Goal: Task Accomplishment & Management: Complete application form

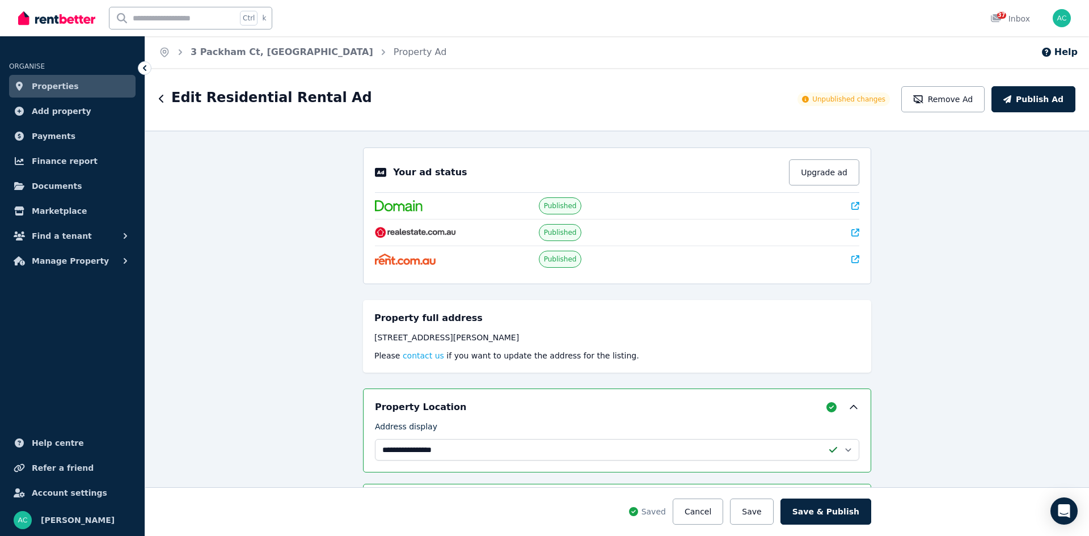
select select "**********"
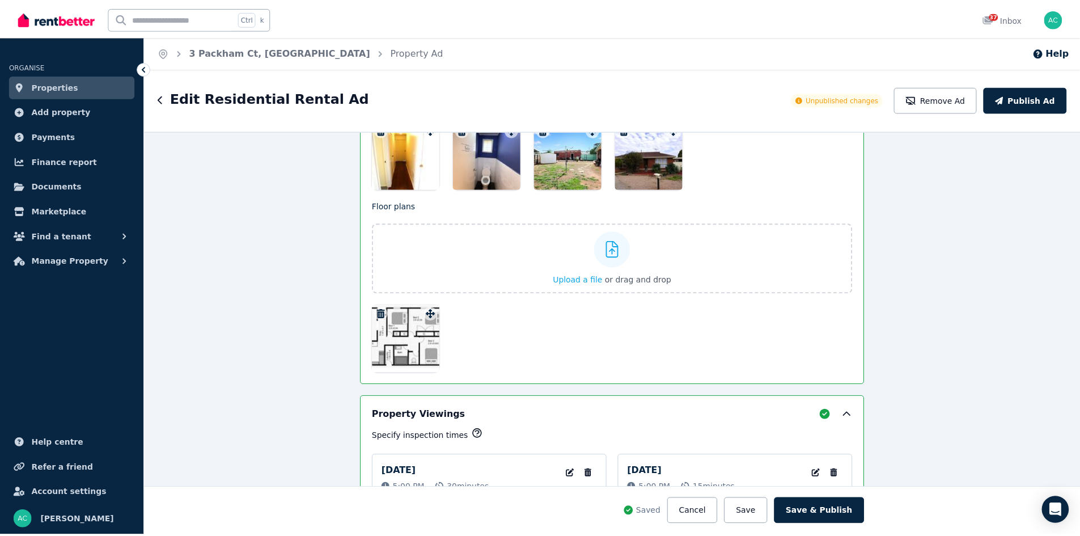
scroll to position [1774, 0]
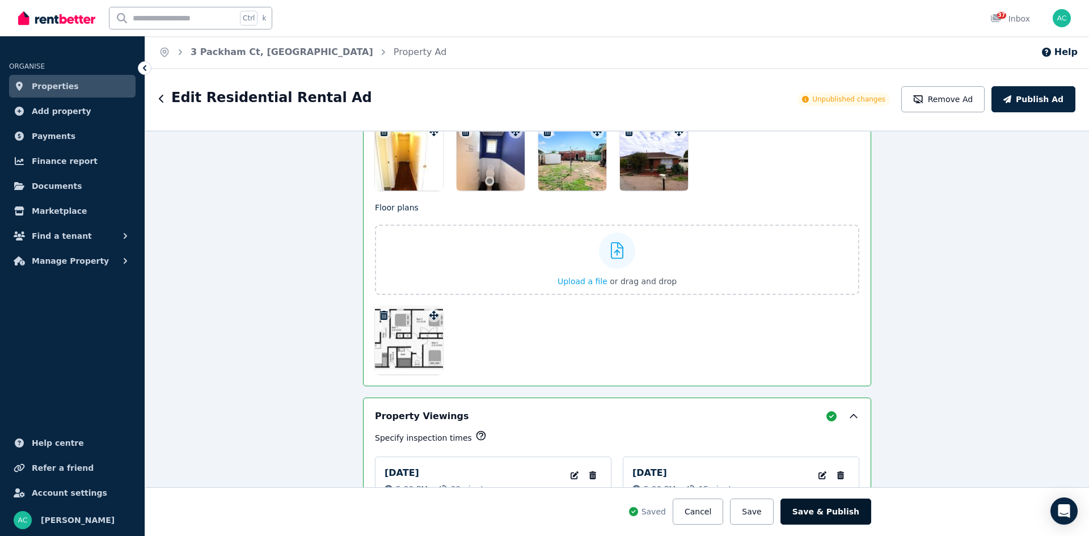
click at [848, 514] on button "Save & Publish" at bounding box center [825, 511] width 91 height 26
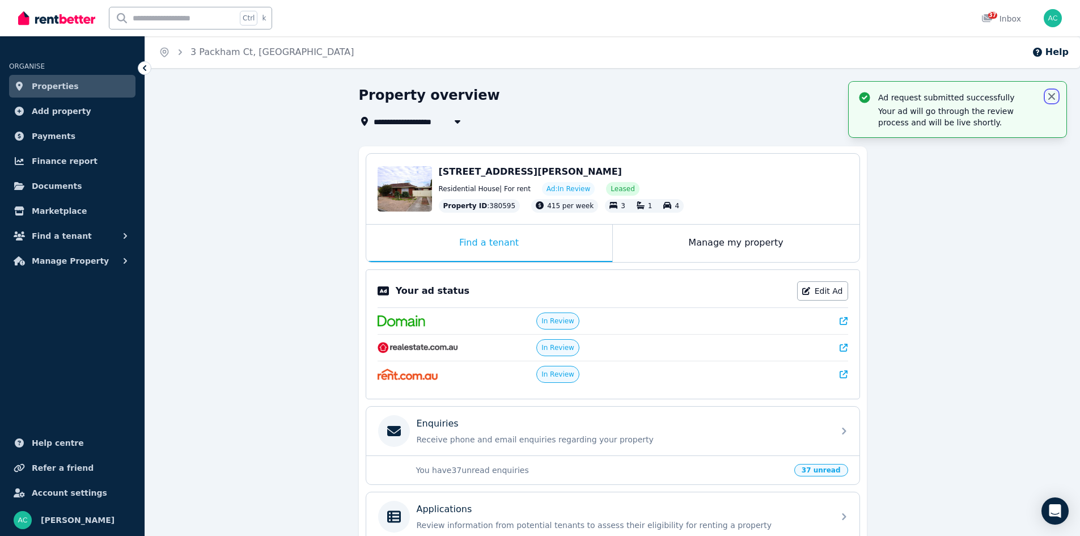
click at [1052, 99] on icon "button" at bounding box center [1051, 96] width 11 height 11
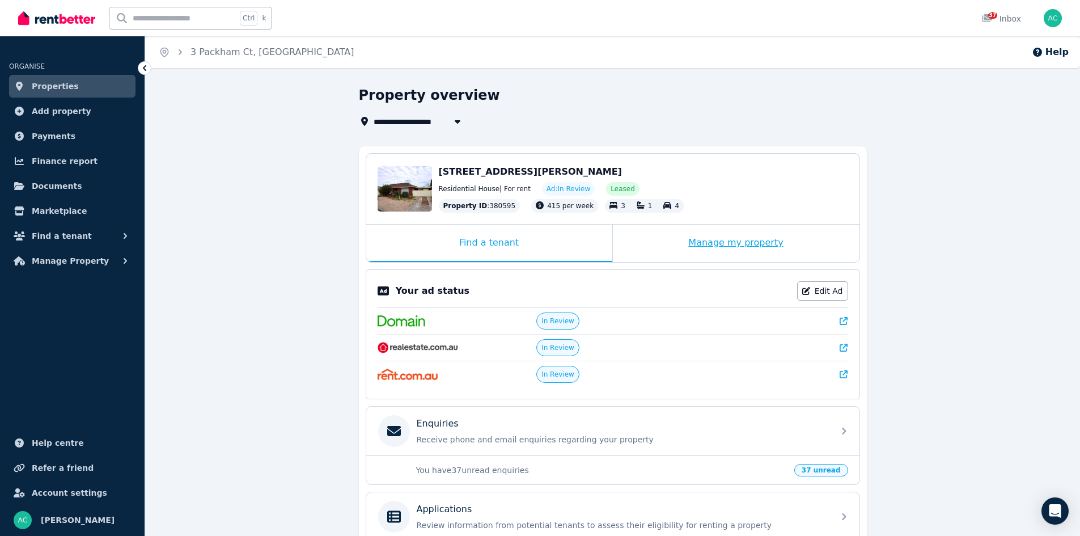
click at [770, 246] on div "Manage my property" at bounding box center [736, 243] width 247 height 37
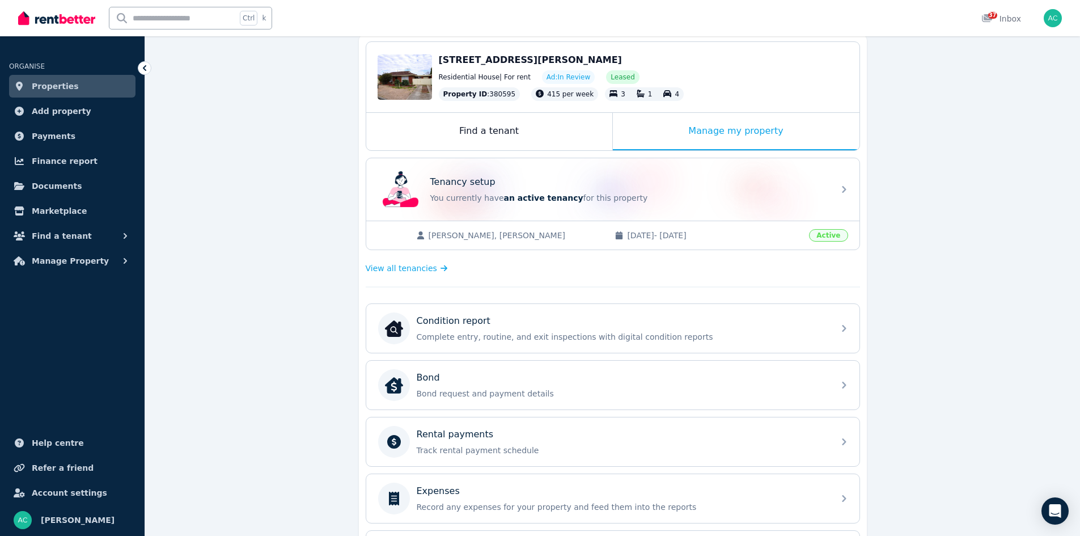
scroll to position [36, 0]
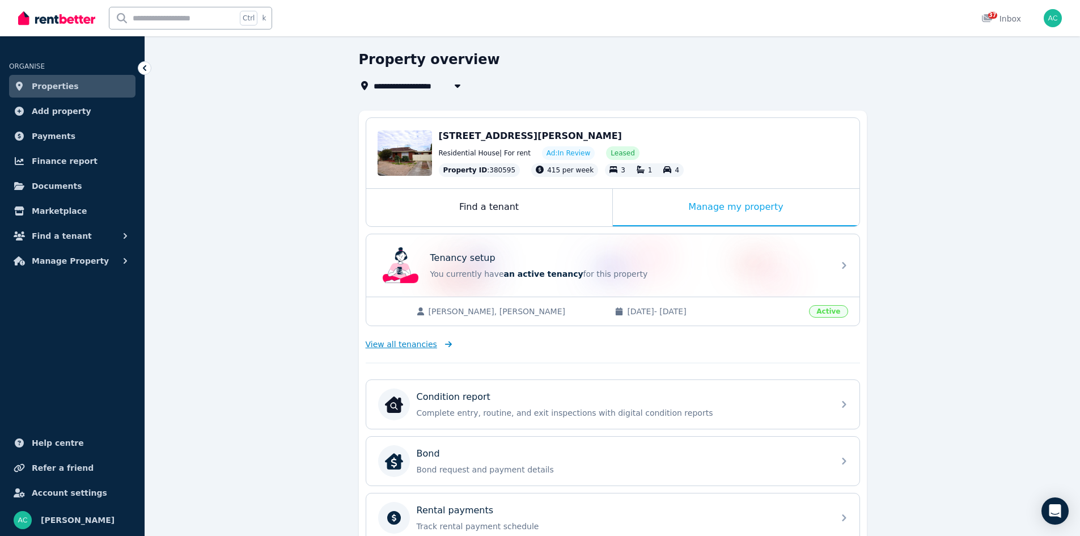
click at [418, 347] on span "View all tenancies" at bounding box center [401, 343] width 71 height 11
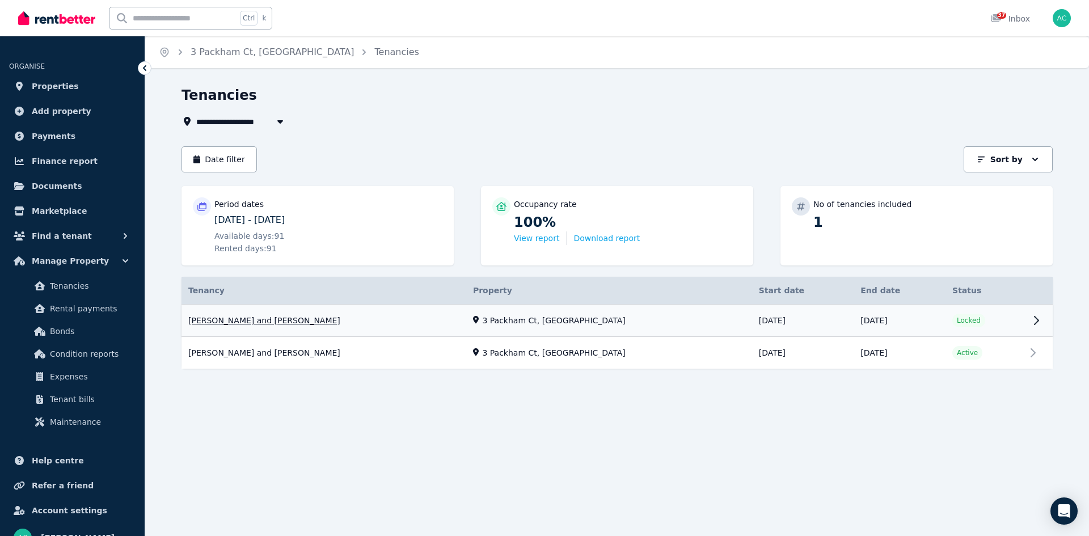
click at [255, 316] on link "View property details" at bounding box center [616, 320] width 871 height 32
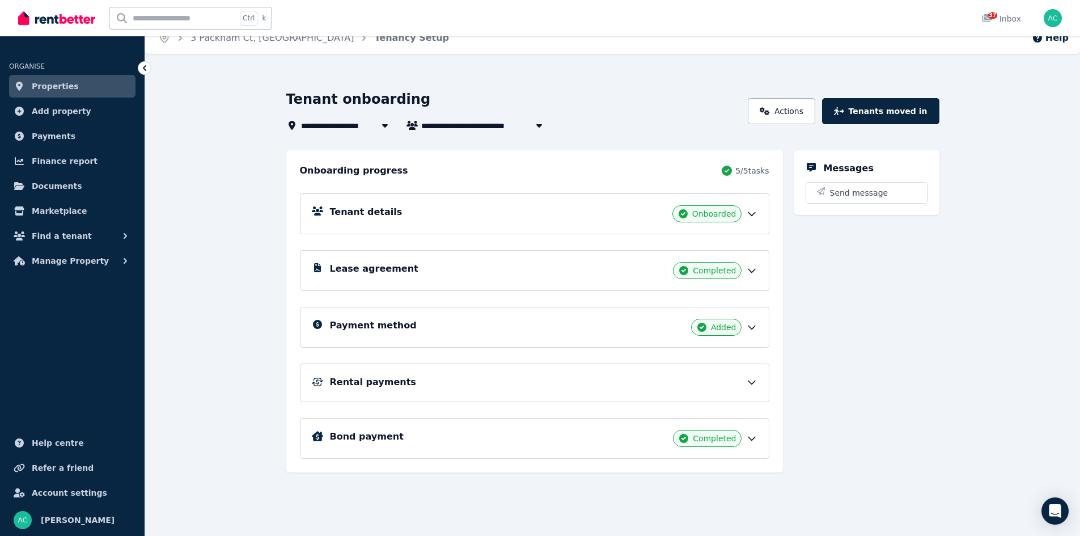
scroll to position [18, 0]
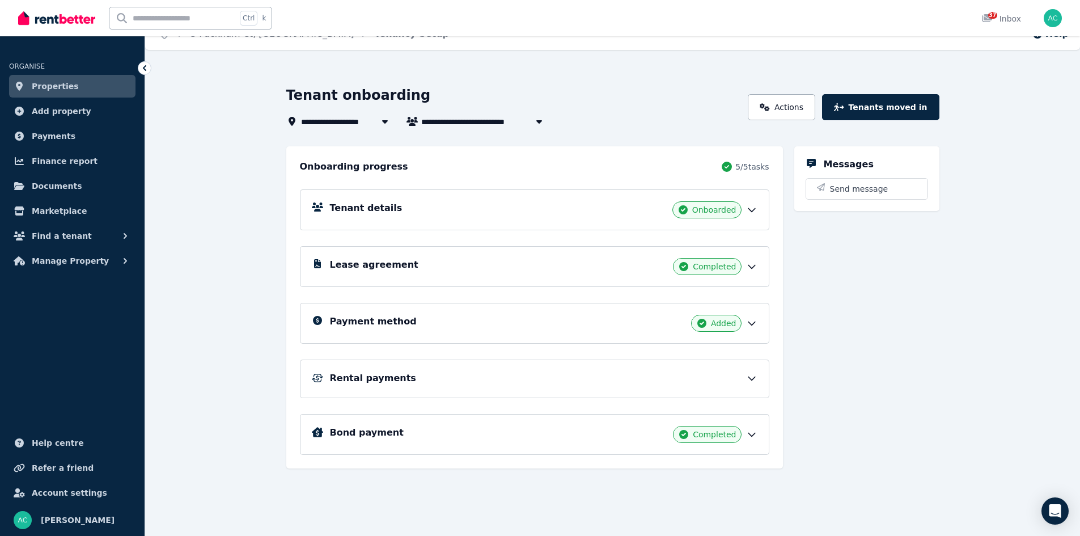
click at [416, 383] on div "Rental payments" at bounding box center [544, 378] width 428 height 14
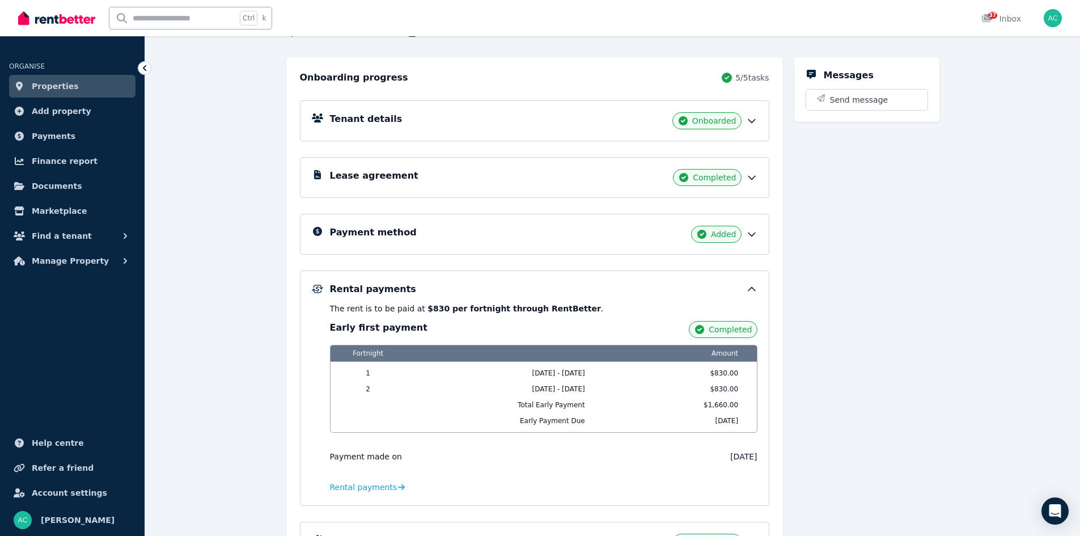
scroll to position [0, 0]
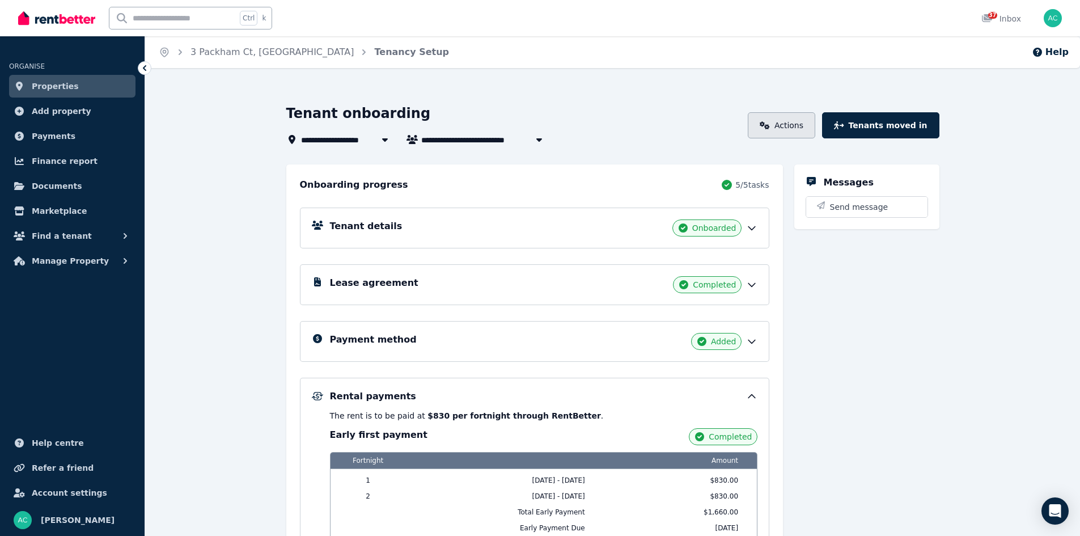
click at [788, 130] on link "Actions" at bounding box center [781, 125] width 67 height 26
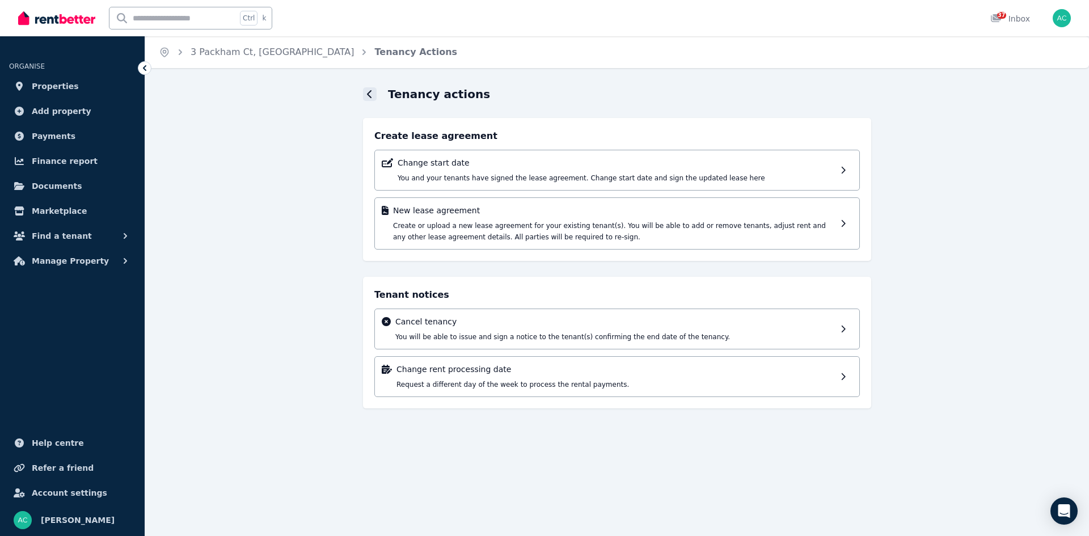
click at [366, 92] on div at bounding box center [370, 94] width 14 height 14
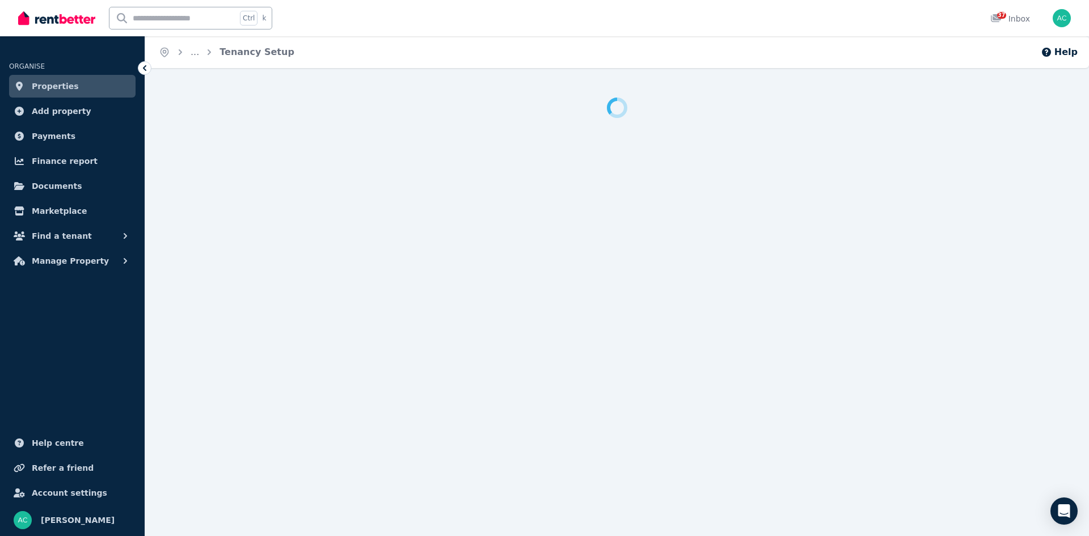
click at [366, 92] on div at bounding box center [616, 311] width 943 height 450
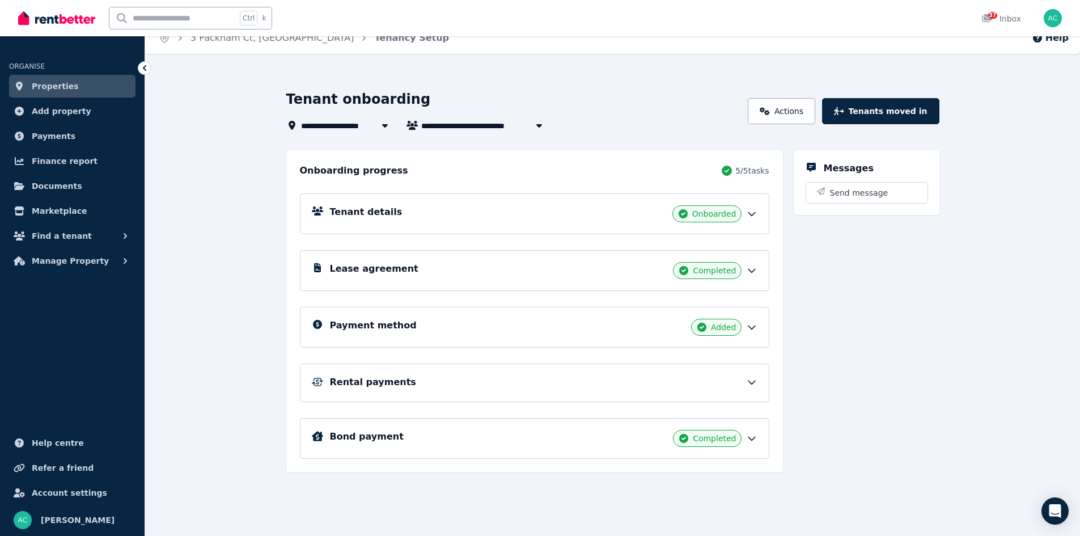
scroll to position [18, 0]
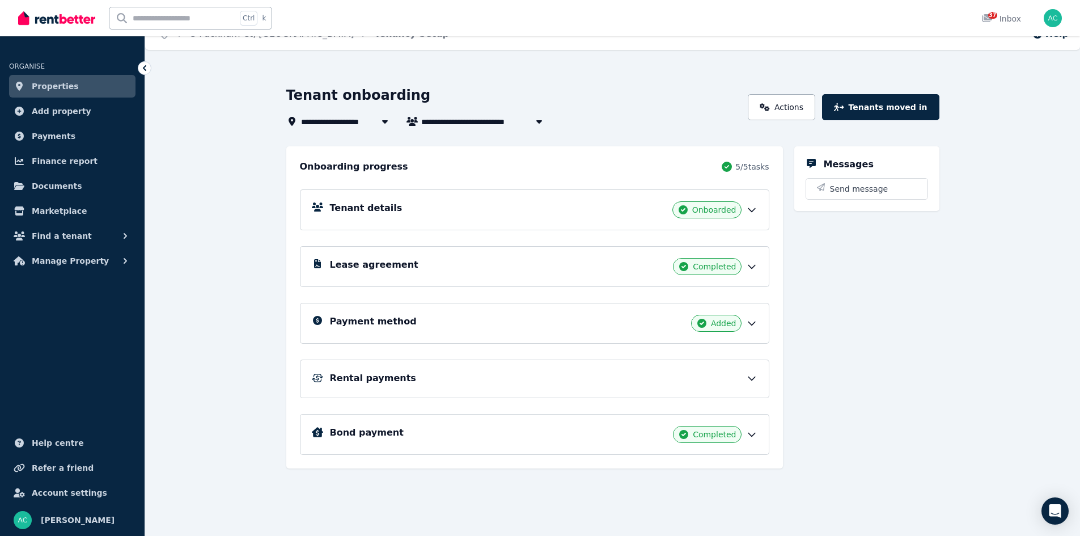
click at [538, 122] on icon "button" at bounding box center [539, 121] width 6 height 3
type input "**********"
click at [498, 167] on span "[PERSON_NAME] and [PERSON_NAME]" at bounding box center [485, 163] width 115 height 11
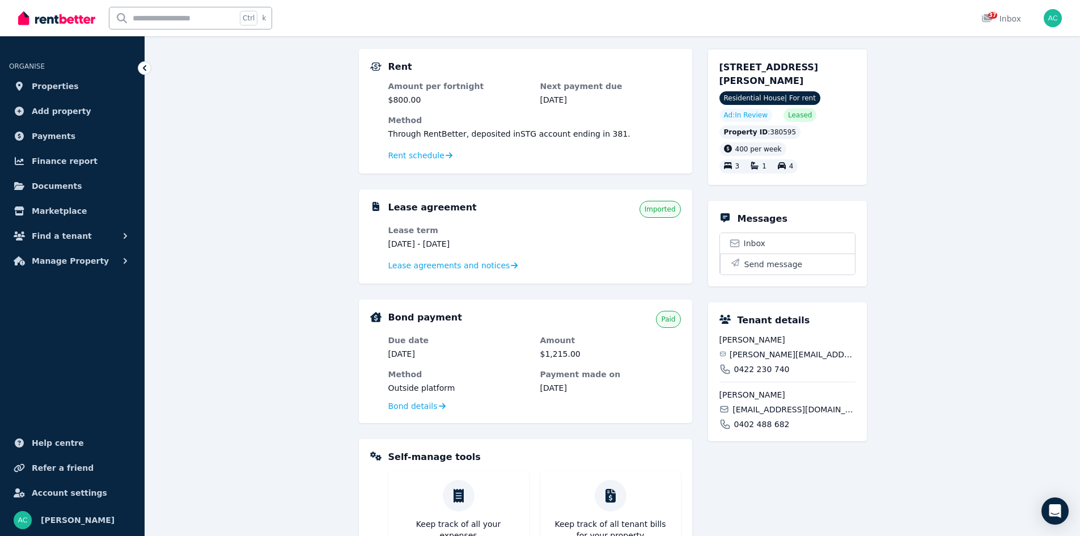
scroll to position [55, 0]
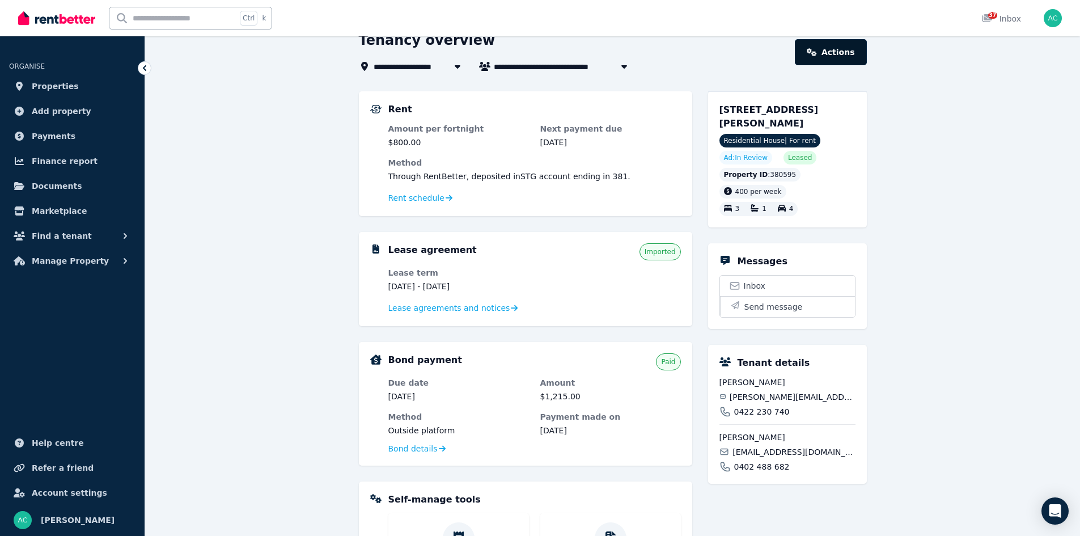
click at [826, 53] on link "Actions" at bounding box center [830, 52] width 71 height 26
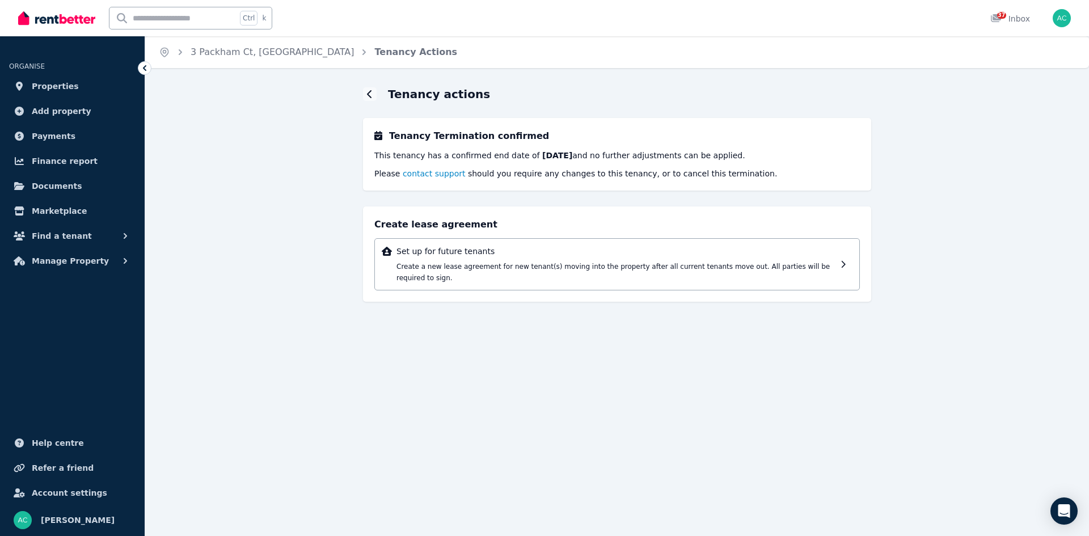
click at [422, 174] on span "contact support" at bounding box center [434, 173] width 63 height 9
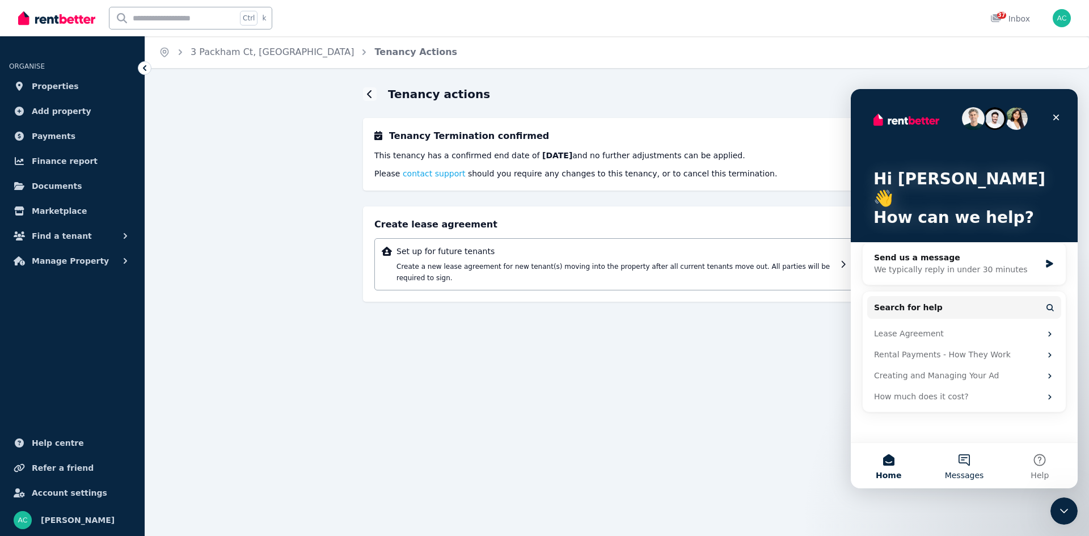
click at [960, 461] on button "Messages" at bounding box center [963, 465] width 75 height 45
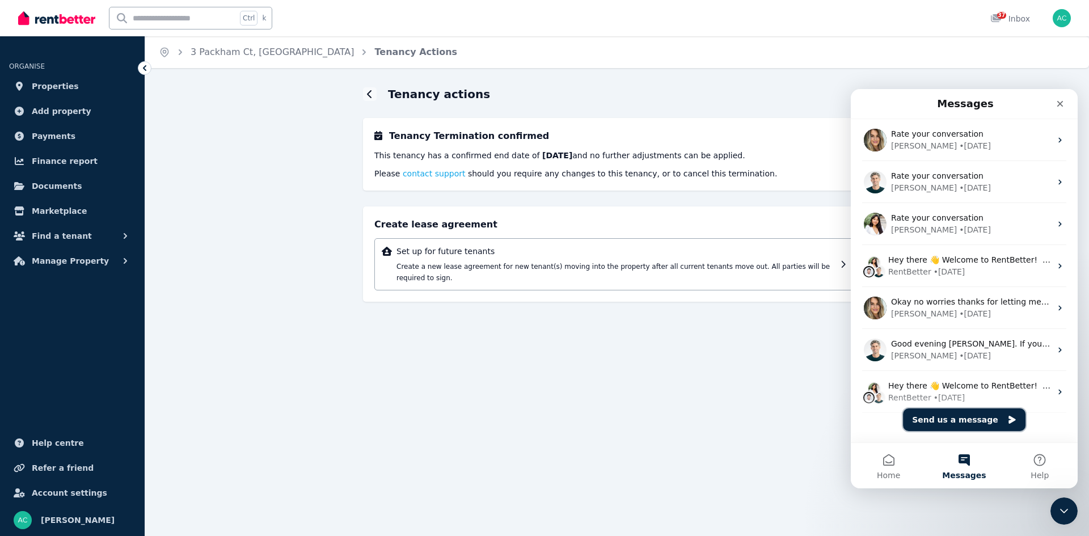
click at [967, 421] on button "Send us a message" at bounding box center [964, 419] width 122 height 23
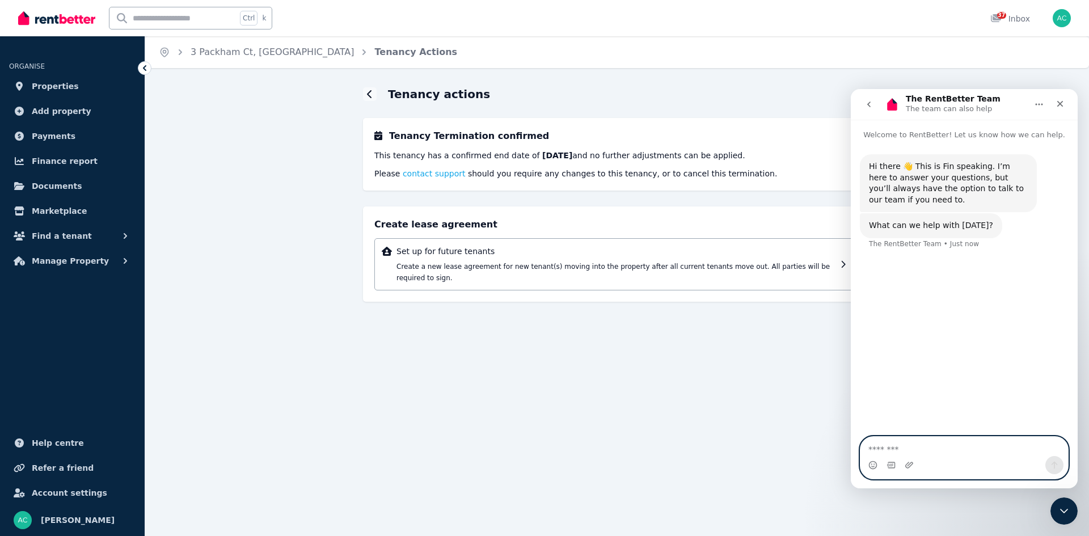
click at [908, 450] on textarea "Message…" at bounding box center [964, 446] width 208 height 19
type textarea "**********"
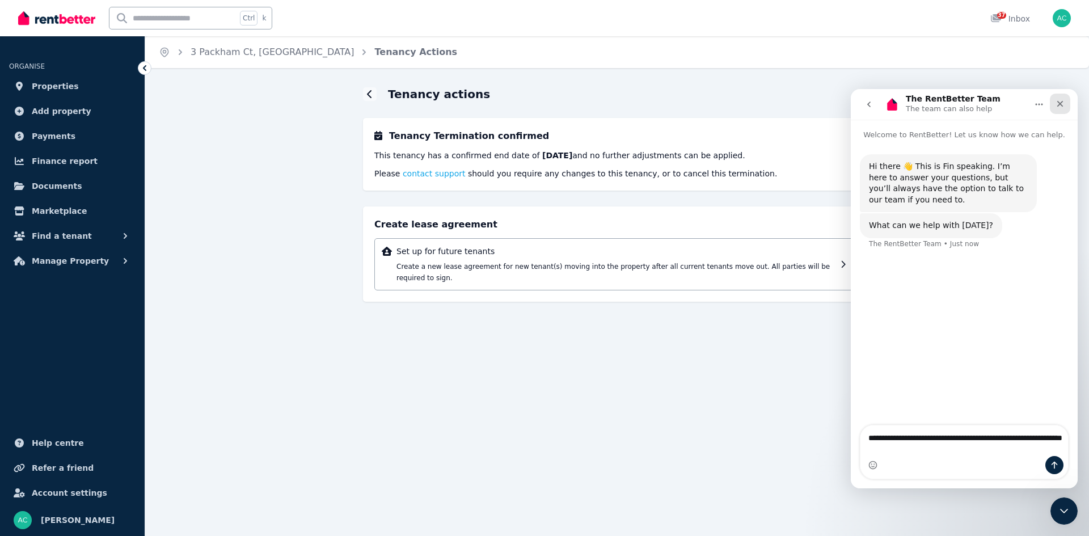
click at [1064, 104] on icon "Close" at bounding box center [1059, 103] width 9 height 9
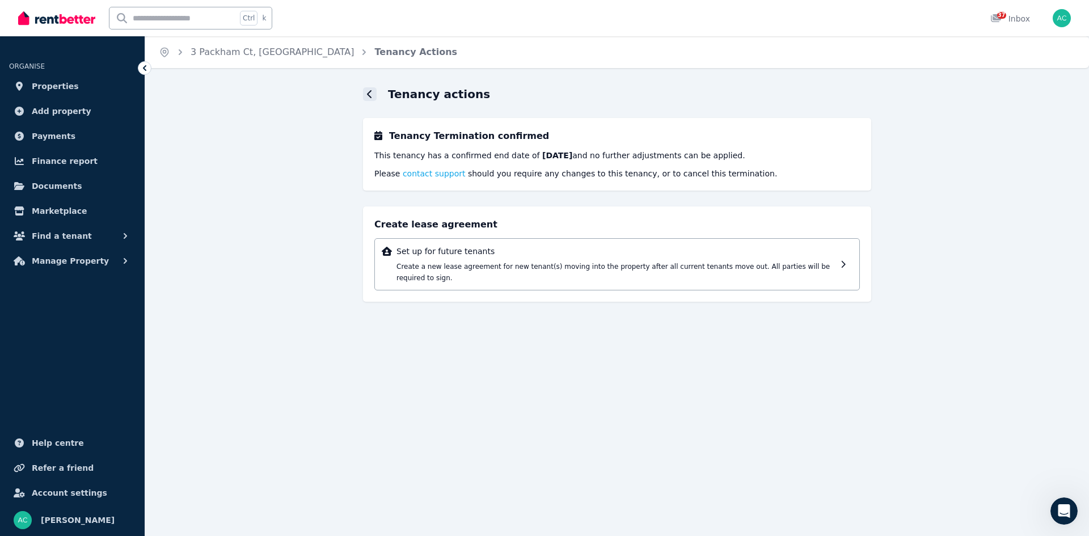
click at [370, 96] on icon at bounding box center [369, 94] width 5 height 8
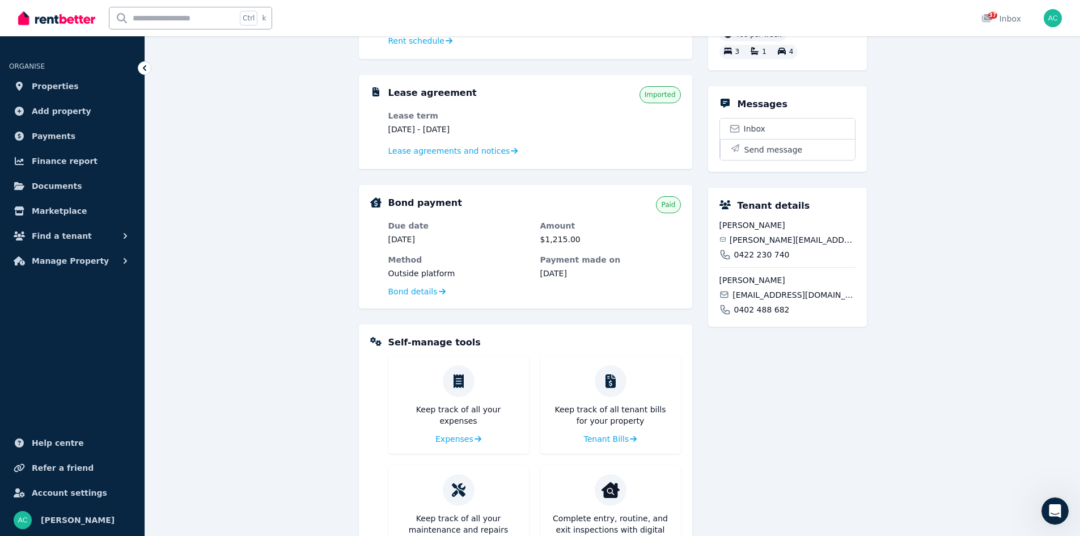
scroll to position [282, 0]
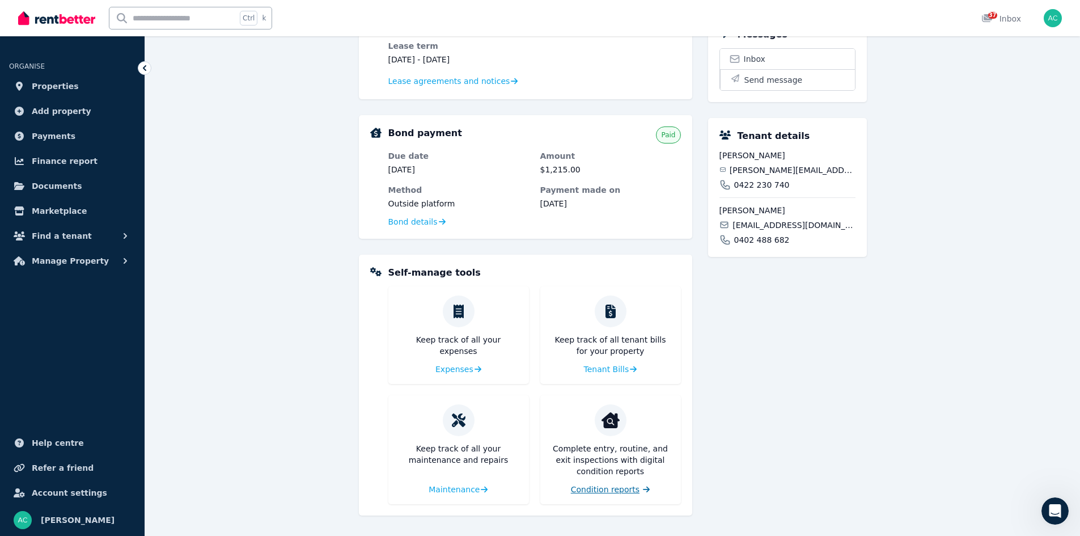
click at [617, 493] on span "Condition reports" at bounding box center [605, 489] width 69 height 11
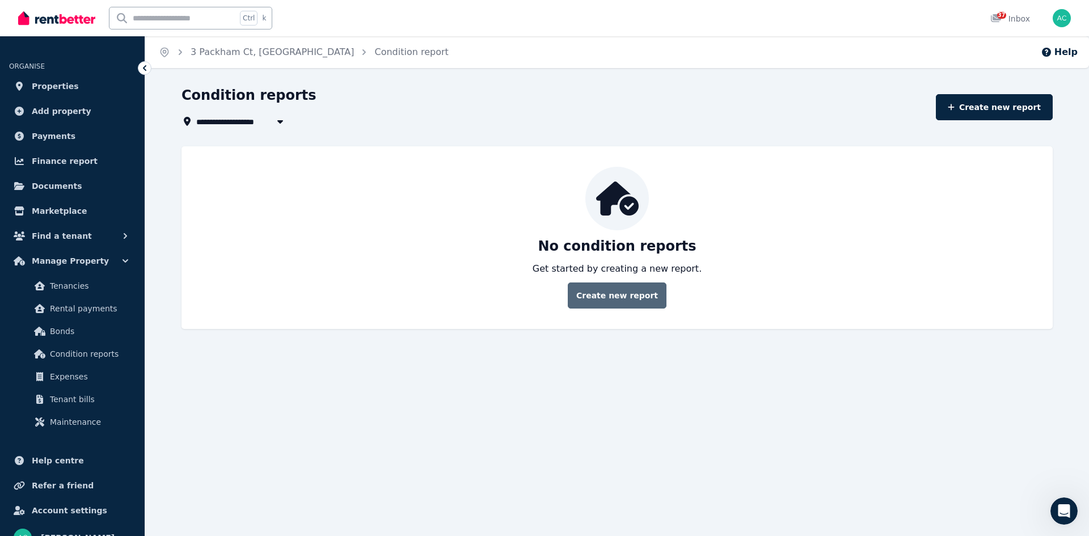
click at [600, 299] on link "Create new report" at bounding box center [617, 295] width 99 height 26
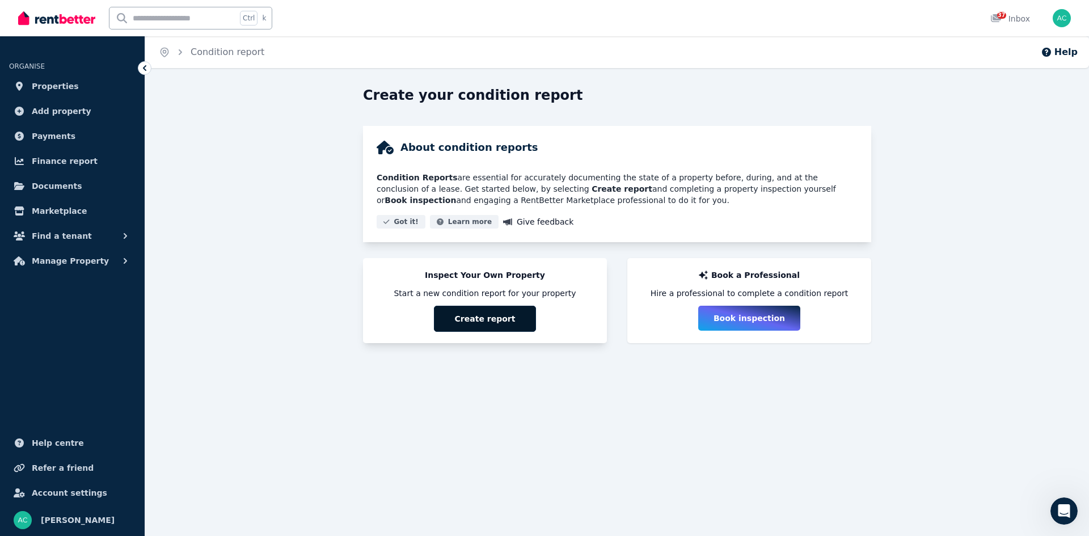
click at [523, 317] on button "Create report" at bounding box center [485, 319] width 102 height 26
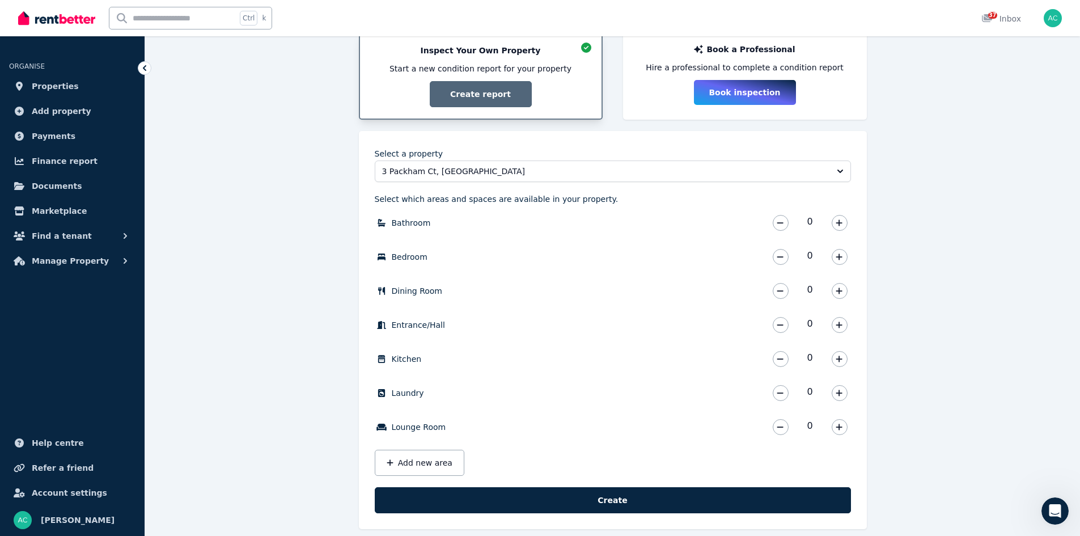
scroll to position [227, 0]
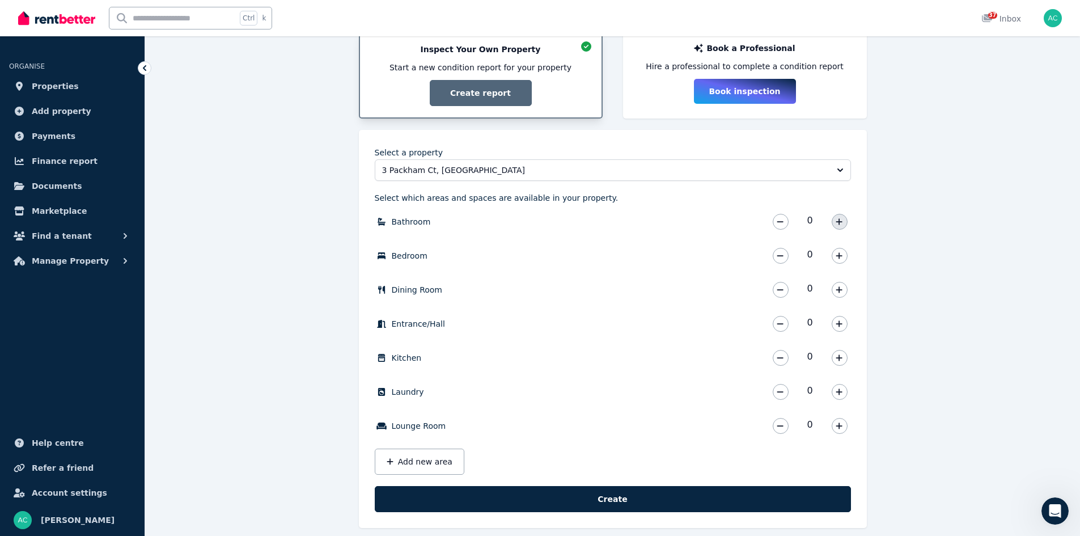
click at [841, 220] on icon "button" at bounding box center [839, 222] width 7 height 8
click at [838, 258] on icon "button" at bounding box center [839, 256] width 7 height 8
click at [841, 290] on icon "button" at bounding box center [839, 290] width 7 height 8
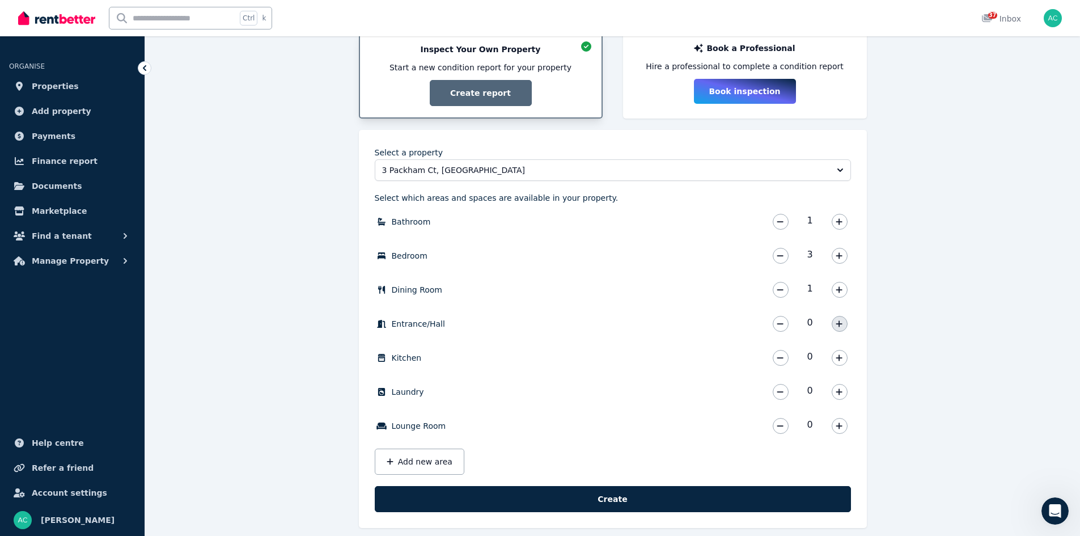
click at [841, 325] on icon "button" at bounding box center [839, 324] width 7 height 8
click at [841, 358] on icon "button" at bounding box center [839, 358] width 7 height 8
click at [839, 393] on icon "button" at bounding box center [839, 392] width 7 height 8
click at [841, 428] on icon "button" at bounding box center [839, 426] width 7 height 8
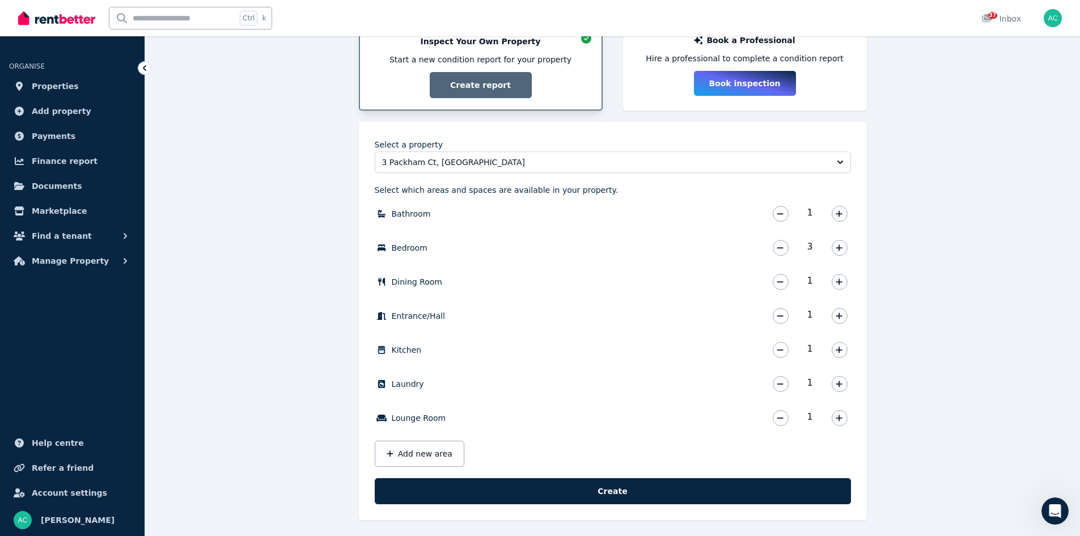
scroll to position [239, 0]
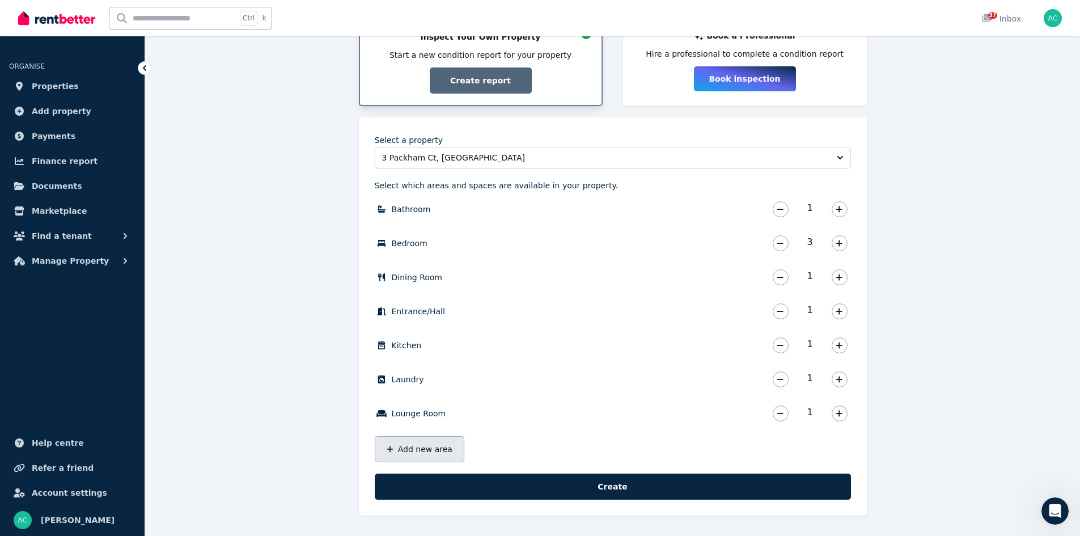
click at [439, 448] on button "Add new area" at bounding box center [420, 449] width 90 height 26
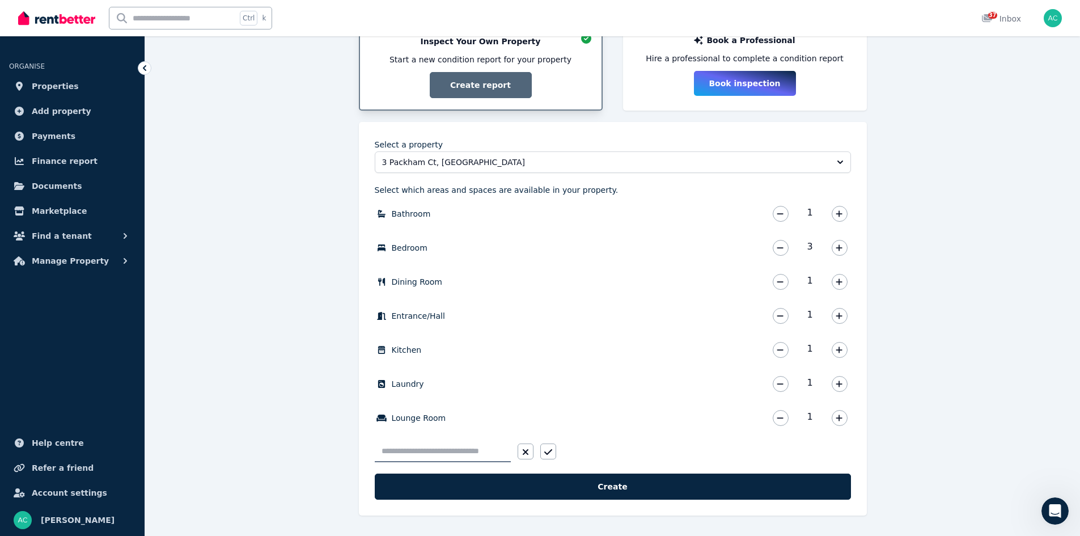
scroll to position [235, 0]
type input "*******"
click at [549, 451] on icon "button" at bounding box center [548, 451] width 8 height 9
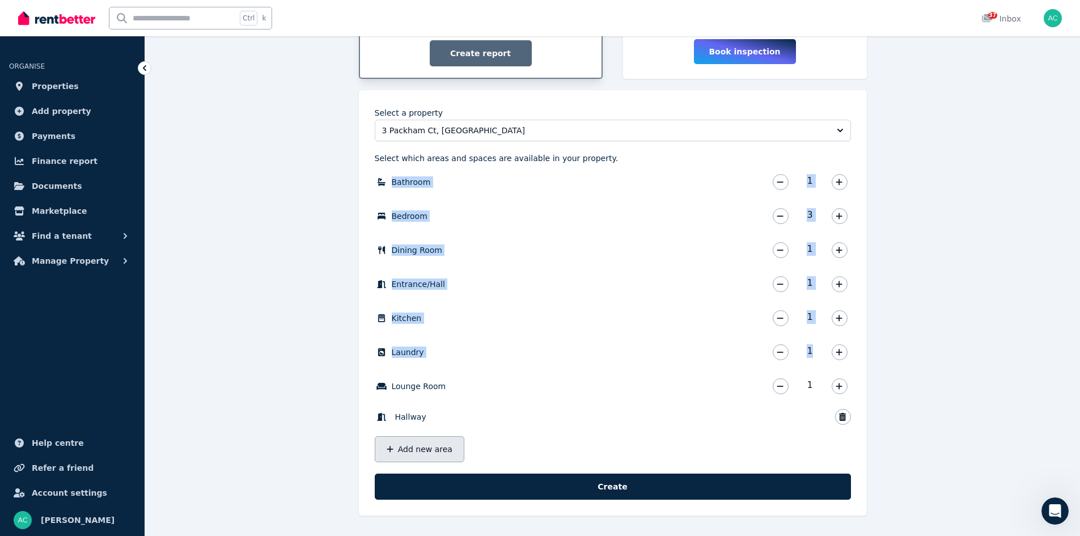
click at [437, 454] on button "Add new area" at bounding box center [420, 449] width 90 height 26
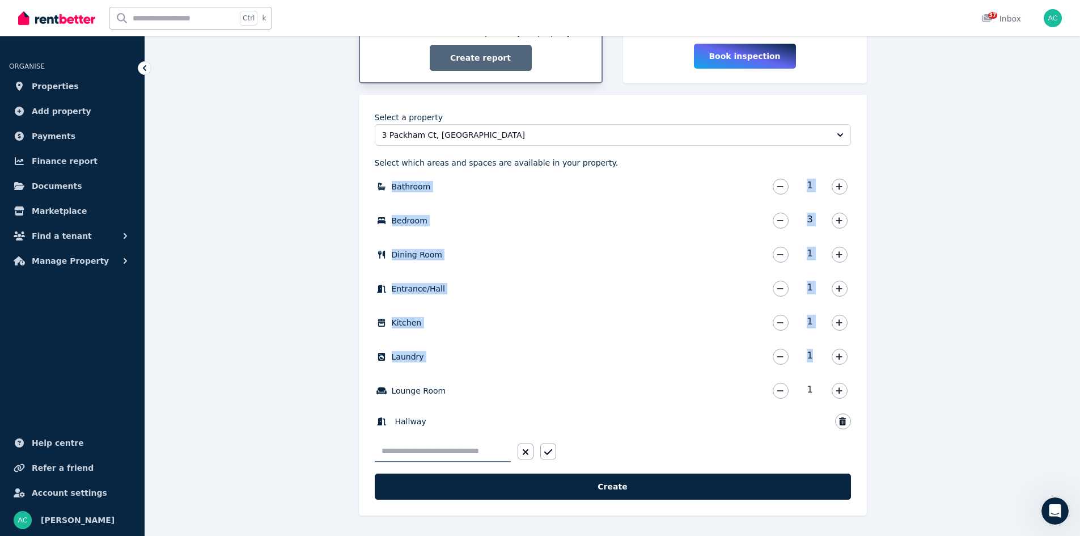
scroll to position [262, 0]
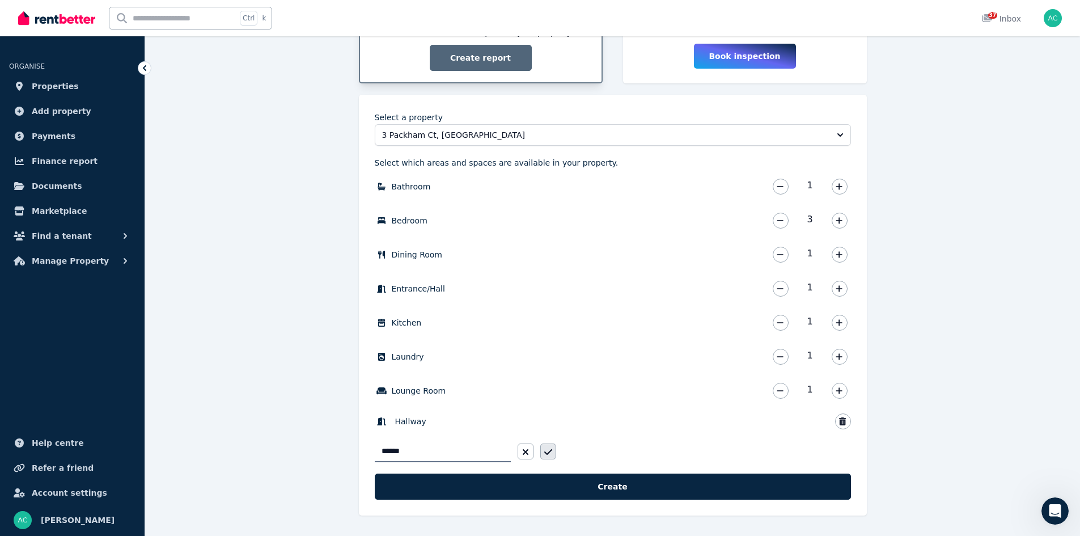
type input "******"
click at [547, 451] on icon "button" at bounding box center [548, 451] width 8 height 9
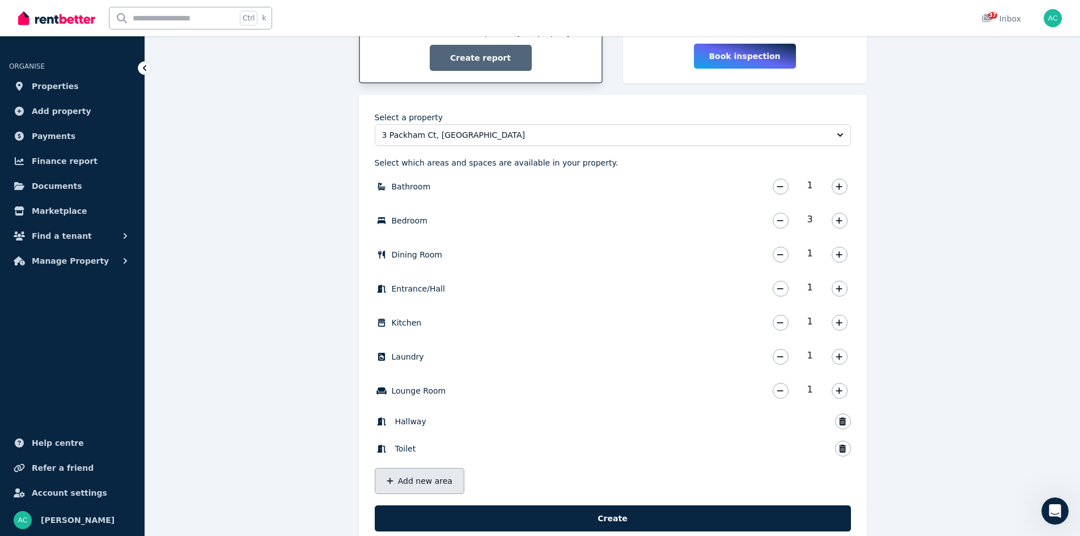
click at [438, 480] on button "Add new area" at bounding box center [420, 481] width 90 height 26
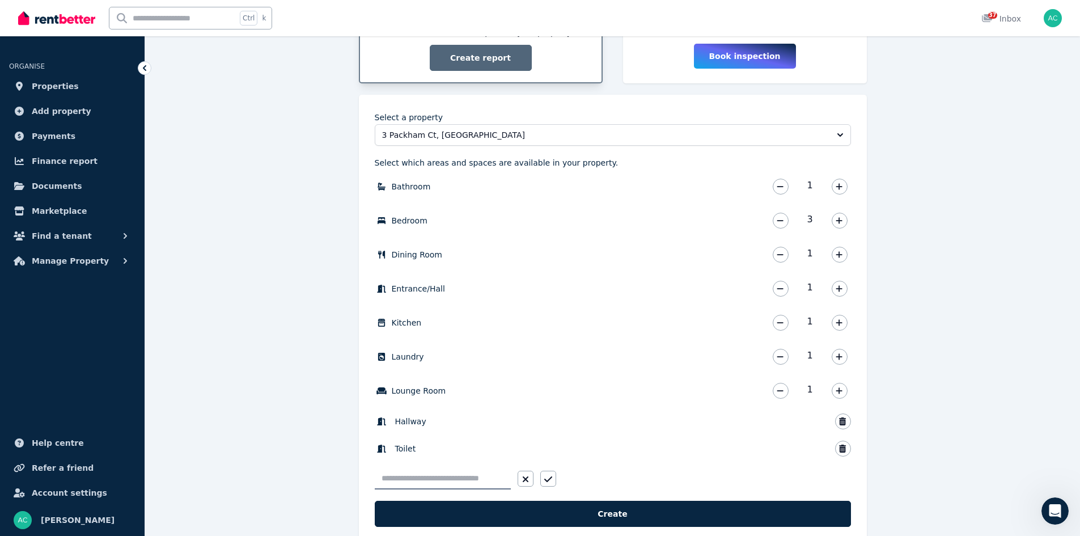
click at [417, 478] on input "text" at bounding box center [443, 479] width 136 height 22
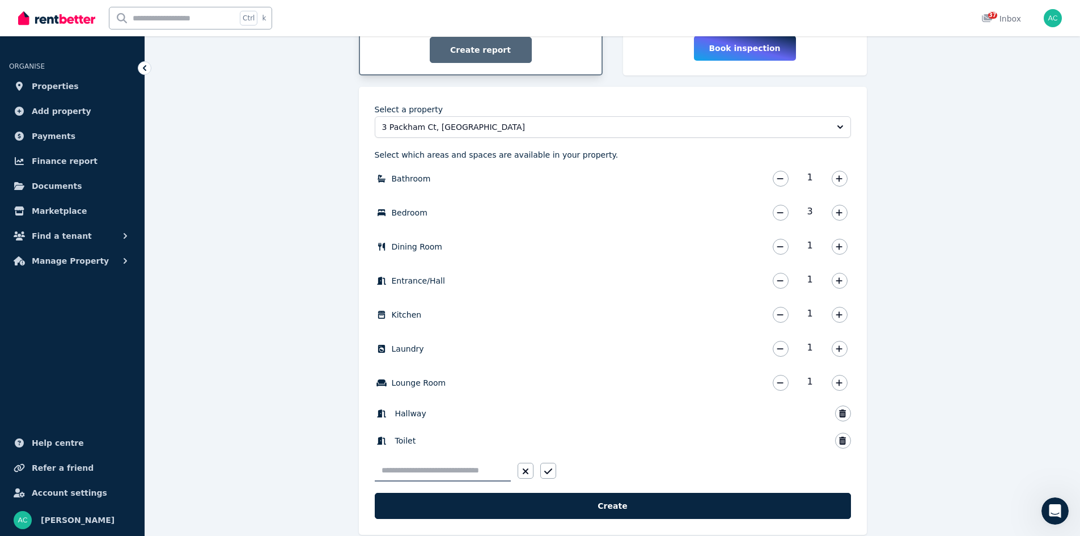
scroll to position [289, 0]
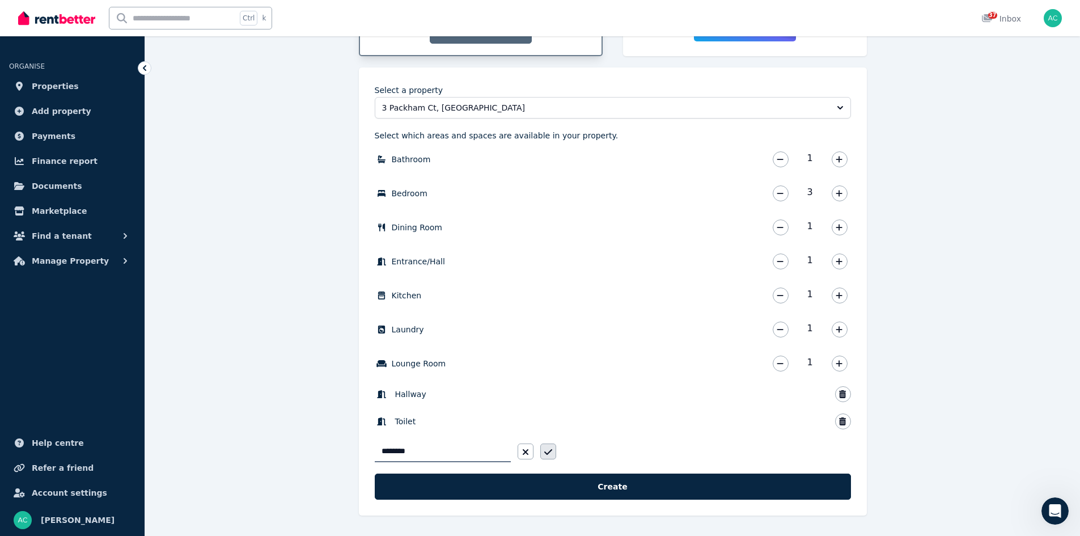
type input "********"
click at [552, 451] on icon "button" at bounding box center [548, 451] width 8 height 9
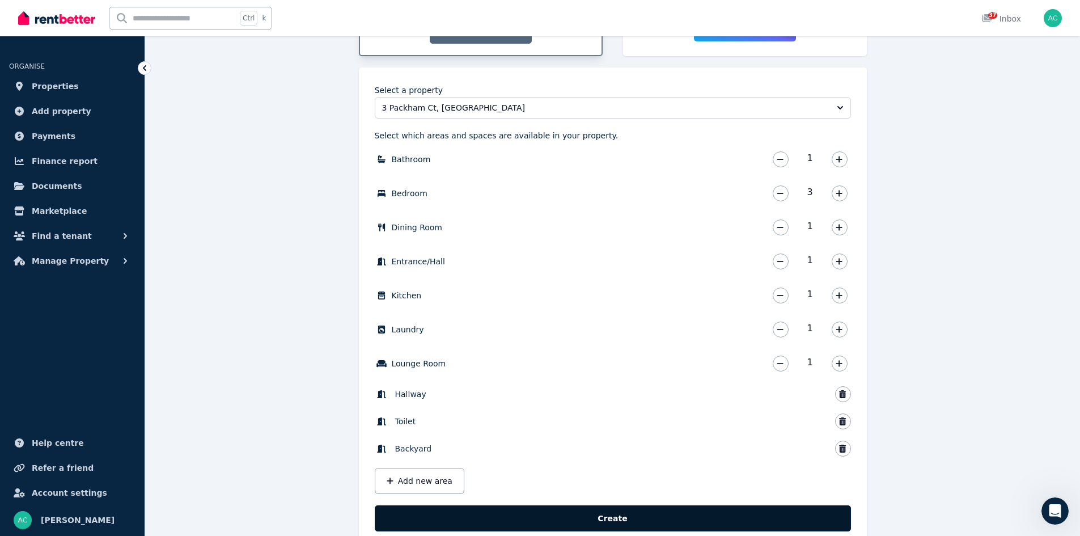
click at [614, 515] on button "Create" at bounding box center [613, 518] width 476 height 26
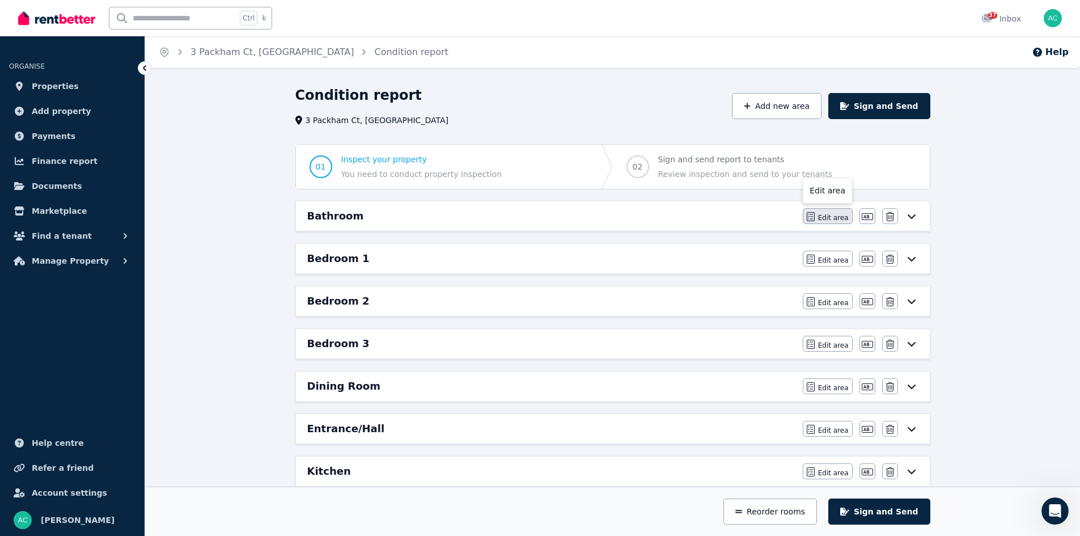
click at [835, 221] on span "Edit area" at bounding box center [833, 217] width 31 height 9
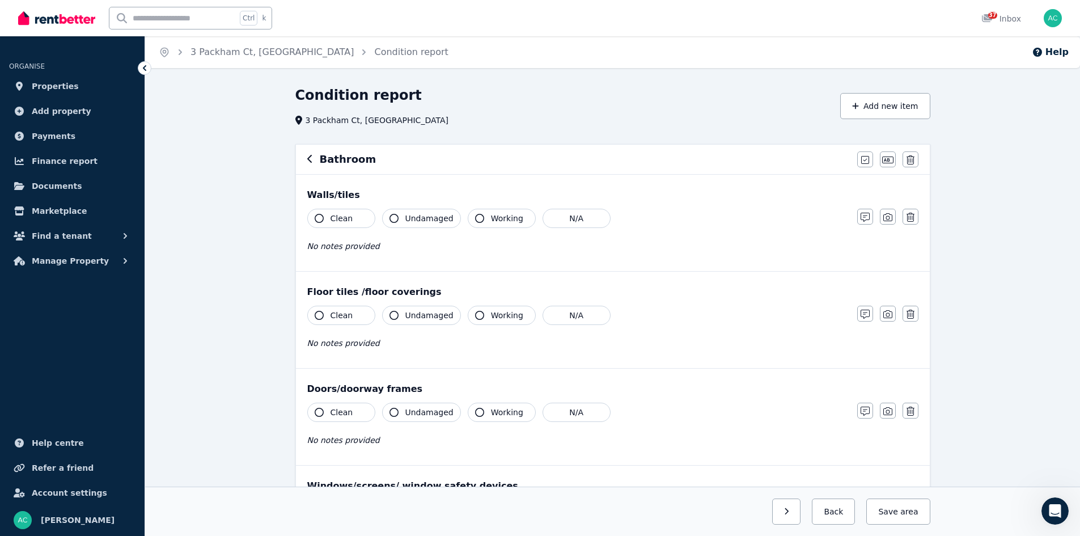
click at [481, 226] on button "Working" at bounding box center [502, 218] width 68 height 19
click at [491, 314] on span "Working" at bounding box center [507, 315] width 32 height 11
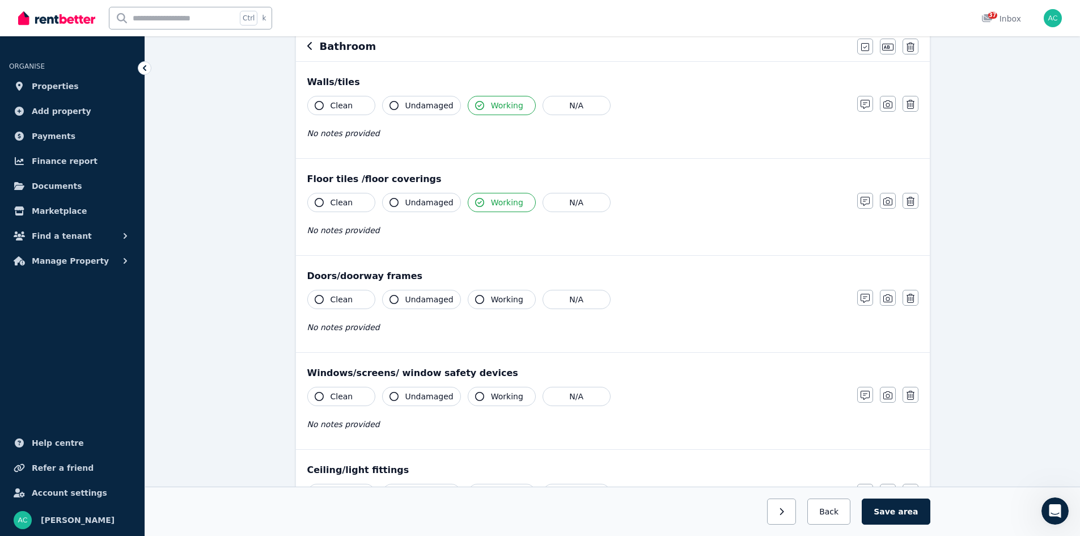
scroll to position [113, 0]
click at [491, 299] on span "Working" at bounding box center [507, 298] width 32 height 11
click at [495, 394] on span "Working" at bounding box center [507, 395] width 32 height 11
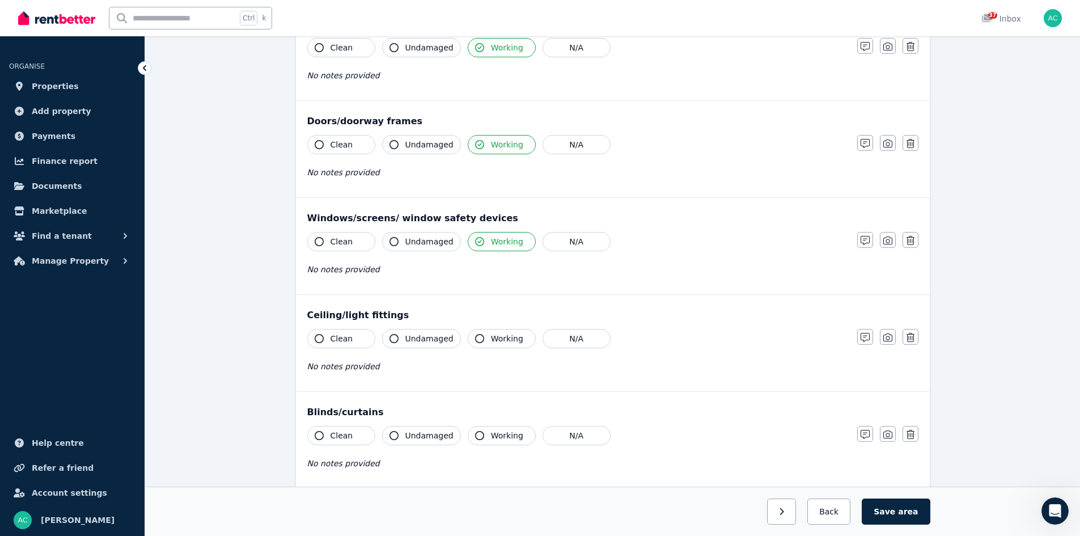
scroll to position [283, 0]
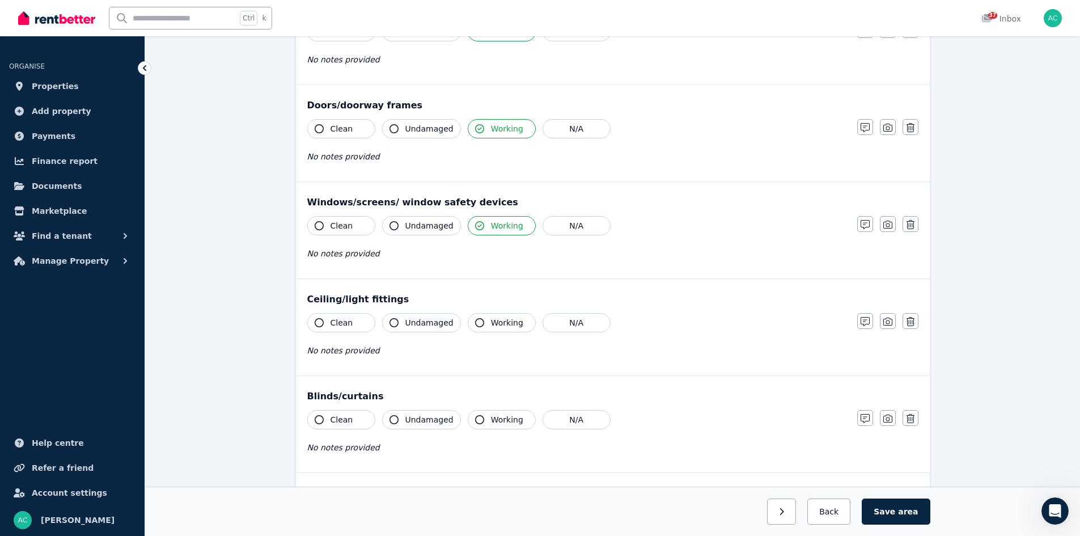
click at [493, 320] on span "Working" at bounding box center [507, 322] width 32 height 11
click at [501, 421] on span "Working" at bounding box center [507, 419] width 32 height 11
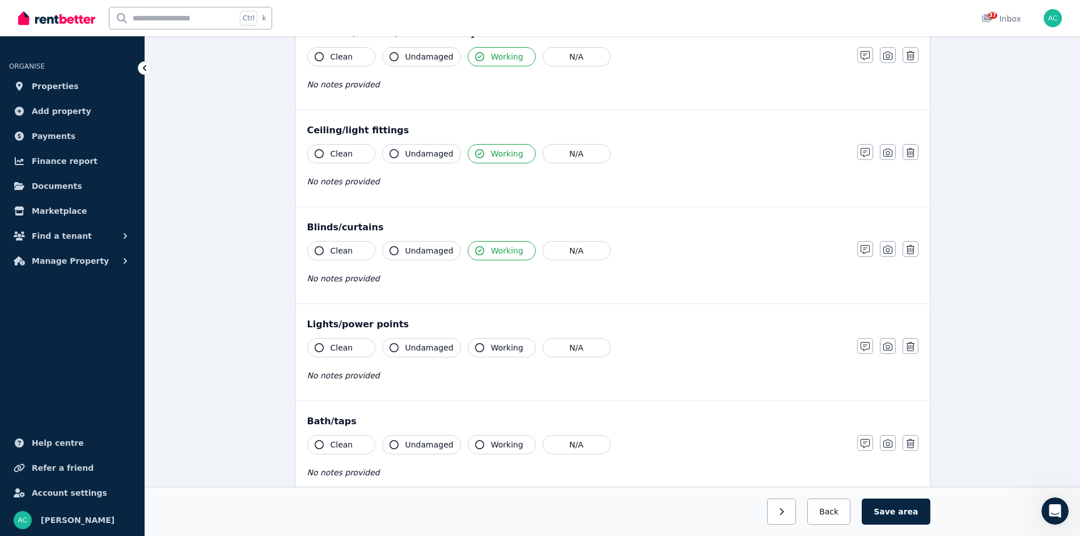
scroll to position [454, 0]
click at [574, 248] on button "N/A" at bounding box center [577, 249] width 68 height 19
click at [497, 346] on span "Working" at bounding box center [507, 346] width 32 height 11
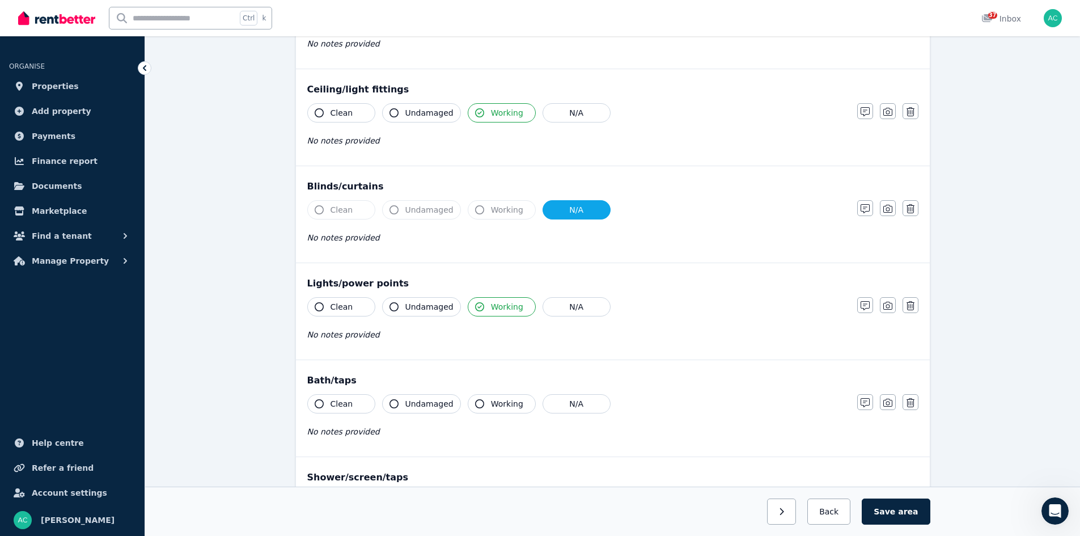
scroll to position [567, 0]
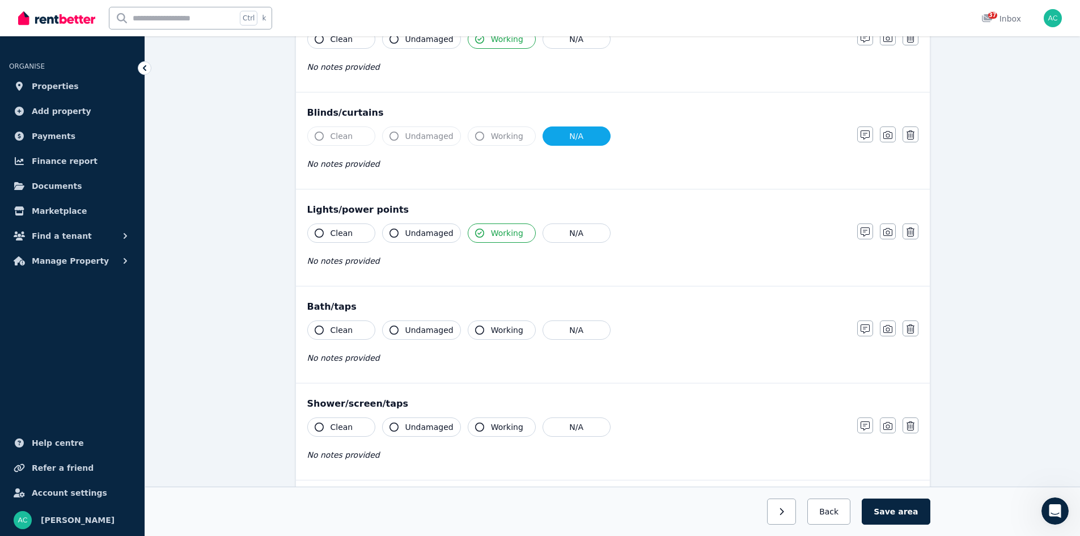
click at [502, 329] on span "Working" at bounding box center [507, 329] width 32 height 11
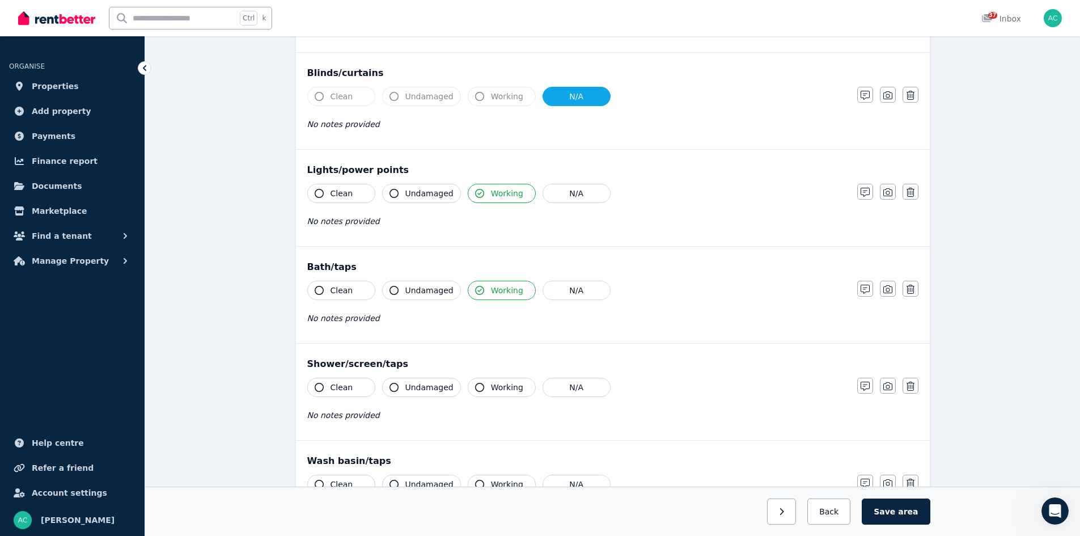
scroll to position [680, 0]
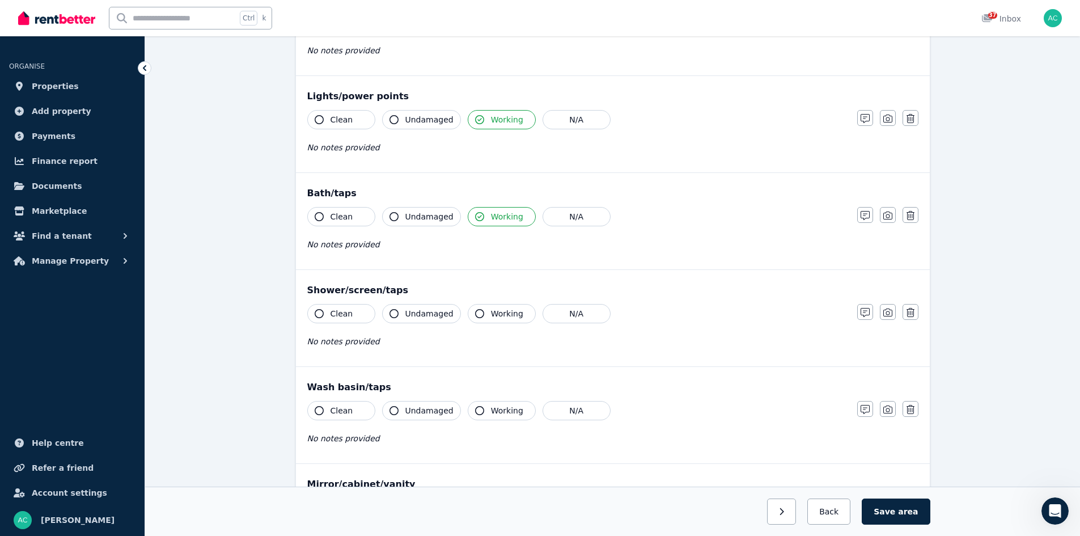
click at [502, 317] on span "Working" at bounding box center [507, 313] width 32 height 11
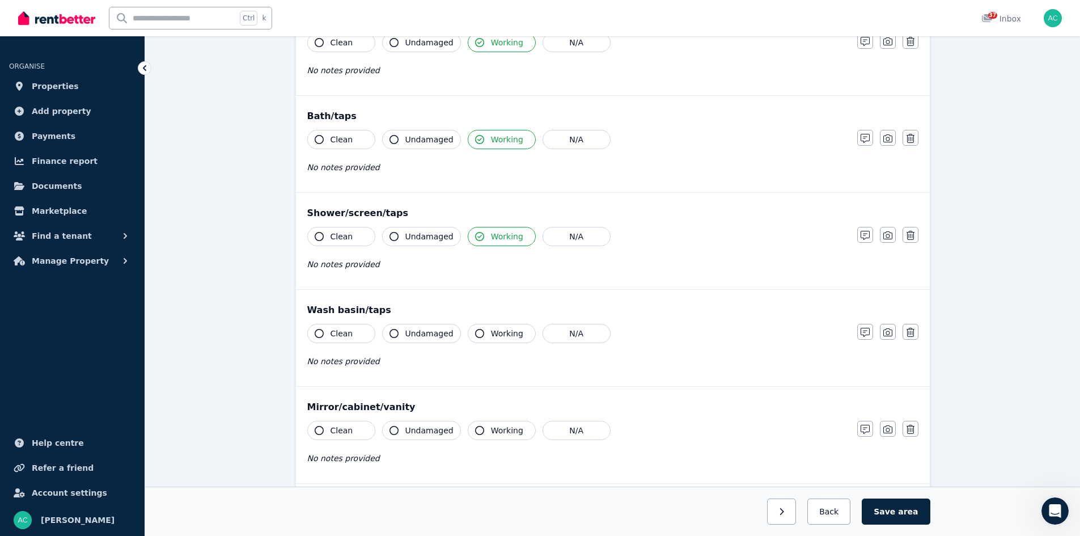
scroll to position [794, 0]
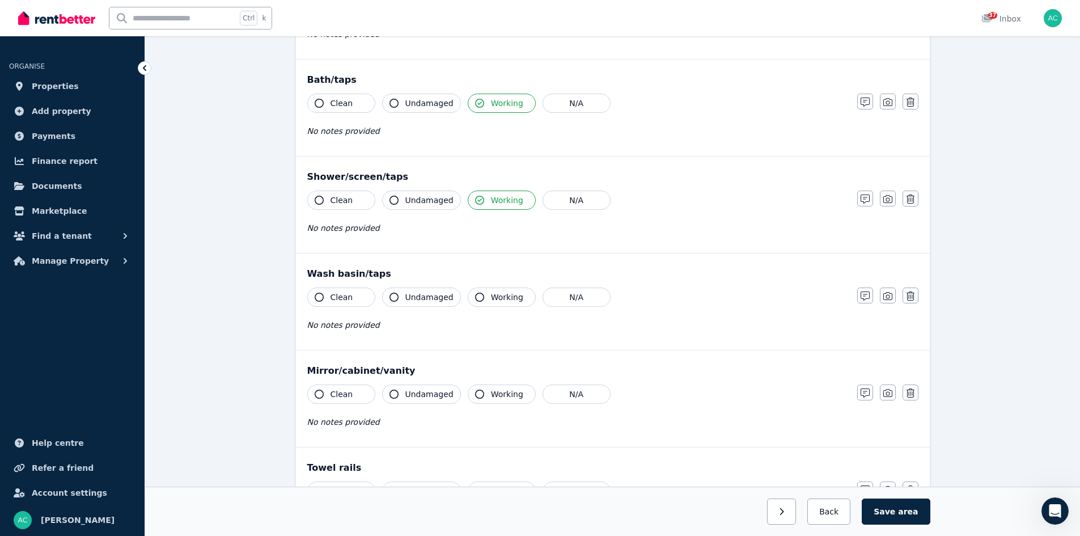
click at [505, 299] on span "Working" at bounding box center [507, 296] width 32 height 11
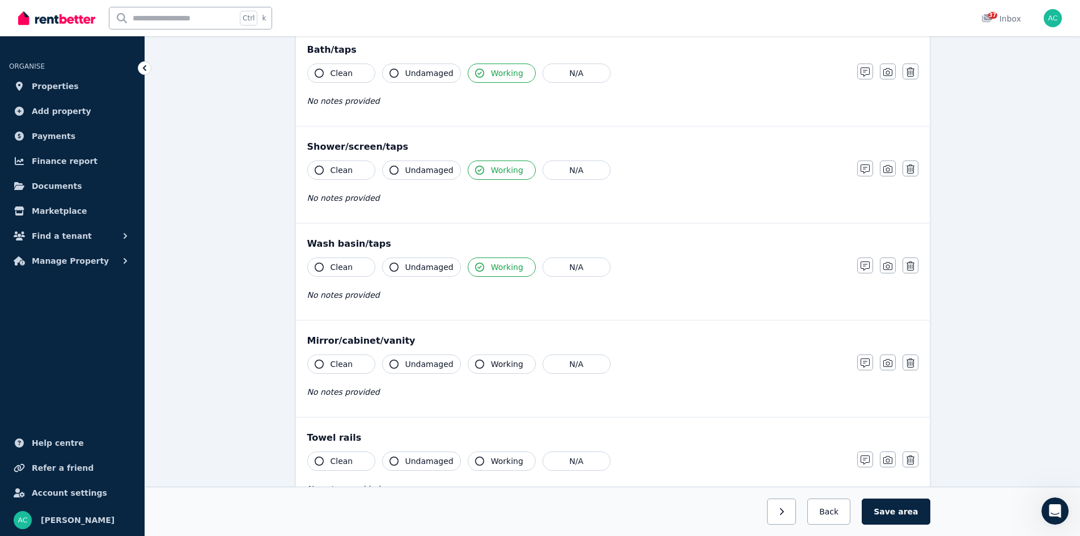
scroll to position [850, 0]
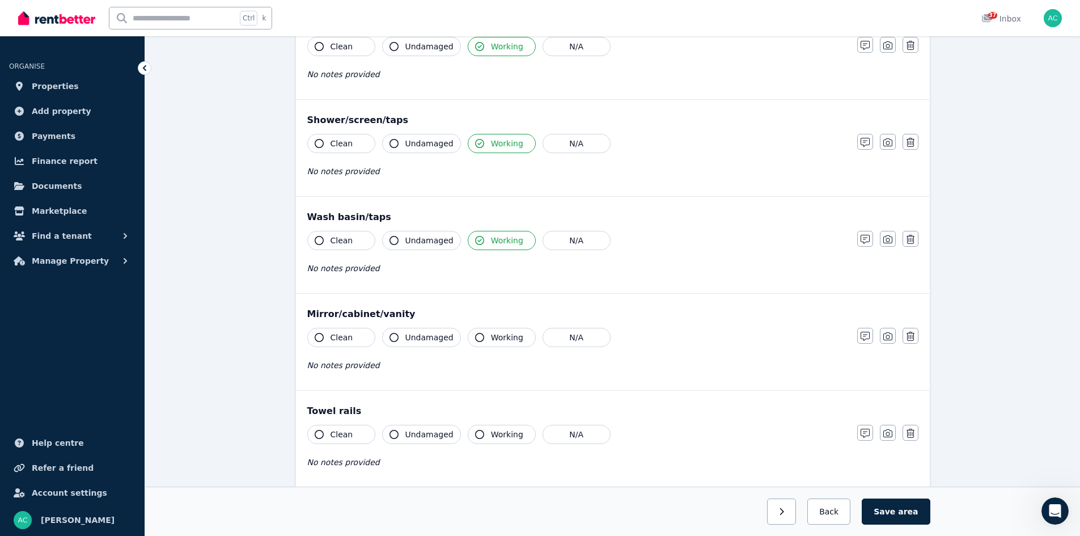
click at [496, 335] on span "Working" at bounding box center [507, 337] width 32 height 11
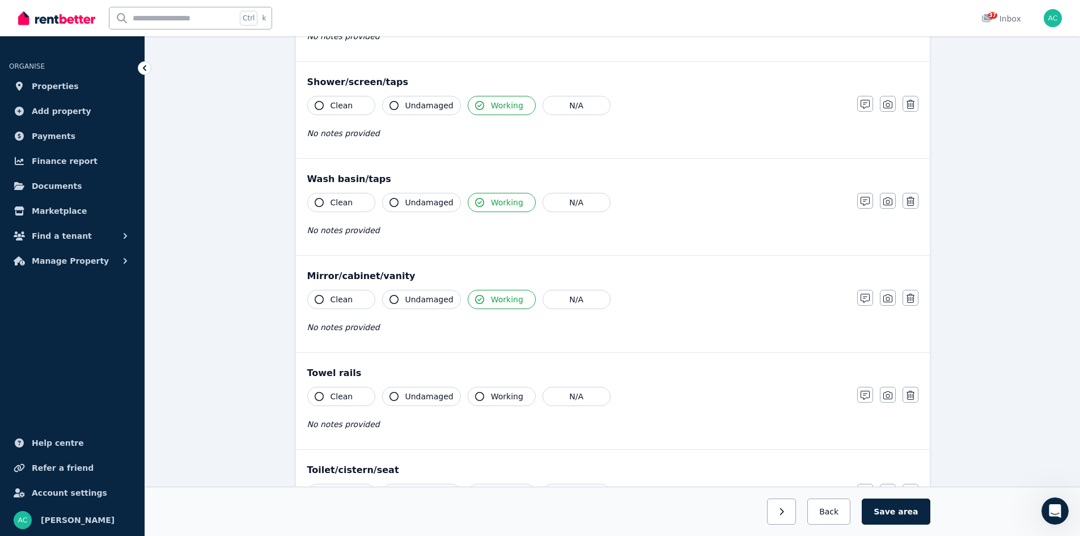
scroll to position [907, 0]
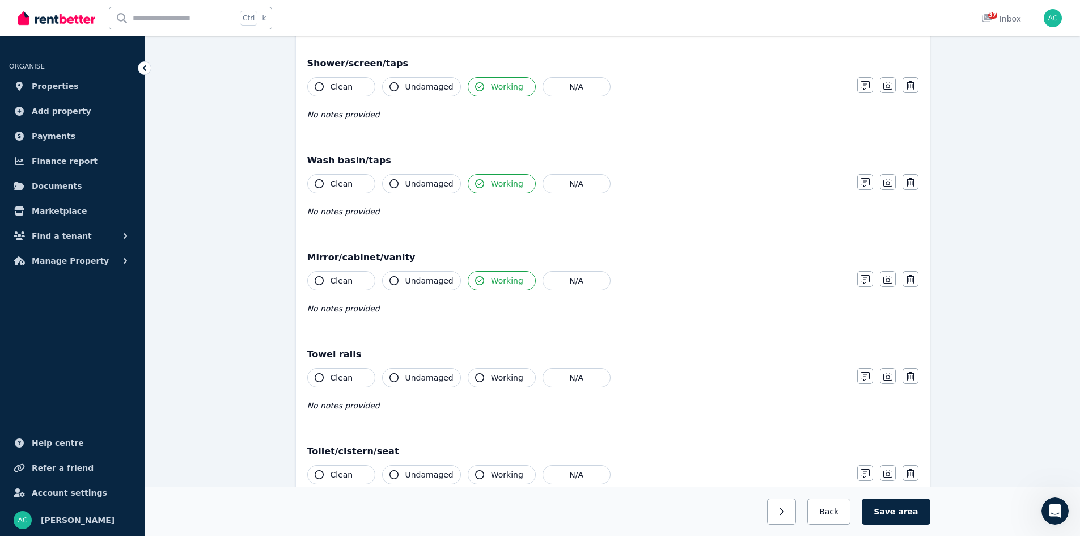
click at [503, 371] on button "Working" at bounding box center [502, 377] width 68 height 19
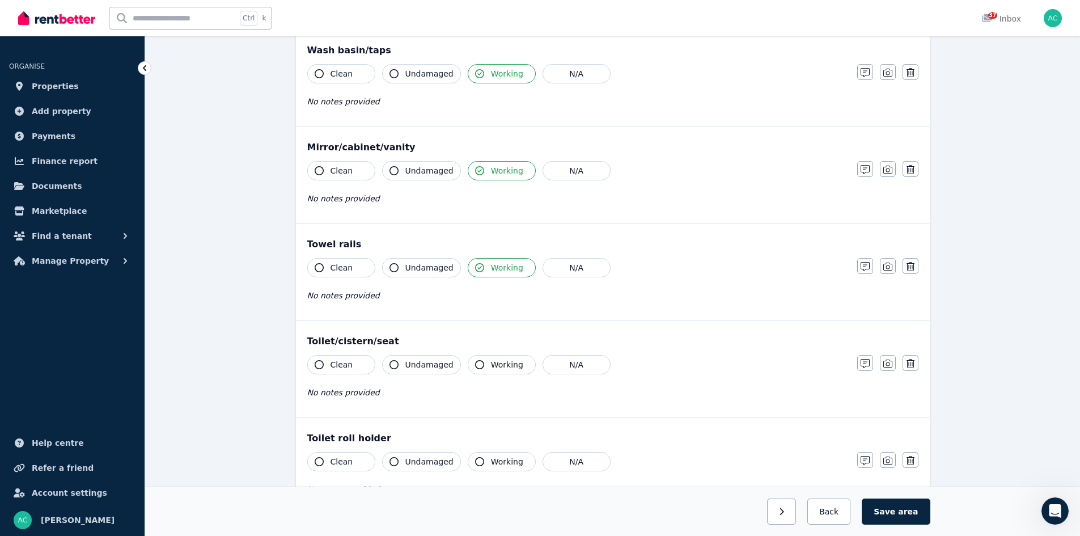
scroll to position [1021, 0]
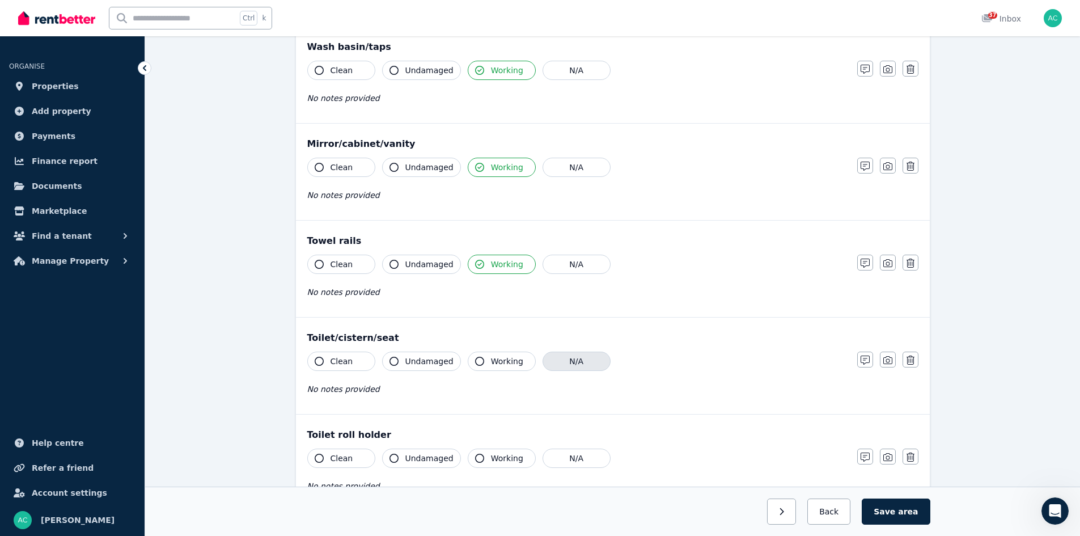
click at [579, 356] on button "N/A" at bounding box center [577, 361] width 68 height 19
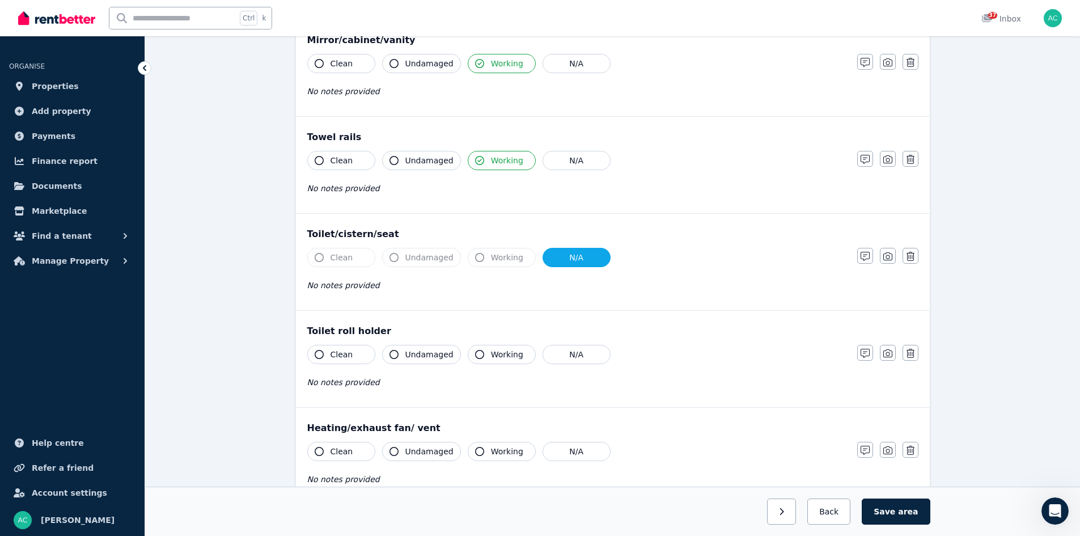
scroll to position [1134, 0]
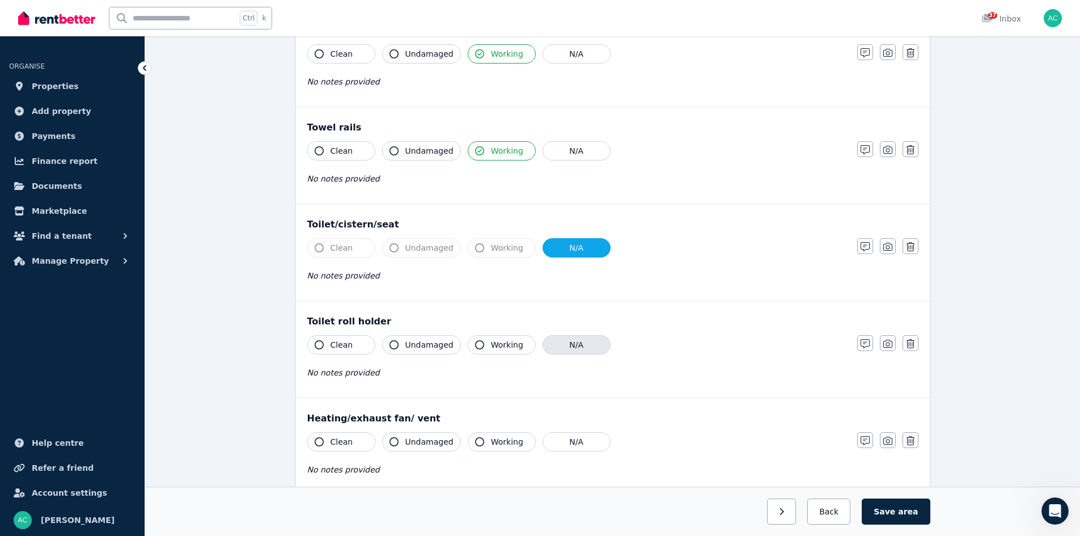
click at [578, 352] on button "N/A" at bounding box center [577, 344] width 68 height 19
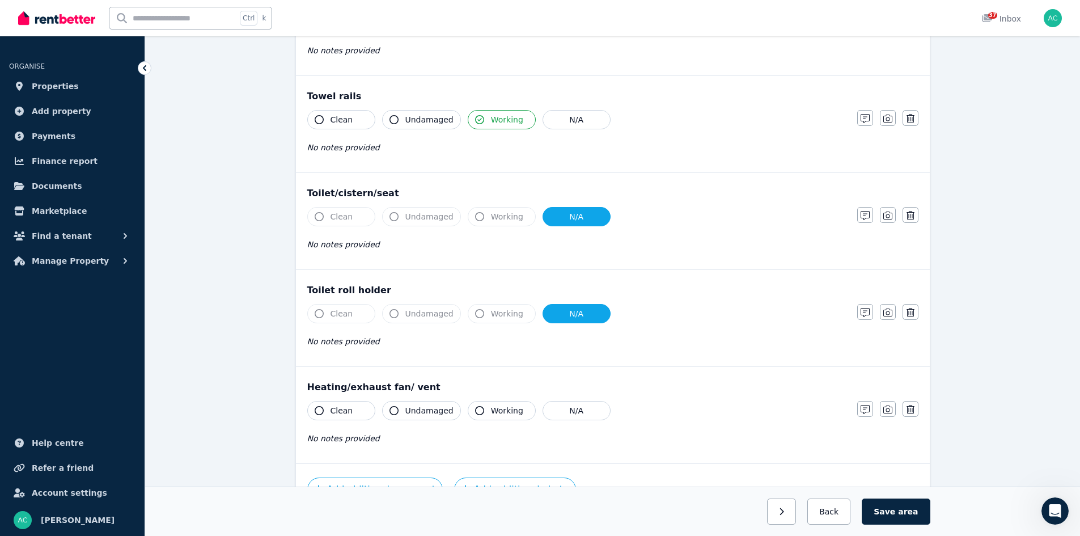
scroll to position [1191, 0]
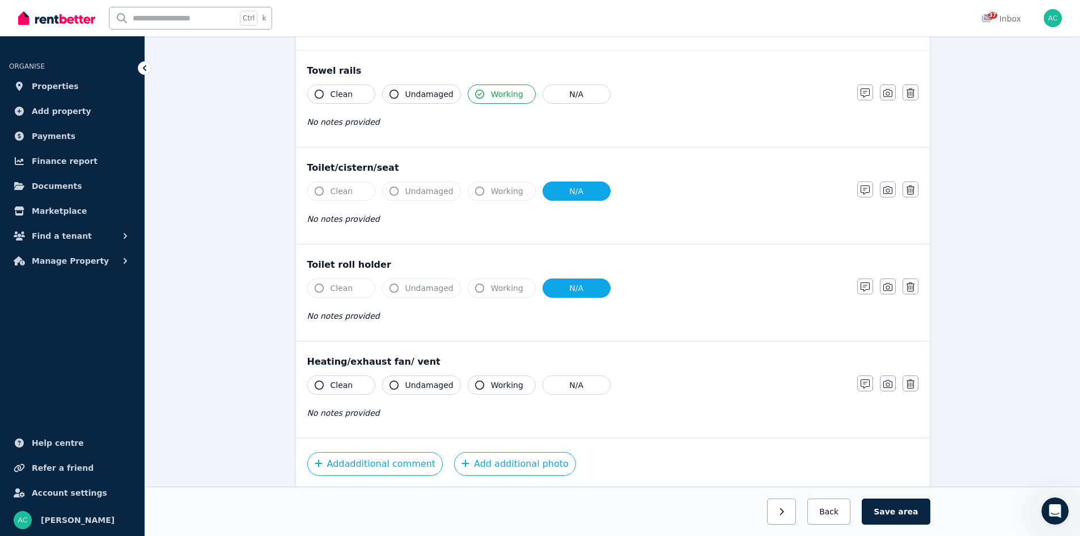
click at [507, 385] on span "Working" at bounding box center [507, 384] width 32 height 11
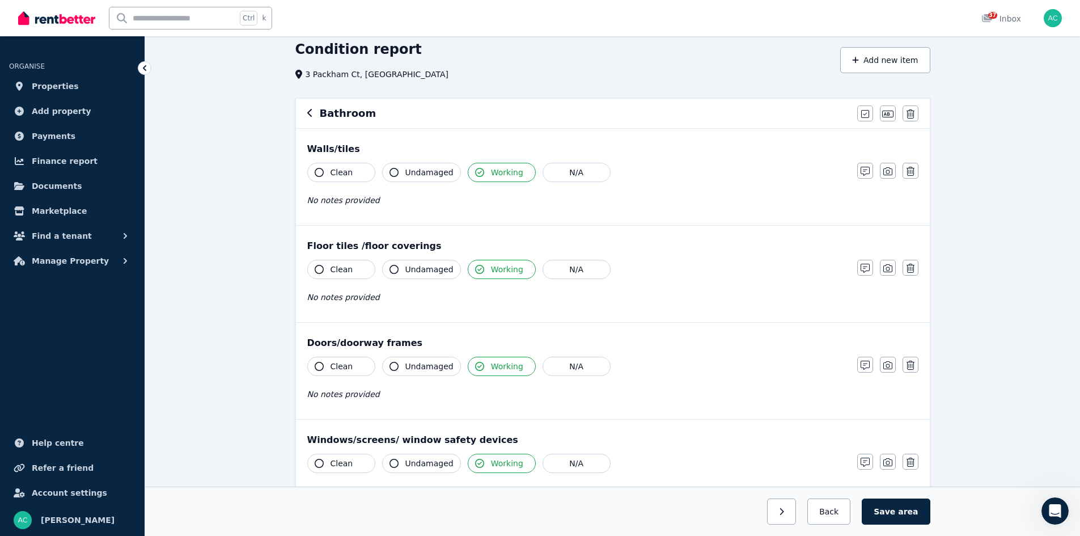
scroll to position [57, 0]
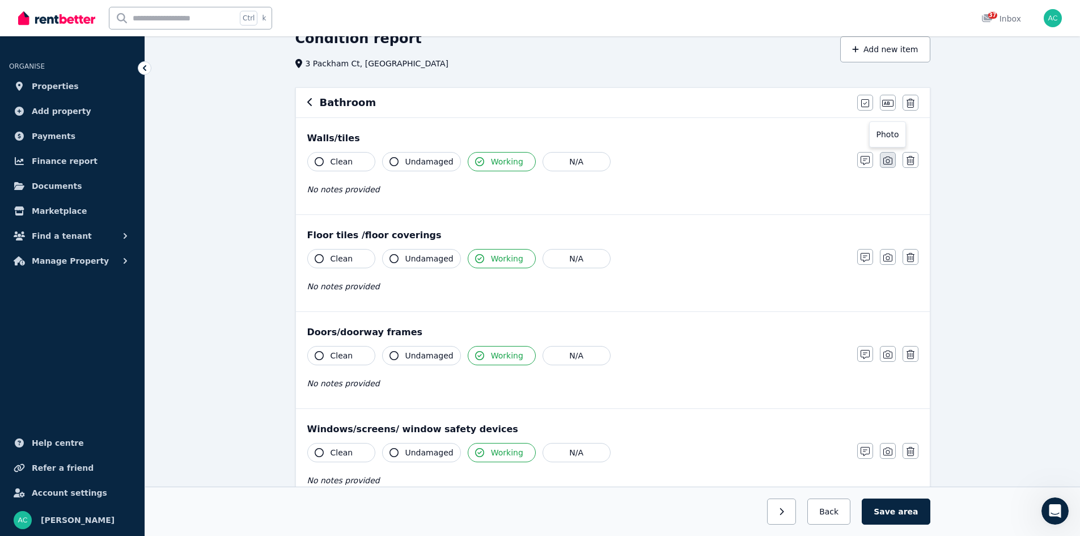
click at [887, 158] on icon "button" at bounding box center [887, 160] width 9 height 8
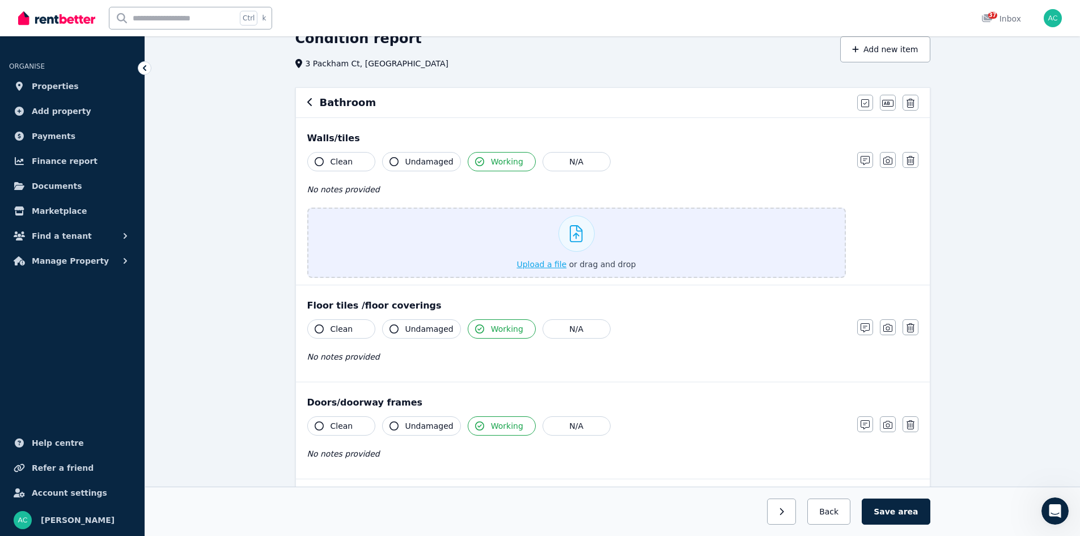
click at [558, 250] on div "Upload a file or drag and drop" at bounding box center [576, 243] width 119 height 68
click at [0, 0] on input "Upload a file or drag and drop" at bounding box center [0, 0] width 0 height 0
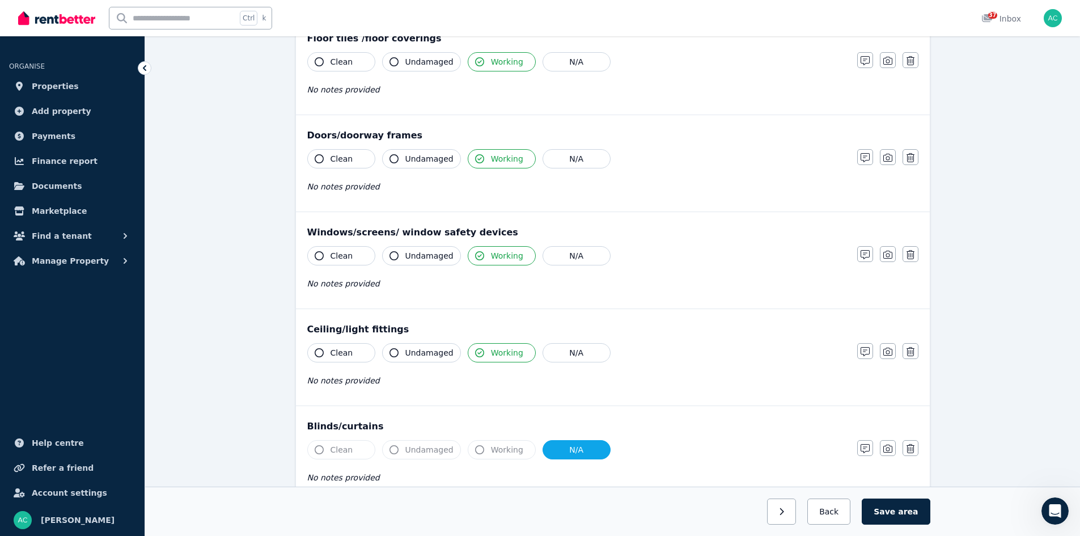
scroll to position [454, 0]
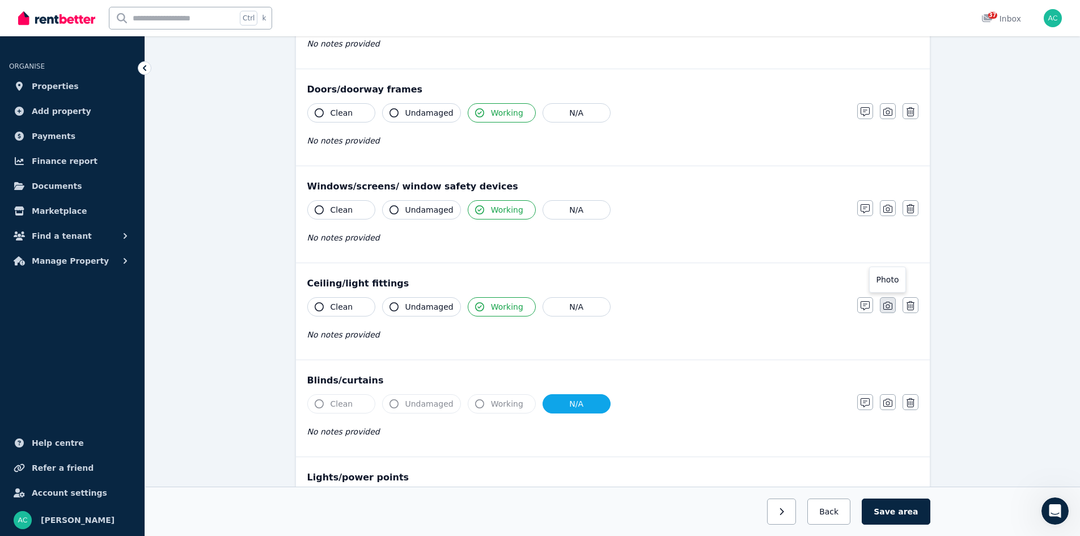
click at [888, 307] on icon "button" at bounding box center [887, 305] width 9 height 9
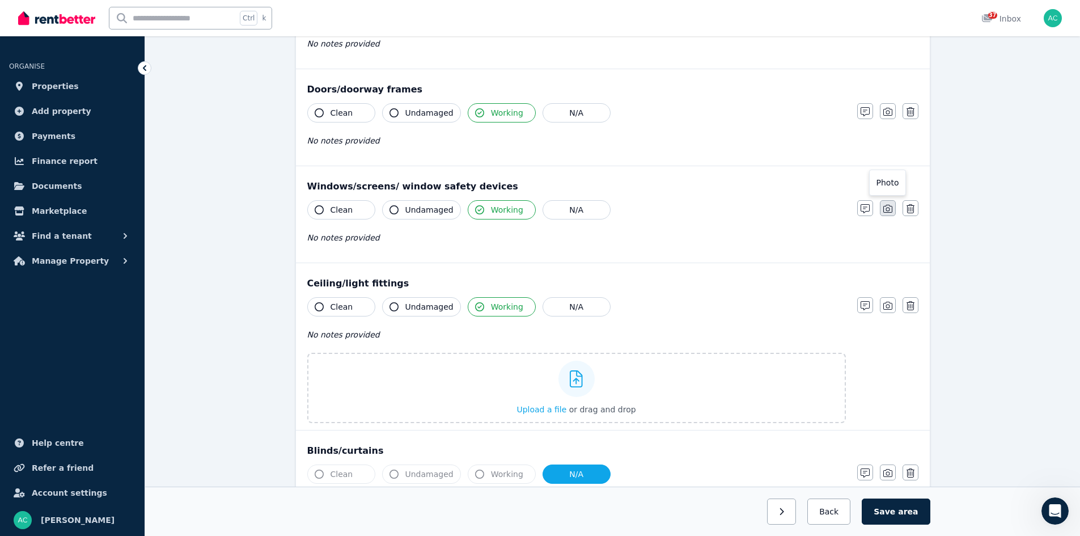
click at [888, 210] on icon "button" at bounding box center [887, 208] width 9 height 9
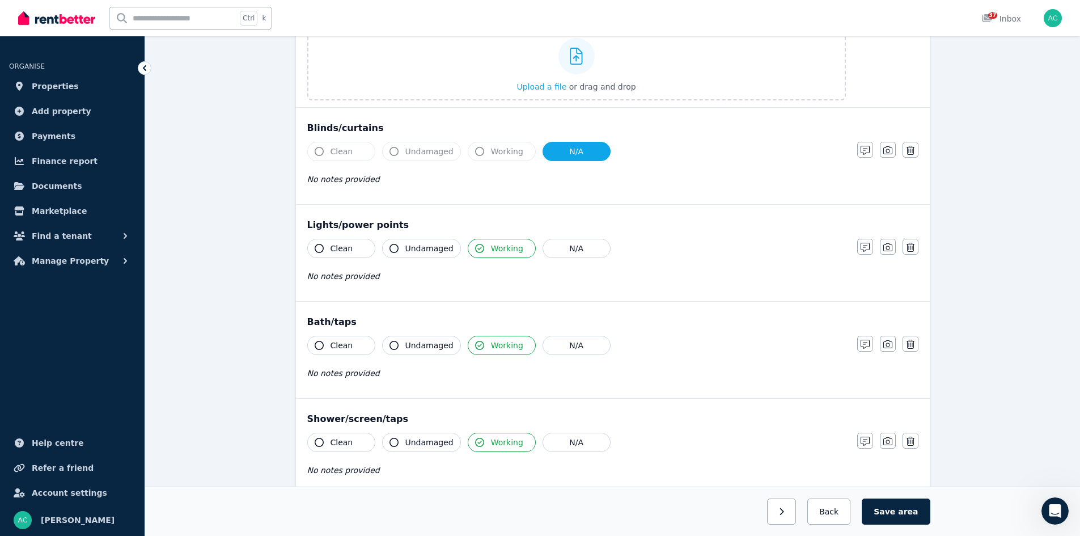
scroll to position [850, 0]
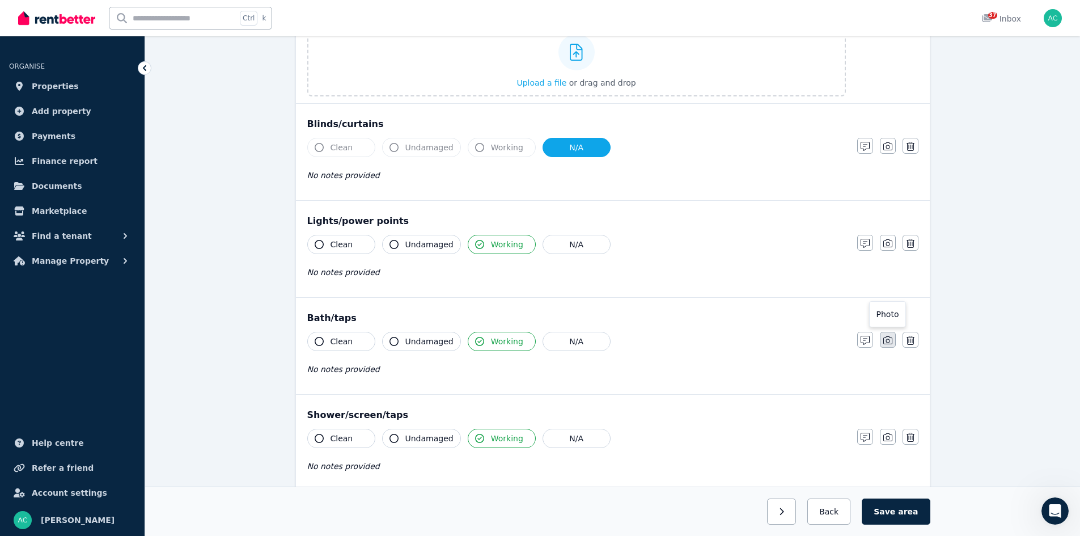
click at [886, 340] on icon "button" at bounding box center [887, 340] width 9 height 9
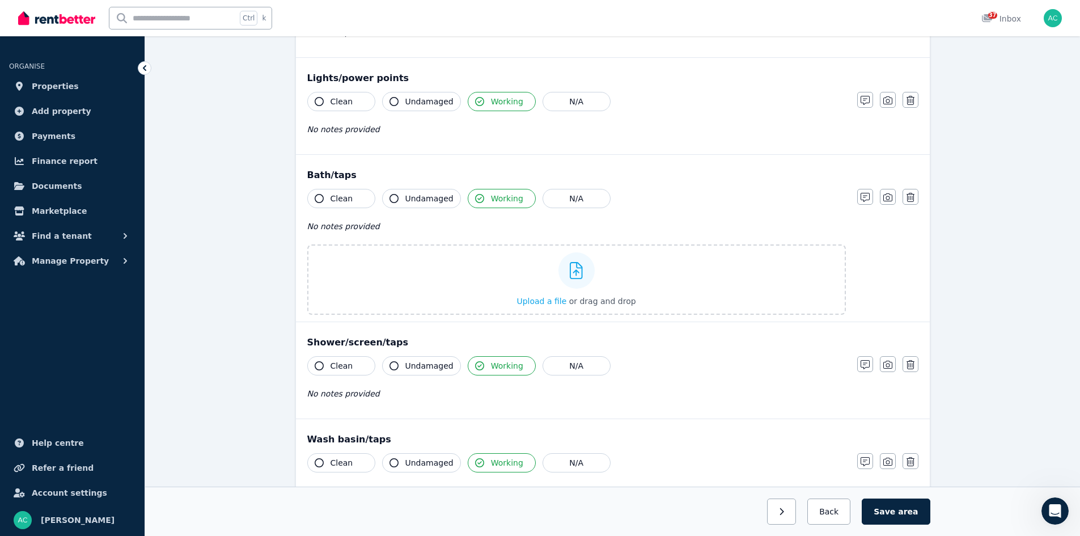
scroll to position [1021, 0]
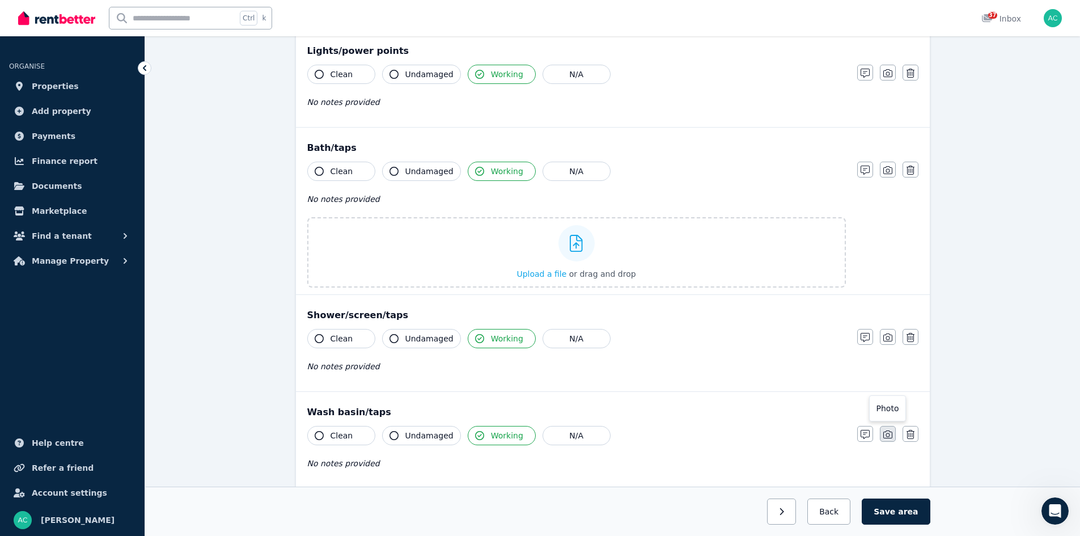
click at [885, 439] on button "button" at bounding box center [888, 434] width 16 height 16
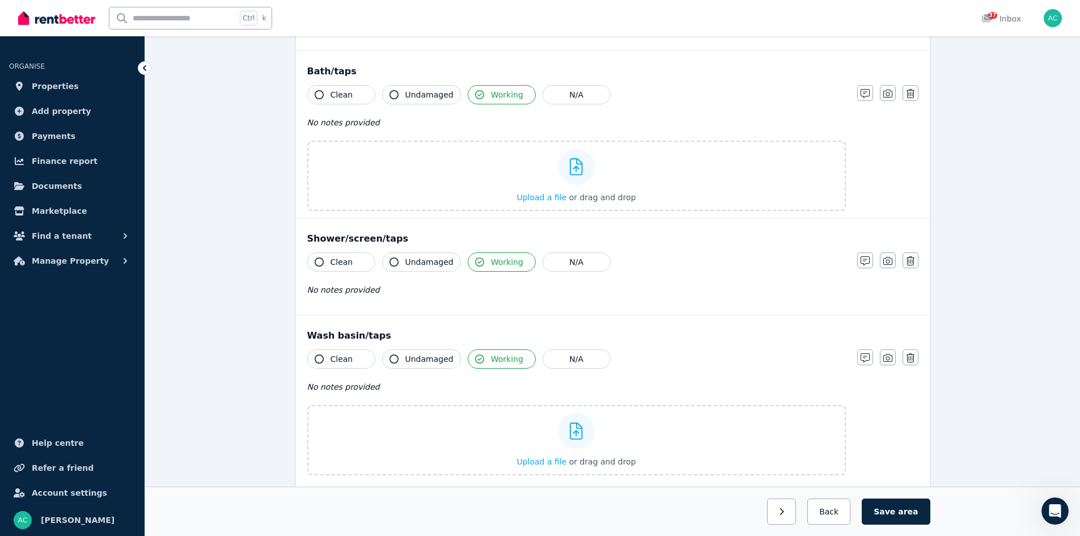
scroll to position [1077, 0]
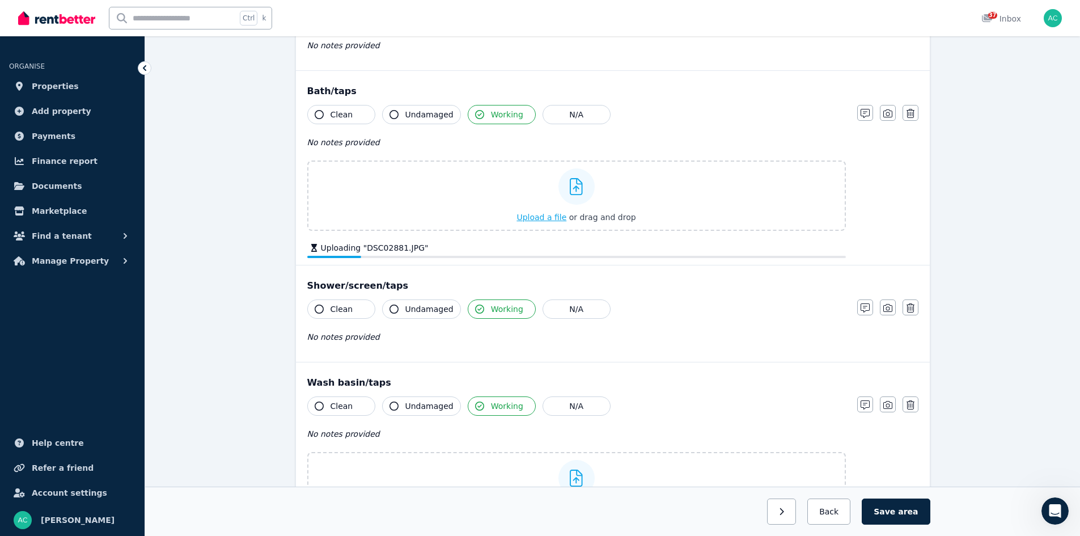
click at [551, 215] on span "Upload a file" at bounding box center [542, 217] width 50 height 9
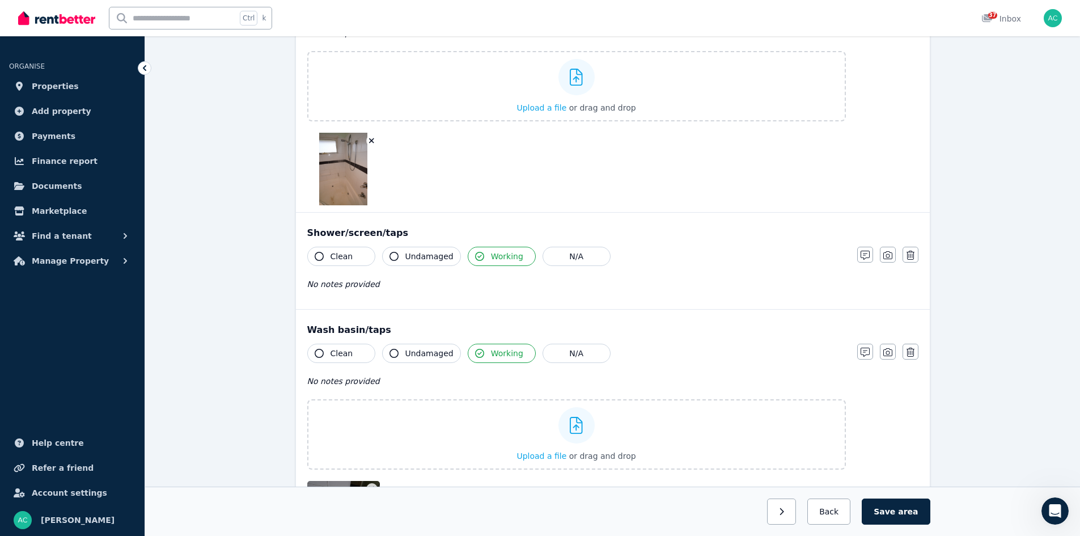
scroll to position [1191, 0]
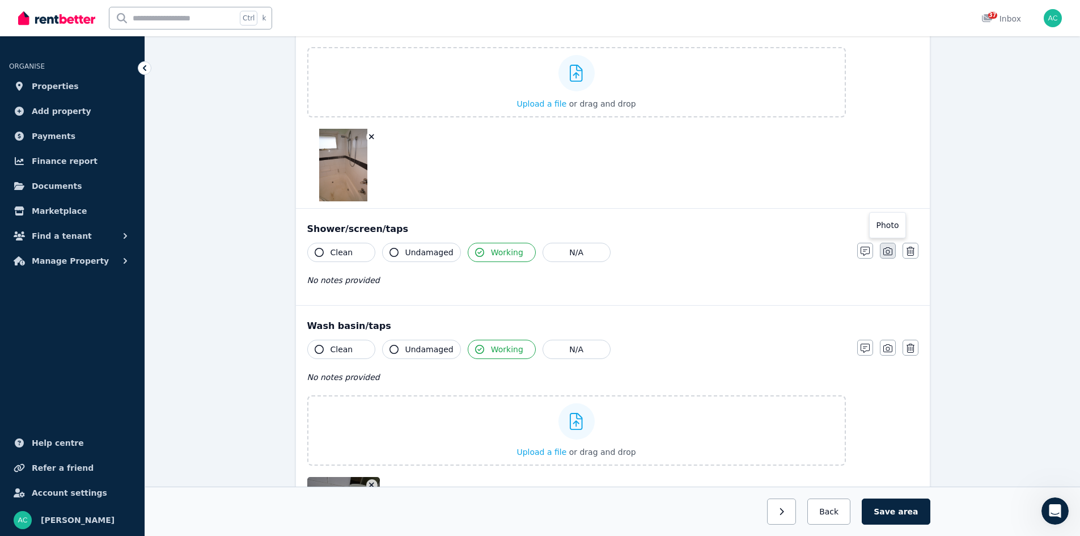
click at [886, 253] on icon "button" at bounding box center [887, 251] width 9 height 9
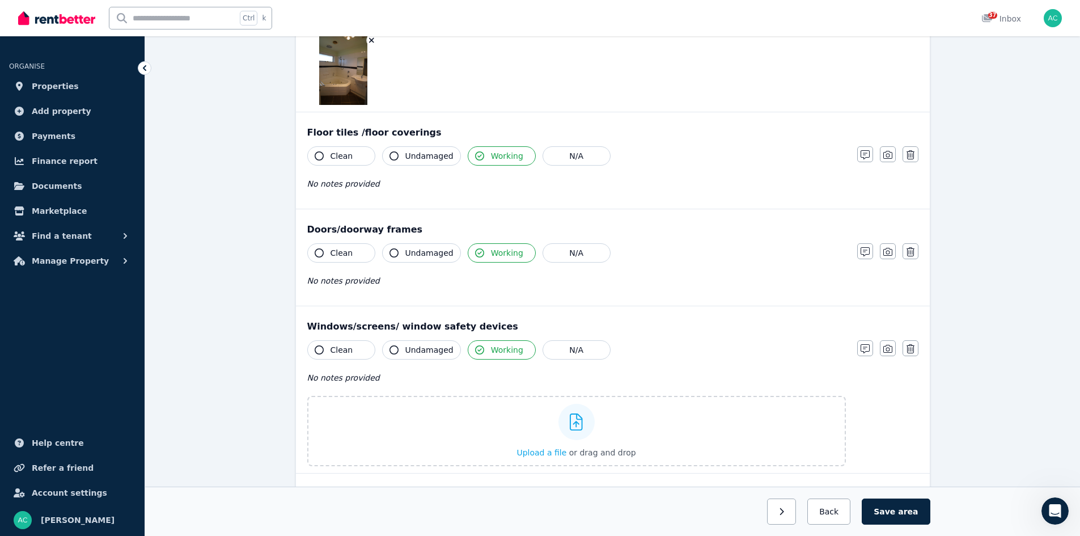
scroll to position [340, 0]
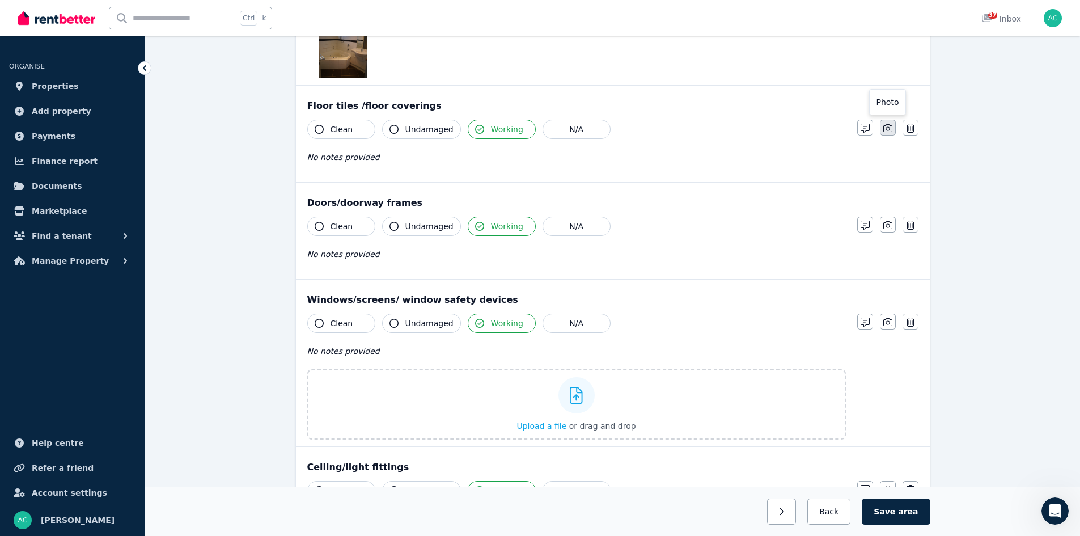
click at [890, 130] on icon "button" at bounding box center [887, 128] width 9 height 9
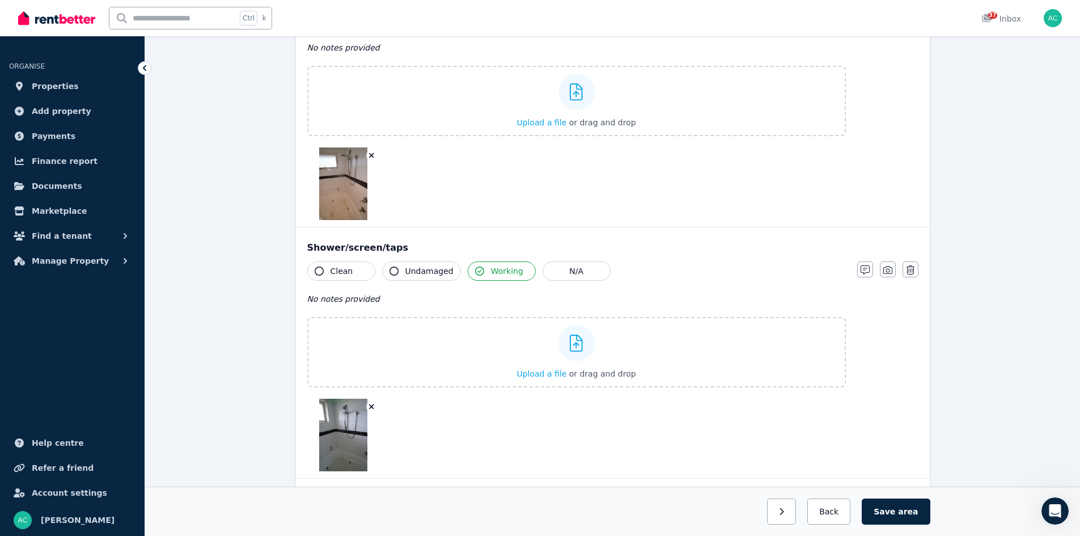
scroll to position [1417, 0]
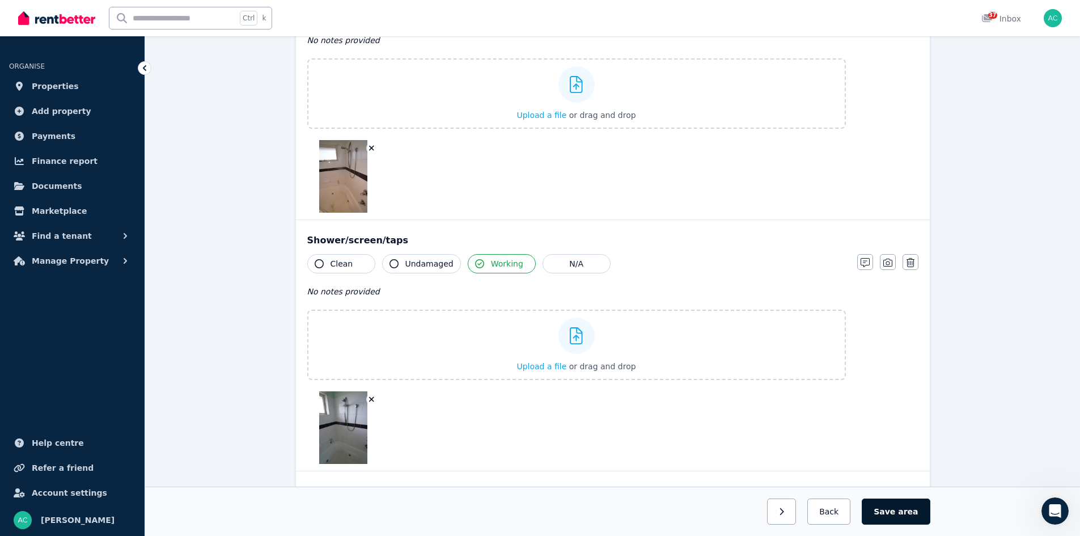
click at [895, 511] on button "Save area" at bounding box center [896, 511] width 68 height 26
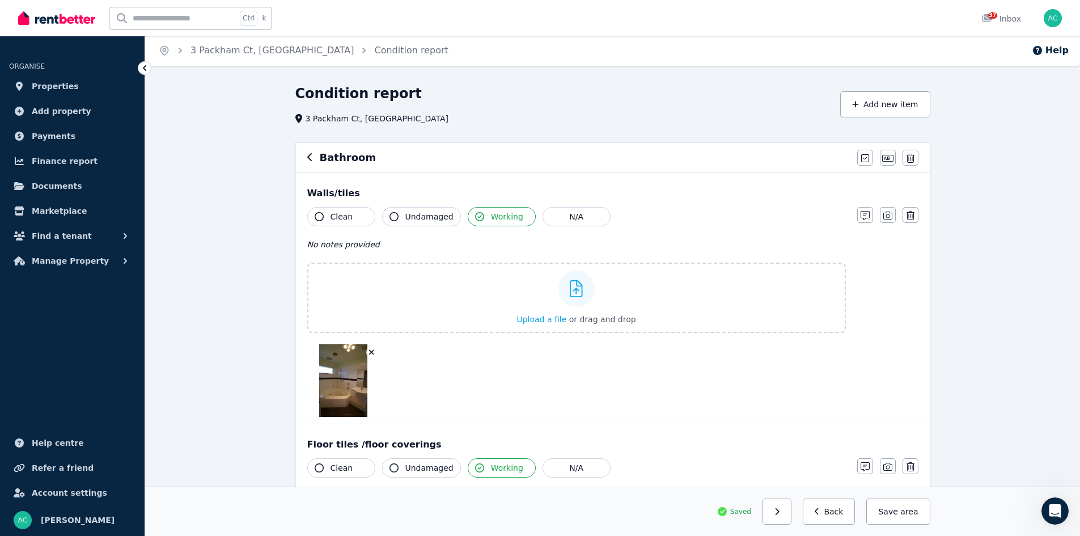
scroll to position [0, 0]
click at [311, 160] on icon "button" at bounding box center [310, 158] width 6 height 9
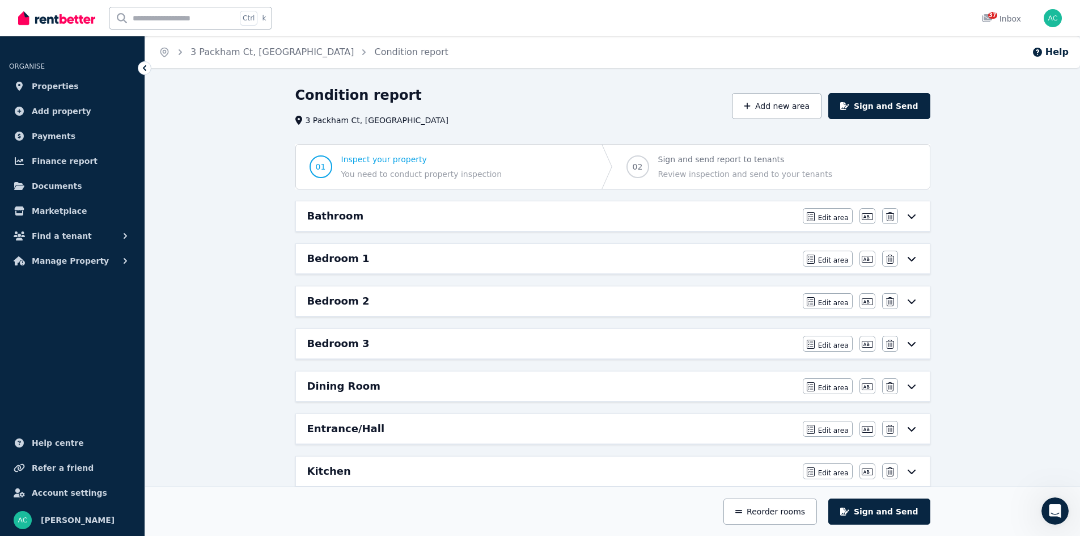
click at [364, 255] on div "Bedroom 1" at bounding box center [551, 259] width 489 height 16
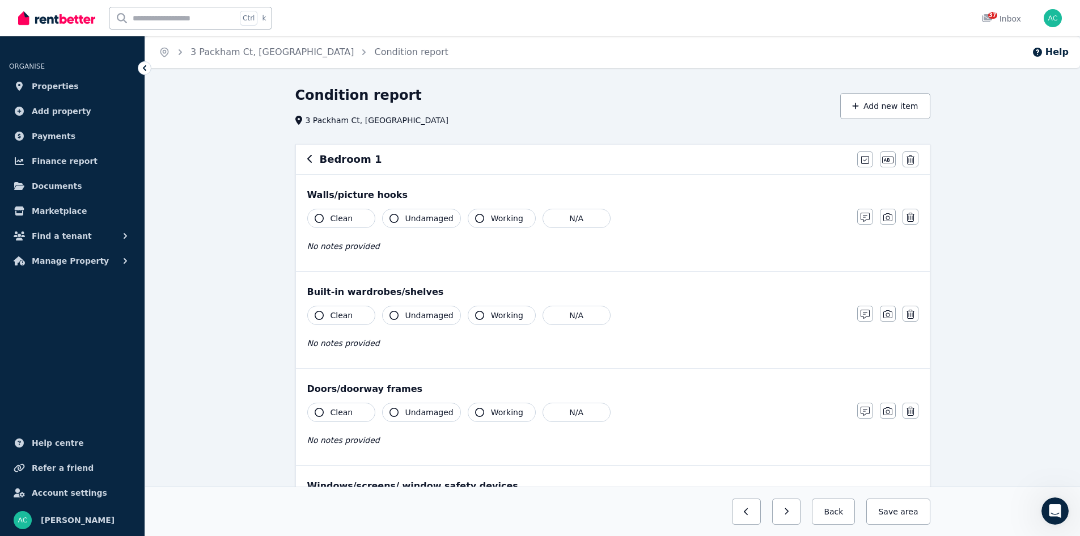
click at [491, 219] on span "Working" at bounding box center [507, 218] width 32 height 11
click at [494, 321] on button "Working" at bounding box center [502, 315] width 68 height 19
click at [492, 414] on span "Working" at bounding box center [507, 412] width 32 height 11
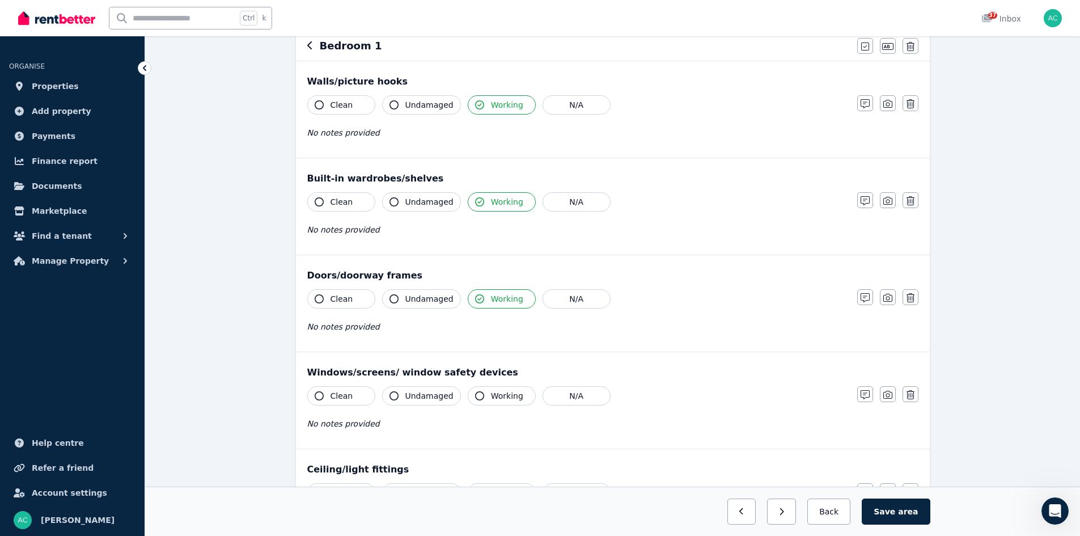
click at [499, 399] on span "Working" at bounding box center [507, 395] width 32 height 11
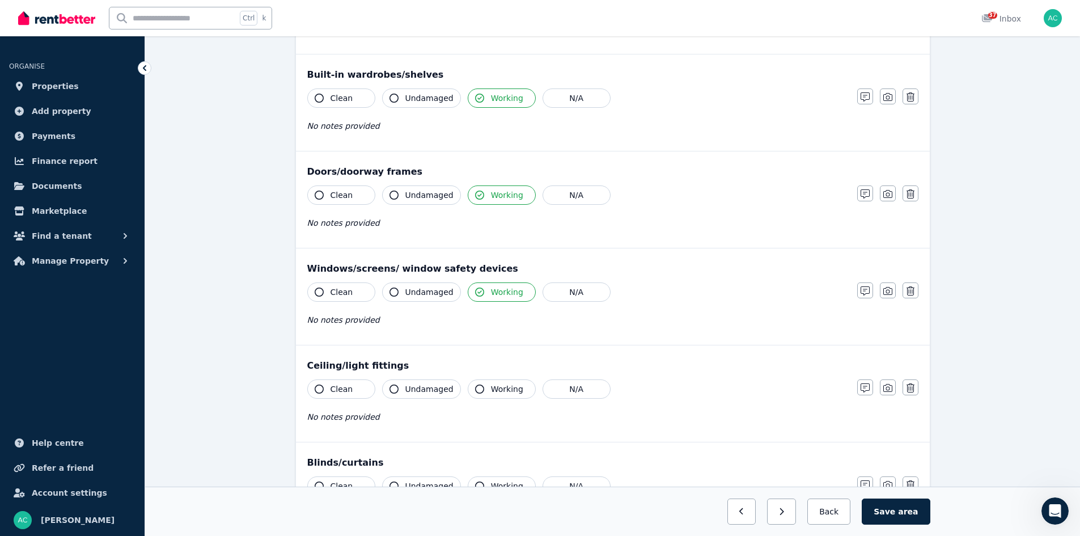
scroll to position [227, 0]
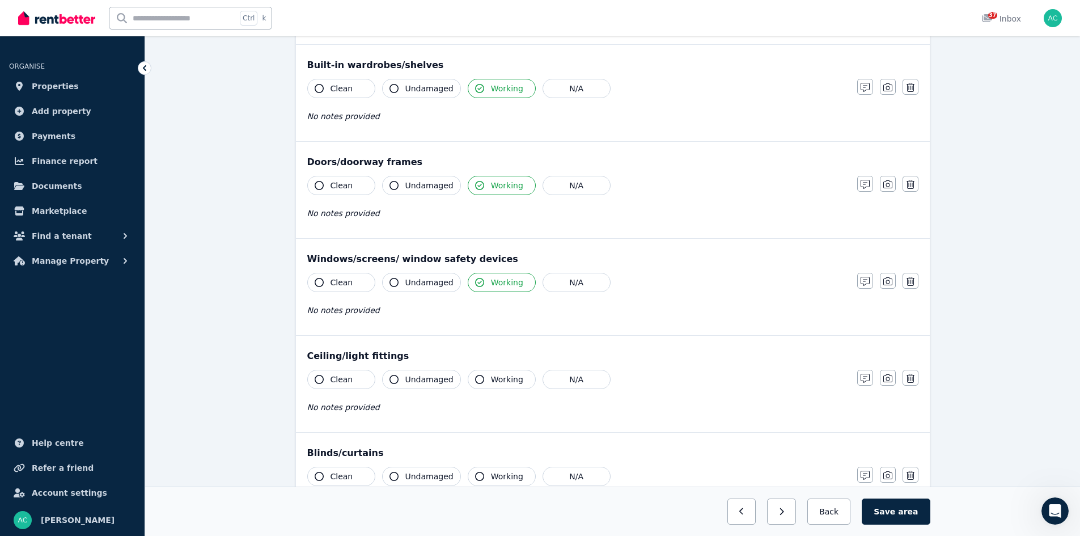
click at [504, 382] on span "Working" at bounding box center [507, 379] width 32 height 11
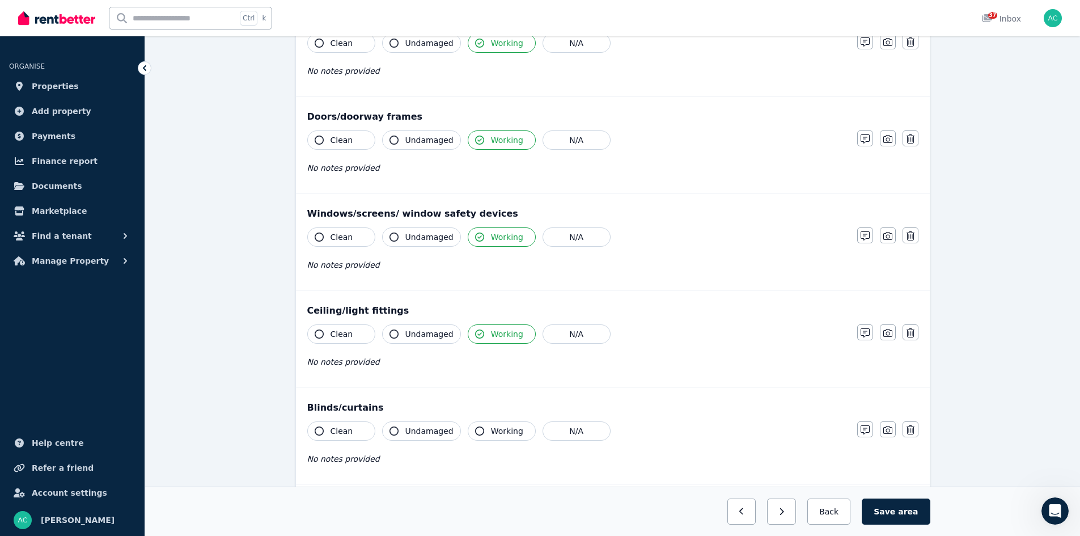
scroll to position [340, 0]
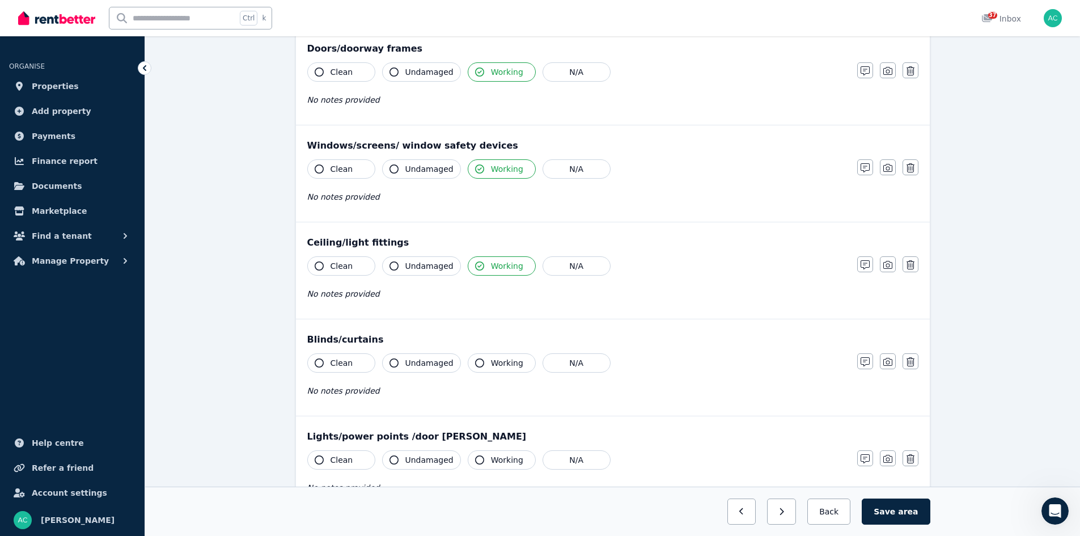
click at [501, 364] on span "Working" at bounding box center [507, 362] width 32 height 11
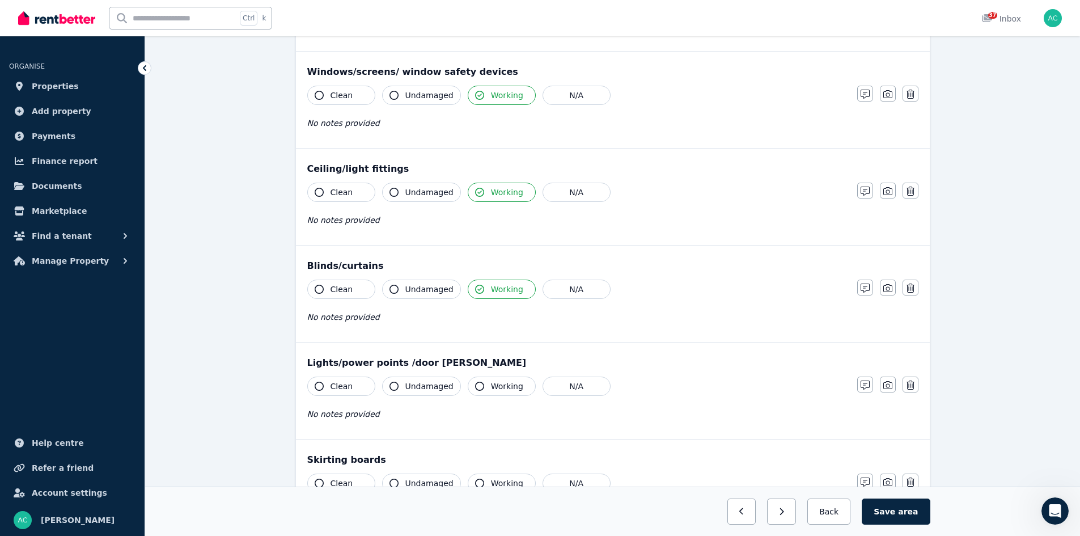
scroll to position [454, 0]
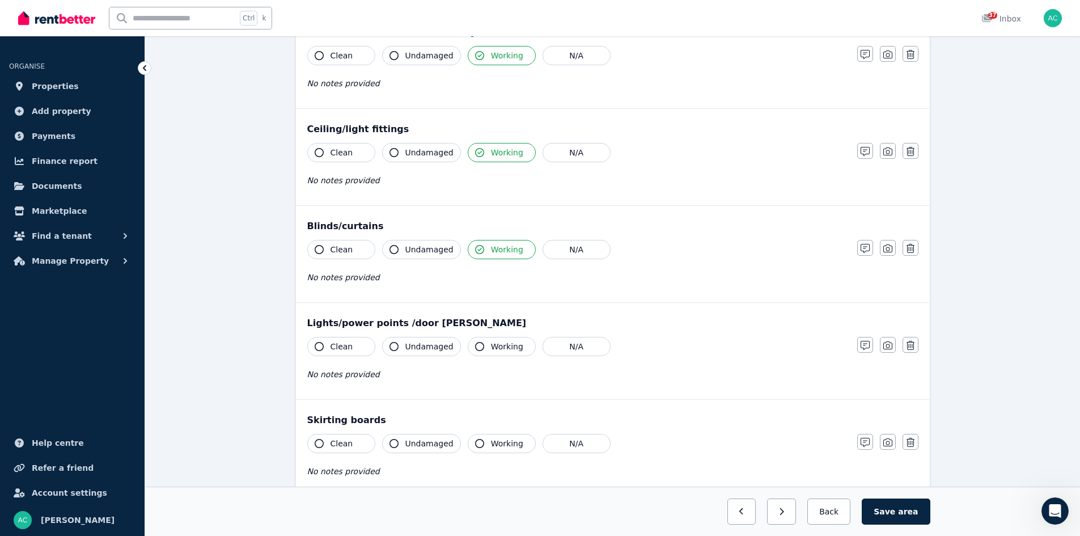
click at [512, 346] on span "Working" at bounding box center [507, 346] width 32 height 11
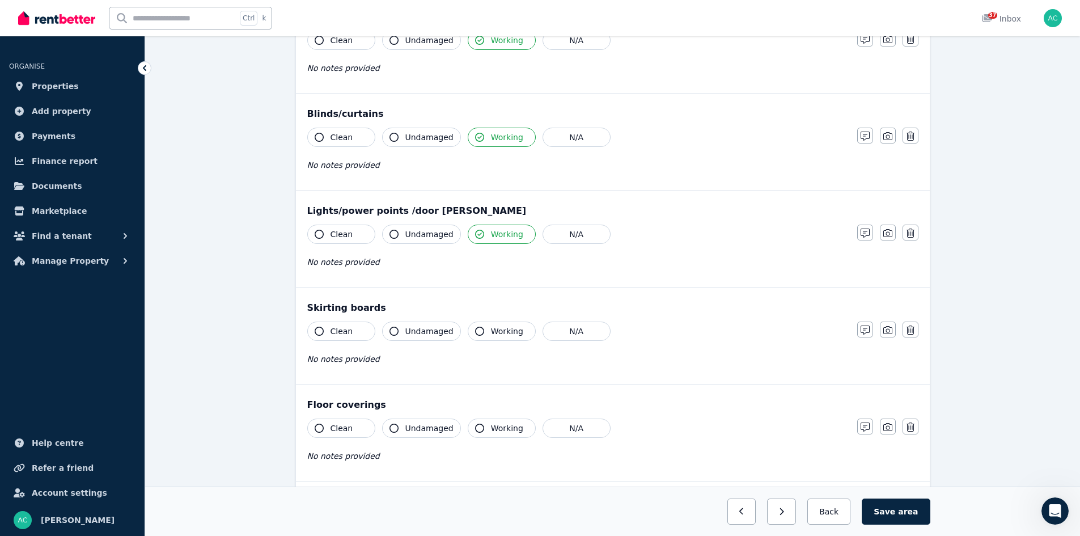
scroll to position [567, 0]
click at [503, 332] on span "Working" at bounding box center [507, 329] width 32 height 11
click at [503, 430] on span "Working" at bounding box center [507, 426] width 32 height 11
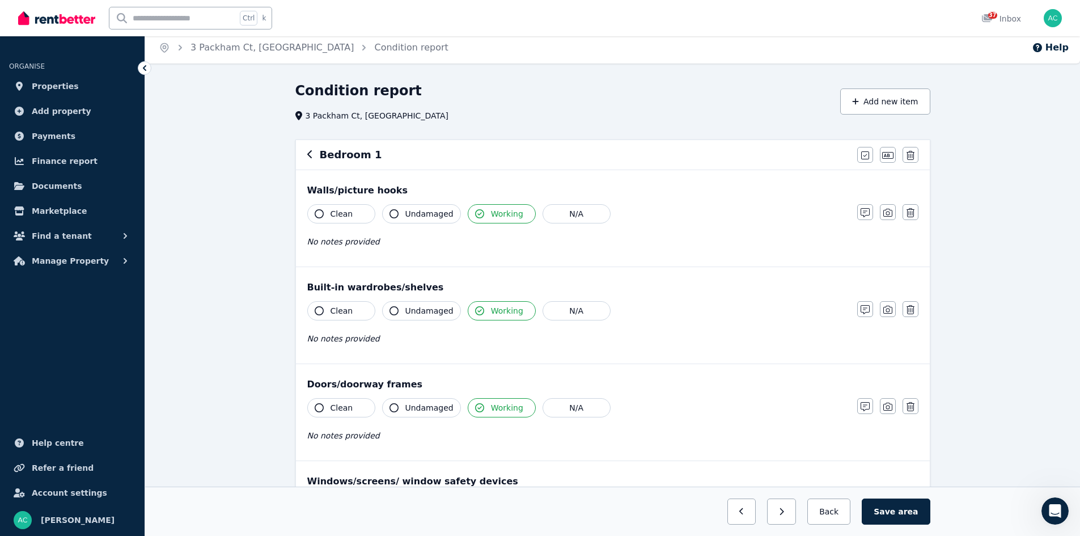
scroll to position [0, 0]
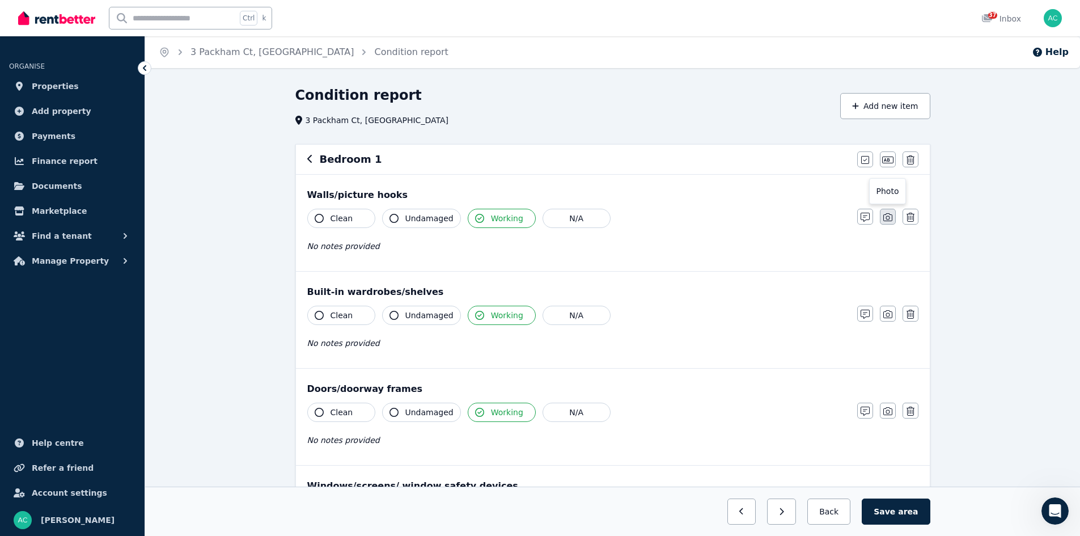
click at [887, 215] on icon "button" at bounding box center [887, 217] width 9 height 9
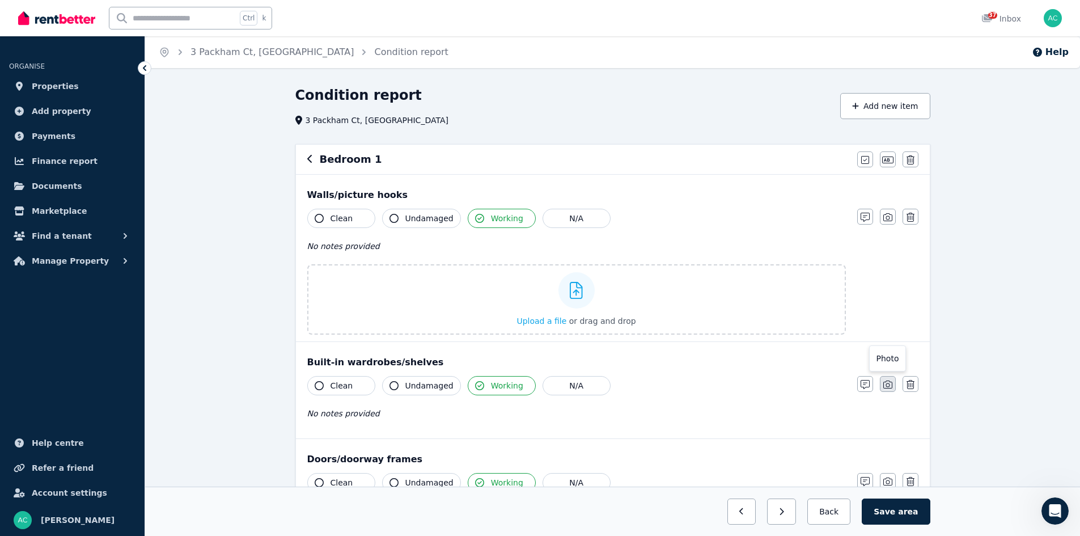
click at [890, 385] on icon "button" at bounding box center [887, 384] width 9 height 9
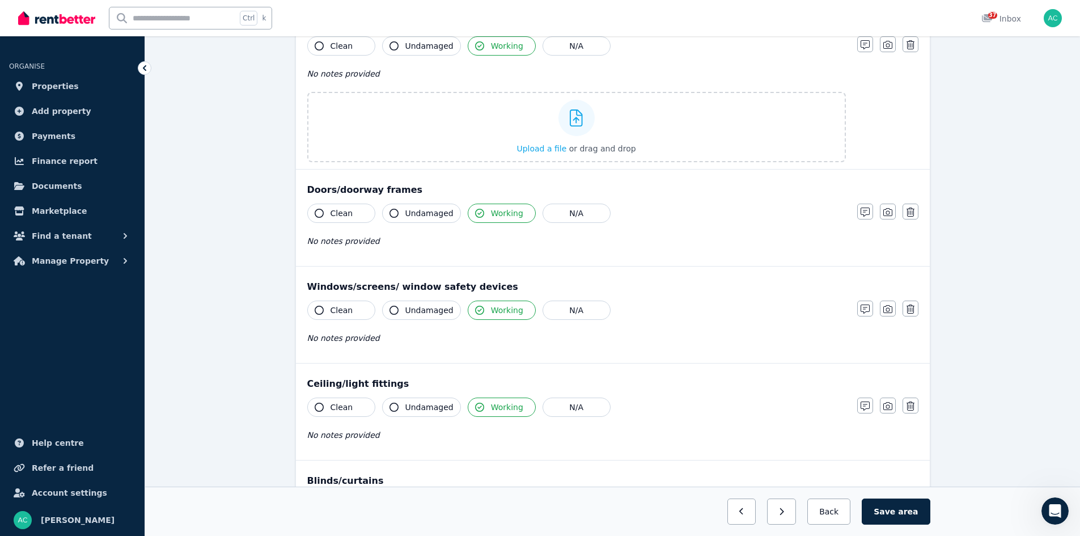
scroll to position [340, 0]
click at [889, 406] on icon "button" at bounding box center [887, 405] width 9 height 8
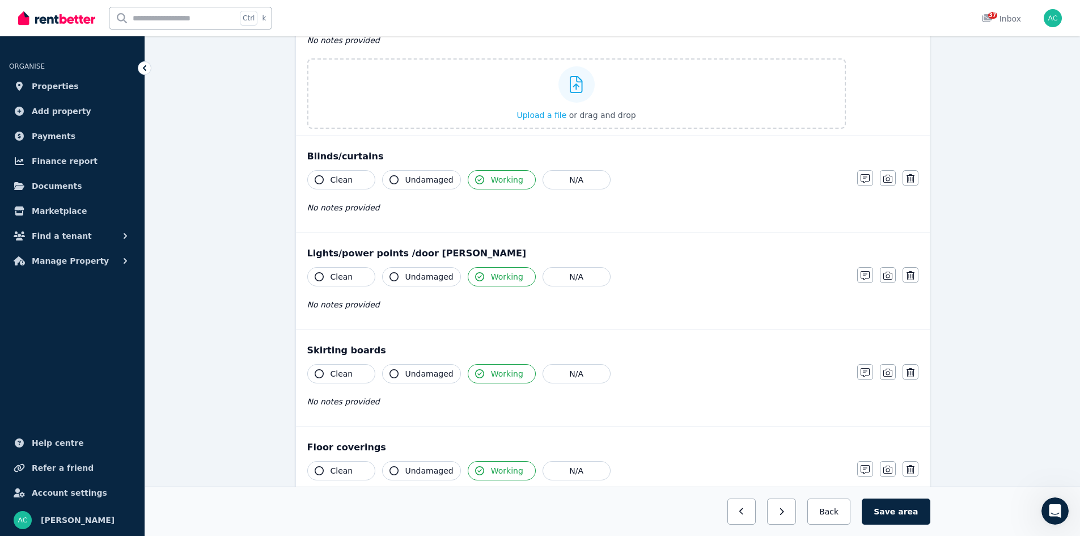
scroll to position [794, 0]
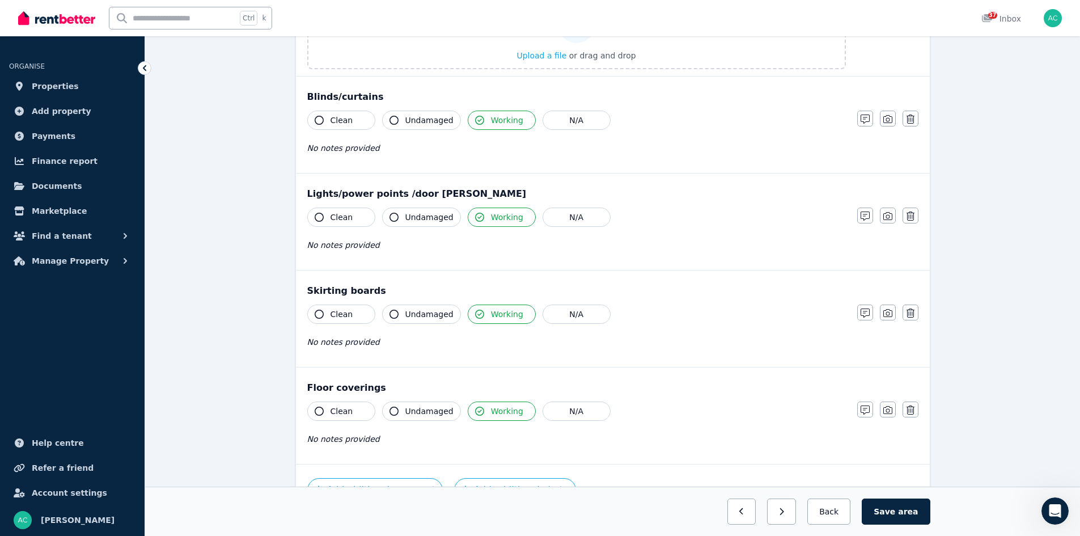
drag, startPoint x: 884, startPoint y: 412, endPoint x: 868, endPoint y: 408, distance: 16.4
click at [884, 412] on icon "button" at bounding box center [887, 409] width 9 height 9
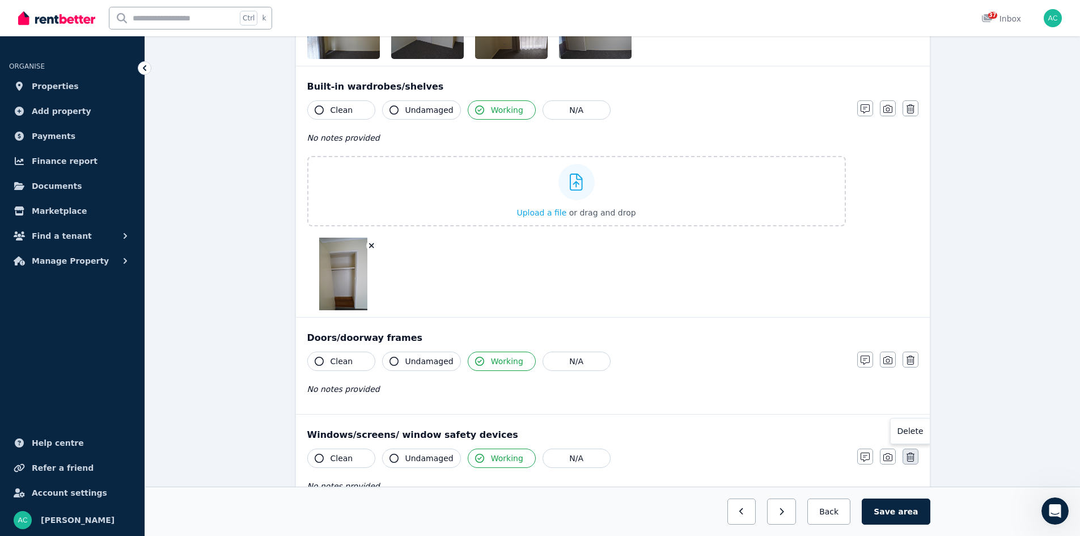
scroll to position [361, 0]
click at [914, 510] on span "area" at bounding box center [908, 511] width 20 height 11
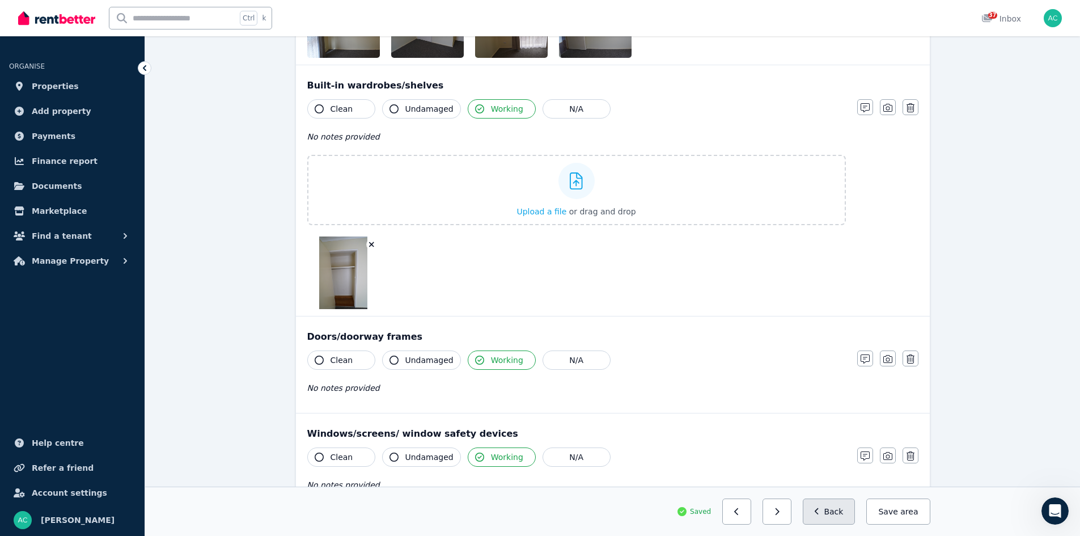
click at [834, 514] on button "Back" at bounding box center [829, 511] width 53 height 26
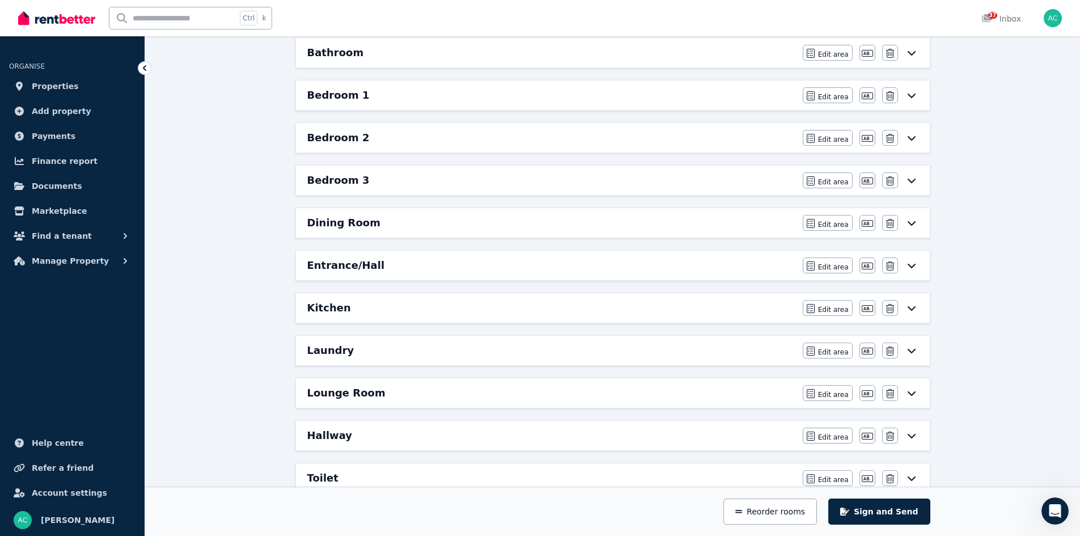
scroll to position [120, 0]
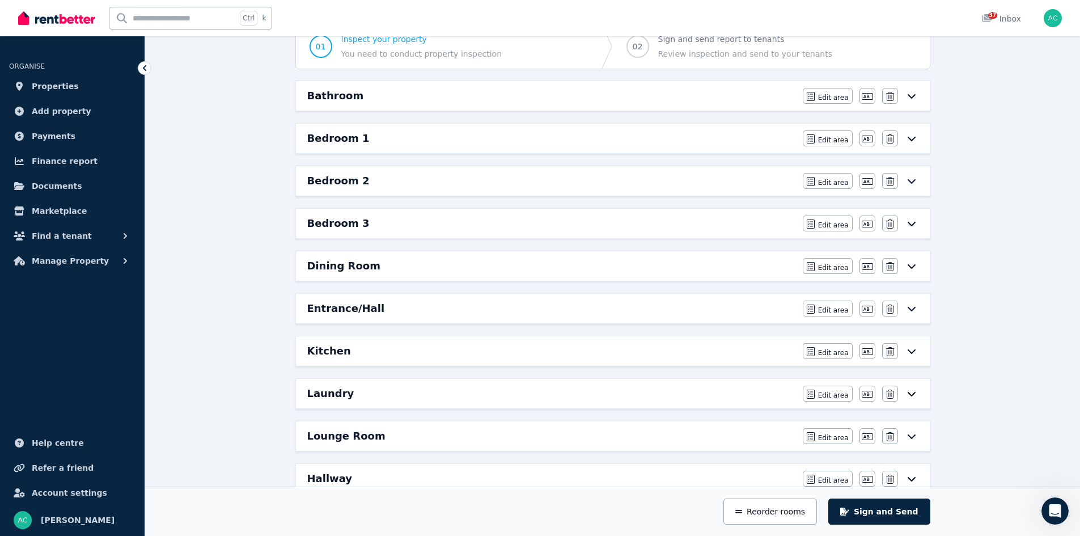
click at [369, 183] on div "Bedroom 2" at bounding box center [551, 181] width 489 height 16
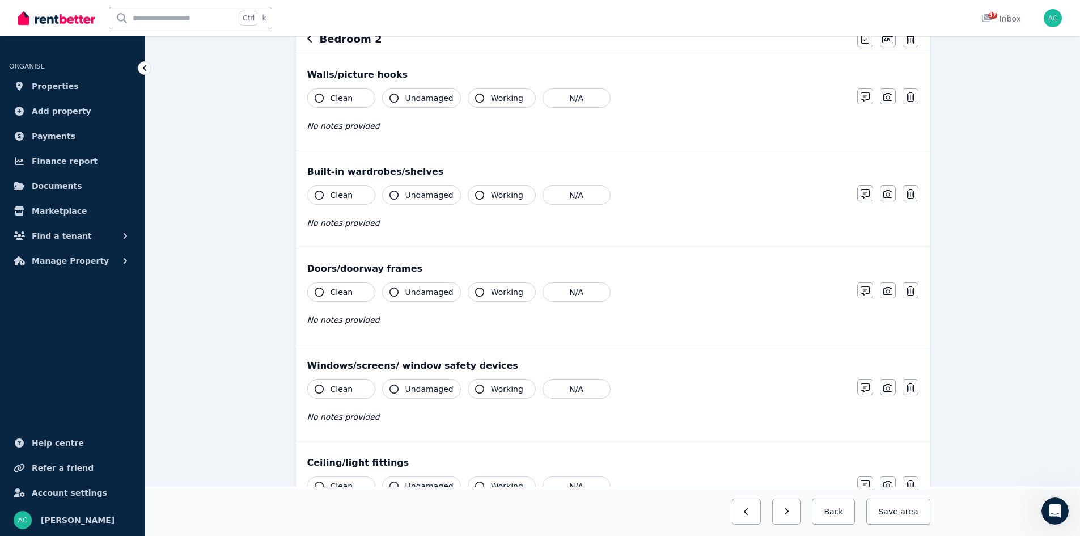
scroll to position [0, 0]
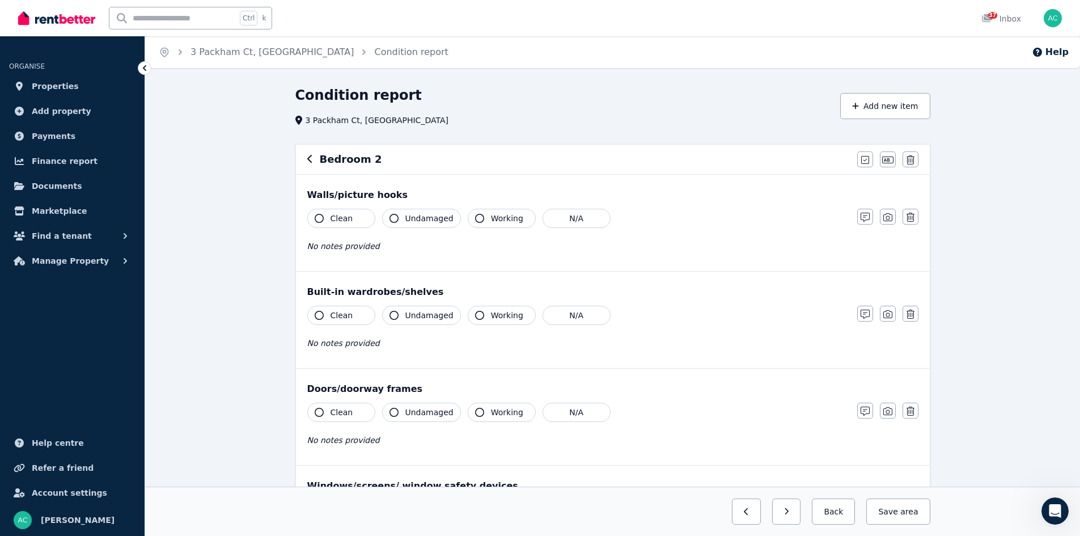
click at [497, 219] on span "Working" at bounding box center [507, 218] width 32 height 11
click at [506, 316] on span "Working" at bounding box center [507, 315] width 32 height 11
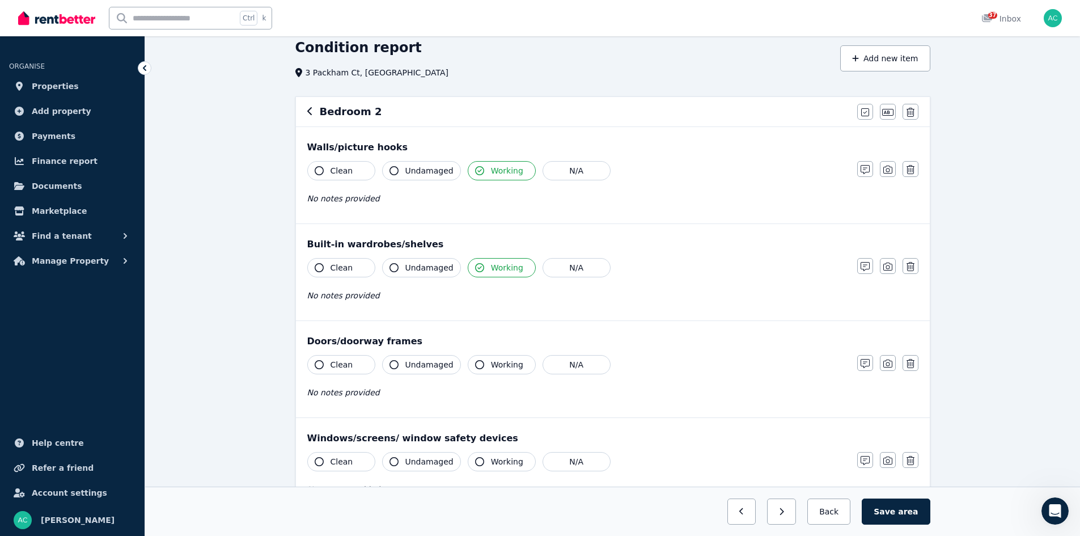
scroll to position [113, 0]
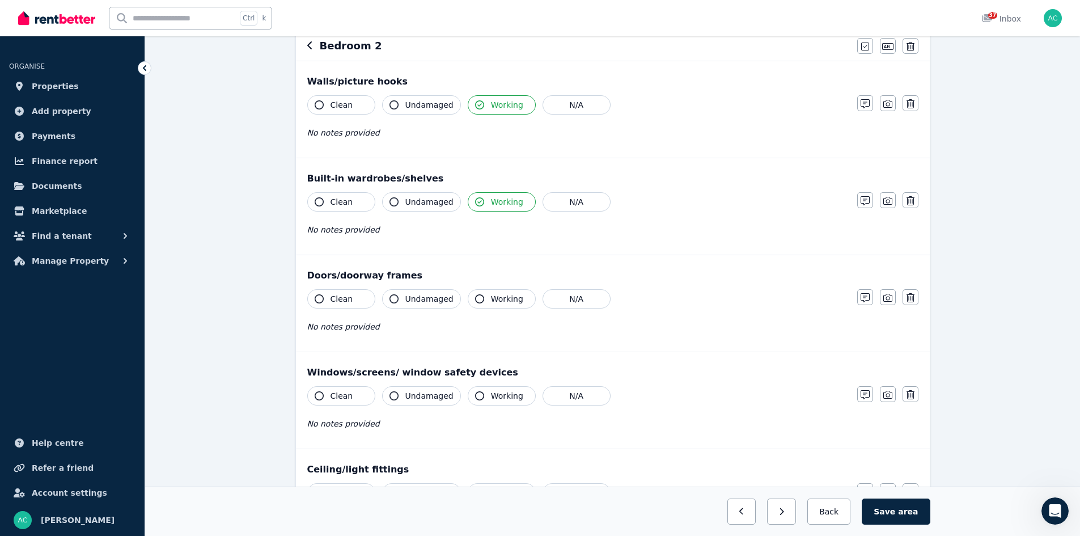
click at [505, 301] on span "Working" at bounding box center [507, 298] width 32 height 11
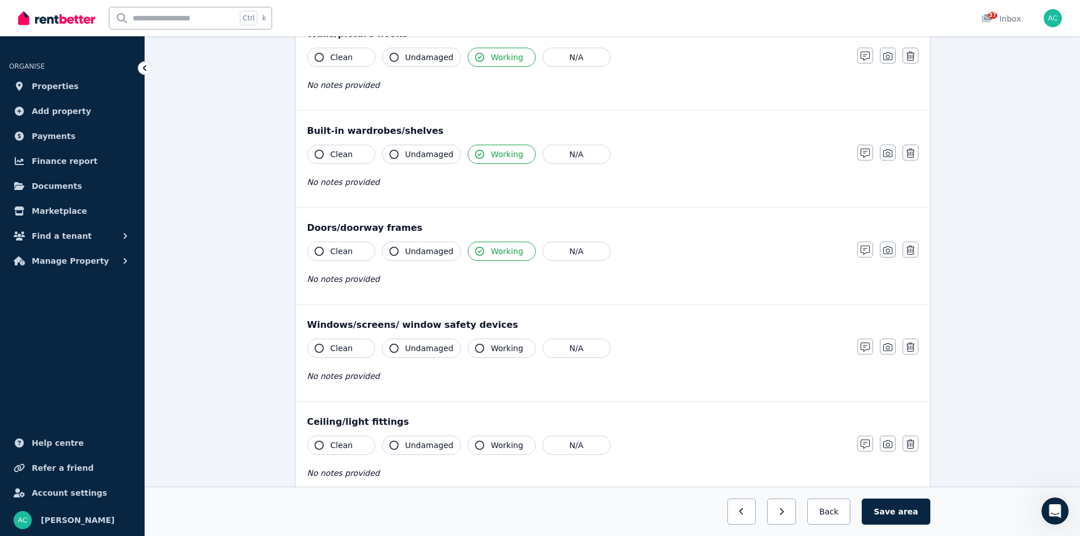
scroll to position [227, 0]
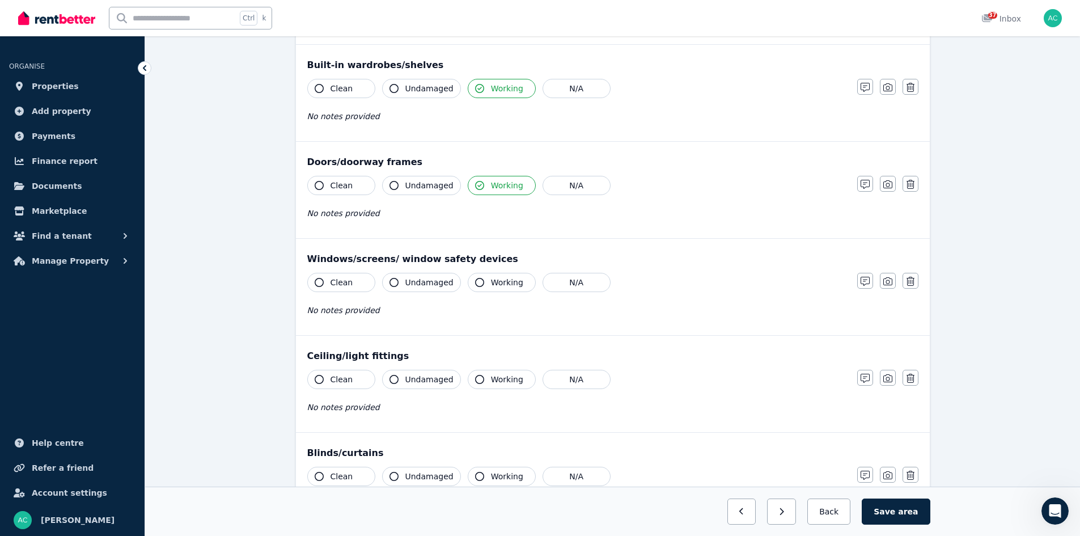
click at [501, 281] on span "Working" at bounding box center [507, 282] width 32 height 11
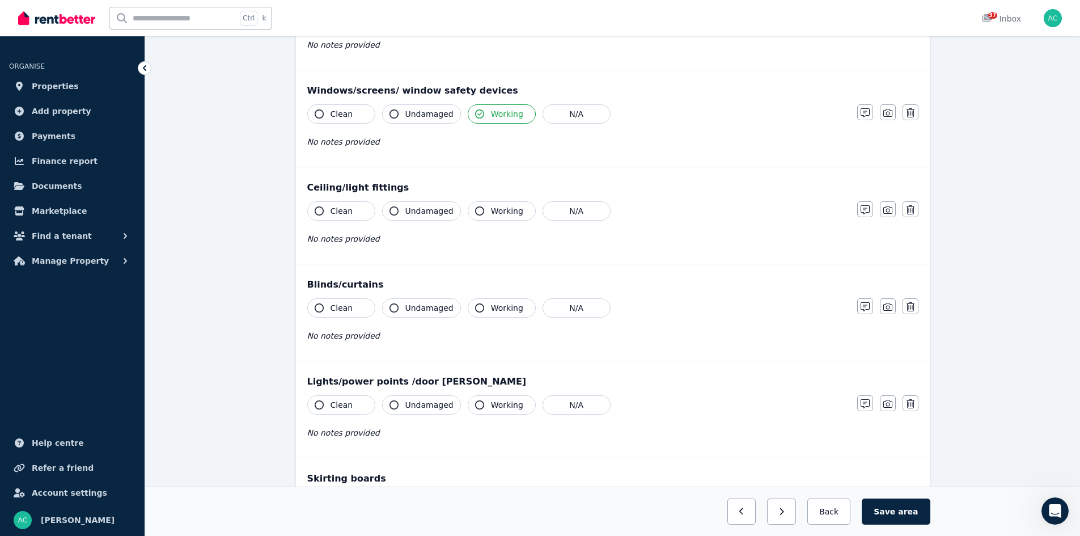
scroll to position [340, 0]
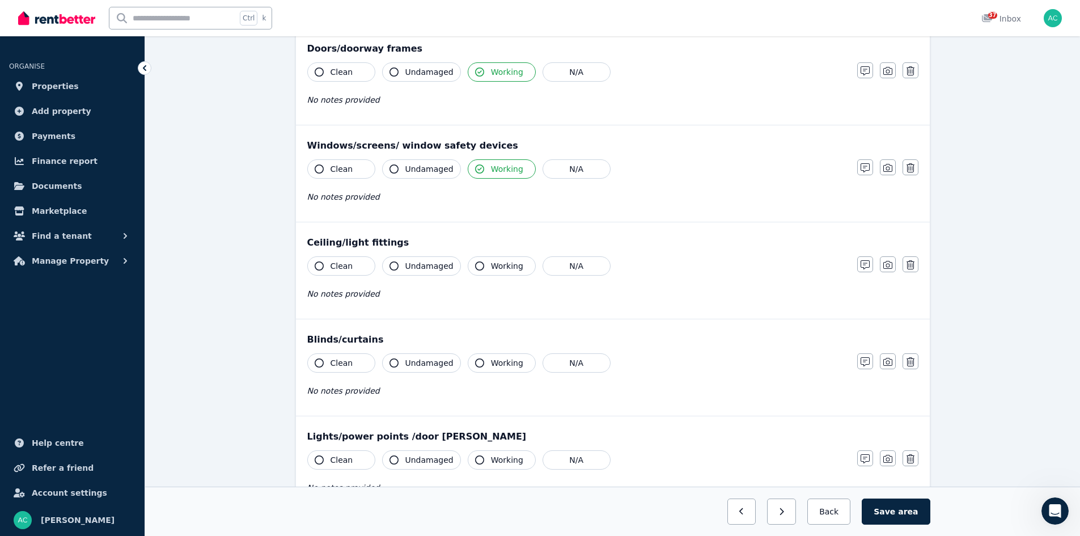
click at [501, 266] on span "Working" at bounding box center [507, 265] width 32 height 11
click at [501, 365] on span "Working" at bounding box center [507, 362] width 32 height 11
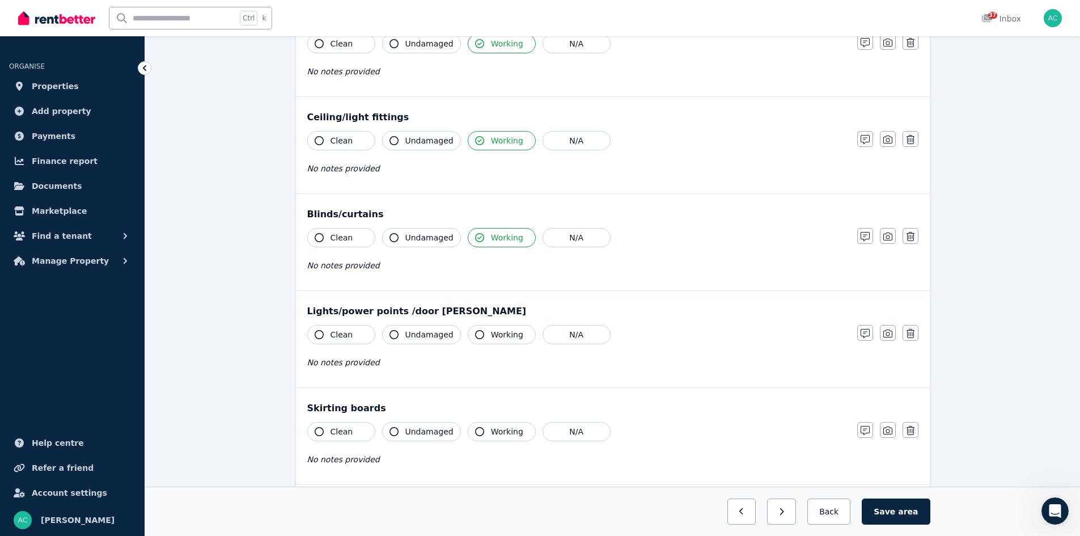
scroll to position [510, 0]
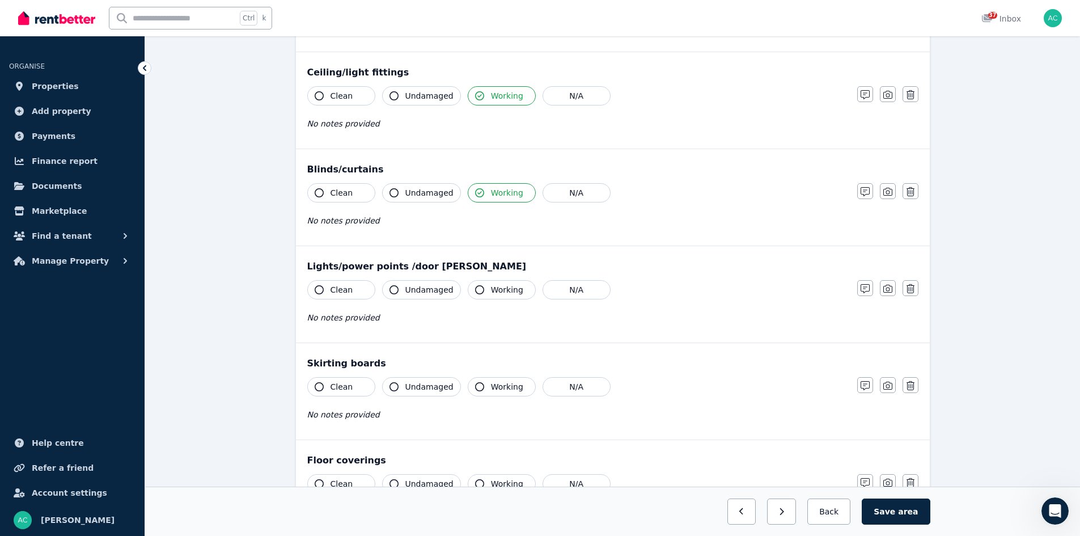
click at [503, 289] on span "Working" at bounding box center [507, 289] width 32 height 11
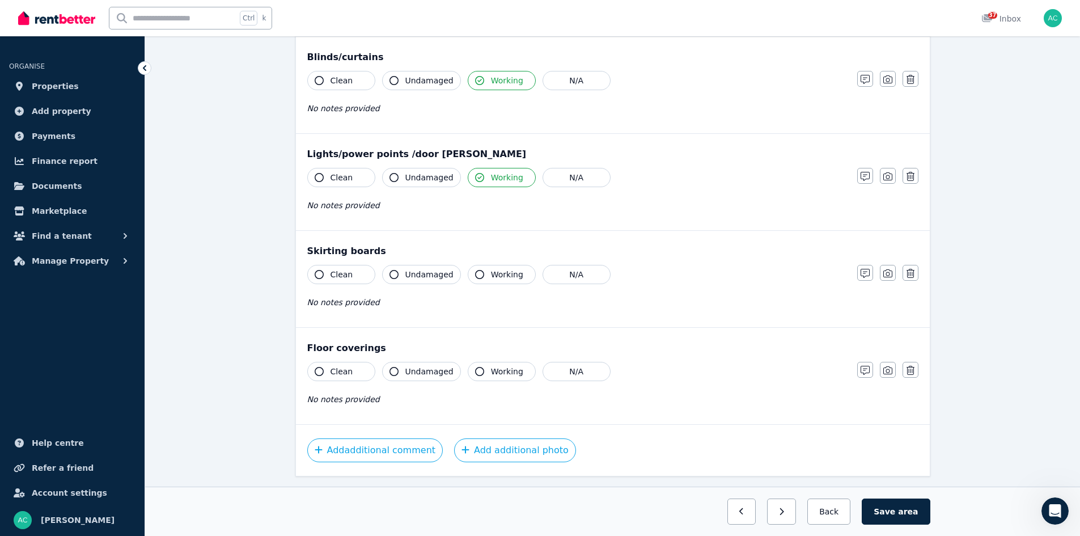
scroll to position [624, 0]
click at [500, 273] on span "Working" at bounding box center [507, 273] width 32 height 11
click at [498, 371] on span "Working" at bounding box center [507, 370] width 32 height 11
click at [888, 366] on icon "button" at bounding box center [887, 369] width 9 height 8
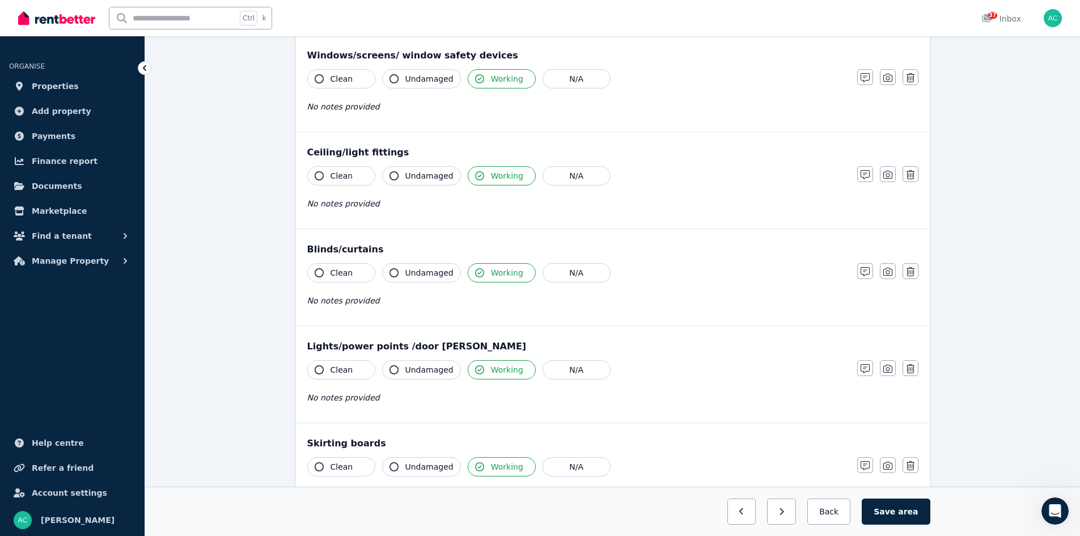
scroll to position [410, 0]
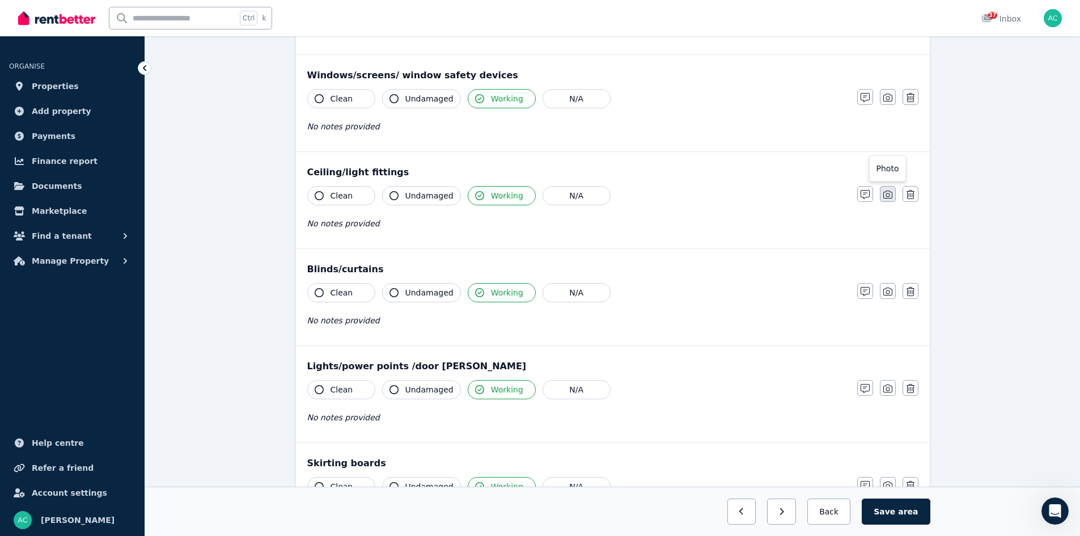
click at [889, 194] on icon "button" at bounding box center [887, 195] width 9 height 8
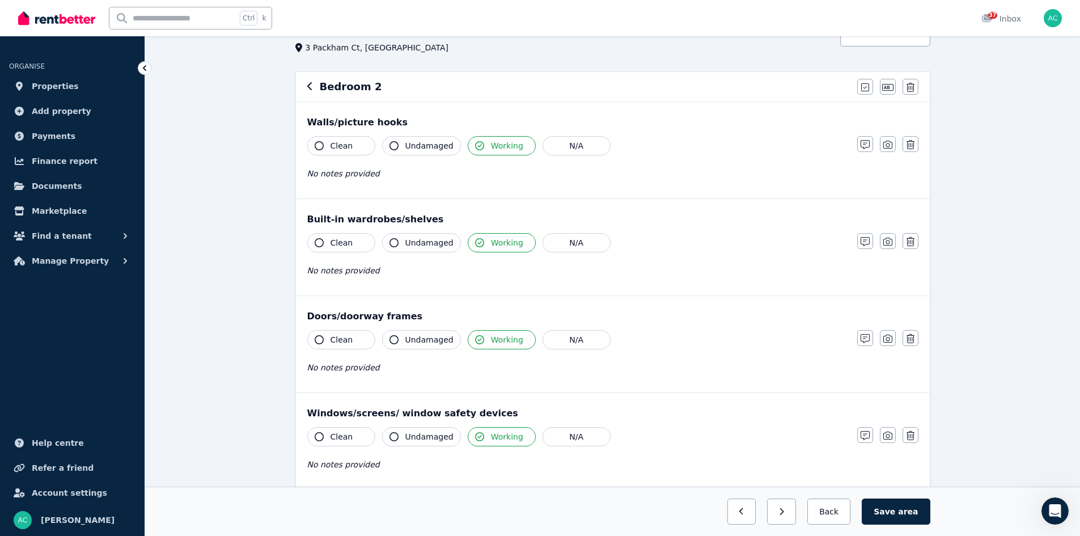
scroll to position [70, 0]
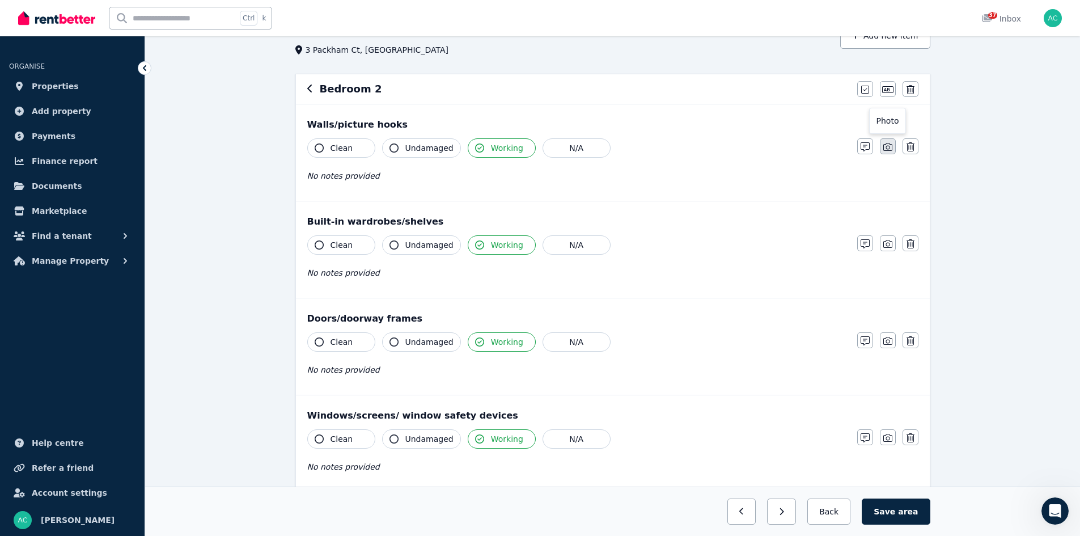
click at [891, 151] on icon "button" at bounding box center [887, 147] width 9 height 8
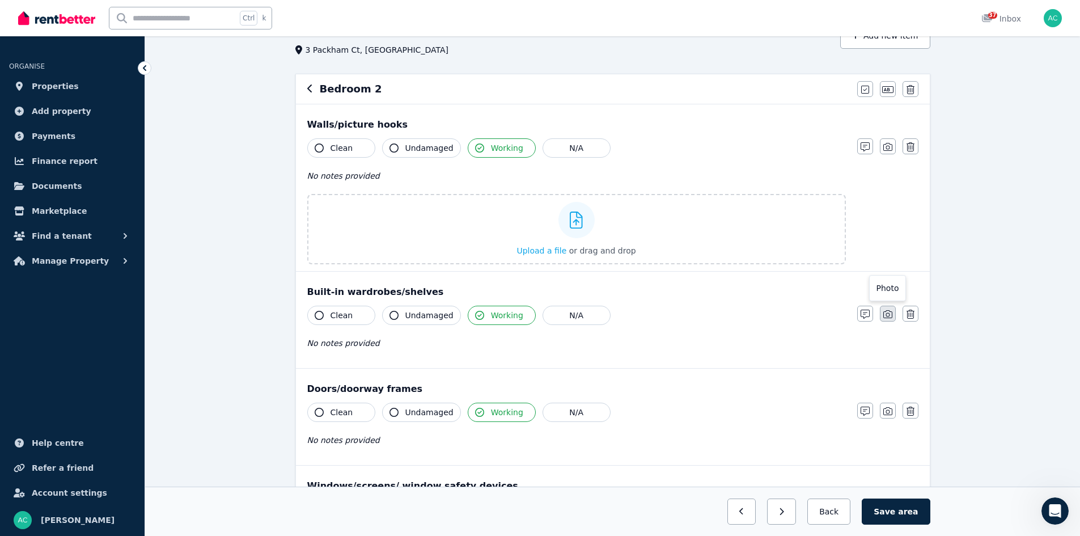
click at [886, 314] on icon "button" at bounding box center [887, 314] width 9 height 9
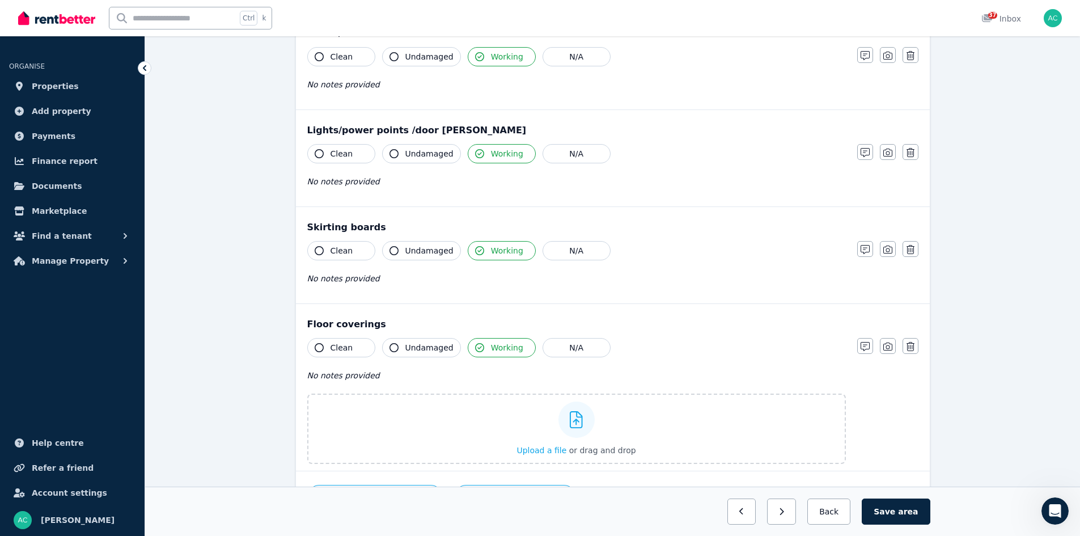
scroll to position [1213, 0]
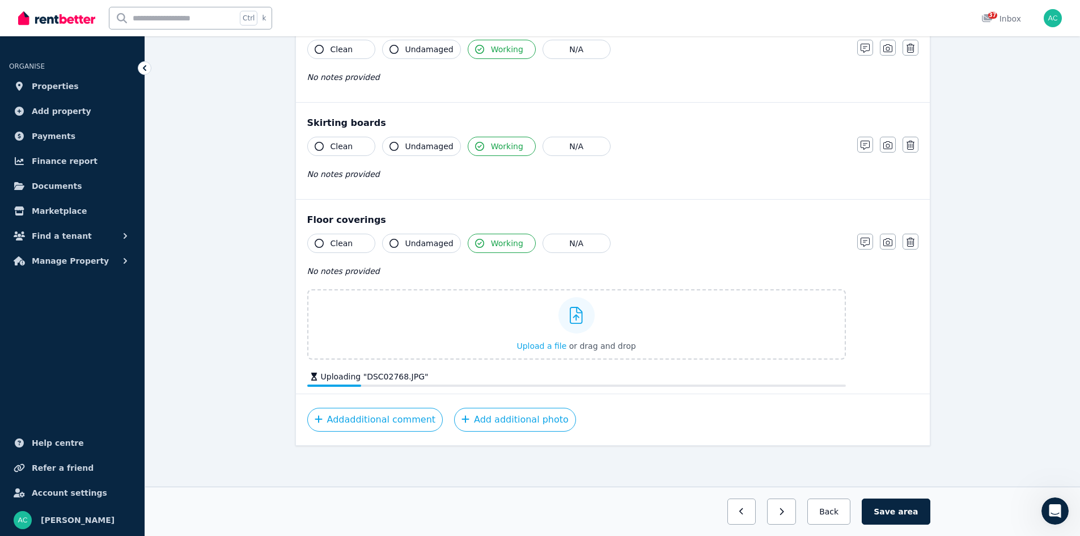
click at [604, 362] on div "Upload a file or drag and drop Uploading " DSC02768.JPG "" at bounding box center [576, 338] width 539 height 98
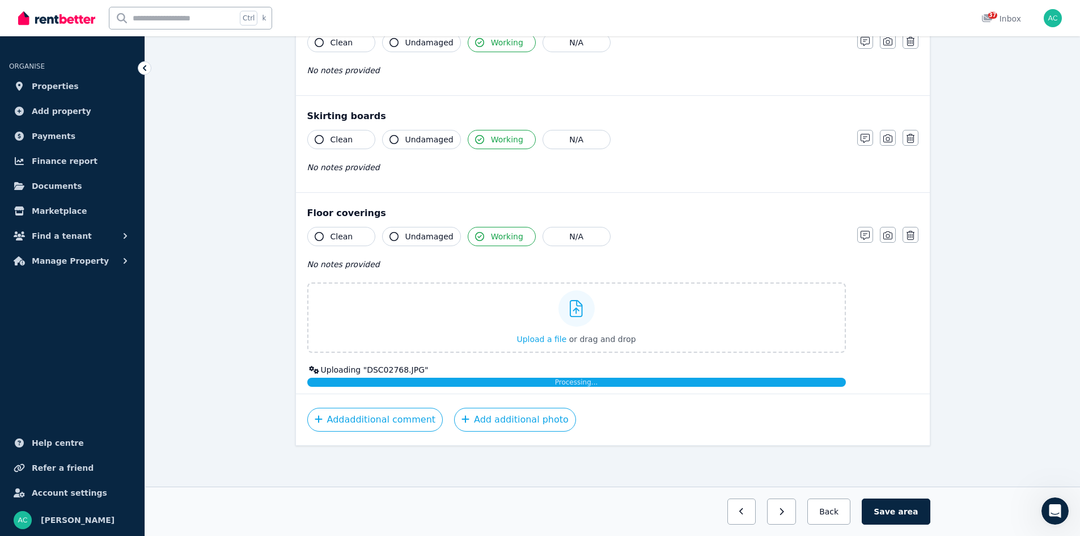
scroll to position [1297, 0]
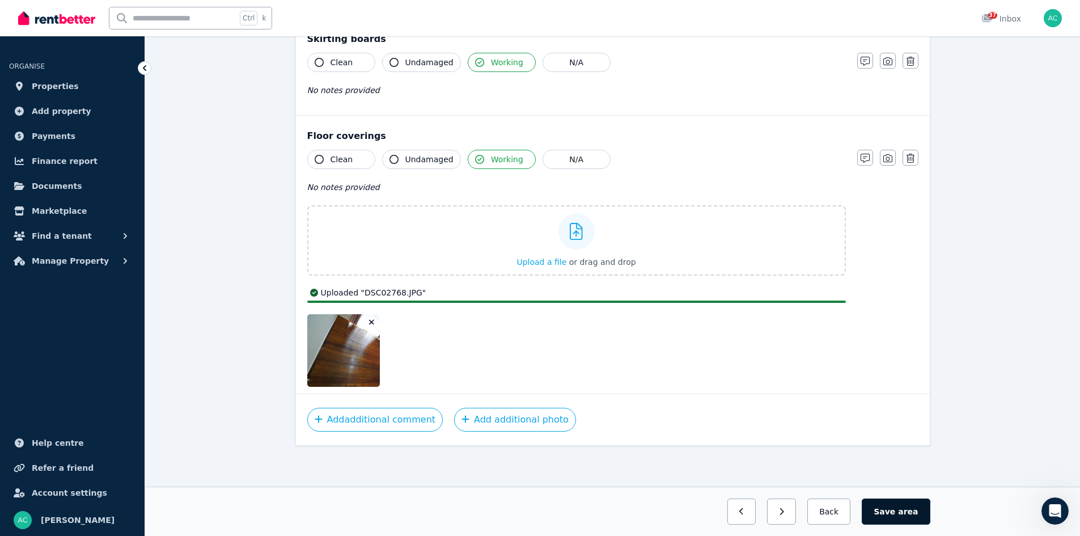
click at [898, 512] on button "Save area" at bounding box center [896, 511] width 68 height 26
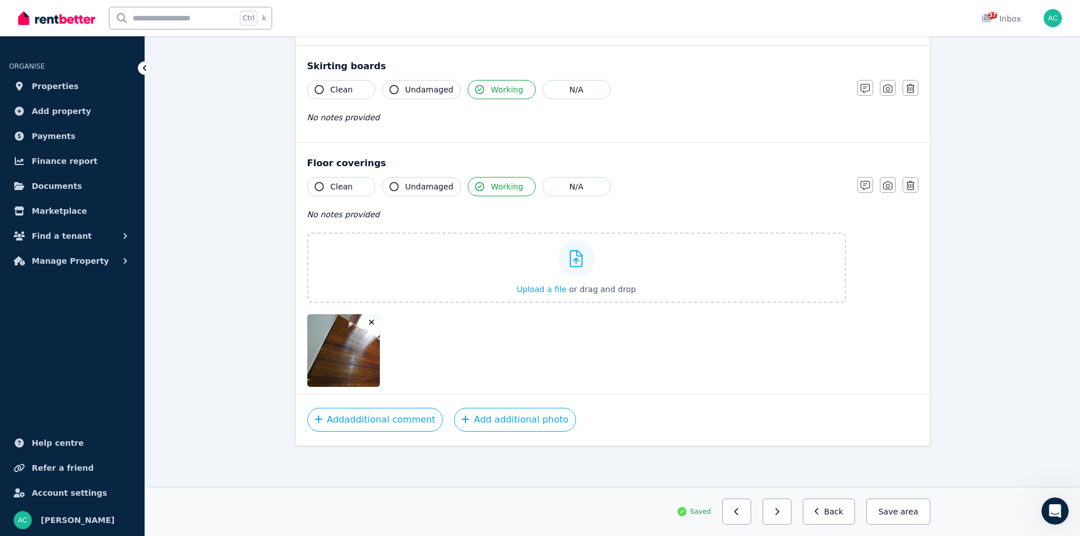
scroll to position [1270, 0]
click at [836, 512] on button "Back" at bounding box center [829, 511] width 53 height 26
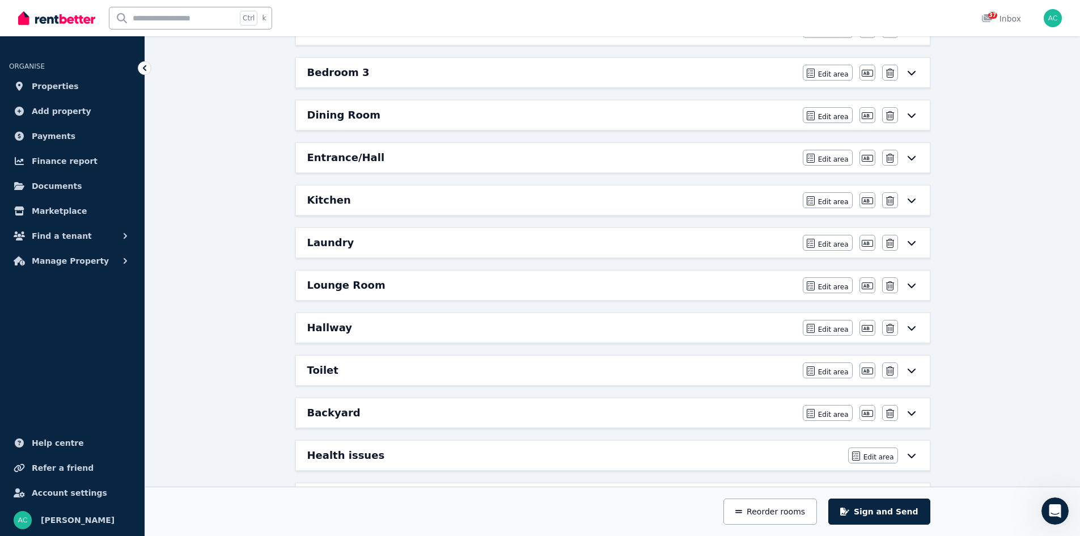
scroll to position [234, 0]
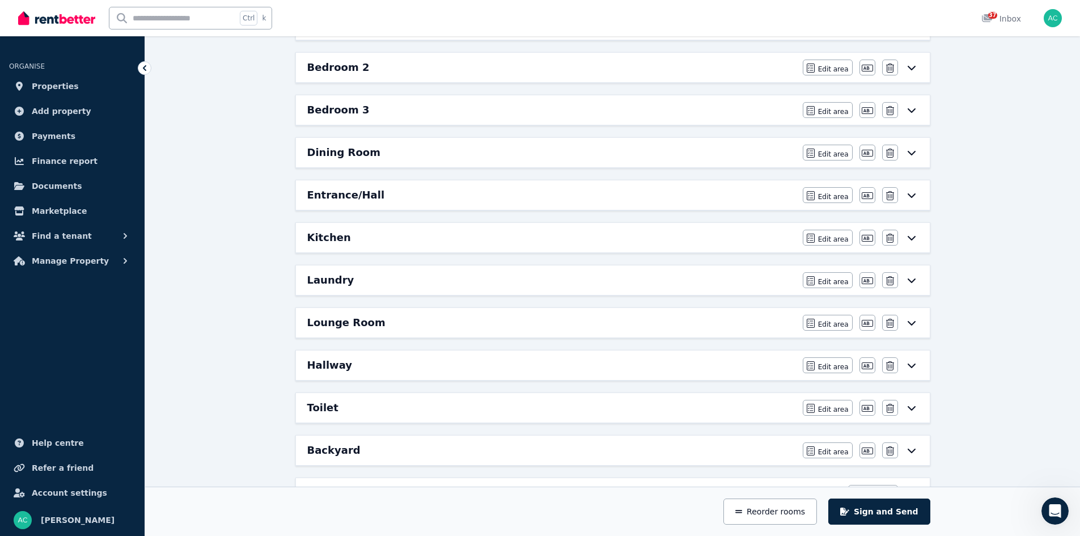
click at [375, 113] on div "Bedroom 3" at bounding box center [551, 110] width 489 height 16
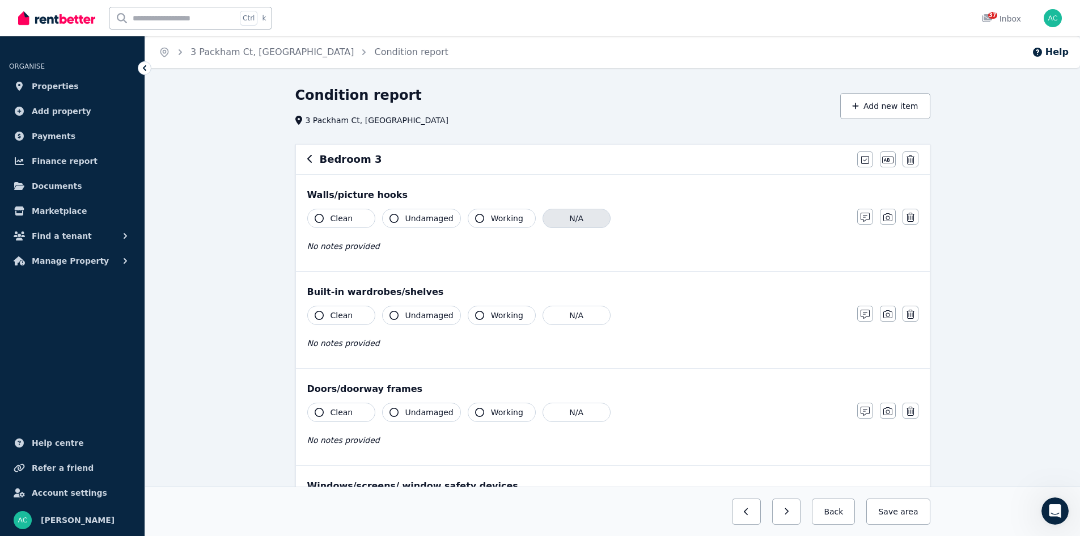
click at [587, 222] on button "N/A" at bounding box center [577, 218] width 68 height 19
click at [491, 222] on span "Working" at bounding box center [507, 218] width 32 height 11
click at [363, 210] on button "Clean" at bounding box center [341, 218] width 68 height 19
click at [333, 221] on span "Clean" at bounding box center [342, 218] width 23 height 11
click at [312, 158] on icon "button" at bounding box center [310, 158] width 6 height 9
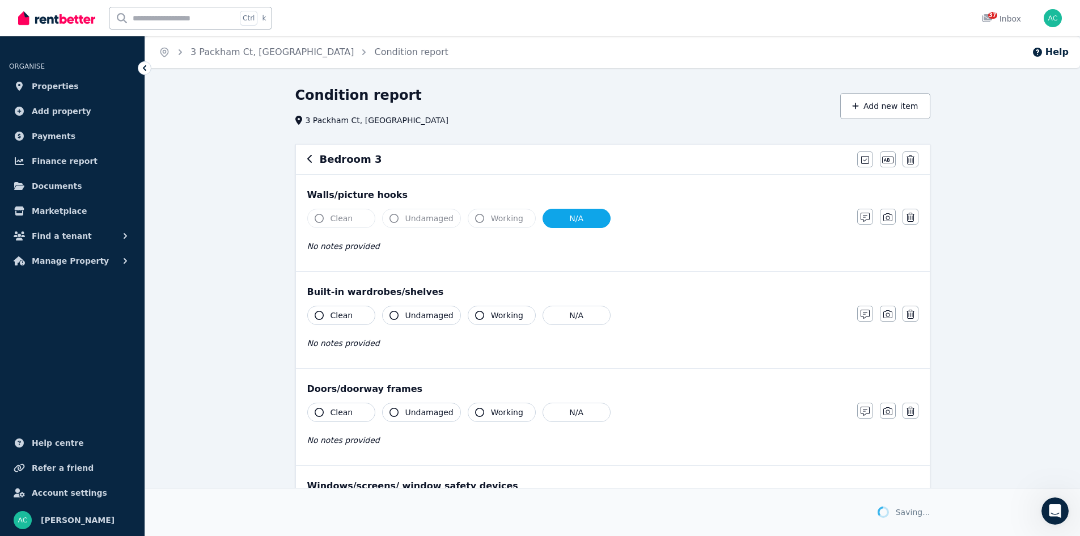
click at [586, 219] on button "N/A" at bounding box center [577, 218] width 68 height 19
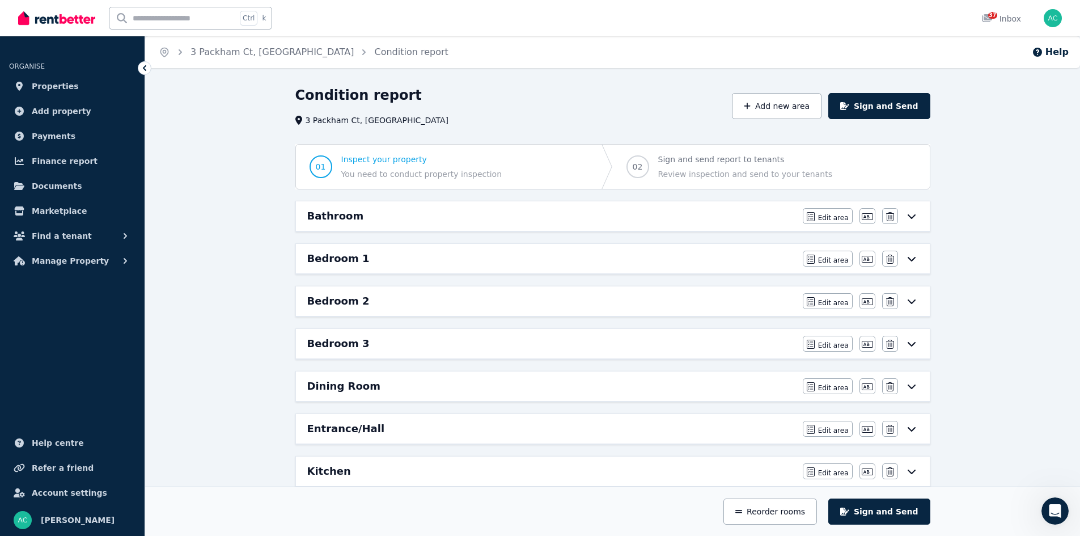
click at [380, 329] on div "Bedroom 3 Edit area Edit area Edit name [GEOGRAPHIC_DATA]" at bounding box center [613, 343] width 634 height 29
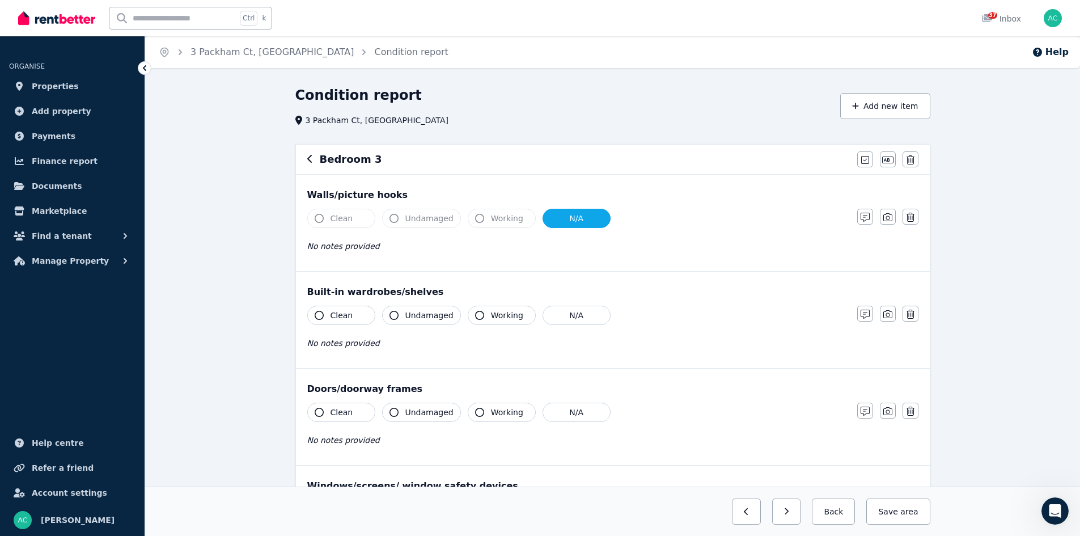
click at [578, 222] on button "N/A" at bounding box center [577, 218] width 68 height 19
click at [491, 218] on span "Working" at bounding box center [507, 218] width 32 height 11
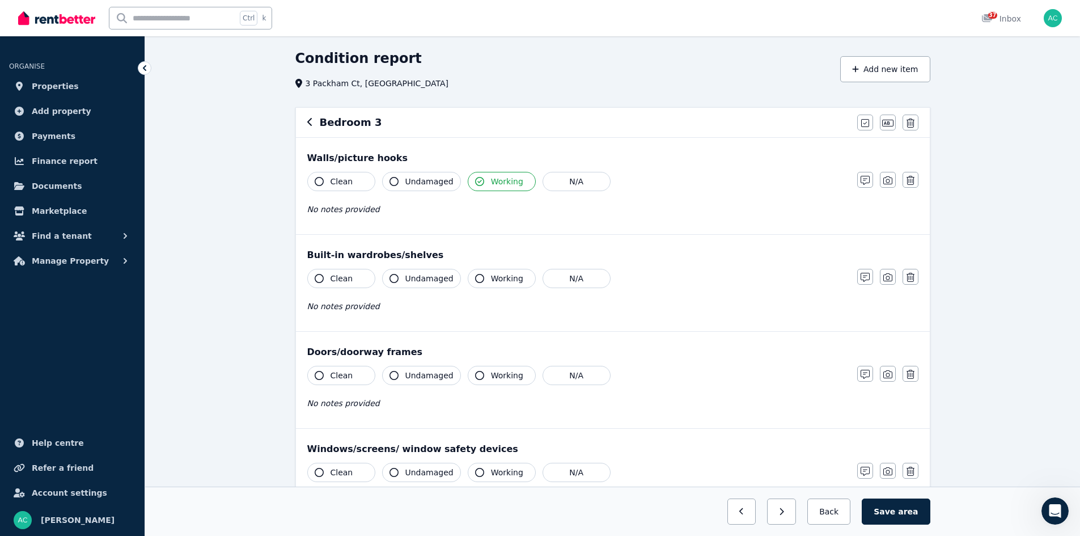
scroll to position [57, 0]
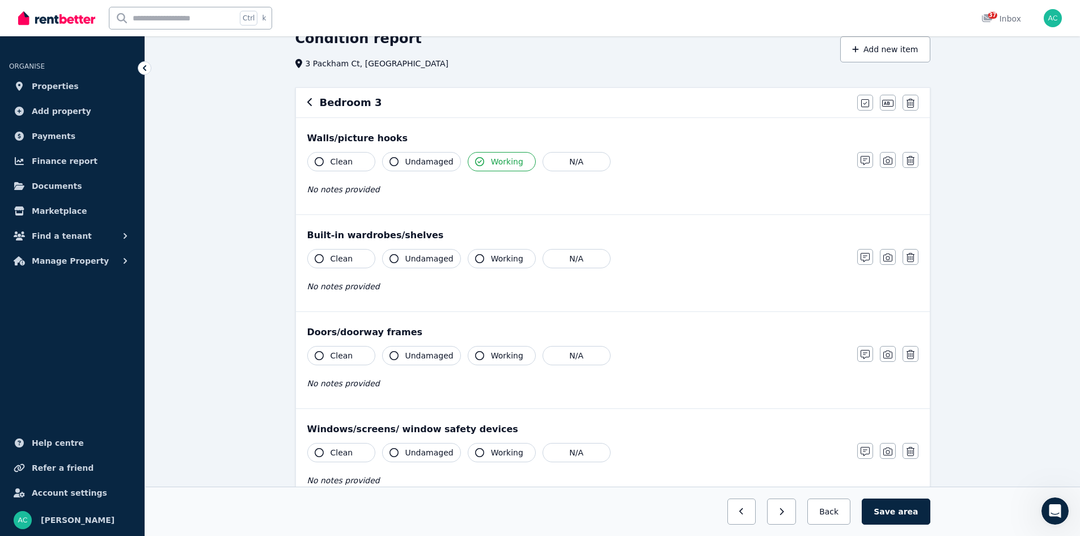
click at [502, 263] on span "Working" at bounding box center [507, 258] width 32 height 11
click at [506, 358] on span "Working" at bounding box center [507, 355] width 32 height 11
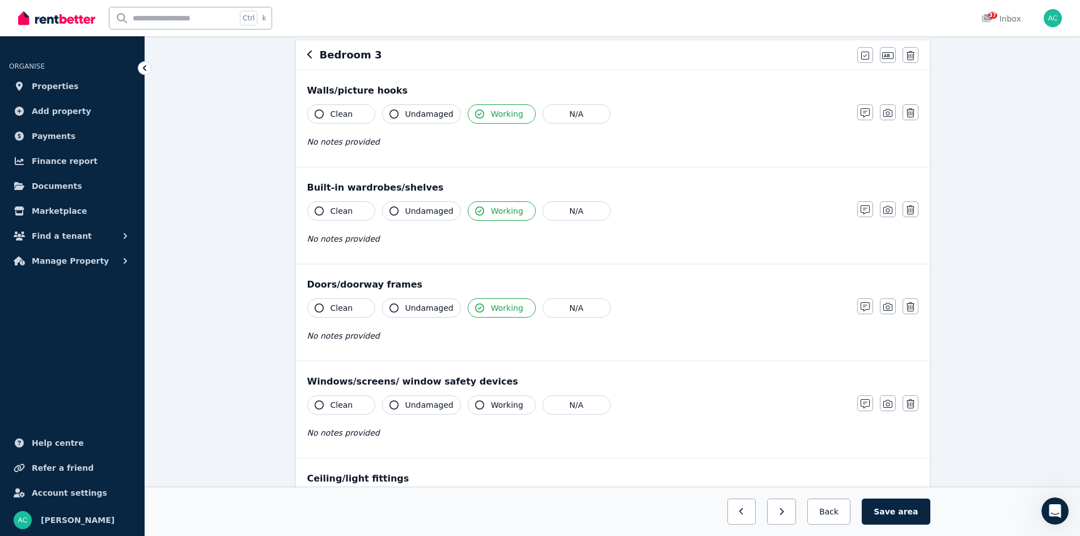
scroll to position [170, 0]
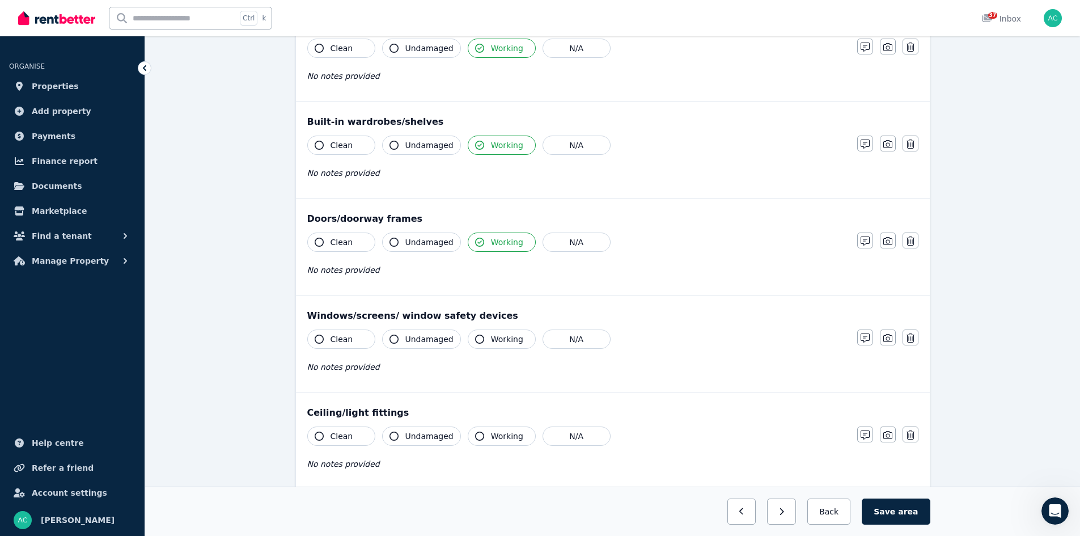
click at [510, 337] on span "Working" at bounding box center [507, 338] width 32 height 11
click at [510, 437] on span "Working" at bounding box center [507, 435] width 32 height 11
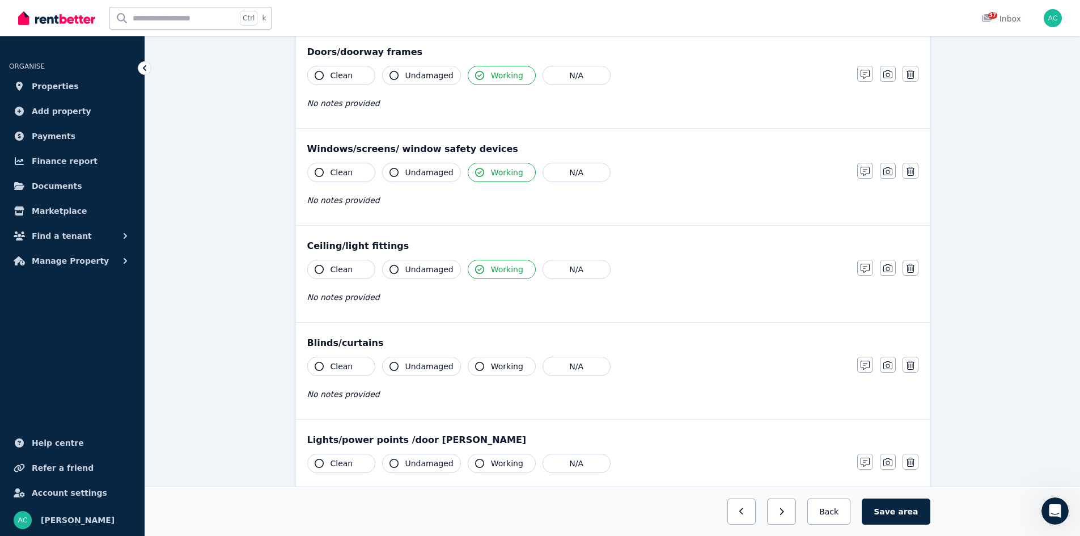
scroll to position [340, 0]
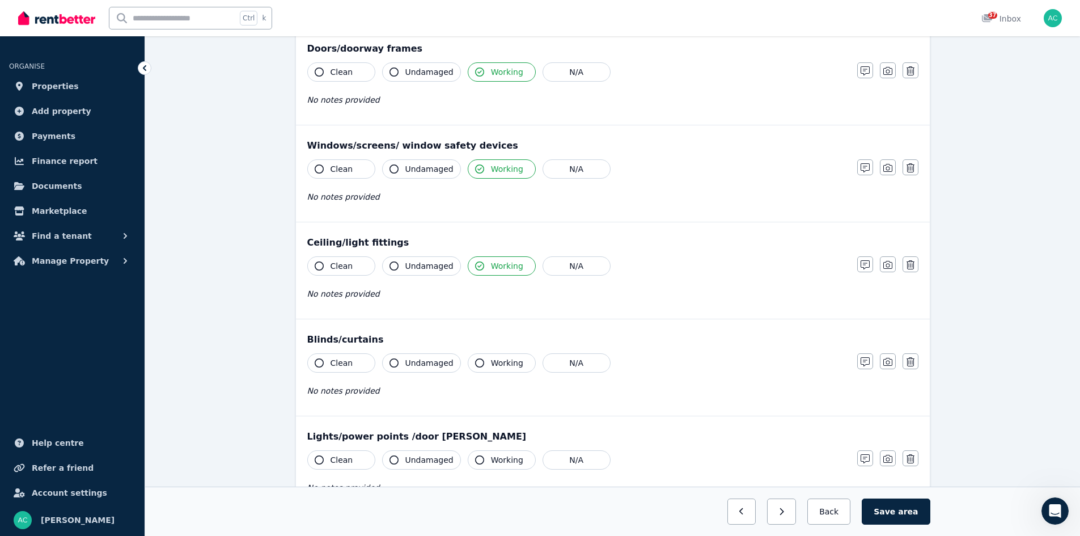
click at [510, 368] on span "Working" at bounding box center [507, 362] width 32 height 11
click at [507, 456] on span "Working" at bounding box center [507, 459] width 32 height 11
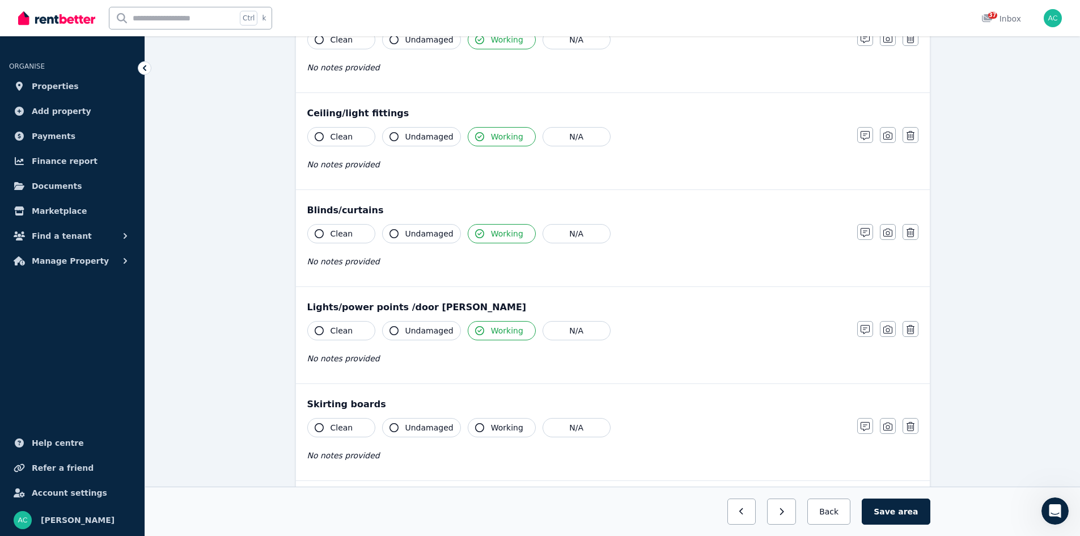
scroll to position [510, 0]
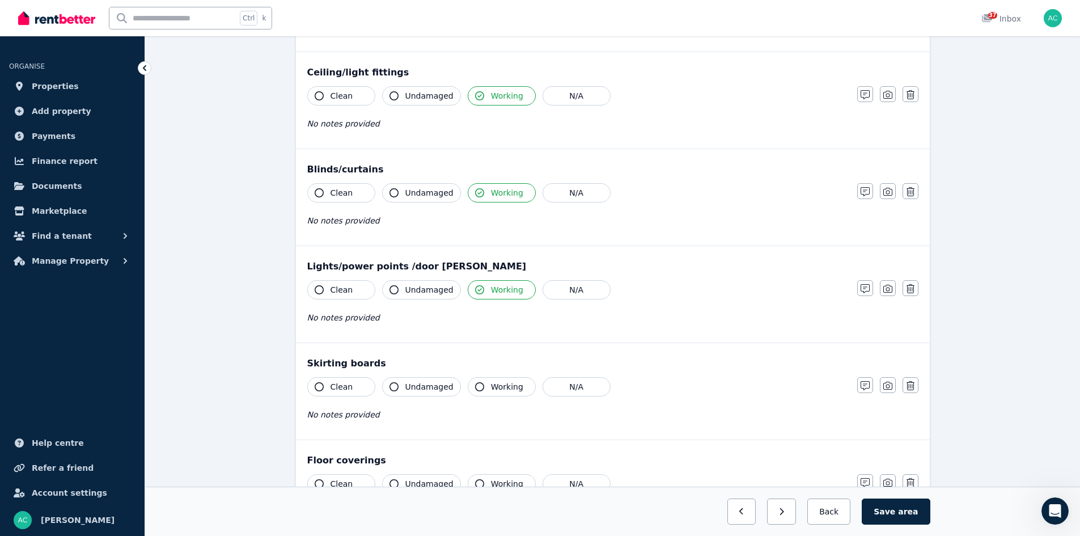
click at [510, 387] on span "Working" at bounding box center [507, 386] width 32 height 11
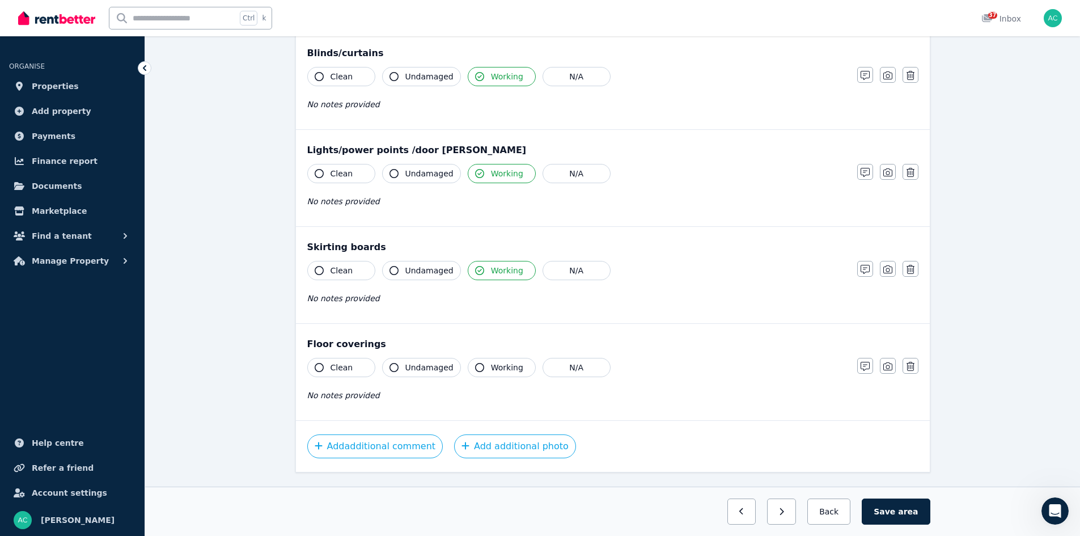
scroll to position [653, 0]
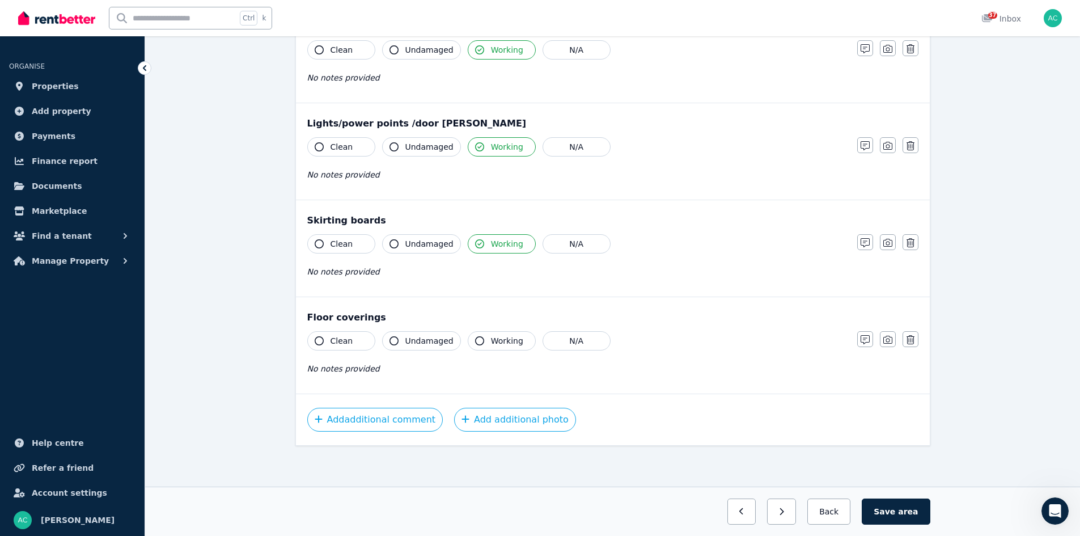
click at [496, 347] on button "Working" at bounding box center [502, 340] width 68 height 19
click at [886, 339] on icon "button" at bounding box center [887, 339] width 9 height 9
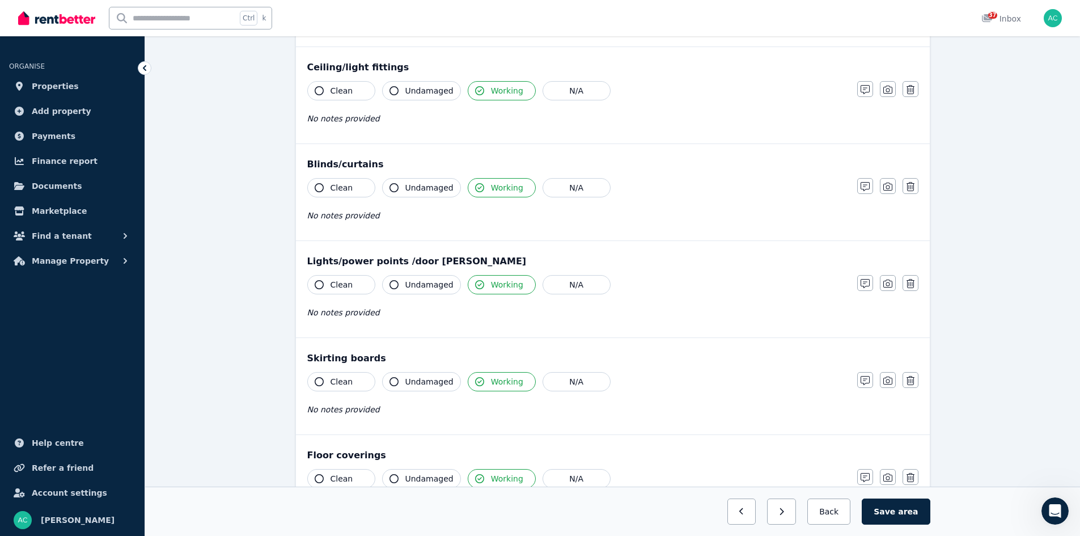
scroll to position [497, 0]
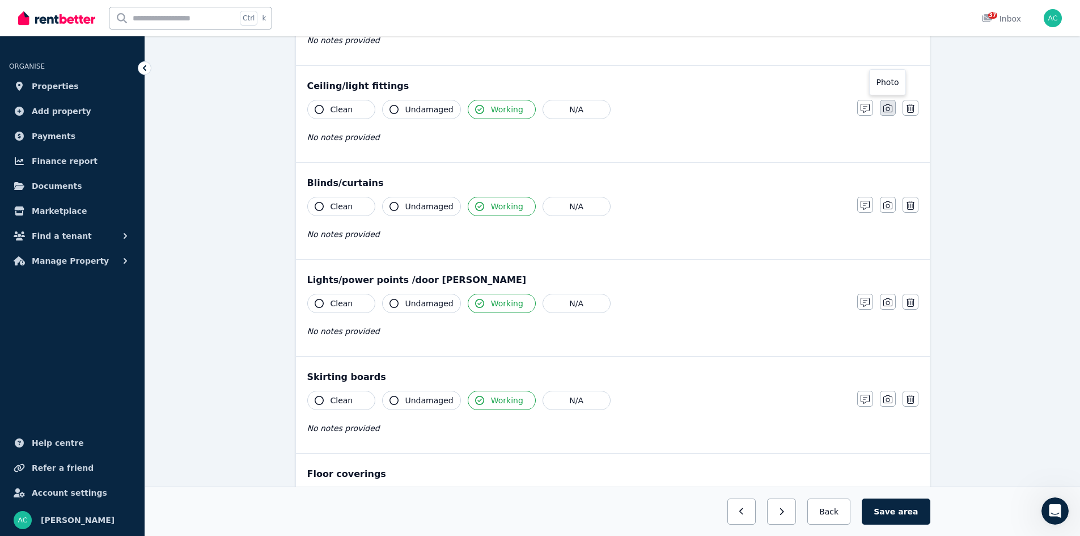
click at [886, 112] on icon "button" at bounding box center [887, 108] width 9 height 9
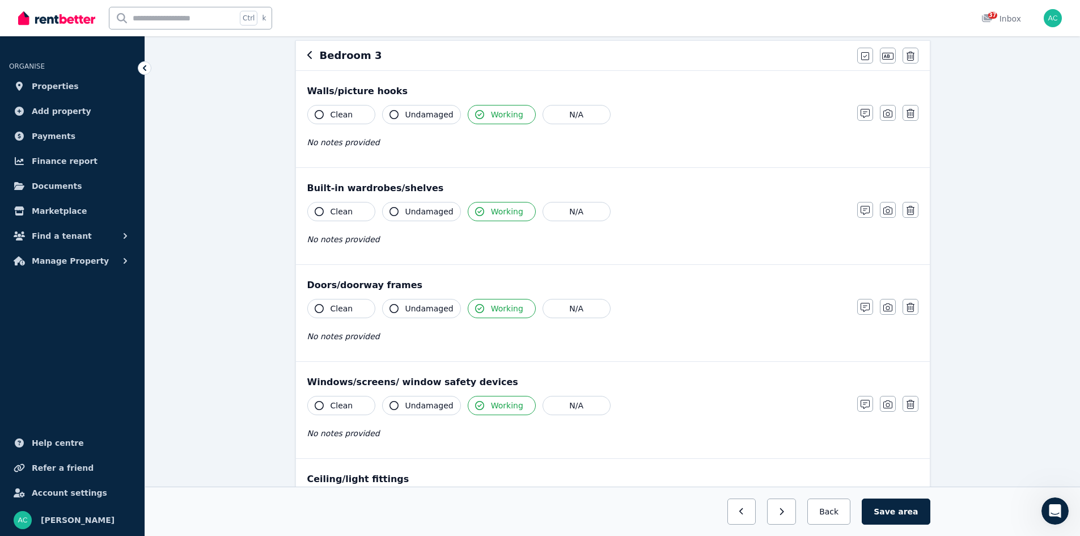
scroll to position [100, 0]
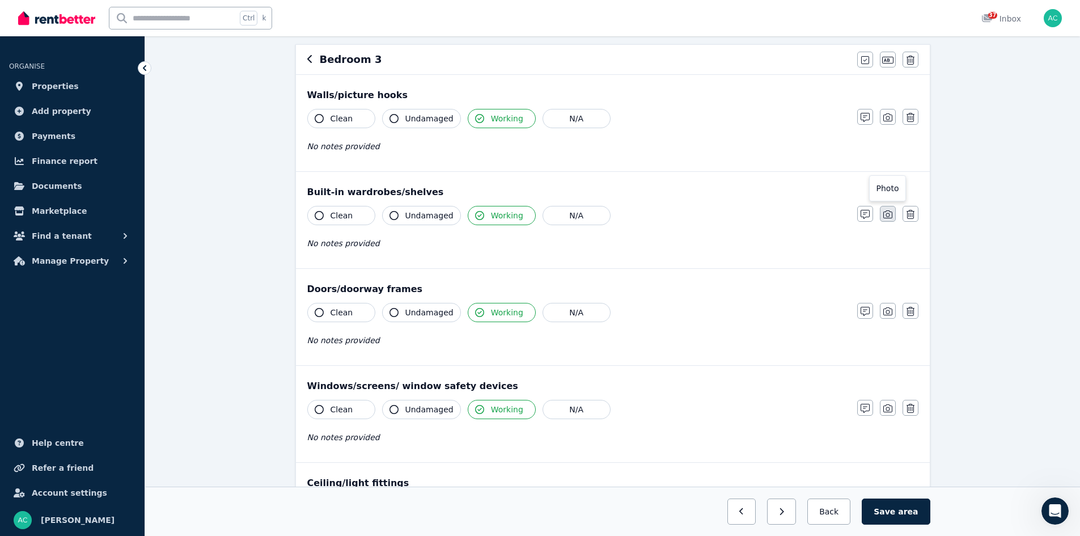
click at [886, 216] on icon "button" at bounding box center [887, 214] width 9 height 9
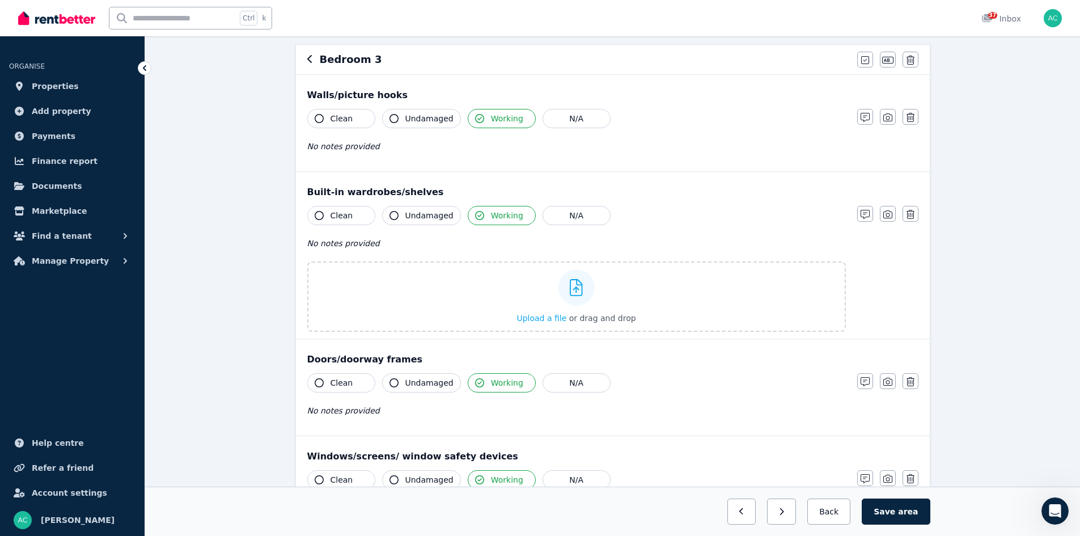
scroll to position [43, 0]
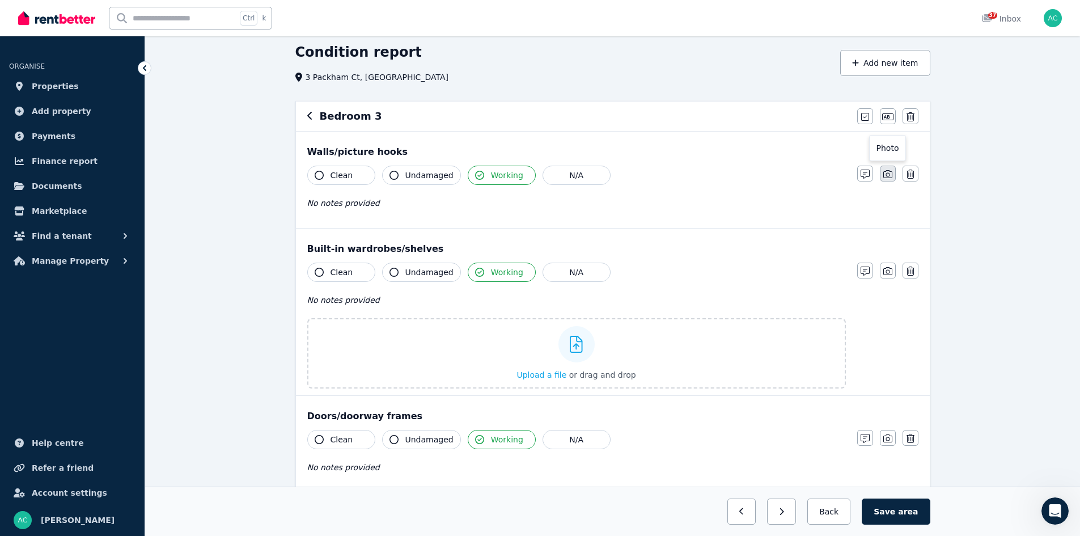
click at [884, 175] on icon "button" at bounding box center [887, 174] width 9 height 9
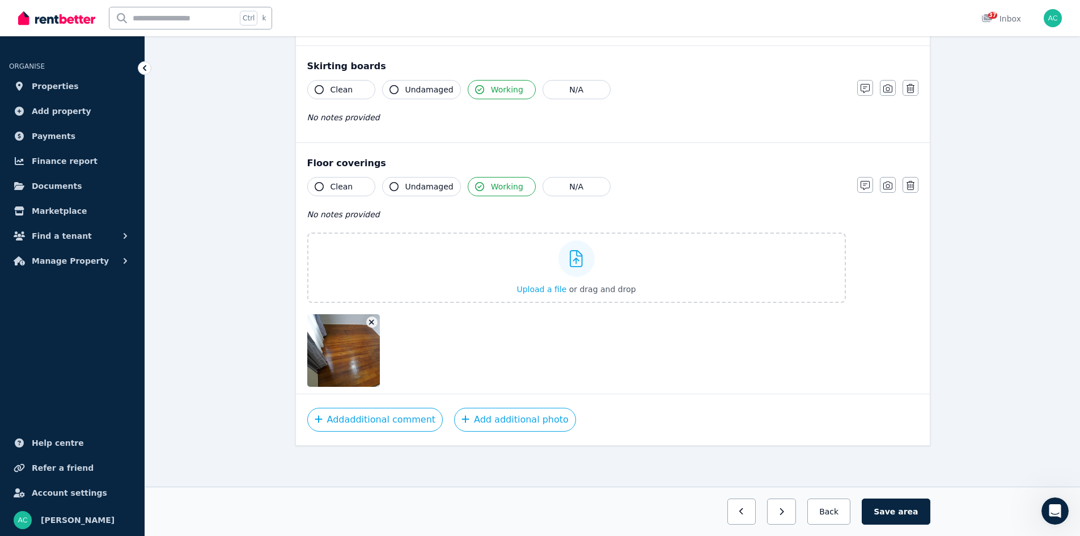
scroll to position [1270, 0]
click at [901, 508] on button "Save area" at bounding box center [896, 511] width 68 height 26
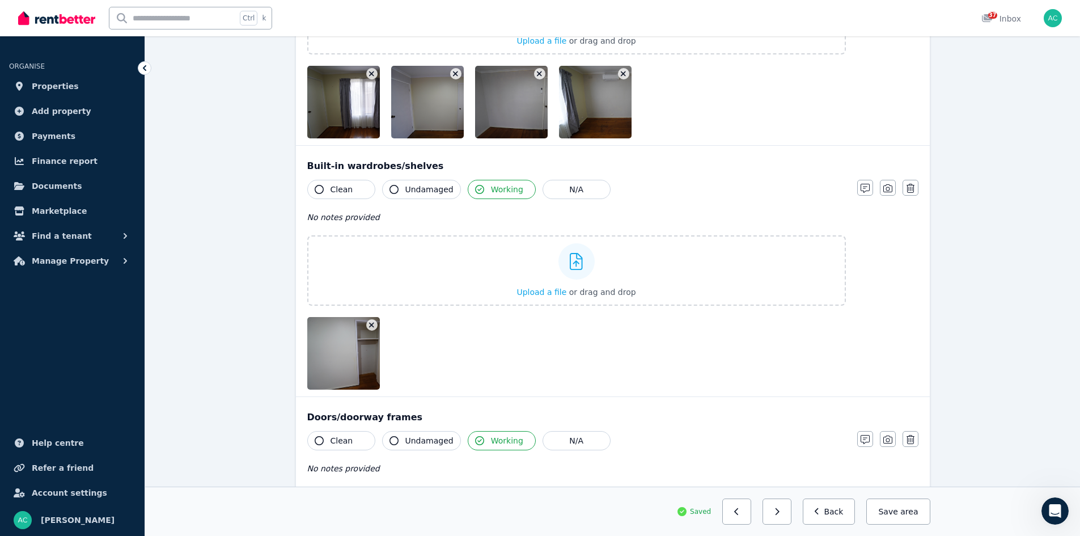
scroll to position [454, 0]
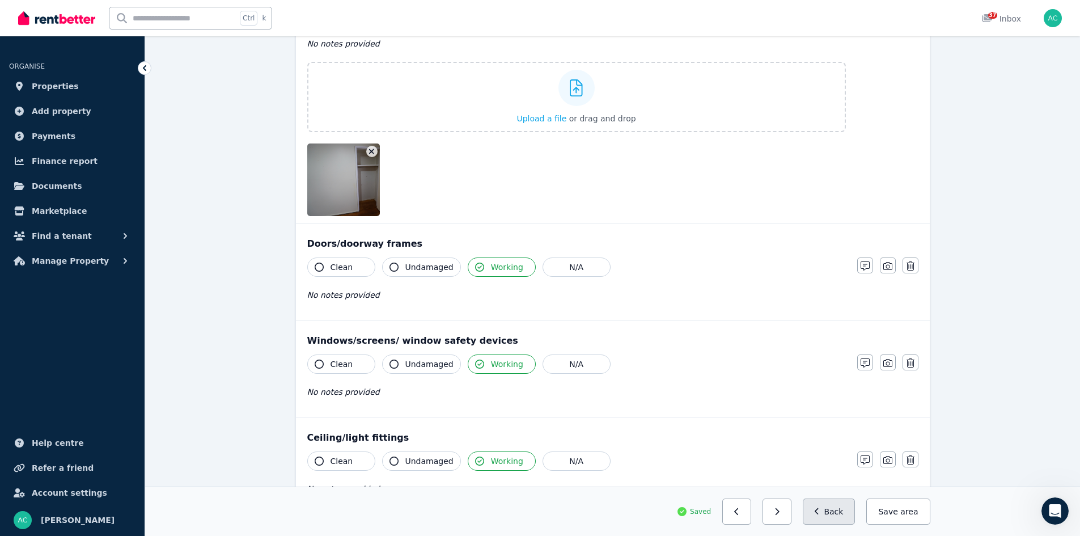
click at [848, 511] on button "Back" at bounding box center [829, 511] width 53 height 26
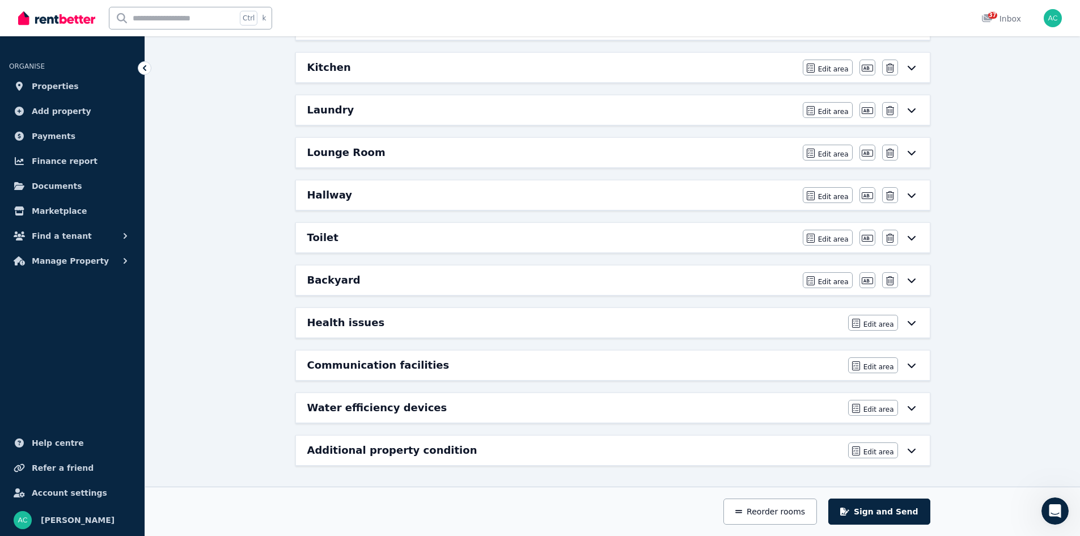
scroll to position [404, 0]
click at [344, 108] on h6 "Laundry" at bounding box center [330, 110] width 47 height 16
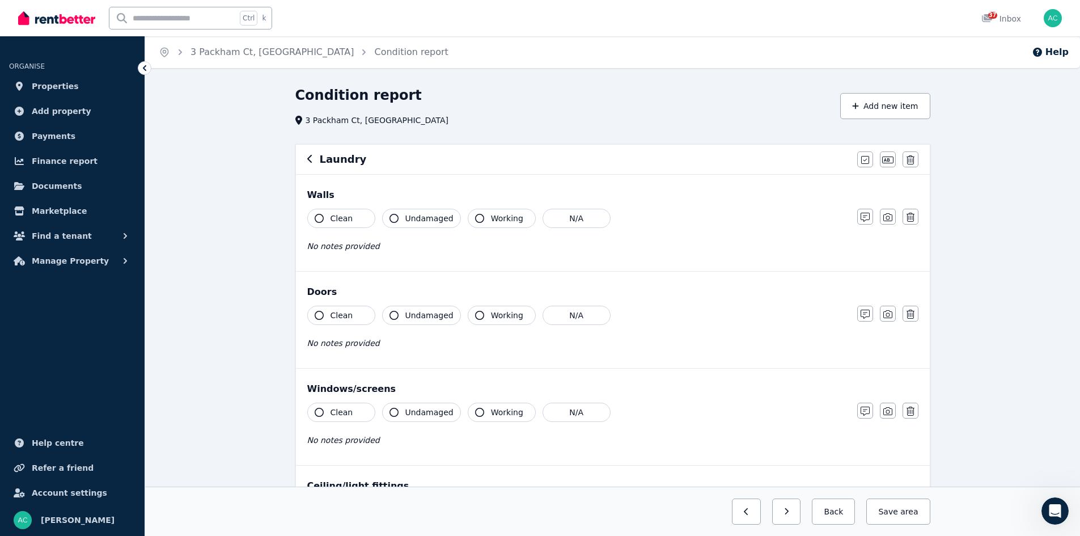
click at [493, 219] on span "Working" at bounding box center [507, 218] width 32 height 11
click at [497, 313] on span "Working" at bounding box center [507, 315] width 32 height 11
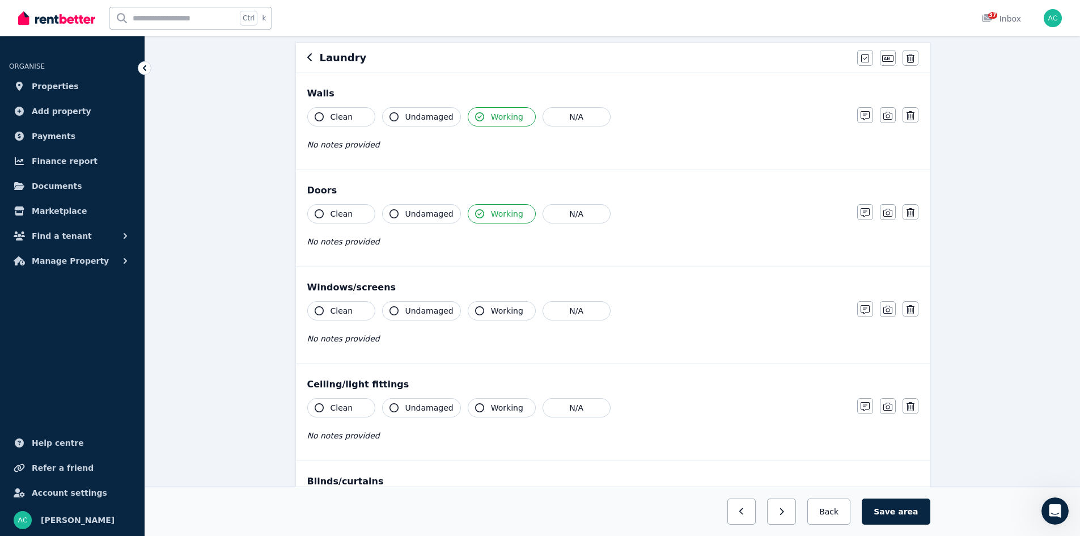
scroll to position [113, 0]
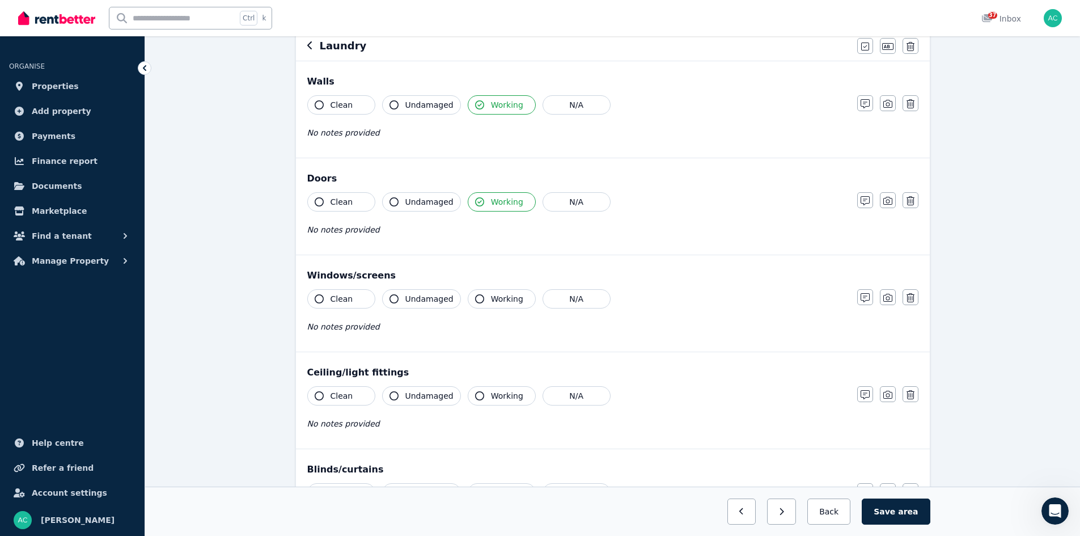
click at [504, 301] on span "Working" at bounding box center [507, 298] width 32 height 11
click at [494, 393] on span "Working" at bounding box center [507, 395] width 32 height 11
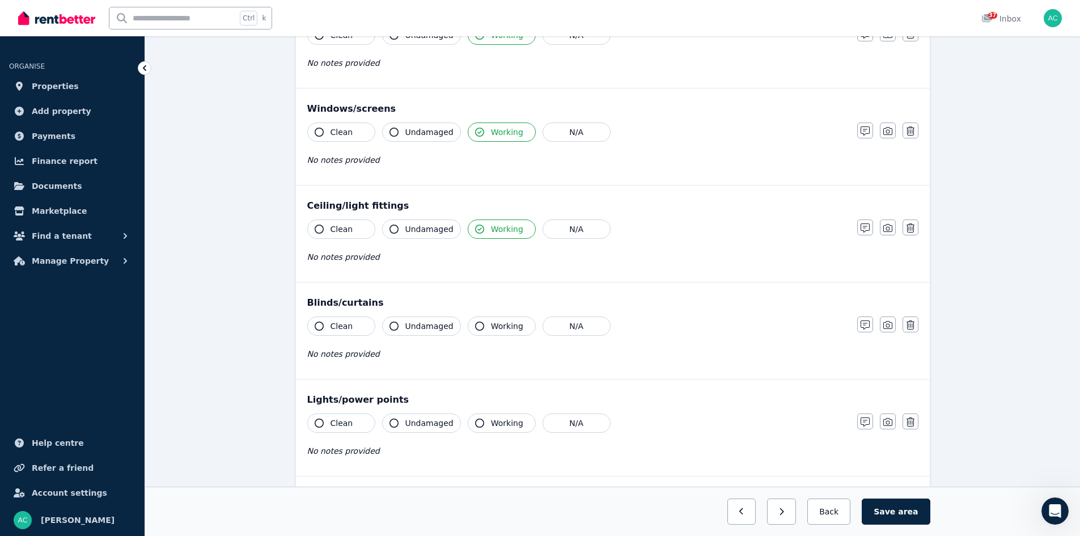
scroll to position [283, 0]
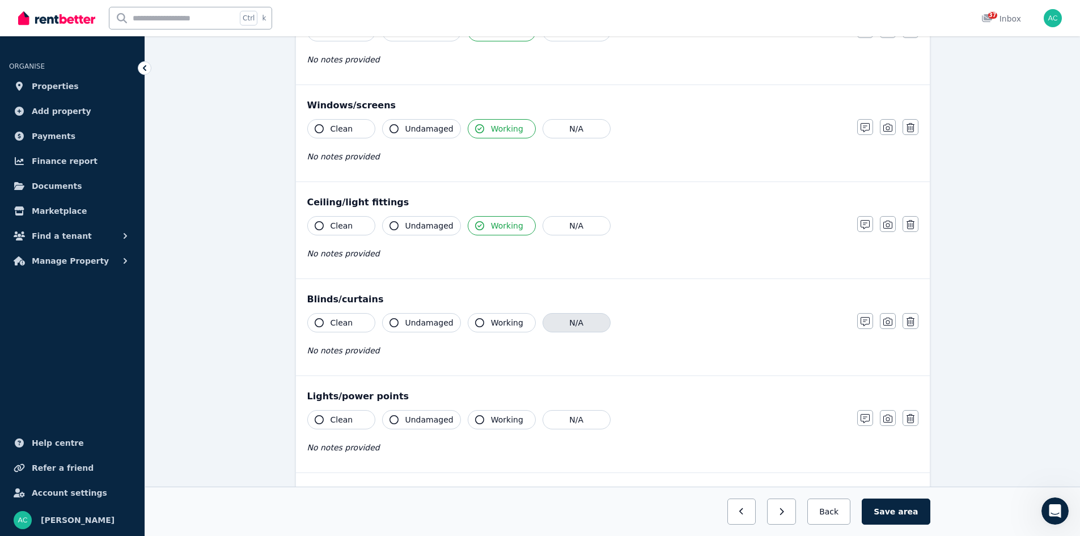
click at [584, 320] on button "N/A" at bounding box center [577, 322] width 68 height 19
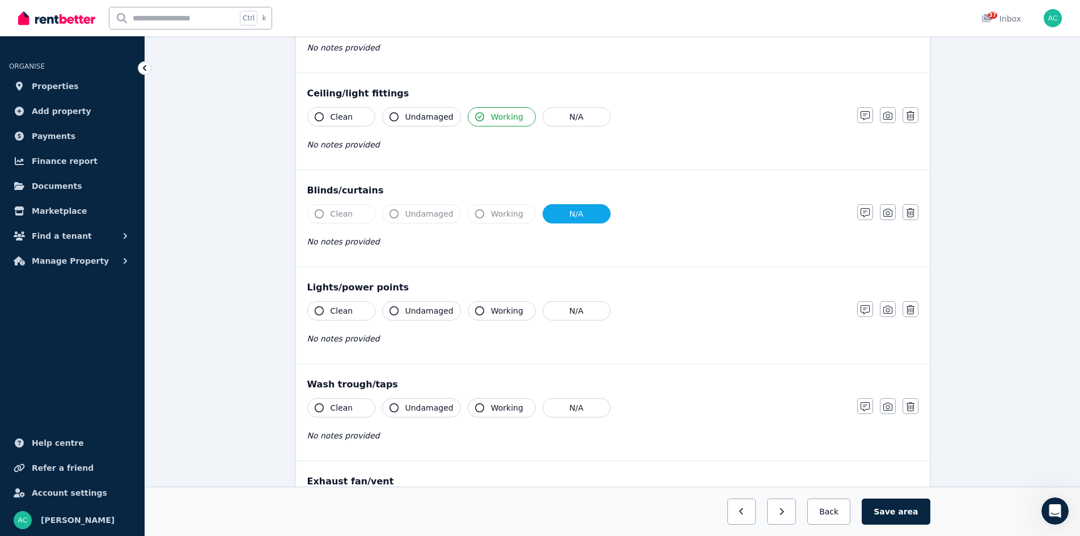
scroll to position [397, 0]
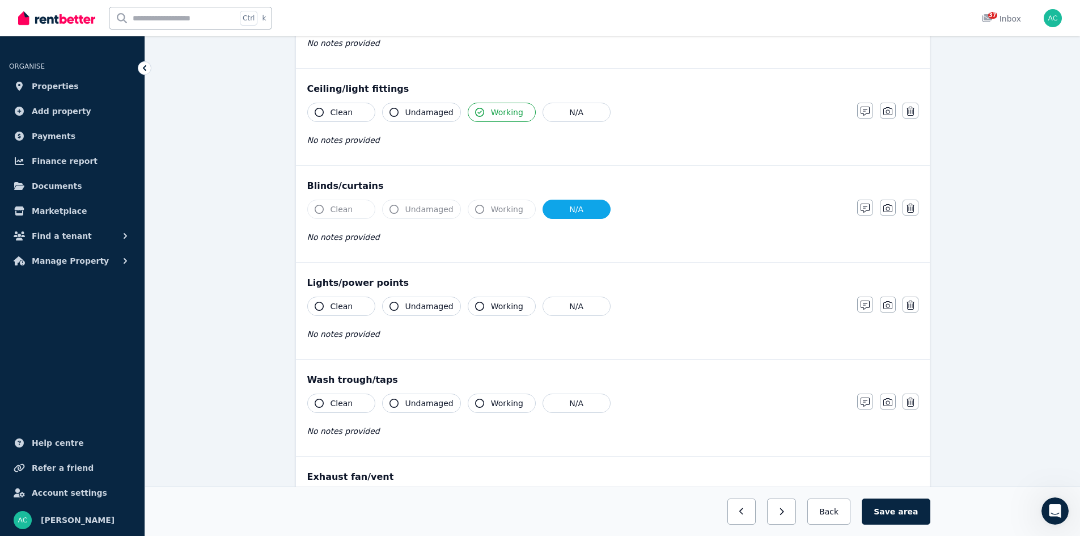
click at [500, 303] on span "Working" at bounding box center [507, 306] width 32 height 11
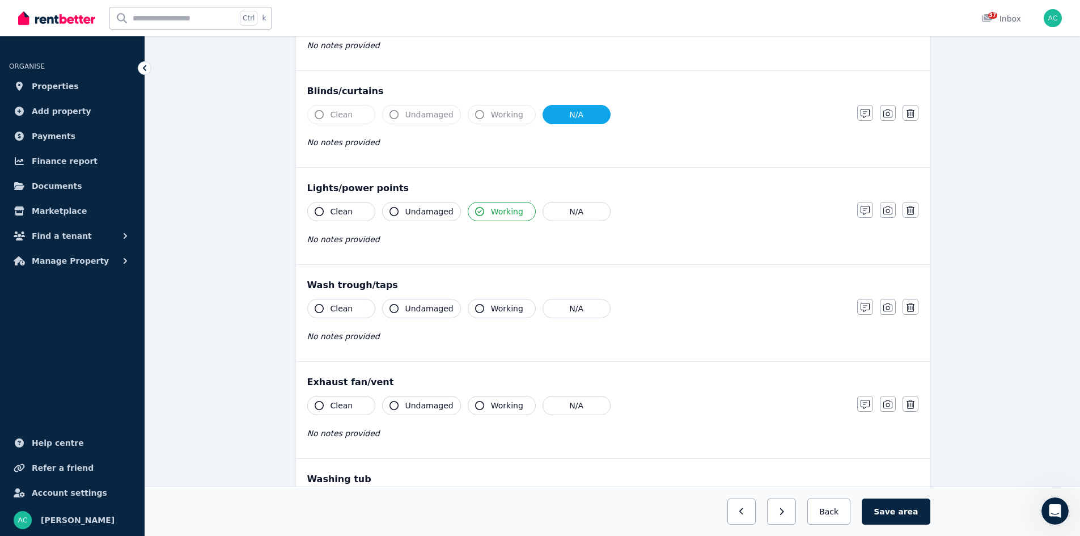
scroll to position [510, 0]
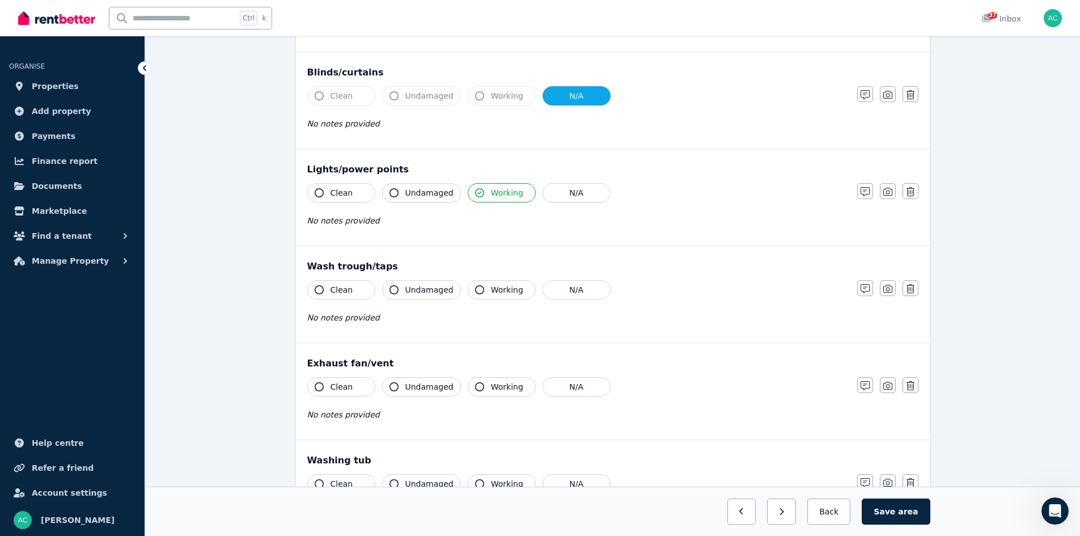
click at [501, 290] on span "Working" at bounding box center [507, 289] width 32 height 11
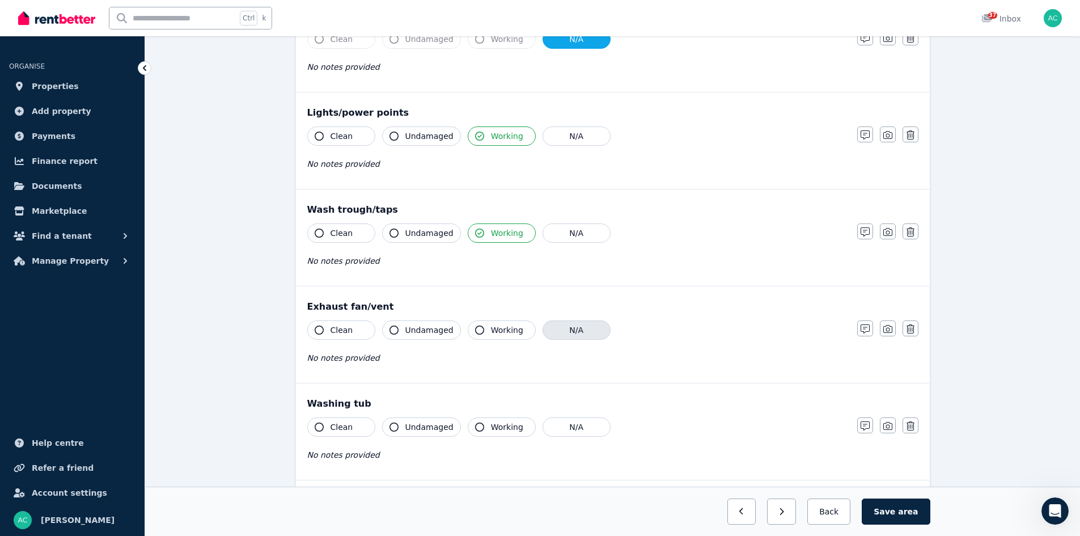
click at [571, 325] on button "N/A" at bounding box center [577, 329] width 68 height 19
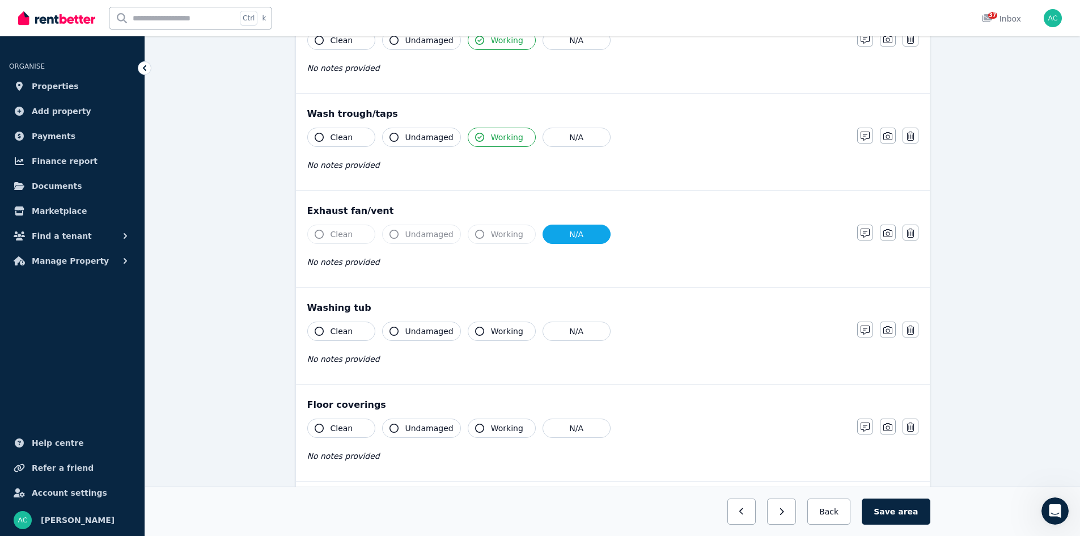
scroll to position [680, 0]
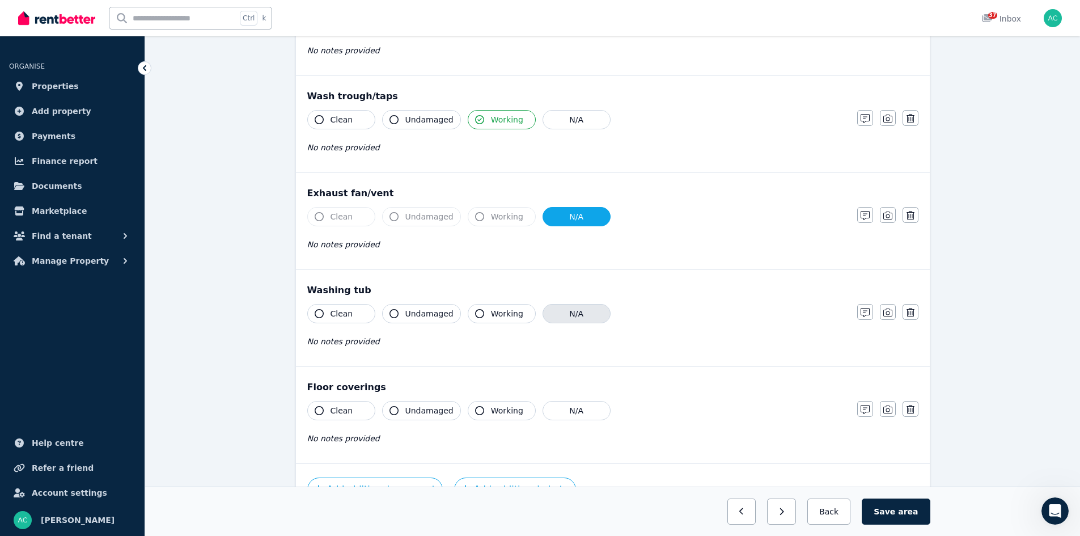
click at [555, 318] on button "N/A" at bounding box center [577, 313] width 68 height 19
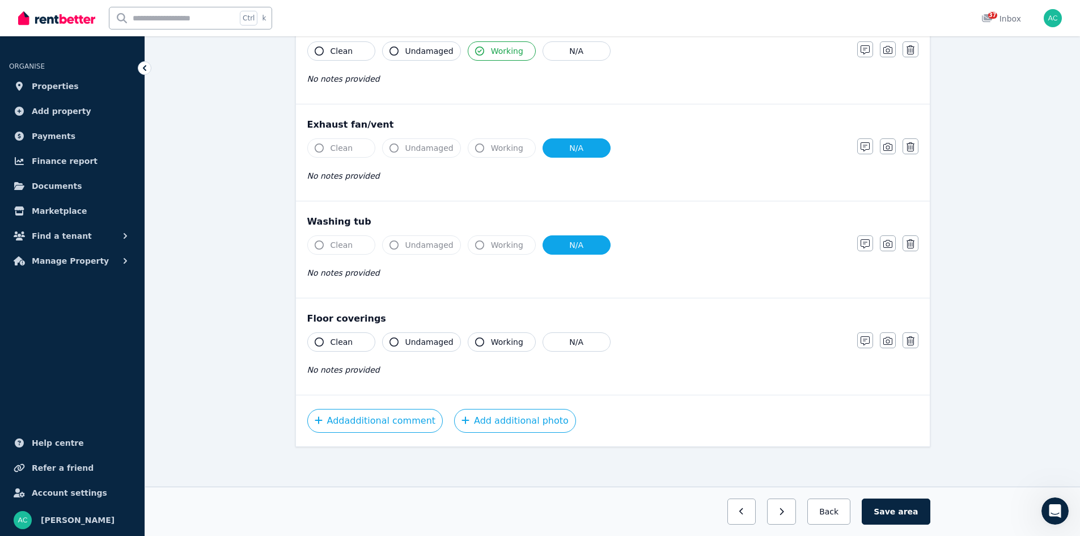
scroll to position [750, 0]
click at [507, 337] on span "Working" at bounding box center [507, 340] width 32 height 11
click at [889, 337] on icon "button" at bounding box center [887, 340] width 9 height 8
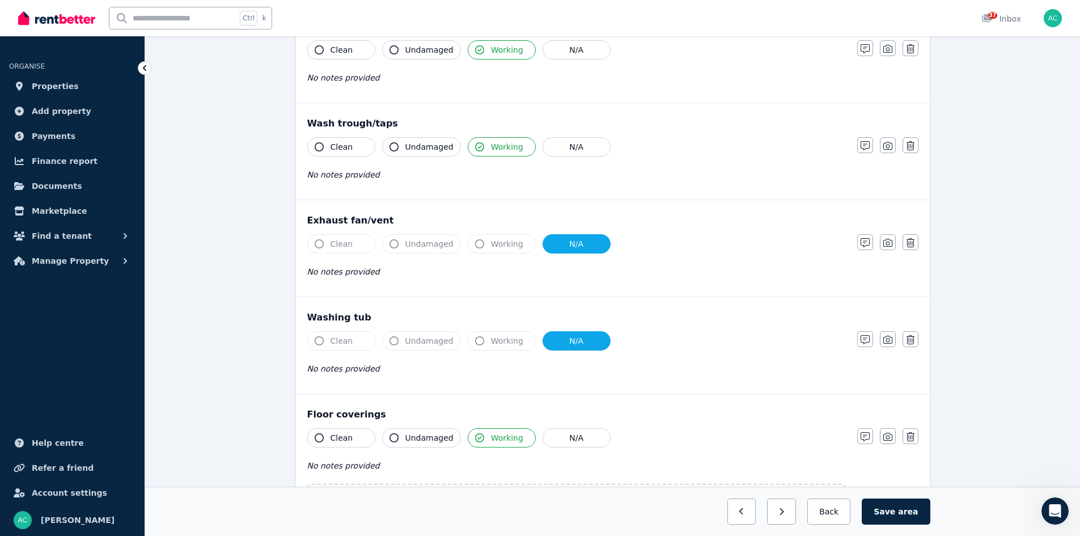
scroll to position [650, 0]
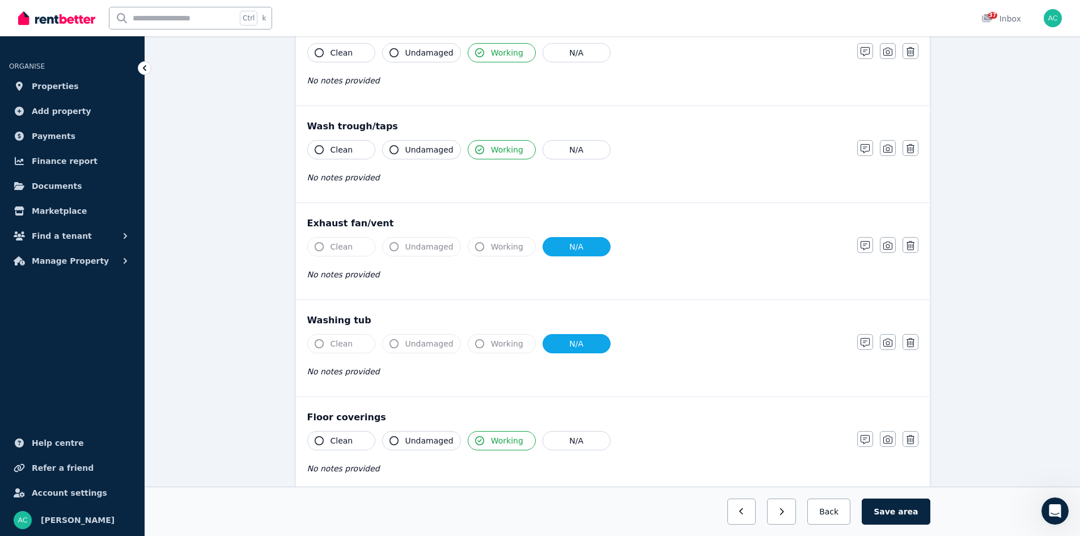
drag, startPoint x: 888, startPoint y: 346, endPoint x: 796, endPoint y: 342, distance: 92.5
click at [888, 346] on icon "button" at bounding box center [887, 342] width 9 height 9
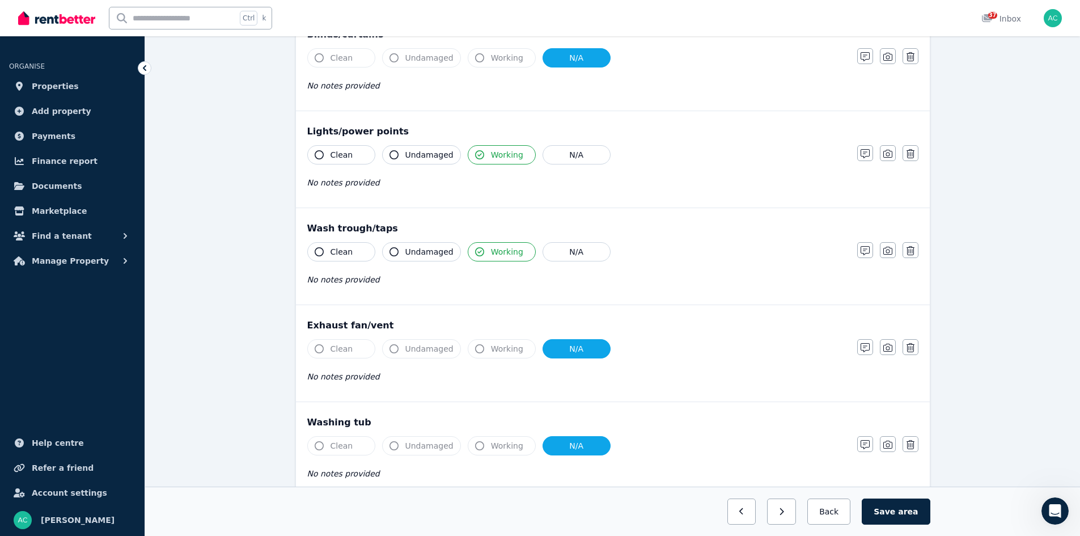
scroll to position [537, 0]
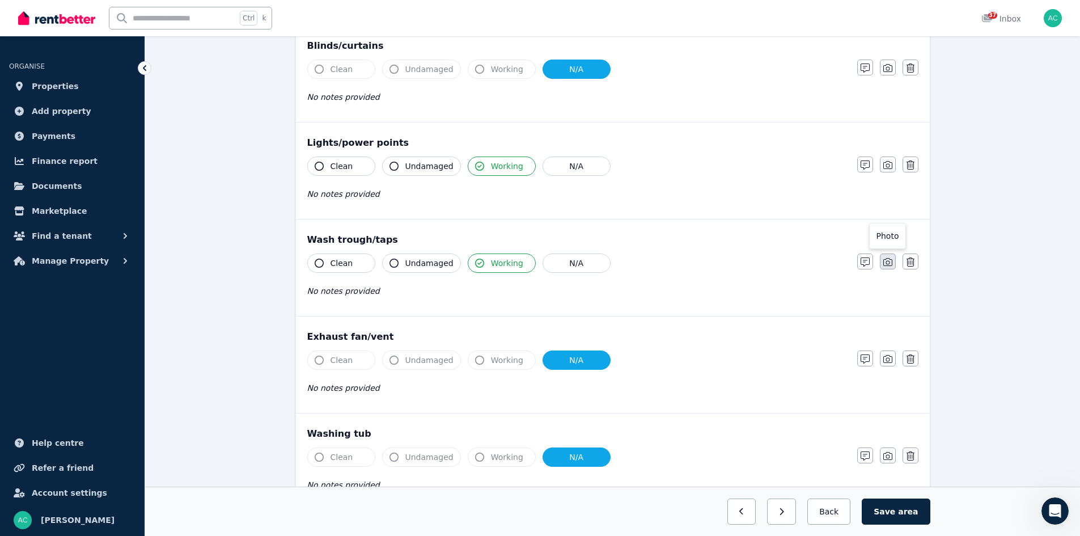
click at [886, 265] on icon "button" at bounding box center [887, 261] width 9 height 9
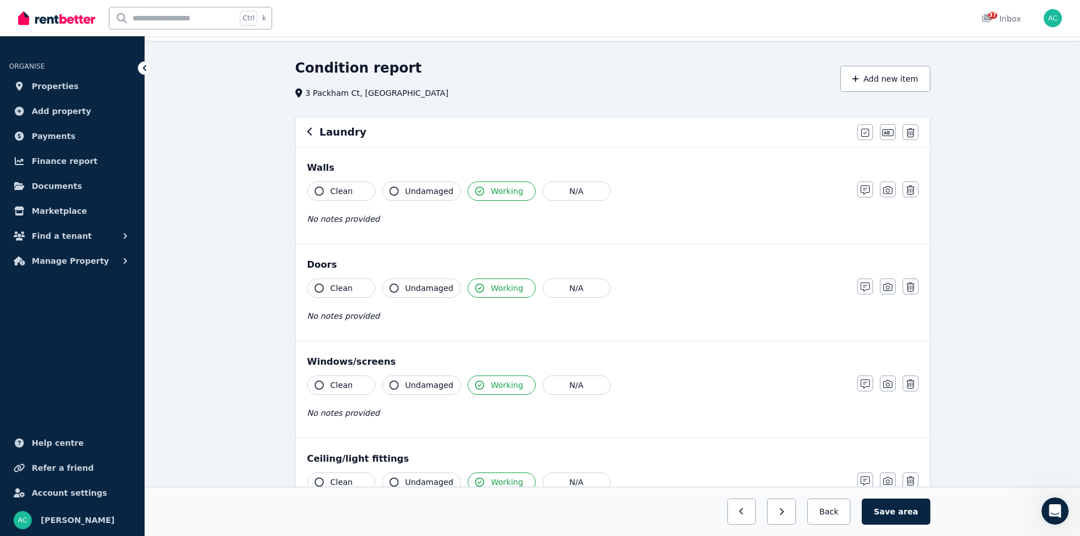
scroll to position [27, 0]
click at [887, 191] on icon "button" at bounding box center [887, 190] width 9 height 9
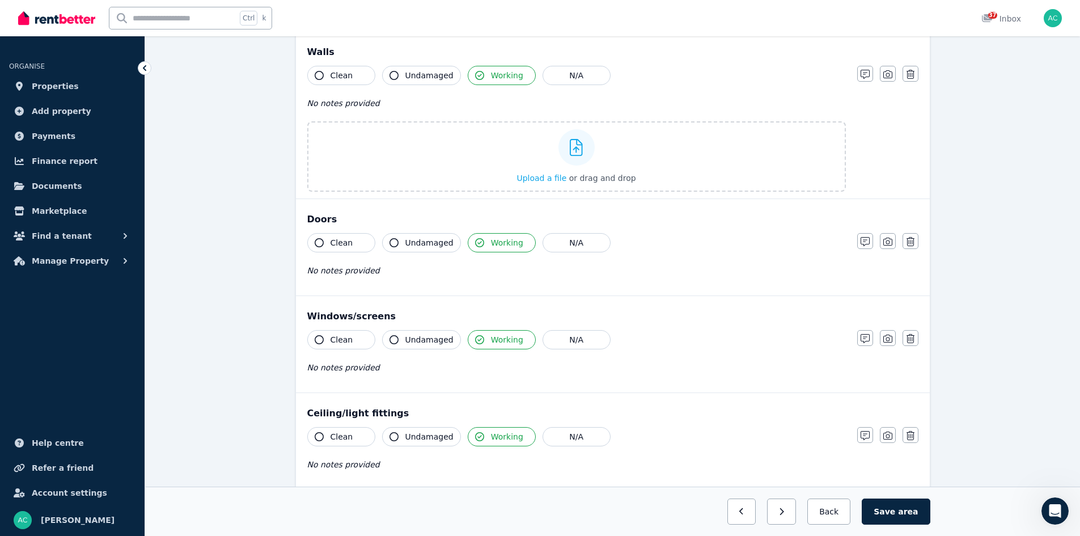
scroll to position [140, 0]
click at [888, 243] on icon "button" at bounding box center [887, 244] width 9 height 9
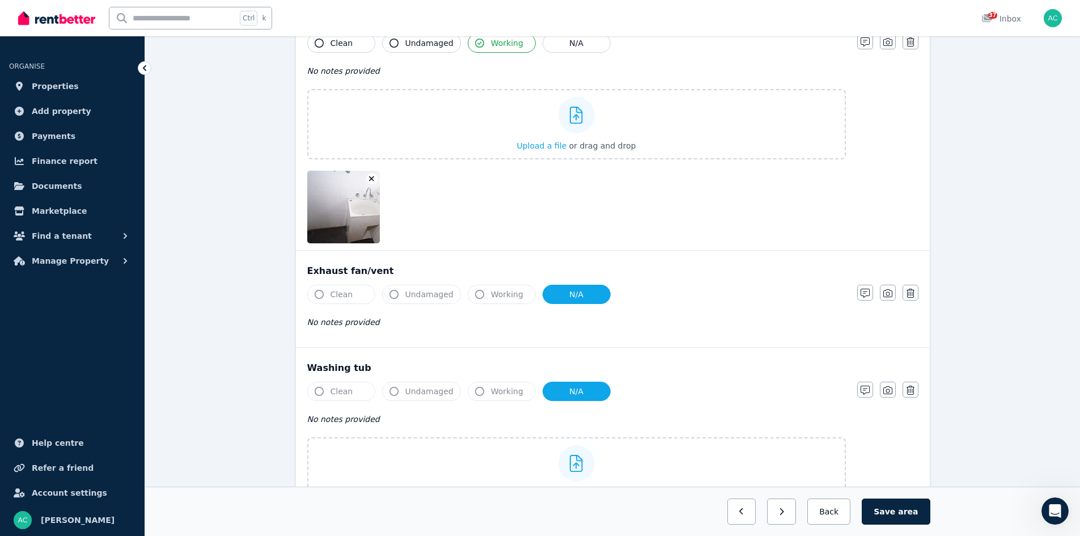
scroll to position [1131, 0]
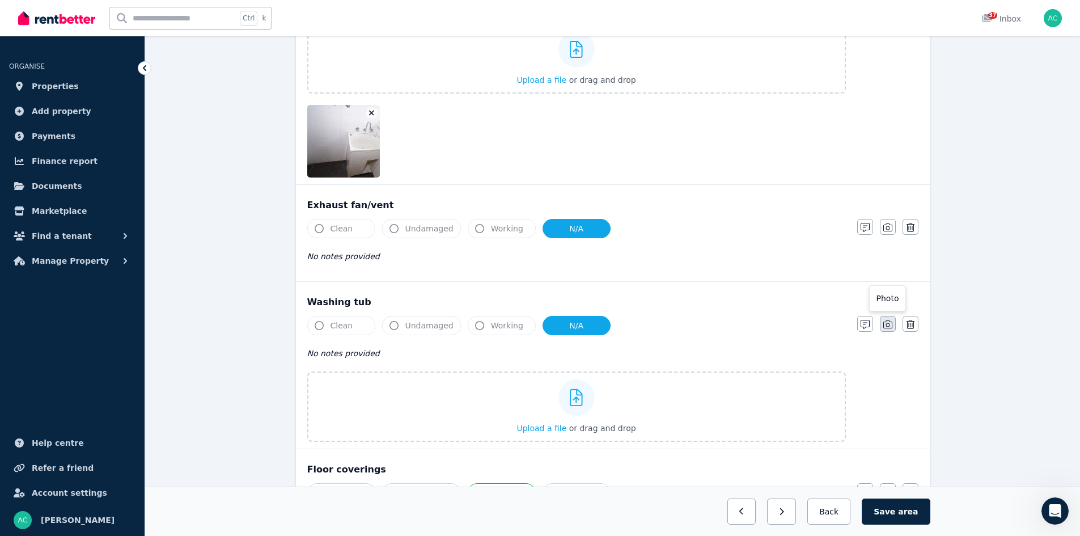
click at [888, 325] on icon "button" at bounding box center [887, 324] width 9 height 9
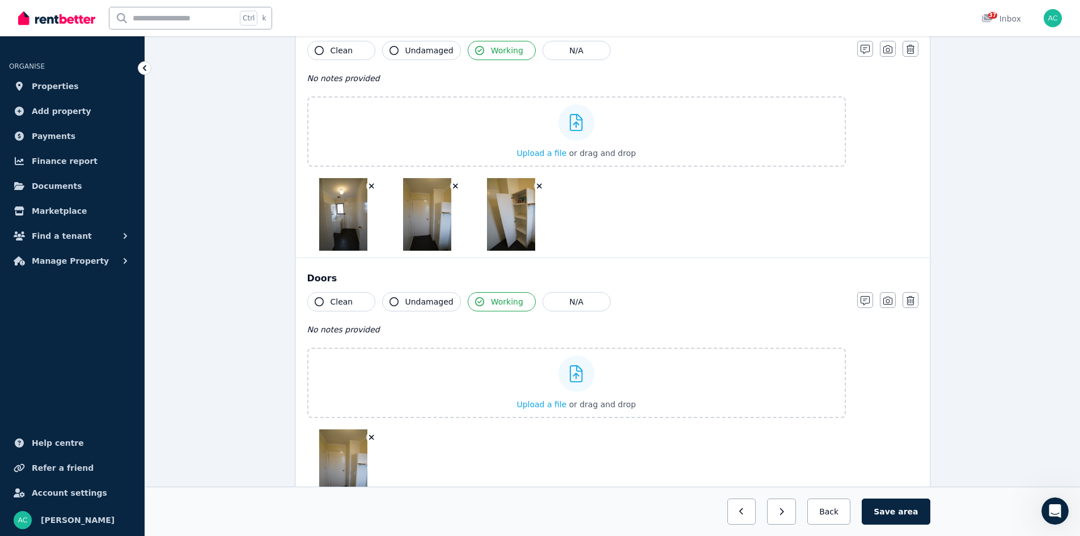
scroll to position [167, 0]
click at [905, 508] on span "area" at bounding box center [908, 511] width 20 height 11
click at [842, 518] on button "Back" at bounding box center [829, 511] width 53 height 26
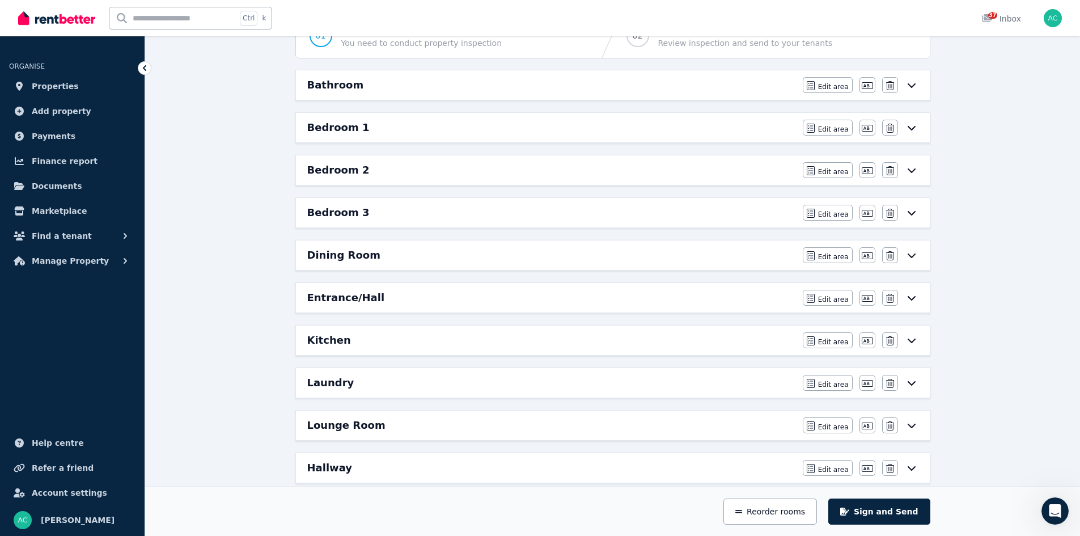
scroll to position [111, 0]
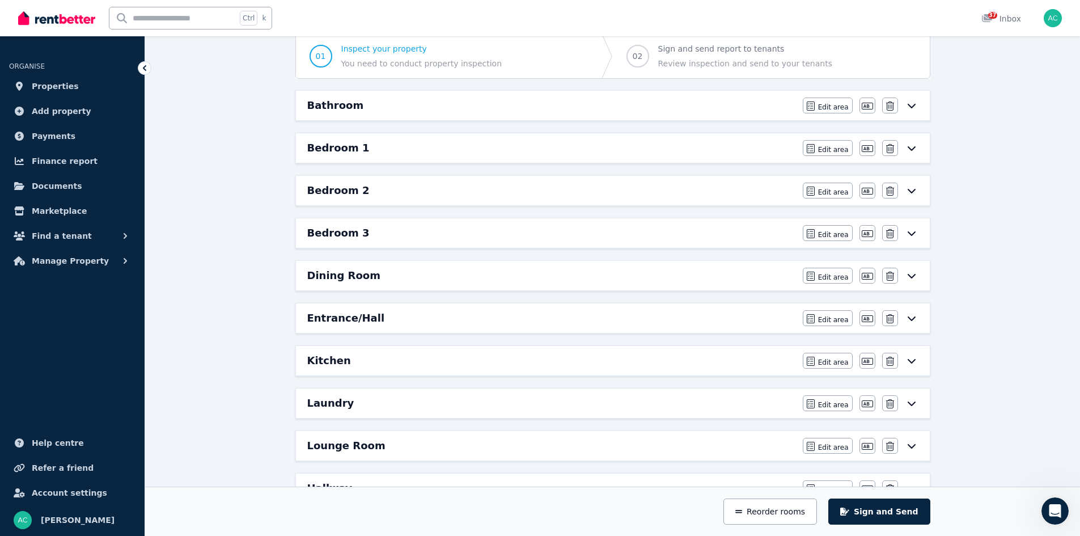
click at [375, 273] on div "Dining Room" at bounding box center [551, 276] width 489 height 16
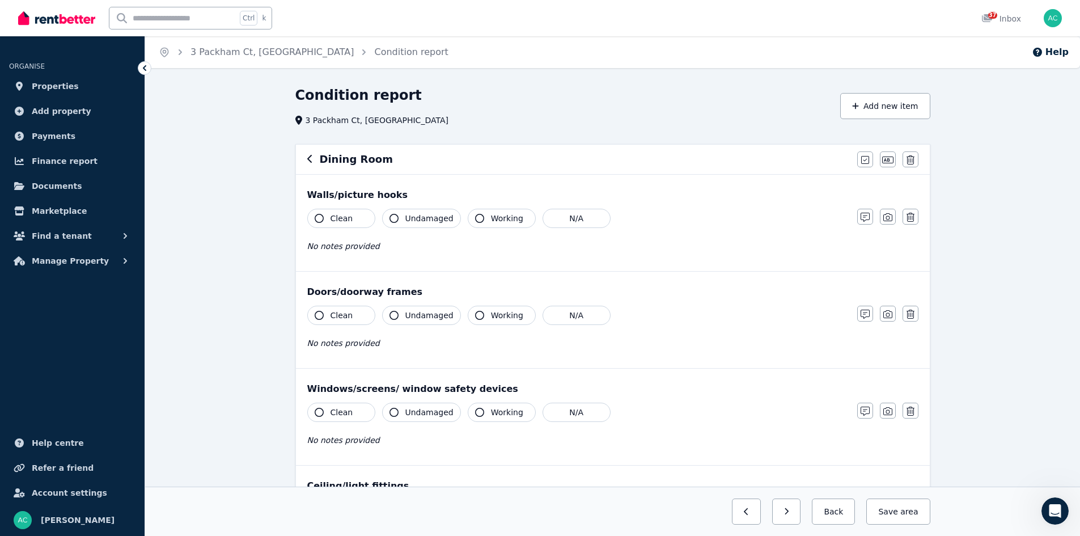
click at [503, 217] on span "Working" at bounding box center [507, 218] width 32 height 11
click at [491, 318] on span "Working" at bounding box center [507, 315] width 32 height 11
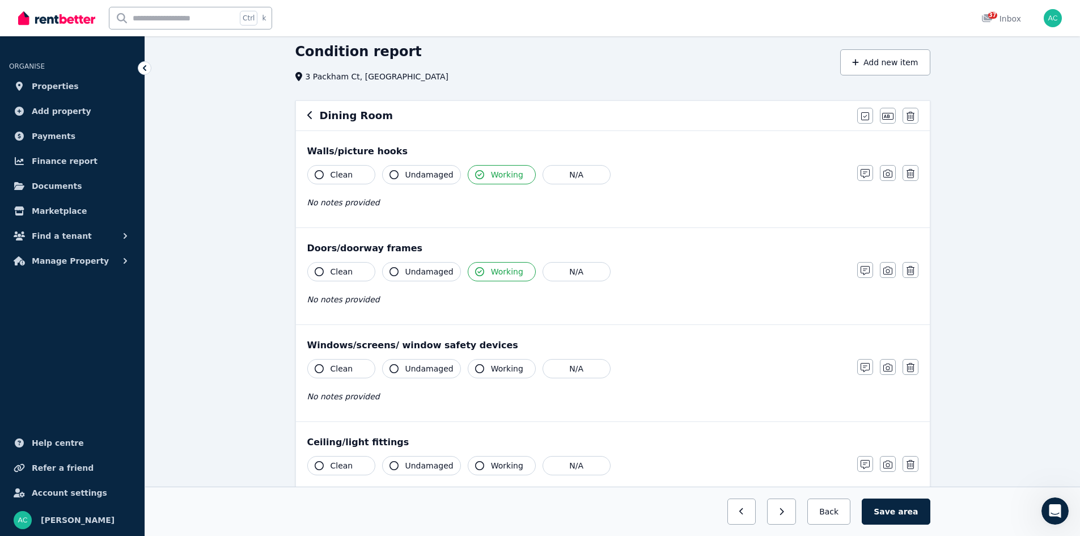
scroll to position [113, 0]
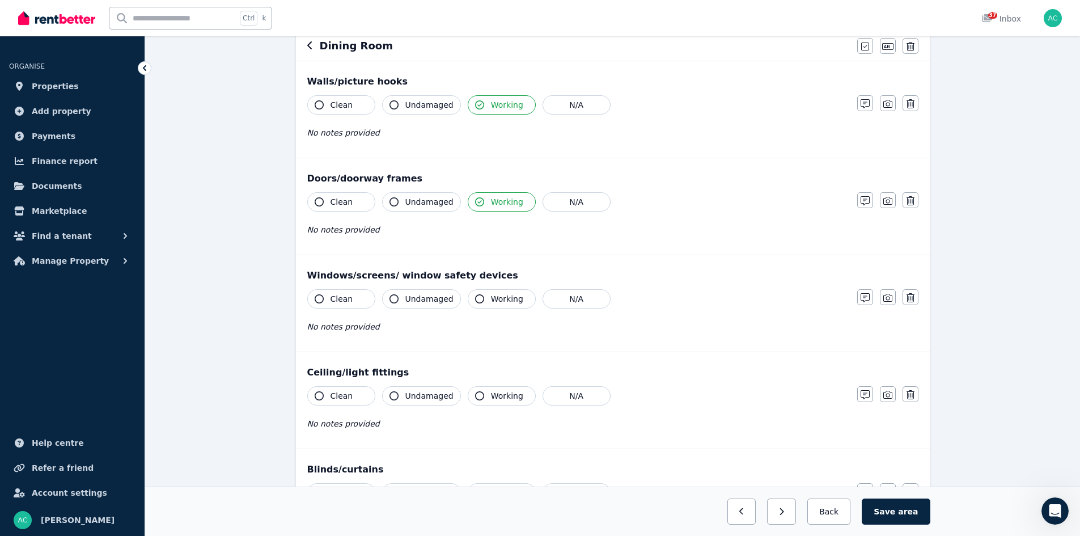
click at [497, 299] on span "Working" at bounding box center [507, 298] width 32 height 11
click at [501, 397] on span "Working" at bounding box center [507, 395] width 32 height 11
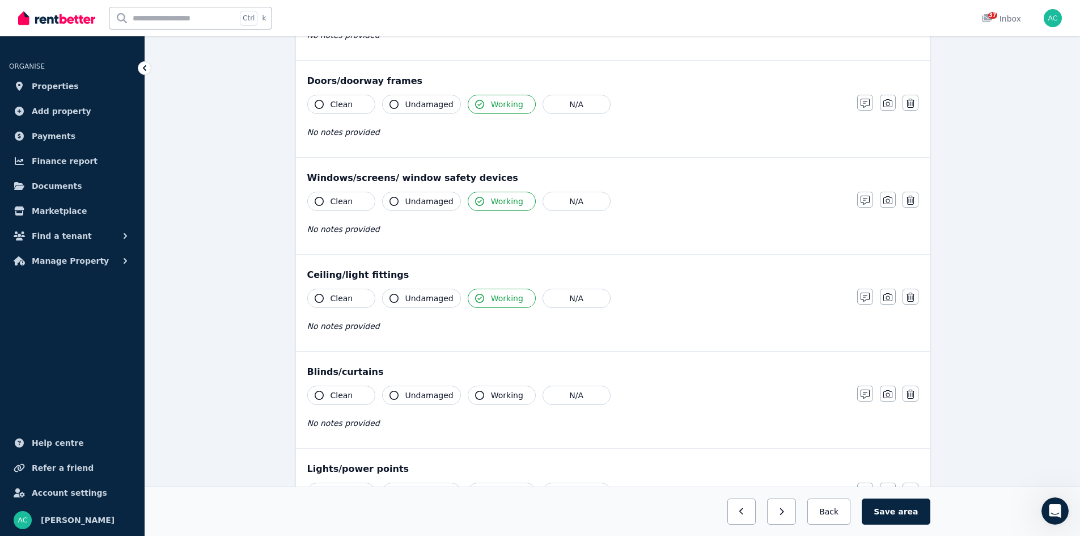
scroll to position [227, 0]
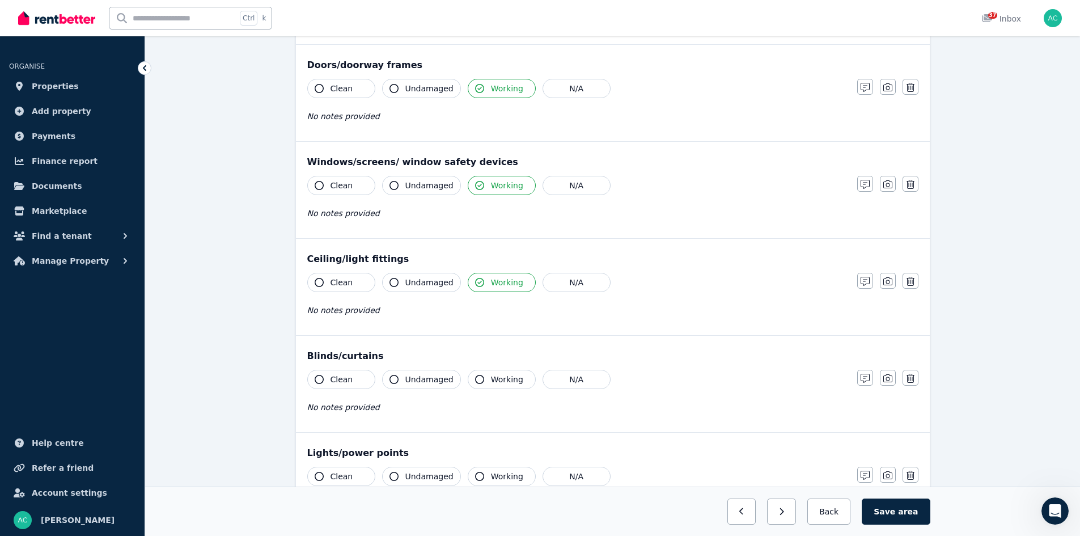
click at [508, 381] on span "Working" at bounding box center [507, 379] width 32 height 11
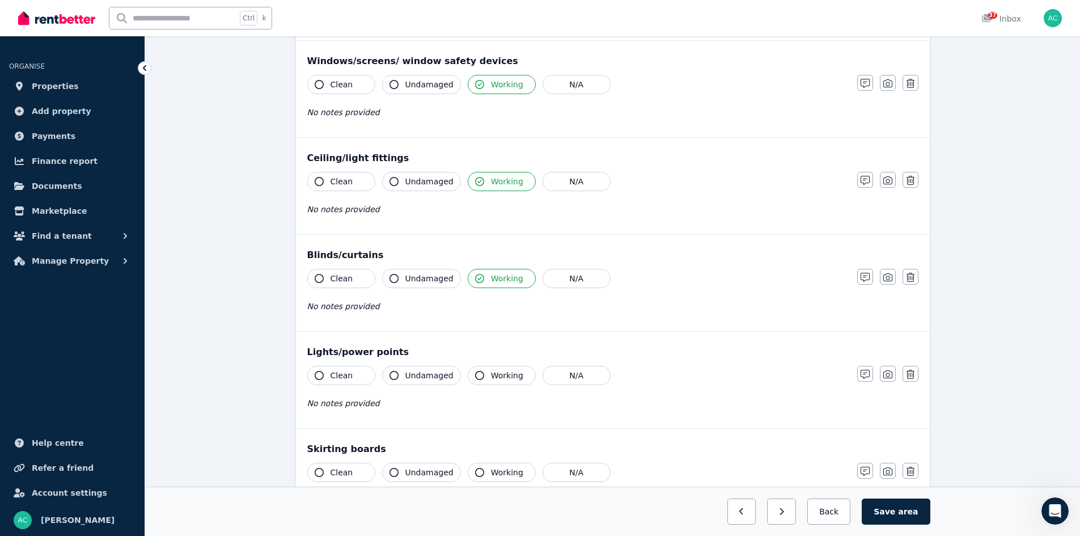
scroll to position [340, 0]
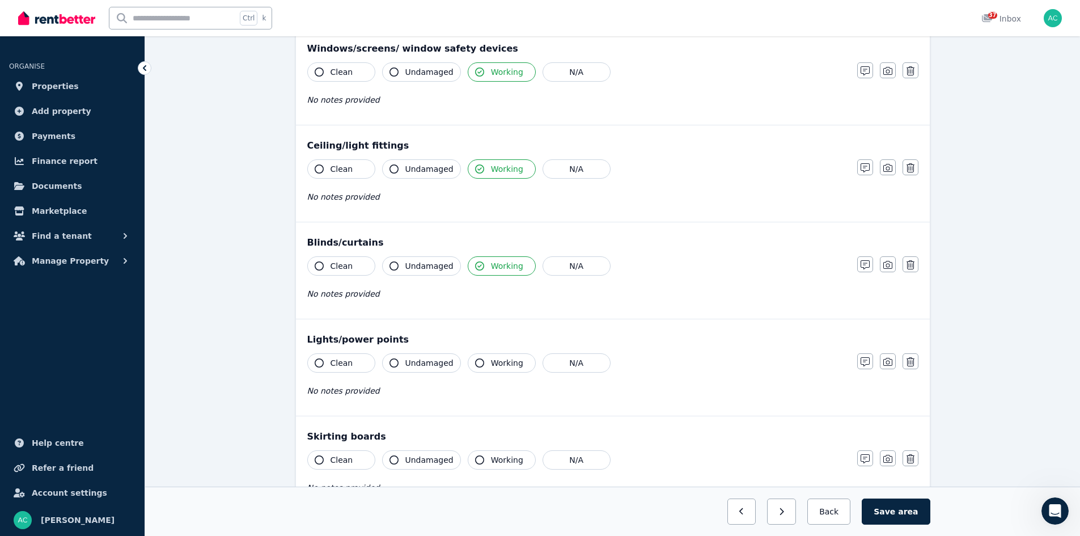
click at [509, 363] on span "Working" at bounding box center [507, 362] width 32 height 11
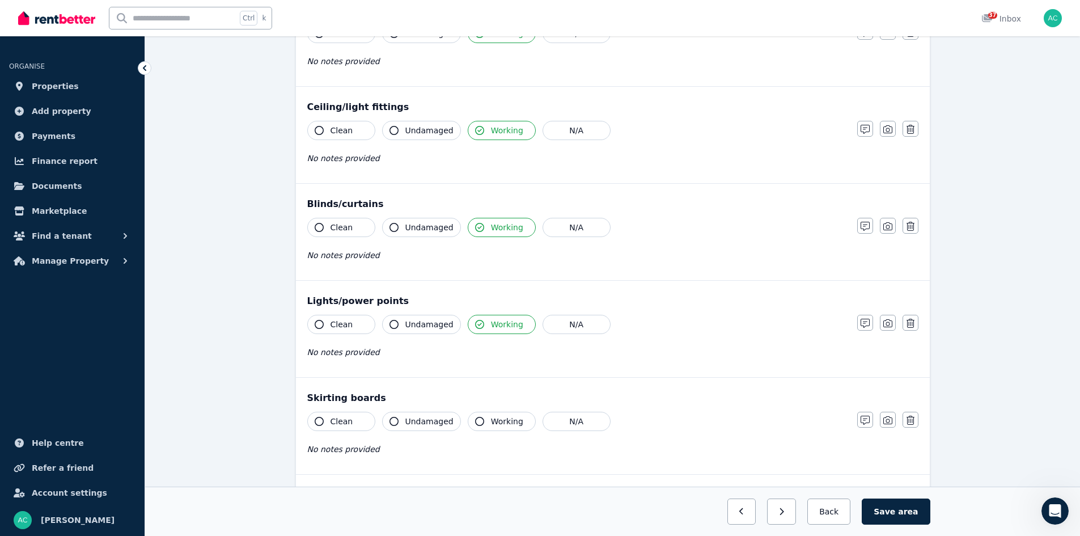
scroll to position [397, 0]
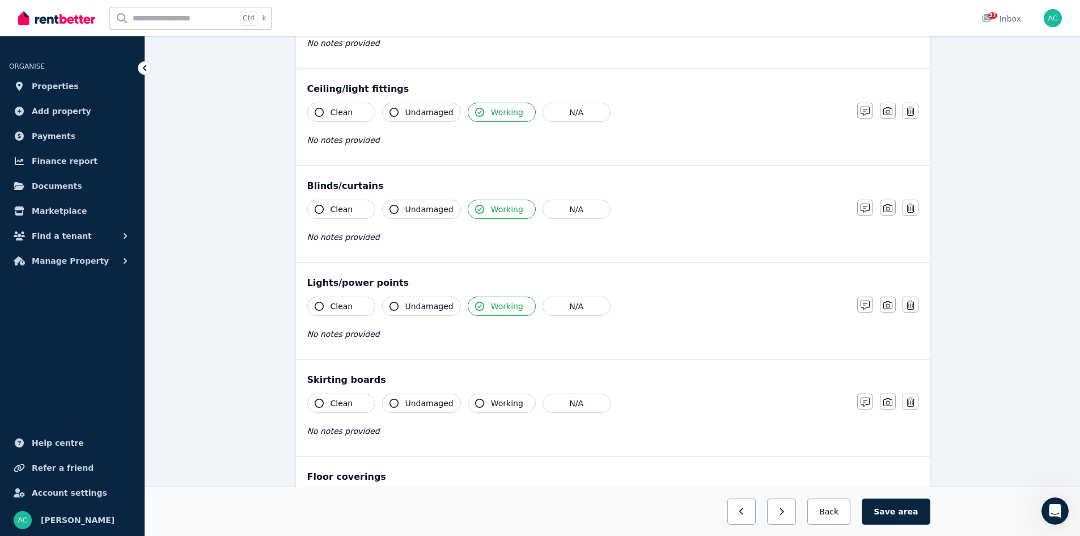
click at [511, 406] on span "Working" at bounding box center [507, 402] width 32 height 11
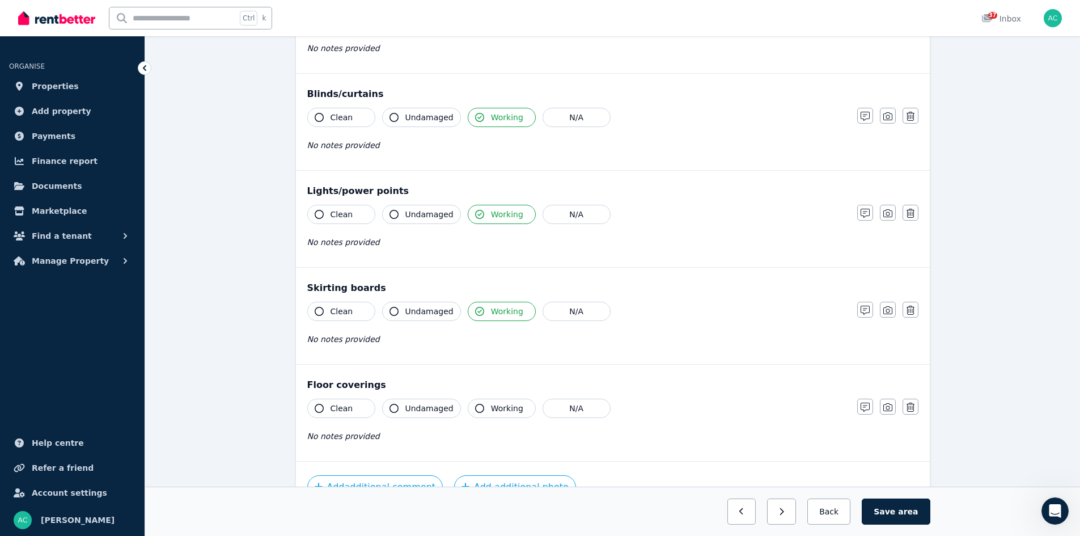
scroll to position [510, 0]
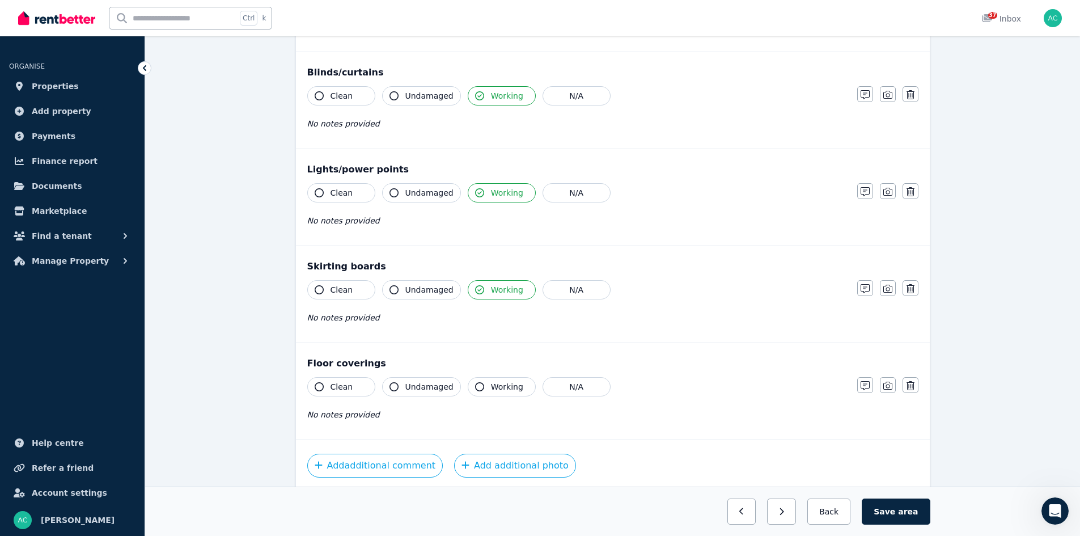
click at [511, 385] on span "Working" at bounding box center [507, 386] width 32 height 11
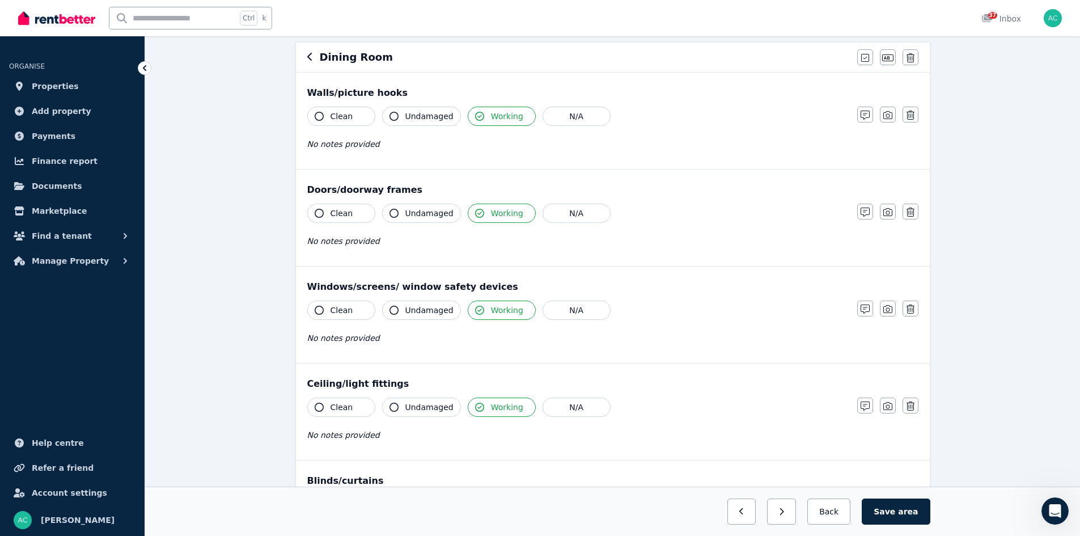
scroll to position [0, 0]
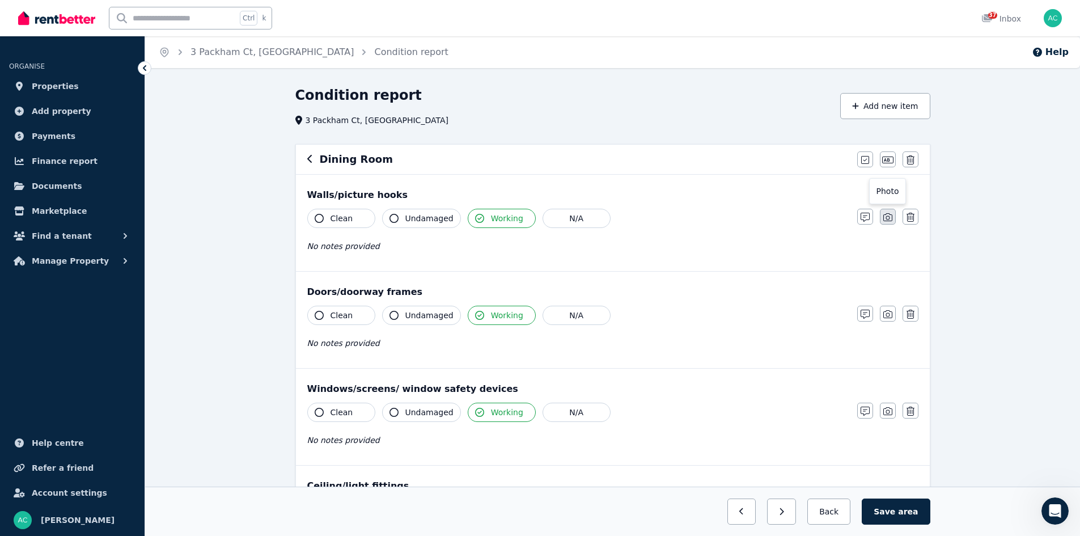
click at [892, 220] on icon "button" at bounding box center [887, 217] width 9 height 8
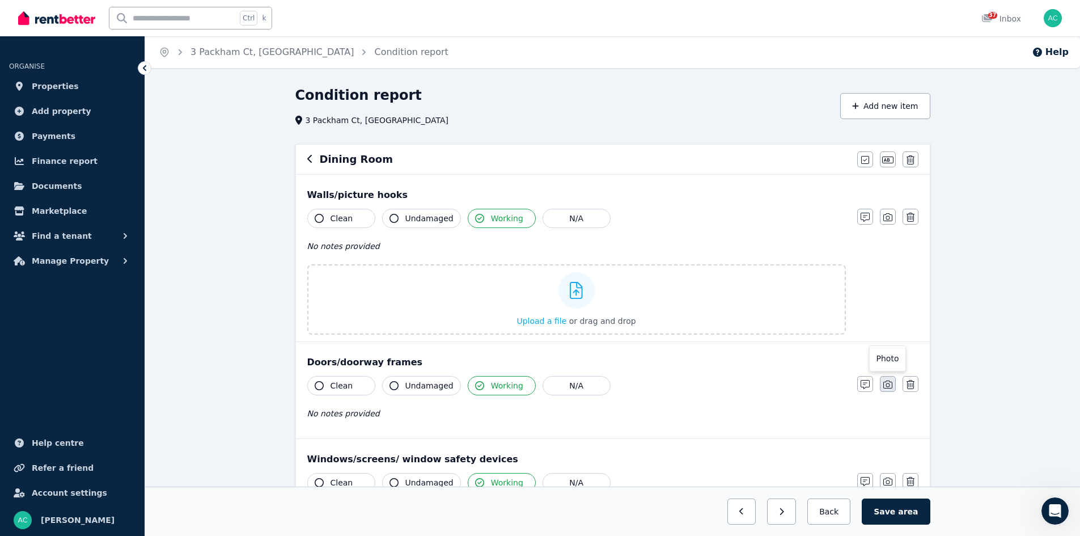
click at [887, 384] on icon "button" at bounding box center [887, 384] width 9 height 9
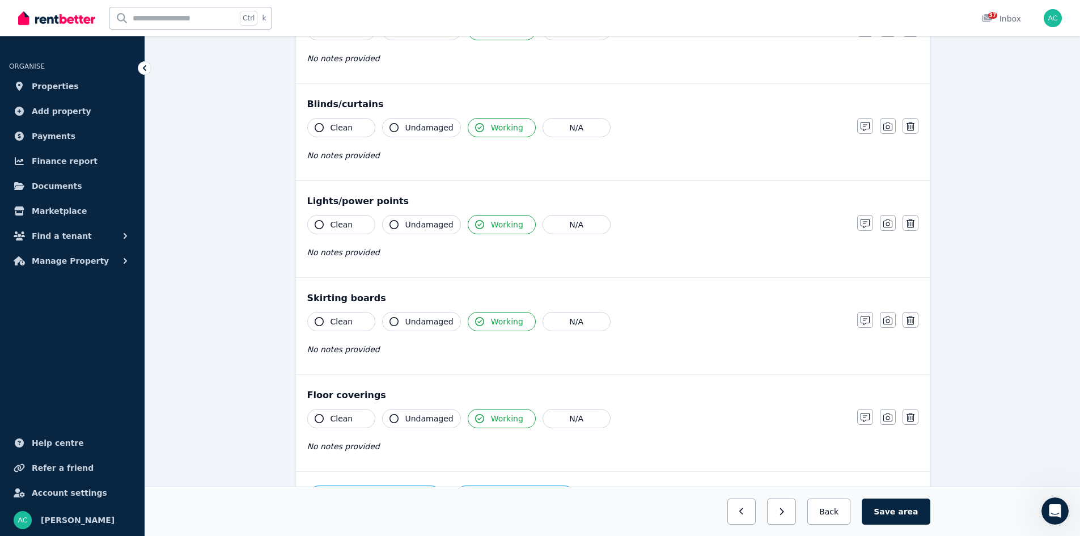
scroll to position [624, 0]
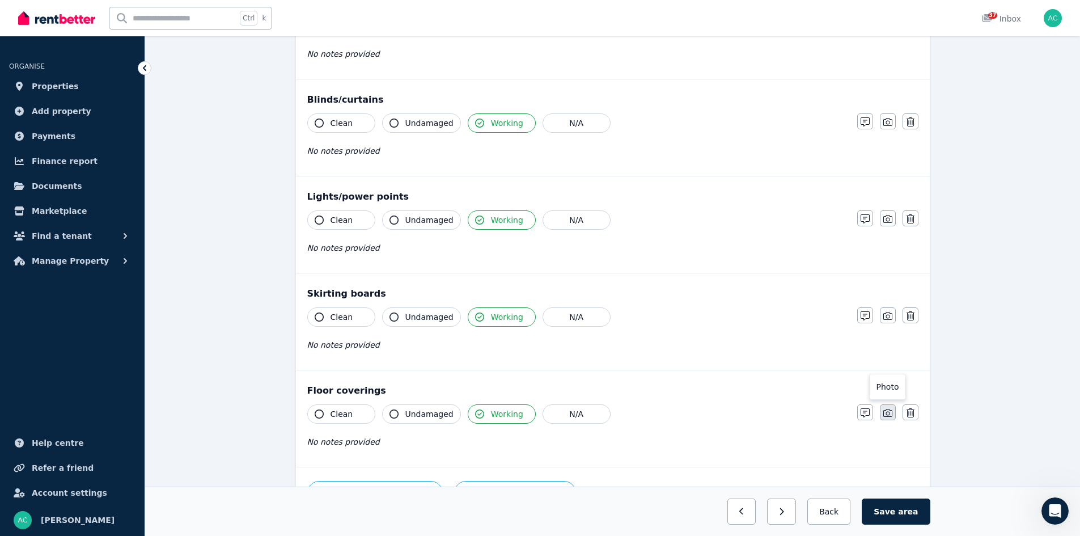
click at [884, 410] on icon "button" at bounding box center [887, 412] width 9 height 9
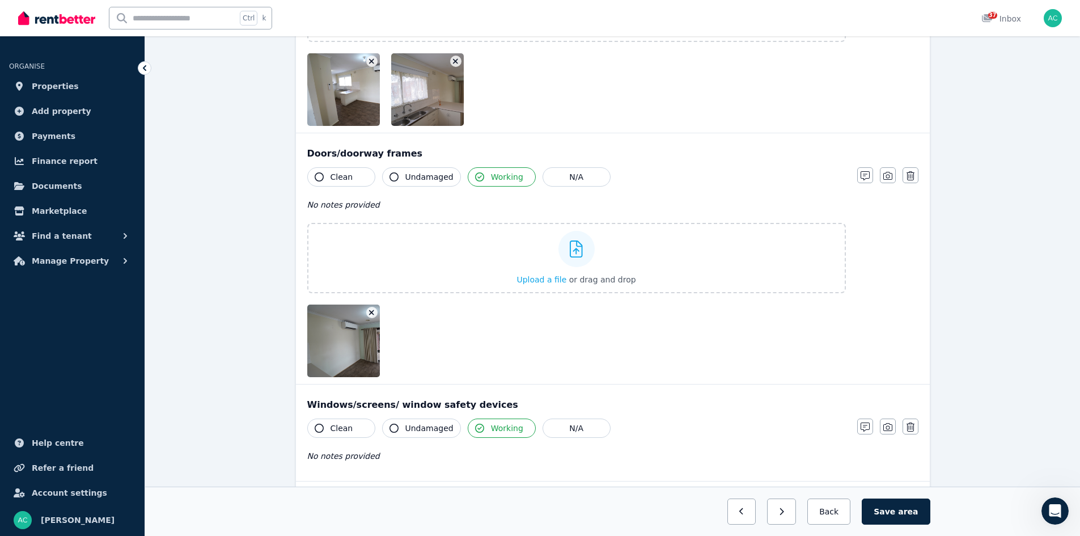
scroll to position [291, 0]
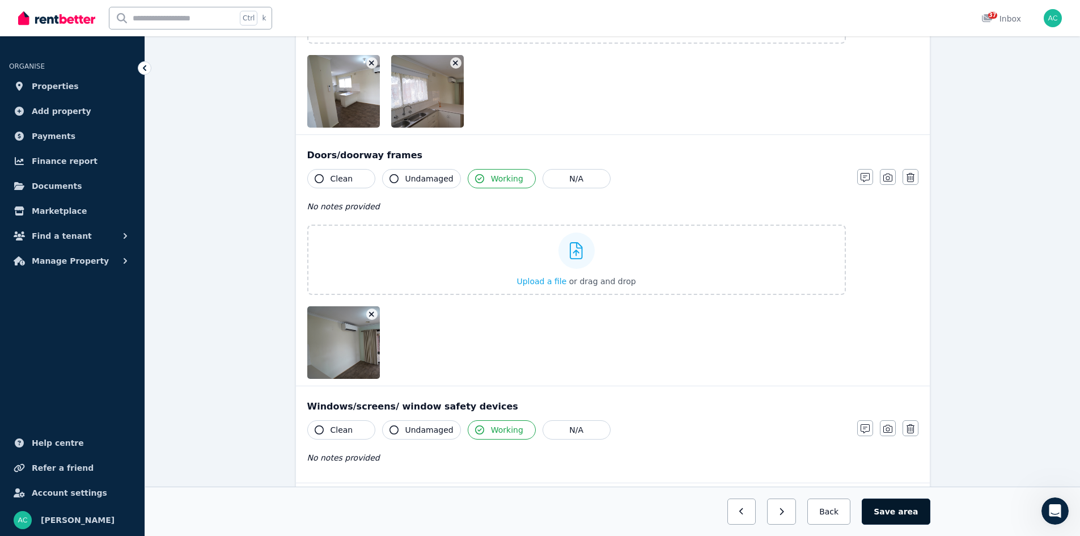
click at [908, 518] on button "Save area" at bounding box center [896, 511] width 68 height 26
click at [838, 509] on button "Back" at bounding box center [829, 511] width 53 height 26
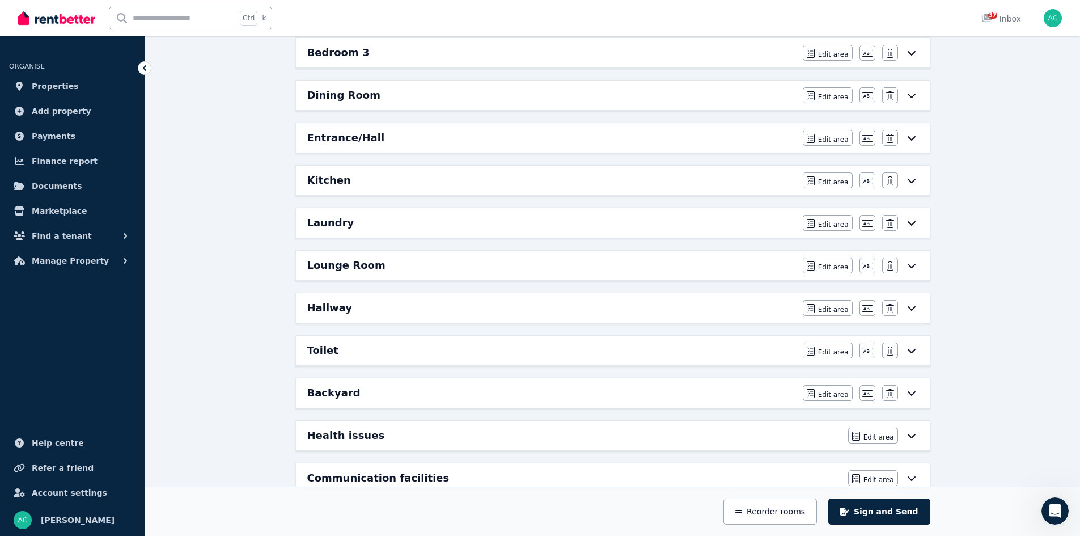
scroll to position [348, 0]
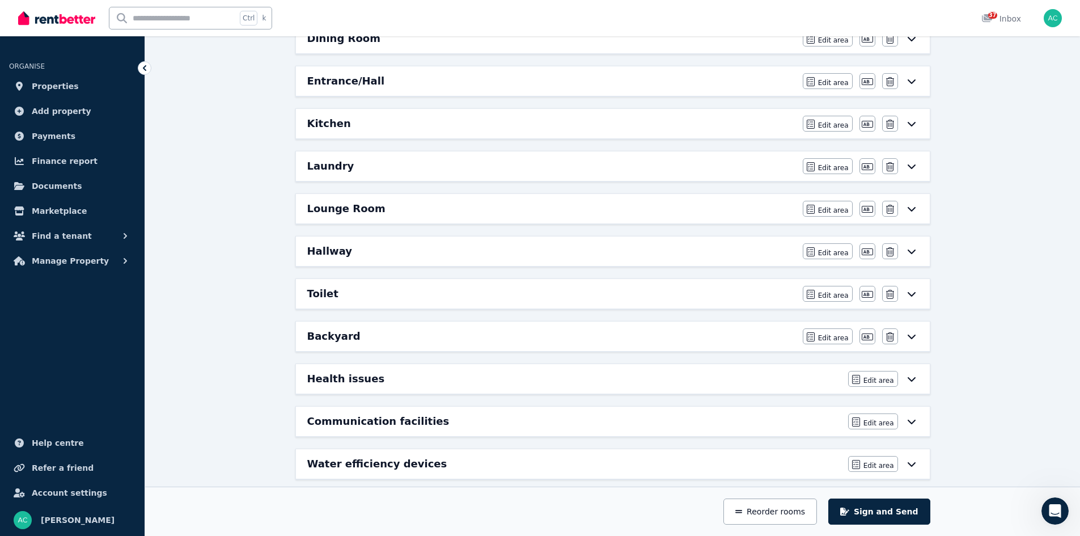
click at [371, 124] on div "Kitchen" at bounding box center [551, 124] width 489 height 16
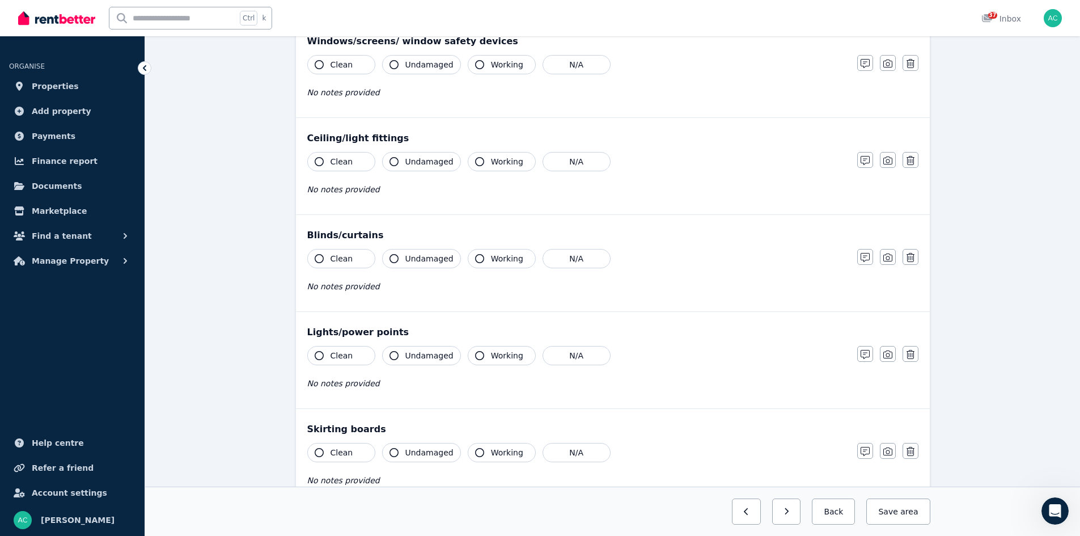
scroll to position [0, 0]
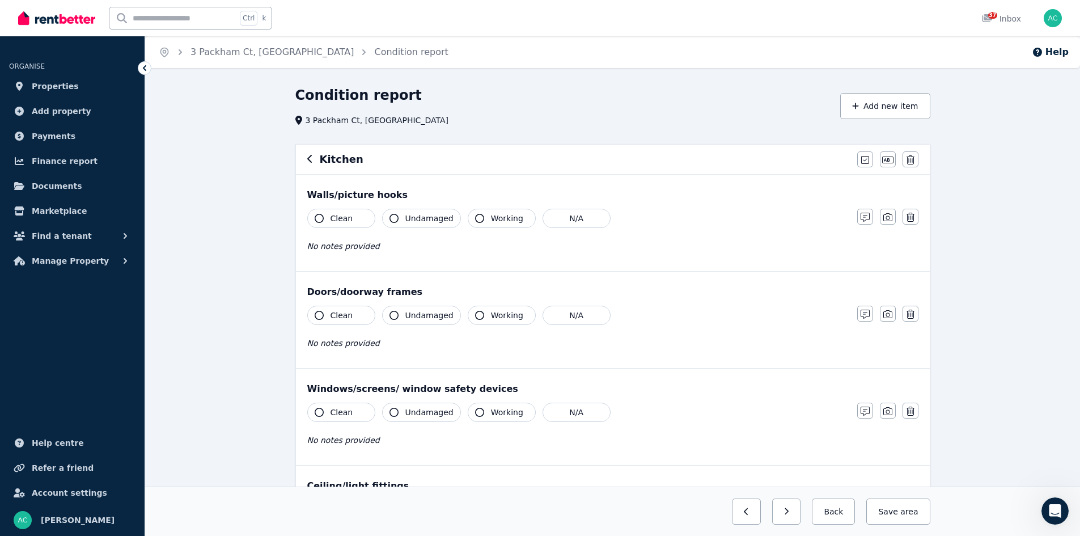
click at [491, 214] on span "Working" at bounding box center [507, 218] width 32 height 11
click at [501, 318] on span "Working" at bounding box center [507, 315] width 32 height 11
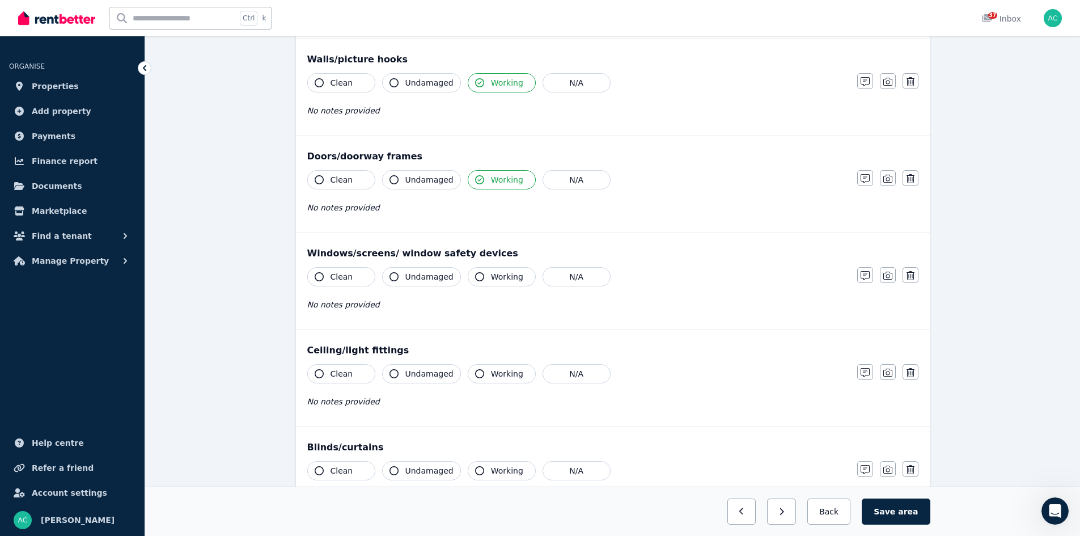
scroll to position [170, 0]
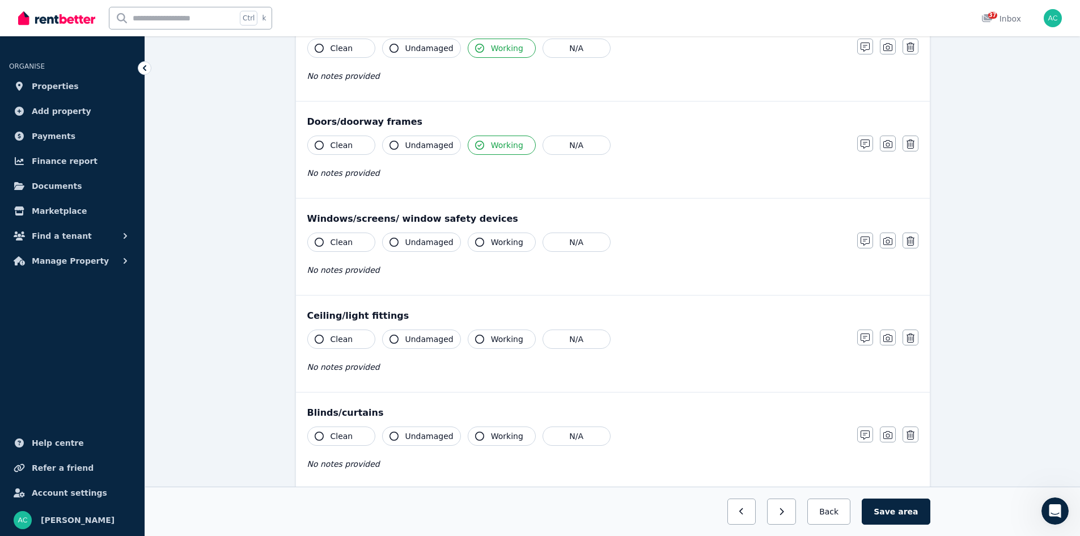
click at [493, 235] on button "Working" at bounding box center [502, 241] width 68 height 19
click at [498, 344] on span "Working" at bounding box center [507, 338] width 32 height 11
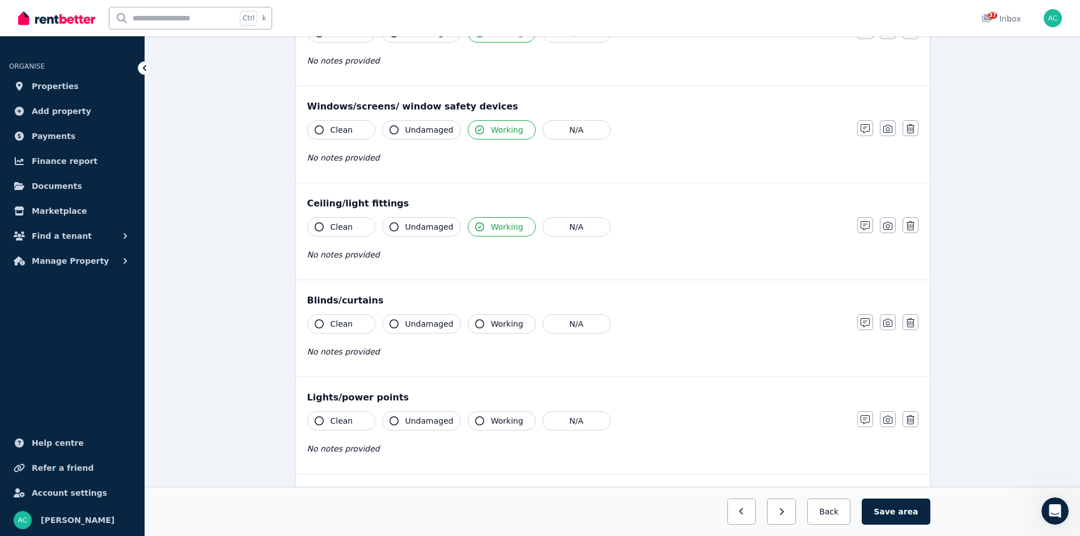
scroll to position [283, 0]
click at [497, 324] on span "Working" at bounding box center [507, 322] width 32 height 11
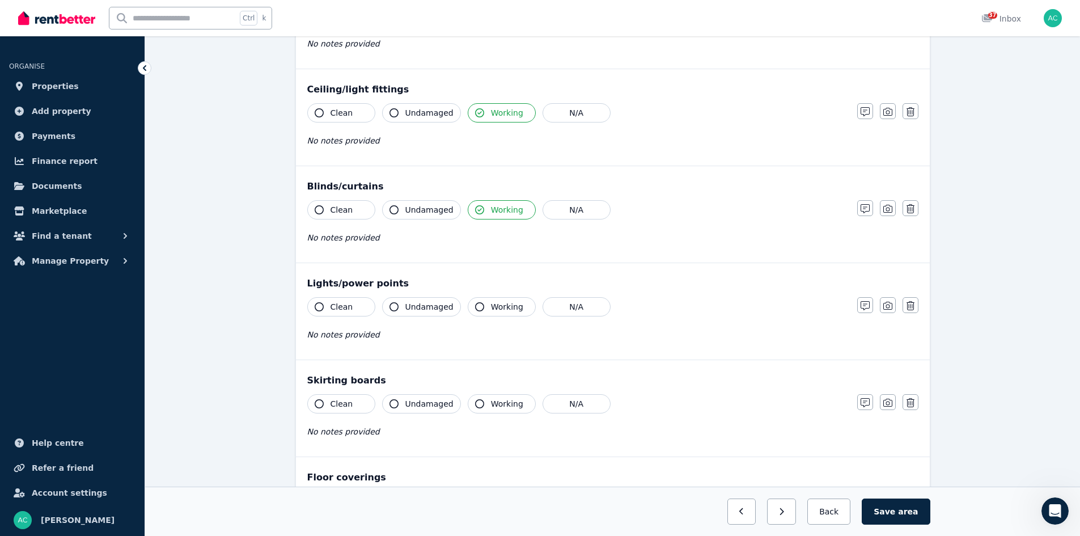
scroll to position [397, 0]
click at [510, 307] on span "Working" at bounding box center [507, 306] width 32 height 11
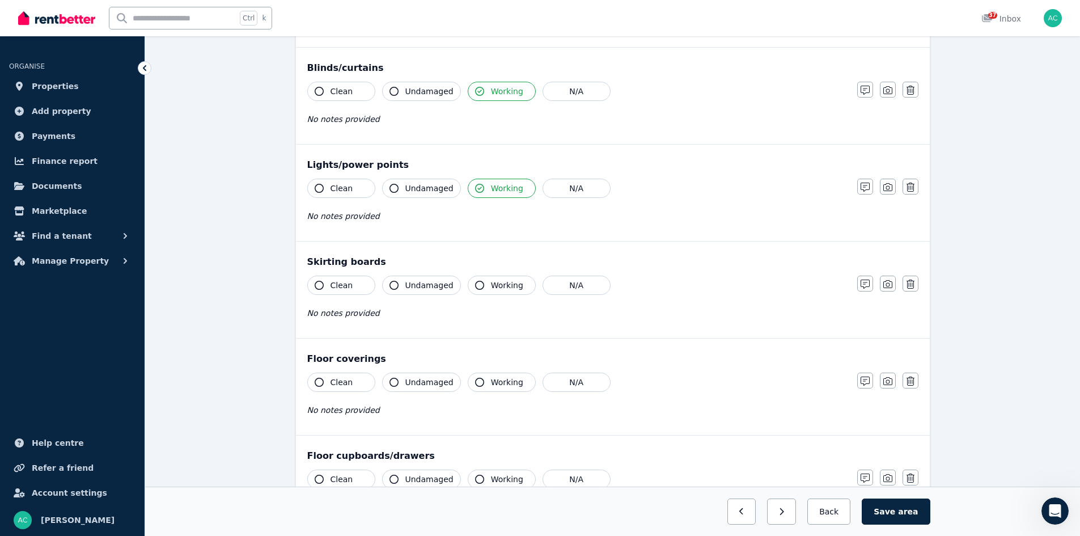
scroll to position [567, 0]
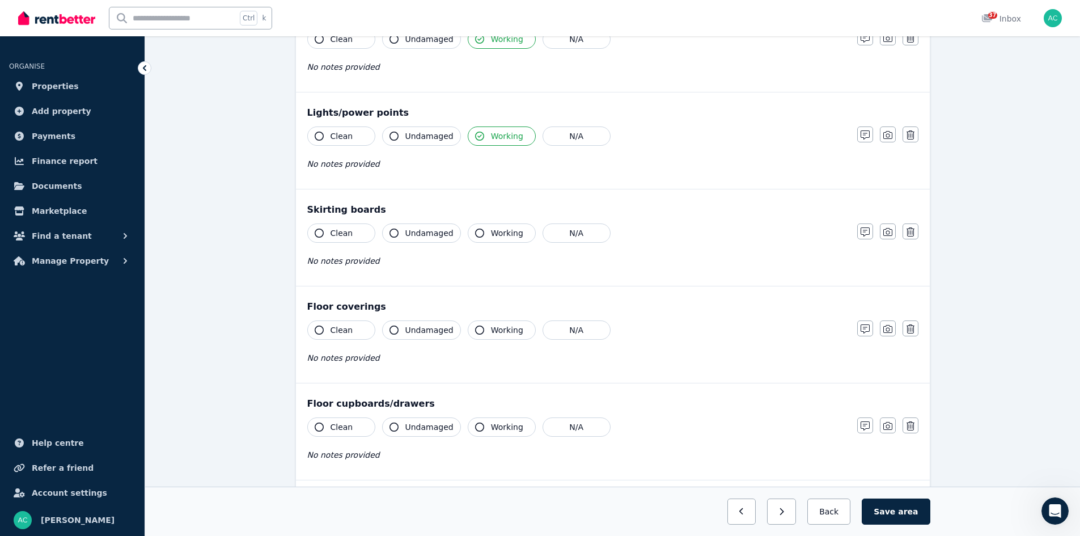
click at [499, 226] on button "Working" at bounding box center [502, 232] width 68 height 19
click at [506, 335] on span "Working" at bounding box center [507, 329] width 32 height 11
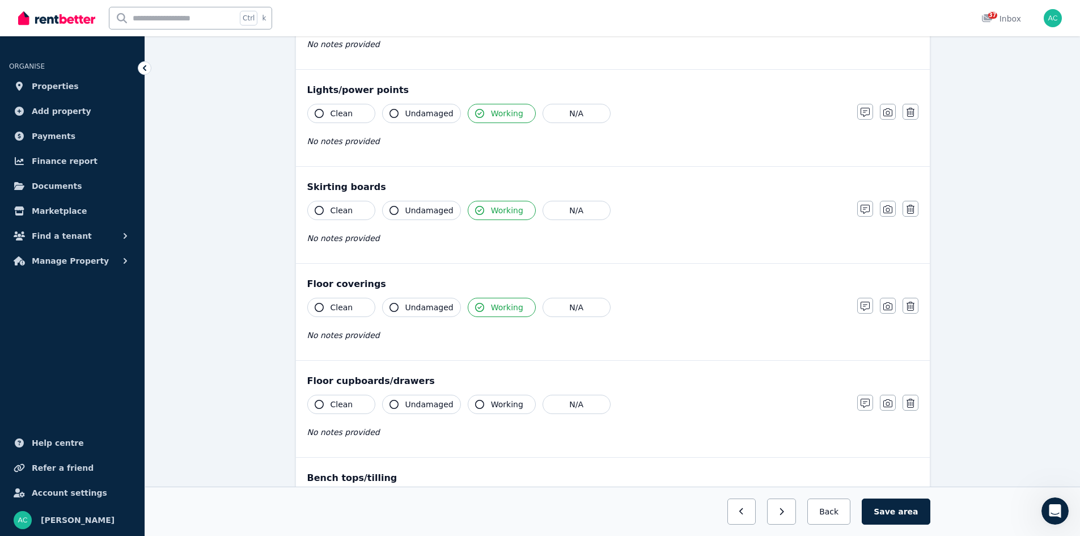
scroll to position [624, 0]
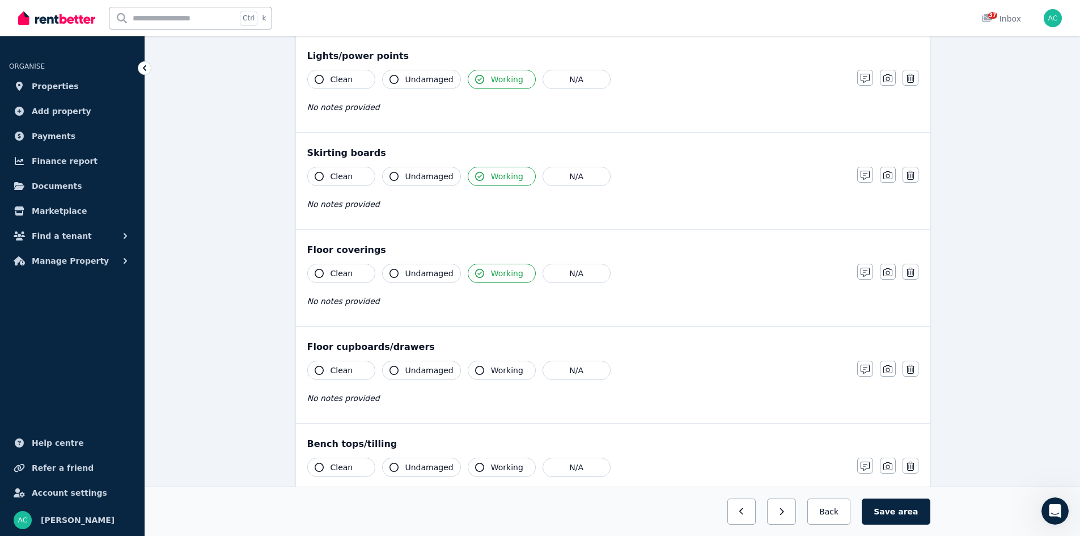
click at [496, 373] on span "Working" at bounding box center [507, 370] width 32 height 11
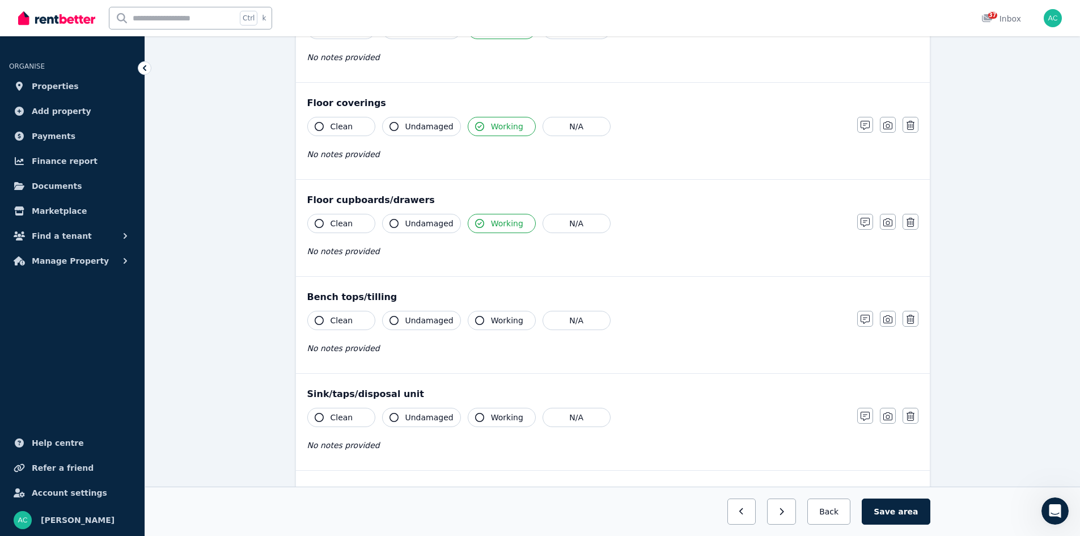
scroll to position [794, 0]
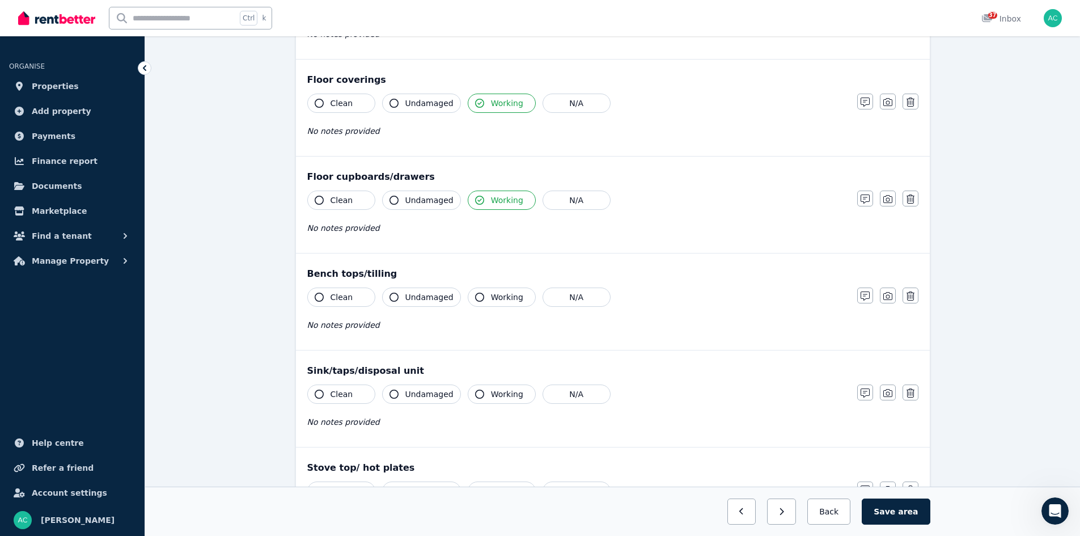
click at [498, 296] on span "Working" at bounding box center [507, 296] width 32 height 11
click at [507, 396] on span "Working" at bounding box center [507, 393] width 32 height 11
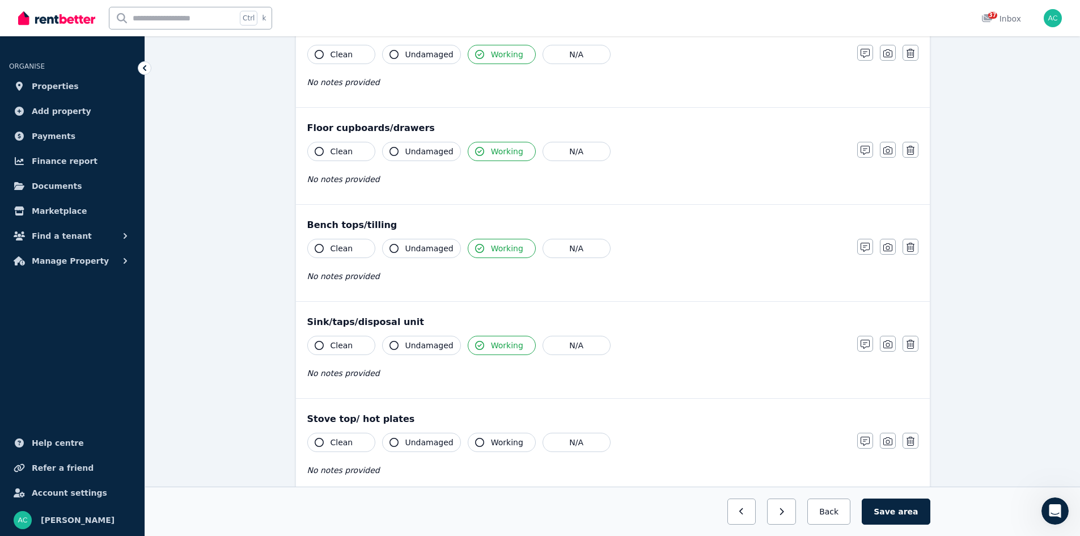
scroll to position [907, 0]
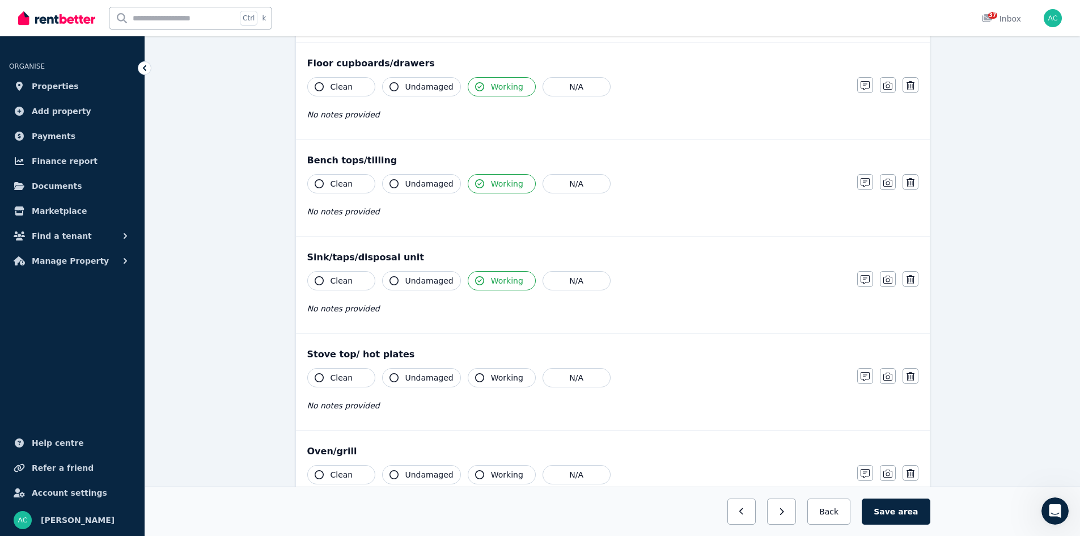
click at [504, 378] on span "Working" at bounding box center [507, 377] width 32 height 11
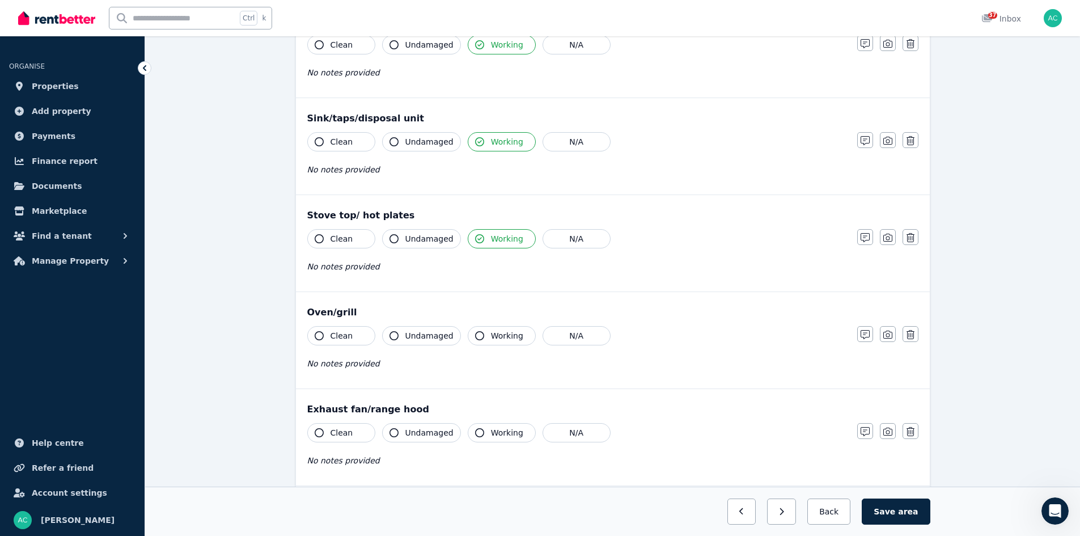
scroll to position [1077, 0]
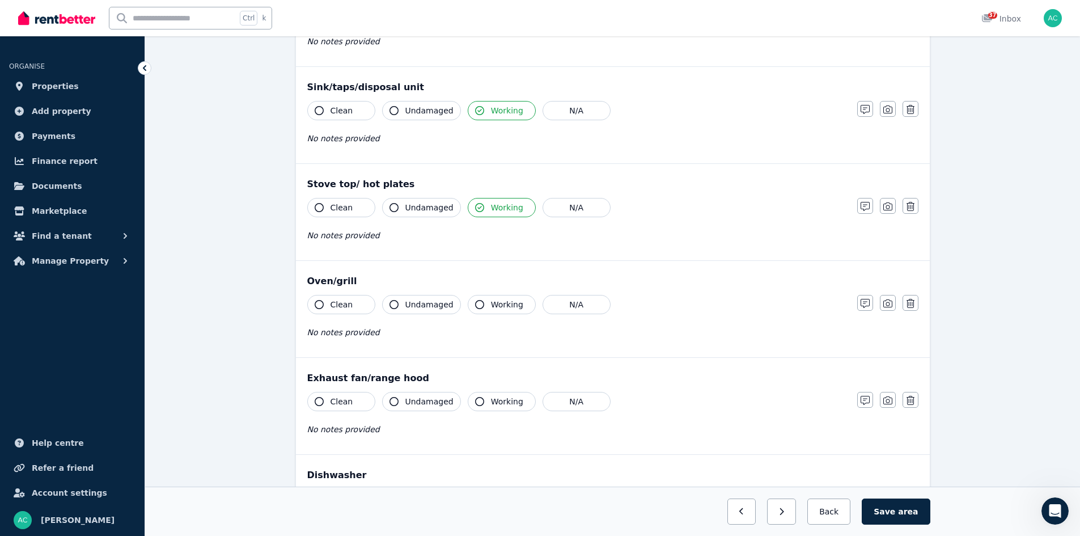
click at [501, 302] on span "Working" at bounding box center [507, 304] width 32 height 11
click at [510, 404] on span "Working" at bounding box center [507, 401] width 32 height 11
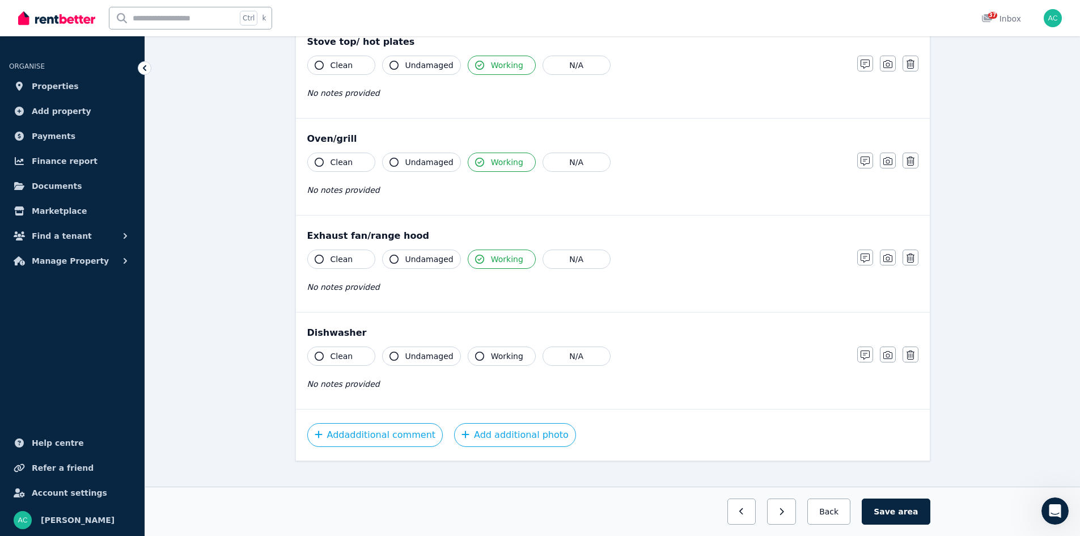
scroll to position [1235, 0]
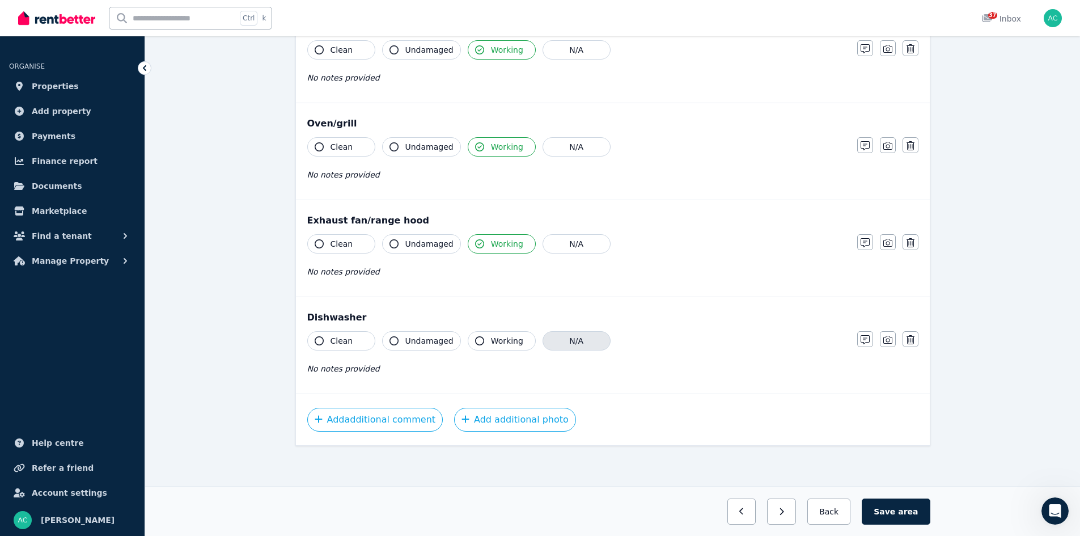
click at [565, 337] on button "N/A" at bounding box center [577, 340] width 68 height 19
click at [885, 241] on icon "button" at bounding box center [887, 243] width 9 height 8
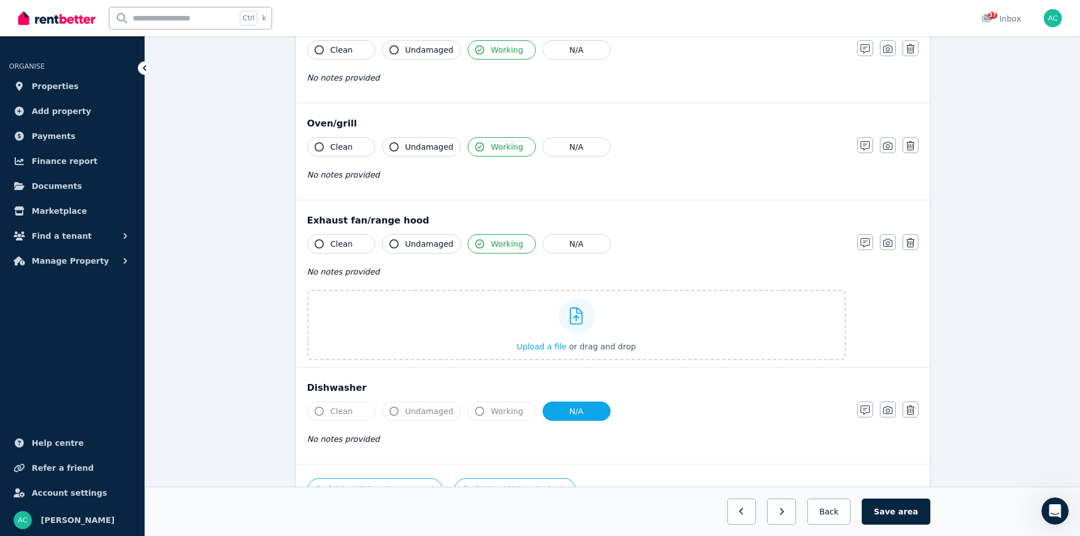
scroll to position [1305, 0]
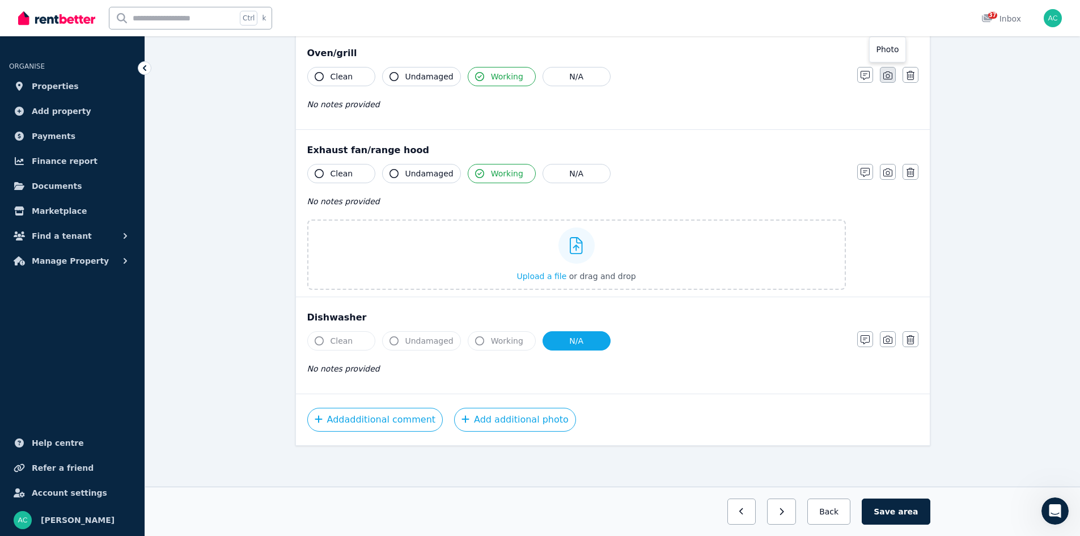
click at [890, 70] on button "button" at bounding box center [888, 75] width 16 height 16
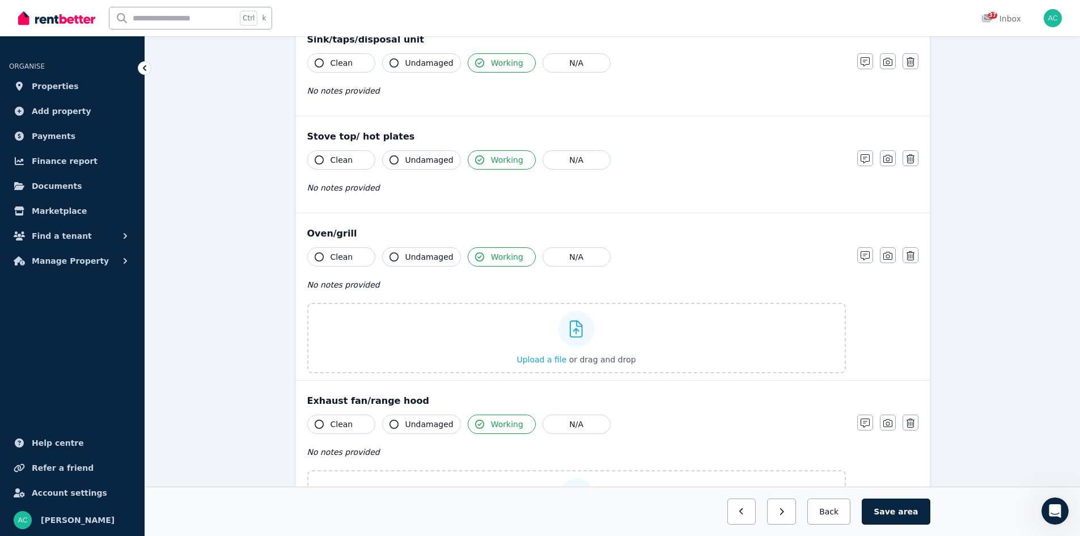
scroll to position [1092, 0]
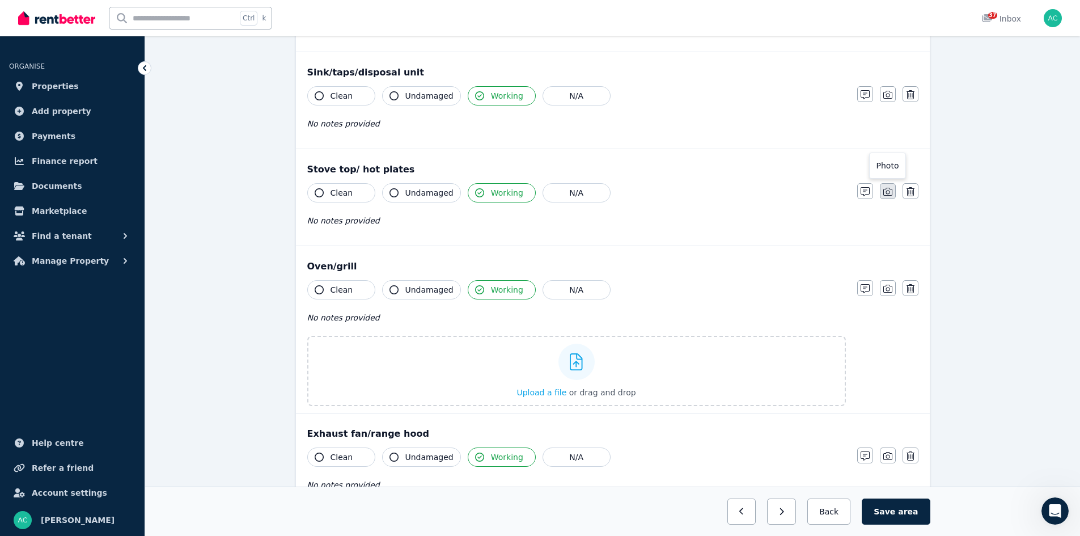
click at [889, 190] on icon "button" at bounding box center [887, 191] width 9 height 9
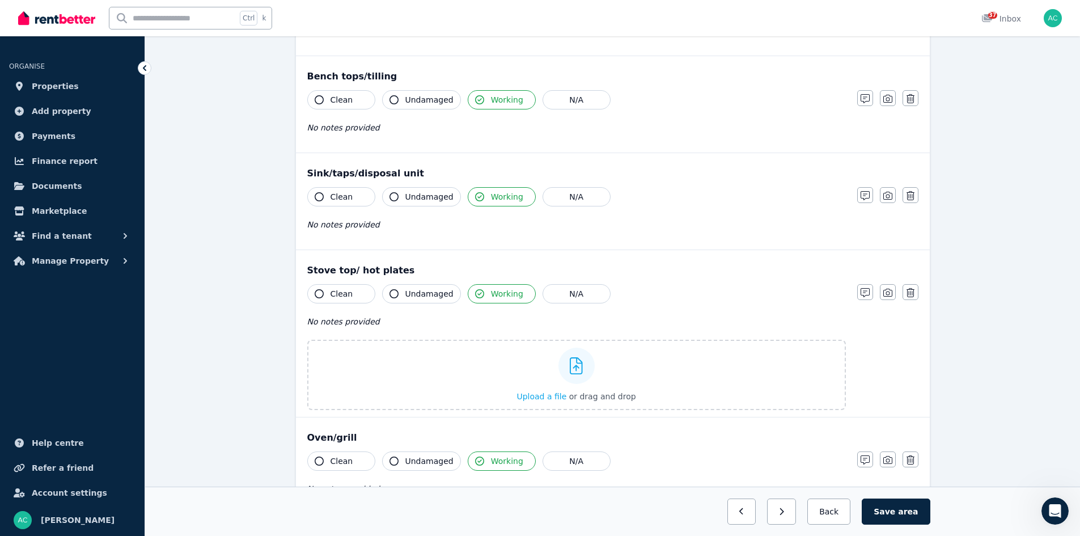
scroll to position [979, 0]
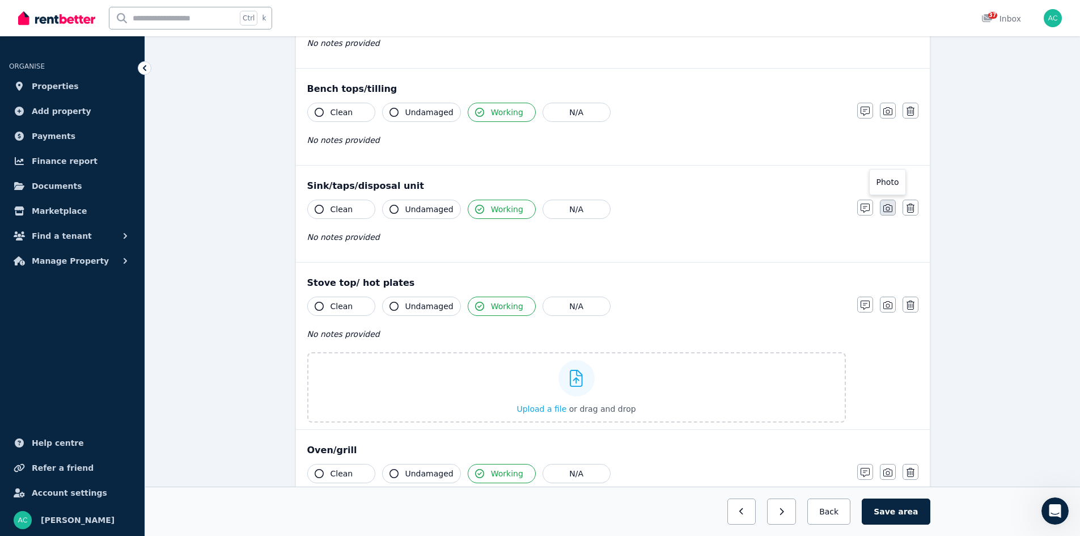
click at [891, 207] on icon "button" at bounding box center [887, 208] width 9 height 9
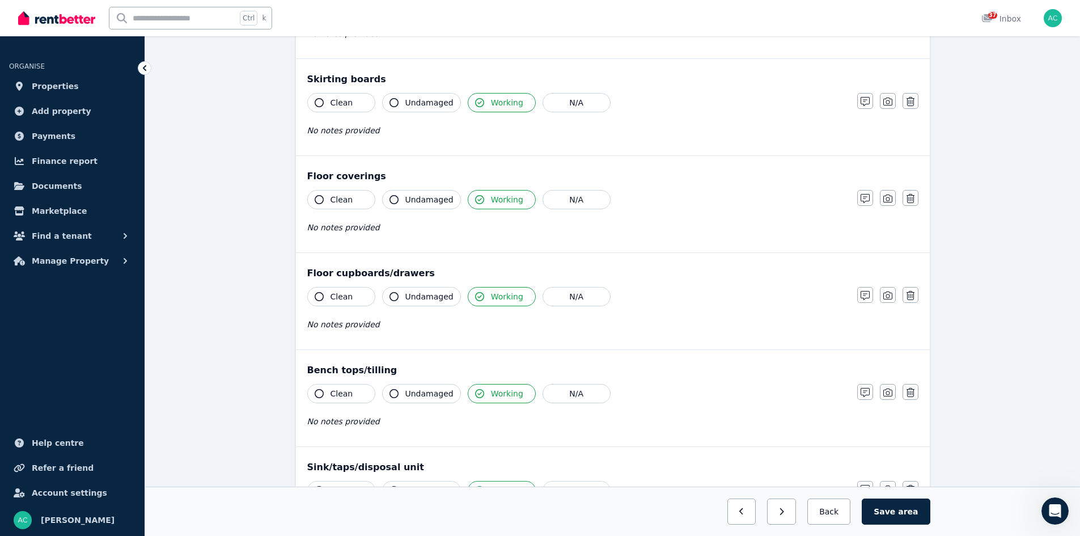
scroll to position [695, 0]
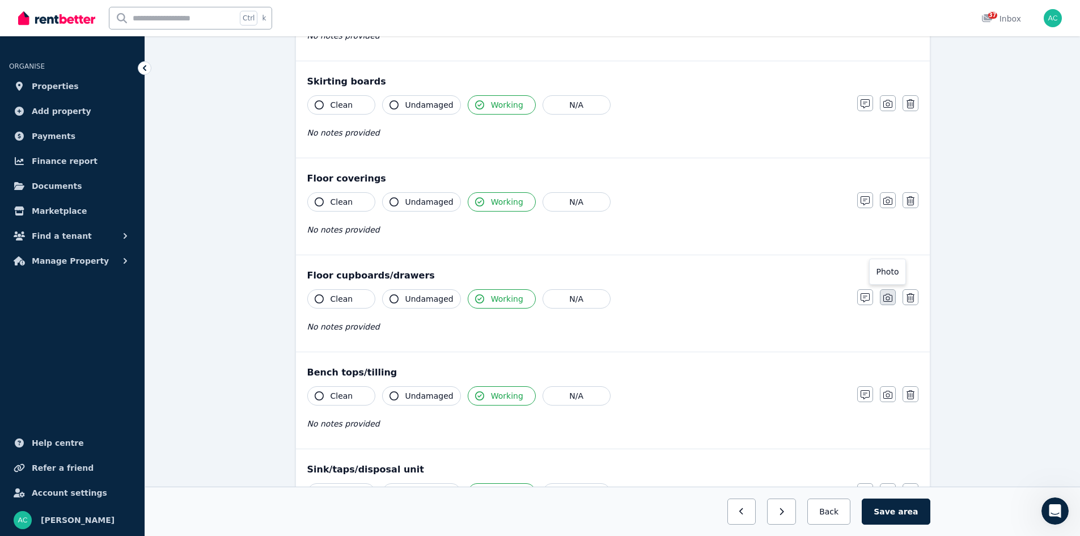
click at [890, 301] on icon "button" at bounding box center [887, 297] width 9 height 9
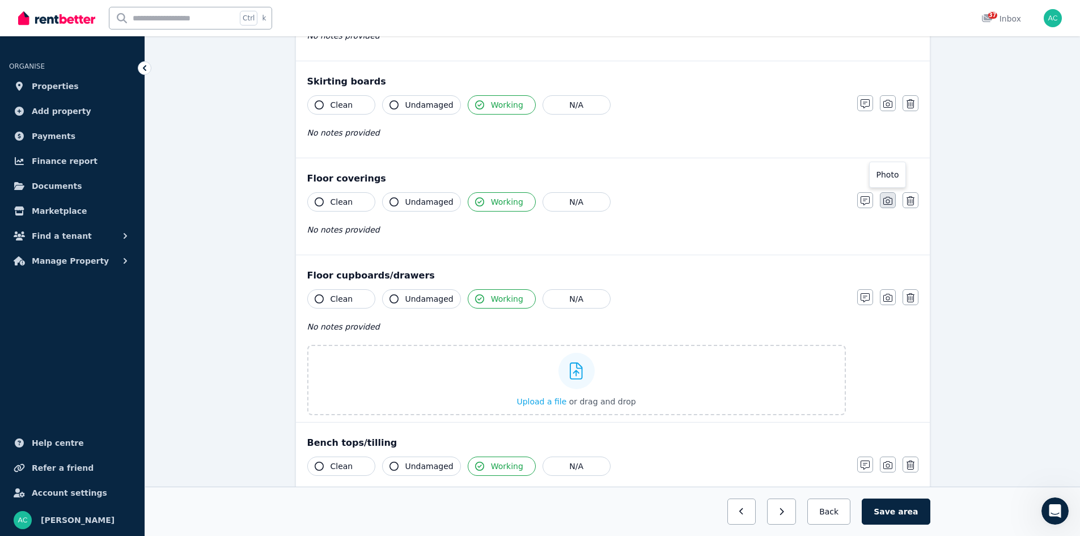
click at [888, 204] on icon "button" at bounding box center [887, 201] width 9 height 8
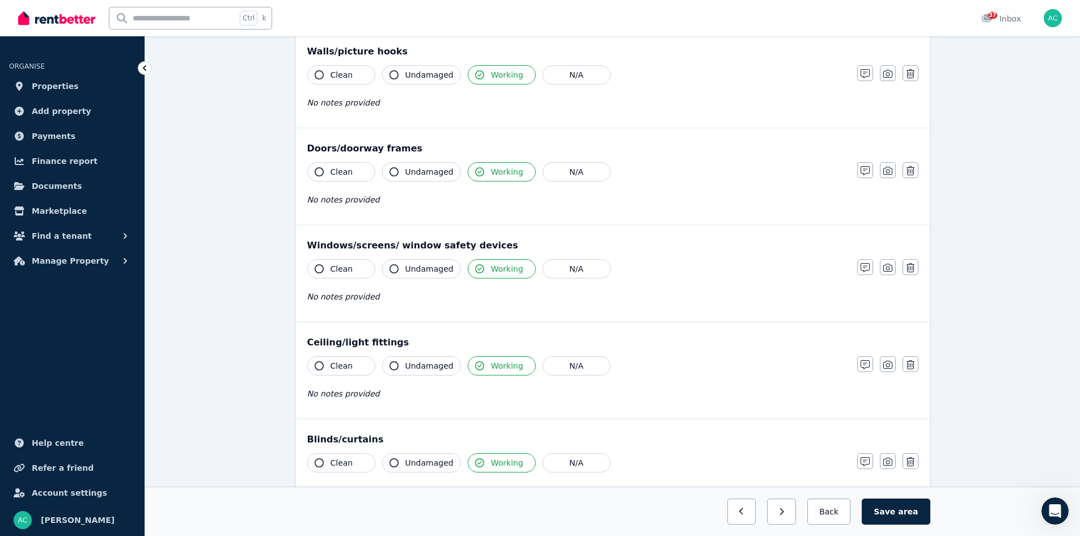
scroll to position [128, 0]
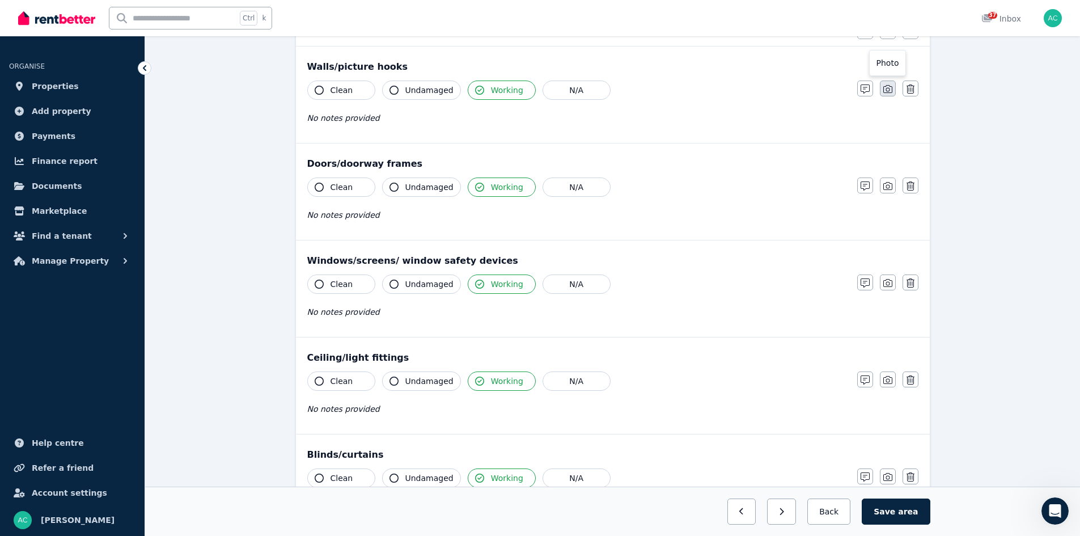
click at [888, 91] on icon "button" at bounding box center [887, 88] width 9 height 9
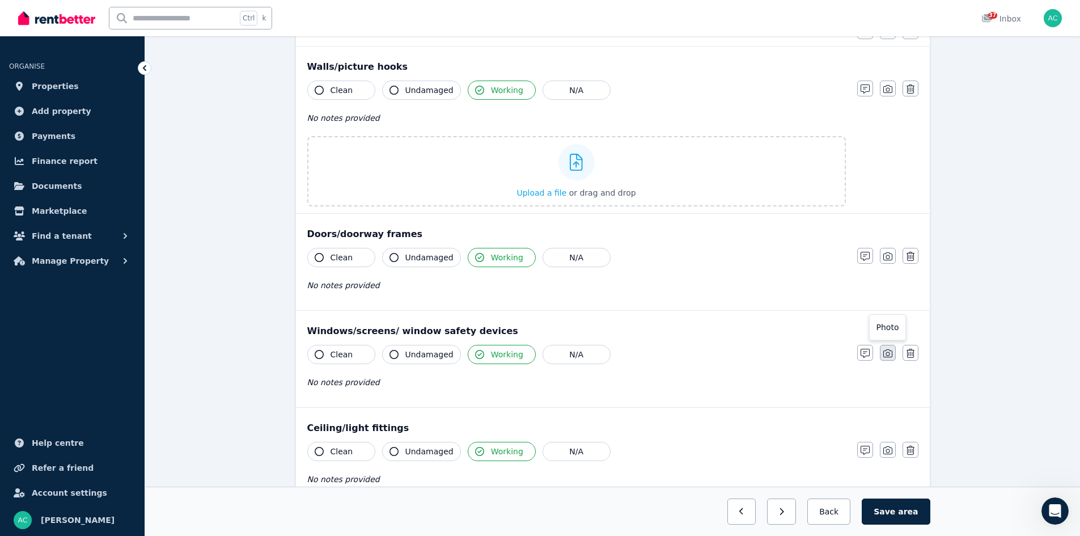
click at [887, 354] on icon "button" at bounding box center [887, 353] width 9 height 9
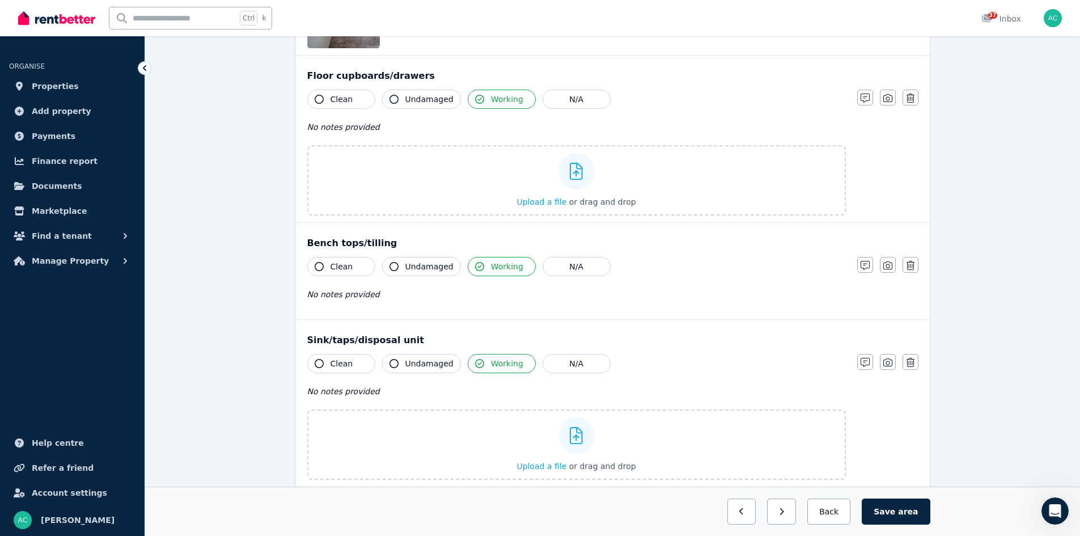
scroll to position [1361, 0]
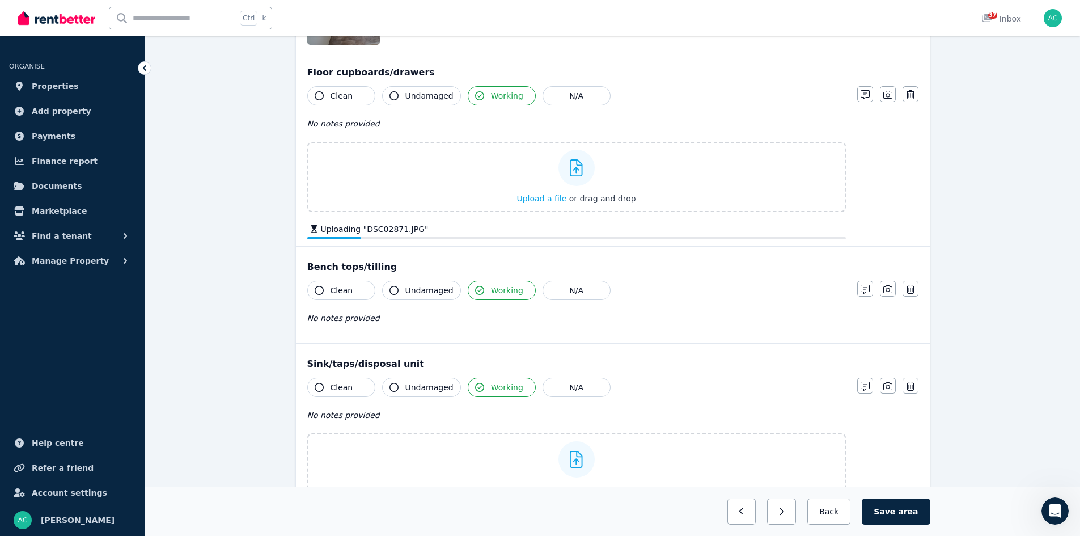
click at [349, 171] on label "Upload a file or drag and drop" at bounding box center [576, 177] width 539 height 70
click at [0, 0] on input "Upload a file or drag and drop" at bounding box center [0, 0] width 0 height 0
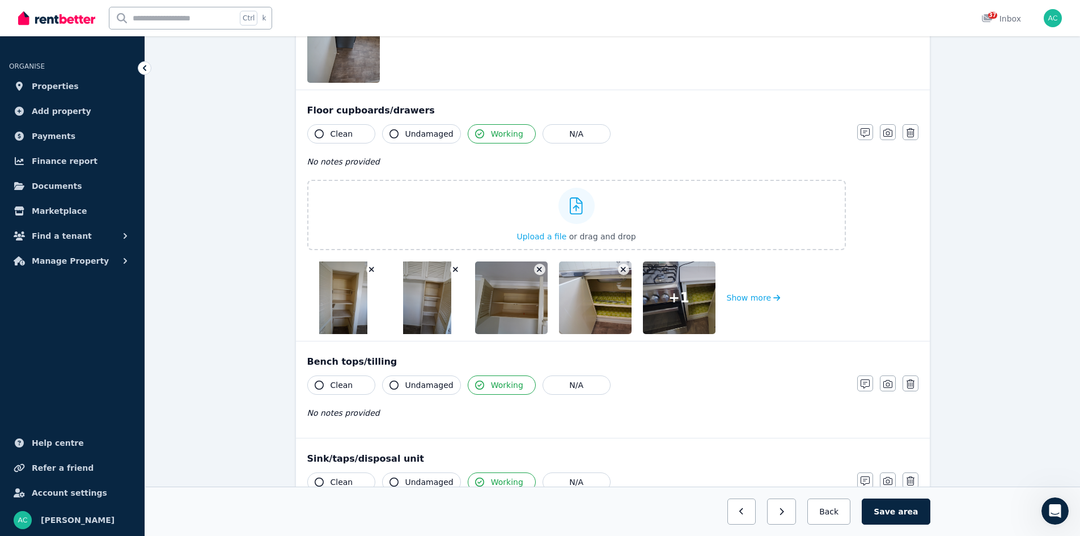
scroll to position [1341, 0]
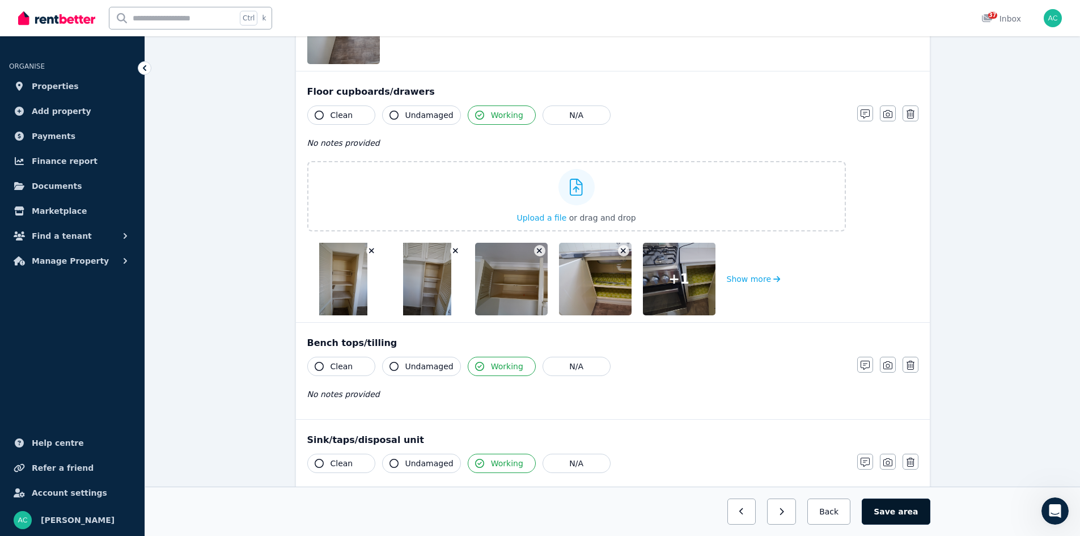
click at [900, 516] on button "Save area" at bounding box center [896, 511] width 68 height 26
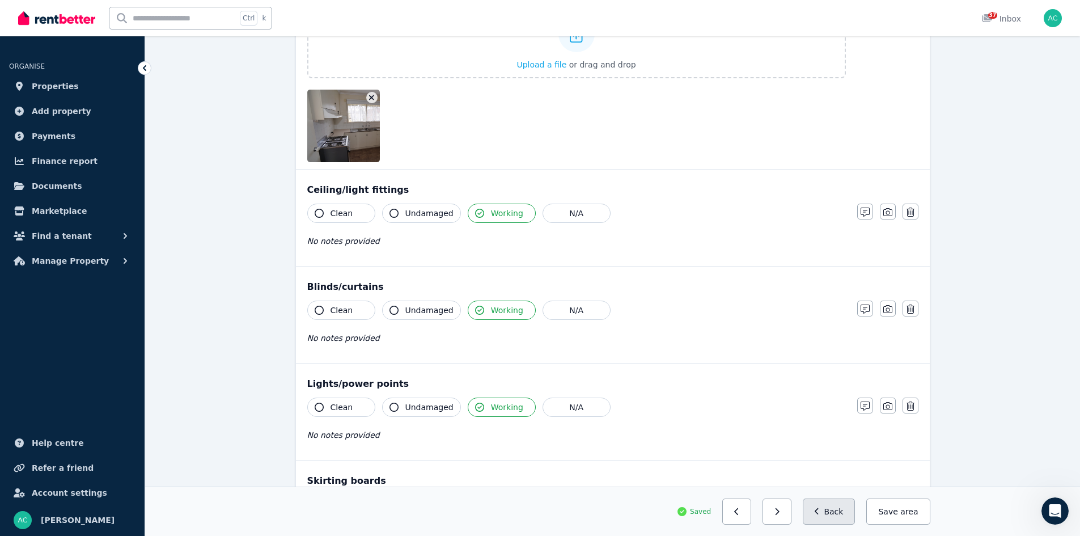
click at [833, 503] on button "Back" at bounding box center [829, 511] width 53 height 26
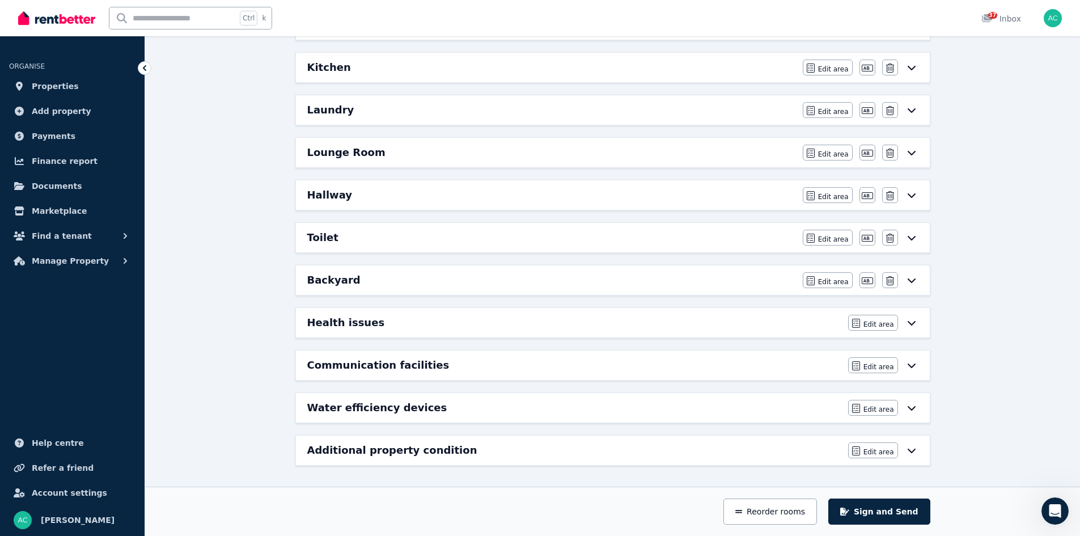
scroll to position [404, 0]
click at [384, 155] on div "Lounge Room" at bounding box center [551, 153] width 489 height 16
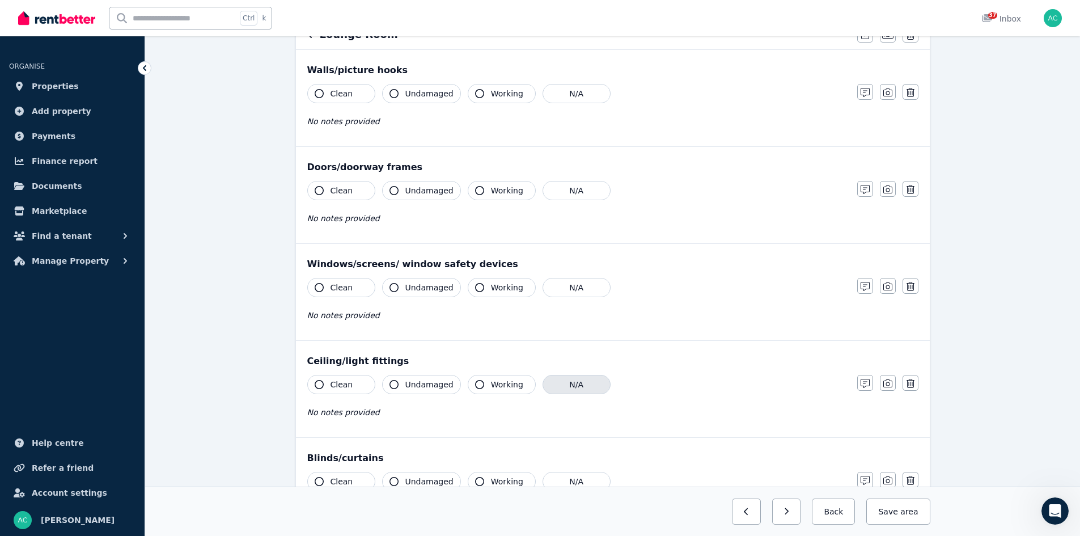
scroll to position [0, 0]
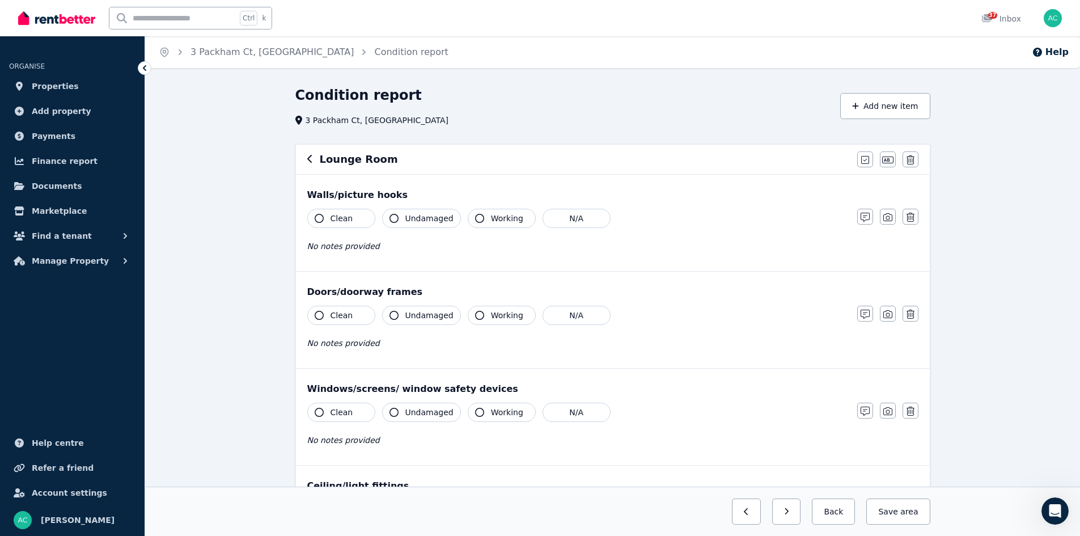
click at [312, 163] on icon "button" at bounding box center [310, 158] width 6 height 9
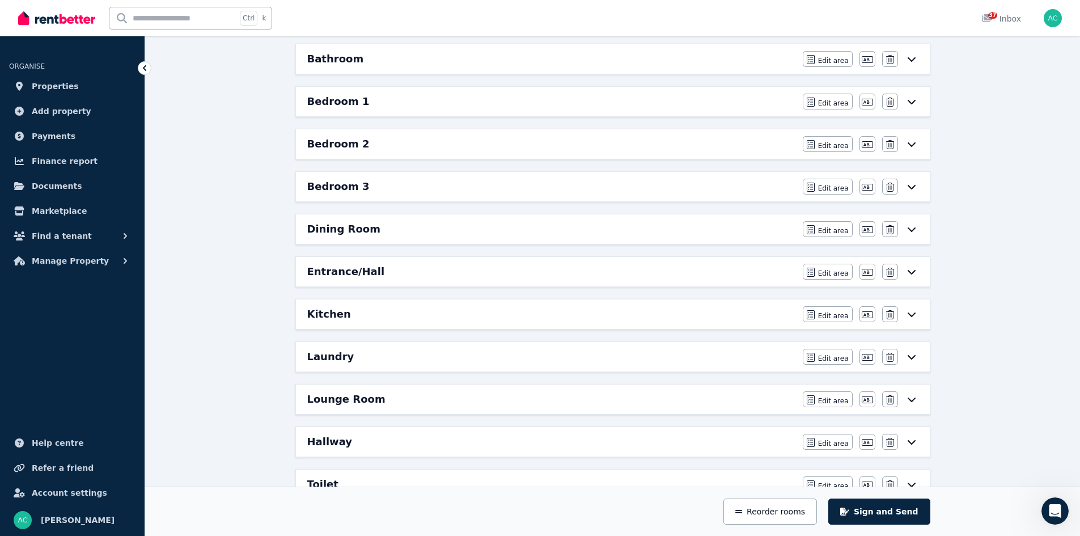
scroll to position [170, 0]
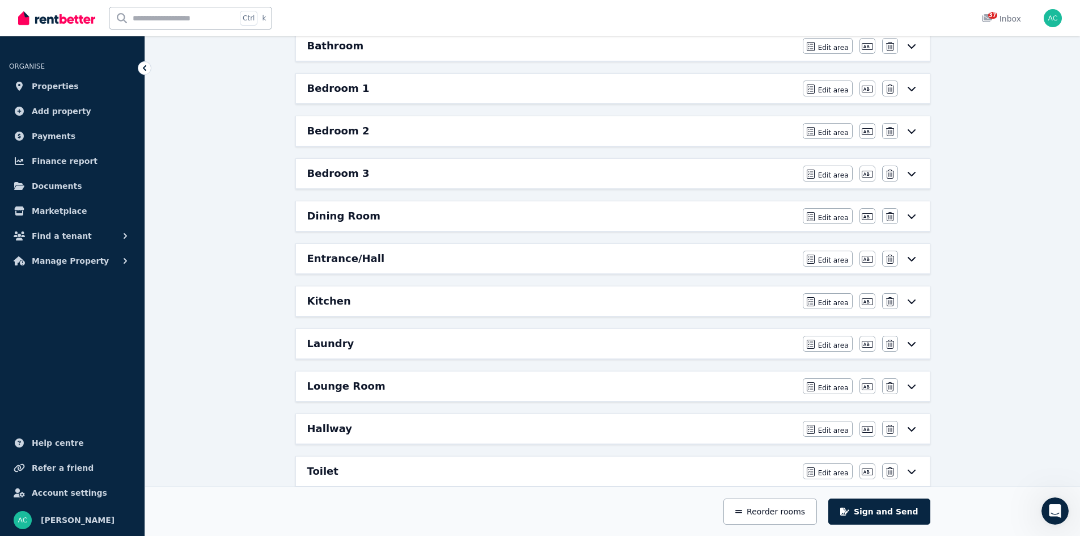
click at [372, 345] on div "Laundry" at bounding box center [551, 344] width 489 height 16
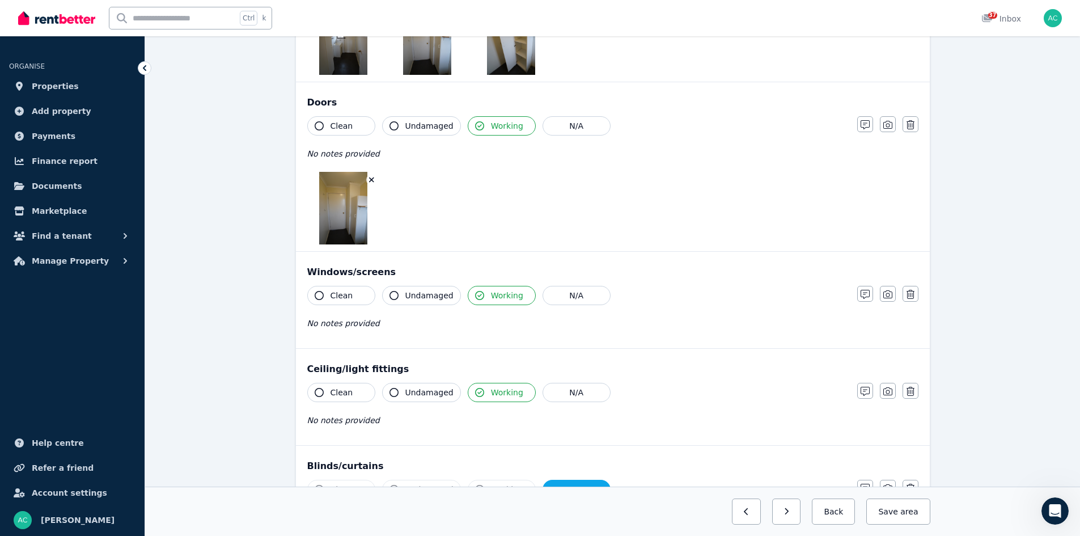
scroll to position [133, 0]
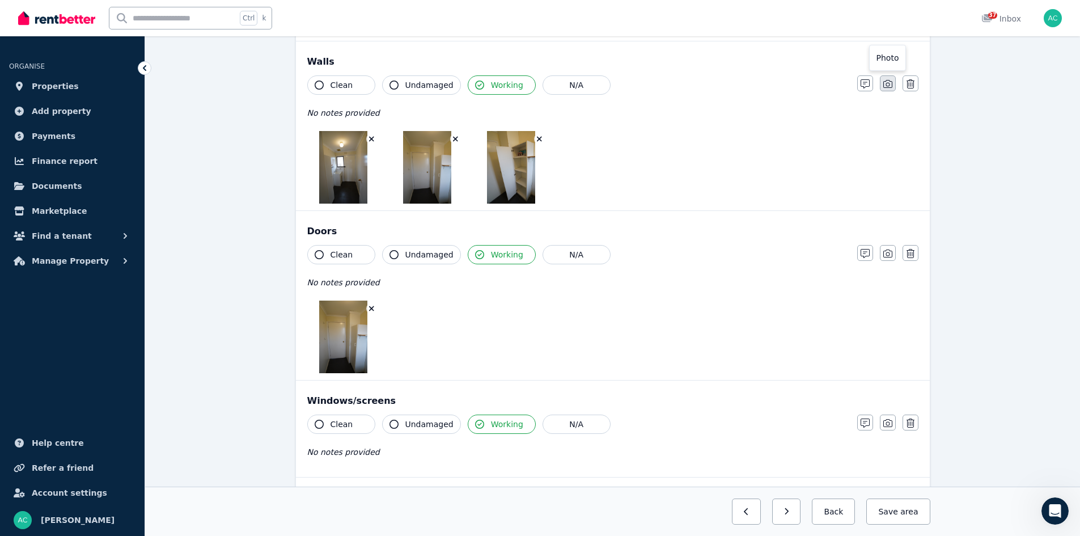
click at [889, 86] on icon "button" at bounding box center [887, 84] width 9 height 8
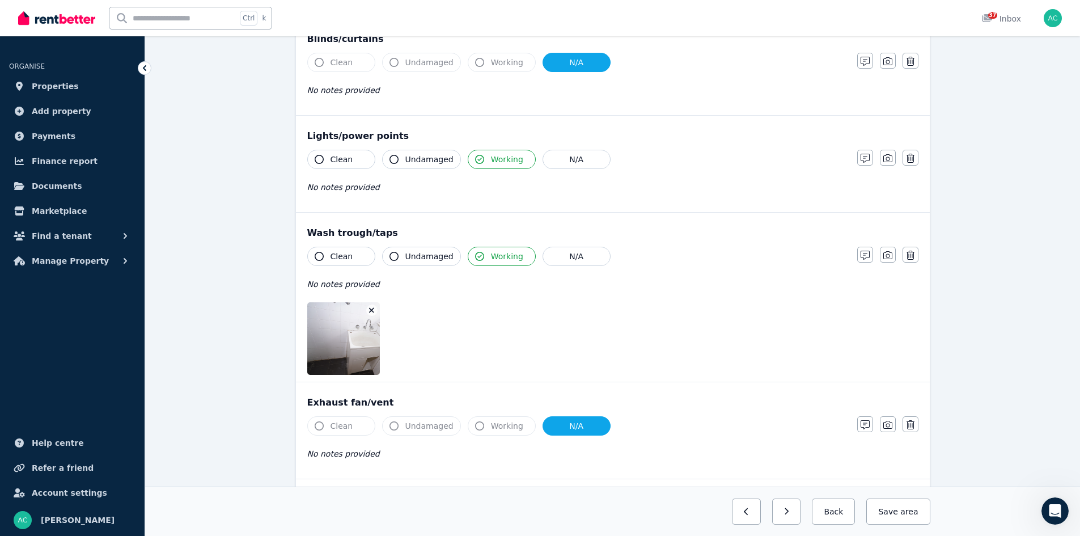
scroll to position [870, 0]
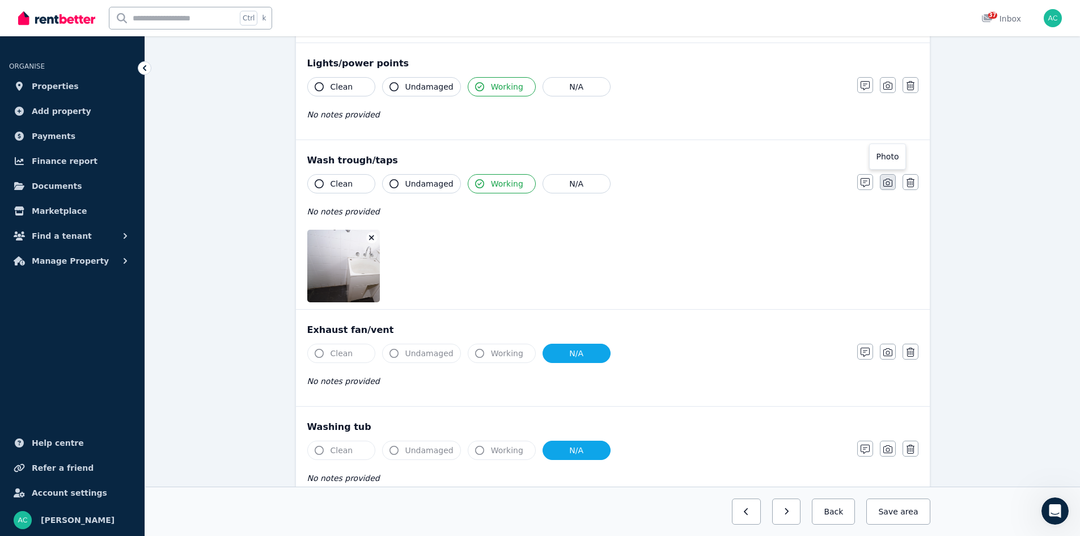
click at [886, 181] on icon "button" at bounding box center [887, 182] width 9 height 9
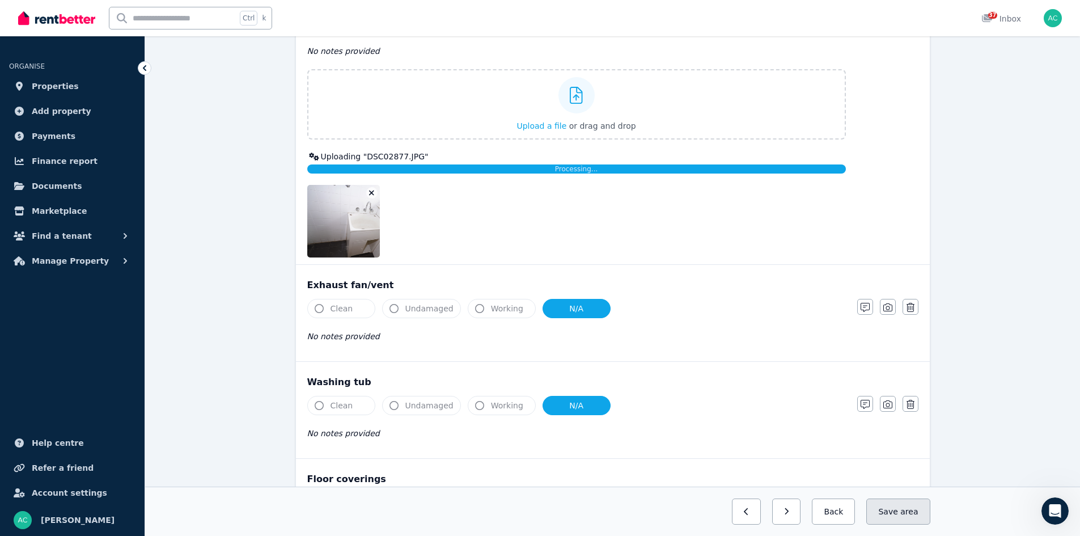
scroll to position [984, 0]
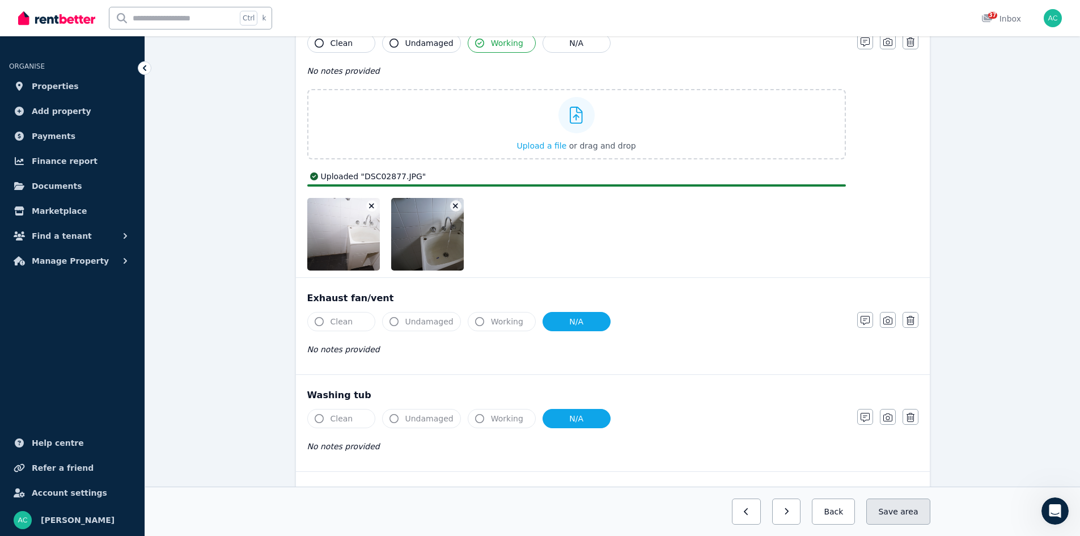
click at [912, 517] on span "area" at bounding box center [909, 511] width 18 height 11
click at [852, 515] on button "Back" at bounding box center [829, 511] width 53 height 26
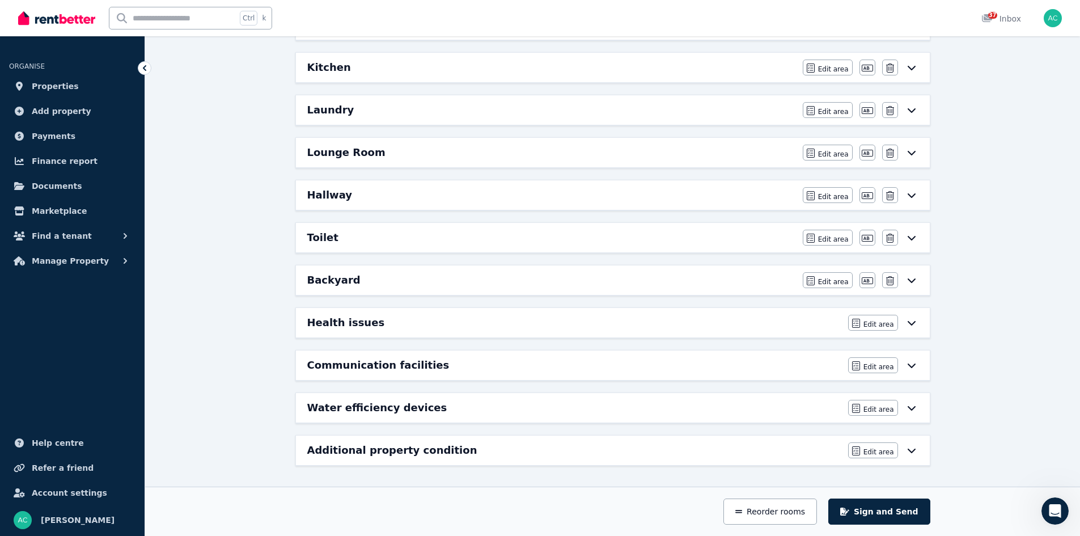
click at [355, 192] on div "Hallway" at bounding box center [551, 195] width 489 height 16
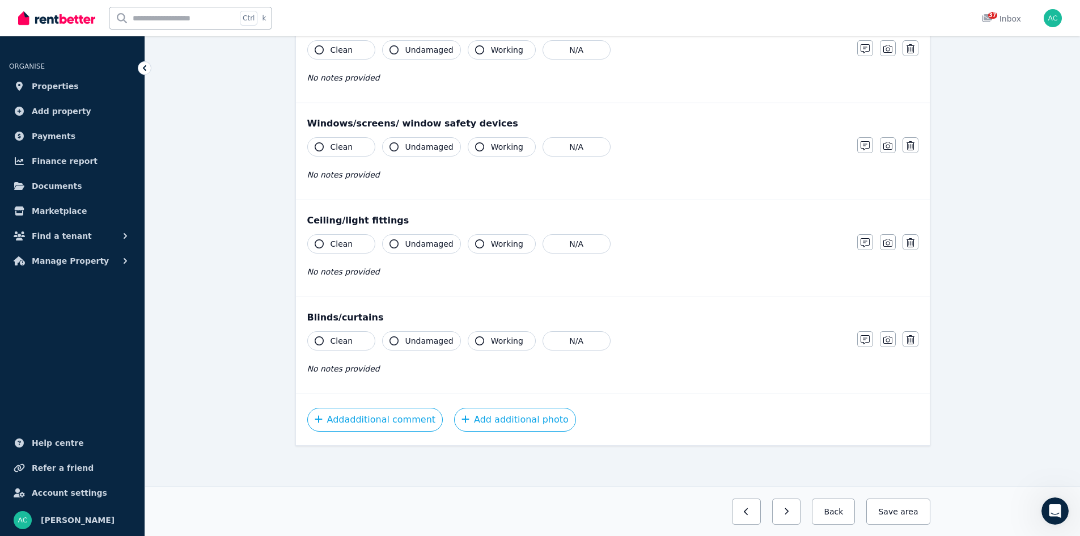
scroll to position [0, 0]
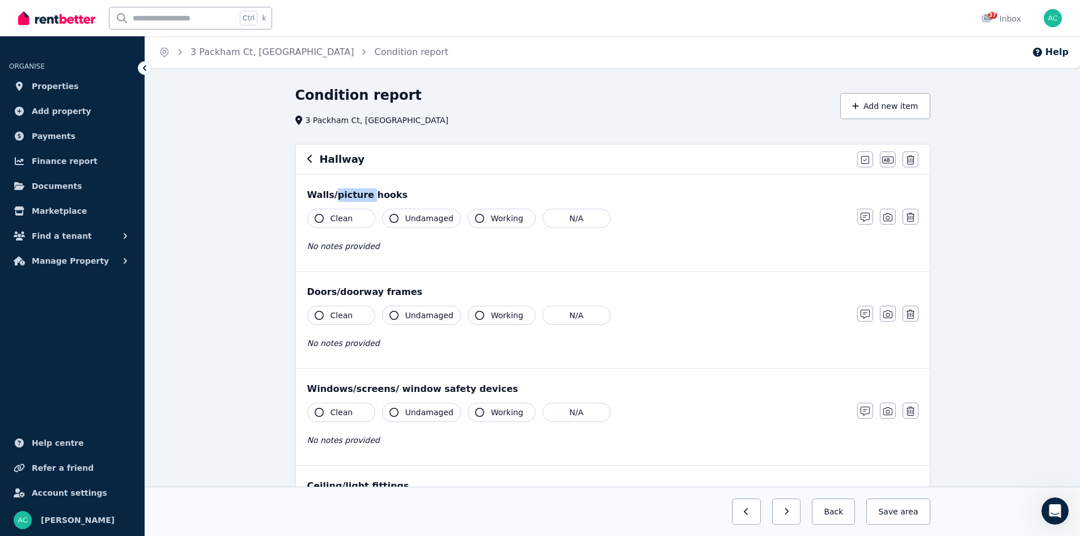
click at [355, 192] on div "Walls/picture hooks" at bounding box center [612, 195] width 611 height 14
click at [492, 217] on span "Working" at bounding box center [507, 218] width 32 height 11
click at [493, 316] on span "Working" at bounding box center [507, 315] width 32 height 11
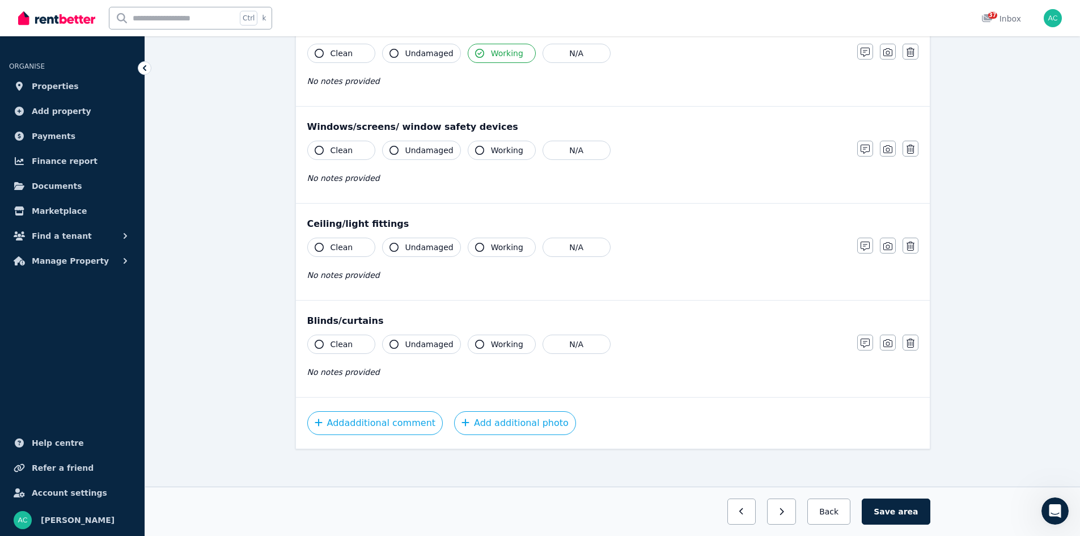
scroll to position [265, 0]
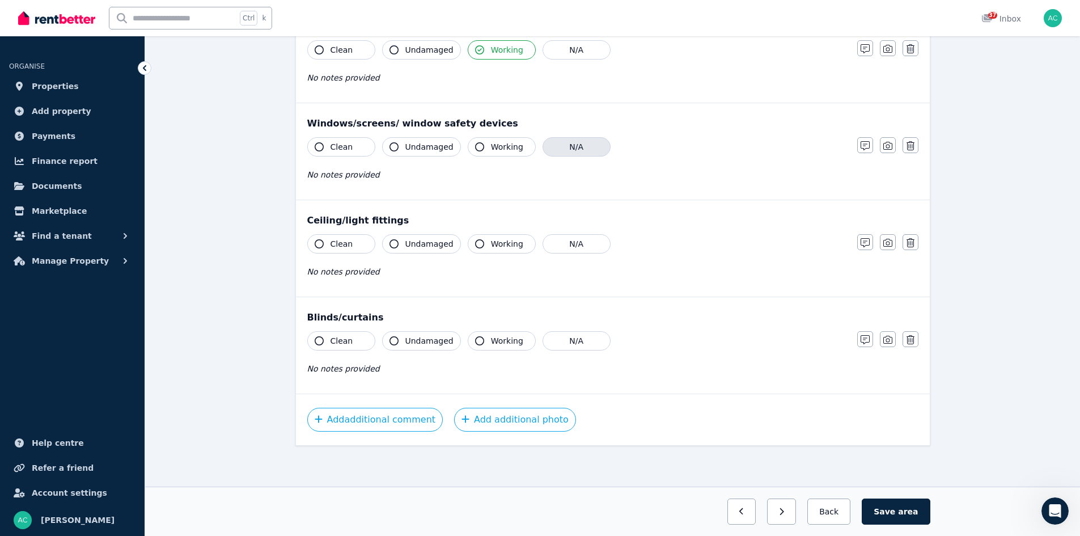
click at [575, 150] on button "N/A" at bounding box center [577, 146] width 68 height 19
click at [498, 246] on span "Working" at bounding box center [507, 243] width 32 height 11
click at [565, 336] on button "N/A" at bounding box center [577, 340] width 68 height 19
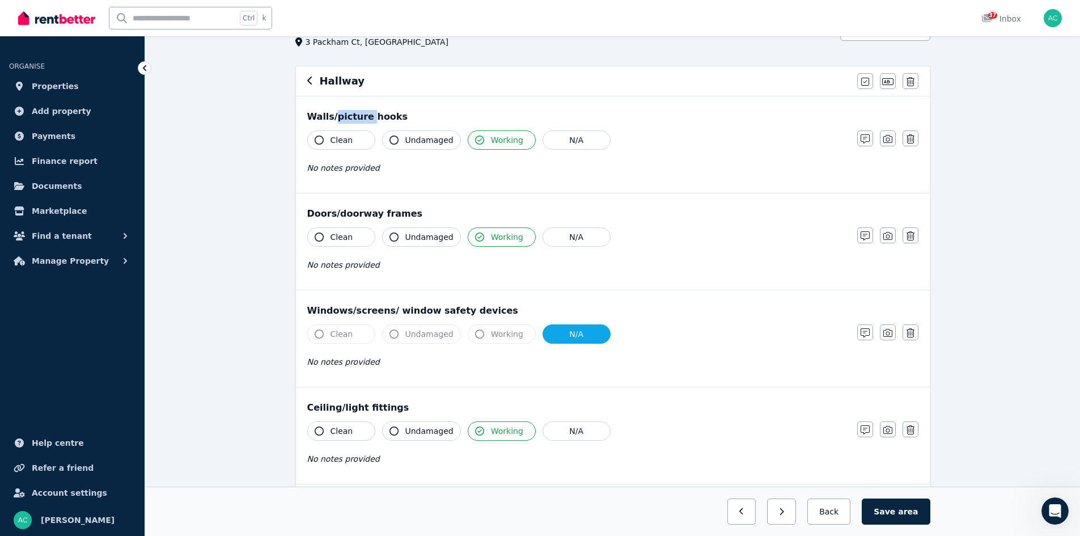
scroll to position [39, 0]
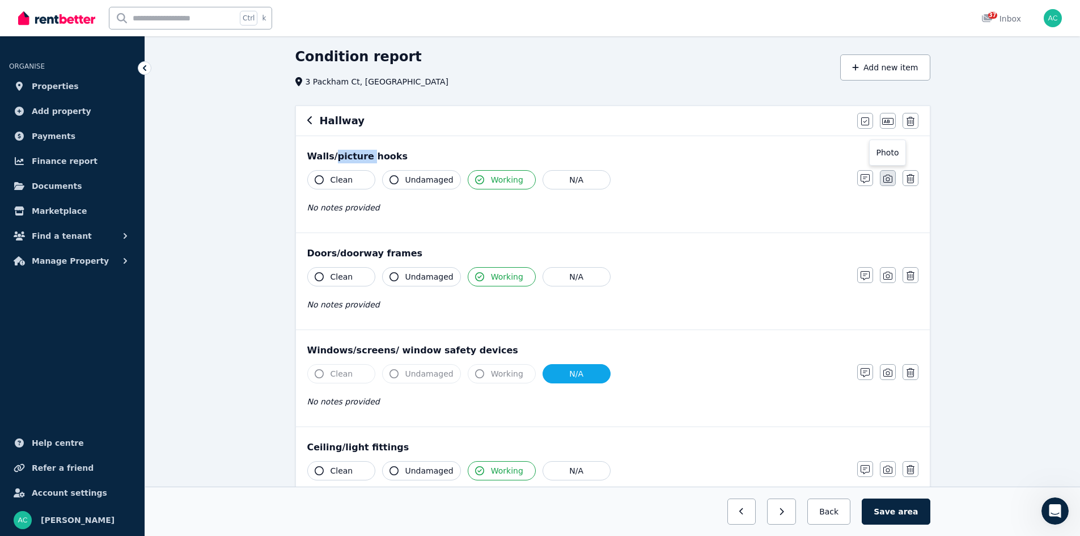
click at [885, 181] on icon "button" at bounding box center [887, 178] width 9 height 9
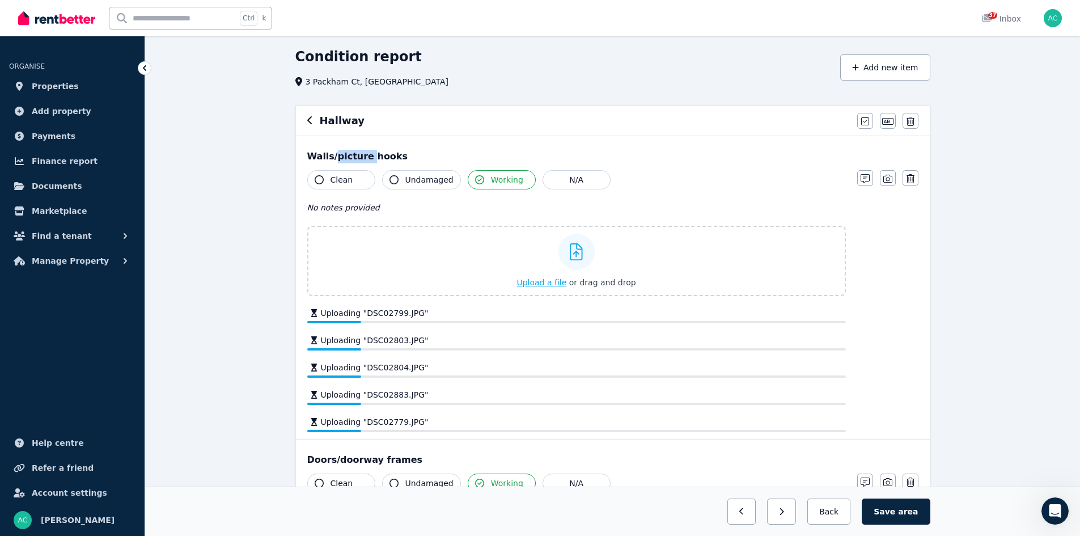
click at [564, 272] on div "Upload a file or drag and drop" at bounding box center [576, 261] width 119 height 68
click at [0, 0] on input "Upload a file or drag and drop" at bounding box center [0, 0] width 0 height 0
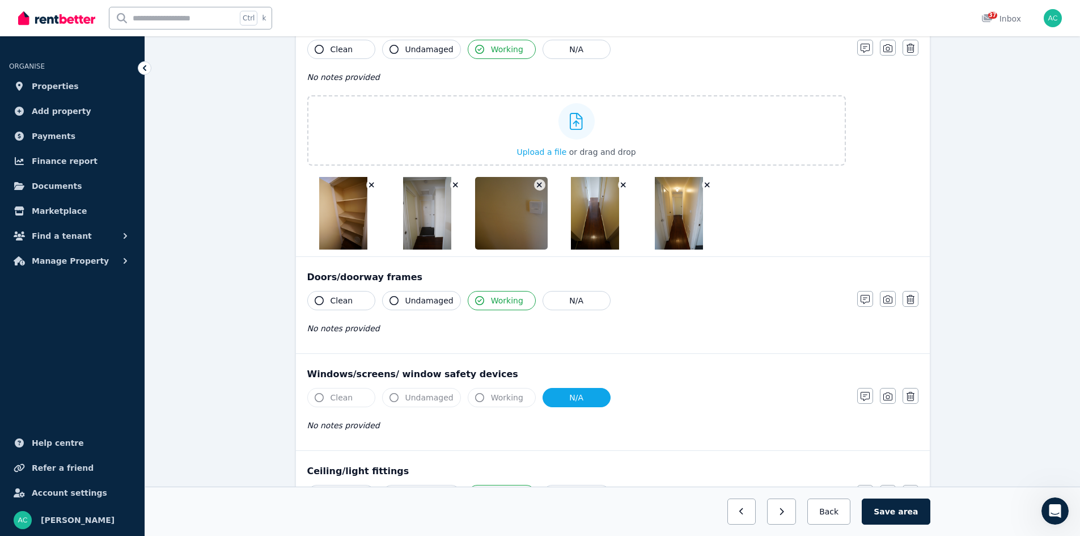
scroll to position [170, 0]
click at [904, 512] on span "area" at bounding box center [908, 511] width 20 height 11
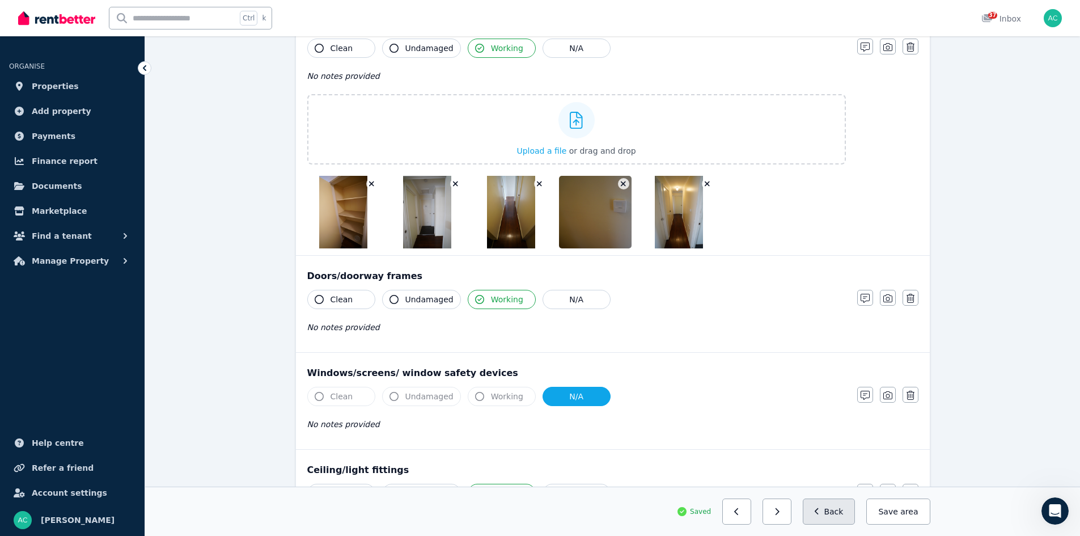
click at [842, 510] on button "Back" at bounding box center [829, 511] width 53 height 26
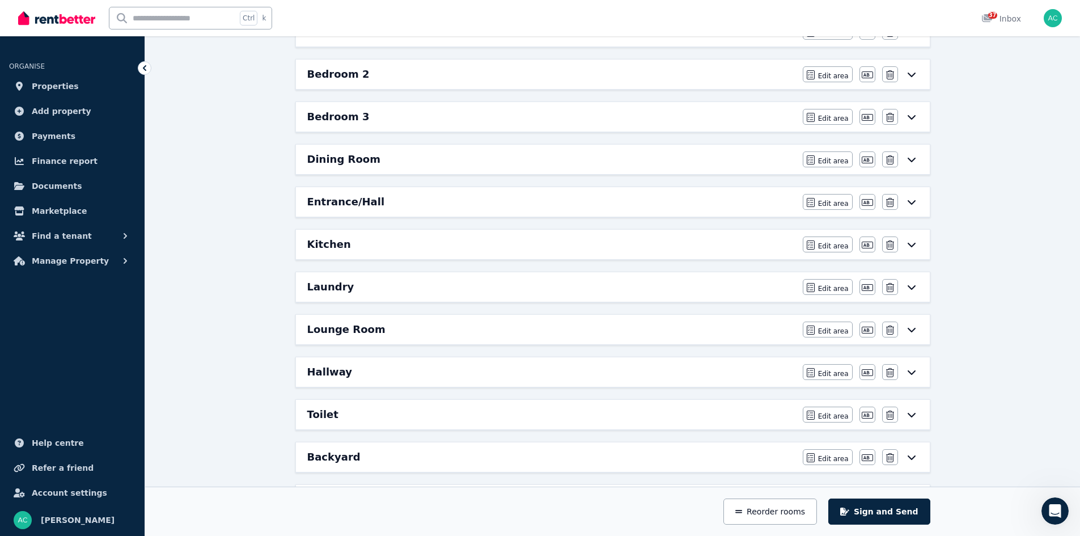
click at [387, 333] on div "Lounge Room" at bounding box center [551, 329] width 489 height 16
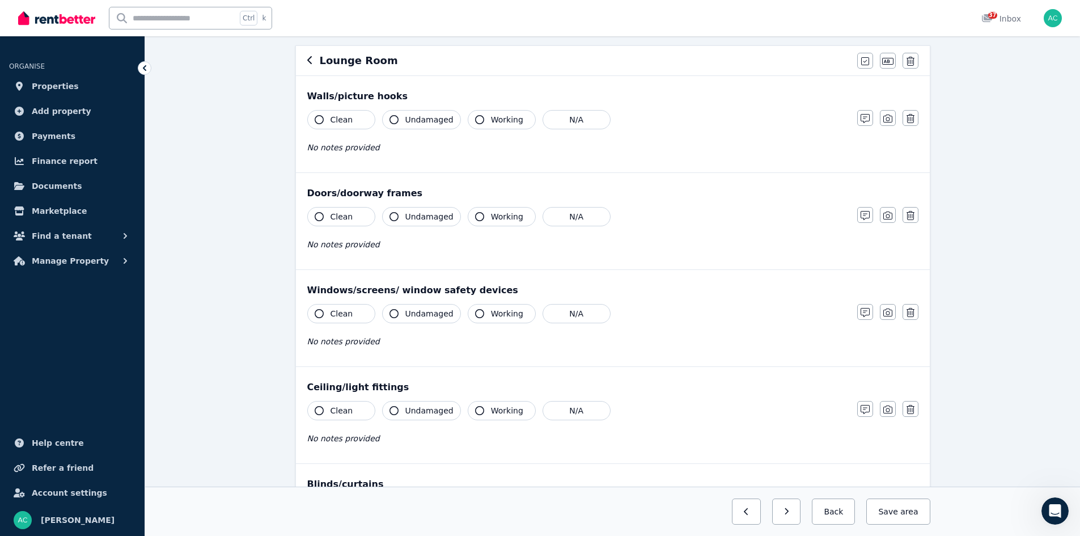
scroll to position [113, 0]
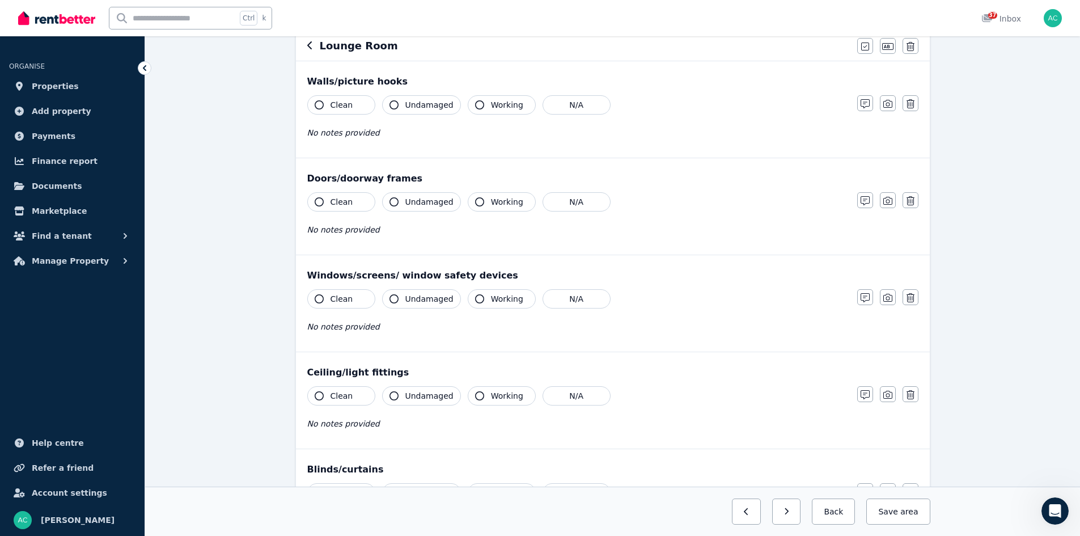
click at [497, 103] on span "Working" at bounding box center [507, 104] width 32 height 11
drag, startPoint x: 502, startPoint y: 200, endPoint x: 499, endPoint y: 215, distance: 15.7
click at [502, 200] on span "Working" at bounding box center [507, 201] width 32 height 11
click at [503, 299] on span "Working" at bounding box center [507, 298] width 32 height 11
click at [503, 399] on span "Working" at bounding box center [507, 395] width 32 height 11
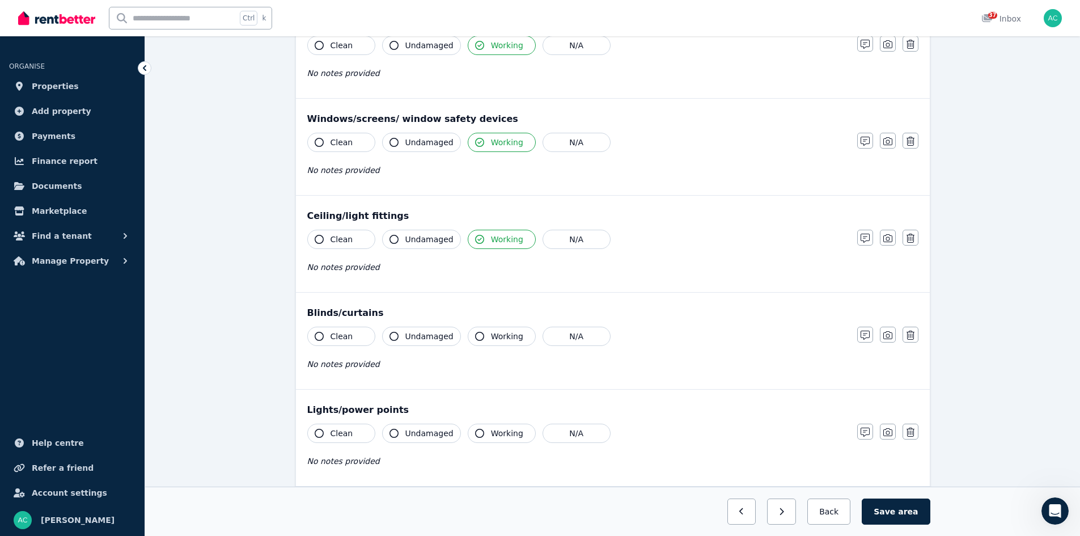
scroll to position [283, 0]
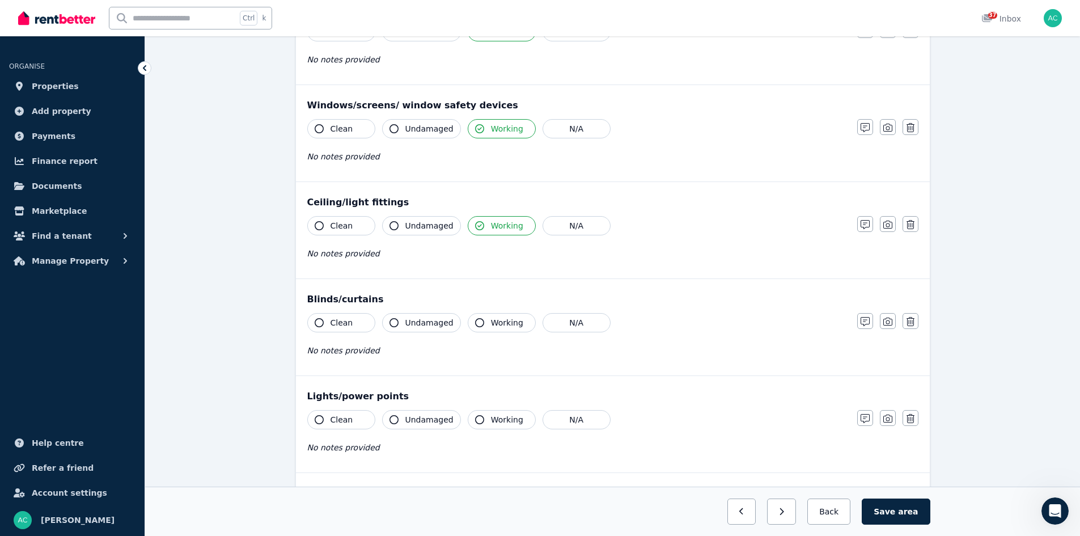
click at [502, 320] on span "Working" at bounding box center [507, 322] width 32 height 11
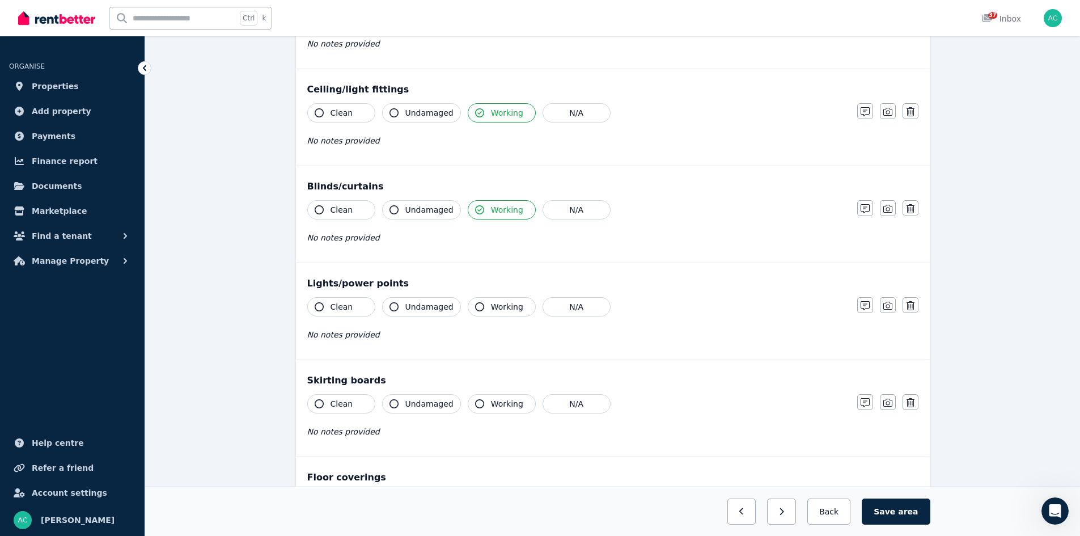
scroll to position [397, 0]
click at [505, 301] on span "Working" at bounding box center [507, 306] width 32 height 11
click at [510, 403] on span "Working" at bounding box center [507, 402] width 32 height 11
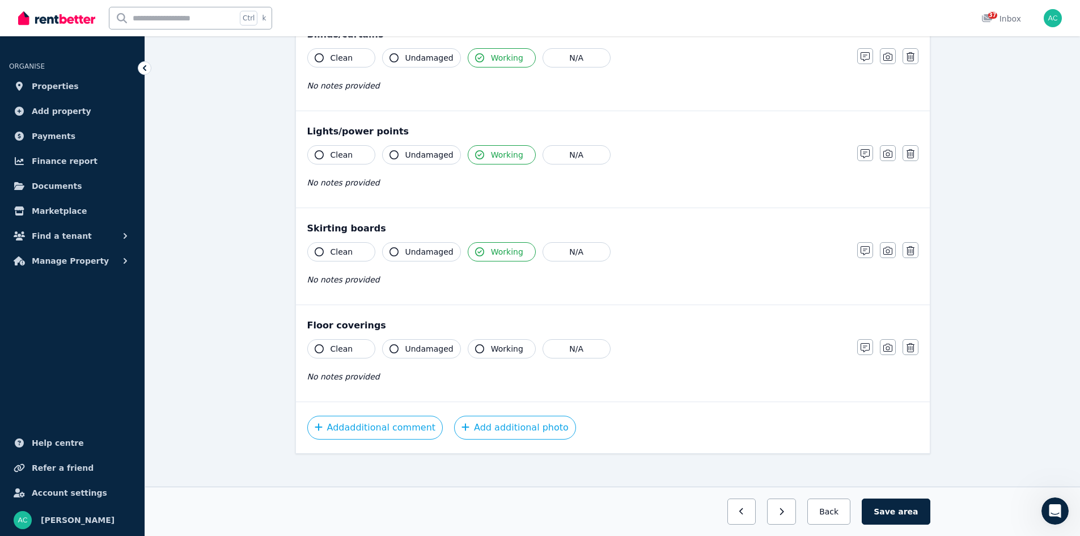
scroll to position [556, 0]
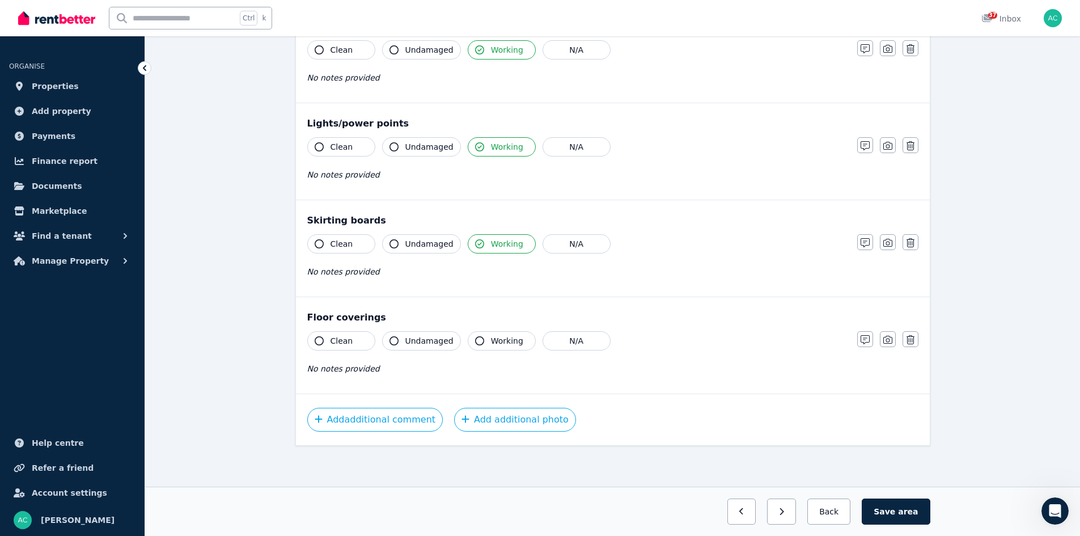
click at [503, 339] on span "Working" at bounding box center [507, 340] width 32 height 11
click at [888, 340] on icon "button" at bounding box center [887, 339] width 9 height 9
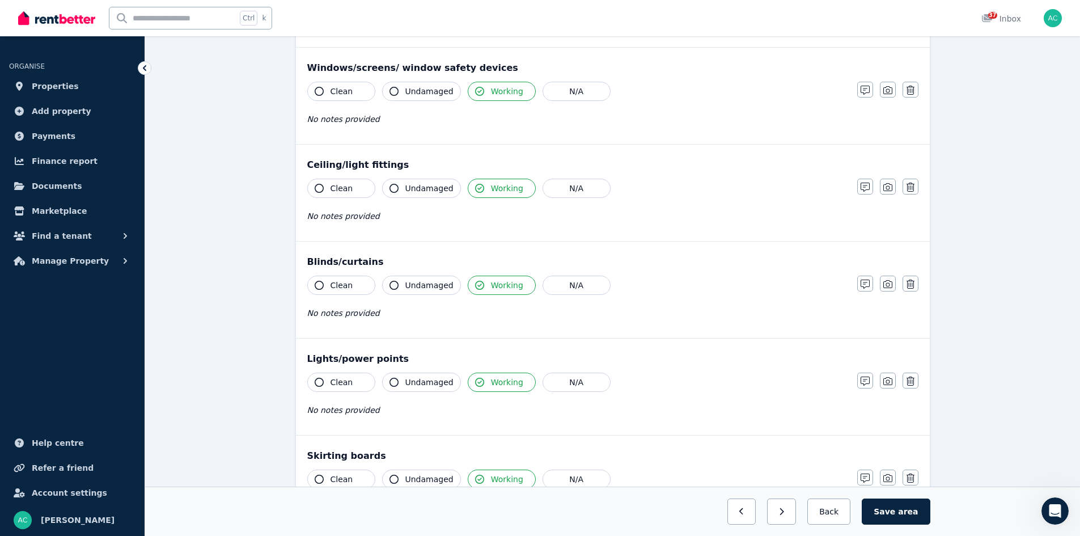
scroll to position [286, 0]
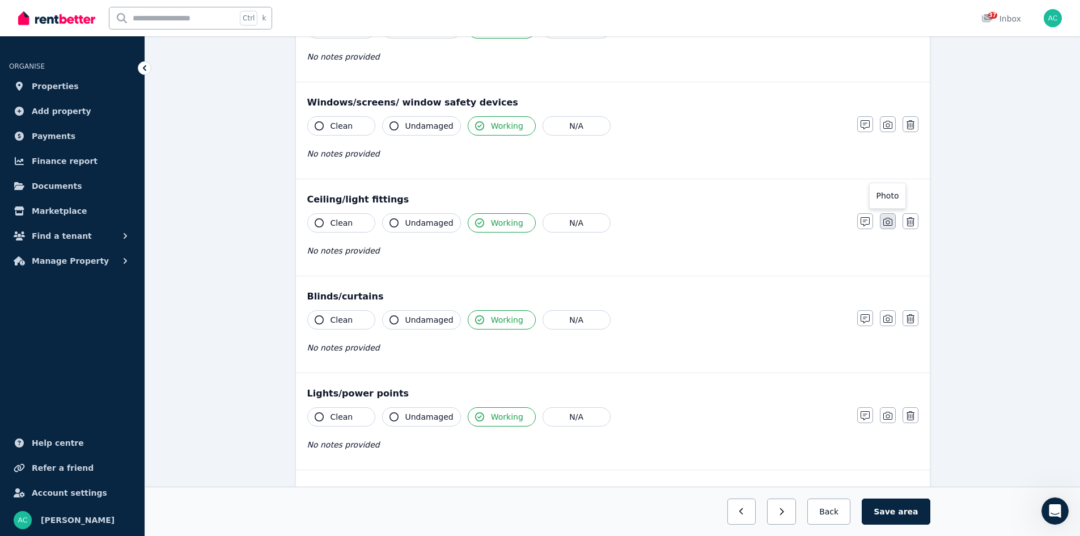
click at [886, 221] on icon "button" at bounding box center [887, 221] width 9 height 9
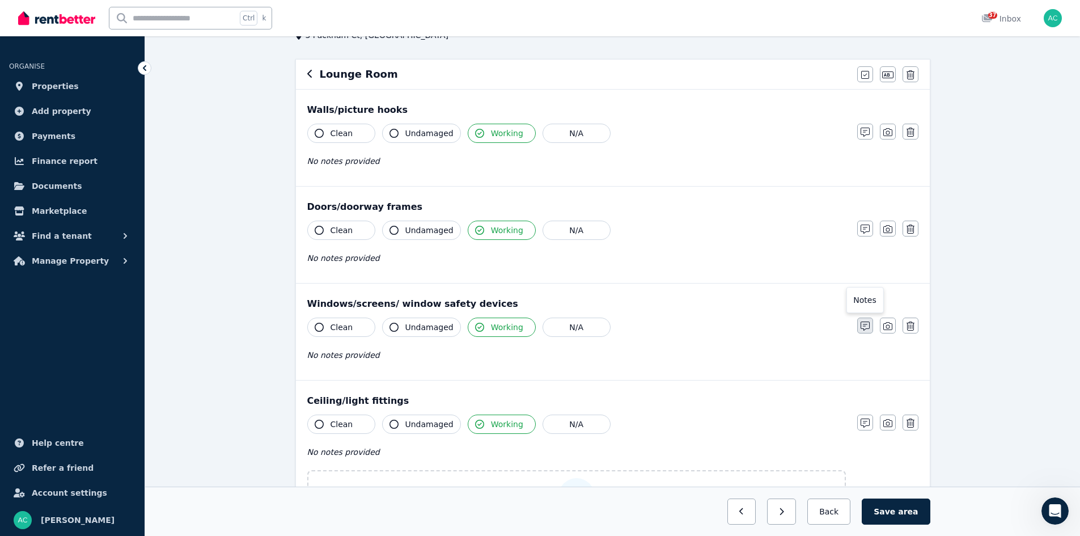
scroll to position [60, 0]
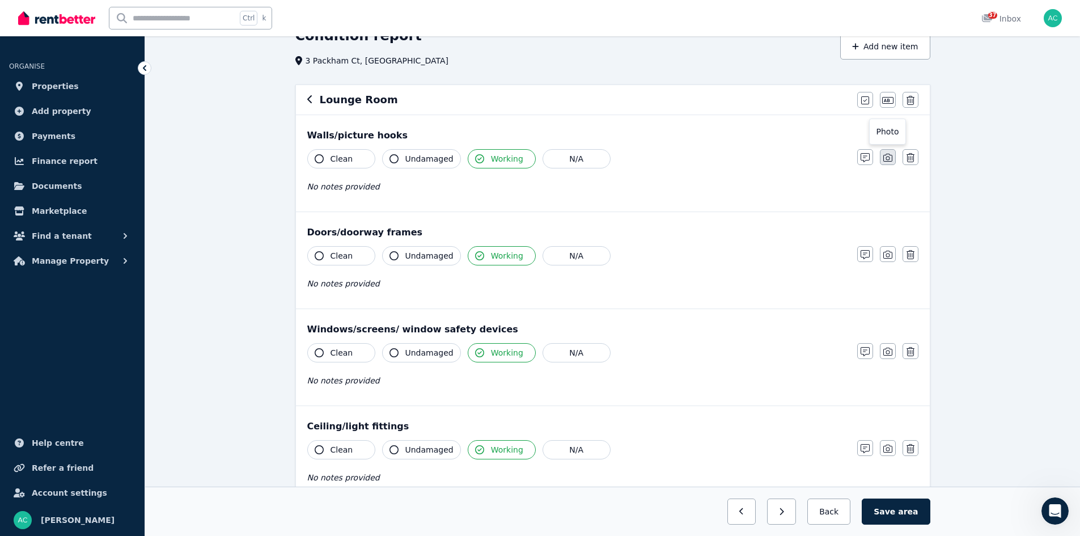
click at [887, 154] on icon "button" at bounding box center [887, 158] width 9 height 8
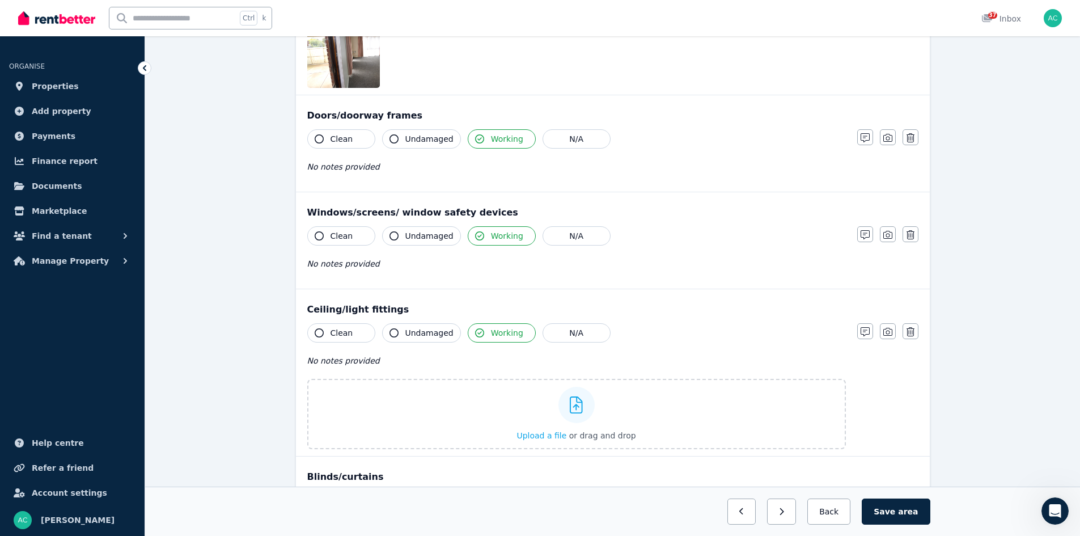
scroll to position [570, 0]
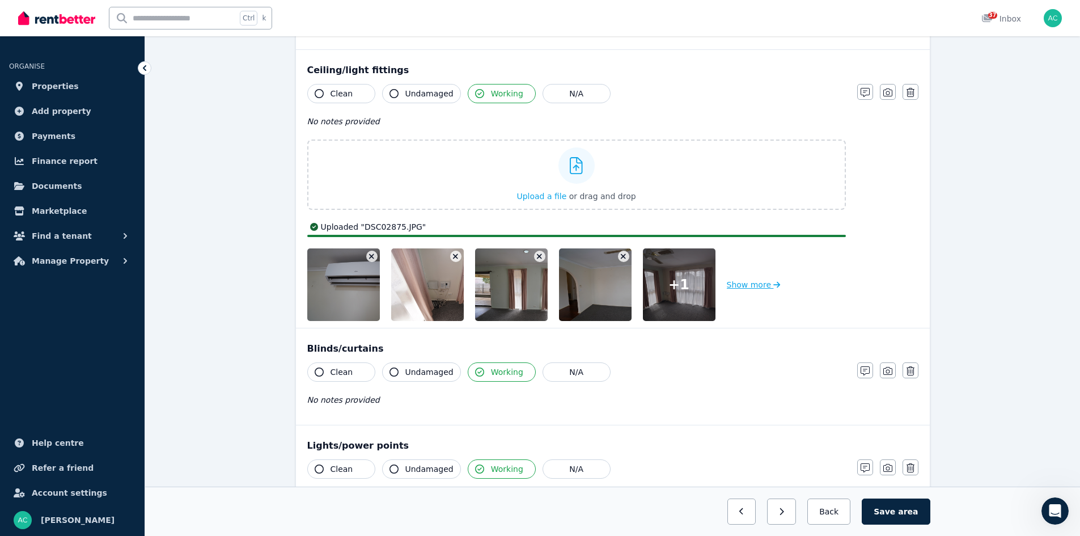
click at [759, 288] on button "Show more" at bounding box center [754, 284] width 54 height 73
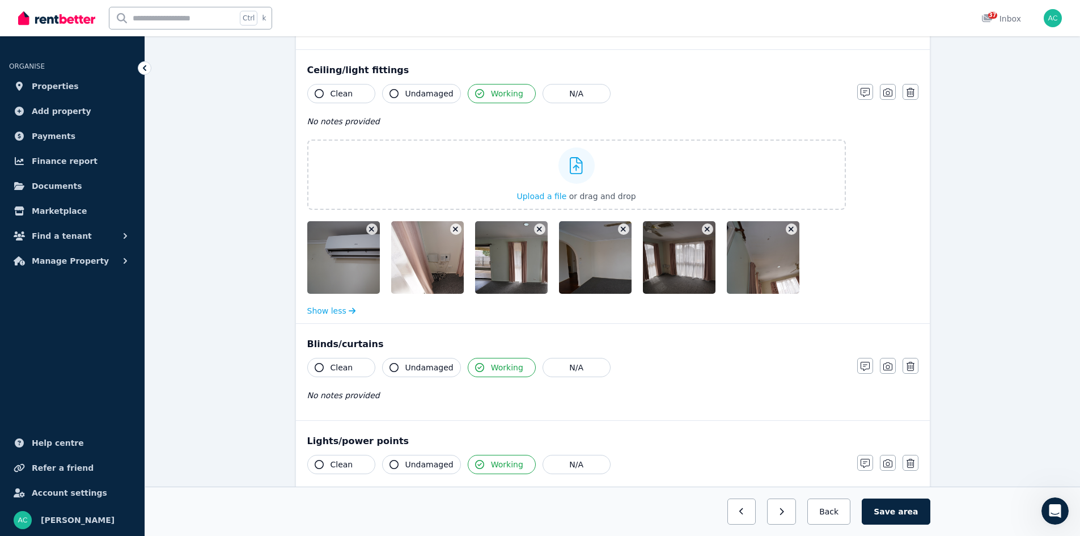
click at [706, 231] on icon "button" at bounding box center [707, 229] width 5 height 5
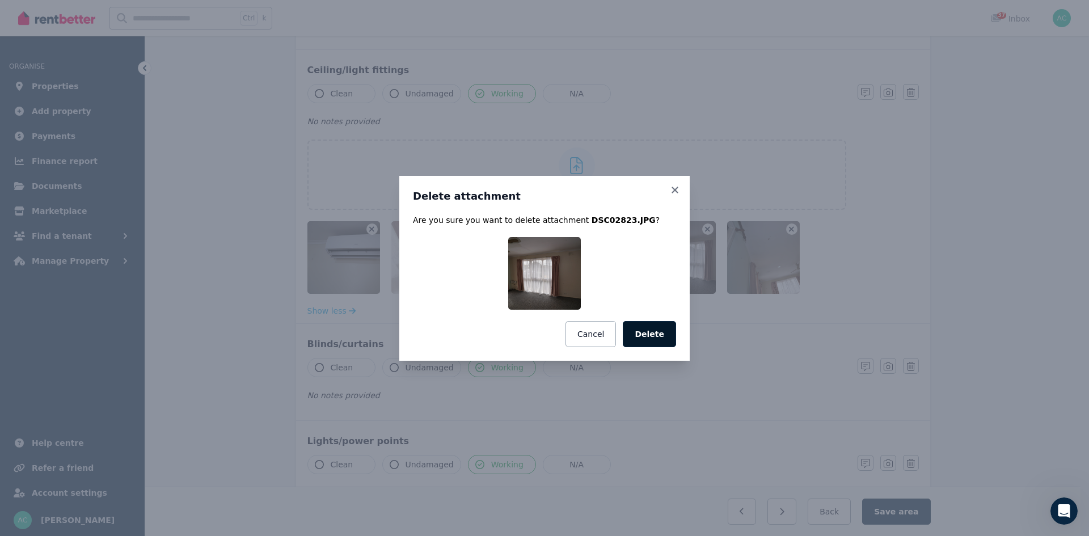
click at [659, 337] on button "Delete" at bounding box center [649, 334] width 53 height 26
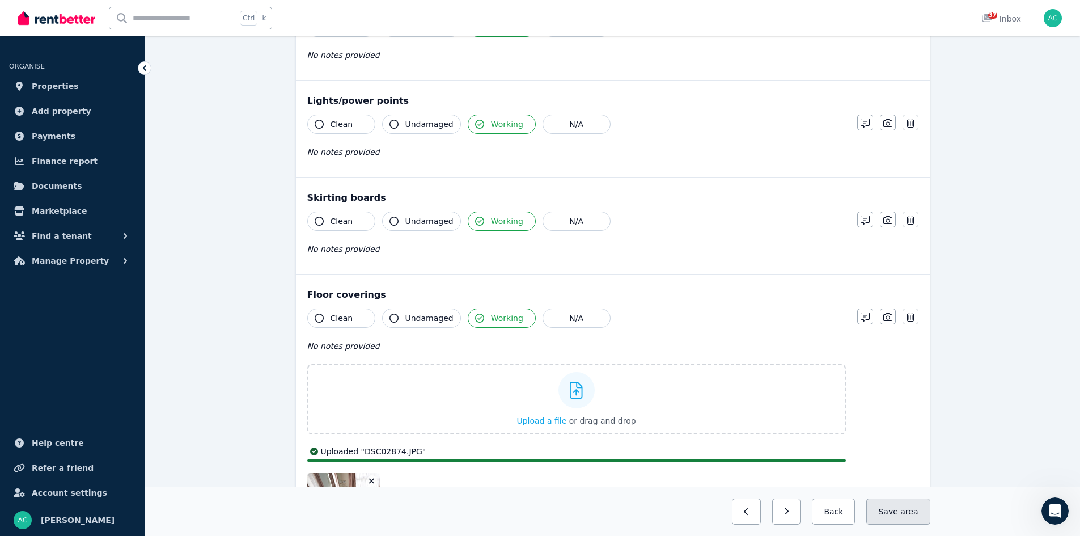
scroll to position [964, 0]
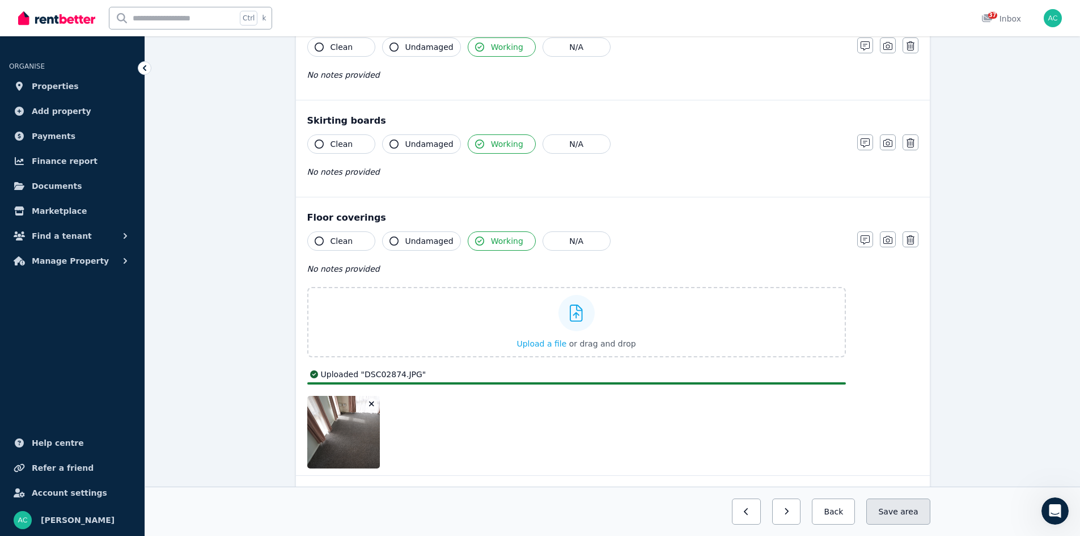
click at [907, 514] on span "area" at bounding box center [909, 511] width 18 height 11
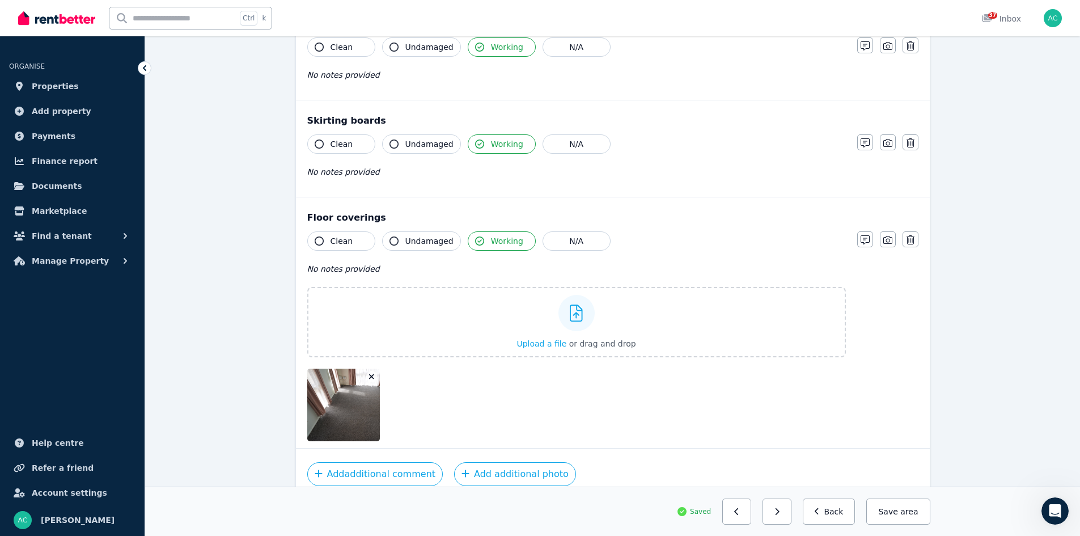
scroll to position [937, 0]
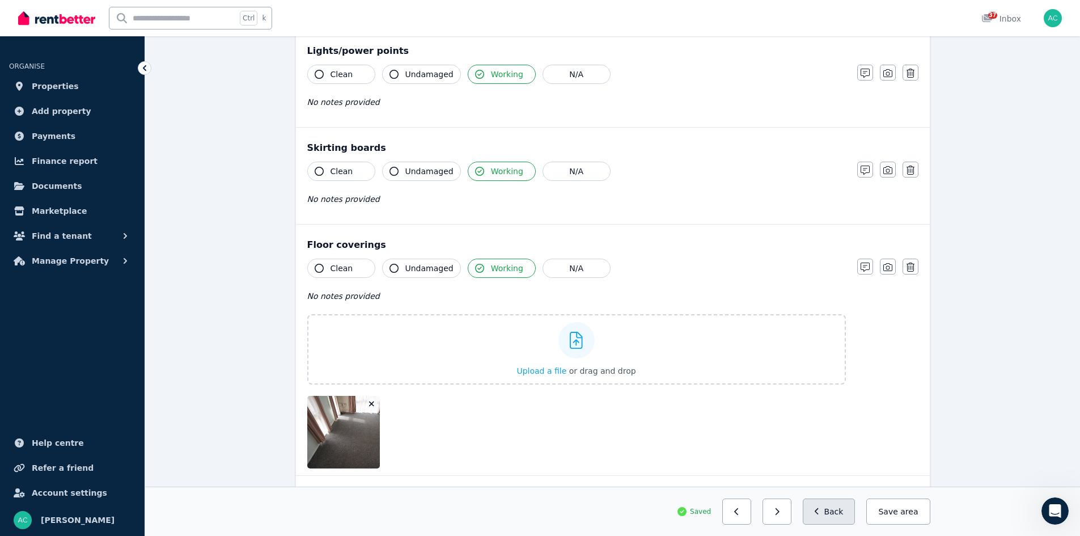
click at [834, 516] on button "Back" at bounding box center [829, 511] width 53 height 26
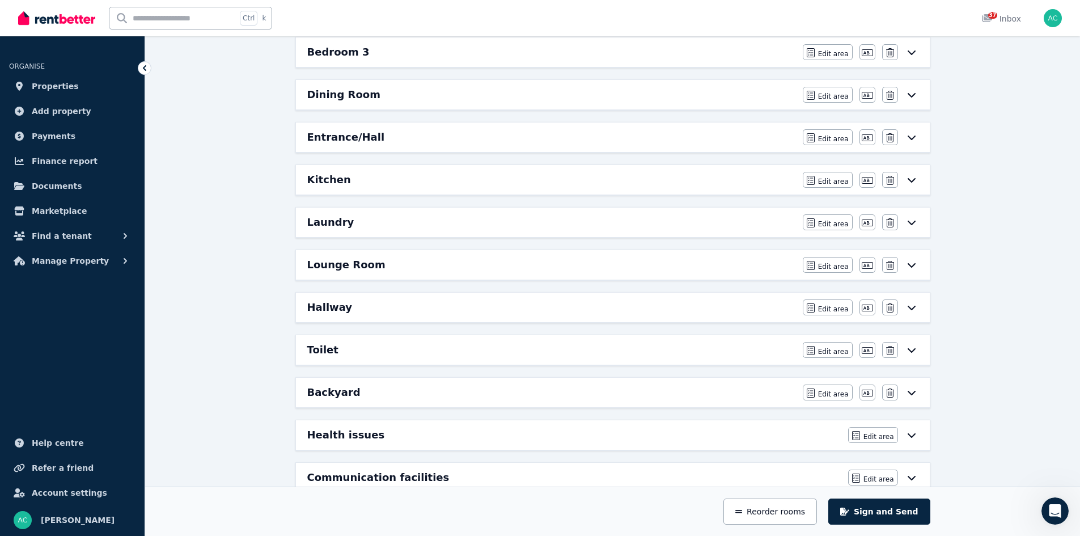
scroll to position [290, 0]
click at [370, 228] on div "Laundry" at bounding box center [551, 223] width 489 height 16
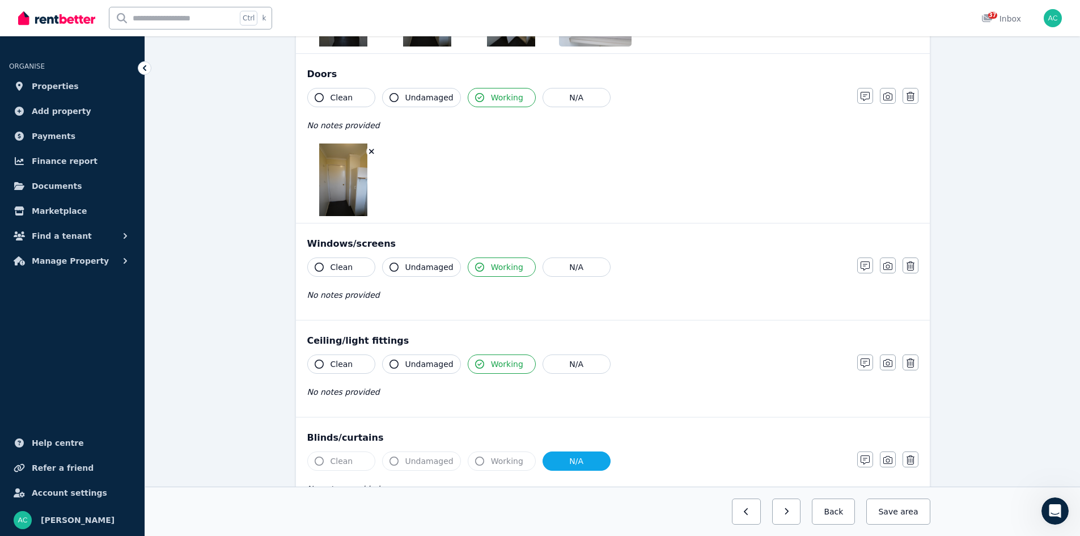
scroll to position [0, 0]
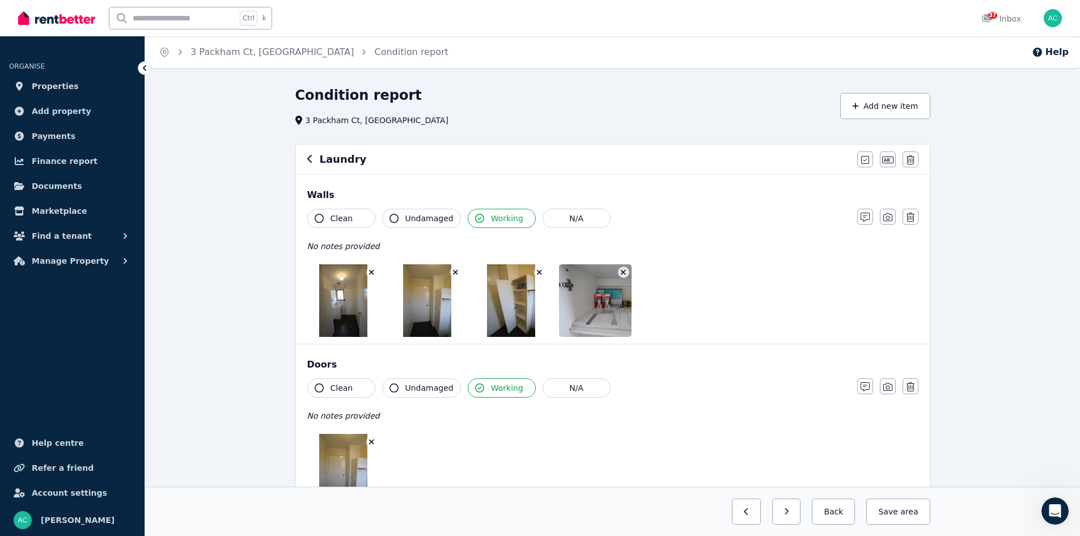
click at [311, 158] on icon "button" at bounding box center [310, 158] width 6 height 9
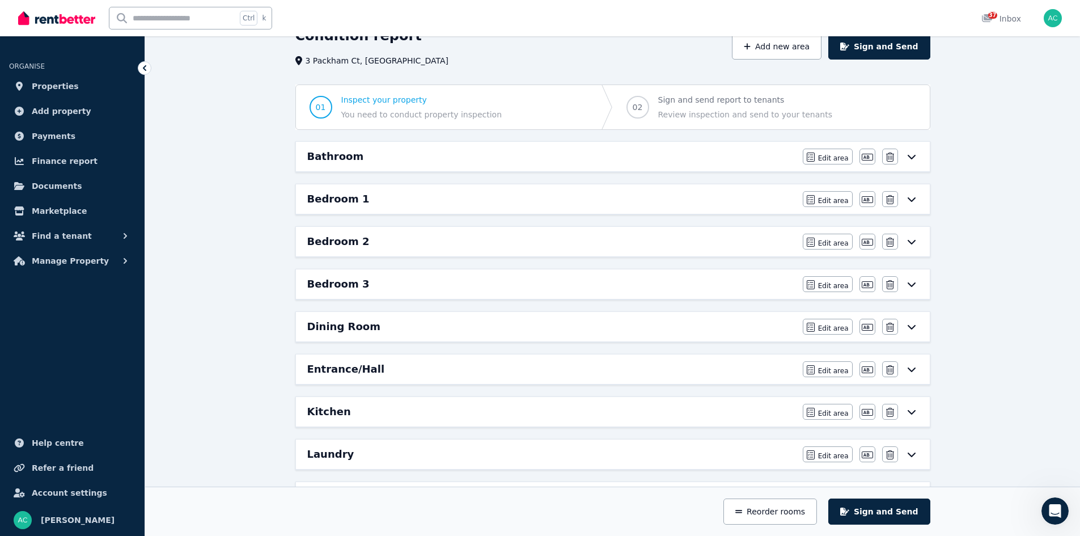
scroll to position [57, 0]
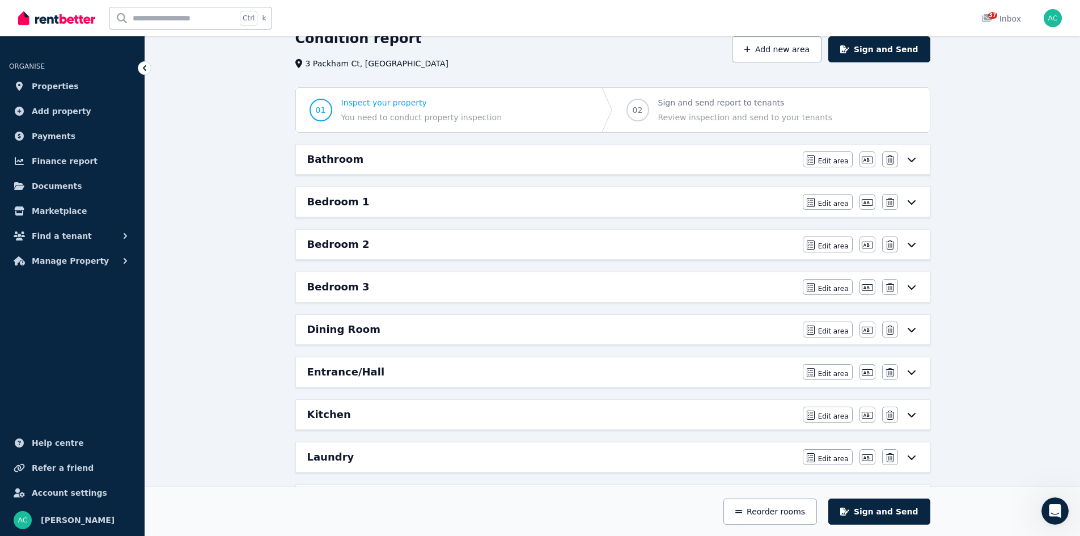
click at [330, 158] on h6 "Bathroom" at bounding box center [335, 159] width 57 height 16
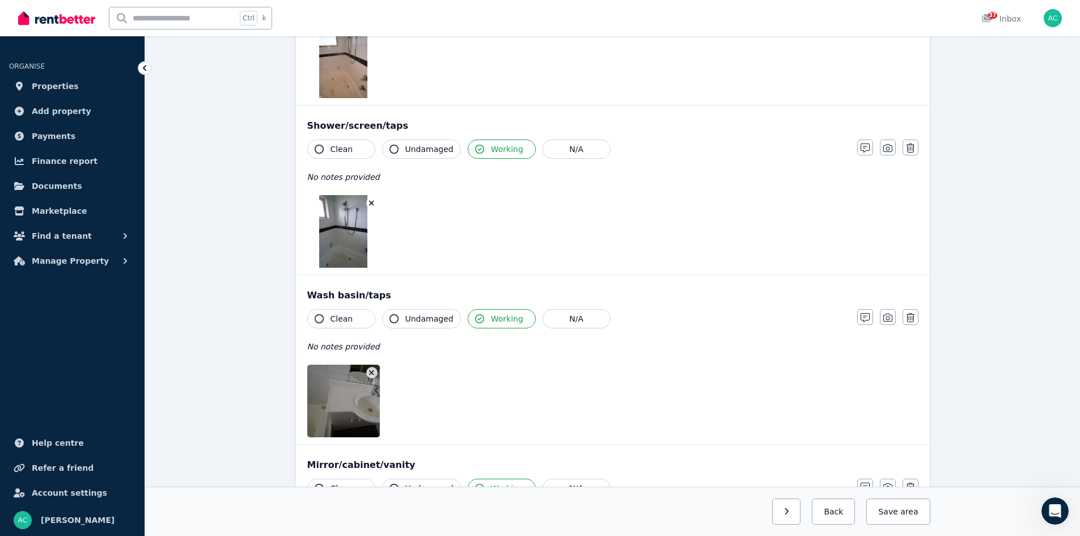
scroll to position [1361, 0]
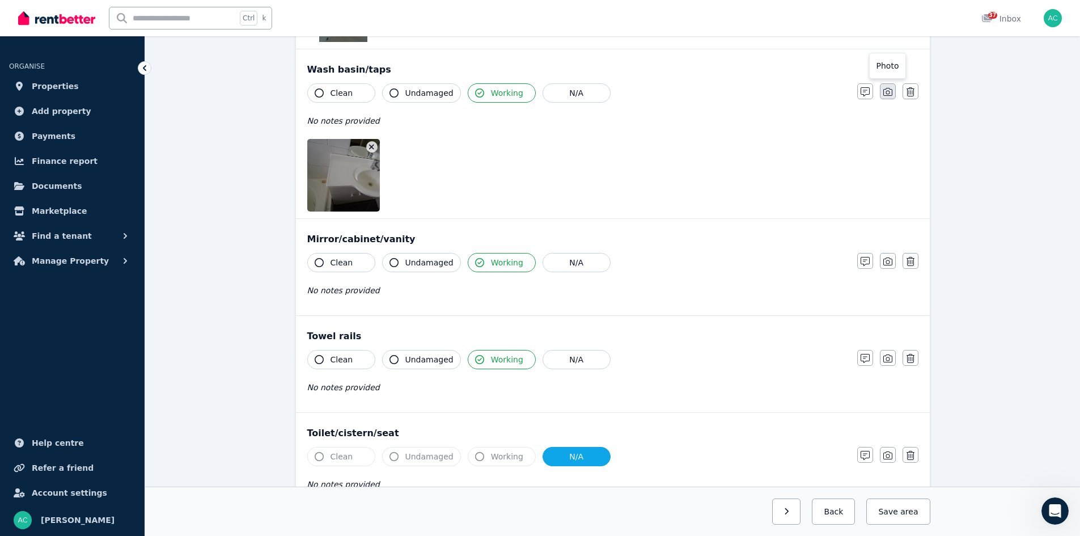
click at [886, 92] on icon "button" at bounding box center [887, 91] width 9 height 9
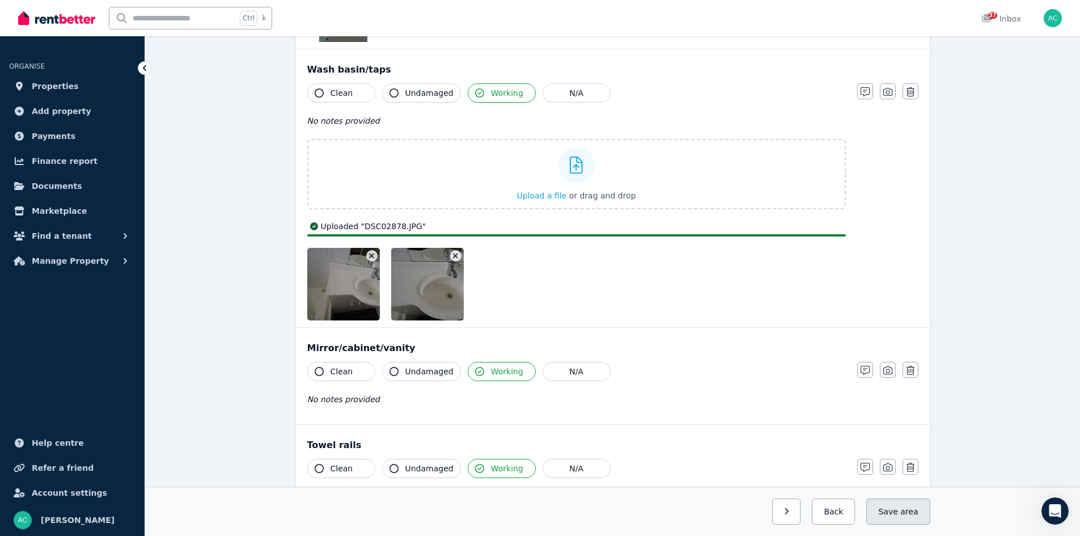
click at [904, 517] on span "area" at bounding box center [909, 511] width 18 height 11
drag, startPoint x: 829, startPoint y: 509, endPoint x: 44, endPoint y: 451, distance: 786.8
click at [820, 507] on icon "button" at bounding box center [817, 511] width 5 height 8
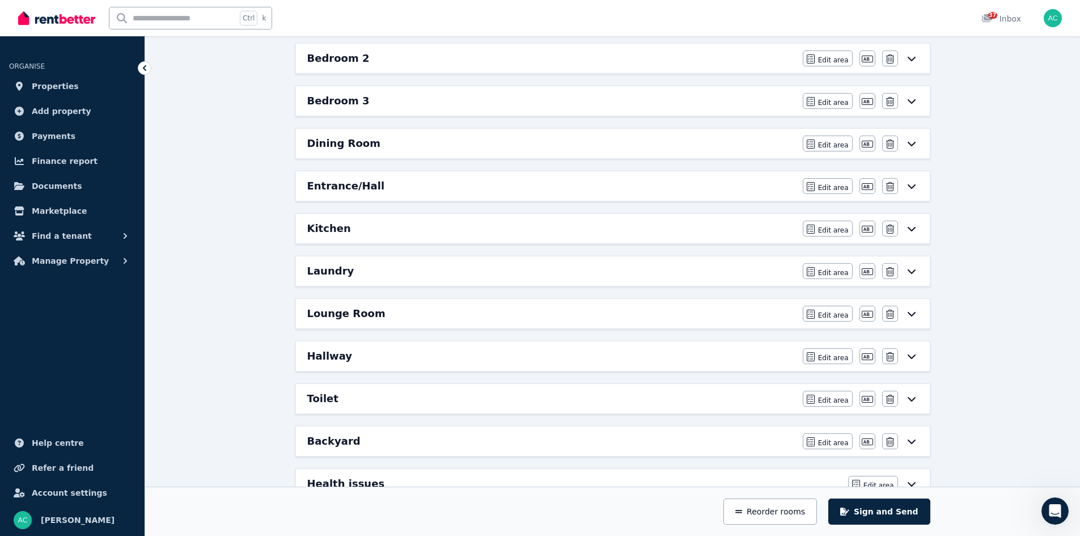
scroll to position [234, 0]
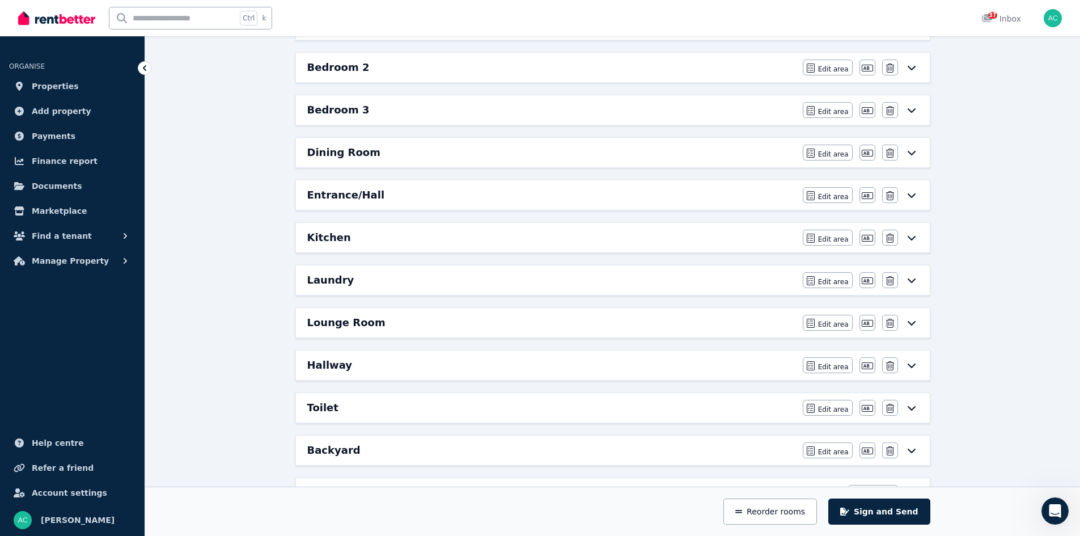
click at [358, 200] on h6 "Entrance/Hall" at bounding box center [346, 195] width 78 height 16
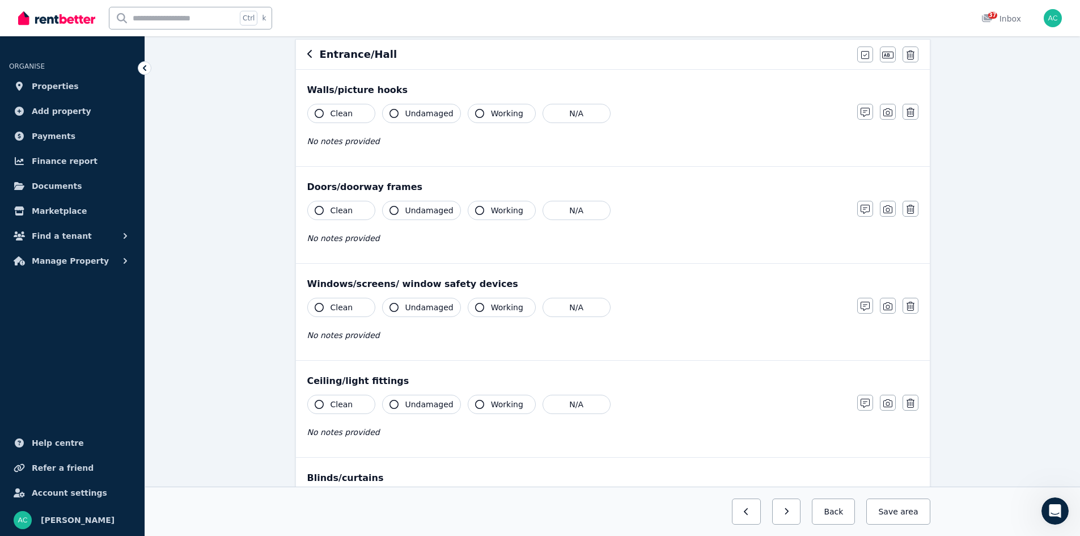
scroll to position [113, 0]
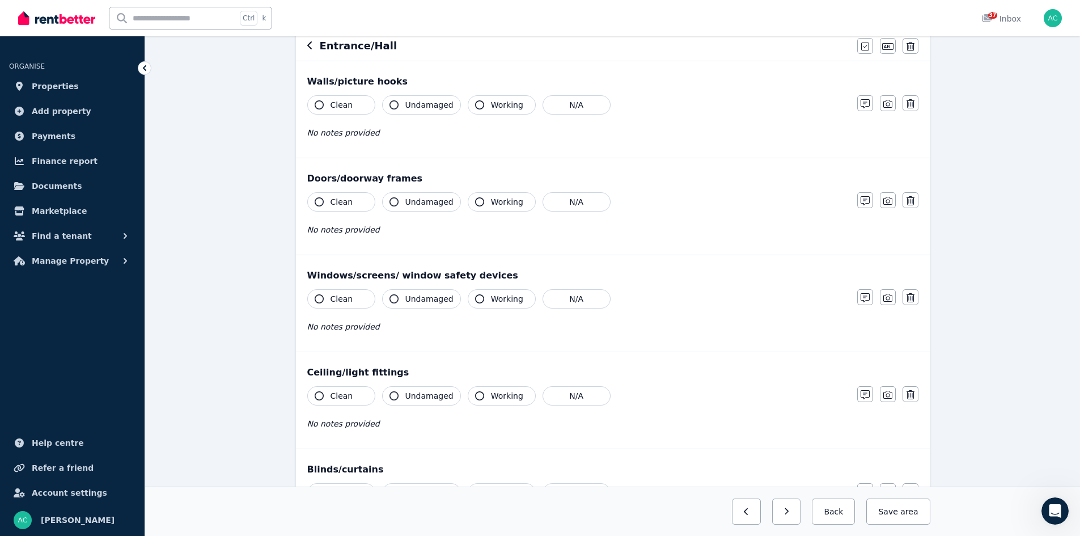
click at [491, 103] on span "Working" at bounding box center [507, 104] width 32 height 11
click at [491, 201] on span "Working" at bounding box center [507, 201] width 32 height 11
click at [494, 298] on span "Working" at bounding box center [507, 298] width 32 height 11
click at [566, 294] on button "N/A" at bounding box center [577, 298] width 68 height 19
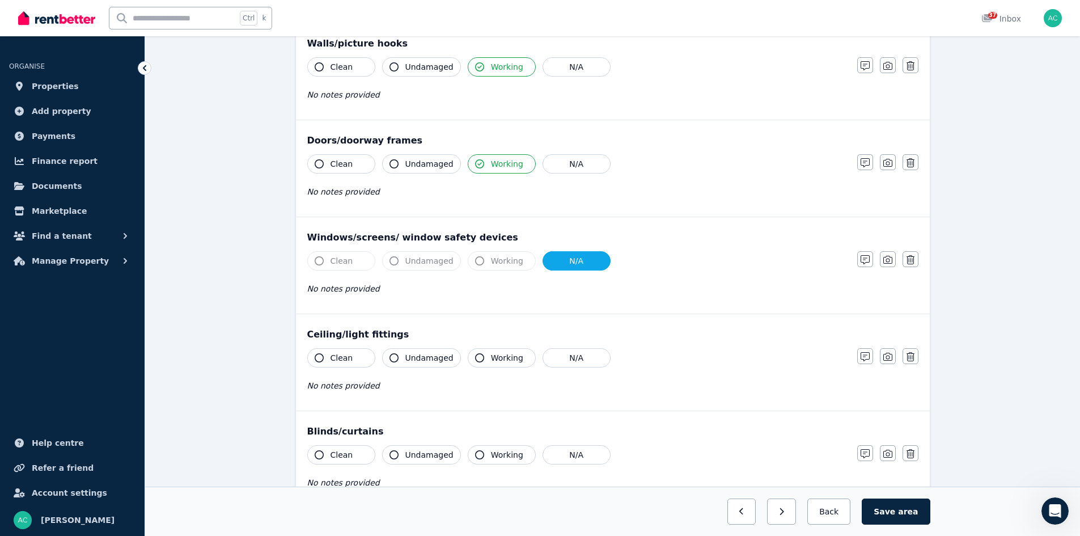
scroll to position [170, 0]
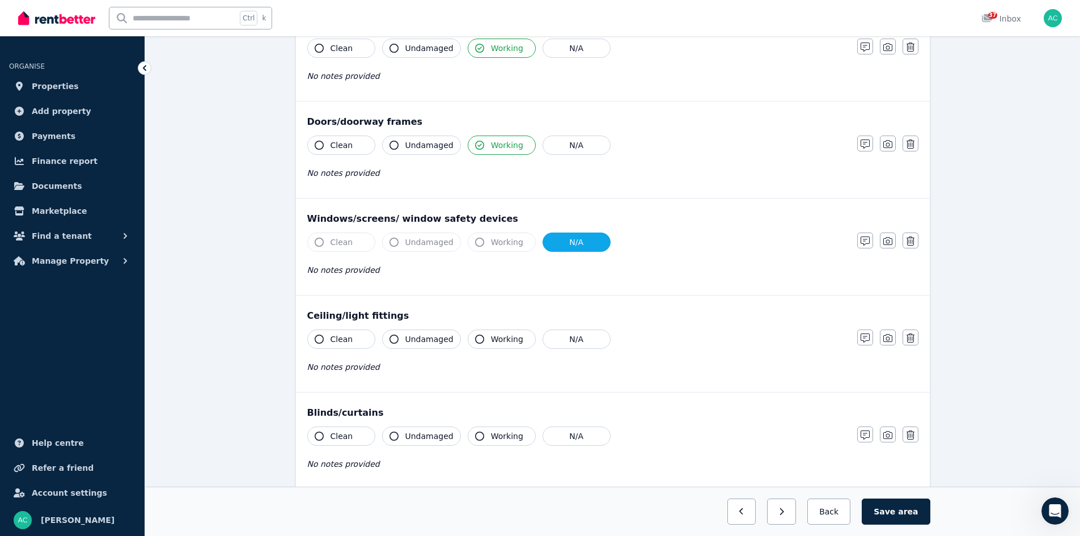
click at [507, 338] on span "Working" at bounding box center [507, 338] width 32 height 11
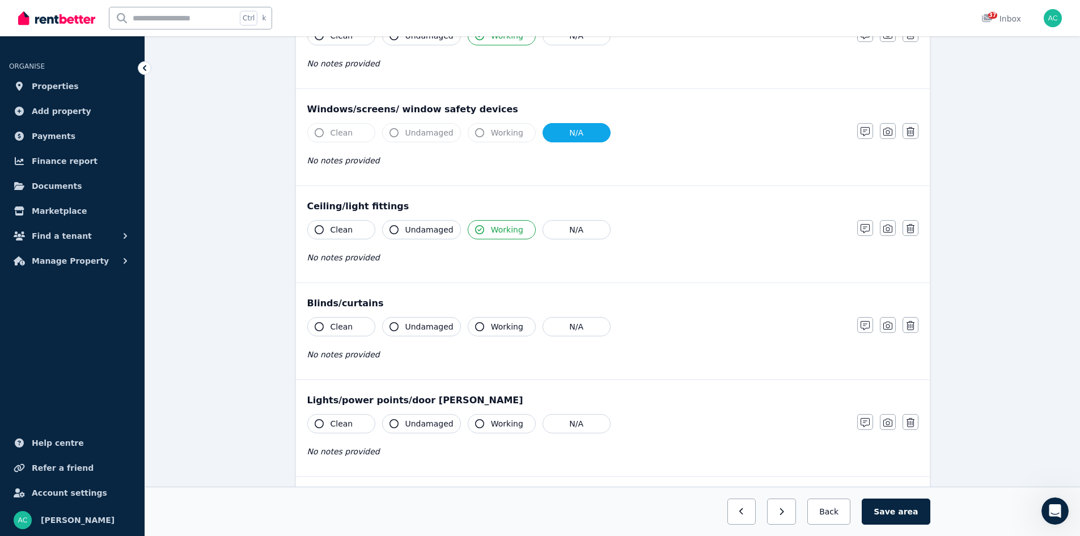
scroll to position [283, 0]
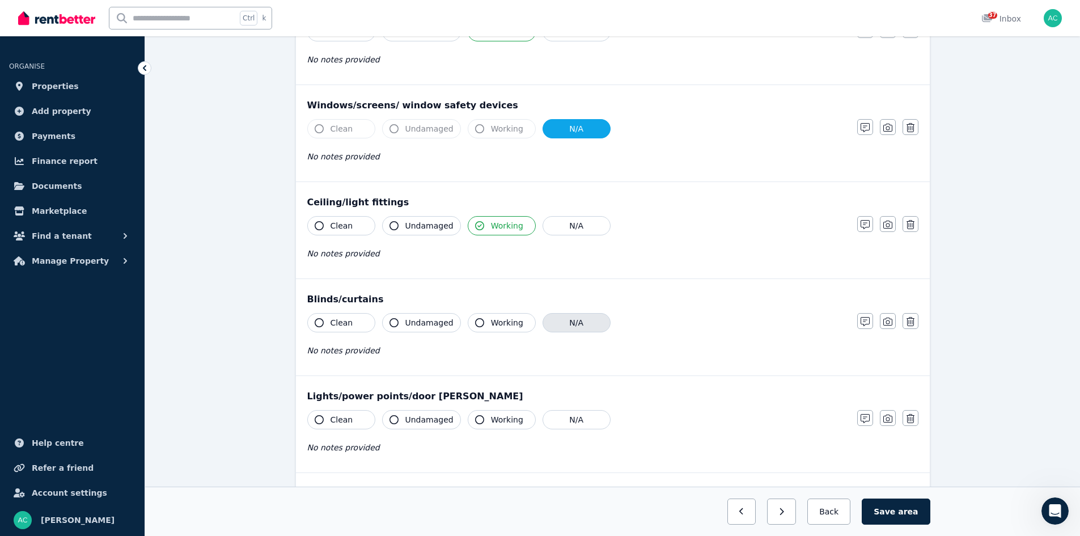
click at [574, 324] on button "N/A" at bounding box center [577, 322] width 68 height 19
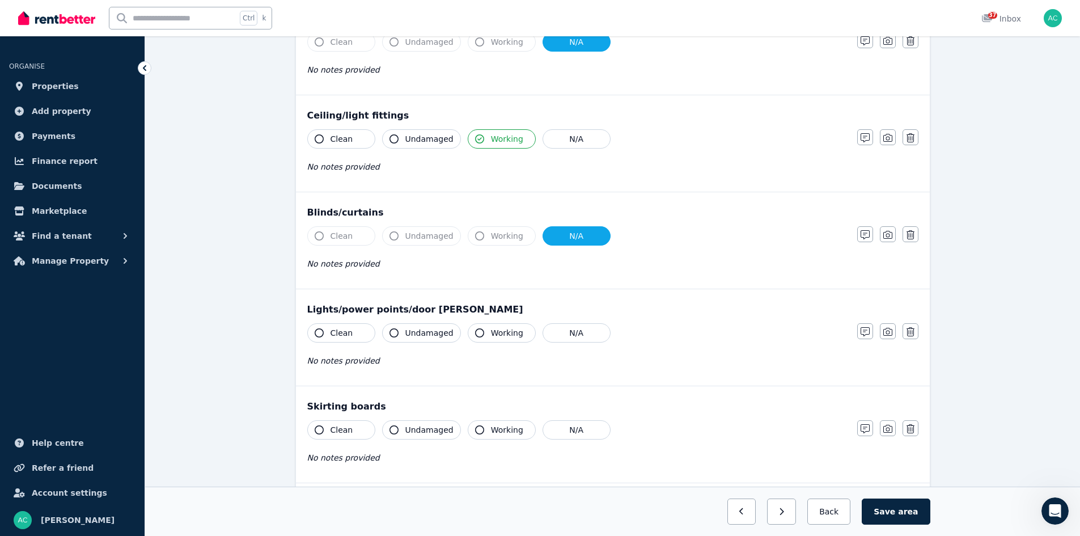
scroll to position [397, 0]
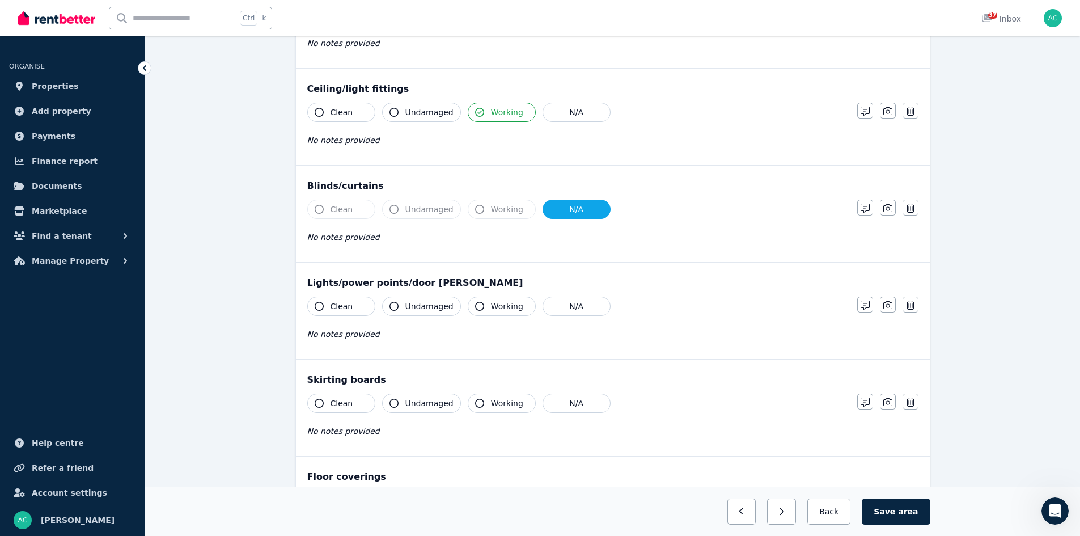
click at [498, 307] on span "Working" at bounding box center [507, 306] width 32 height 11
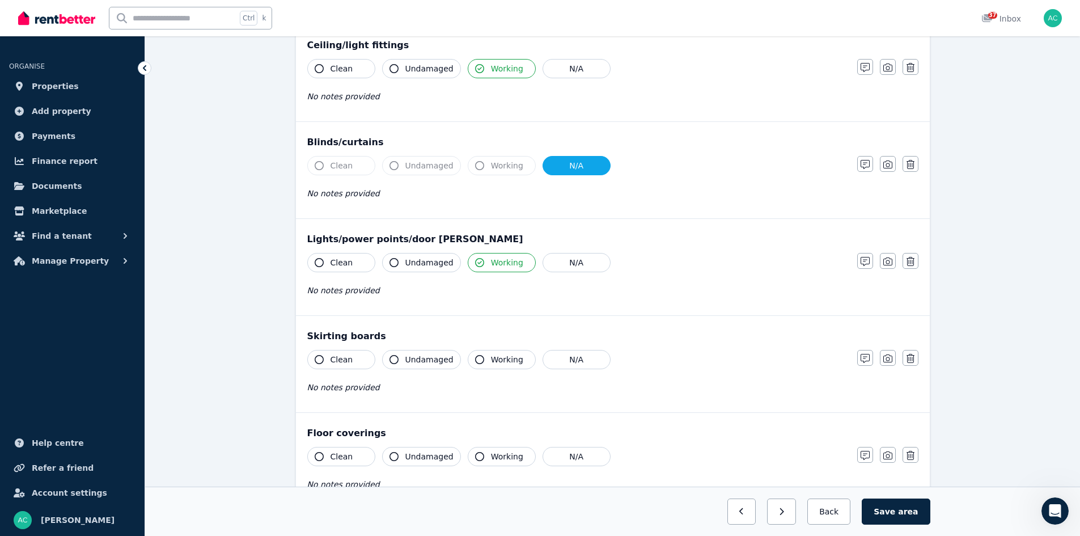
scroll to position [510, 0]
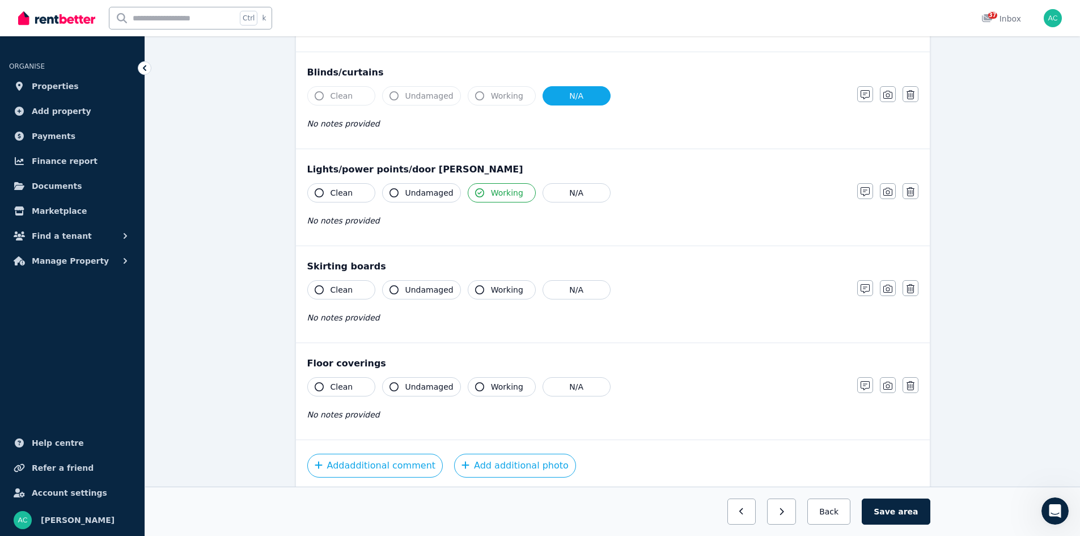
click at [499, 295] on button "Working" at bounding box center [502, 289] width 68 height 19
click at [505, 388] on span "Working" at bounding box center [507, 386] width 32 height 11
click at [498, 386] on span "Working" at bounding box center [507, 386] width 32 height 11
click at [491, 389] on span "Working" at bounding box center [507, 386] width 32 height 11
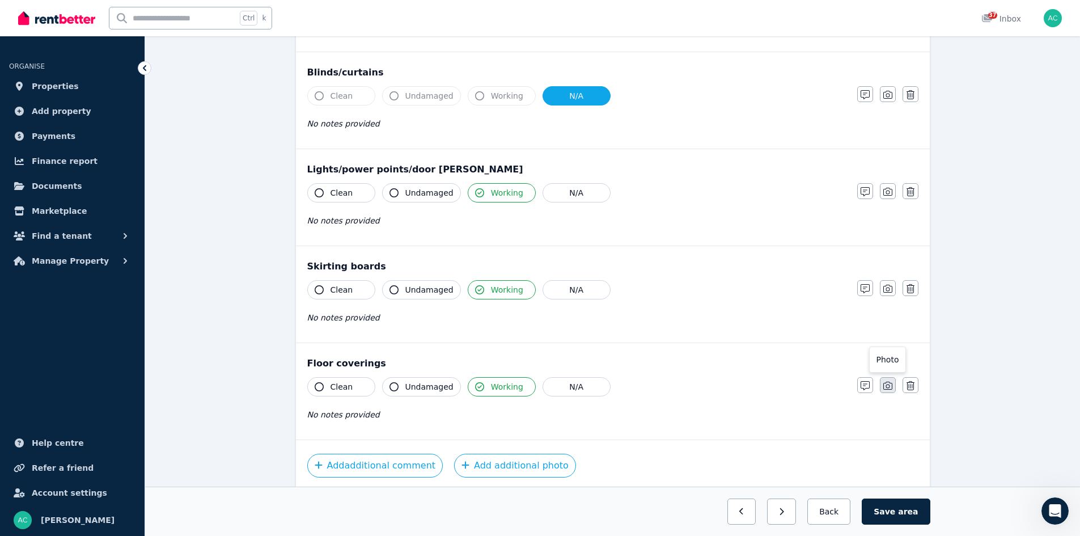
click at [886, 386] on icon "button" at bounding box center [887, 386] width 9 height 8
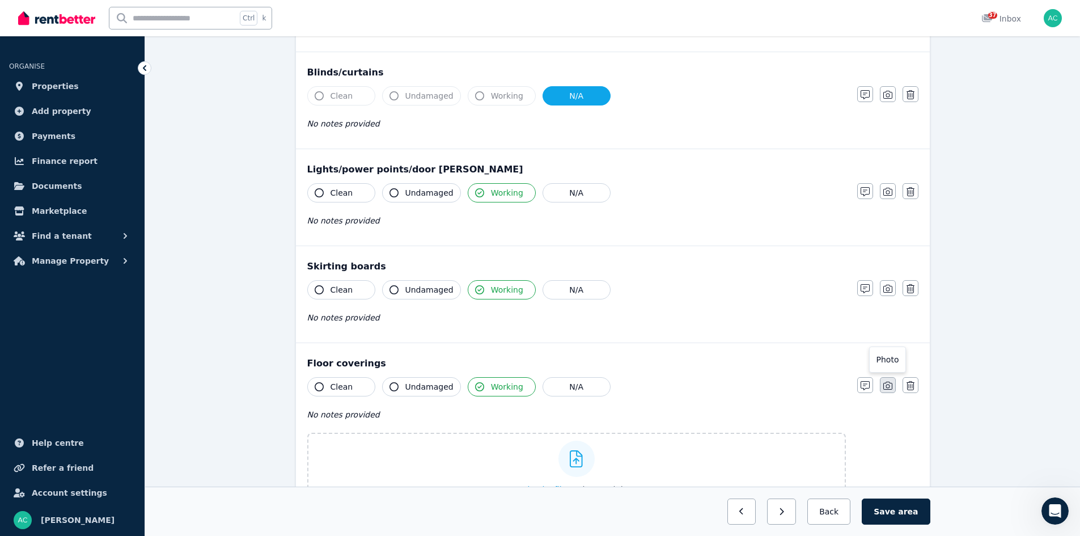
scroll to position [581, 0]
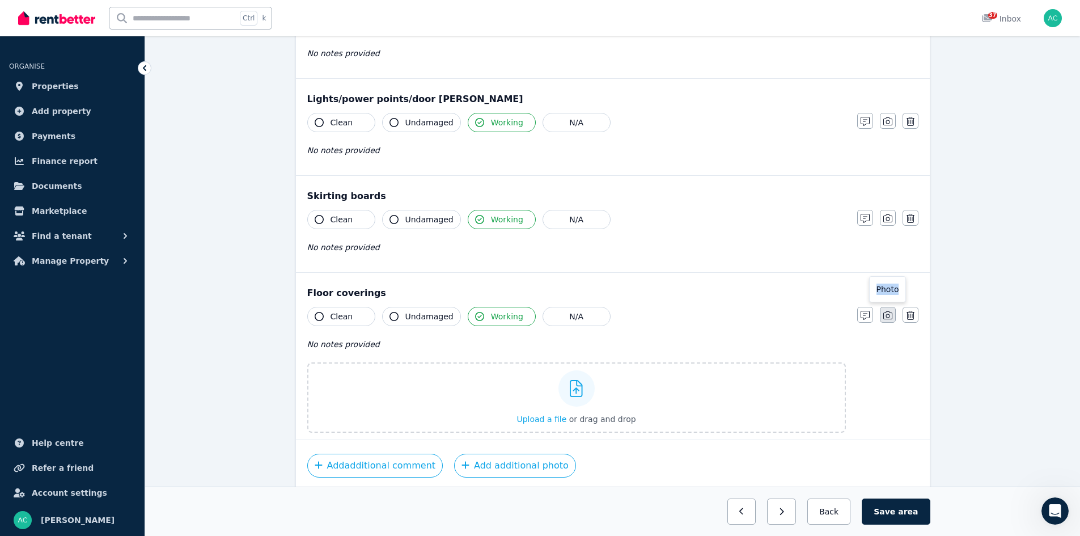
click at [886, 386] on div "Clean Undamaged Working N/A No notes provided Upload a file or drag and drop No…" at bounding box center [612, 370] width 611 height 126
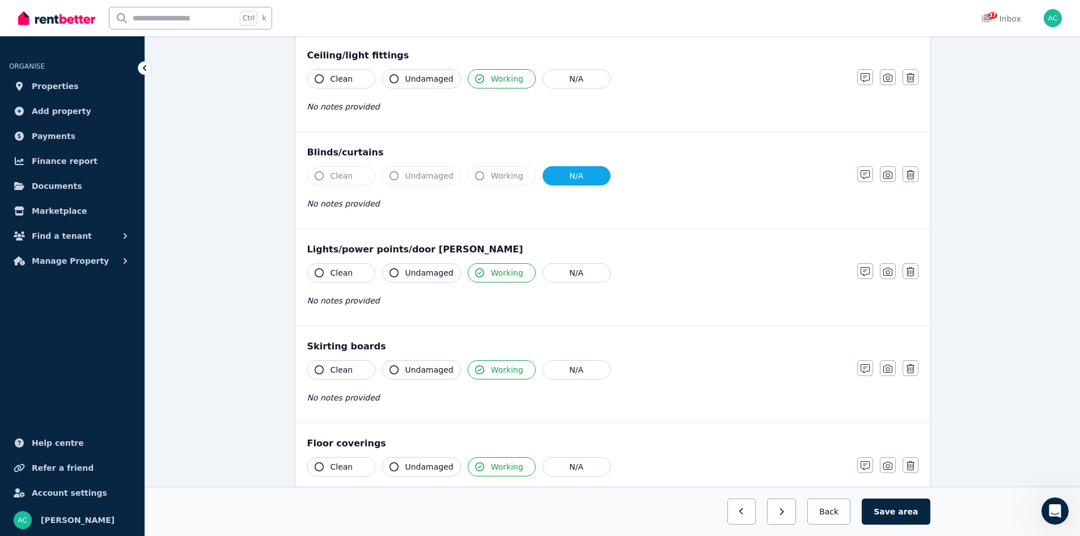
scroll to position [410, 0]
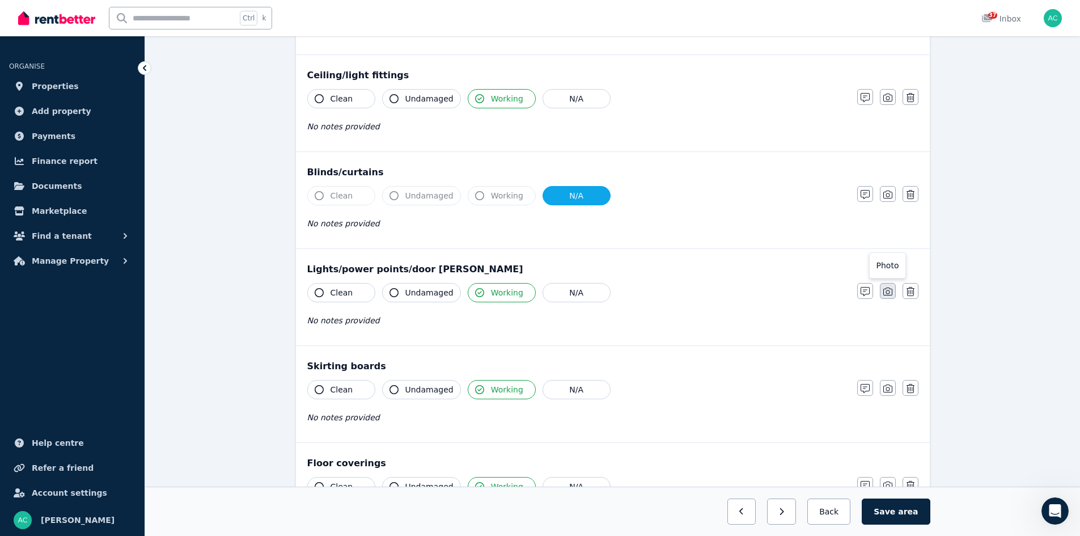
click at [886, 292] on icon "button" at bounding box center [887, 291] width 9 height 8
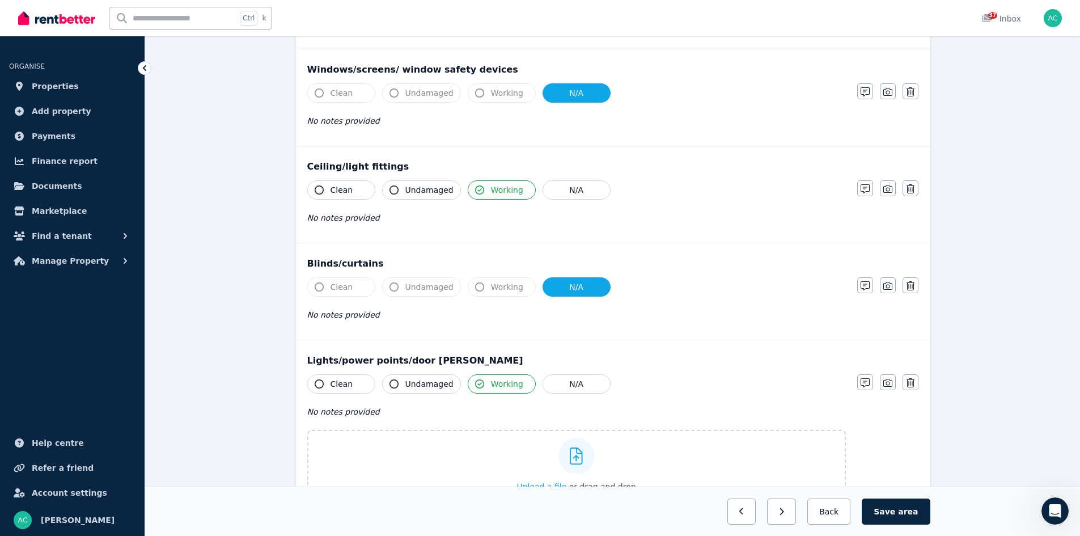
scroll to position [297, 0]
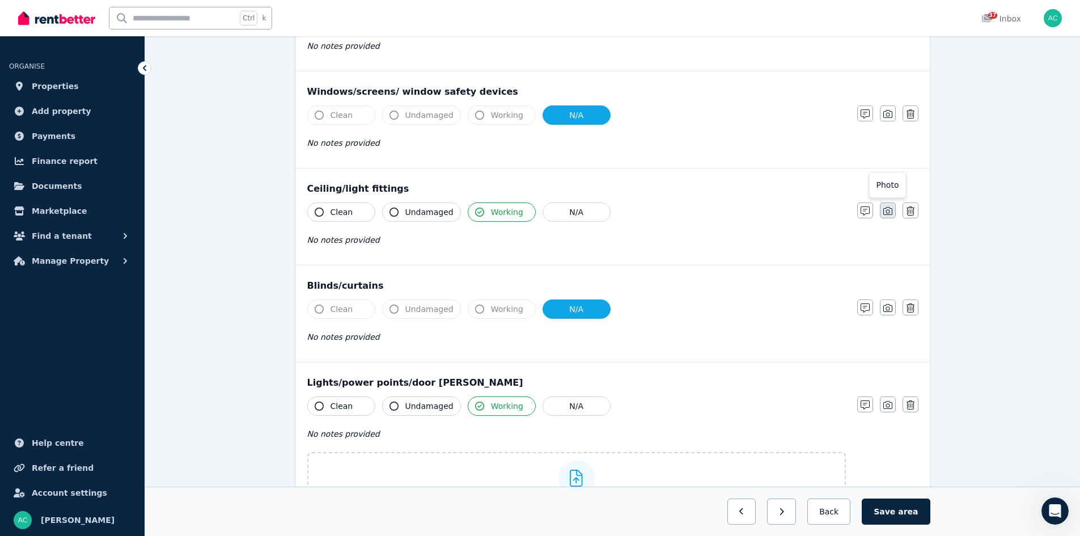
click at [892, 210] on button "button" at bounding box center [888, 210] width 16 height 16
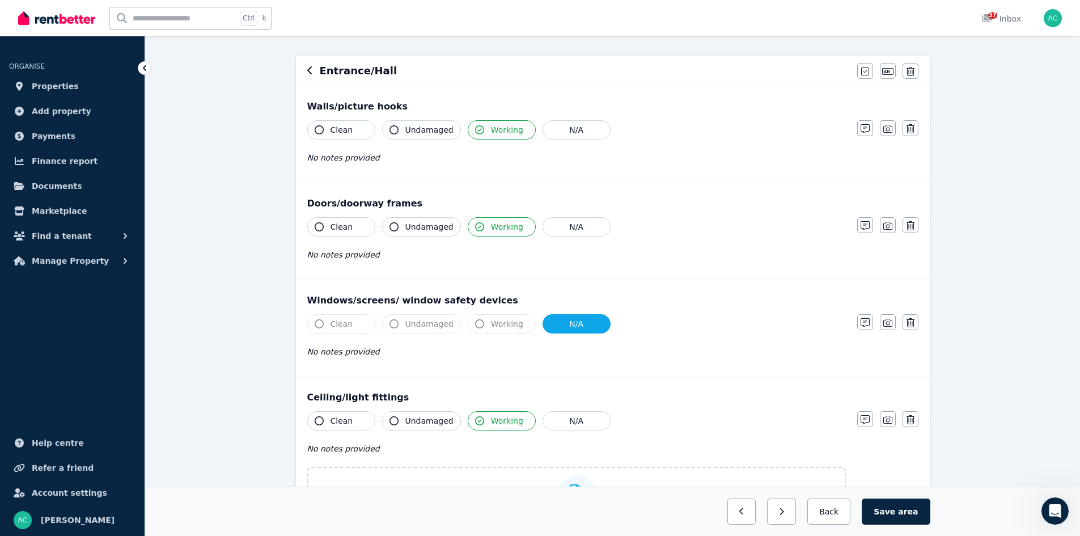
scroll to position [70, 0]
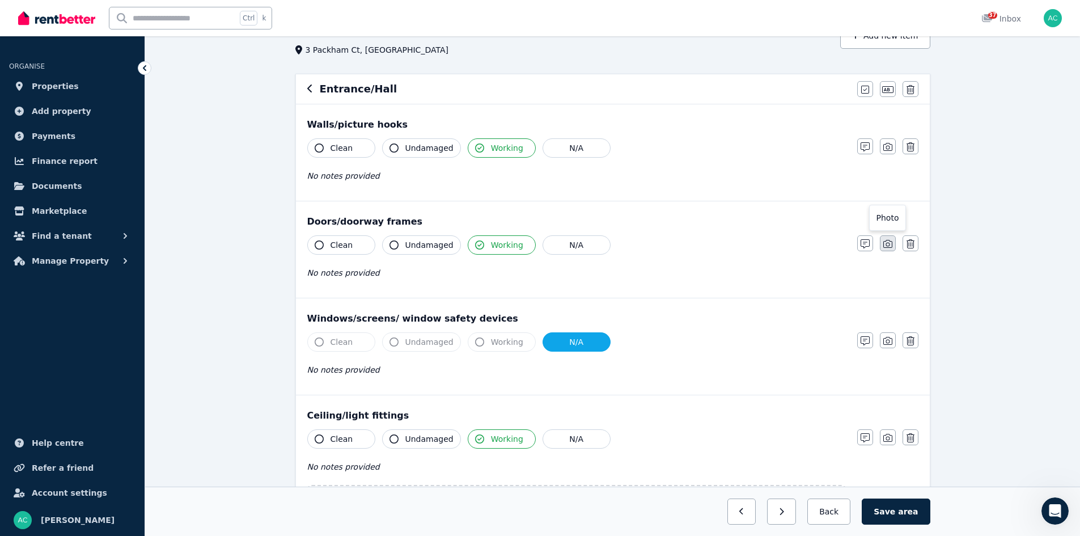
click at [887, 244] on icon "button" at bounding box center [887, 244] width 9 height 8
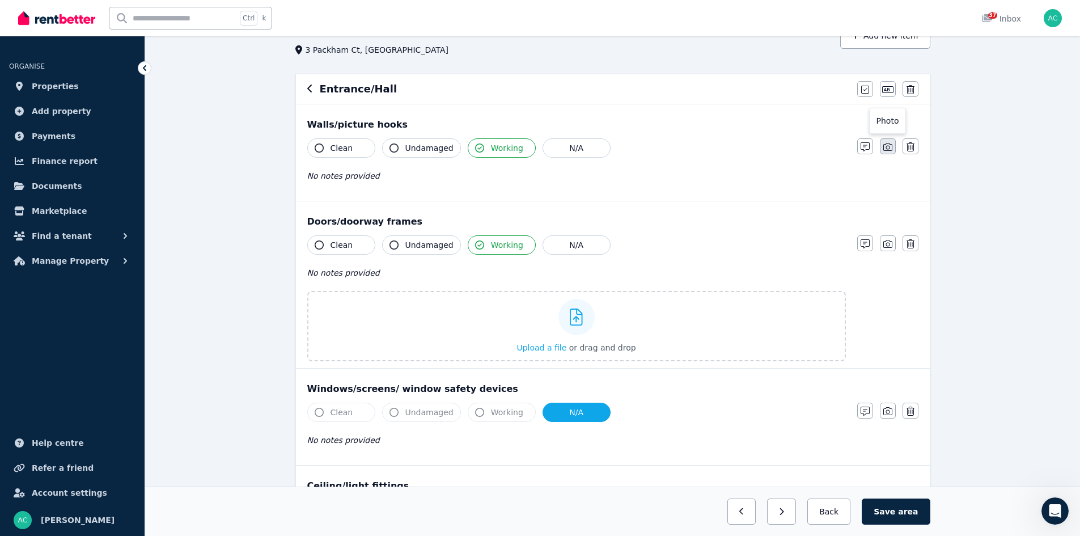
click at [884, 151] on icon "button" at bounding box center [887, 146] width 9 height 9
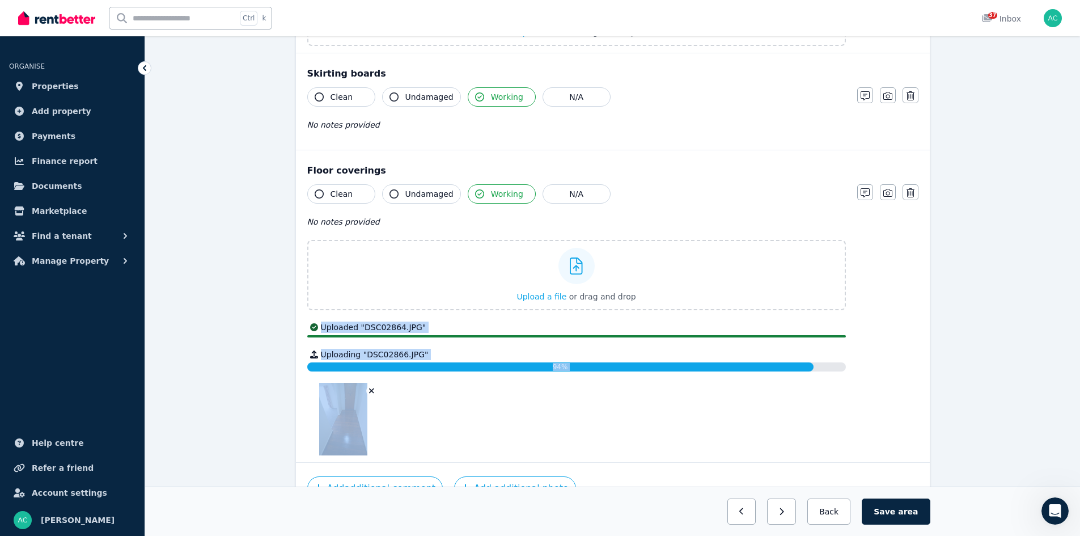
scroll to position [1125, 0]
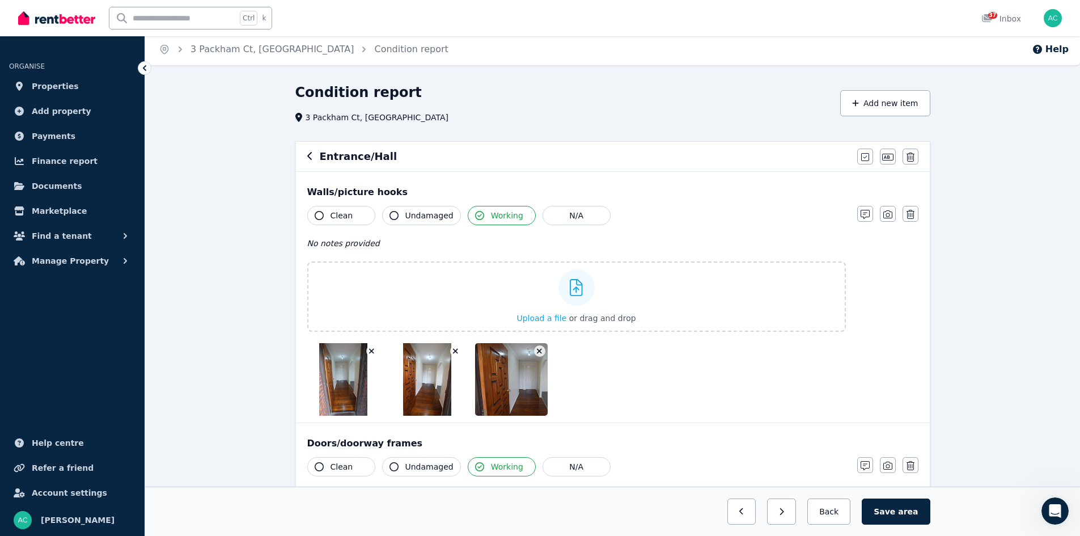
scroll to position [0, 0]
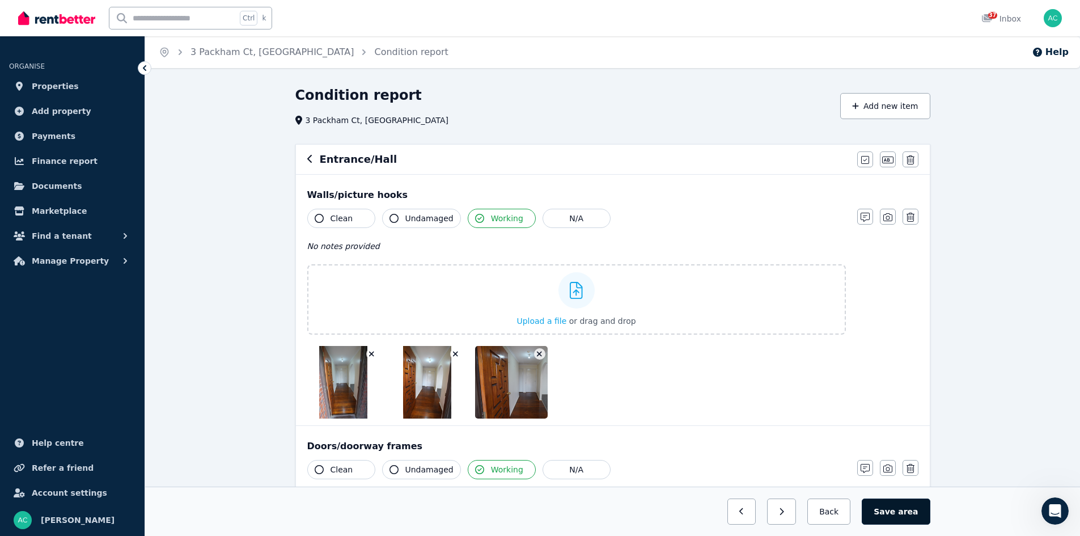
click at [898, 513] on button "Save area" at bounding box center [896, 511] width 68 height 26
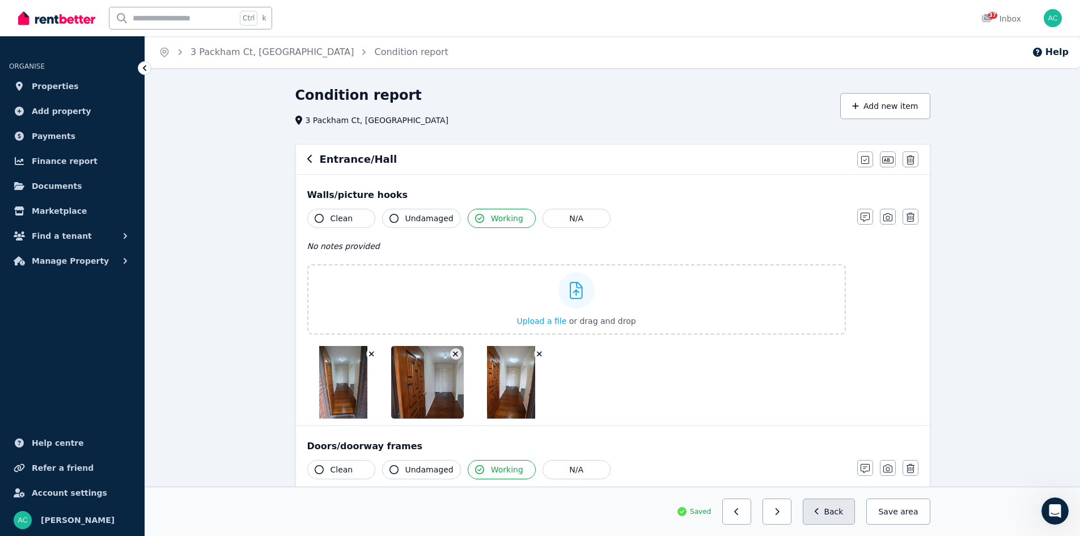
click at [843, 514] on button "Back" at bounding box center [829, 511] width 53 height 26
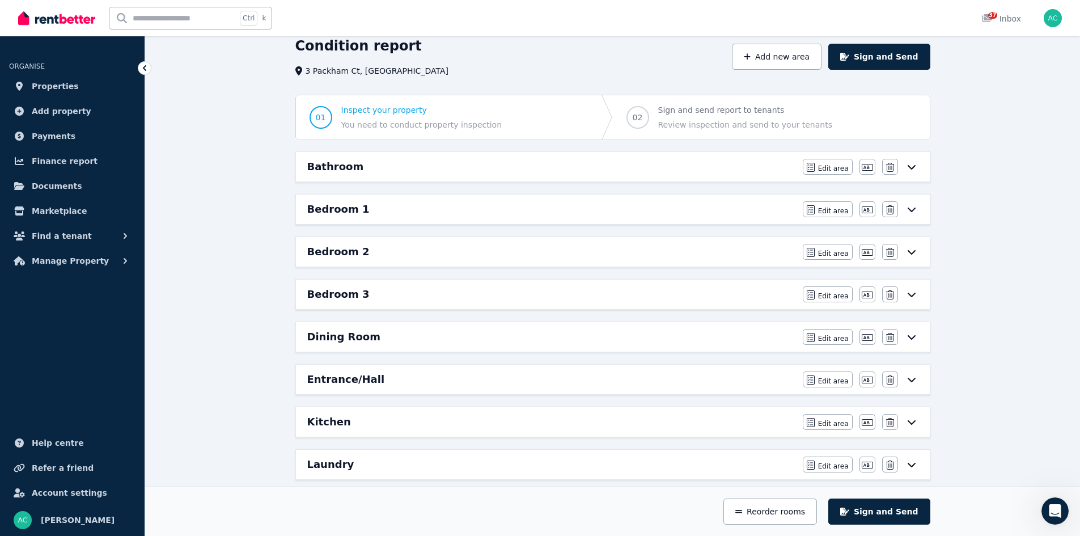
scroll to position [113, 0]
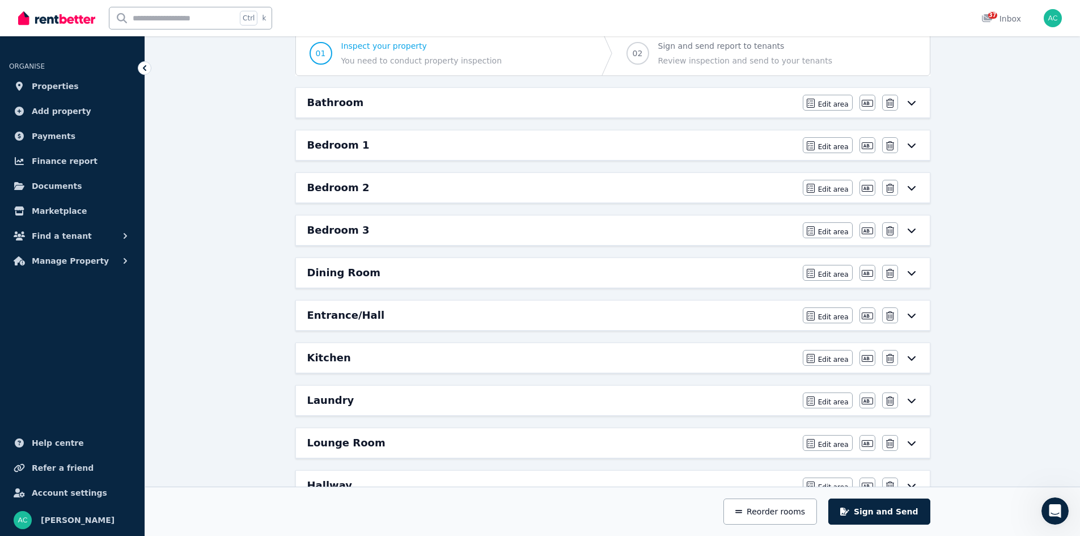
click at [396, 272] on div "Dining Room" at bounding box center [551, 273] width 489 height 16
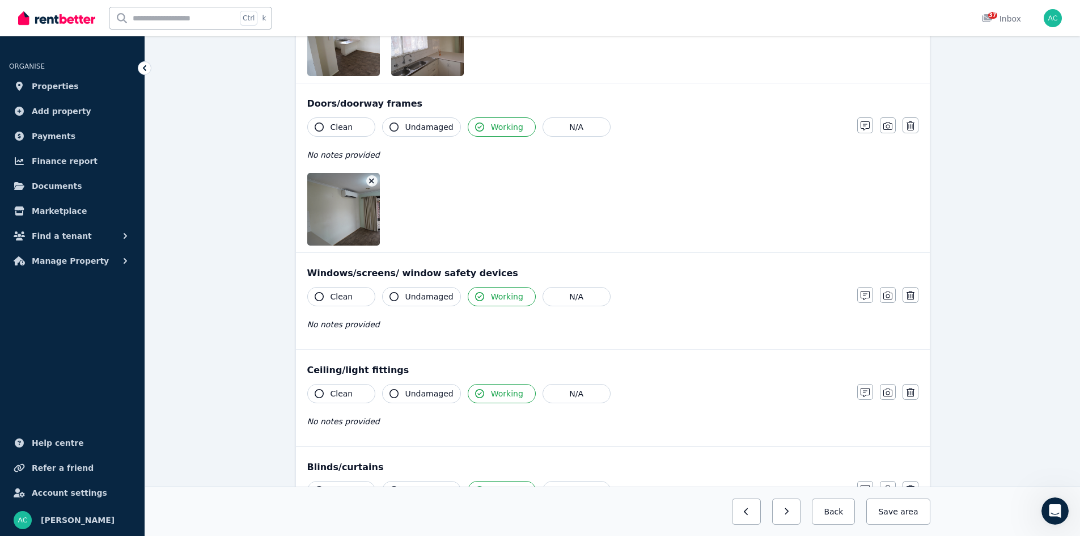
scroll to position [283, 0]
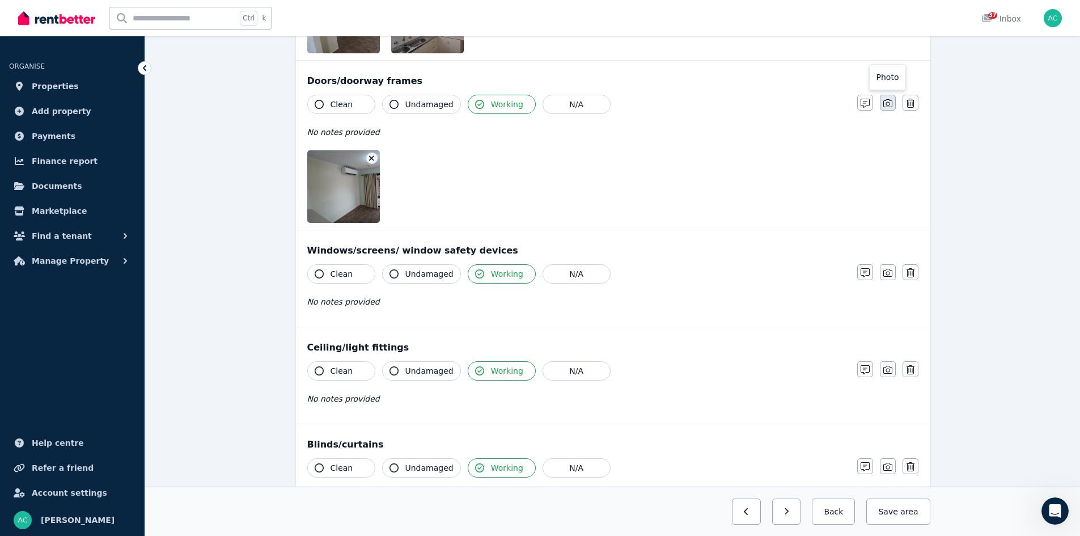
click at [886, 106] on icon "button" at bounding box center [887, 103] width 9 height 9
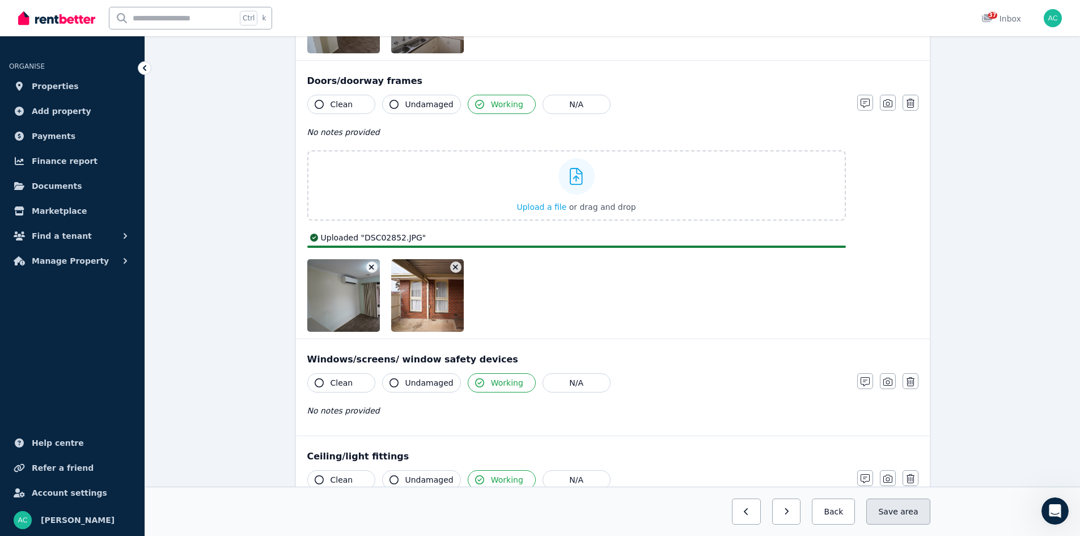
click at [910, 516] on span "area" at bounding box center [909, 511] width 18 height 11
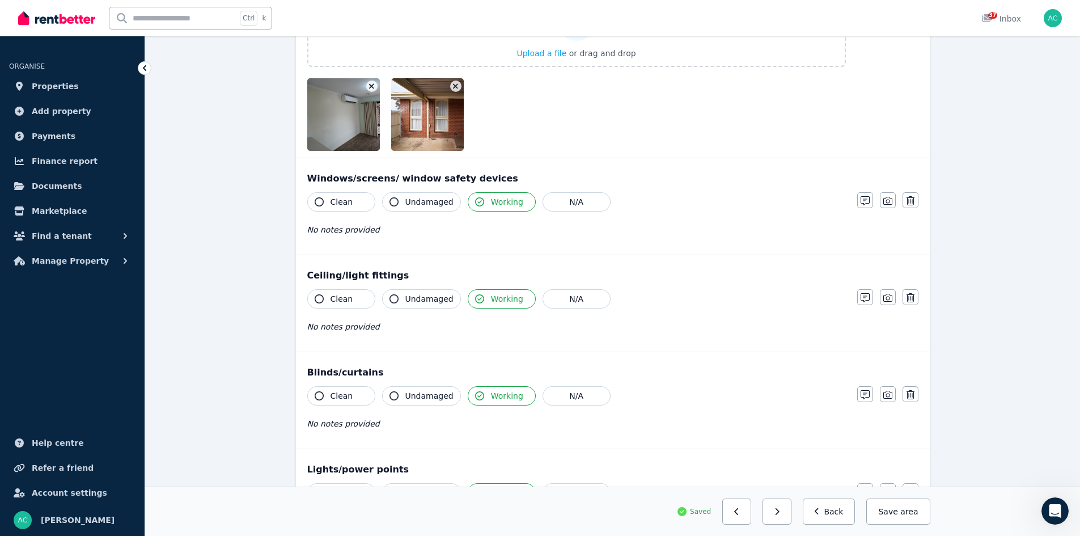
scroll to position [454, 0]
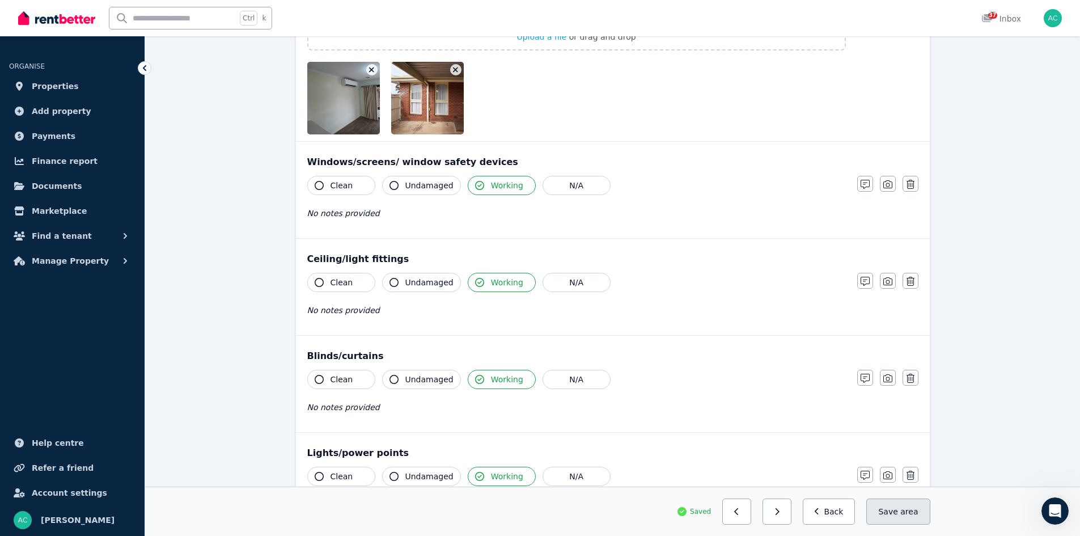
click at [882, 511] on button "Save area" at bounding box center [898, 511] width 64 height 26
click at [847, 515] on button "Back" at bounding box center [829, 511] width 53 height 26
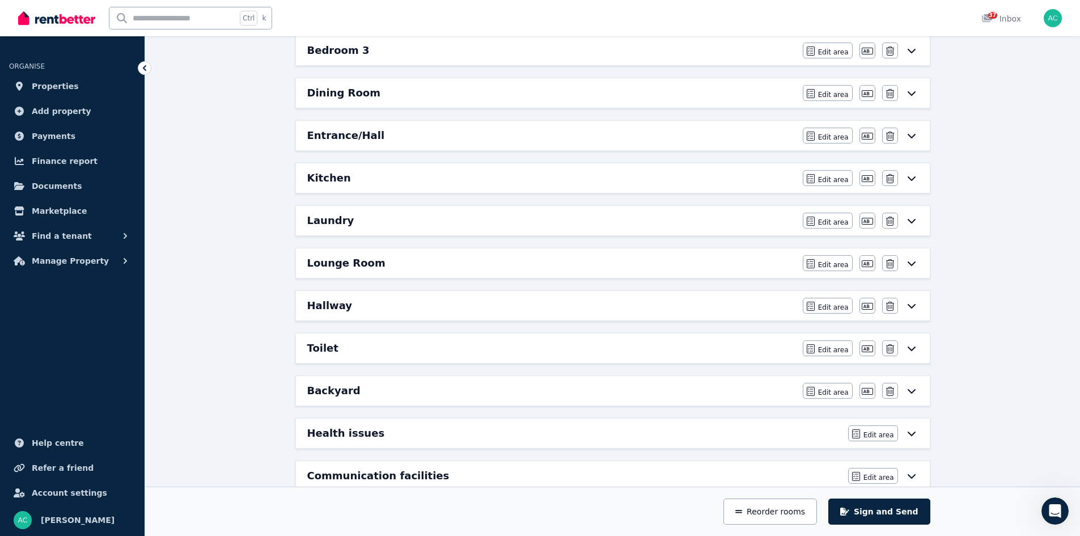
scroll to position [290, 0]
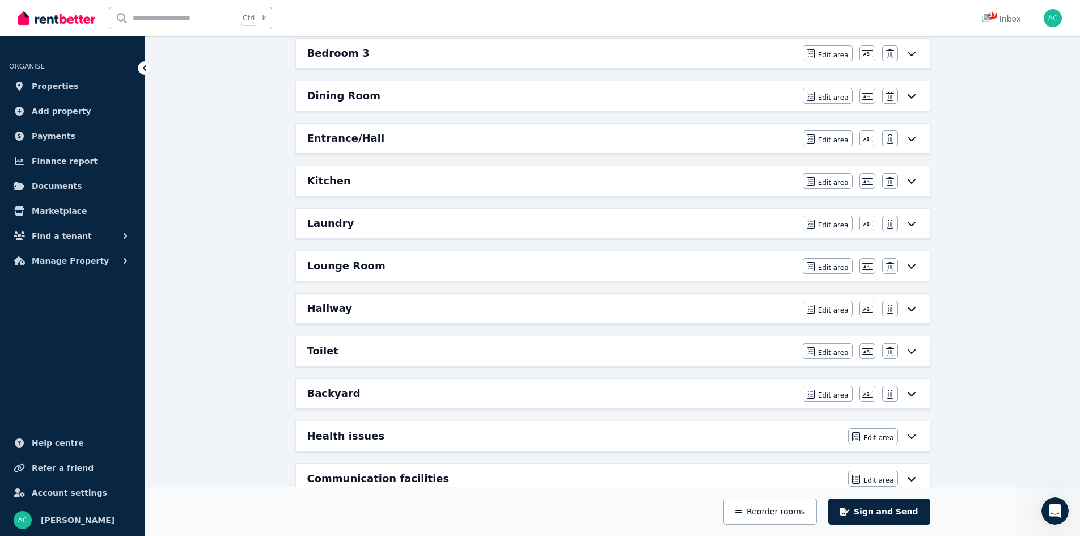
click at [512, 351] on div "Toilet" at bounding box center [551, 351] width 489 height 16
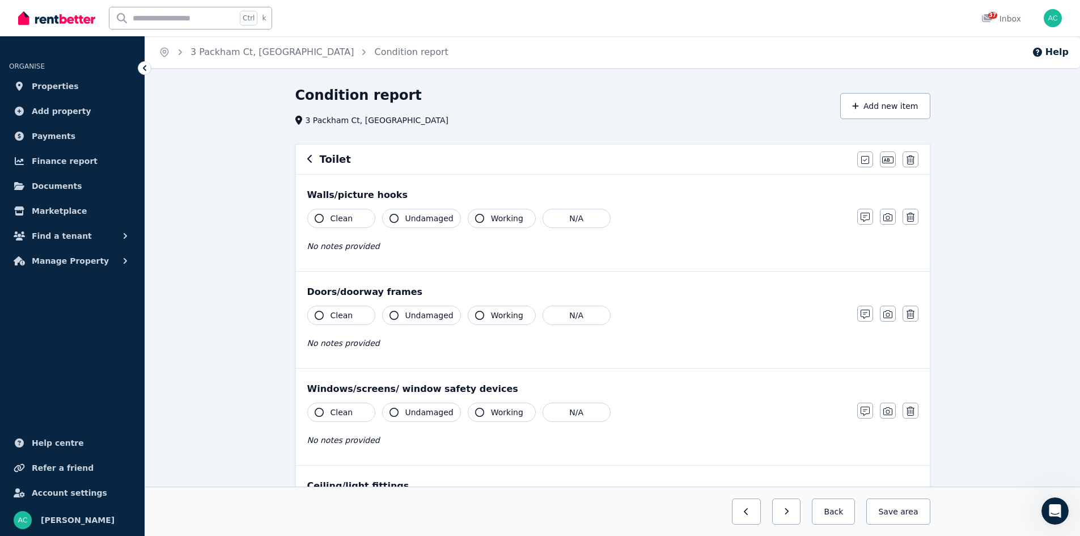
click at [492, 217] on span "Working" at bounding box center [507, 218] width 32 height 11
click at [494, 308] on button "Working" at bounding box center [502, 315] width 68 height 19
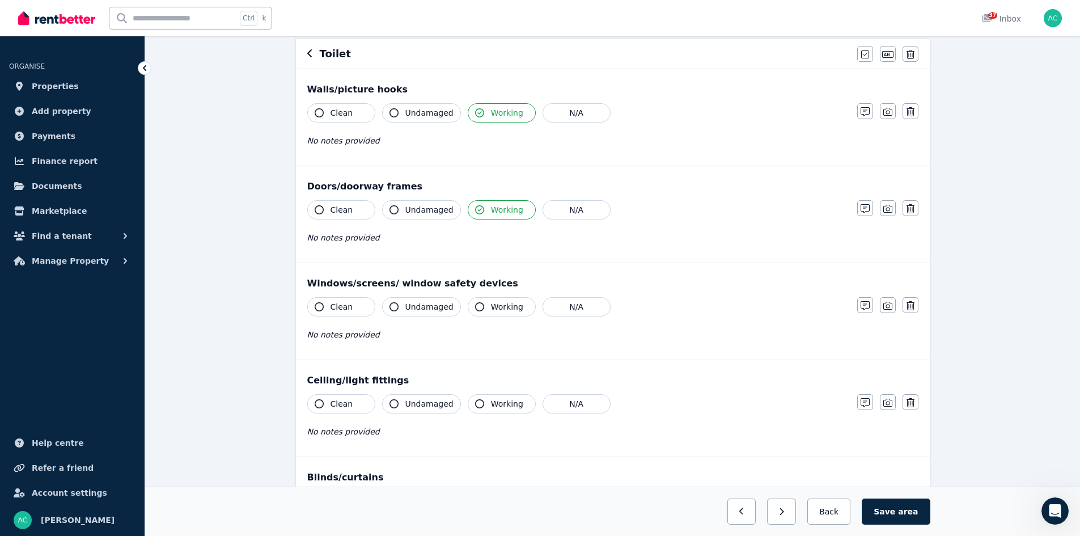
scroll to position [113, 0]
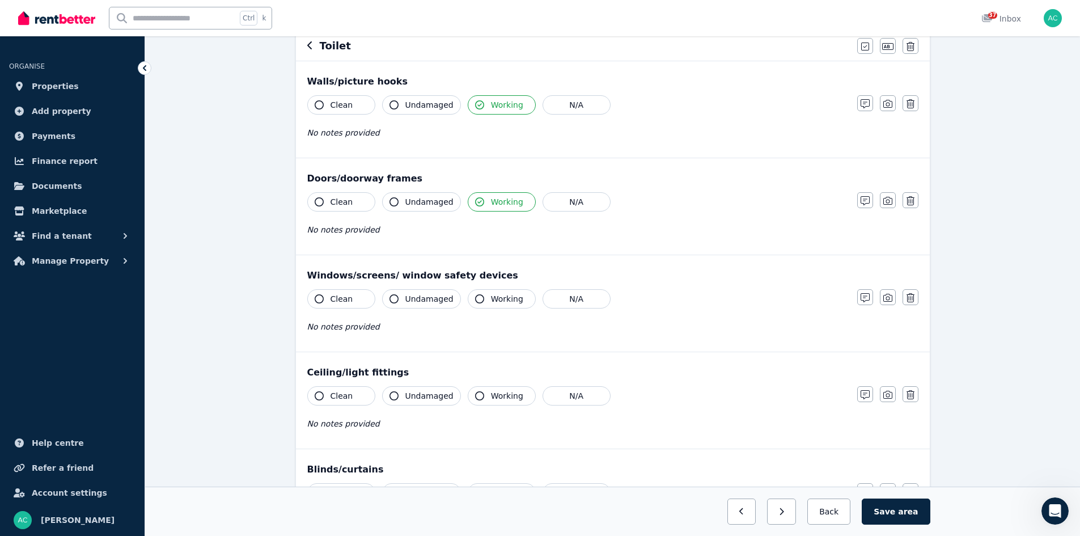
click at [497, 294] on span "Working" at bounding box center [507, 298] width 32 height 11
click at [503, 395] on span "Working" at bounding box center [507, 395] width 32 height 11
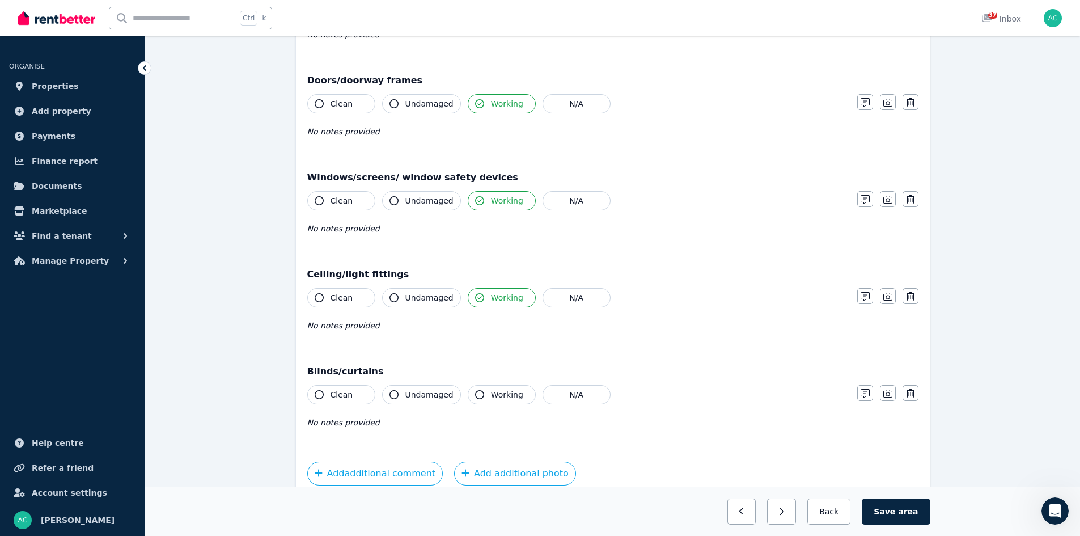
scroll to position [227, 0]
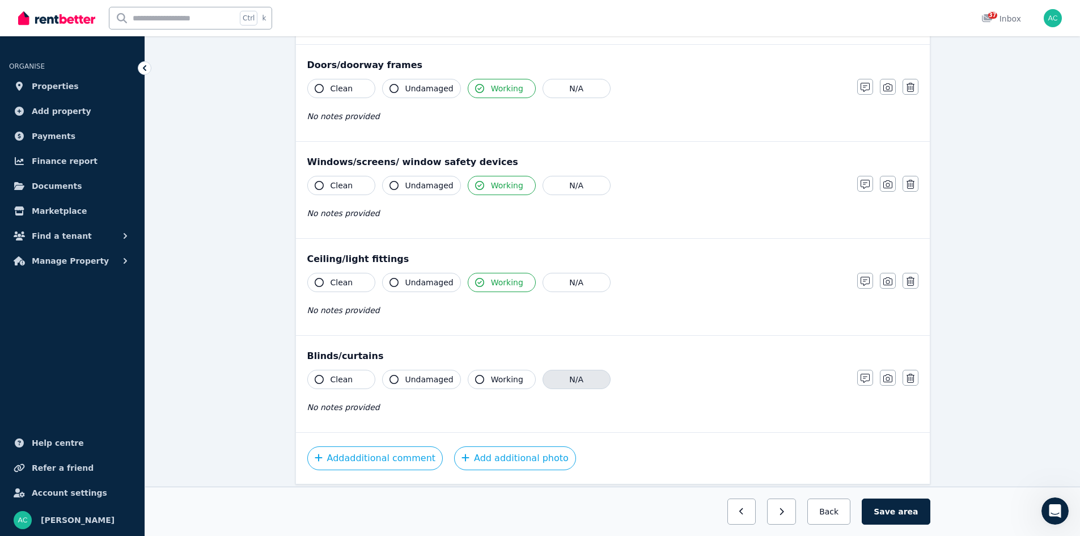
click at [577, 380] on button "N/A" at bounding box center [577, 379] width 68 height 19
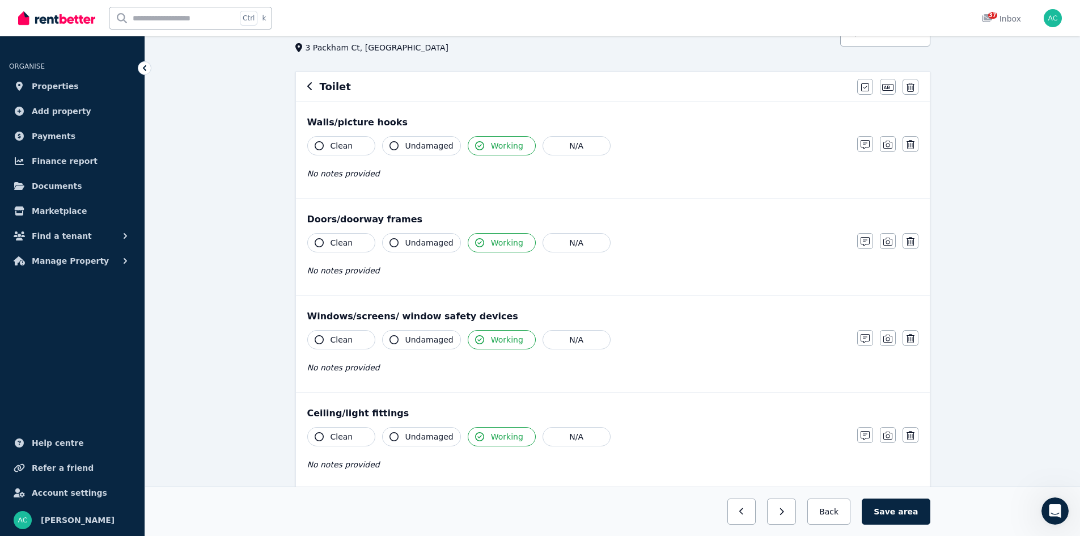
scroll to position [57, 0]
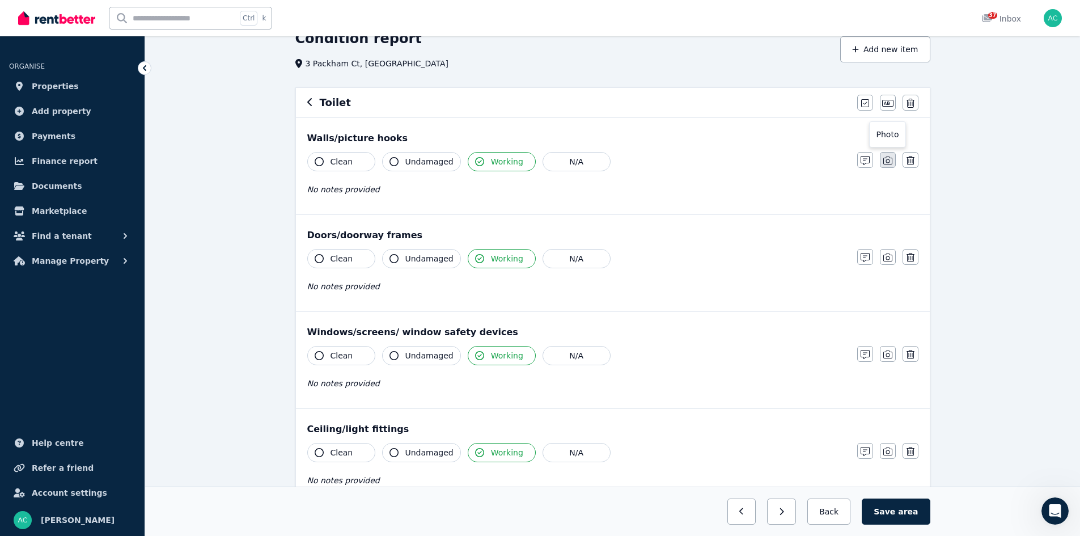
click at [890, 162] on icon "button" at bounding box center [887, 160] width 9 height 9
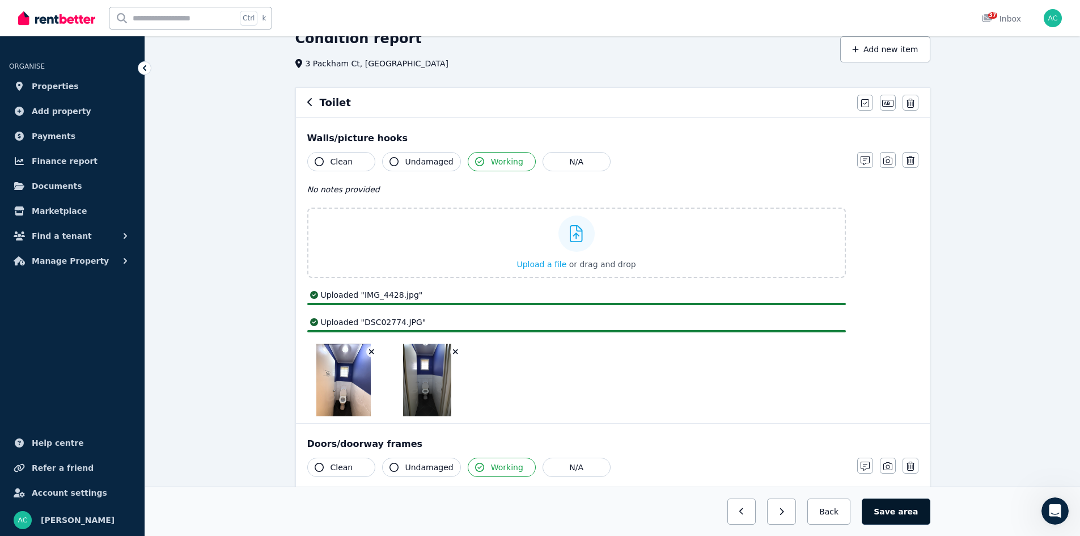
click at [909, 509] on span "area" at bounding box center [908, 511] width 20 height 11
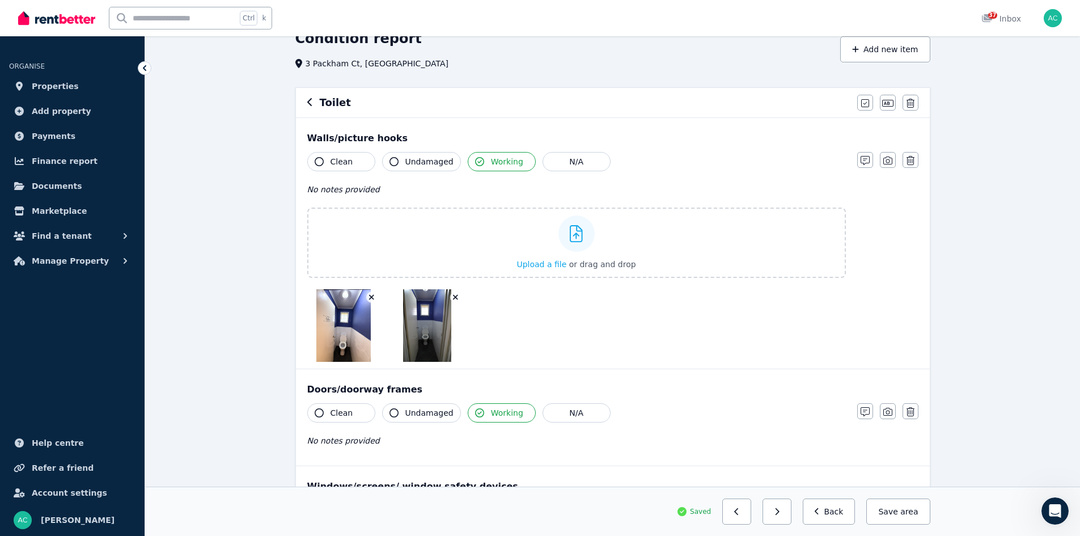
click at [308, 102] on icon "button" at bounding box center [310, 102] width 6 height 9
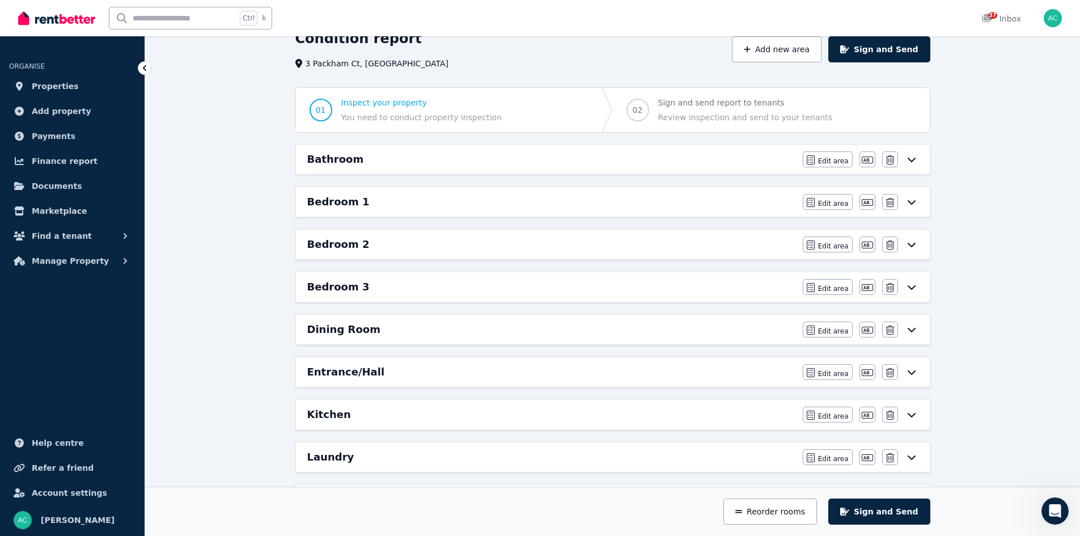
click at [352, 167] on div "Bathroom Edit area Edit area Edit name [GEOGRAPHIC_DATA]" at bounding box center [613, 159] width 634 height 29
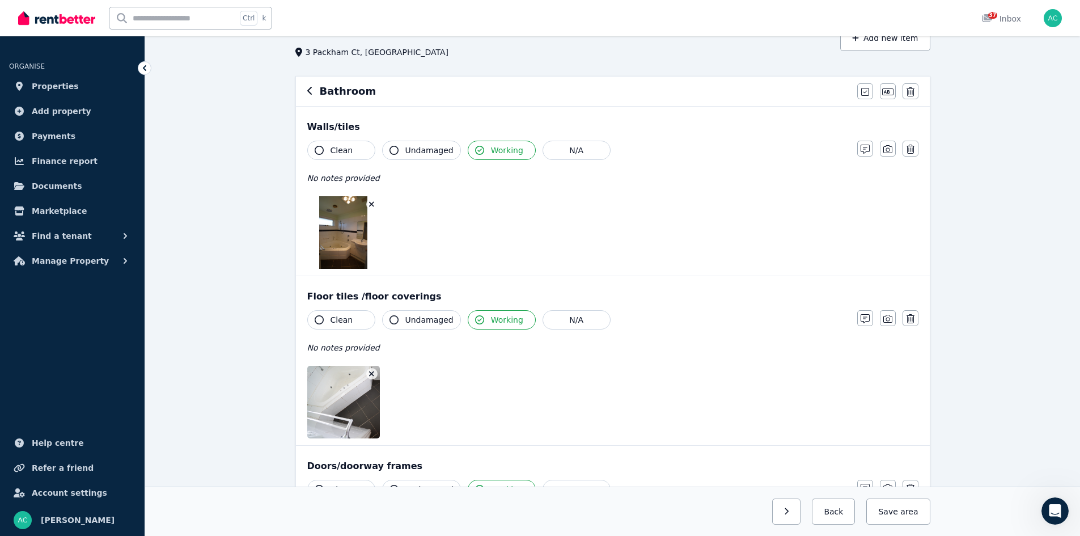
scroll to position [0, 0]
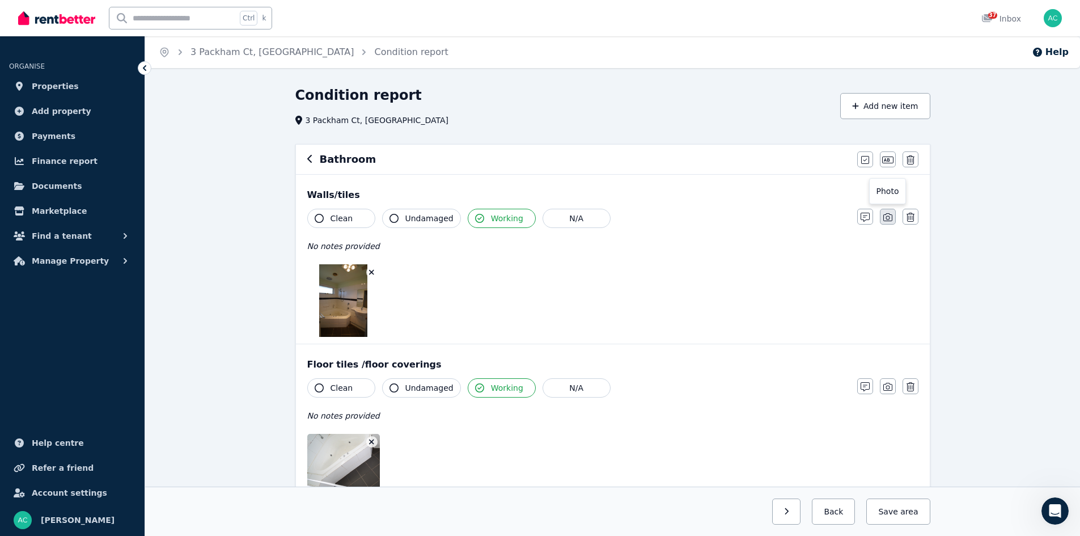
click at [887, 215] on icon "button" at bounding box center [887, 217] width 9 height 9
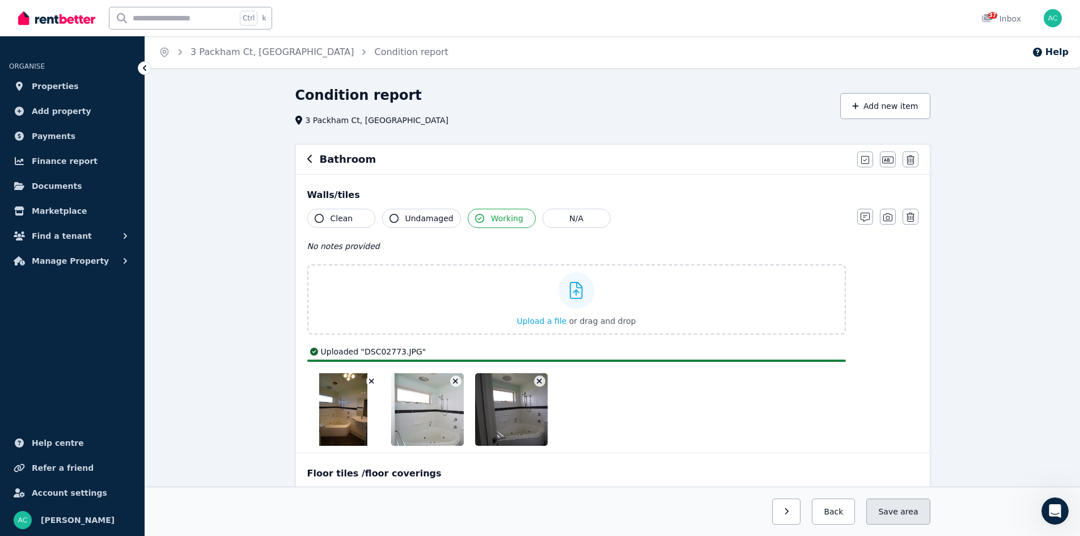
click at [917, 513] on span "area" at bounding box center [909, 511] width 18 height 11
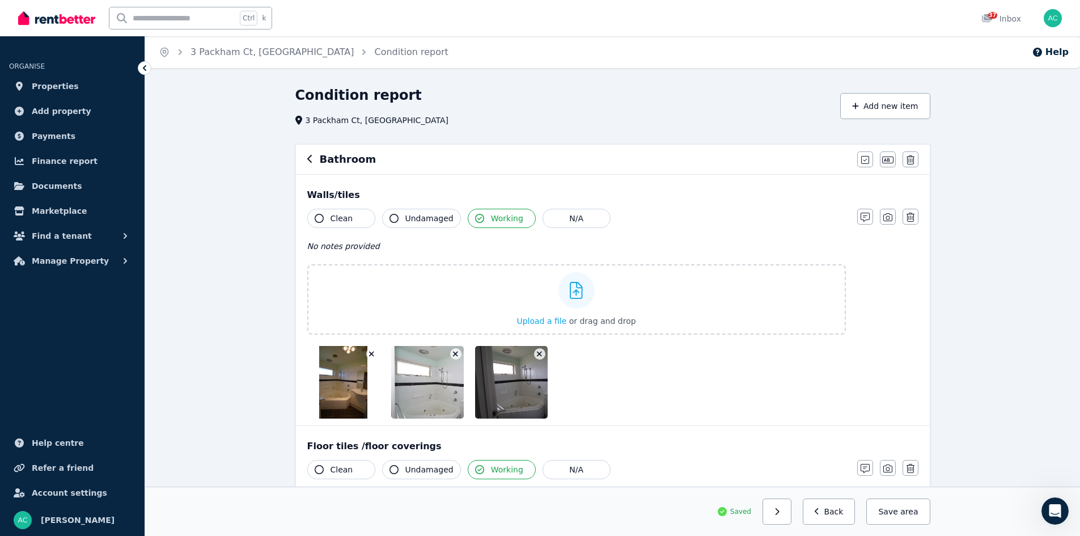
click at [310, 162] on icon "button" at bounding box center [309, 159] width 5 height 8
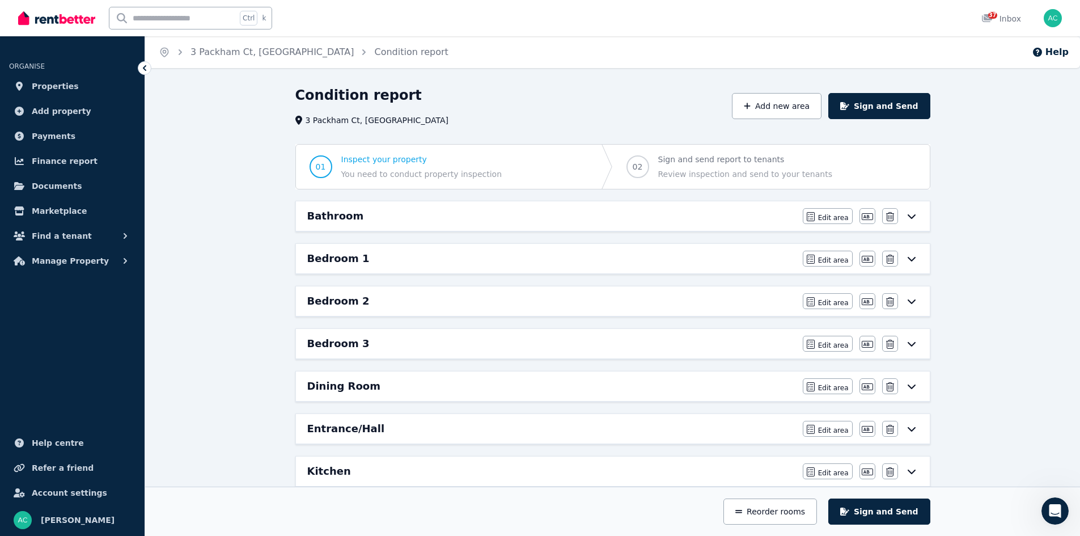
click at [310, 162] on span "01" at bounding box center [321, 166] width 23 height 23
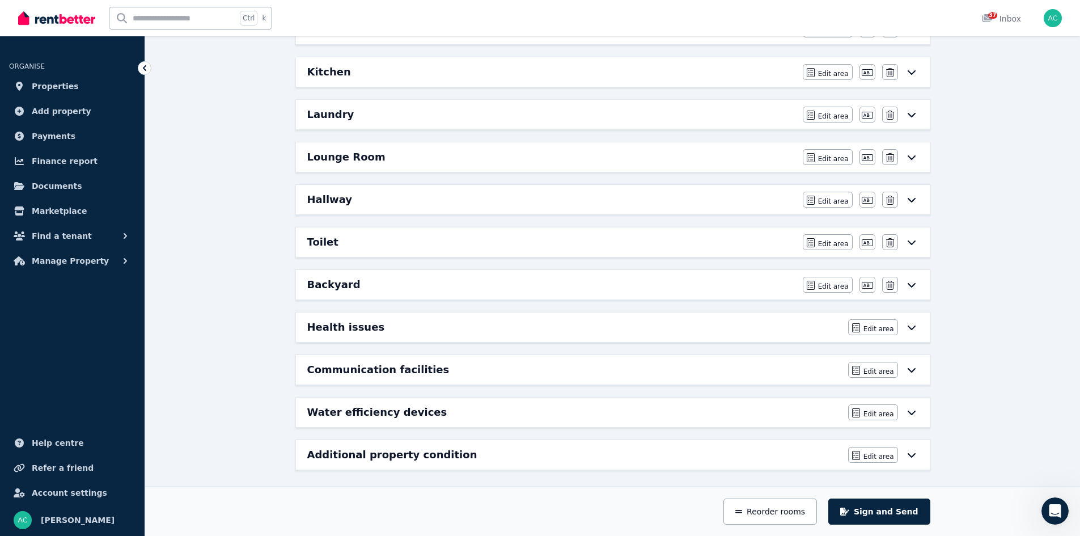
scroll to position [404, 0]
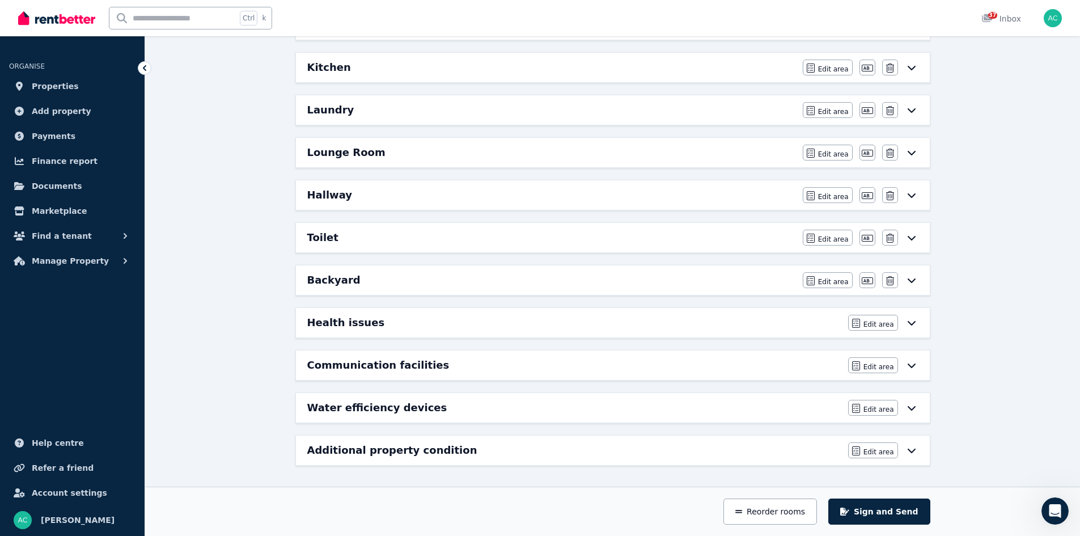
click at [362, 281] on div "Backyard" at bounding box center [551, 280] width 489 height 16
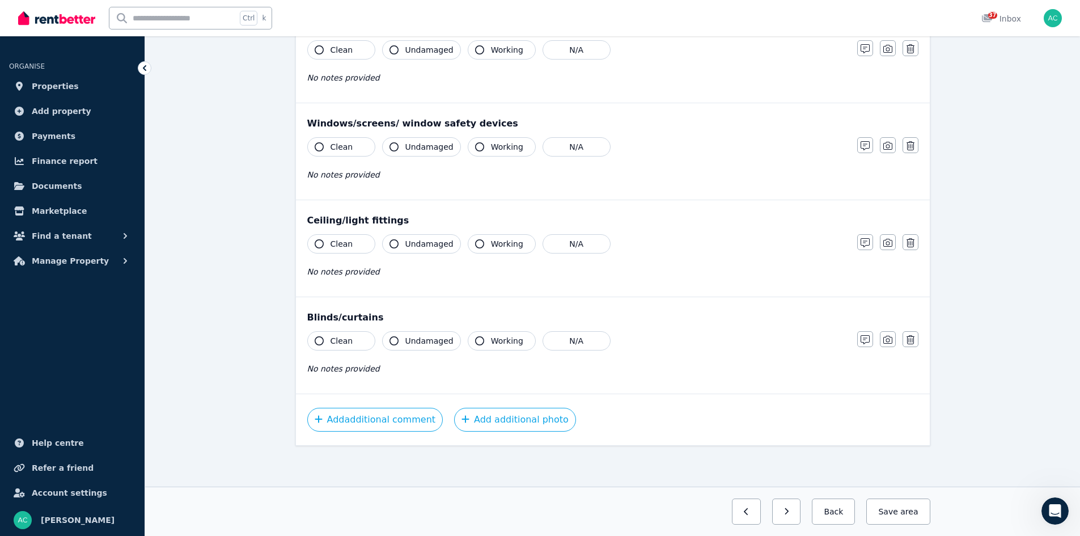
scroll to position [0, 0]
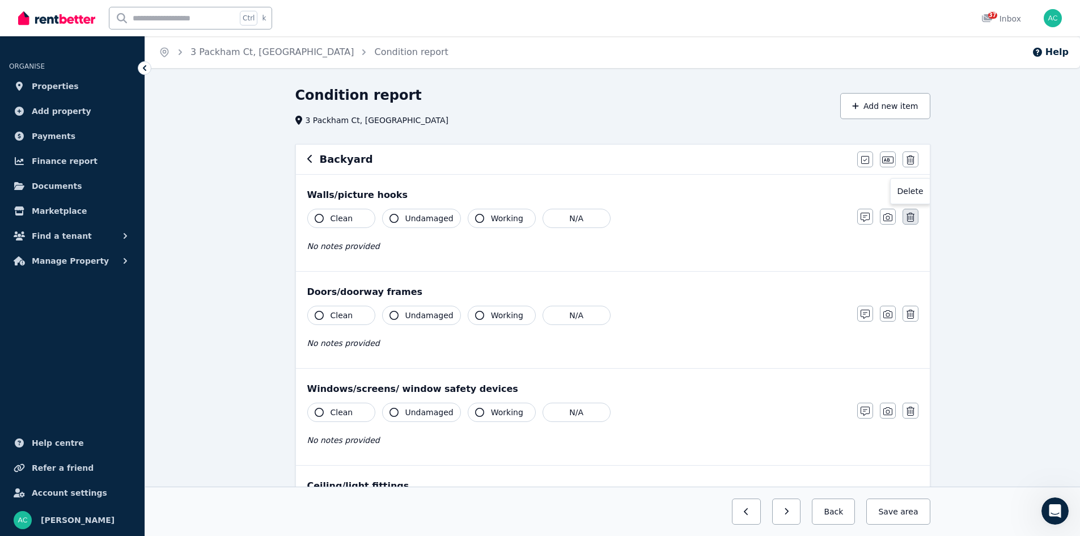
click at [913, 216] on icon "button" at bounding box center [911, 217] width 8 height 9
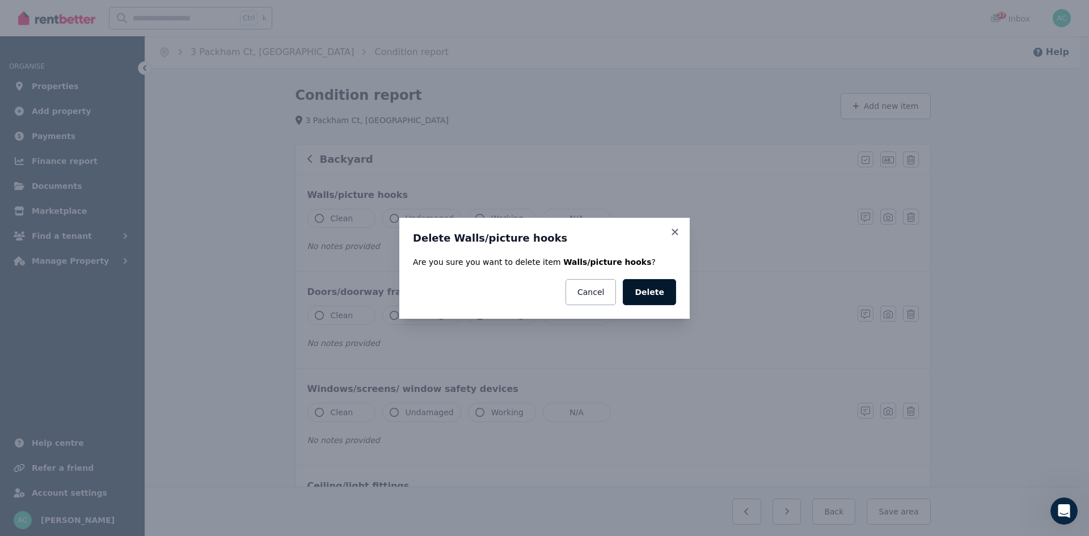
click at [662, 291] on button "Delete" at bounding box center [649, 292] width 53 height 26
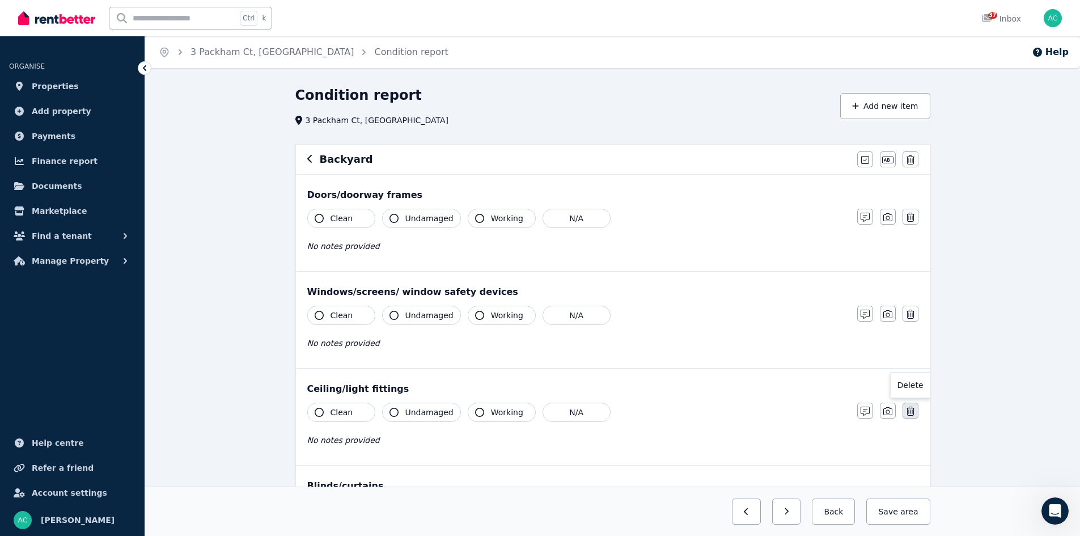
click at [908, 412] on icon "button" at bounding box center [911, 411] width 8 height 9
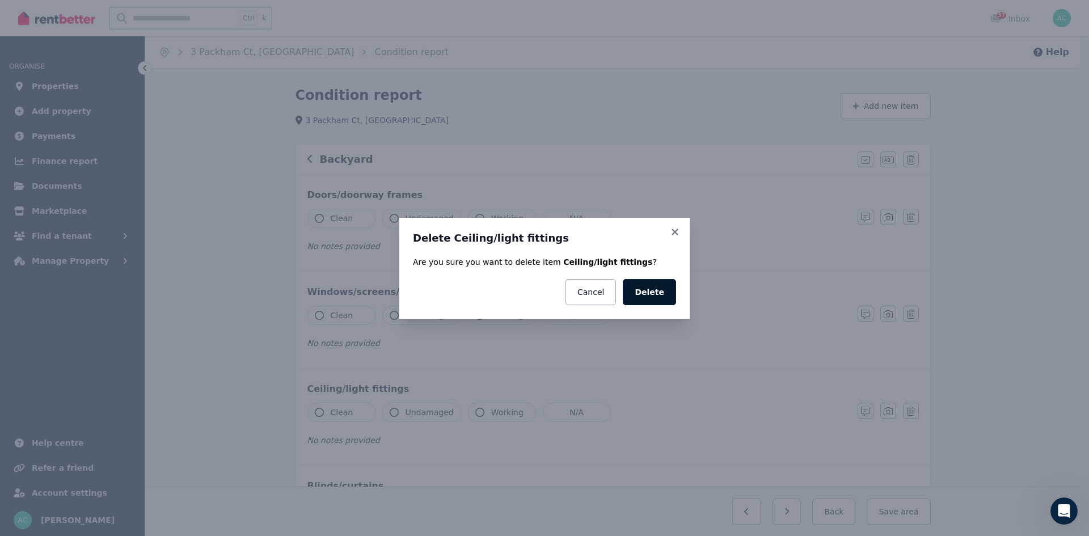
click at [663, 289] on button "Delete" at bounding box center [649, 292] width 53 height 26
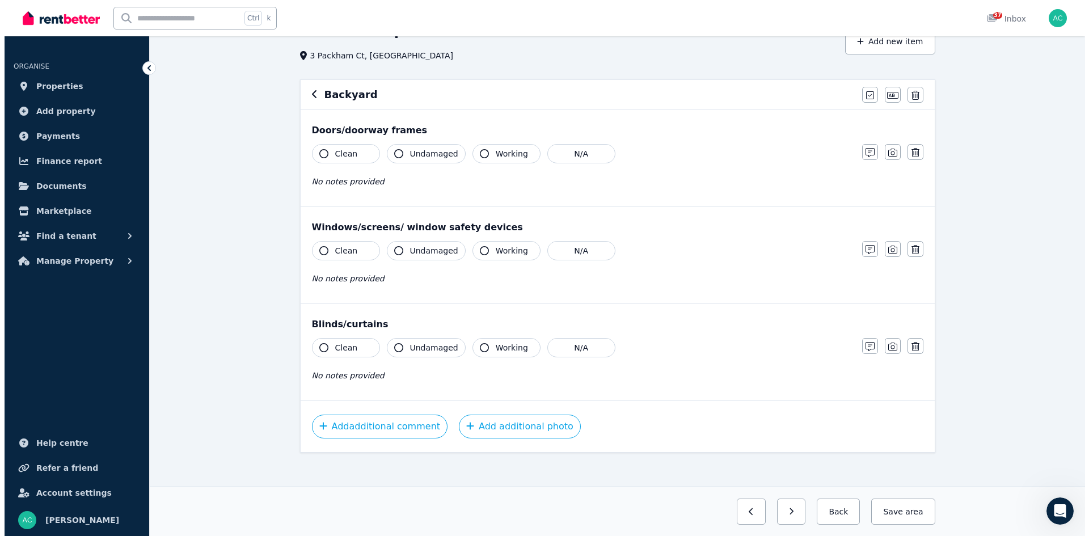
scroll to position [71, 0]
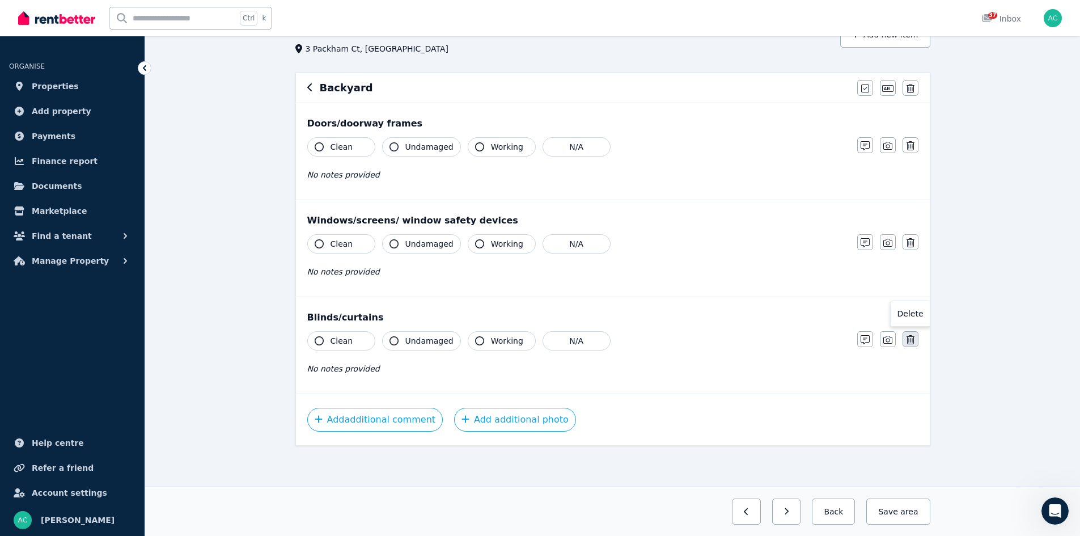
click at [911, 338] on icon "button" at bounding box center [911, 339] width 8 height 9
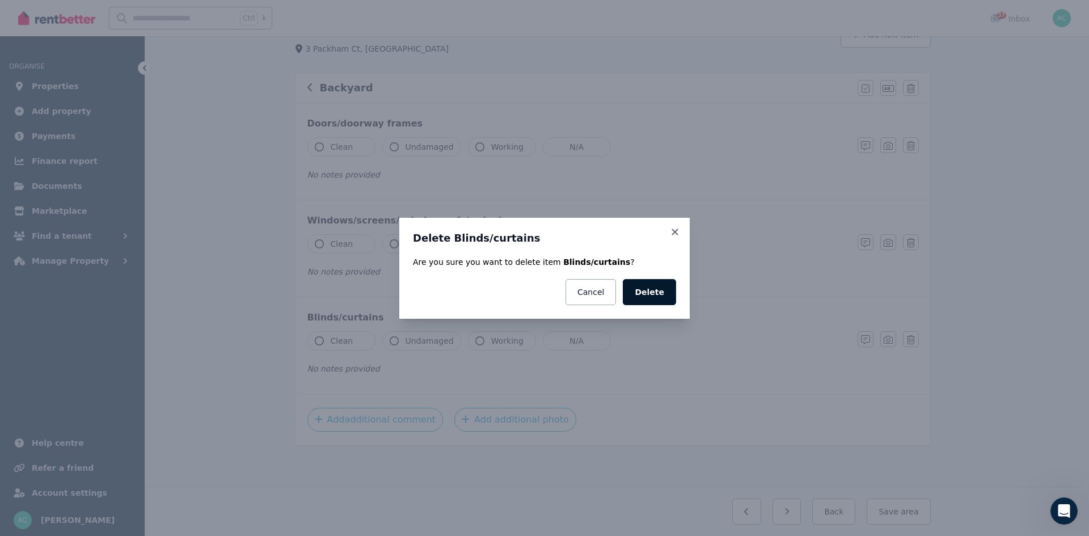
click at [668, 294] on button "Delete" at bounding box center [649, 292] width 53 height 26
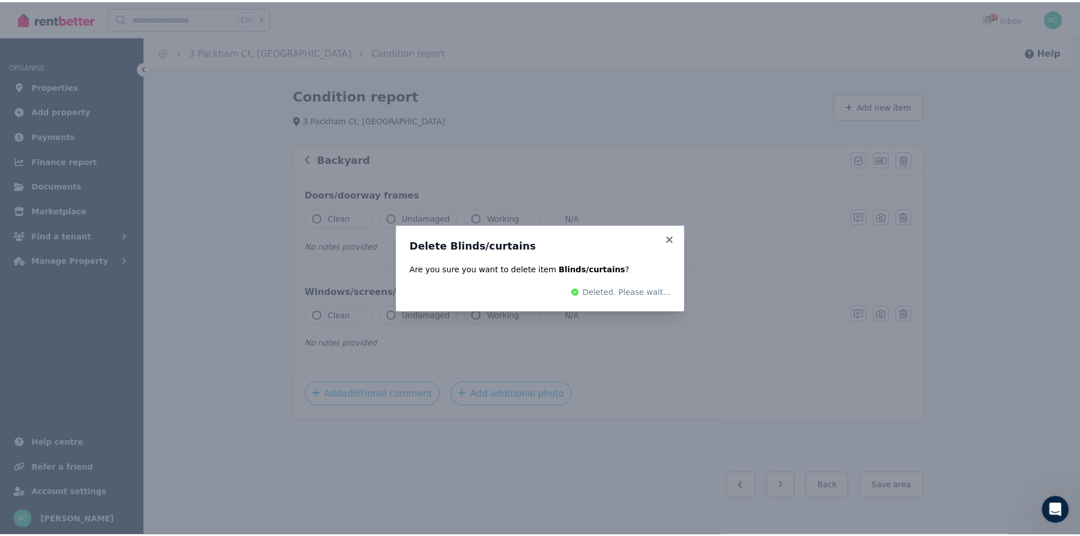
scroll to position [0, 0]
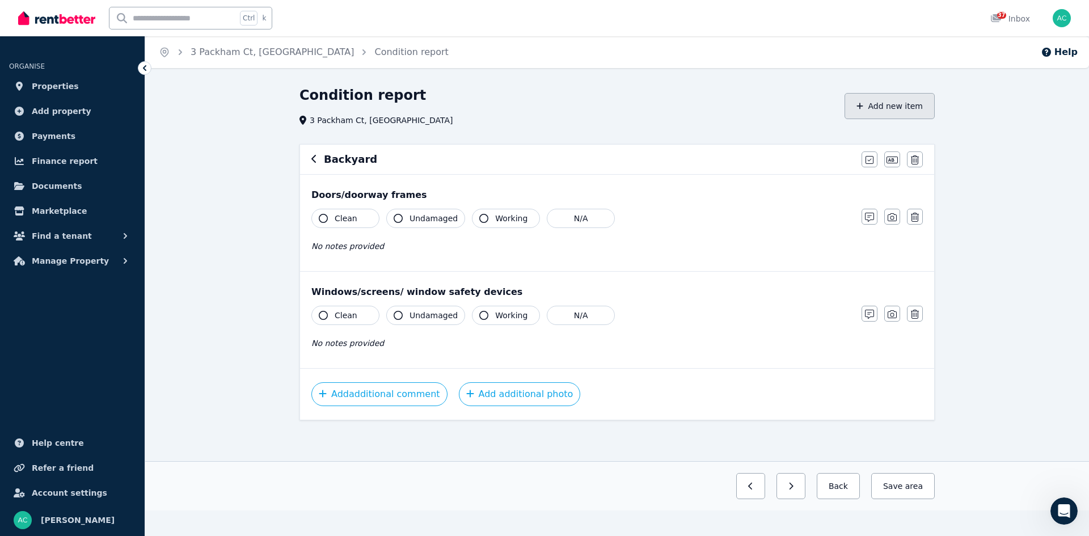
click at [907, 102] on button "Add new item" at bounding box center [889, 106] width 90 height 26
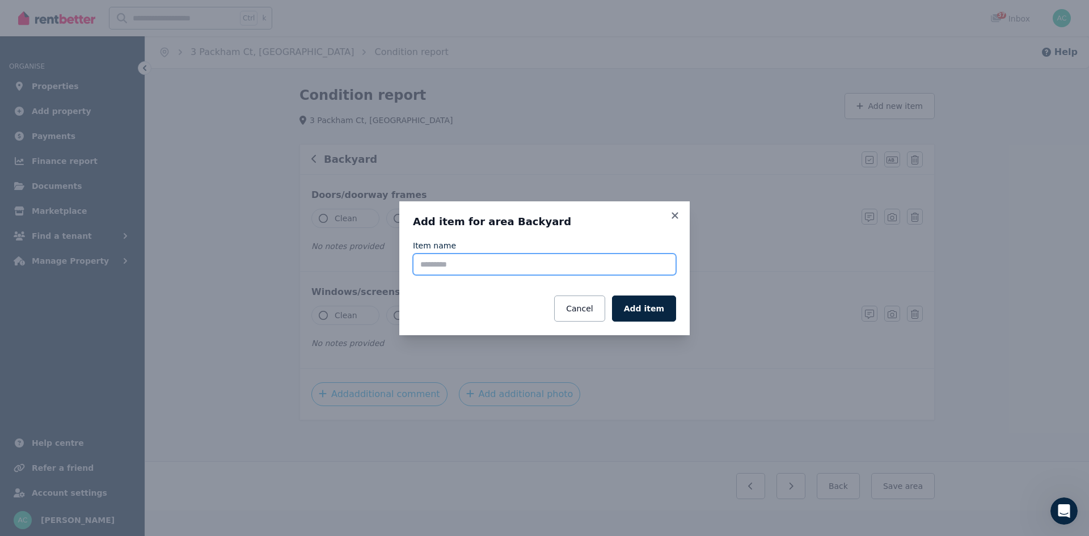
click at [537, 268] on input "Item name" at bounding box center [544, 264] width 263 height 22
drag, startPoint x: 514, startPoint y: 261, endPoint x: 331, endPoint y: 289, distance: 185.2
click at [331, 289] on div "**********" at bounding box center [544, 268] width 1089 height 536
type input "**********"
click at [648, 306] on button "Add item" at bounding box center [644, 308] width 64 height 26
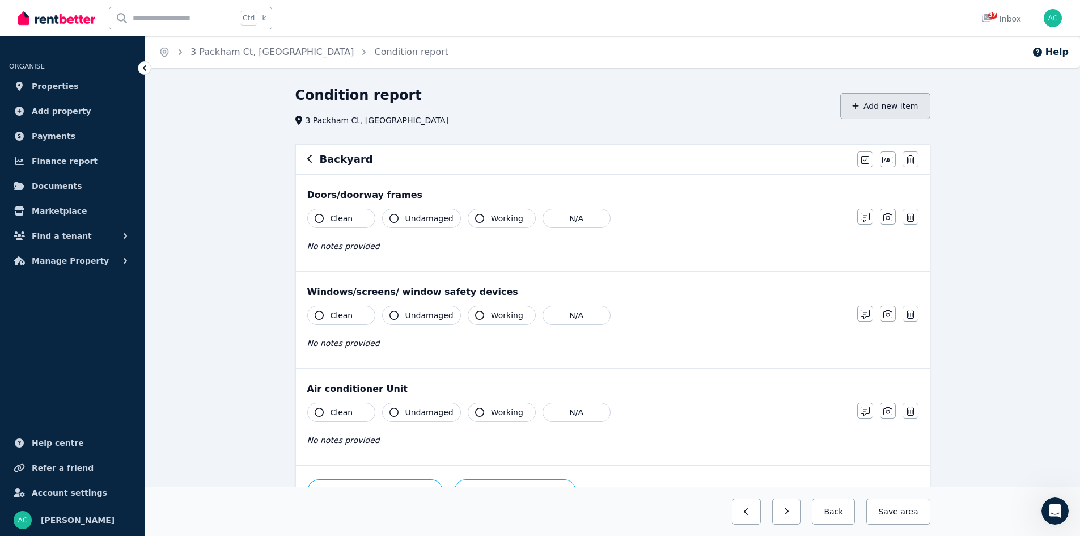
click at [891, 100] on button "Add new item" at bounding box center [885, 106] width 90 height 26
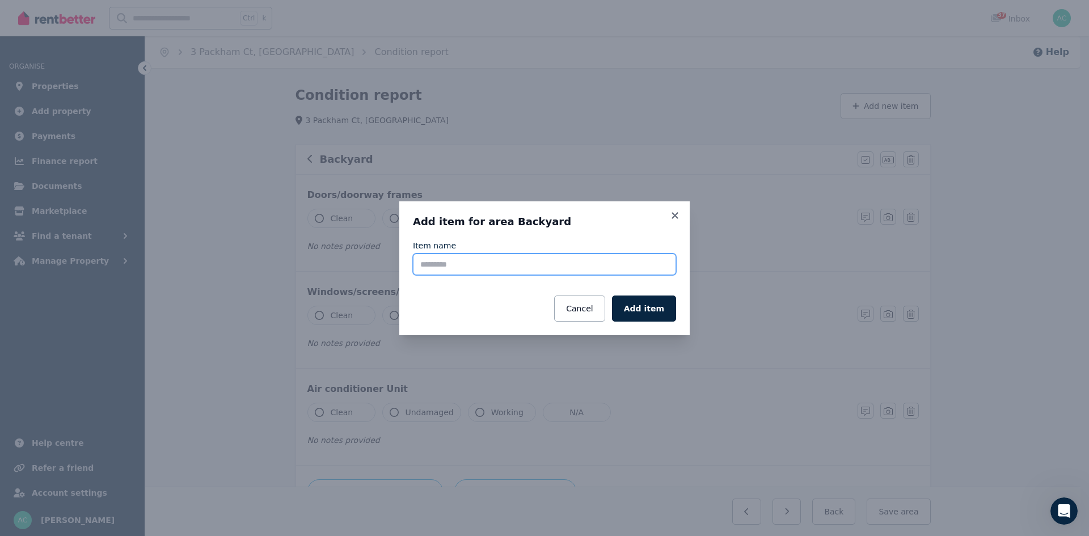
click at [493, 261] on input "Item name" at bounding box center [544, 264] width 263 height 22
click at [439, 260] on input "**********" at bounding box center [544, 264] width 263 height 22
type input "**********"
click at [651, 311] on button "Add item" at bounding box center [644, 308] width 64 height 26
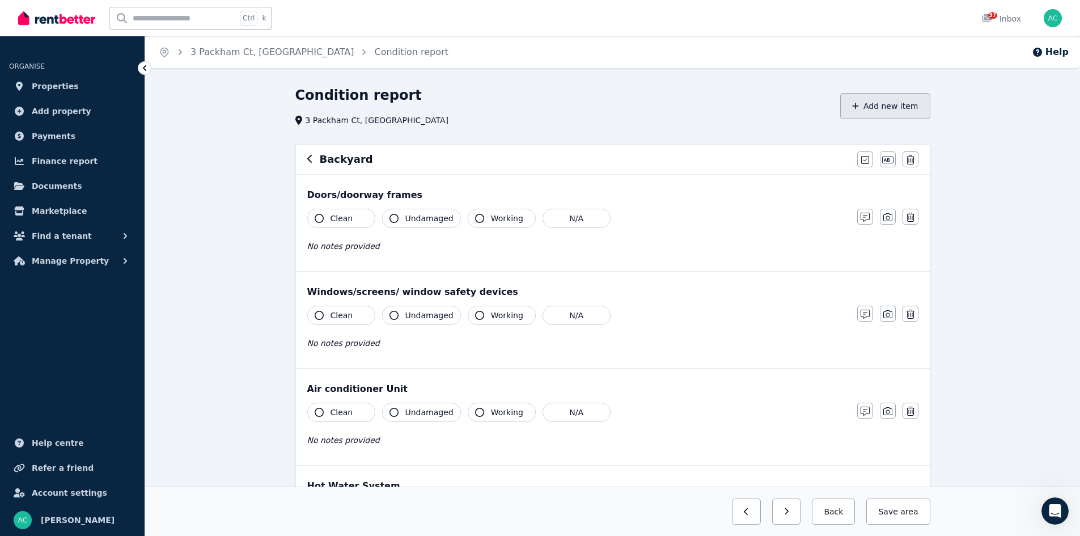
click at [886, 108] on button "Add new item" at bounding box center [885, 106] width 90 height 26
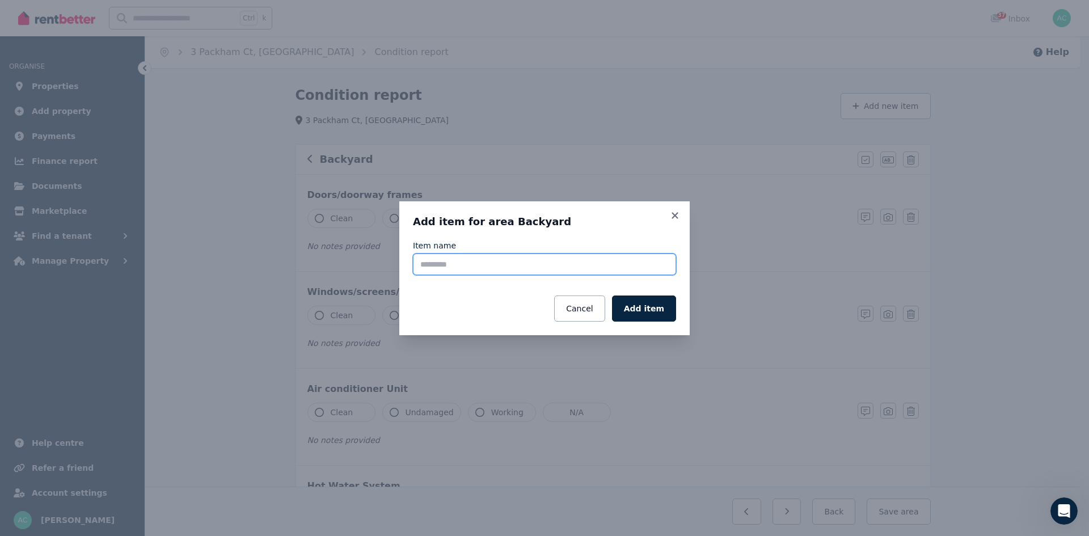
click at [504, 266] on input "Item name" at bounding box center [544, 264] width 263 height 22
type input "**********"
click at [650, 310] on button "Add item" at bounding box center [644, 308] width 64 height 26
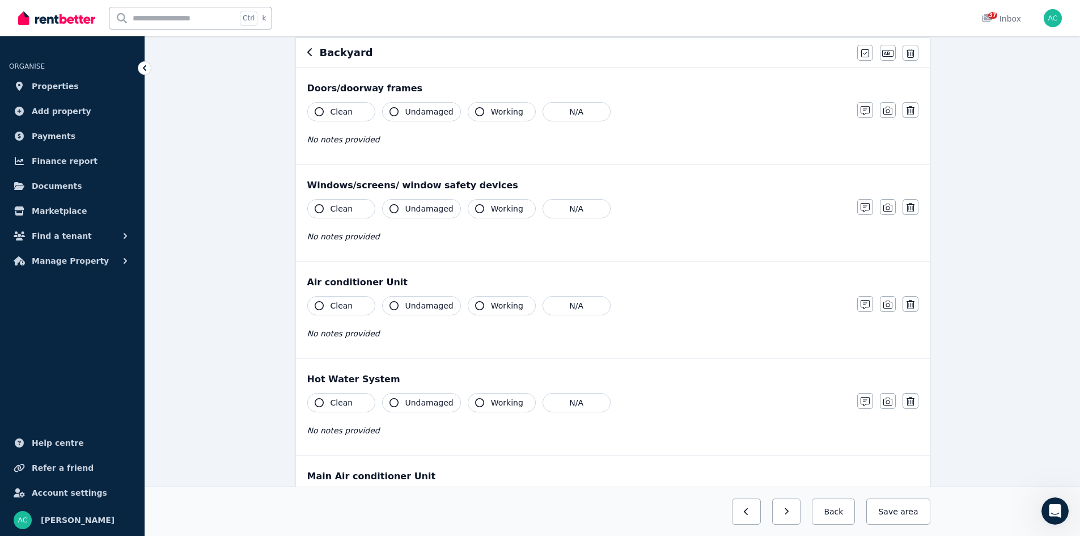
scroll to position [57, 0]
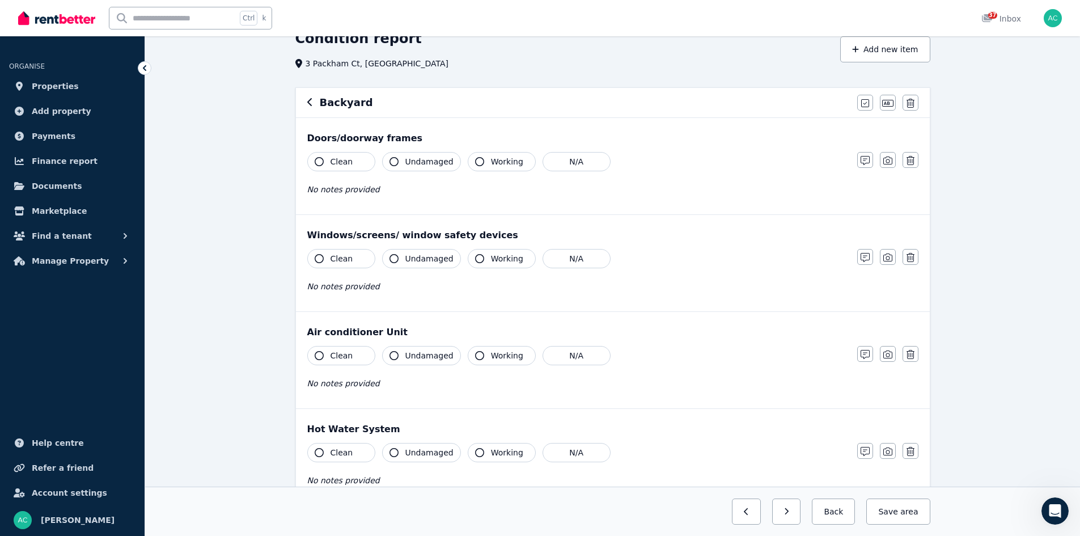
click at [510, 163] on span "Working" at bounding box center [507, 161] width 32 height 11
click at [511, 253] on span "Working" at bounding box center [507, 258] width 32 height 11
click at [505, 368] on div "Clean Undamaged Working N/A No notes provided" at bounding box center [576, 374] width 539 height 56
click at [505, 359] on span "Working" at bounding box center [507, 355] width 32 height 11
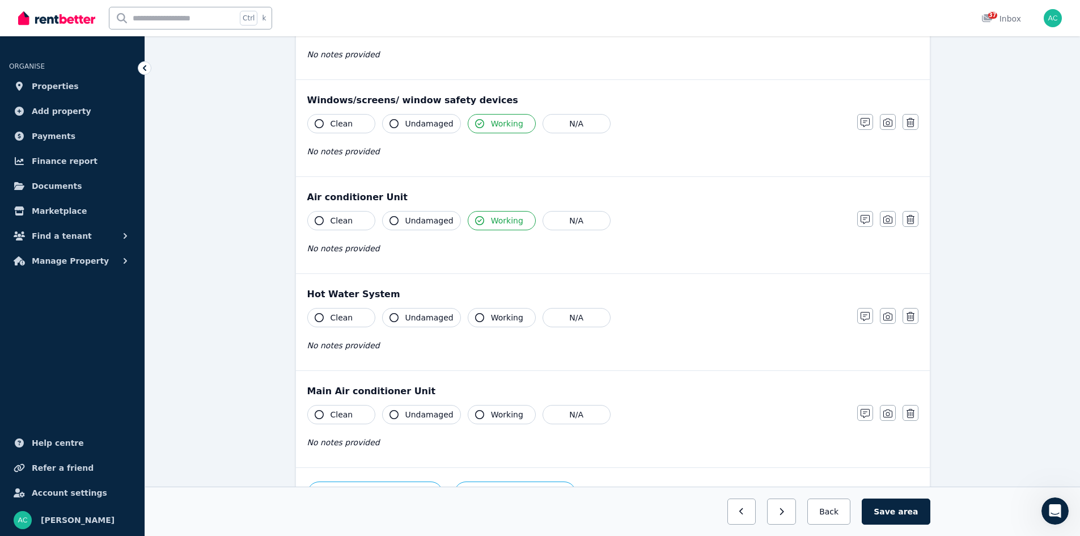
scroll to position [227, 0]
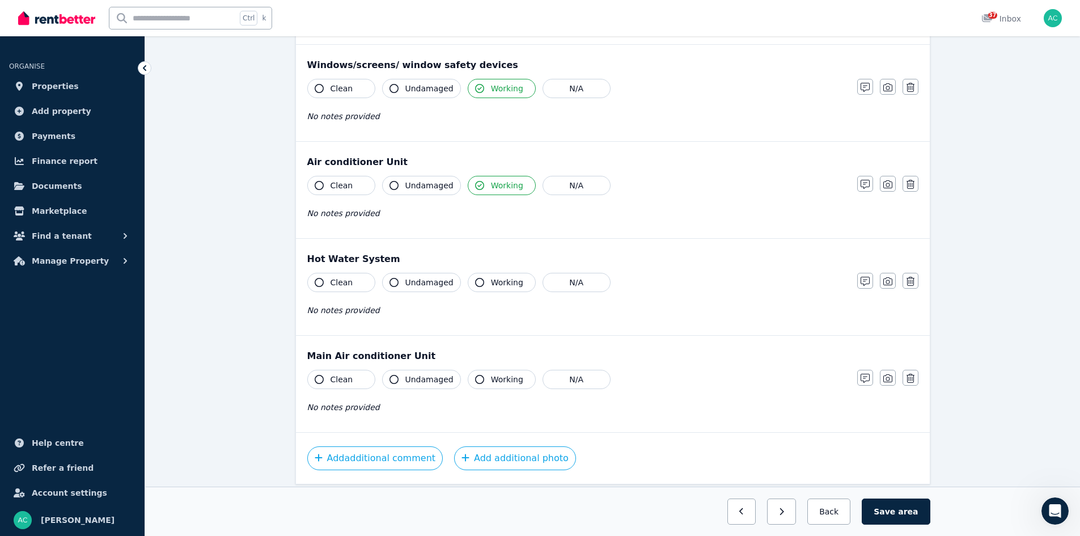
click at [500, 289] on button "Working" at bounding box center [502, 282] width 68 height 19
click at [509, 378] on span "Working" at bounding box center [507, 379] width 32 height 11
click at [881, 376] on button "button" at bounding box center [888, 378] width 16 height 16
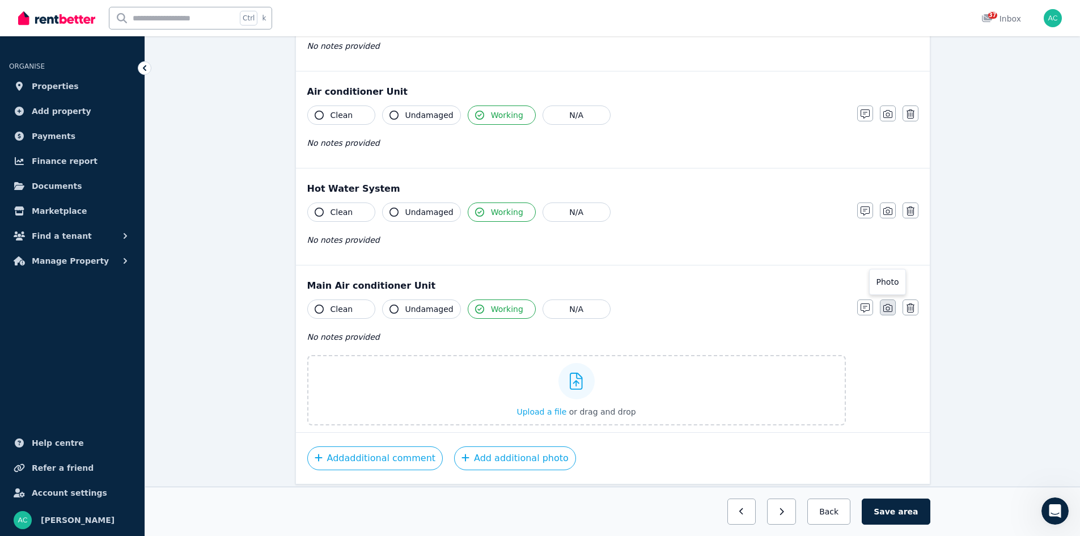
click at [887, 304] on icon "button" at bounding box center [887, 308] width 9 height 8
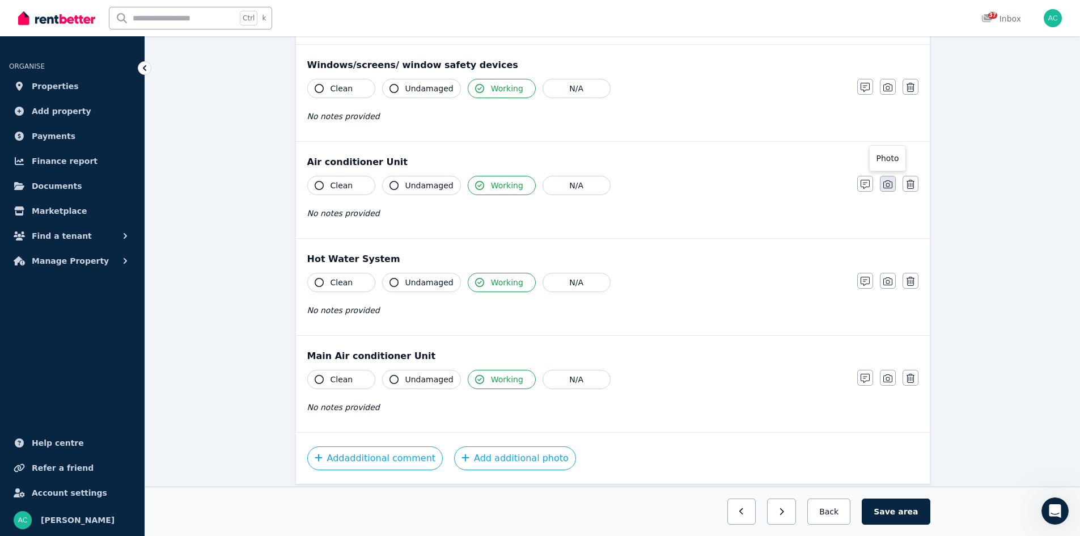
drag, startPoint x: 887, startPoint y: 177, endPoint x: 887, endPoint y: 120, distance: 56.7
click at [887, 176] on button "button" at bounding box center [888, 184] width 16 height 16
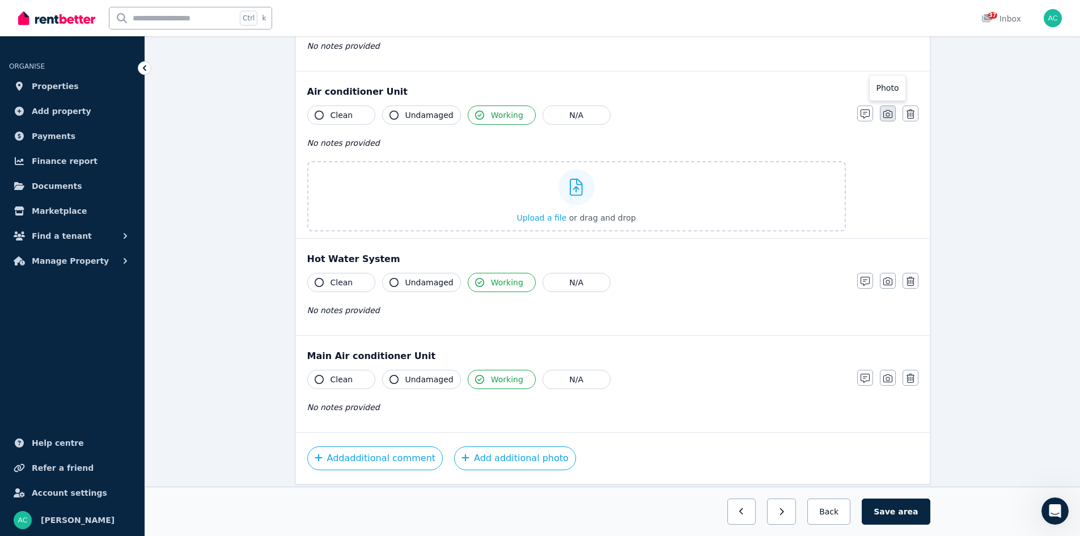
click at [889, 112] on icon "button" at bounding box center [887, 113] width 9 height 9
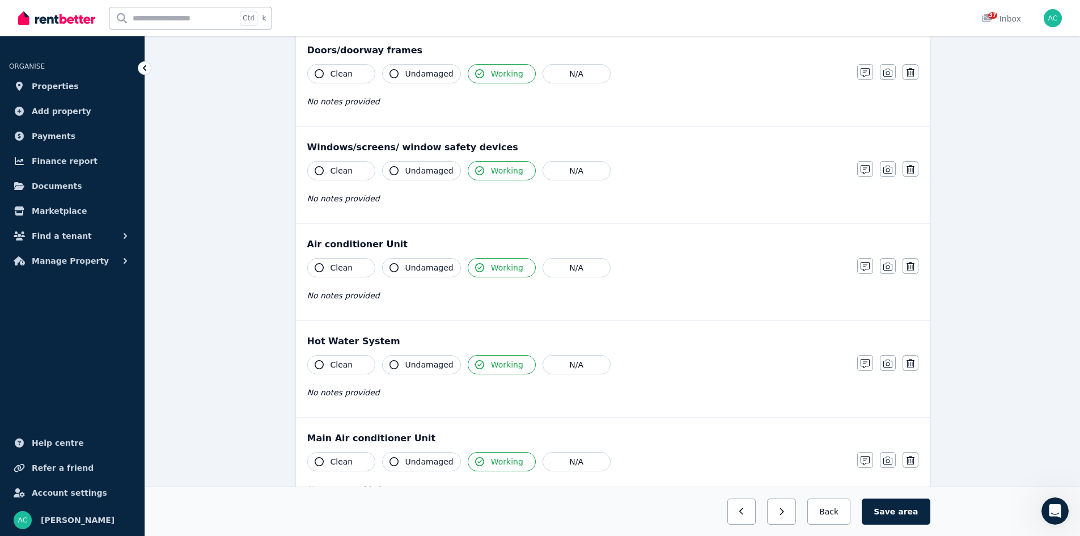
scroll to position [57, 0]
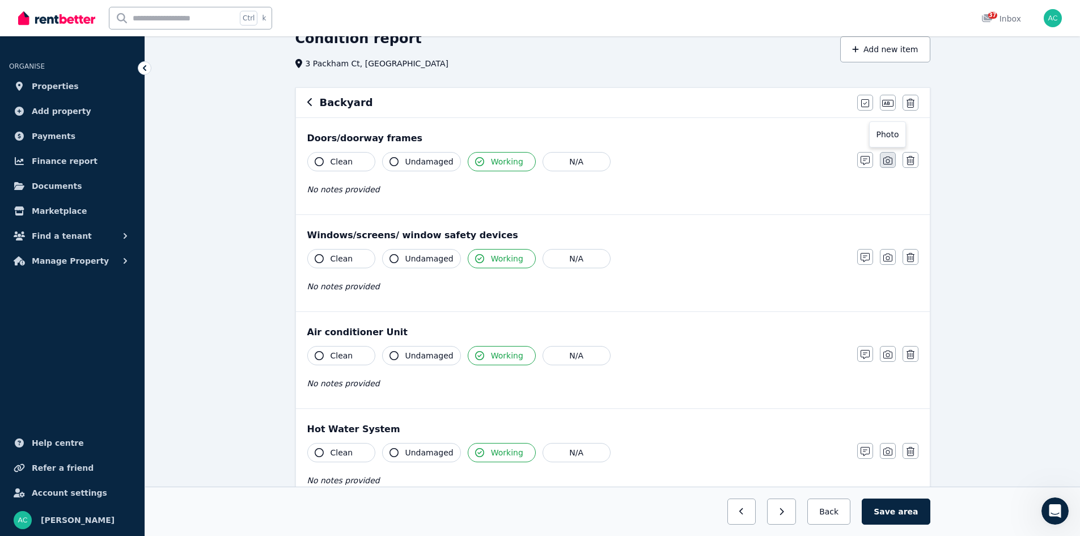
click at [885, 159] on icon "button" at bounding box center [887, 160] width 9 height 9
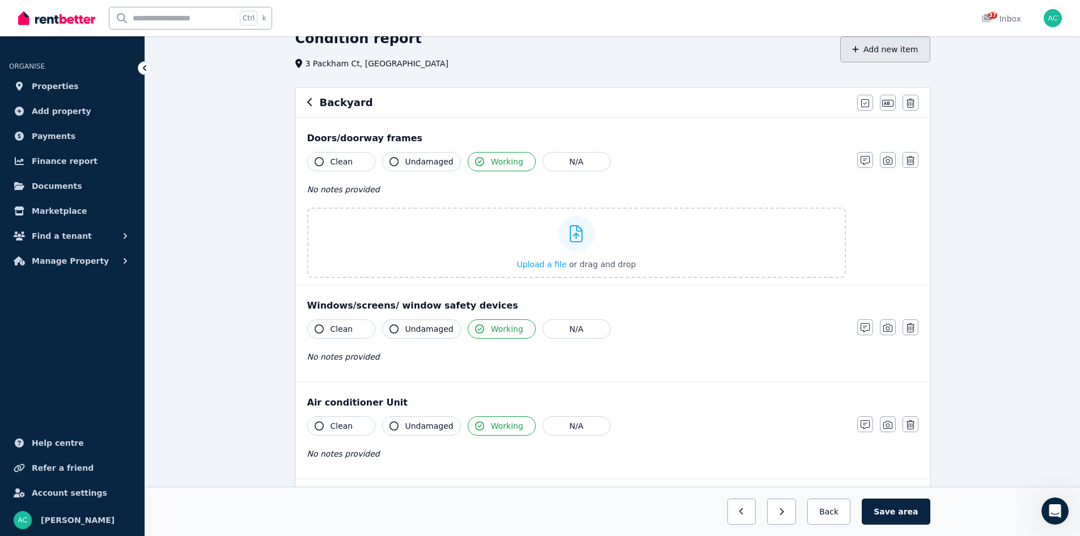
click at [908, 51] on button "Add new item" at bounding box center [885, 49] width 90 height 26
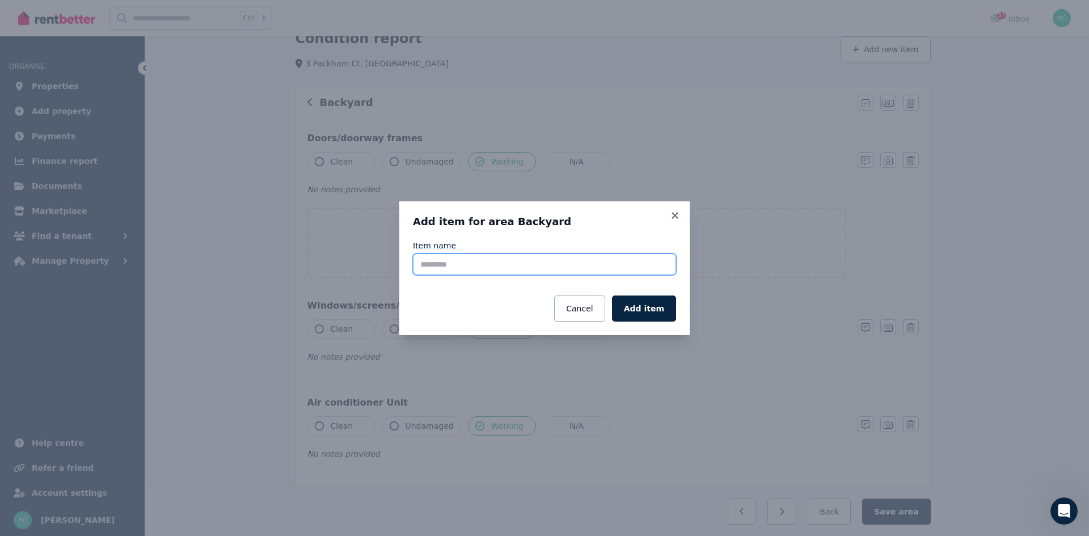
click at [579, 266] on input "Item name" at bounding box center [544, 264] width 263 height 22
type input "**********"
click at [650, 307] on button "Add item" at bounding box center [644, 308] width 64 height 26
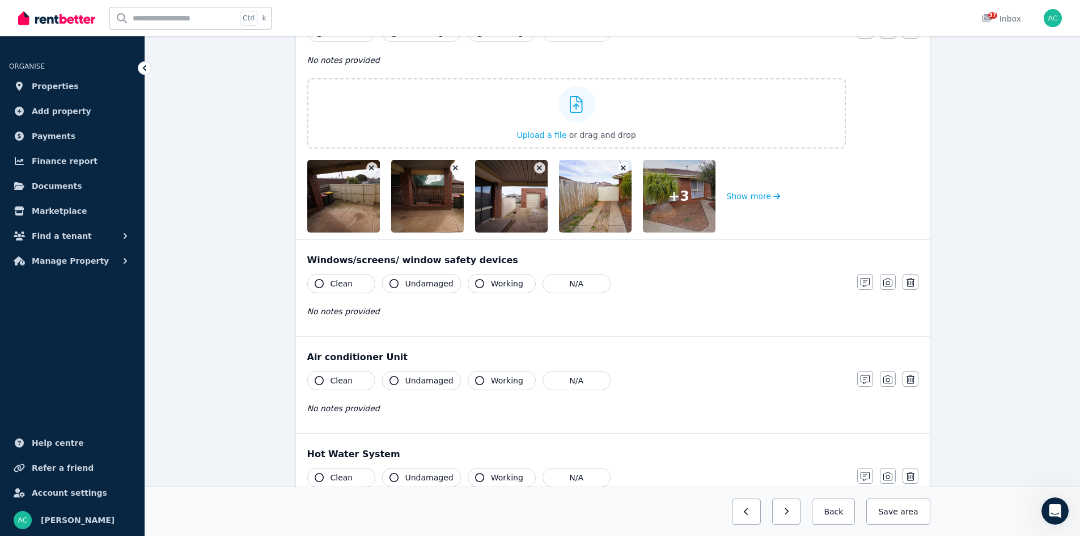
scroll to position [170, 0]
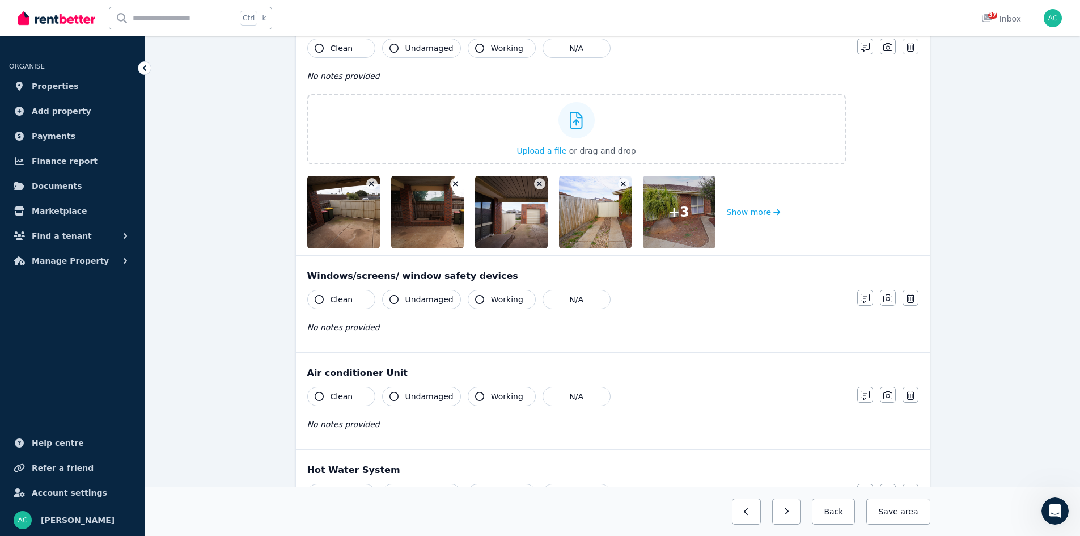
click at [491, 296] on span "Working" at bounding box center [507, 299] width 32 height 11
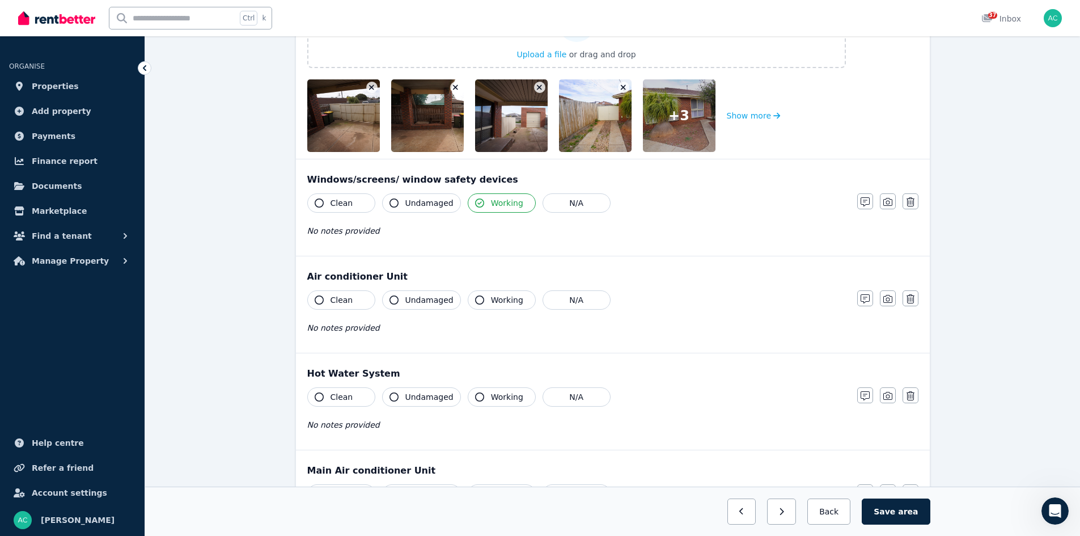
scroll to position [283, 0]
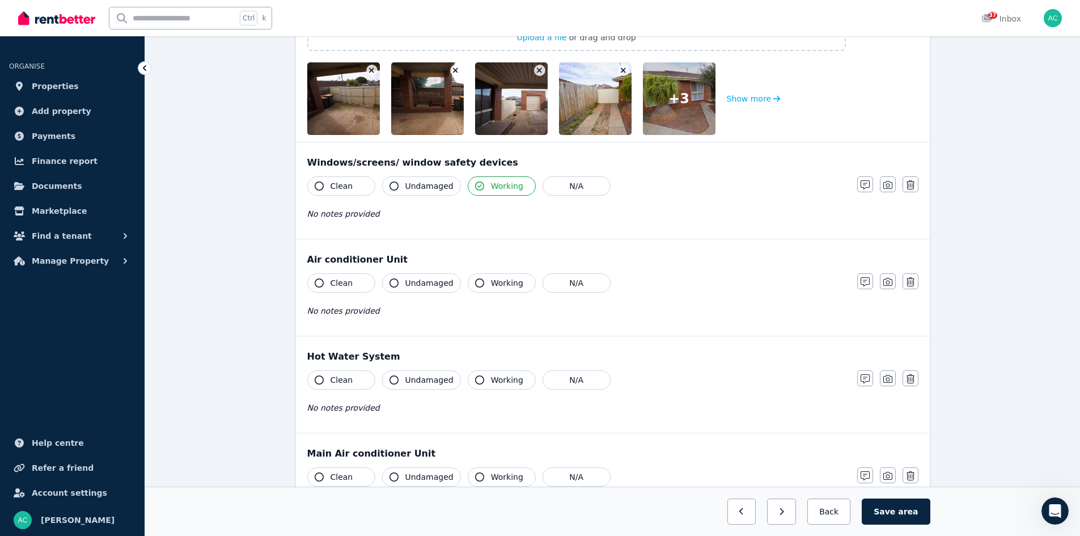
click at [503, 283] on span "Working" at bounding box center [507, 282] width 32 height 11
click at [887, 286] on icon "button" at bounding box center [887, 282] width 9 height 8
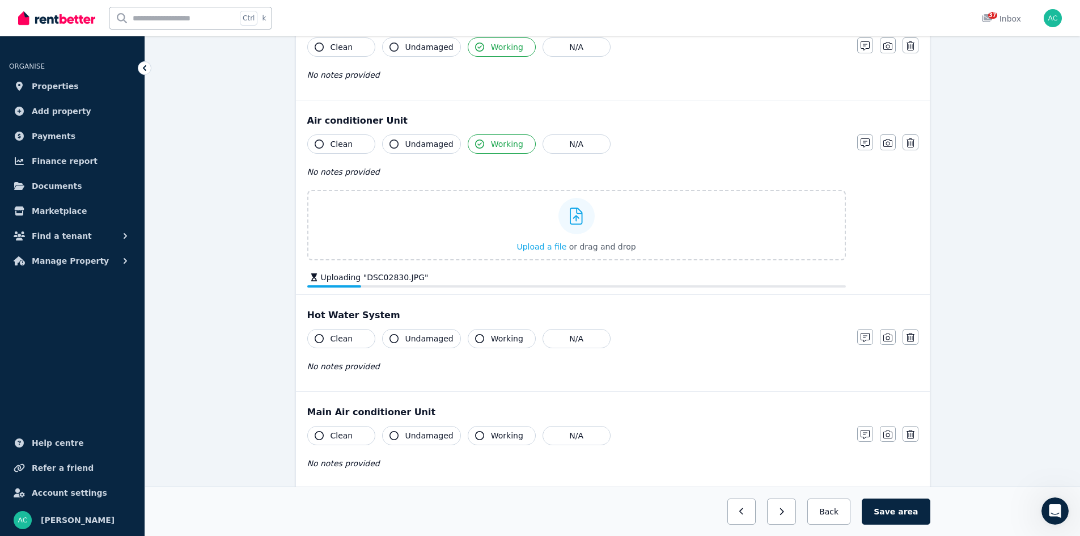
scroll to position [454, 0]
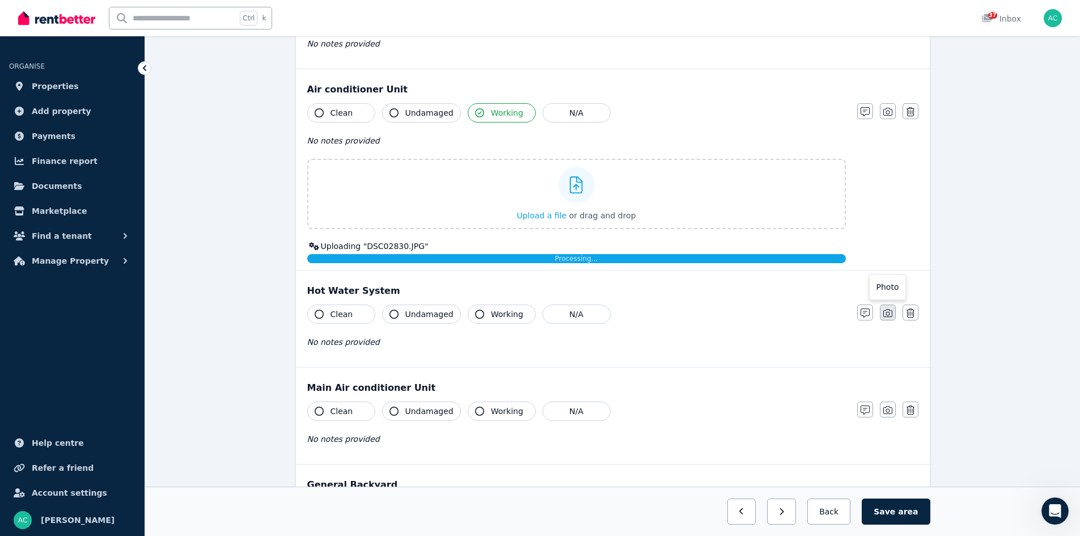
click at [890, 312] on icon "button" at bounding box center [887, 312] width 9 height 9
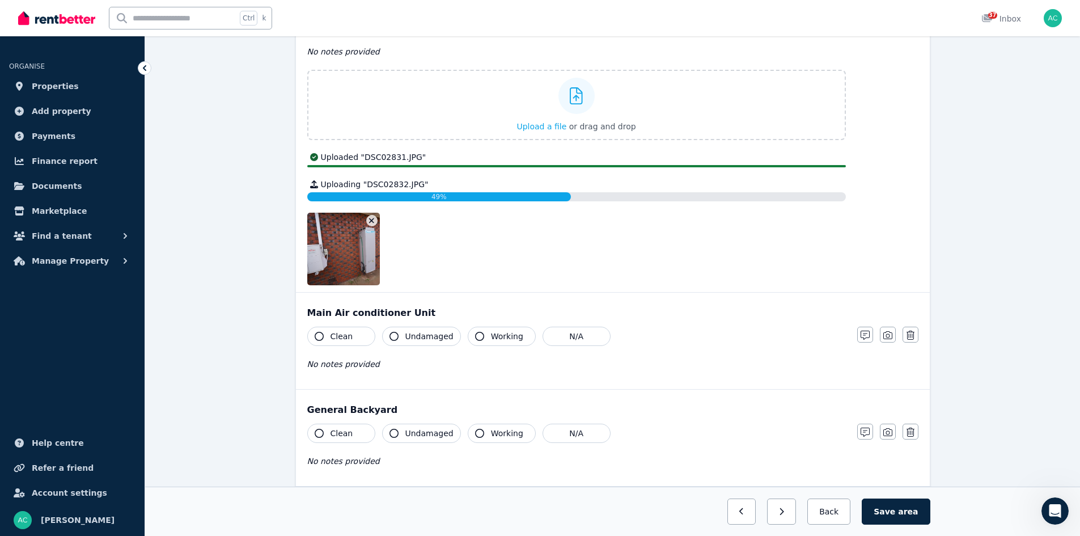
scroll to position [886, 0]
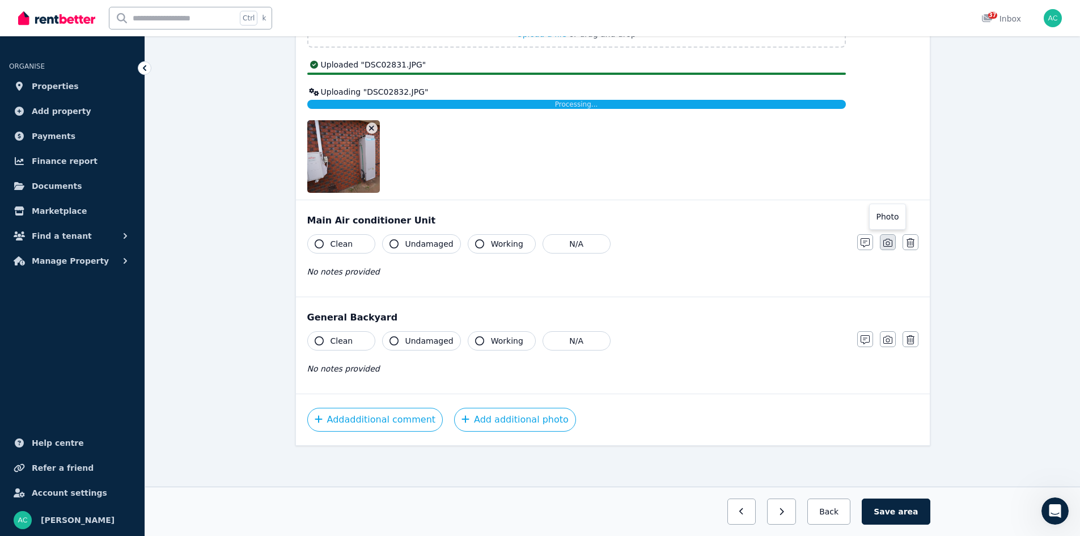
click at [894, 239] on button "button" at bounding box center [888, 242] width 16 height 16
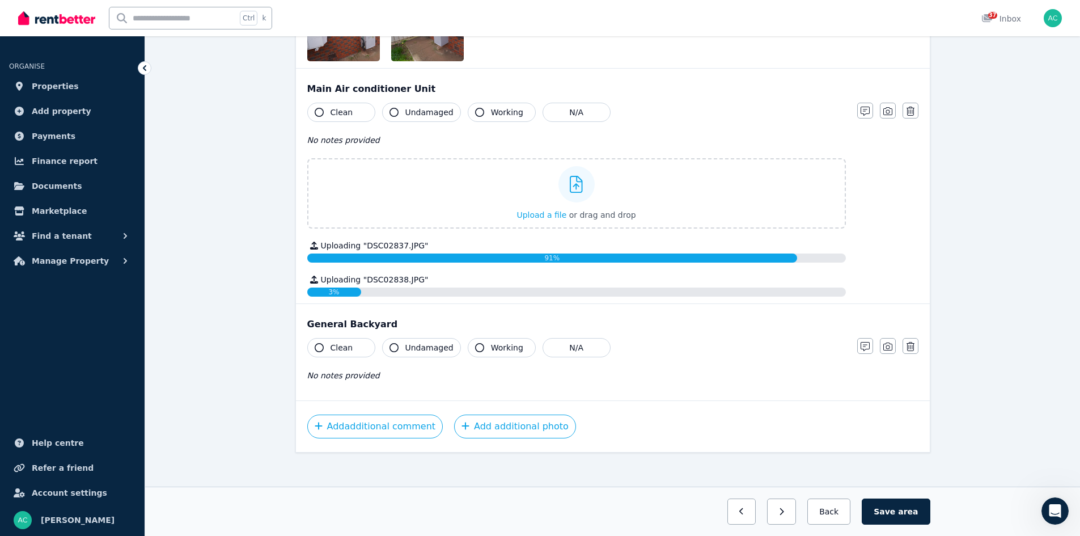
scroll to position [963, 0]
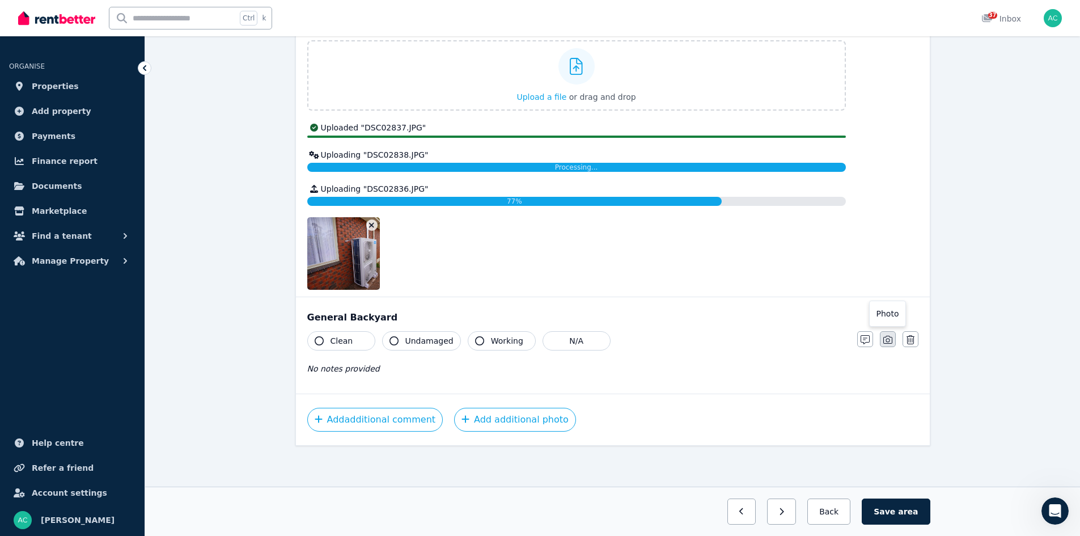
click at [886, 341] on icon "button" at bounding box center [887, 340] width 9 height 8
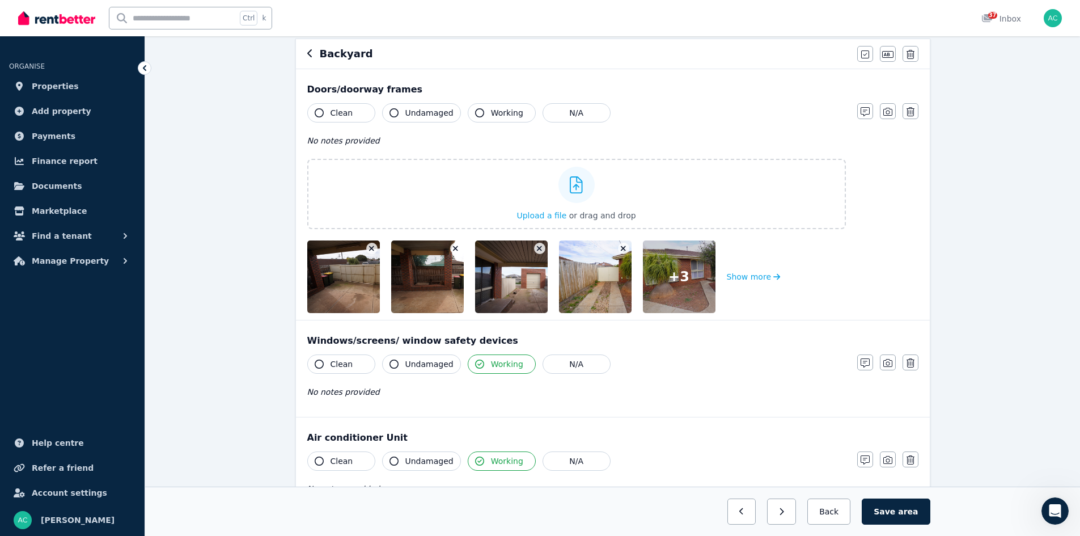
scroll to position [113, 0]
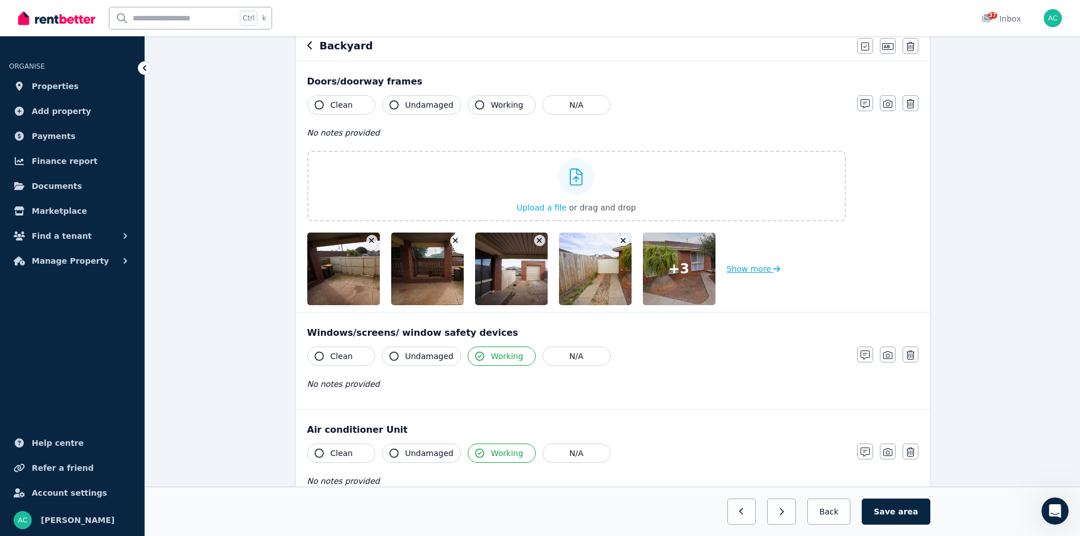
click at [761, 270] on button "Show more" at bounding box center [754, 268] width 54 height 73
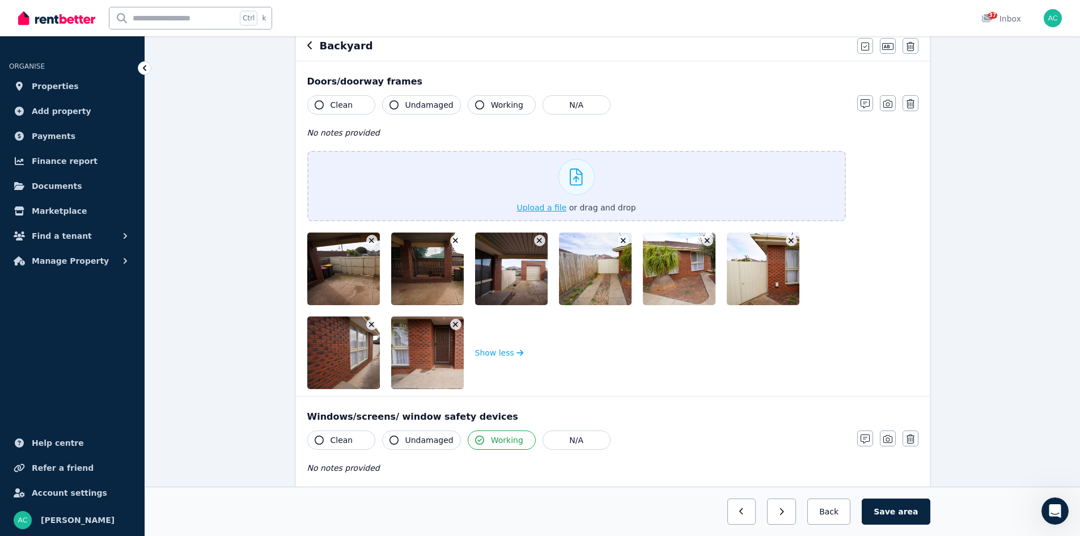
click at [555, 197] on div "Upload a file or drag and drop" at bounding box center [576, 186] width 119 height 68
click at [0, 0] on input "Upload a file or drag and drop" at bounding box center [0, 0] width 0 height 0
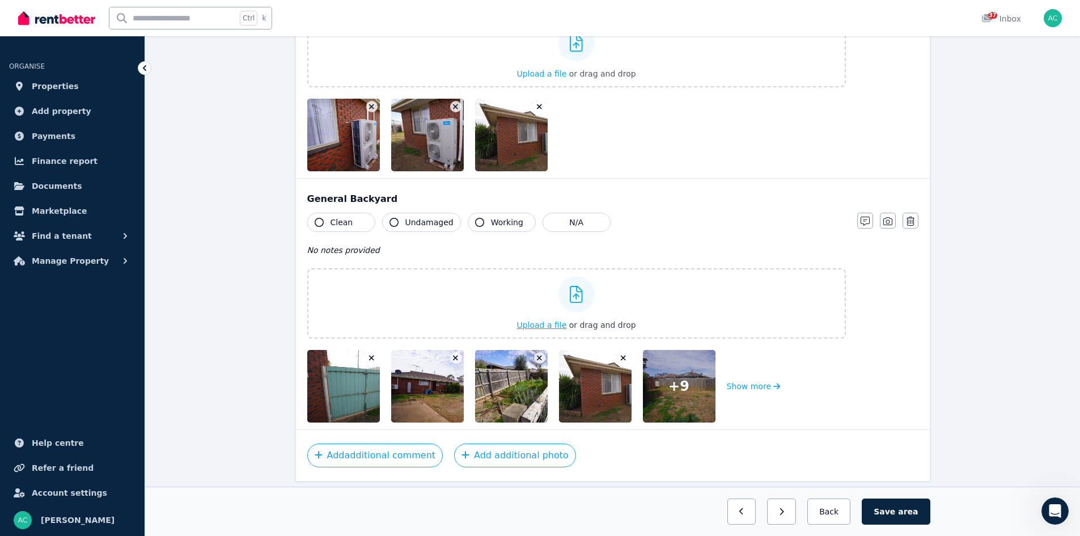
scroll to position [1217, 0]
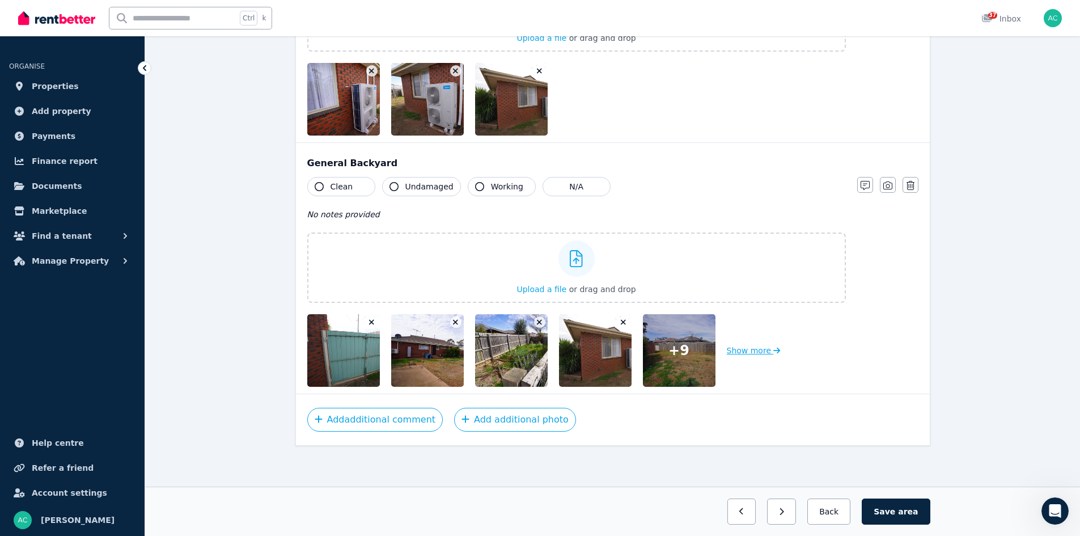
click at [756, 353] on button "Show more" at bounding box center [754, 350] width 54 height 73
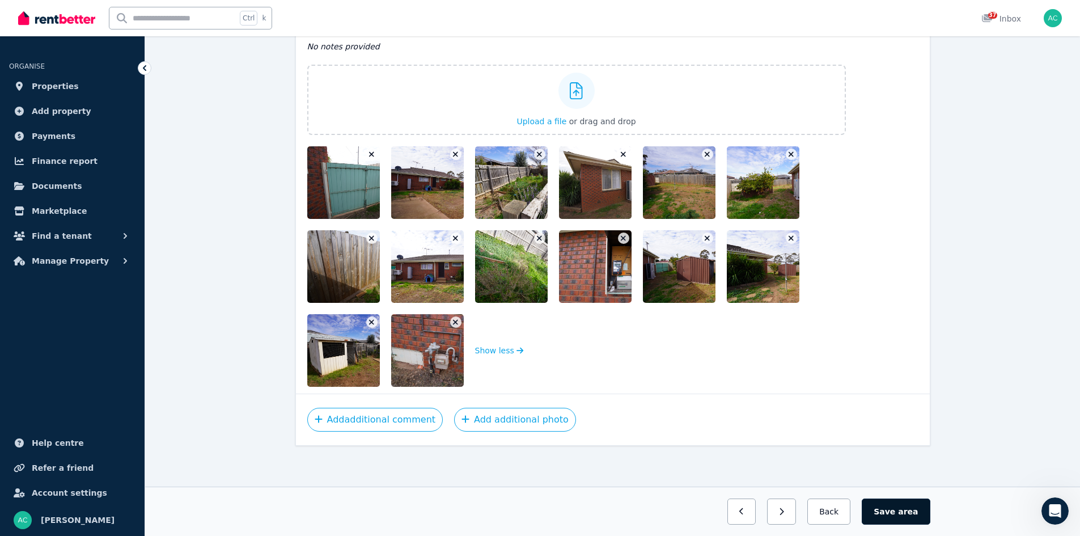
click at [909, 515] on span "area" at bounding box center [908, 511] width 20 height 11
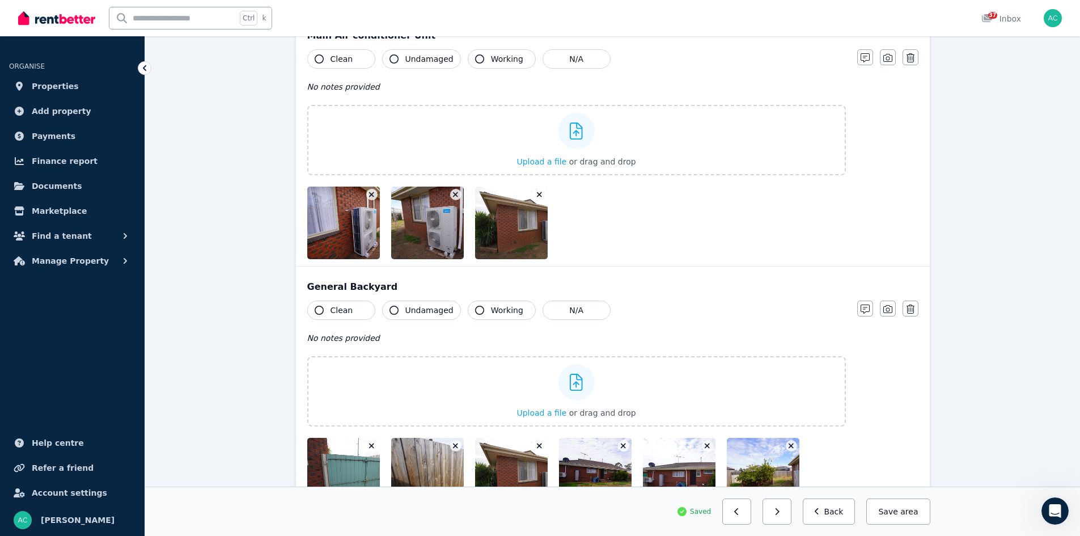
scroll to position [1101, 0]
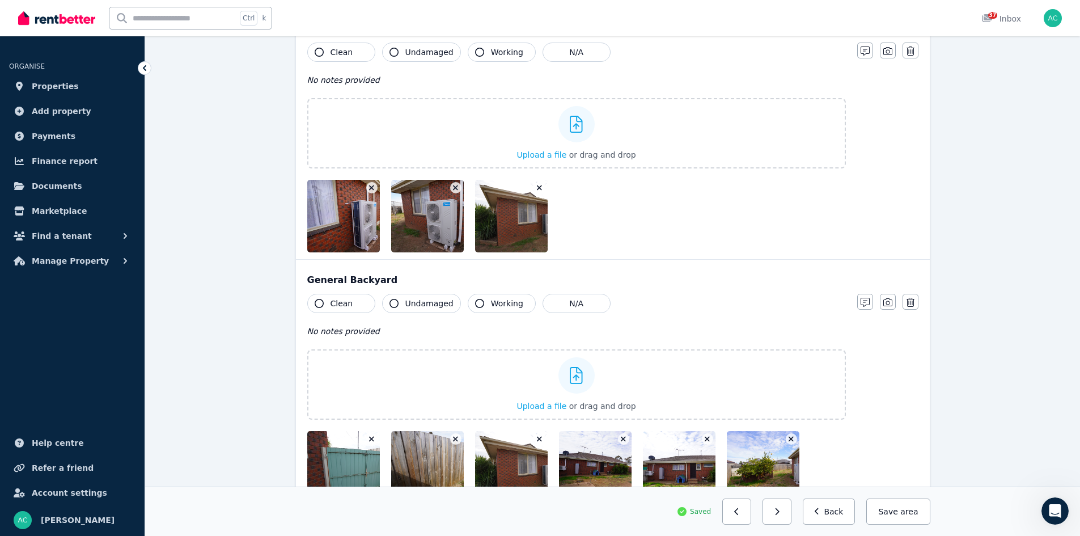
click at [491, 303] on span "Working" at bounding box center [507, 303] width 32 height 11
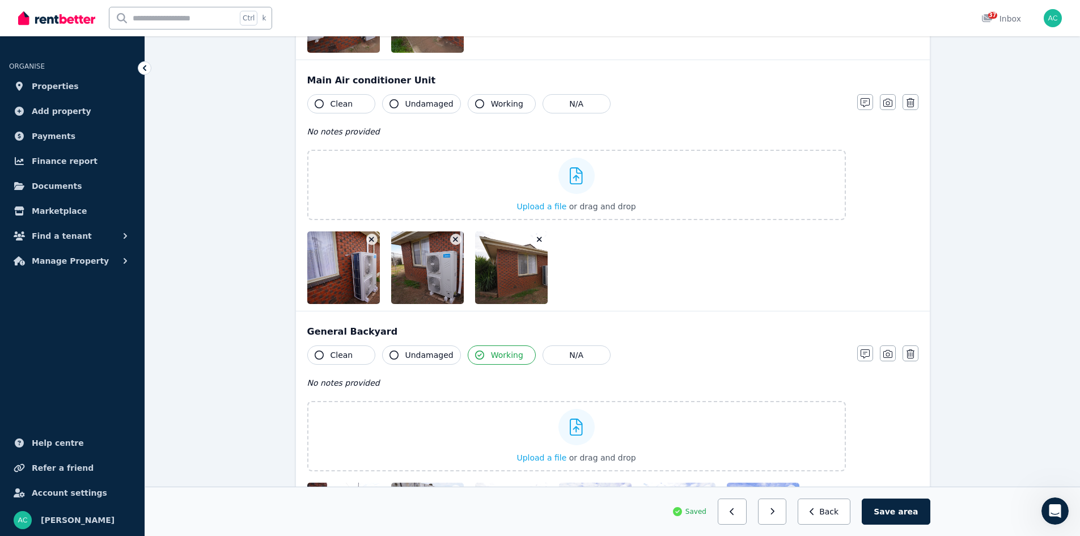
scroll to position [987, 0]
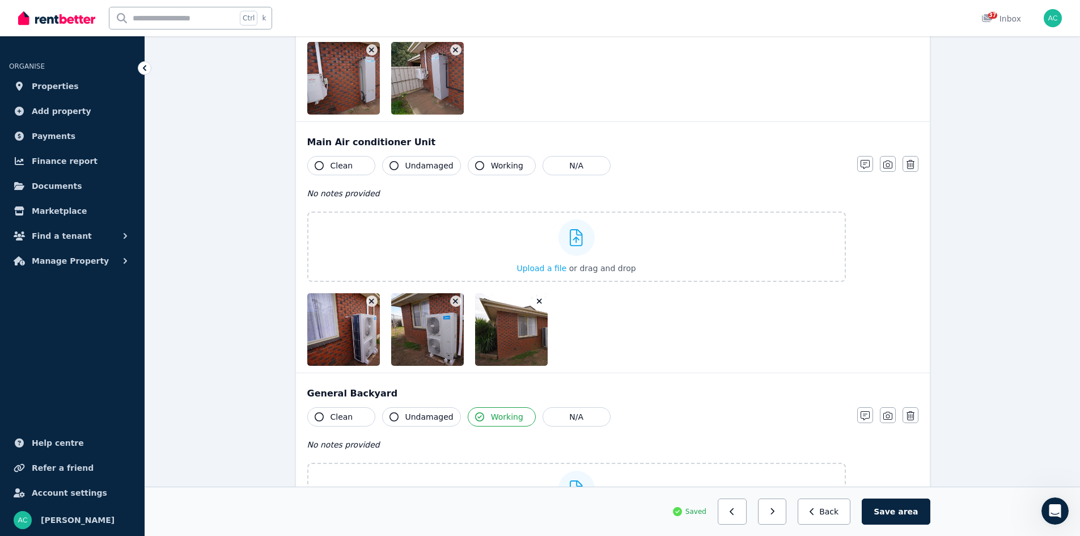
click at [494, 166] on span "Working" at bounding box center [507, 165] width 32 height 11
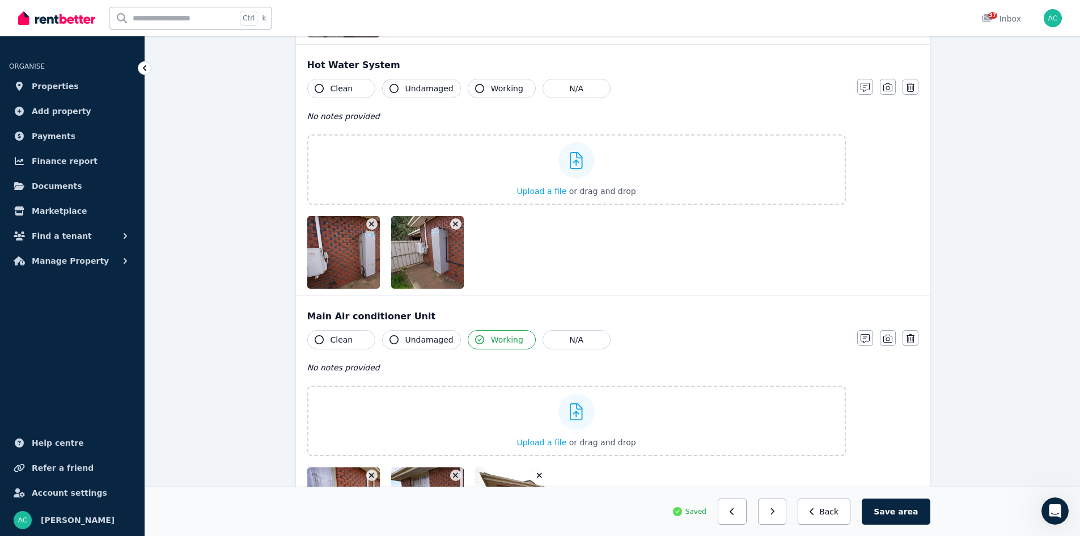
scroll to position [760, 0]
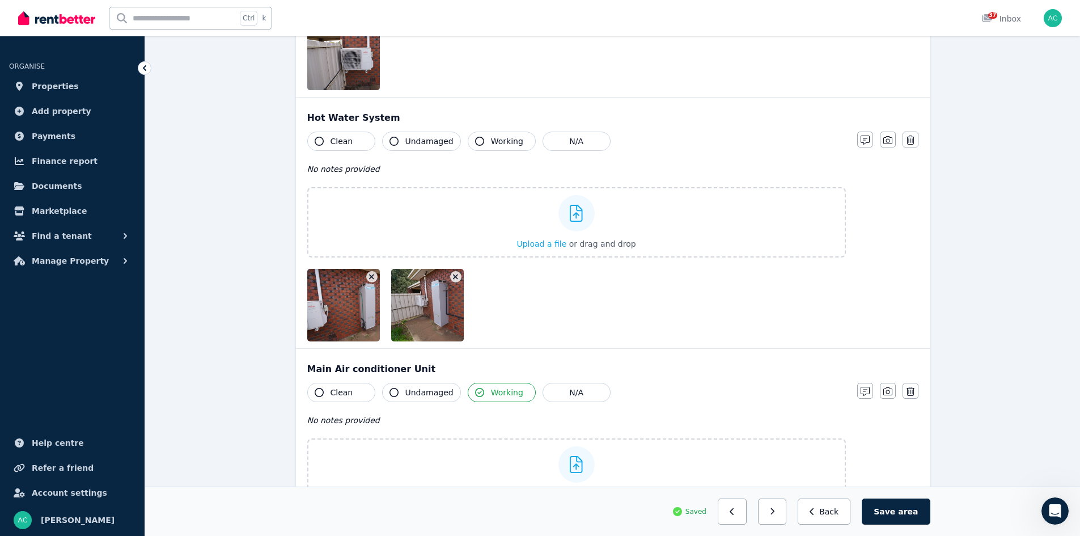
click at [493, 143] on span "Working" at bounding box center [507, 141] width 32 height 11
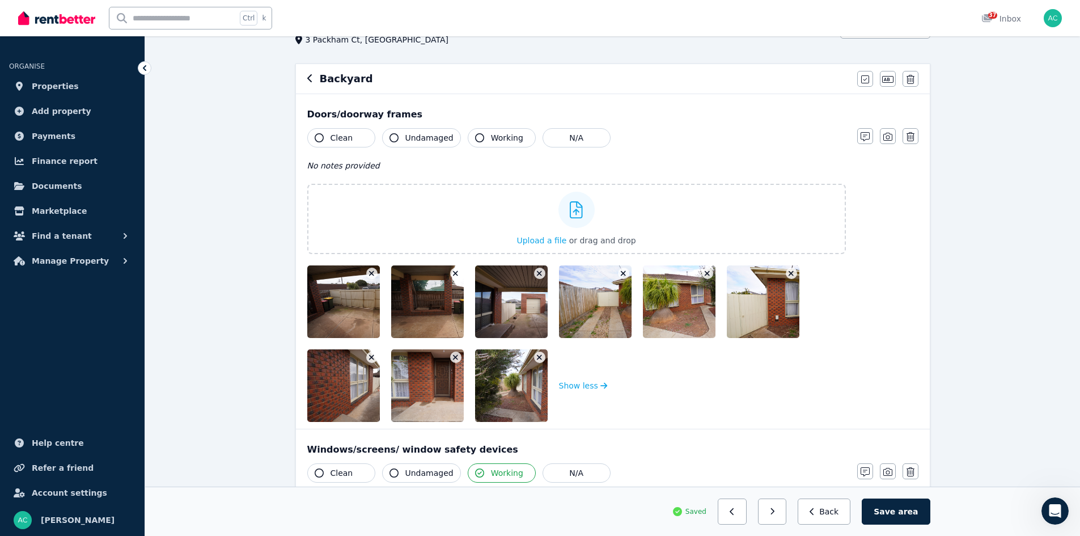
scroll to position [0, 0]
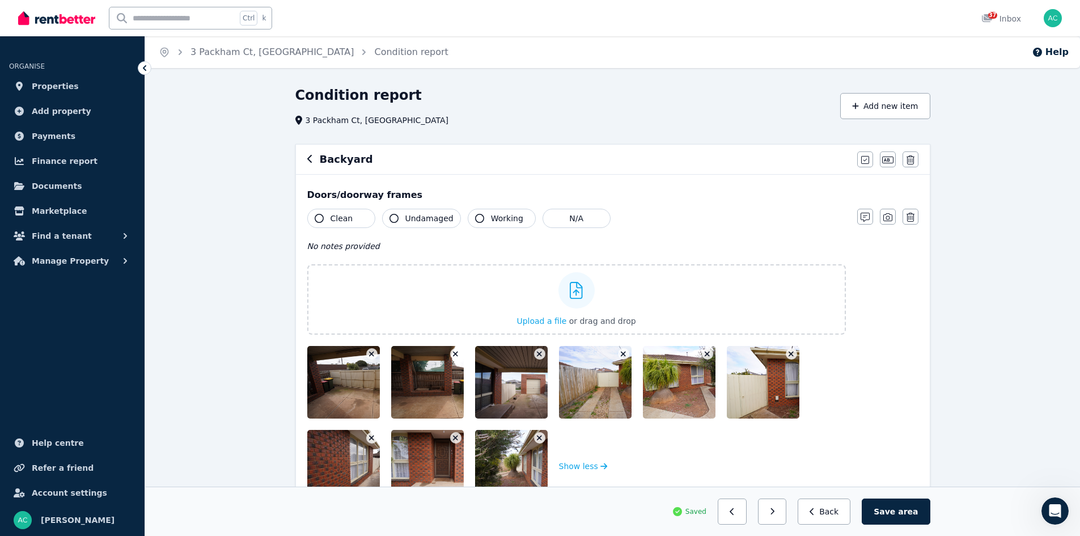
click at [502, 222] on span "Working" at bounding box center [507, 218] width 32 height 11
click at [912, 519] on button "Save area" at bounding box center [896, 511] width 68 height 26
click at [310, 160] on icon "button" at bounding box center [310, 158] width 6 height 9
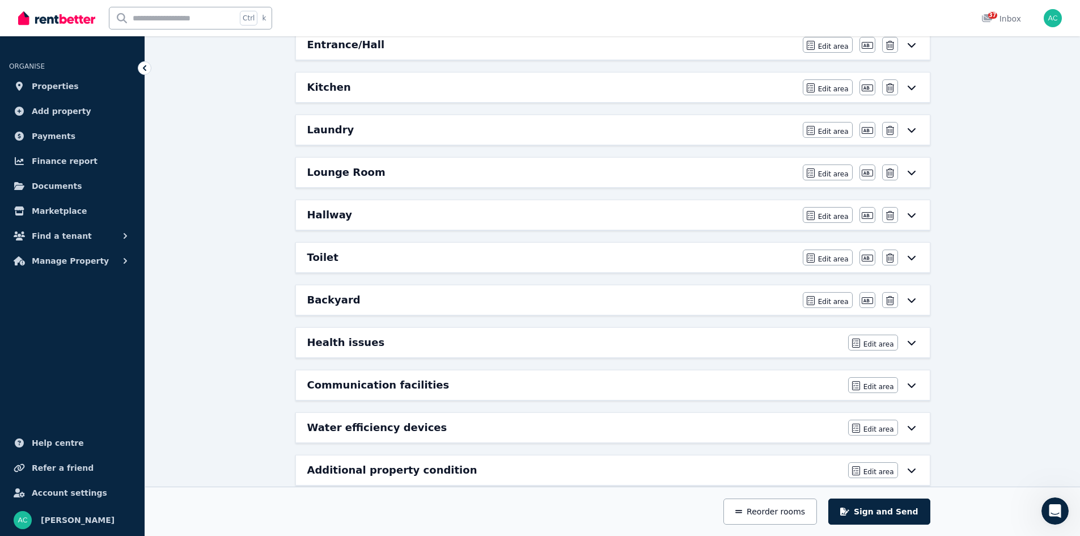
scroll to position [404, 0]
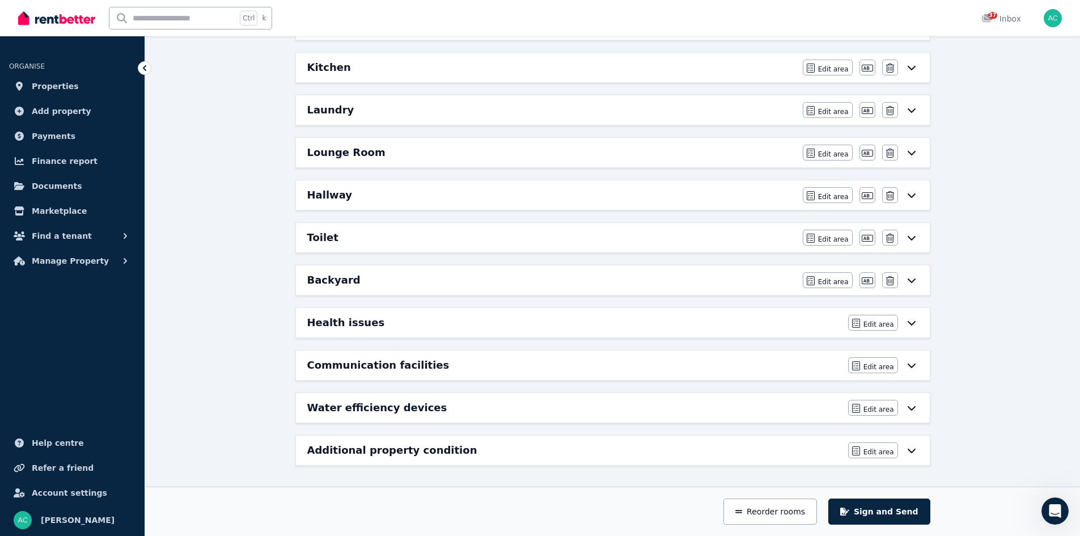
click at [520, 455] on div "Additional property condition" at bounding box center [574, 450] width 534 height 16
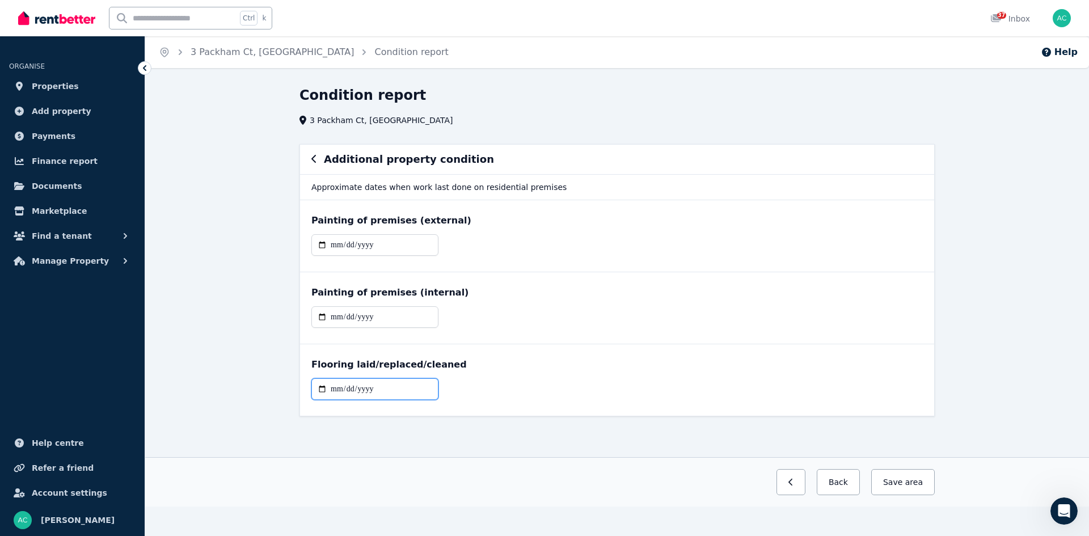
click at [349, 388] on input "date" at bounding box center [374, 389] width 127 height 22
click at [336, 391] on input "date" at bounding box center [374, 389] width 127 height 22
type input "**********"
click at [467, 304] on div "Painting of premises (internal)" at bounding box center [617, 307] width 634 height 71
click at [904, 485] on button "Save area" at bounding box center [900, 482] width 68 height 26
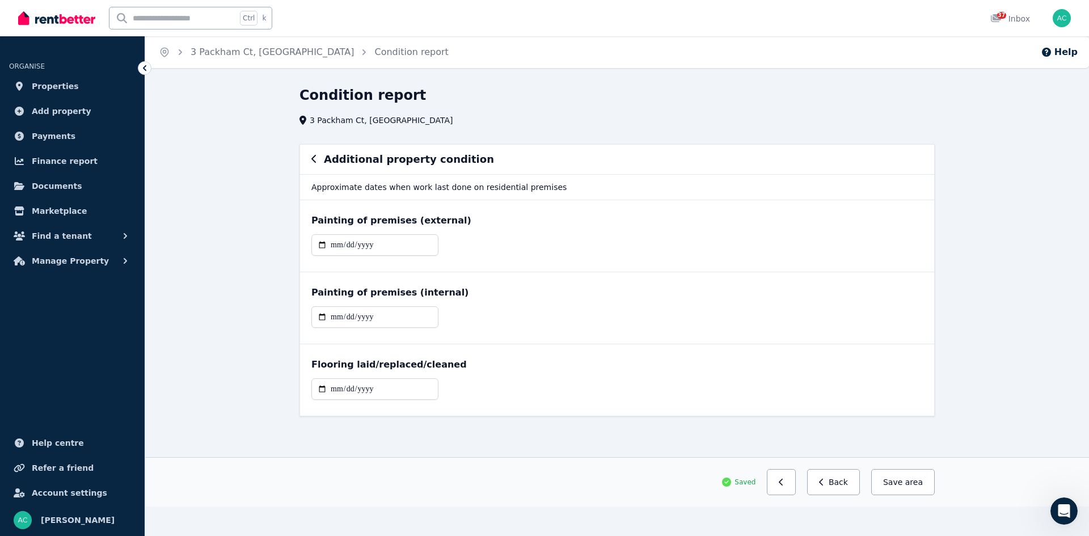
click at [313, 160] on icon "button" at bounding box center [313, 159] width 5 height 8
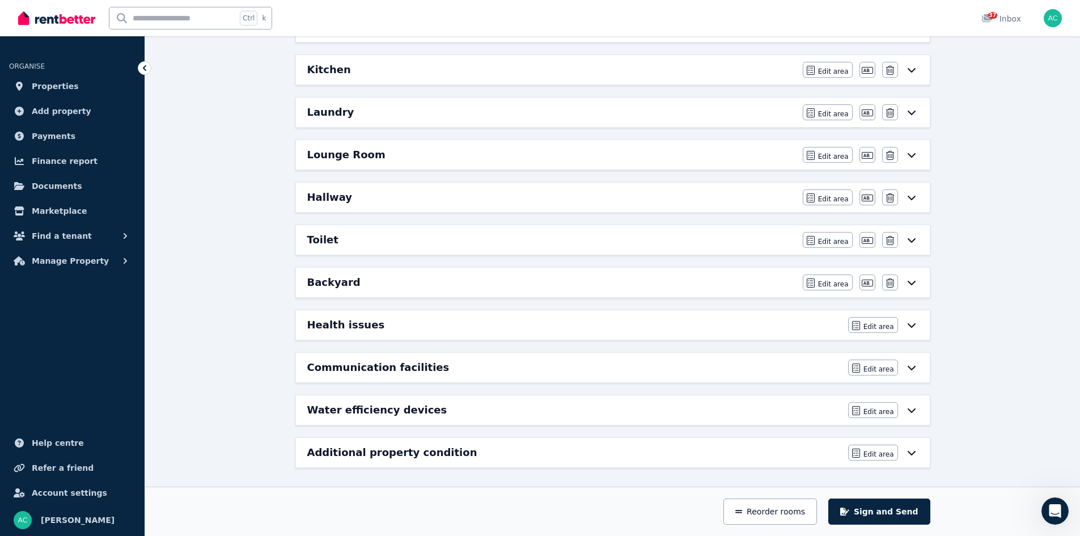
scroll to position [404, 0]
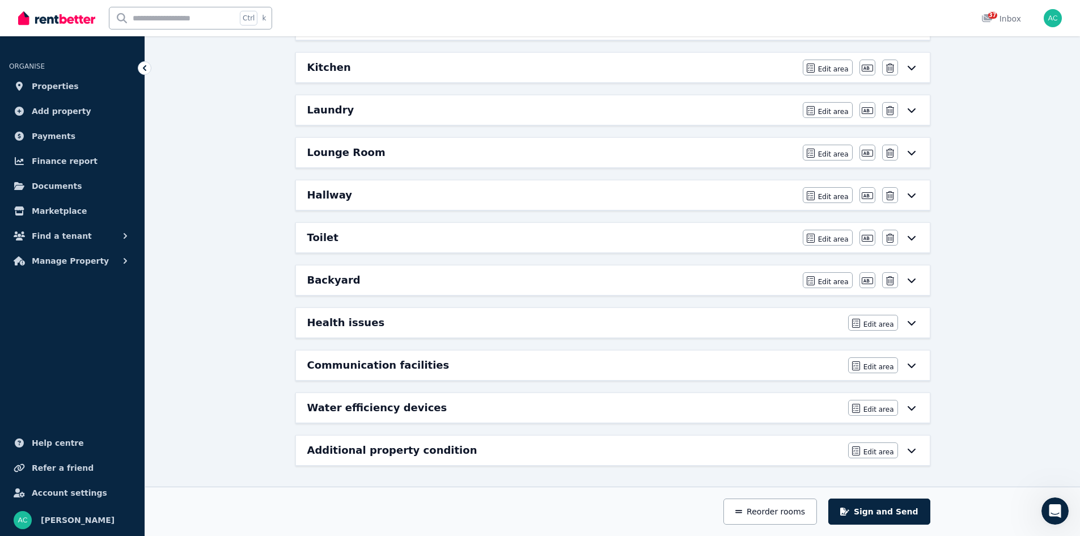
click at [421, 342] on div "Bathroom Edit area Edit area Edit name Delete Bedroom 1 Edit area Edit area Edi…" at bounding box center [613, 131] width 644 height 669
click at [417, 365] on h6 "Communication facilities" at bounding box center [378, 365] width 142 height 16
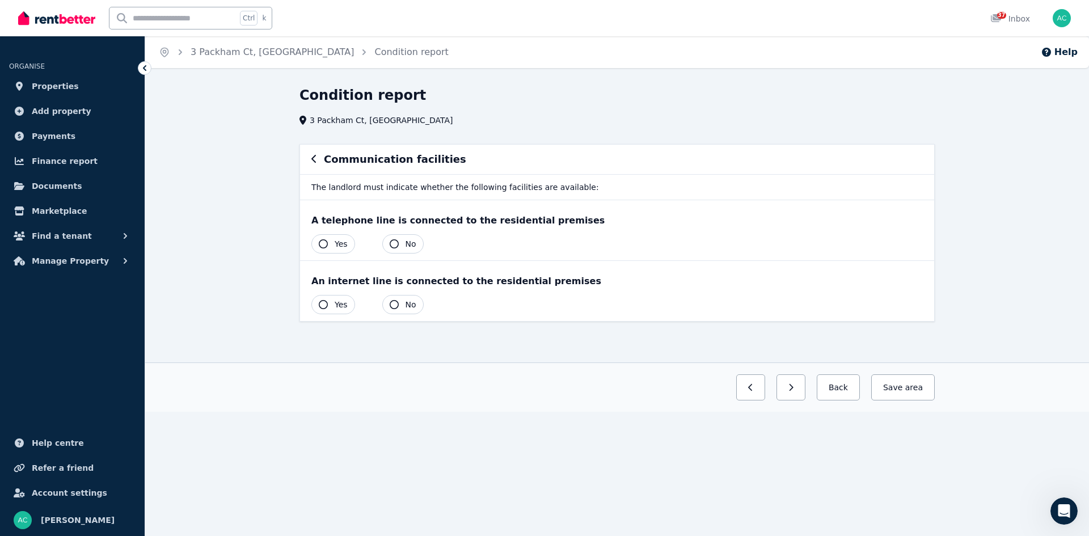
click at [325, 240] on icon "button" at bounding box center [323, 243] width 9 height 9
click at [331, 303] on button "Yes" at bounding box center [333, 304] width 44 height 19
click at [902, 387] on button "Save area" at bounding box center [900, 387] width 68 height 26
click at [845, 390] on button "Back" at bounding box center [833, 387] width 53 height 26
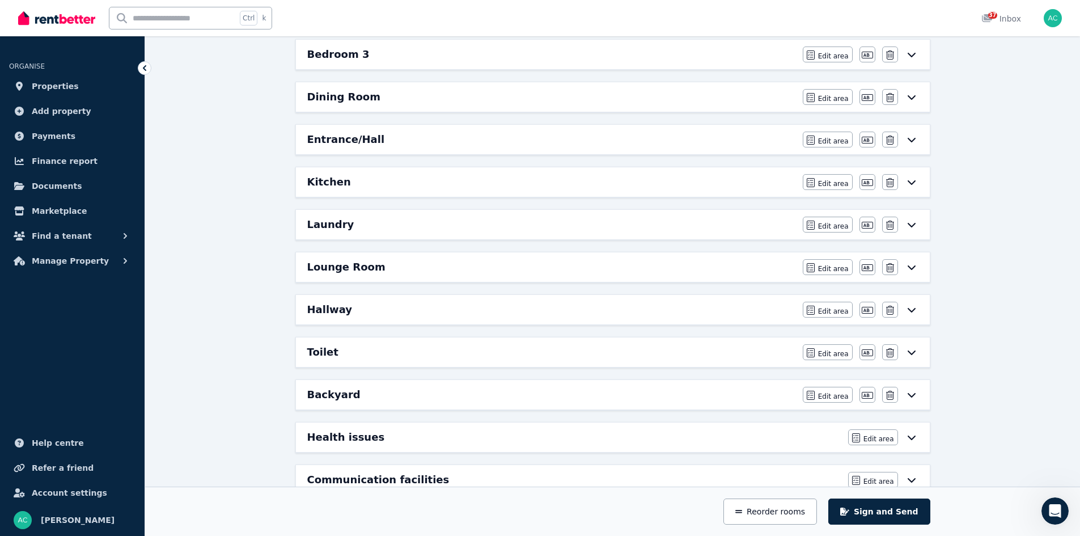
scroll to position [404, 0]
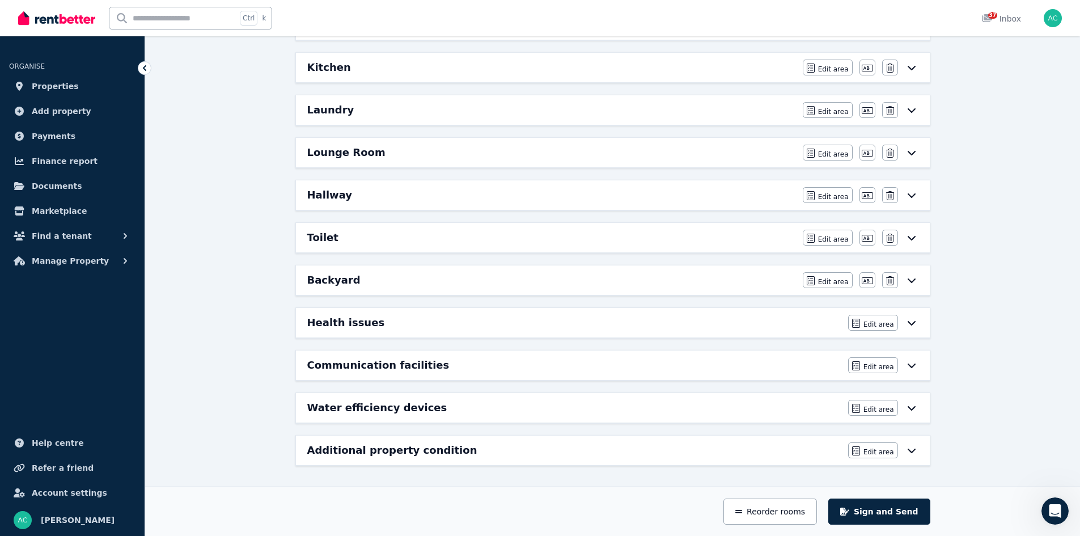
click at [383, 405] on h6 "Water efficiency devices" at bounding box center [377, 408] width 140 height 16
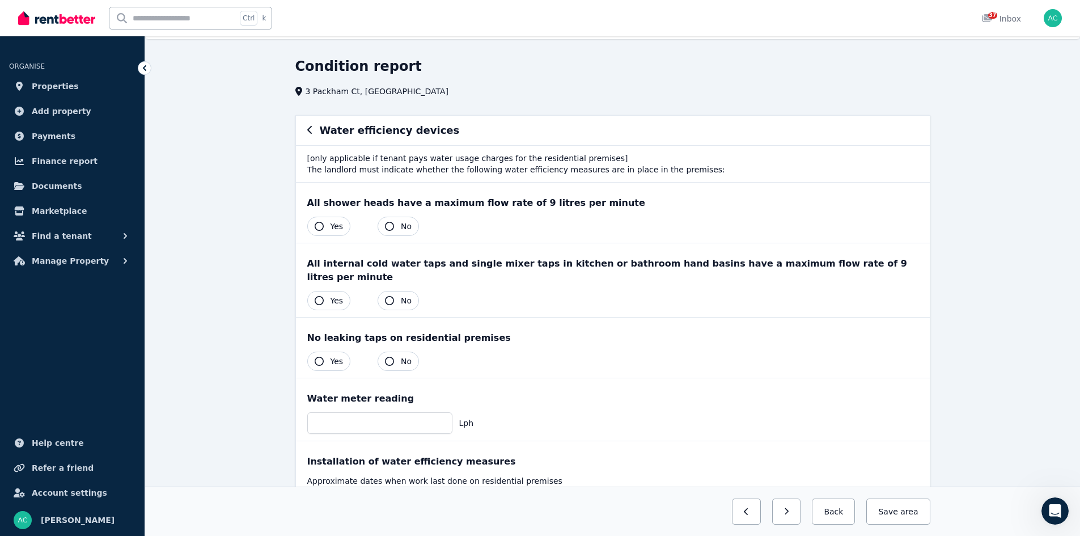
scroll to position [57, 0]
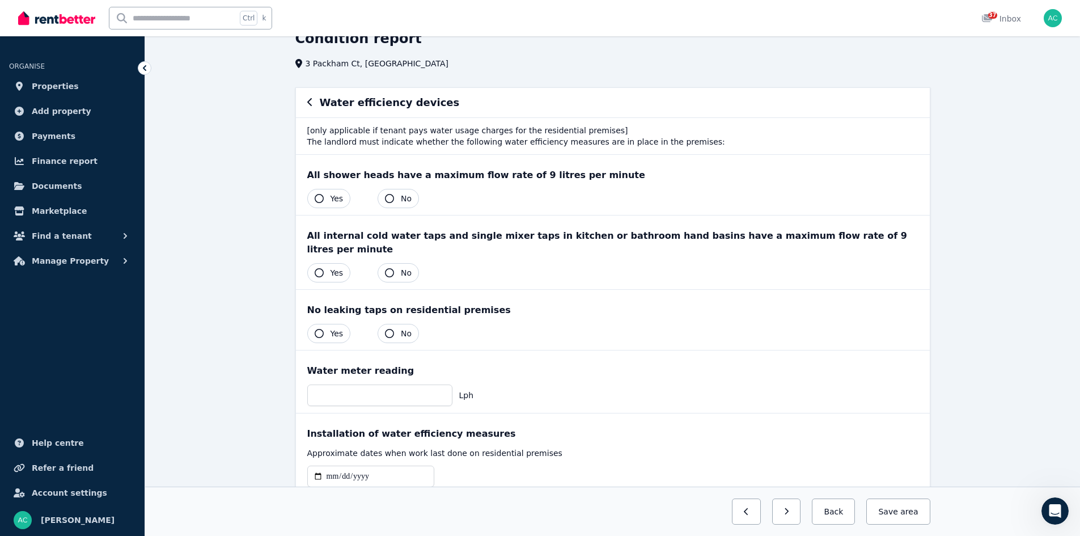
click at [389, 324] on button "No" at bounding box center [398, 333] width 41 height 19
click at [331, 328] on span "Yes" at bounding box center [337, 333] width 13 height 11
click at [324, 263] on button "Yes" at bounding box center [329, 272] width 44 height 19
click at [323, 197] on icon "button" at bounding box center [319, 198] width 9 height 9
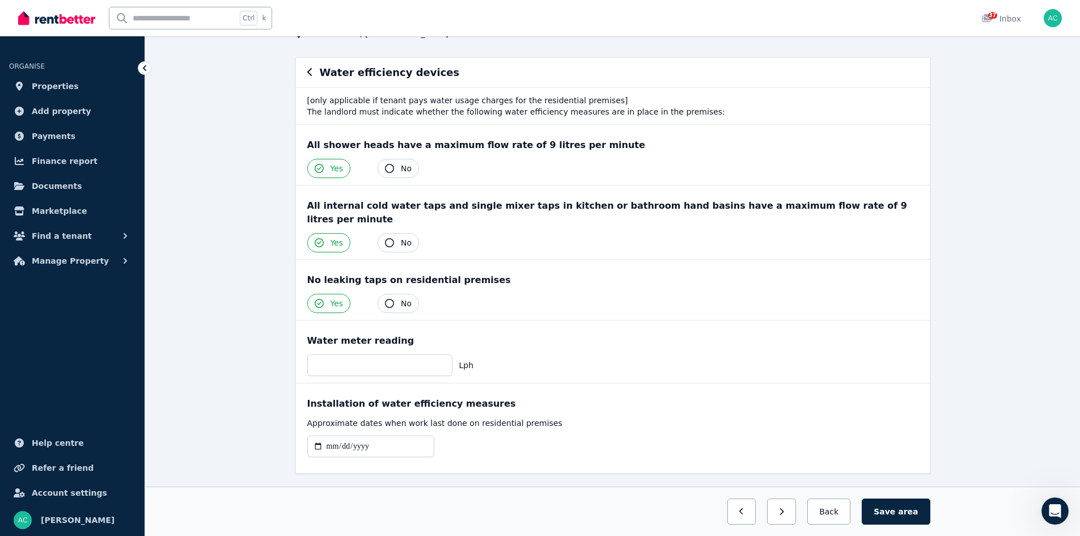
scroll to position [101, 0]
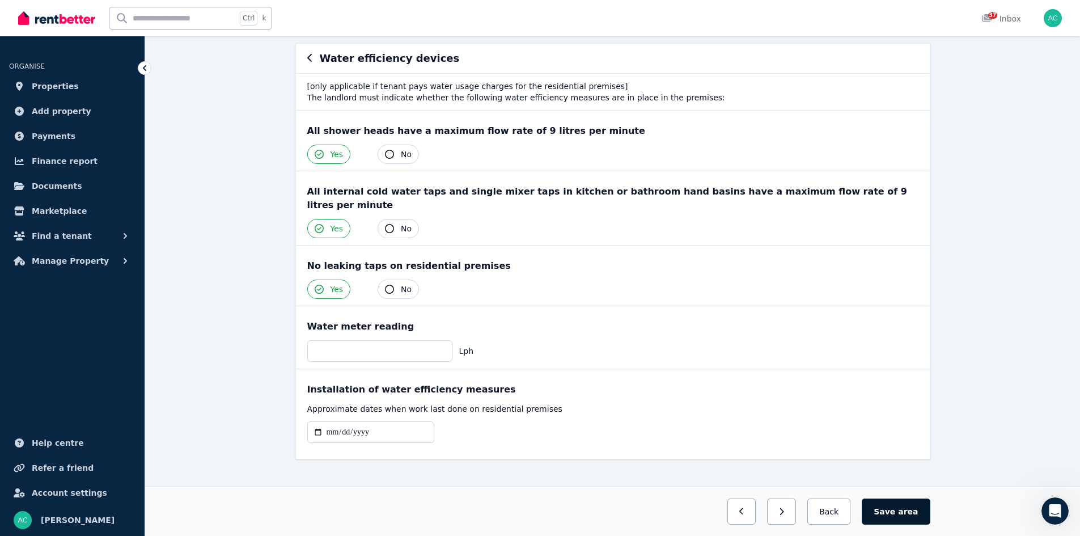
click at [911, 513] on span "area" at bounding box center [908, 511] width 20 height 11
click at [823, 516] on button "Back" at bounding box center [829, 511] width 53 height 26
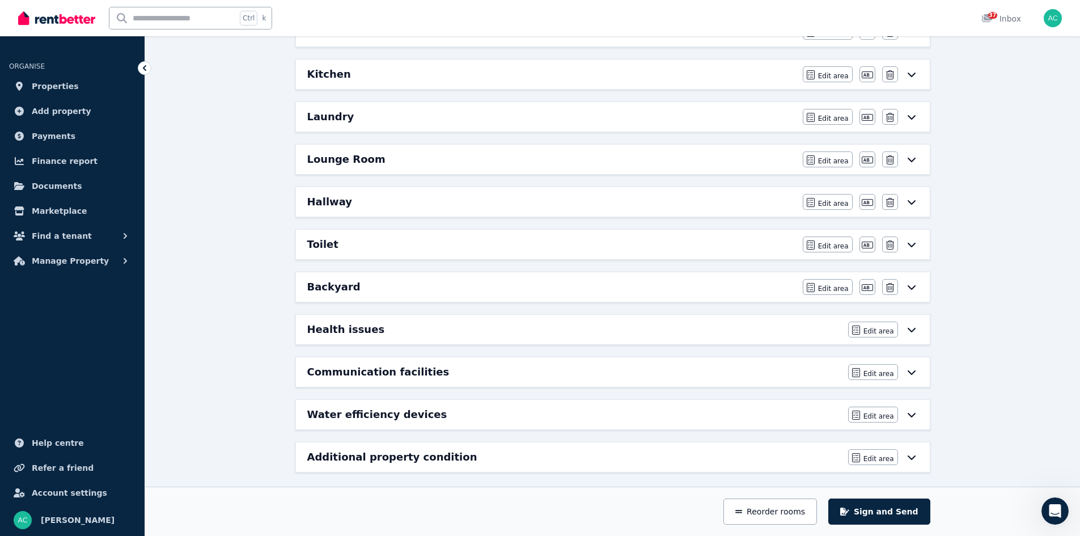
scroll to position [404, 0]
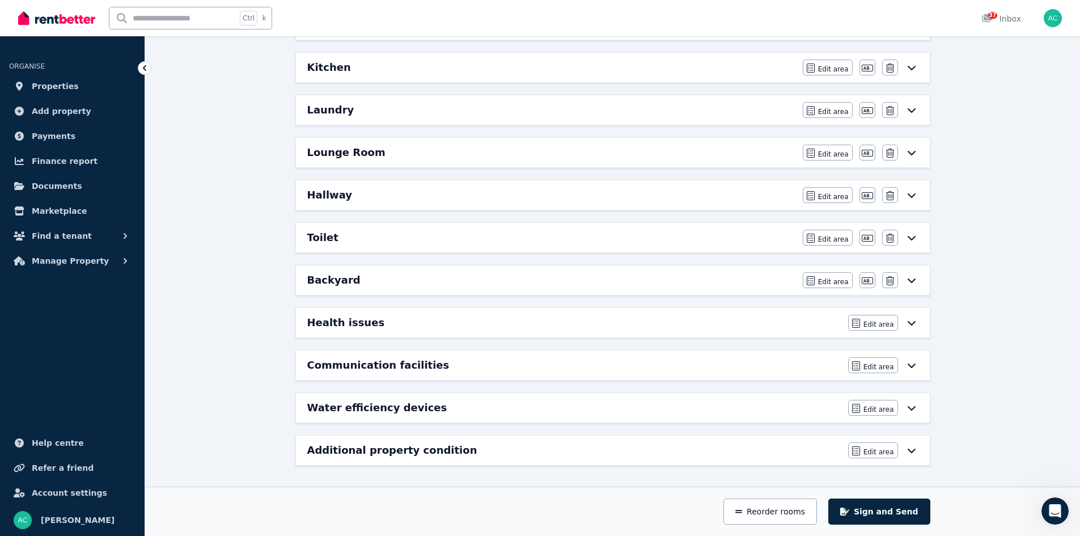
click at [415, 362] on h6 "Communication facilities" at bounding box center [378, 365] width 142 height 16
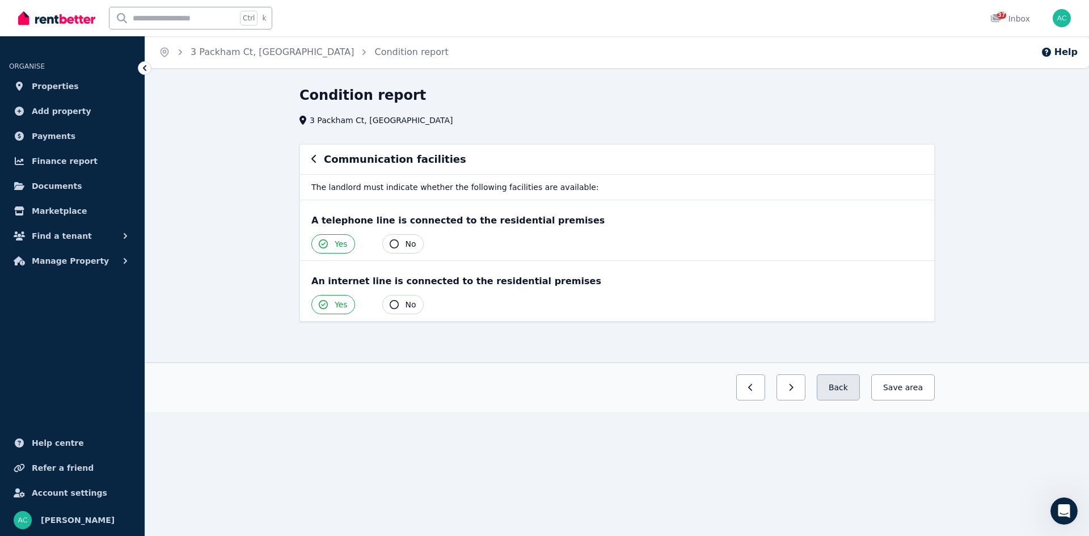
click at [844, 396] on button "Back" at bounding box center [837, 387] width 43 height 26
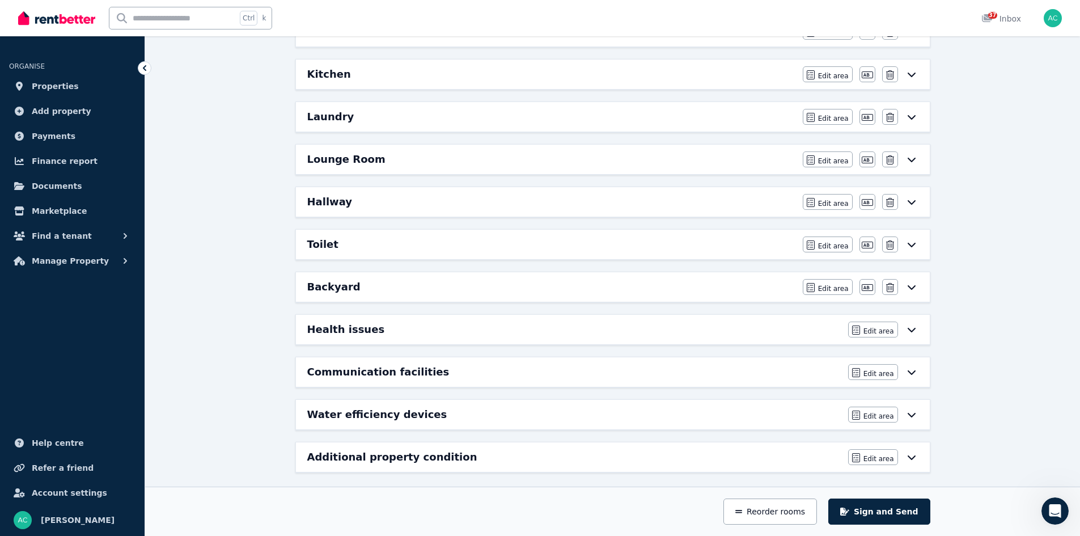
scroll to position [404, 0]
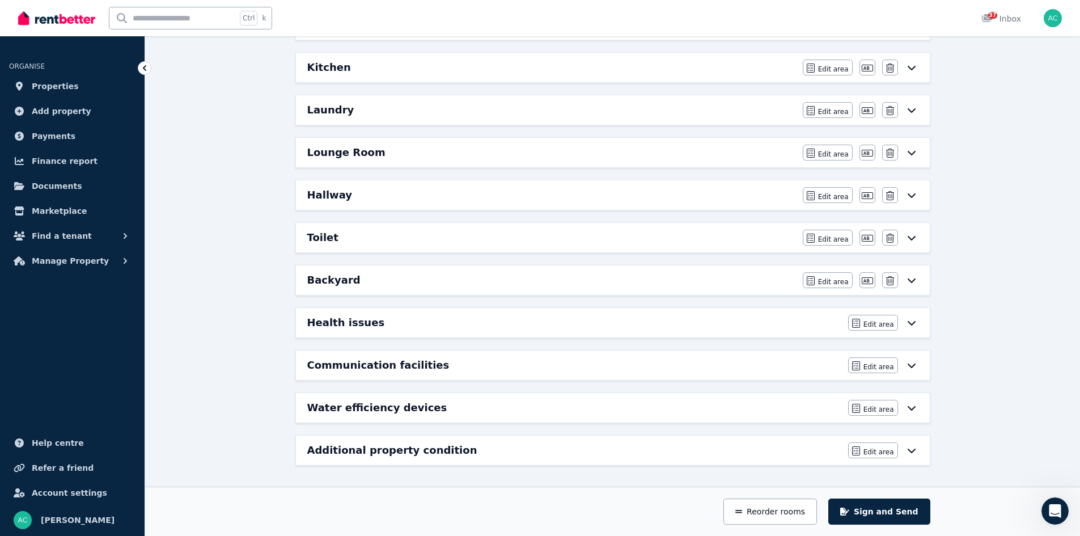
click at [388, 323] on div "Health issues" at bounding box center [574, 323] width 534 height 16
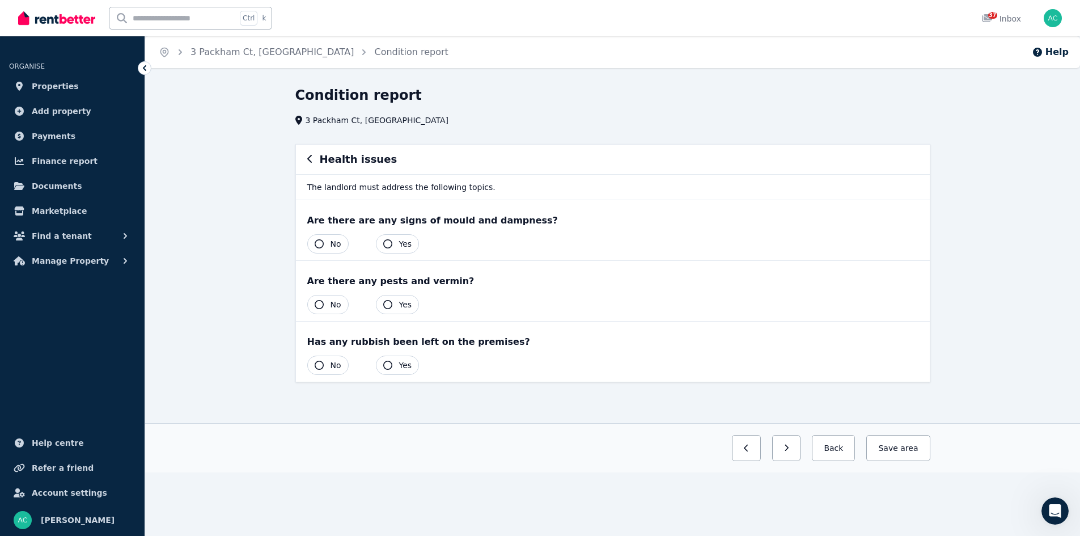
scroll to position [0, 0]
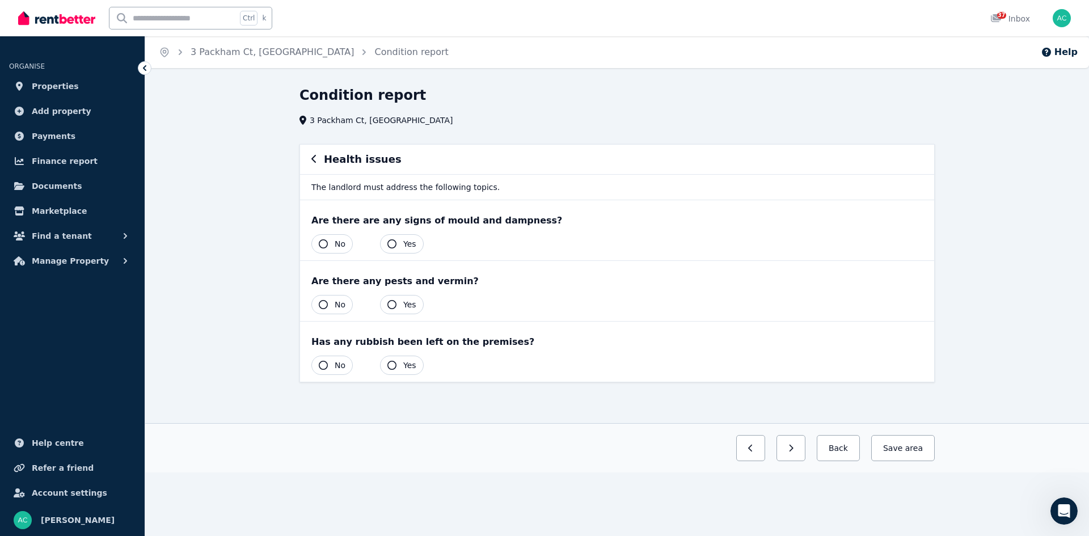
click at [335, 240] on span "No" at bounding box center [340, 243] width 11 height 11
click at [337, 302] on span "No" at bounding box center [340, 304] width 11 height 11
click at [342, 365] on span "No" at bounding box center [340, 364] width 11 height 11
click at [905, 444] on button "Save area" at bounding box center [900, 448] width 68 height 26
drag, startPoint x: 852, startPoint y: 449, endPoint x: 844, endPoint y: 451, distance: 8.1
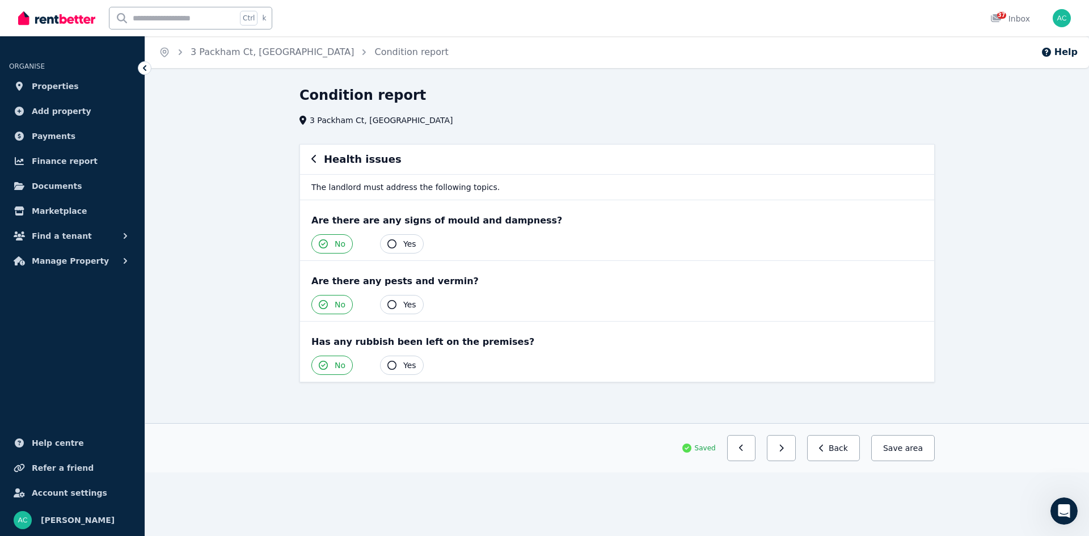
click at [852, 449] on button "Back" at bounding box center [833, 448] width 53 height 26
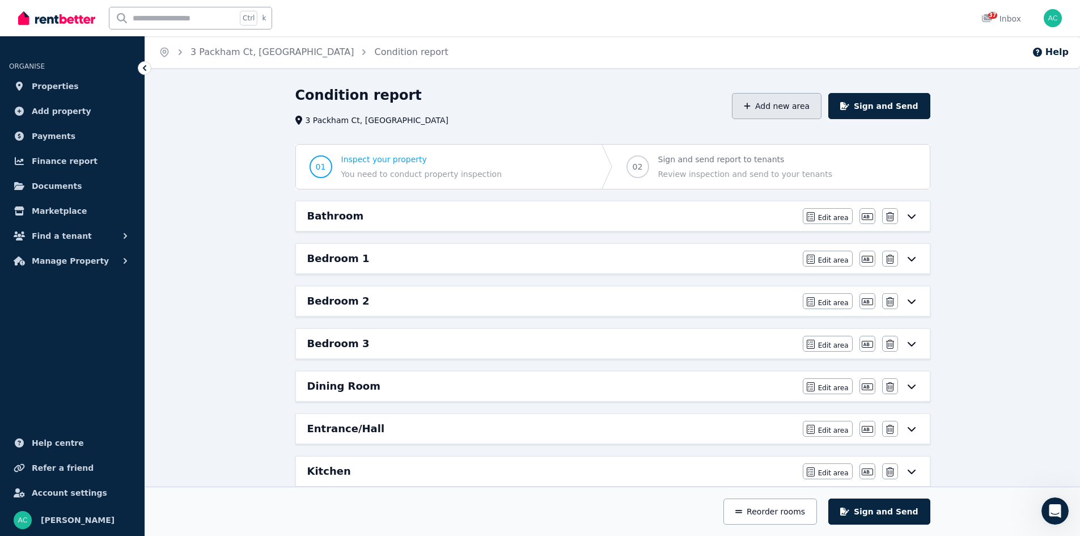
click at [802, 111] on button "Add new area" at bounding box center [777, 106] width 90 height 26
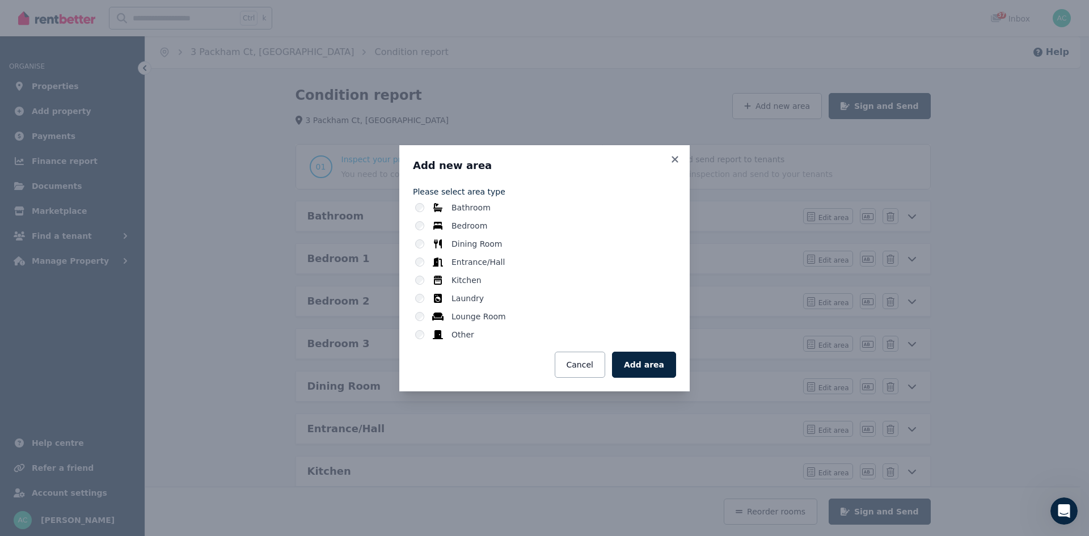
click at [458, 333] on label "Other" at bounding box center [462, 334] width 23 height 11
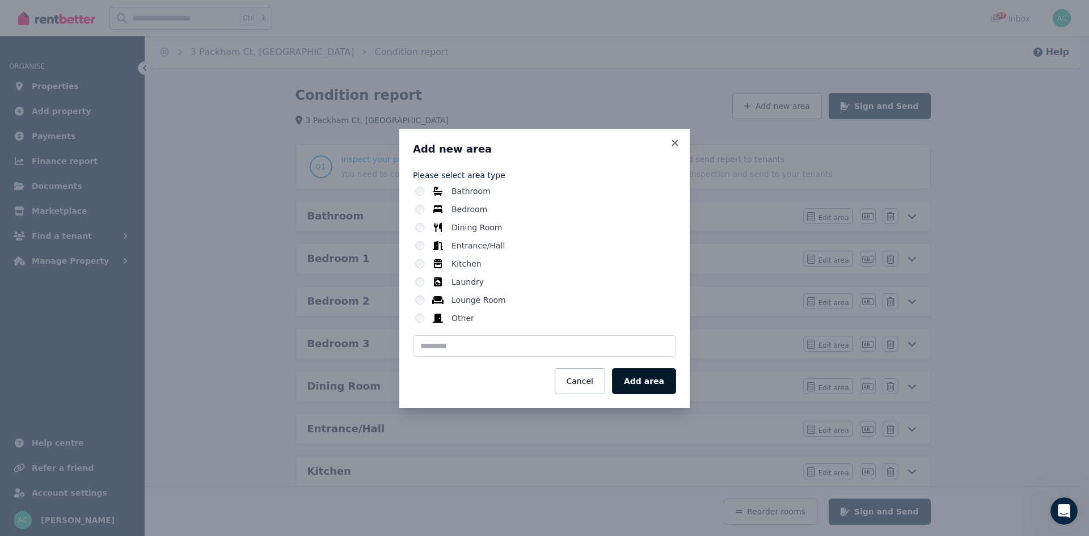
click at [657, 384] on button "Add area" at bounding box center [644, 381] width 64 height 26
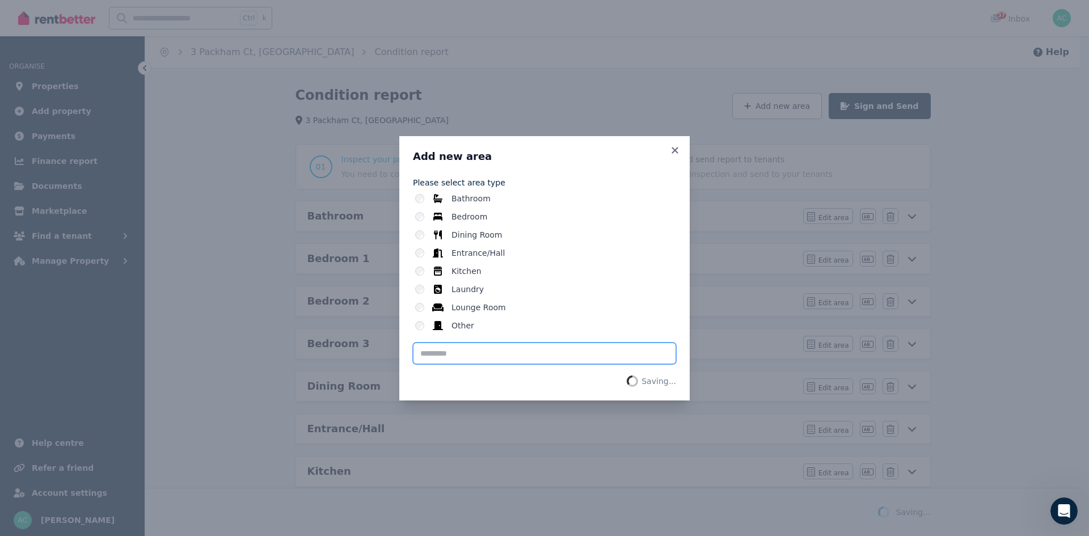
click at [507, 349] on input "text" at bounding box center [544, 353] width 263 height 22
type input "**"
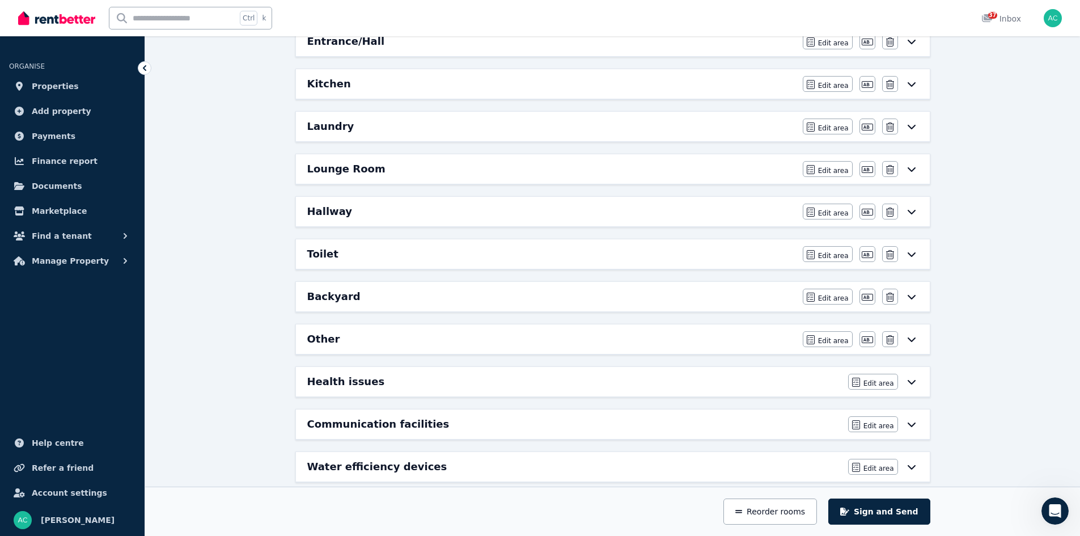
scroll to position [446, 0]
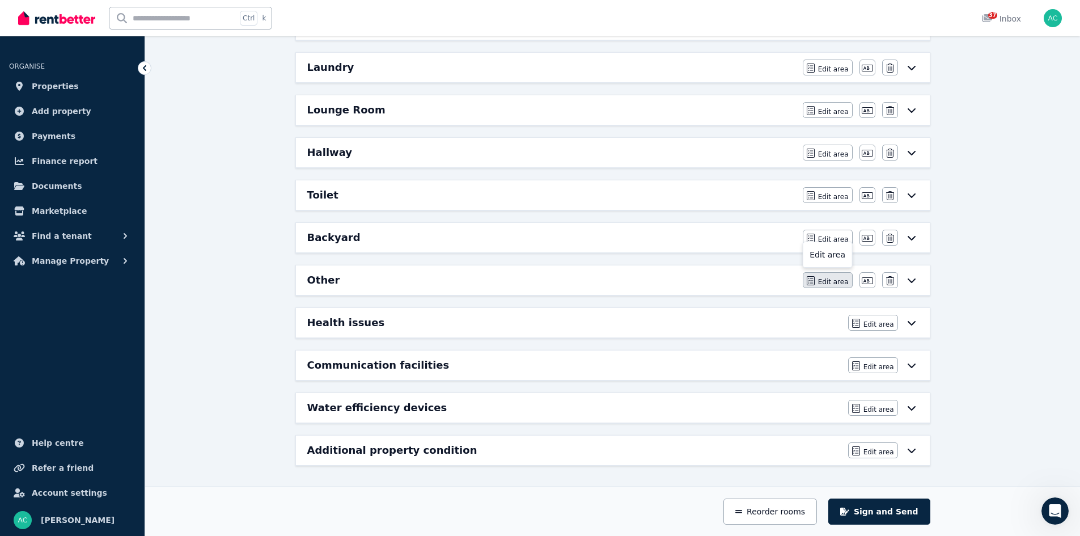
click at [836, 280] on span "Edit area" at bounding box center [833, 281] width 31 height 9
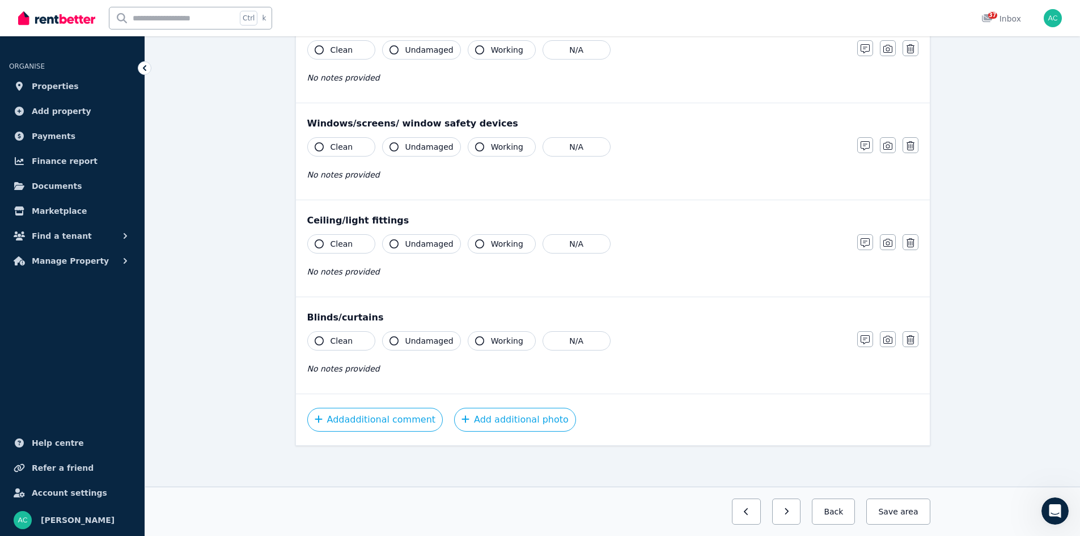
scroll to position [0, 0]
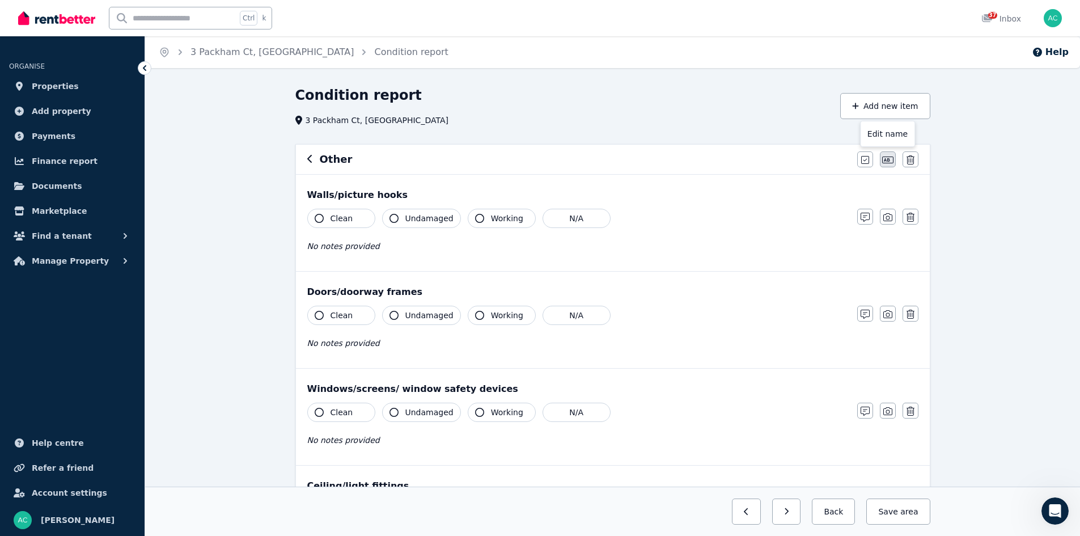
click at [891, 160] on icon "button" at bounding box center [887, 159] width 11 height 9
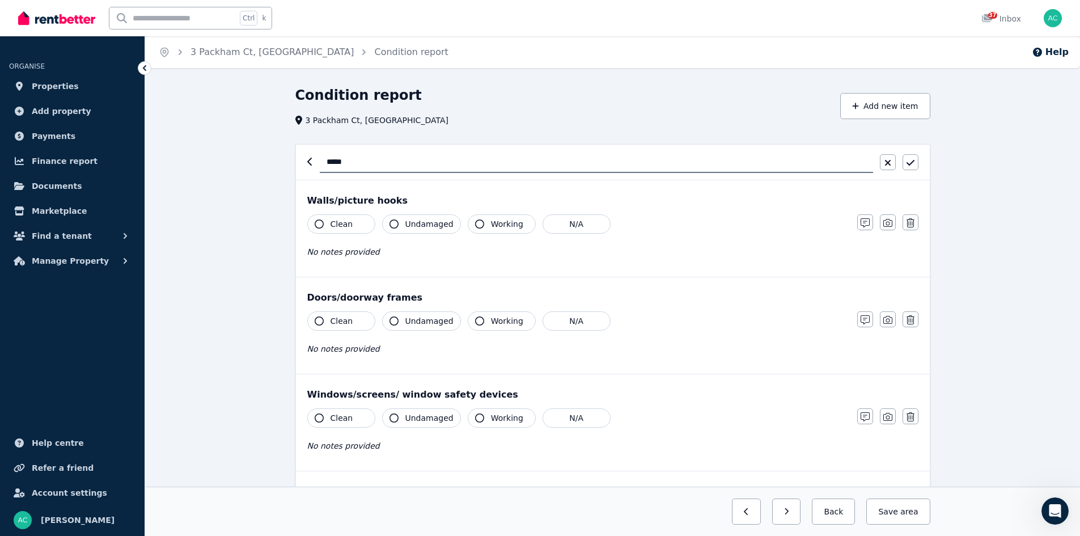
drag, startPoint x: 357, startPoint y: 168, endPoint x: 297, endPoint y: 167, distance: 60.1
click at [297, 167] on div "*****" at bounding box center [613, 162] width 634 height 35
type input "*********"
click at [649, 276] on div "Walls/picture hooks Clean Undamaged Working N/A No notes provided Notes Photo D…" at bounding box center [613, 228] width 634 height 96
click at [911, 223] on icon "button" at bounding box center [911, 222] width 8 height 9
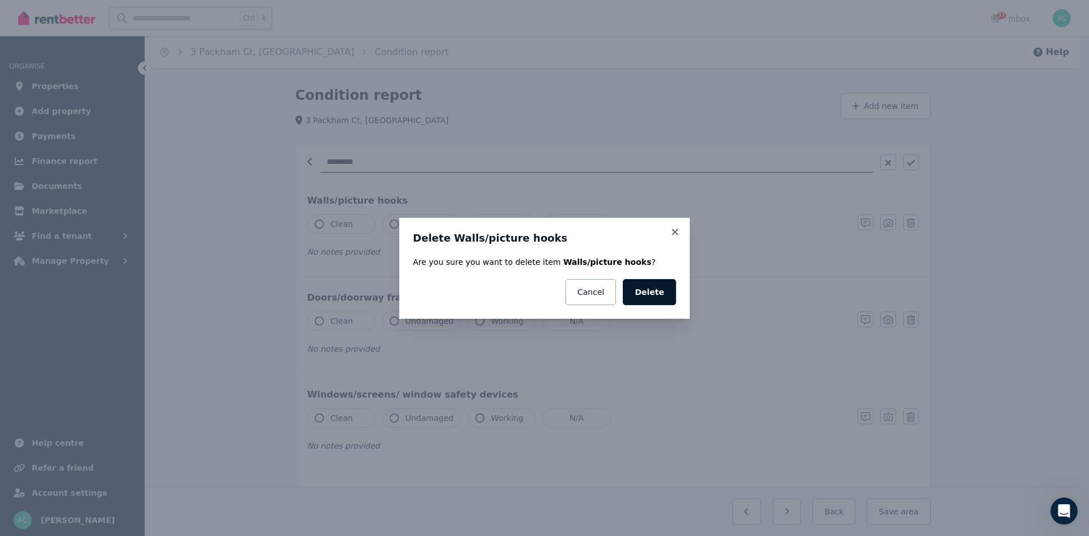
click at [671, 294] on button "Delete" at bounding box center [649, 292] width 53 height 26
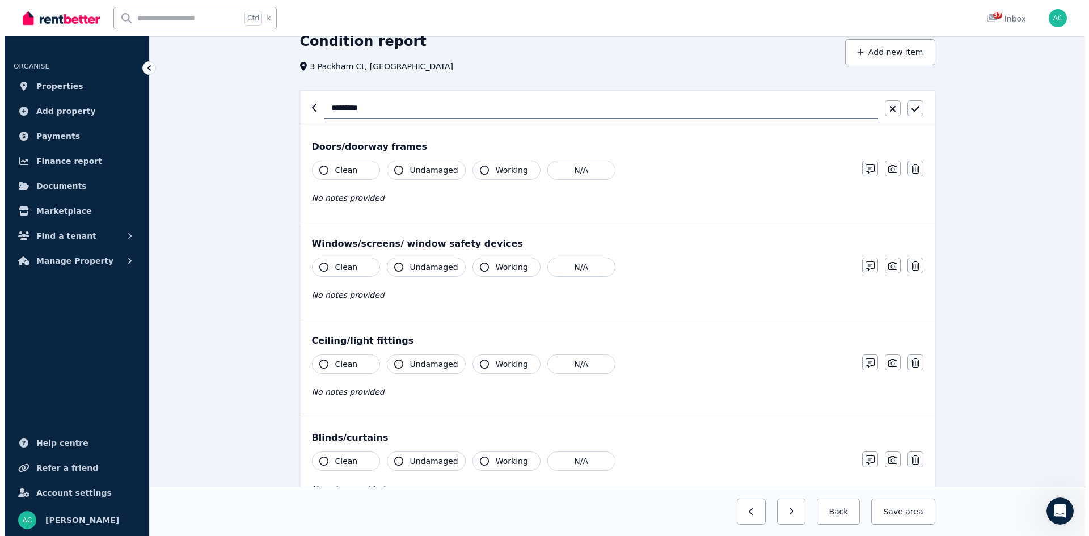
scroll to position [57, 0]
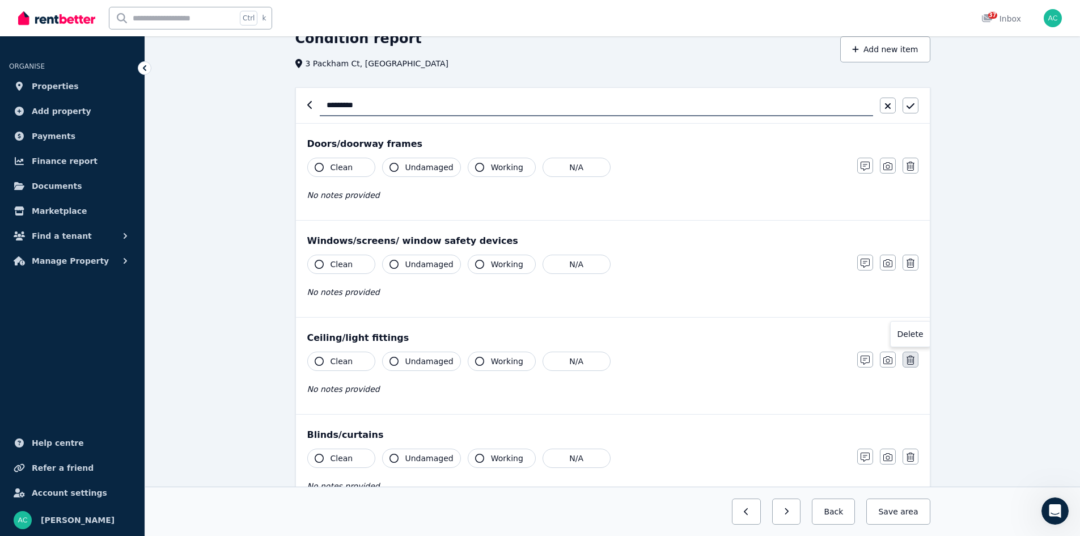
click at [909, 360] on icon "button" at bounding box center [911, 360] width 8 height 9
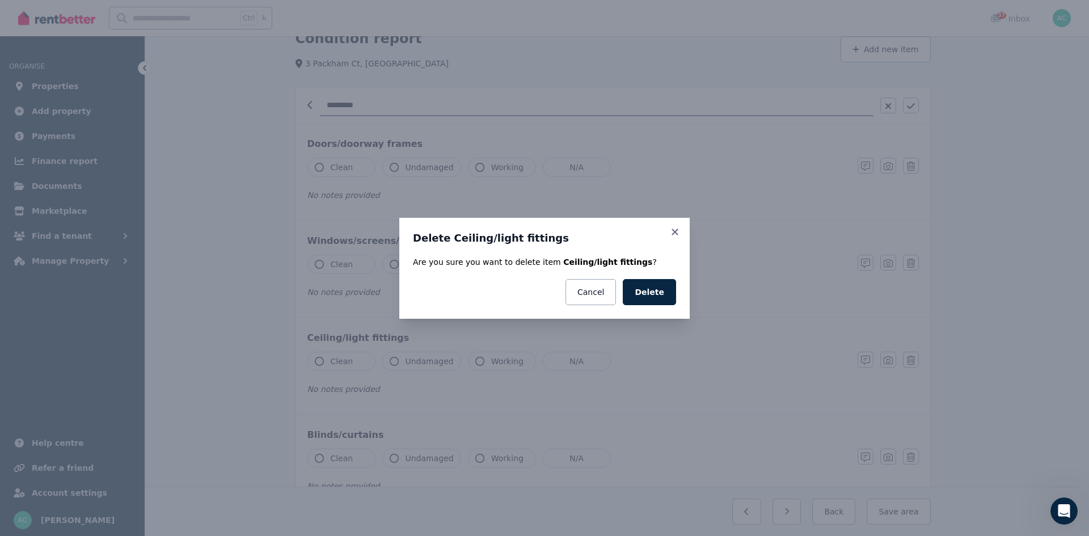
drag, startPoint x: 651, startPoint y: 289, endPoint x: 710, endPoint y: 300, distance: 59.4
click at [651, 289] on button "Delete" at bounding box center [649, 292] width 53 height 26
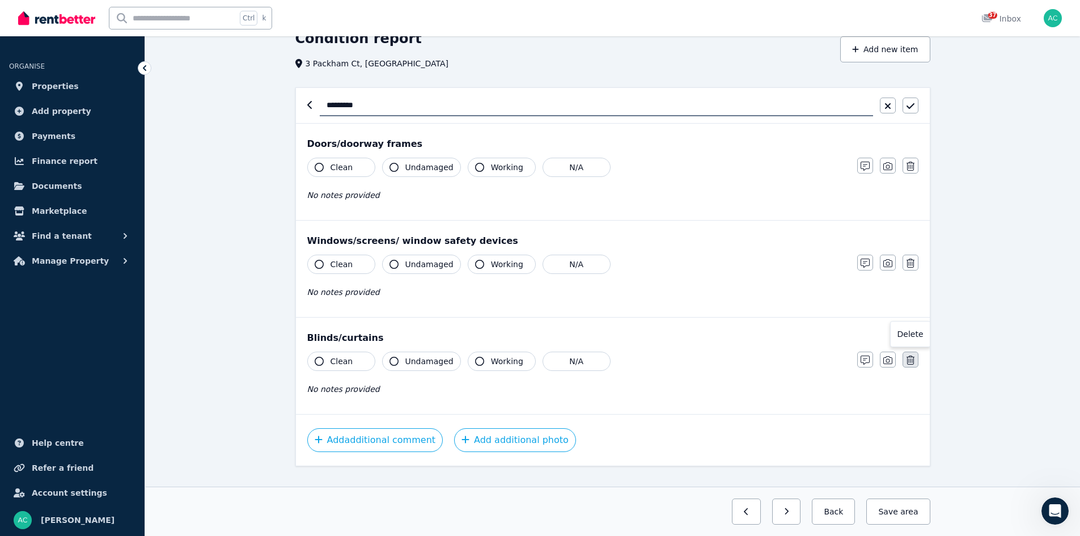
click at [913, 360] on icon "button" at bounding box center [911, 360] width 8 height 9
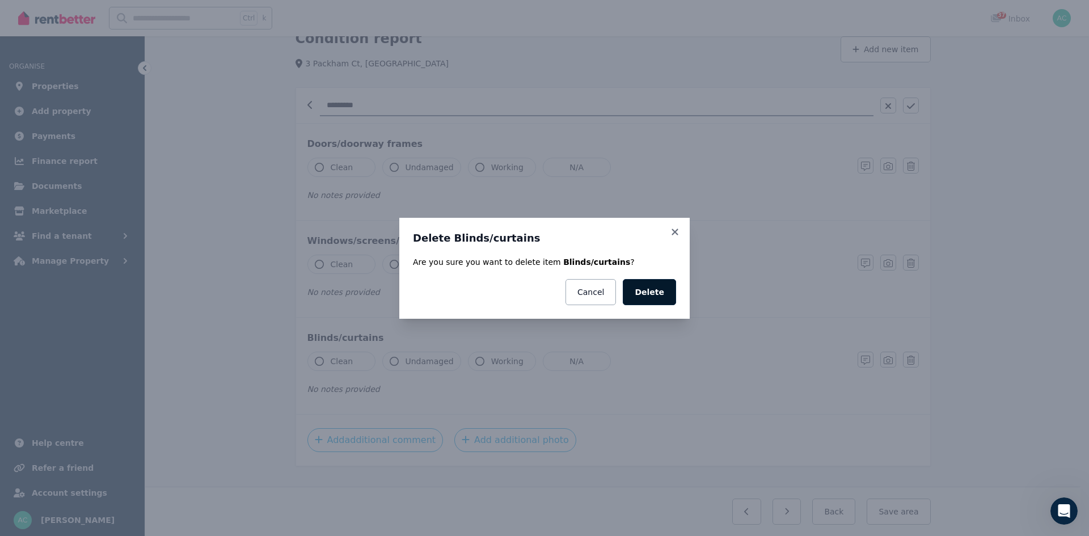
click at [644, 291] on button "Delete" at bounding box center [649, 292] width 53 height 26
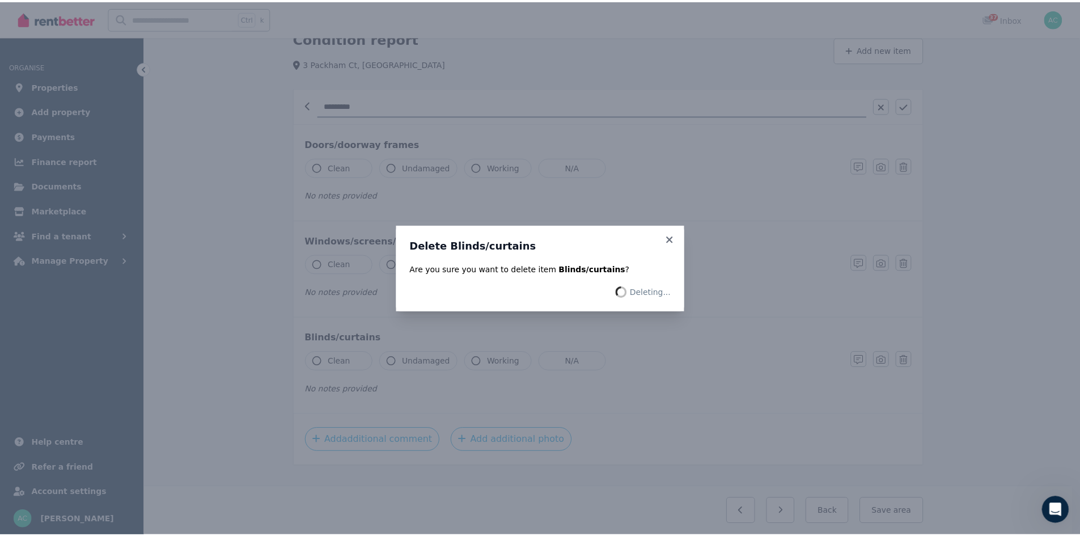
scroll to position [0, 0]
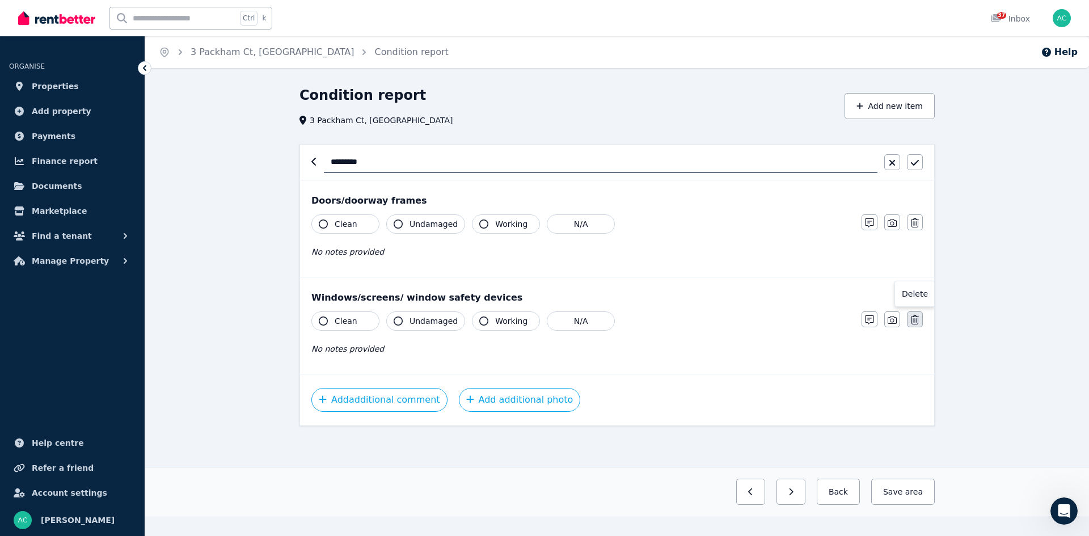
click at [913, 321] on icon "button" at bounding box center [915, 319] width 8 height 9
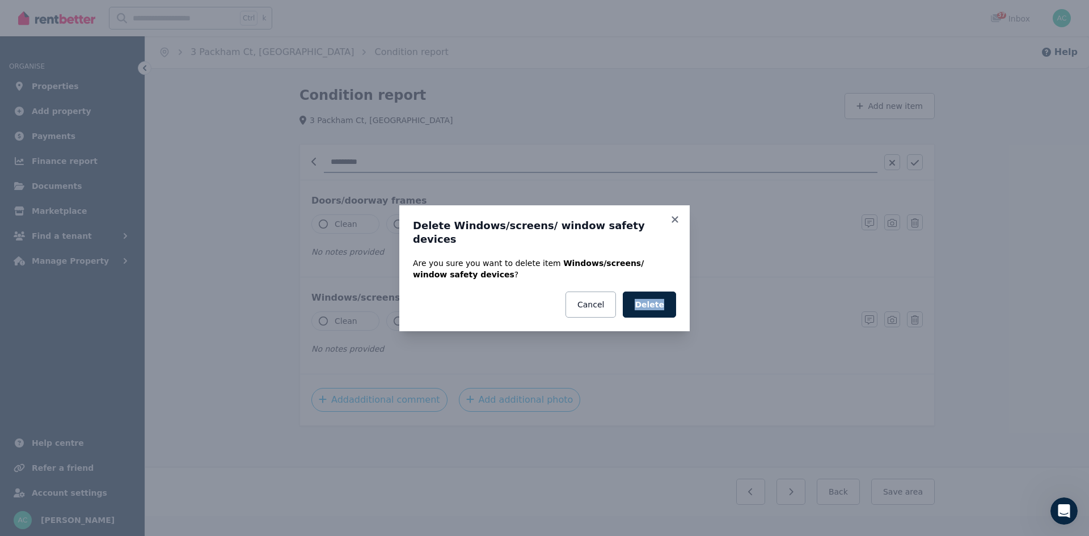
click at [915, 323] on div "Delete Windows/screens/ window safety devices Are you sure you want to delete i…" at bounding box center [544, 268] width 1089 height 536
click at [675, 223] on icon at bounding box center [674, 219] width 11 height 10
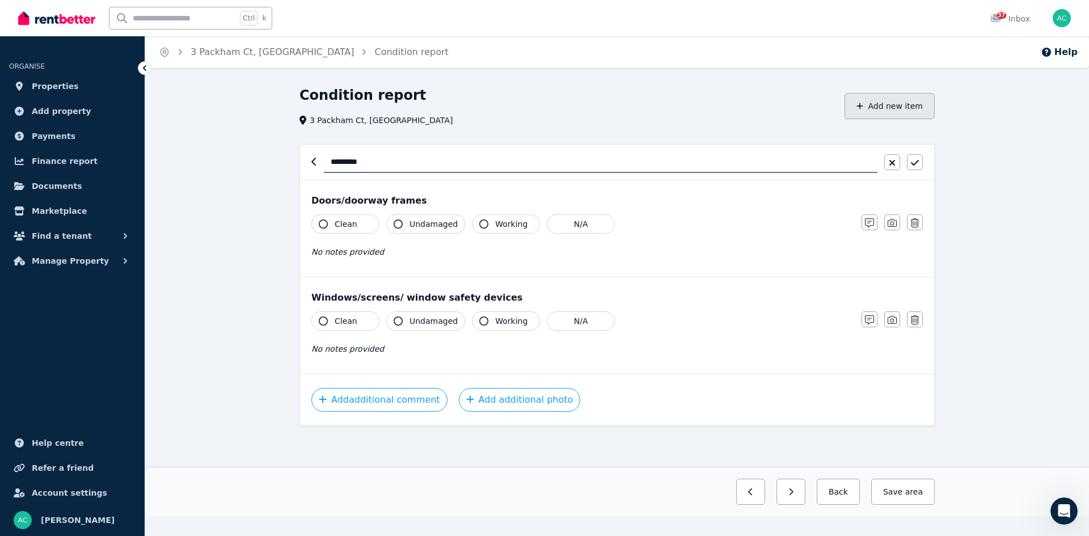
click at [892, 100] on button "Add new item" at bounding box center [889, 106] width 90 height 26
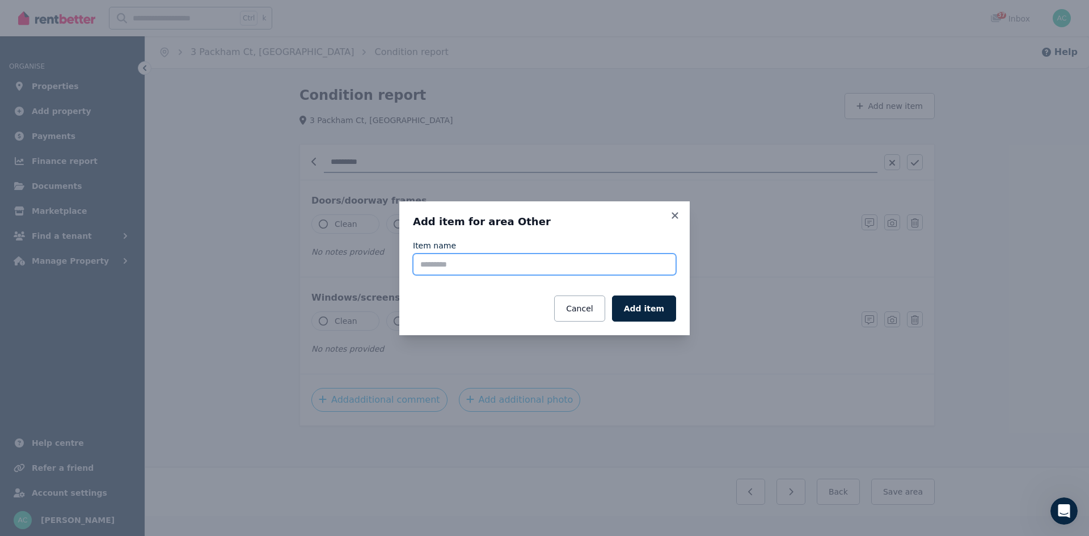
click at [572, 264] on input "Item name" at bounding box center [544, 264] width 263 height 22
type input "**********"
click at [656, 311] on button "Add item" at bounding box center [644, 308] width 64 height 26
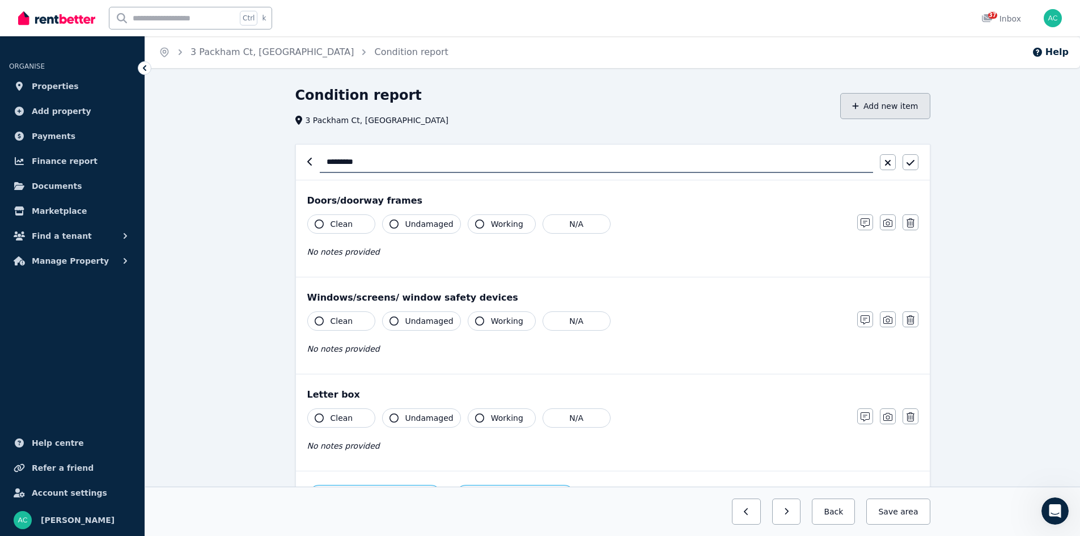
click at [896, 106] on button "Add new item" at bounding box center [885, 106] width 90 height 26
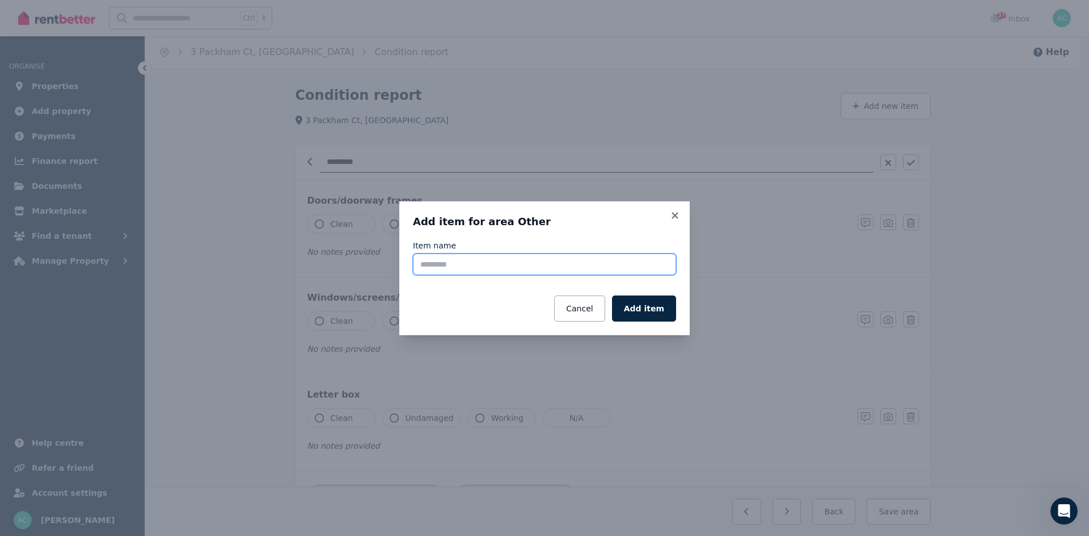
click at [426, 267] on input "Item name" at bounding box center [544, 264] width 263 height 22
type input "**********"
click at [649, 312] on button "Add item" at bounding box center [644, 308] width 64 height 26
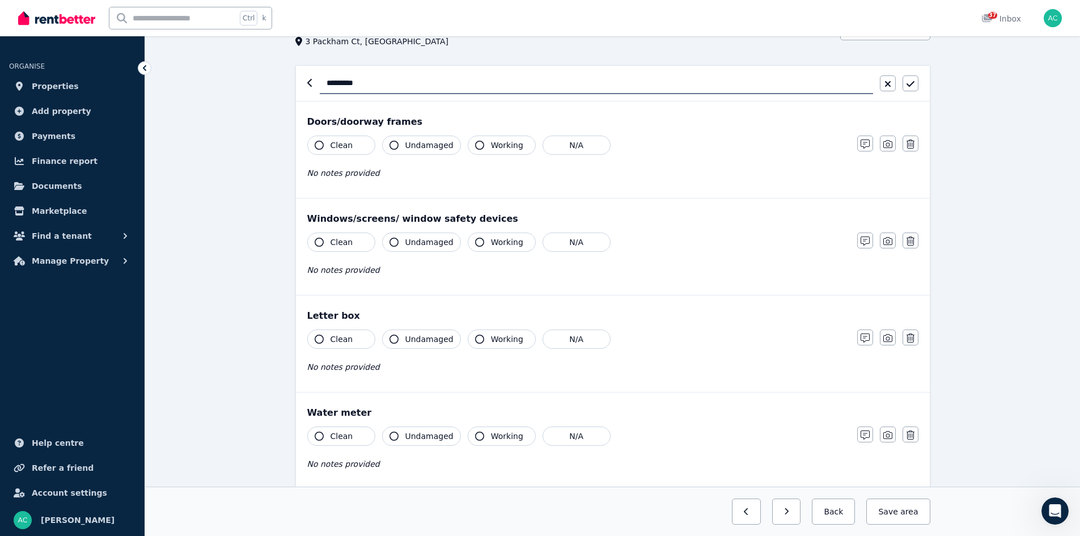
scroll to position [170, 0]
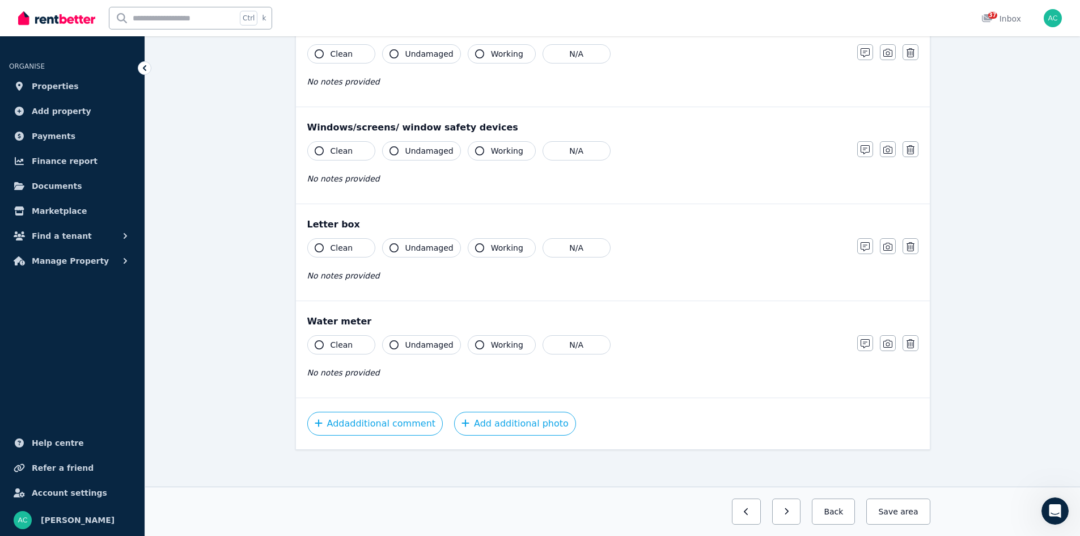
drag, startPoint x: 890, startPoint y: 347, endPoint x: 799, endPoint y: 339, distance: 90.5
click at [890, 346] on icon "button" at bounding box center [887, 343] width 9 height 9
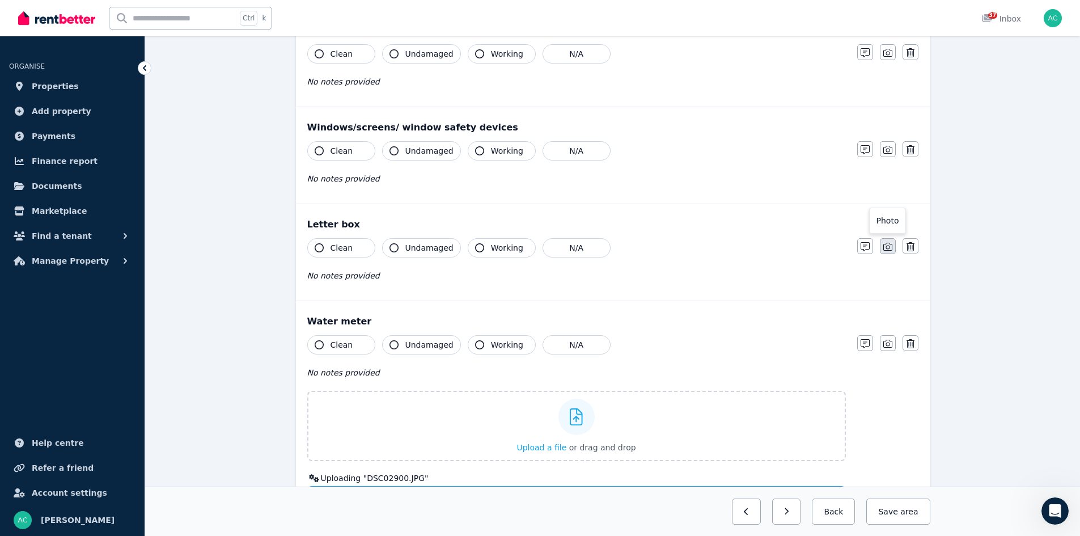
click at [889, 251] on icon "button" at bounding box center [887, 247] width 9 height 8
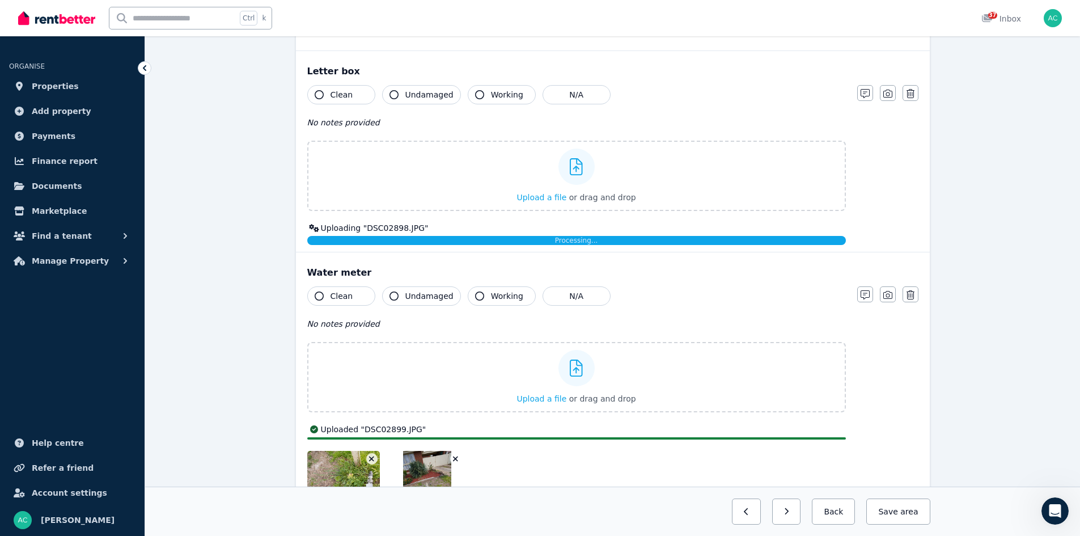
scroll to position [324, 0]
click at [475, 295] on icon "button" at bounding box center [479, 295] width 9 height 9
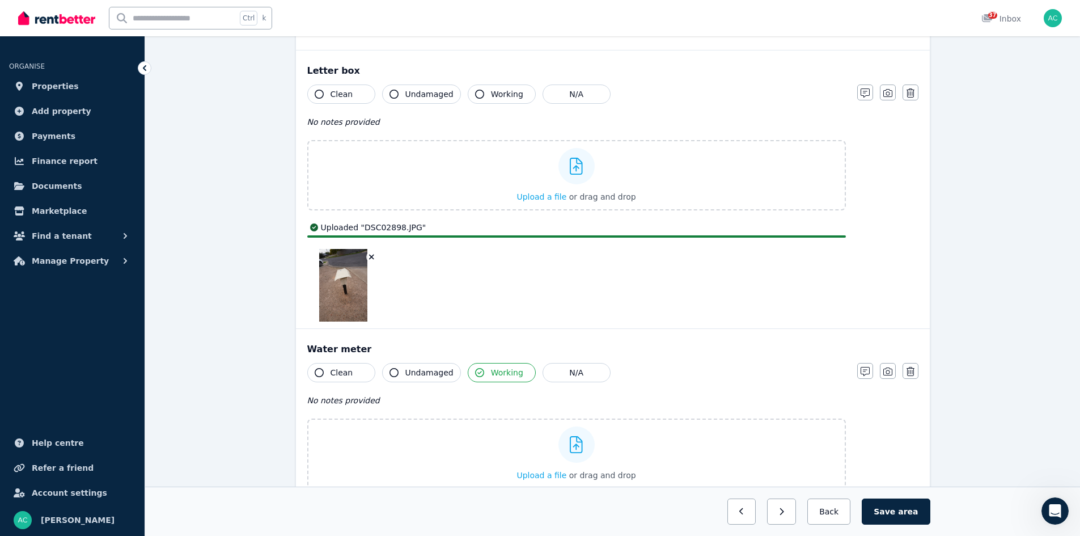
click at [475, 95] on icon "button" at bounding box center [479, 94] width 9 height 9
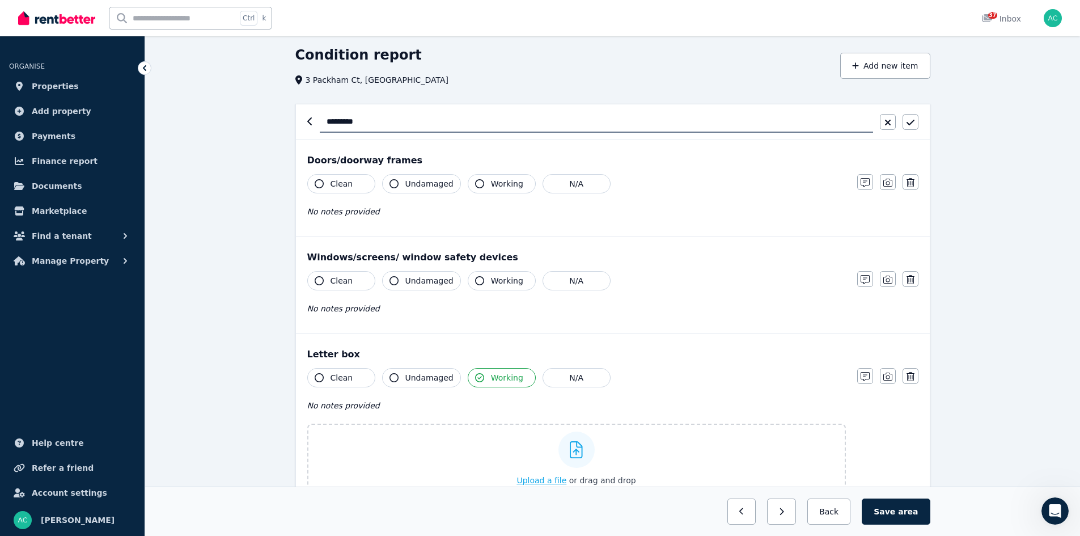
scroll to position [0, 0]
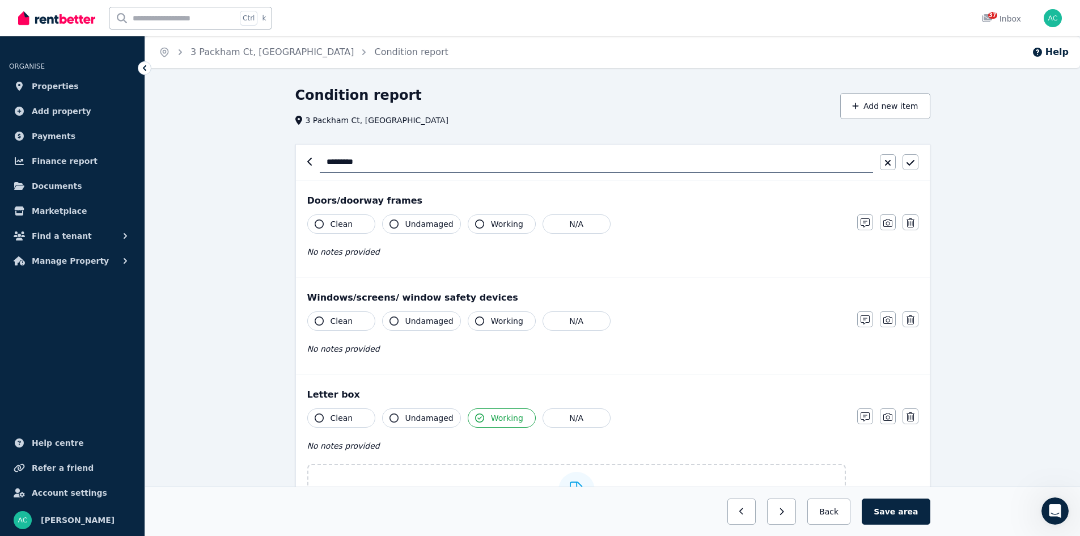
click at [484, 320] on button "Working" at bounding box center [502, 320] width 68 height 19
click at [909, 224] on icon "button" at bounding box center [911, 222] width 8 height 9
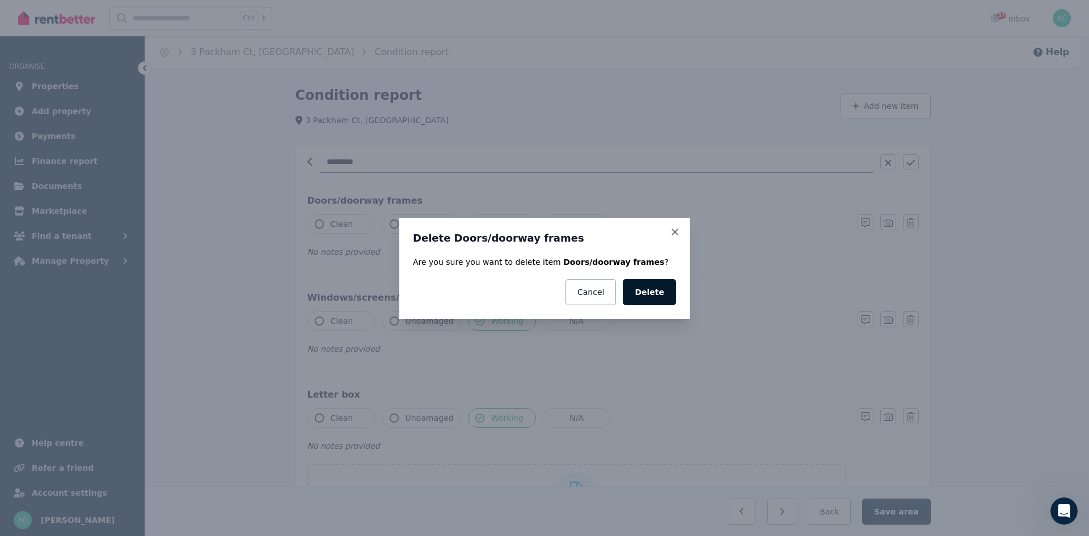
click at [655, 295] on button "Delete" at bounding box center [649, 292] width 53 height 26
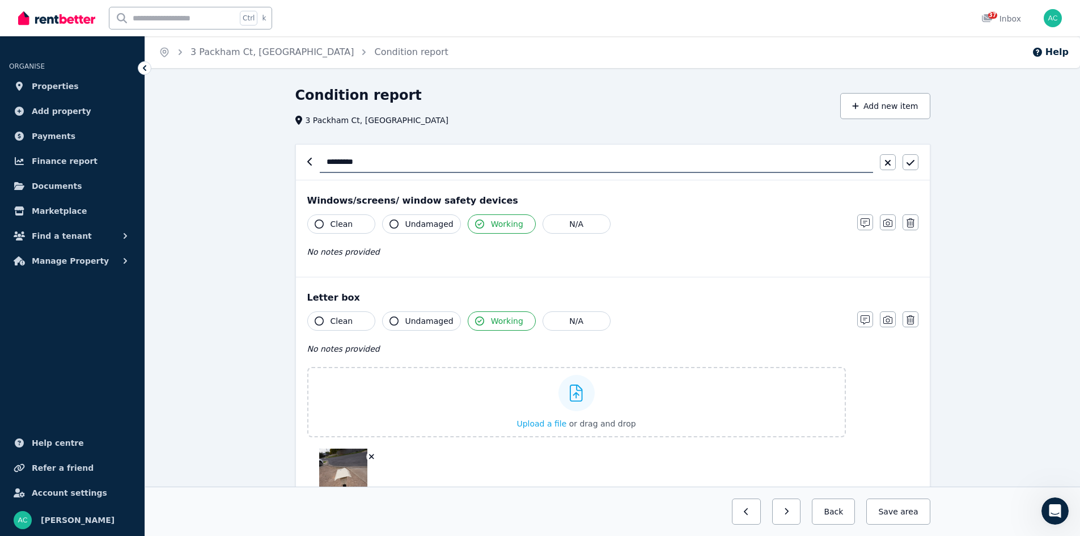
click at [873, 111] on button "Add new item" at bounding box center [885, 106] width 90 height 26
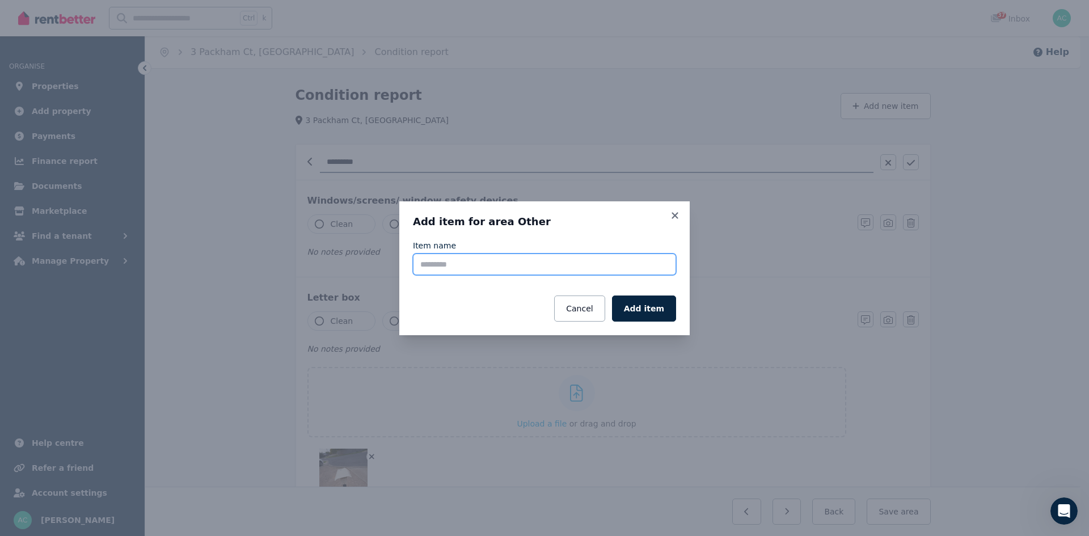
click at [459, 266] on input "Item name" at bounding box center [544, 264] width 263 height 22
type input "*********"
click at [654, 306] on button "Add item" at bounding box center [644, 308] width 64 height 26
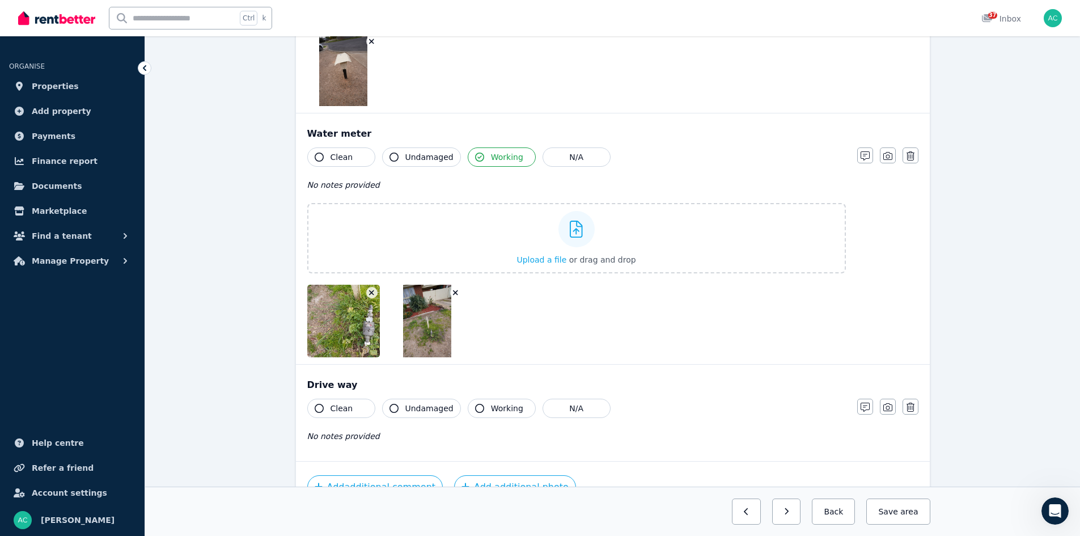
scroll to position [483, 0]
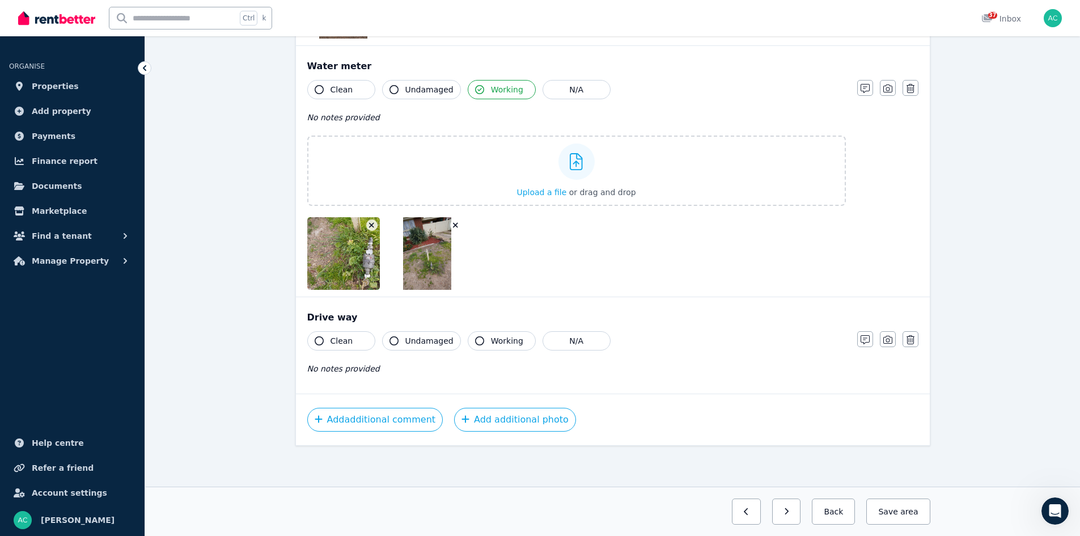
drag, startPoint x: 486, startPoint y: 337, endPoint x: 581, endPoint y: 334, distance: 94.7
click at [491, 337] on span "Working" at bounding box center [507, 340] width 32 height 11
click at [882, 340] on button "button" at bounding box center [888, 339] width 16 height 16
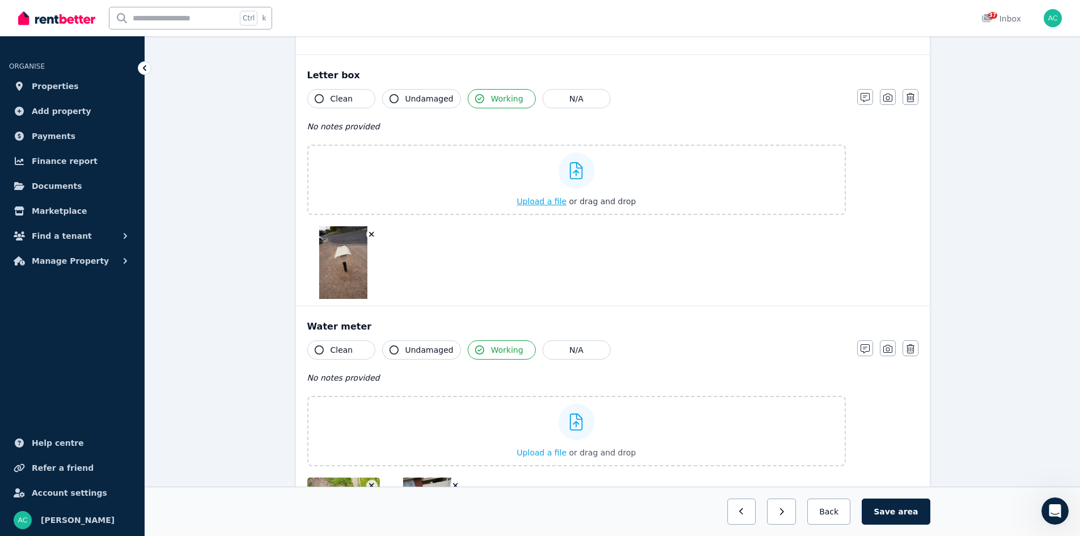
scroll to position [0, 0]
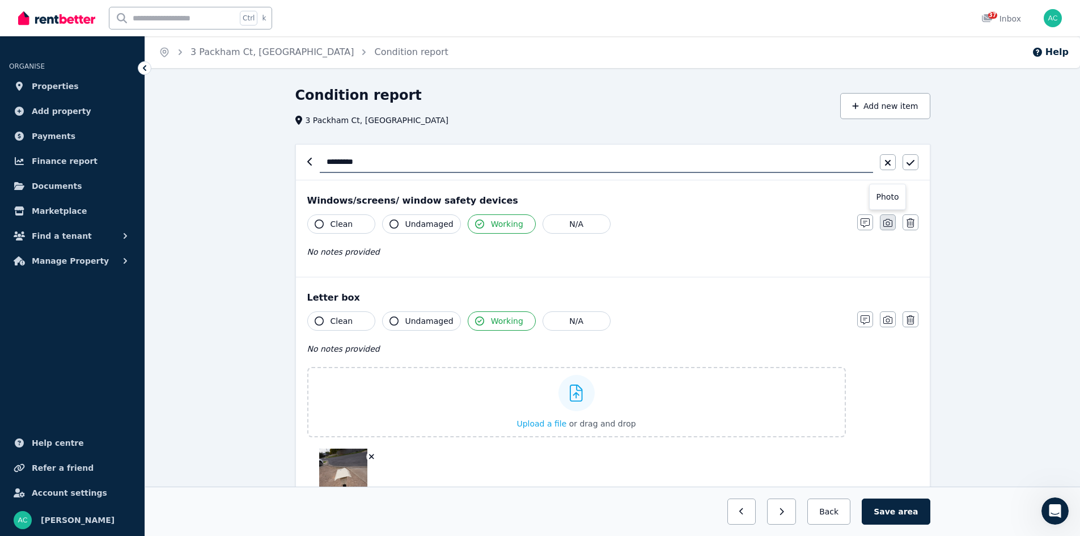
click at [888, 223] on icon "button" at bounding box center [887, 223] width 9 height 8
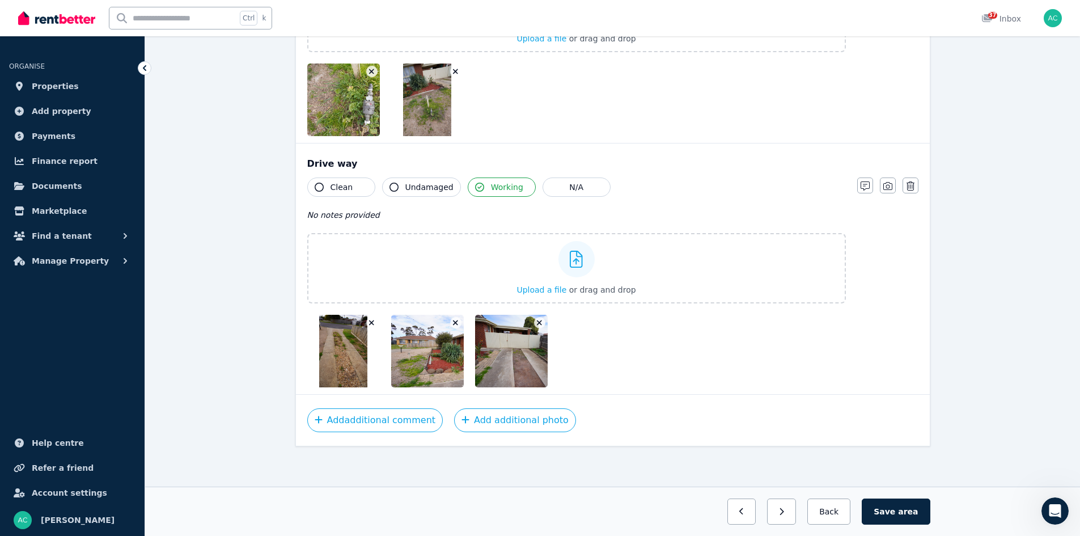
scroll to position [791, 0]
click at [914, 517] on button "Save area" at bounding box center [896, 511] width 68 height 26
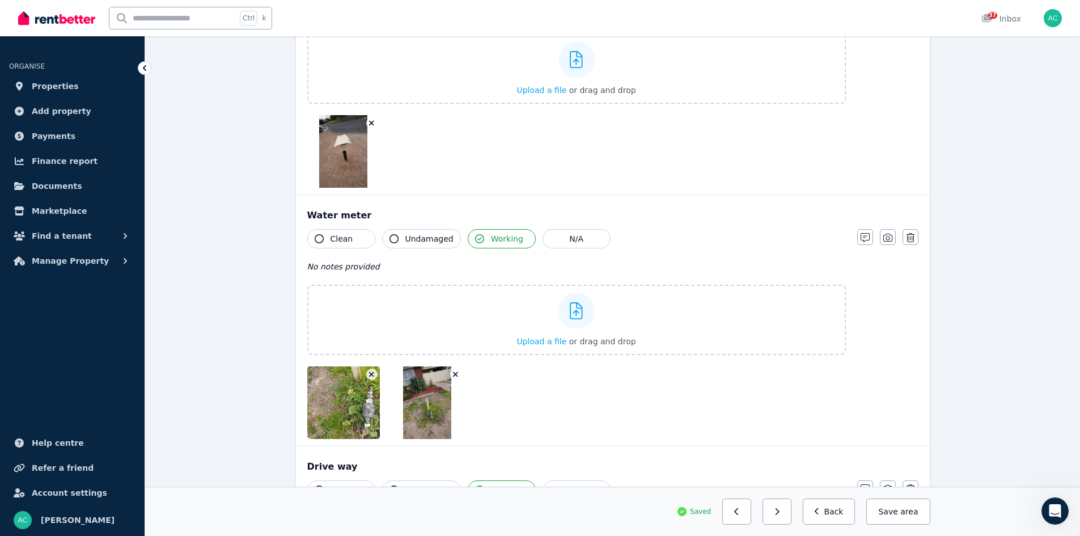
scroll to position [680, 0]
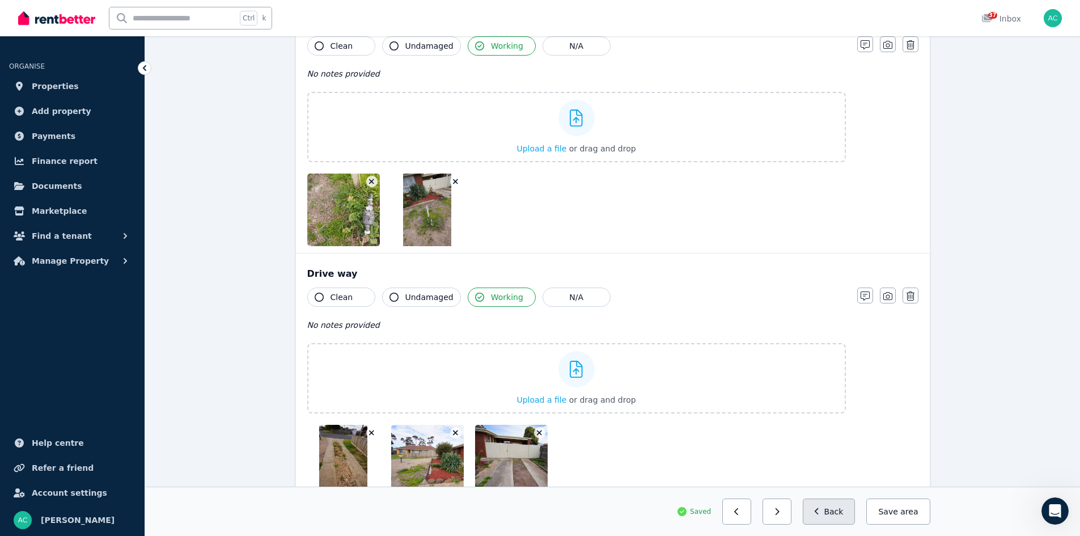
click at [837, 512] on button "Back" at bounding box center [829, 511] width 53 height 26
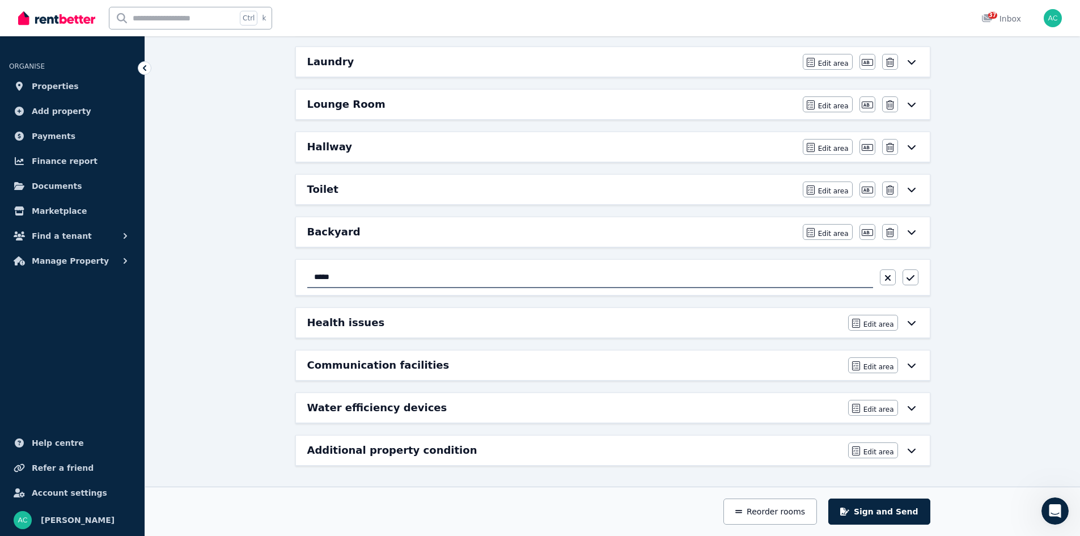
scroll to position [446, 0]
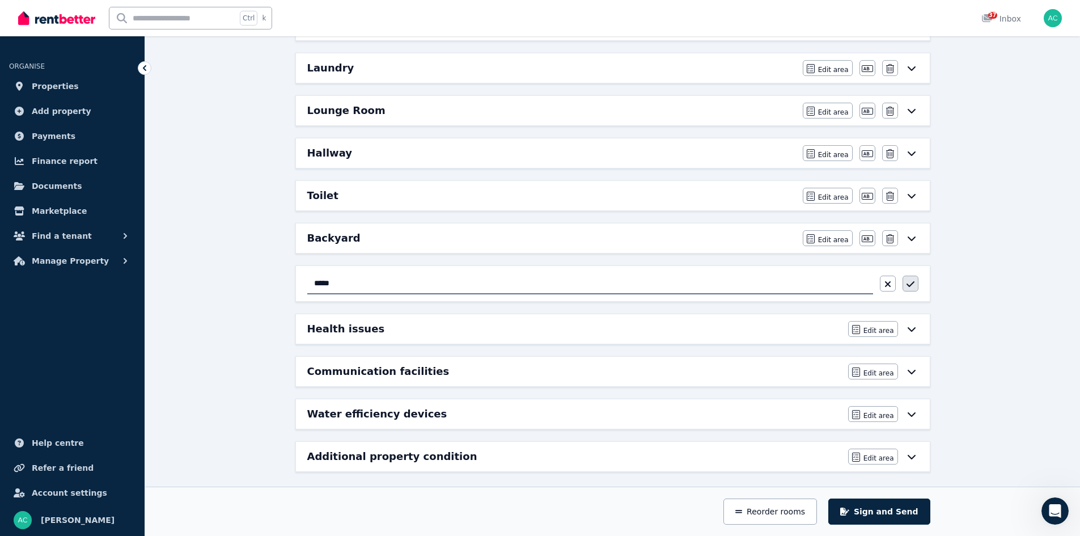
click at [910, 287] on icon "button" at bounding box center [911, 284] width 8 height 9
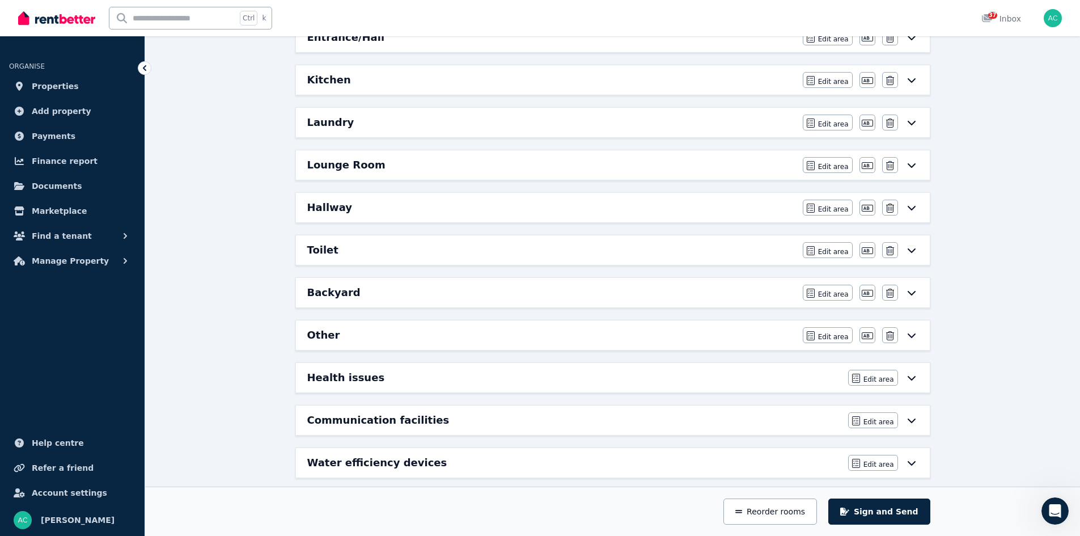
scroll to position [389, 0]
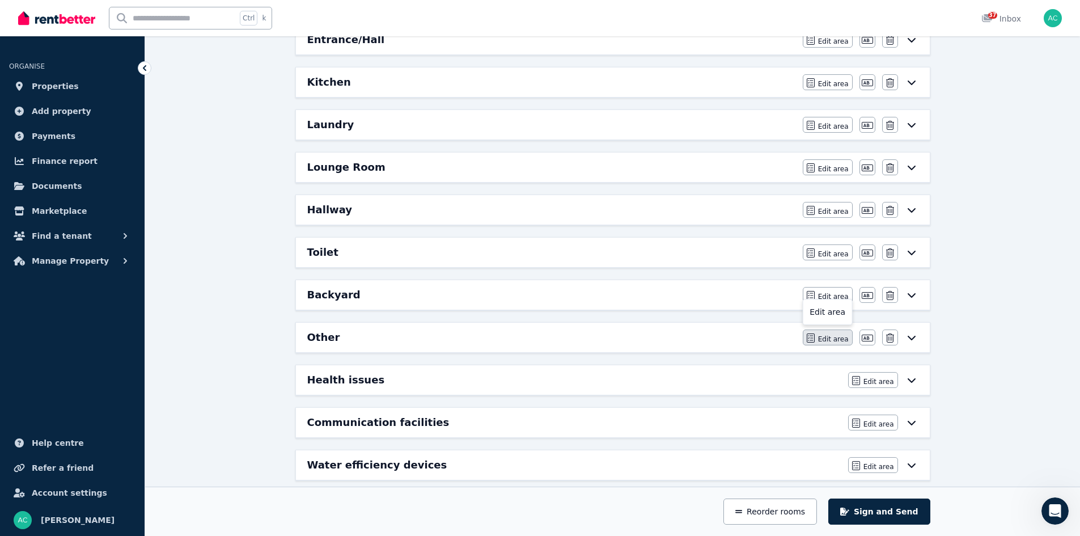
click at [830, 338] on span "Edit area" at bounding box center [833, 339] width 31 height 9
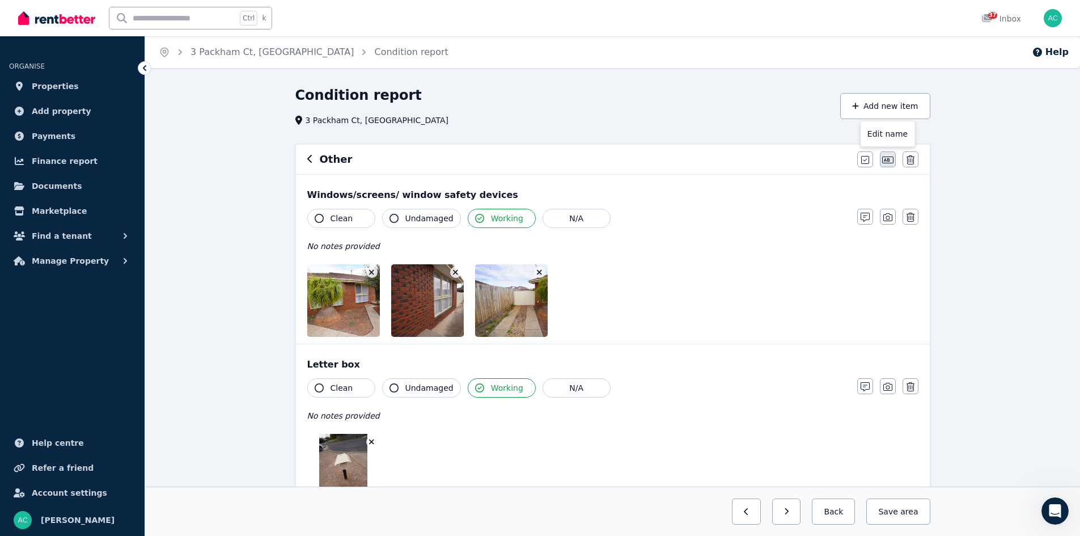
click at [885, 158] on icon "button" at bounding box center [887, 159] width 11 height 9
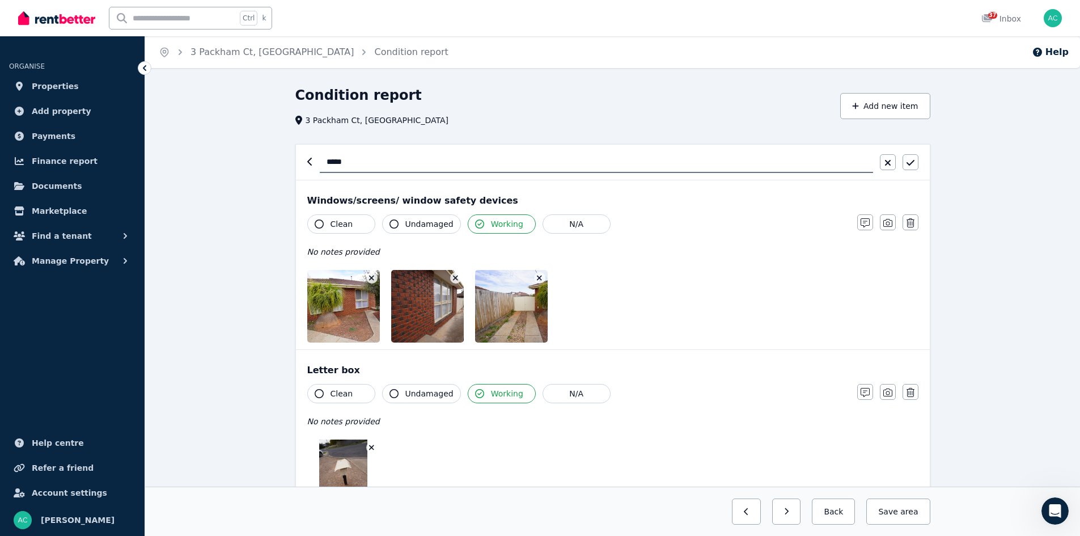
drag, startPoint x: 370, startPoint y: 163, endPoint x: 292, endPoint y: 165, distance: 77.7
click at [293, 164] on div "***** Windows/screens/ window safety devices Clean Undamaged Working N/A No not…" at bounding box center [613, 537] width 644 height 786
type input "**********"
click at [912, 162] on icon "button" at bounding box center [910, 163] width 8 height 6
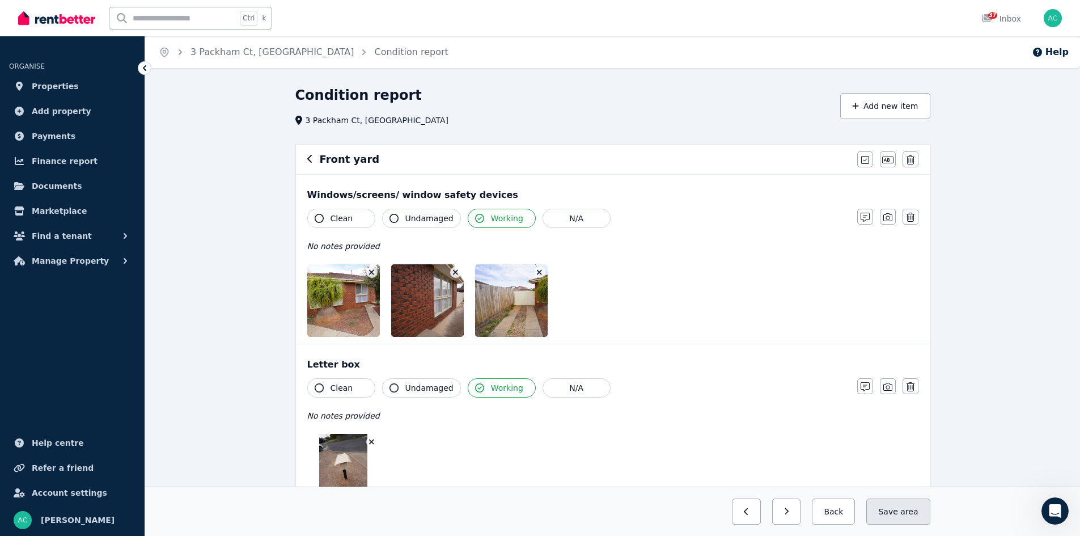
click at [903, 511] on span "area" at bounding box center [909, 511] width 18 height 11
click at [848, 511] on button "Back" at bounding box center [829, 511] width 53 height 26
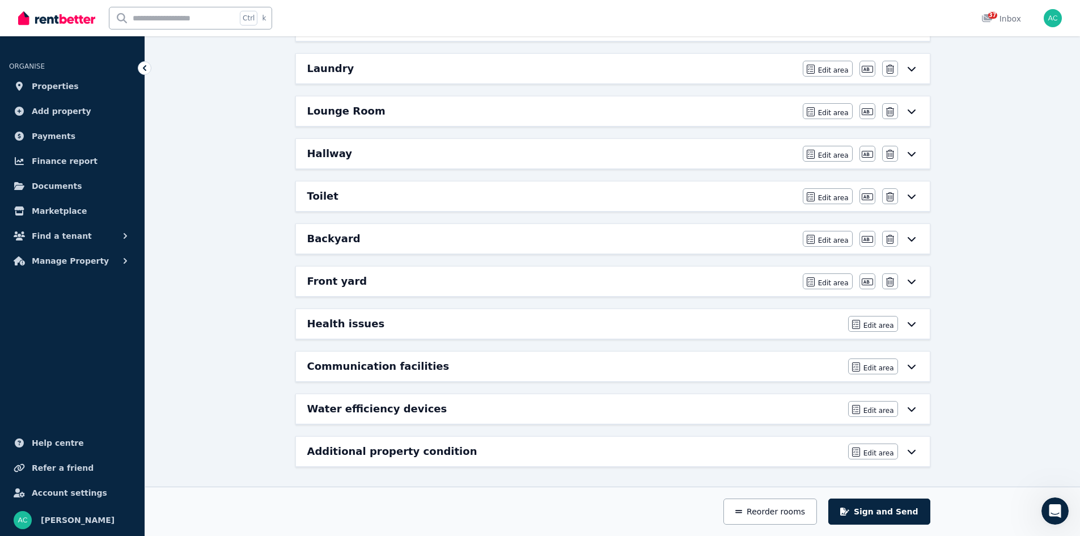
scroll to position [446, 0]
click at [407, 242] on div "Backyard" at bounding box center [551, 238] width 489 height 16
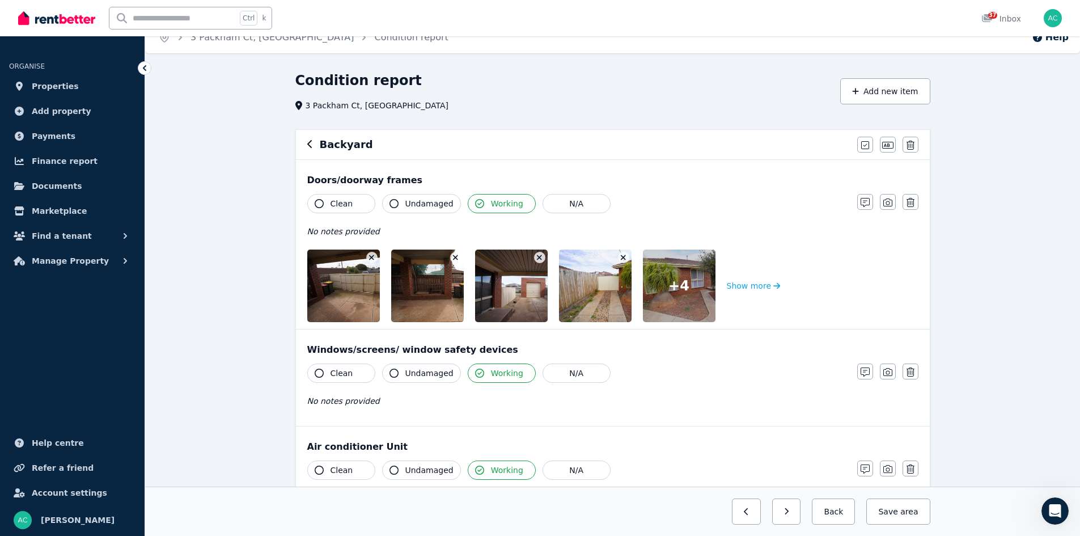
scroll to position [57, 0]
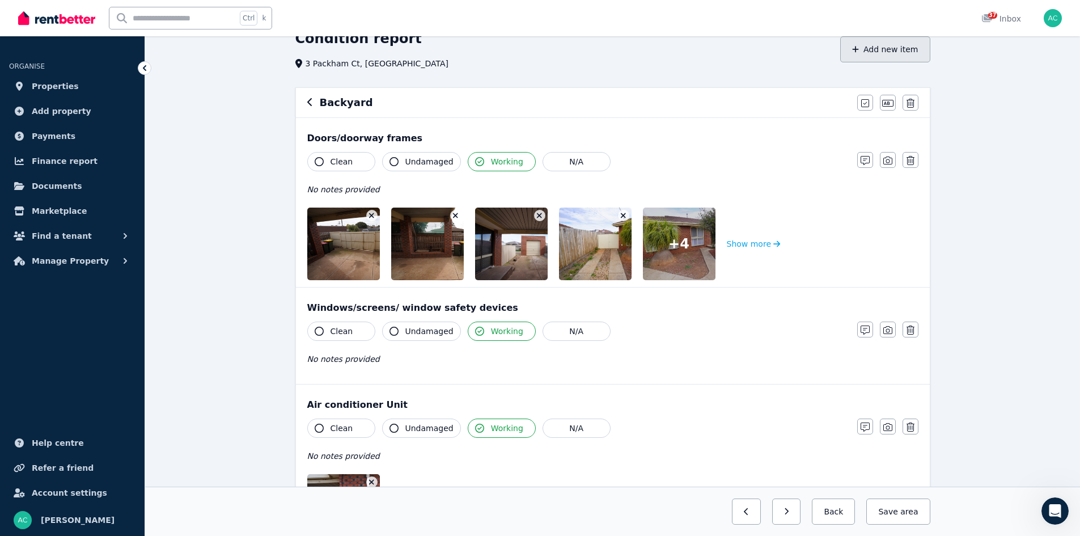
click at [901, 48] on button "Add new item" at bounding box center [885, 49] width 90 height 26
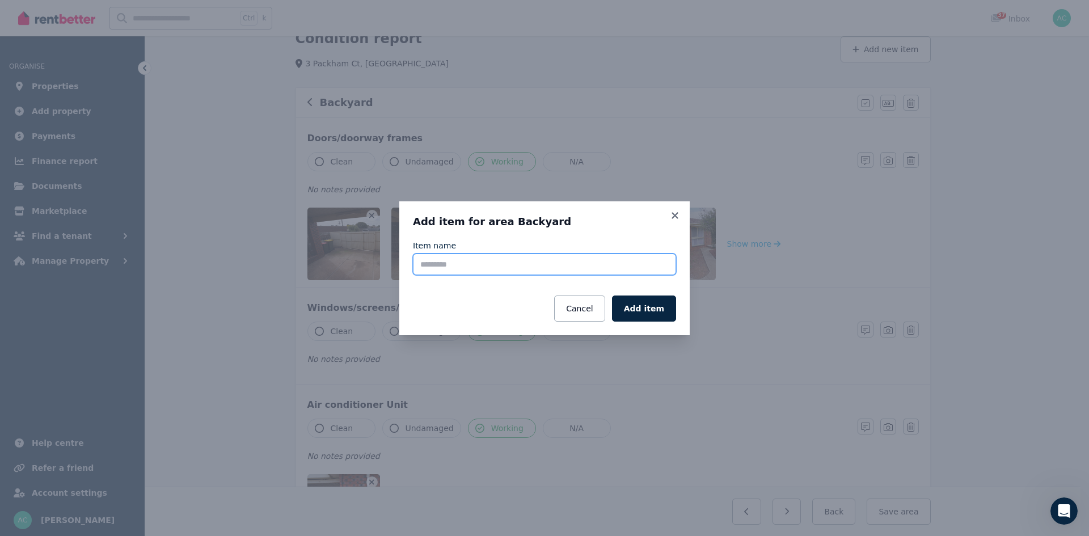
click at [468, 262] on input "Item name" at bounding box center [544, 264] width 263 height 22
type input "******"
click at [639, 306] on button "Add item" at bounding box center [644, 308] width 64 height 26
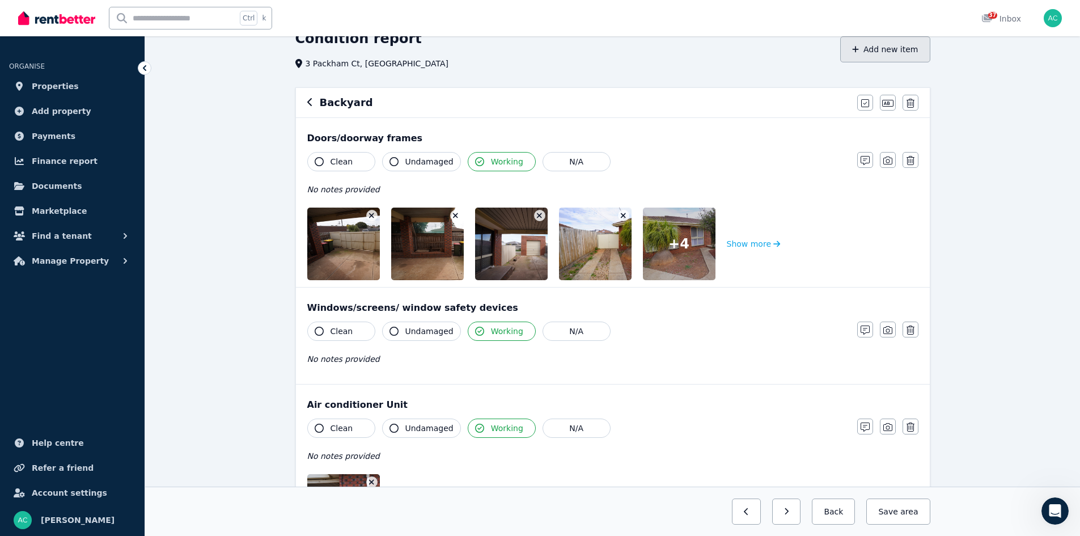
click at [888, 37] on button "Add new item" at bounding box center [885, 49] width 90 height 26
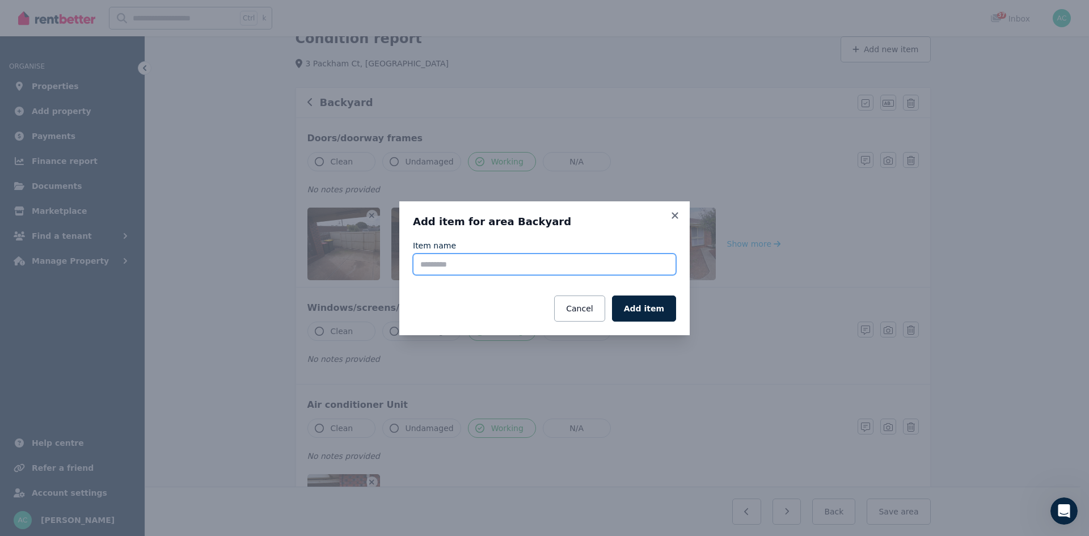
click at [531, 264] on input "Item name" at bounding box center [544, 264] width 263 height 22
type input "*******"
click at [642, 303] on button "Add item" at bounding box center [644, 308] width 64 height 26
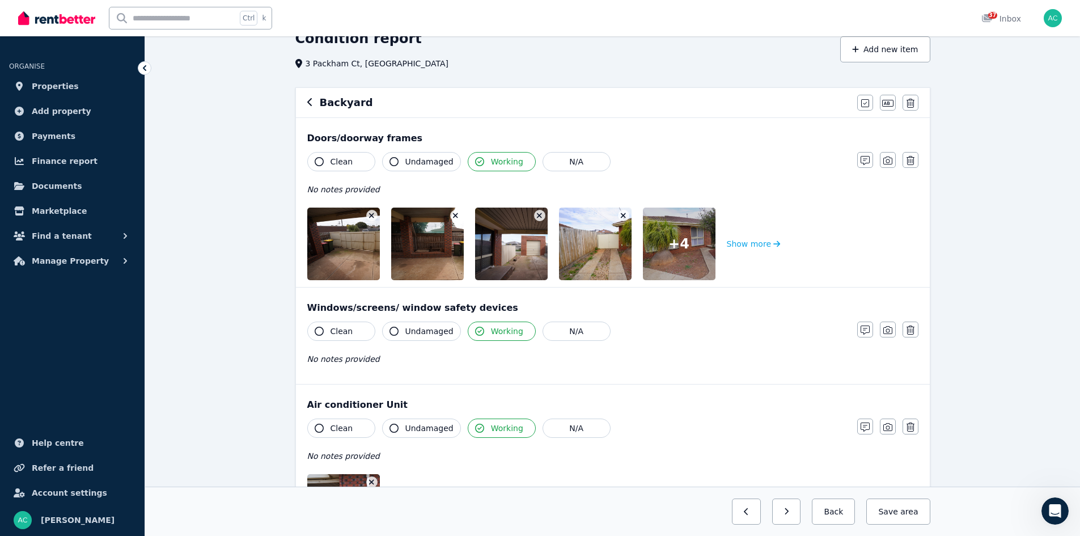
click at [455, 215] on icon "button" at bounding box center [455, 215] width 6 height 8
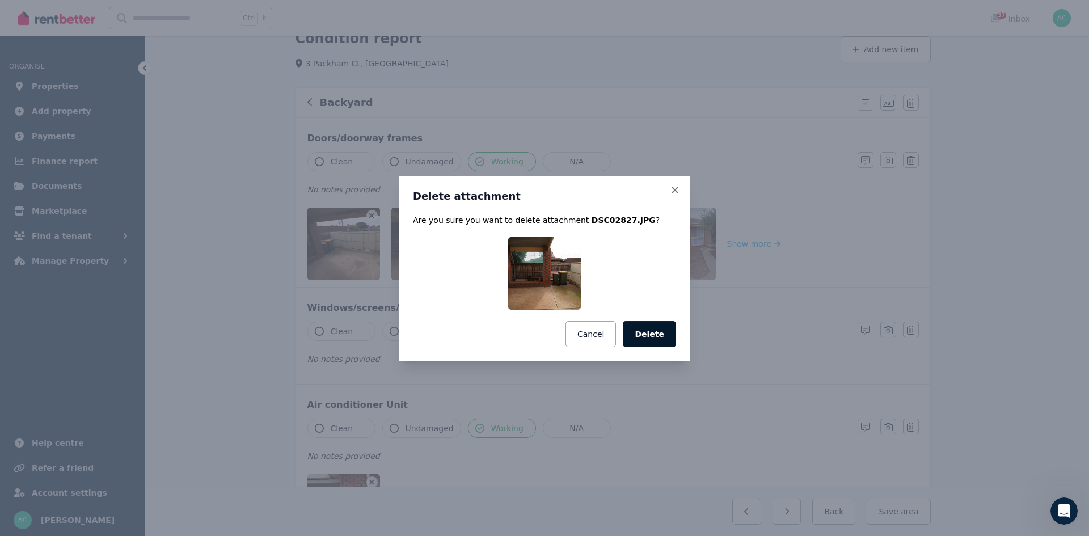
click at [648, 334] on button "Delete" at bounding box center [649, 334] width 53 height 26
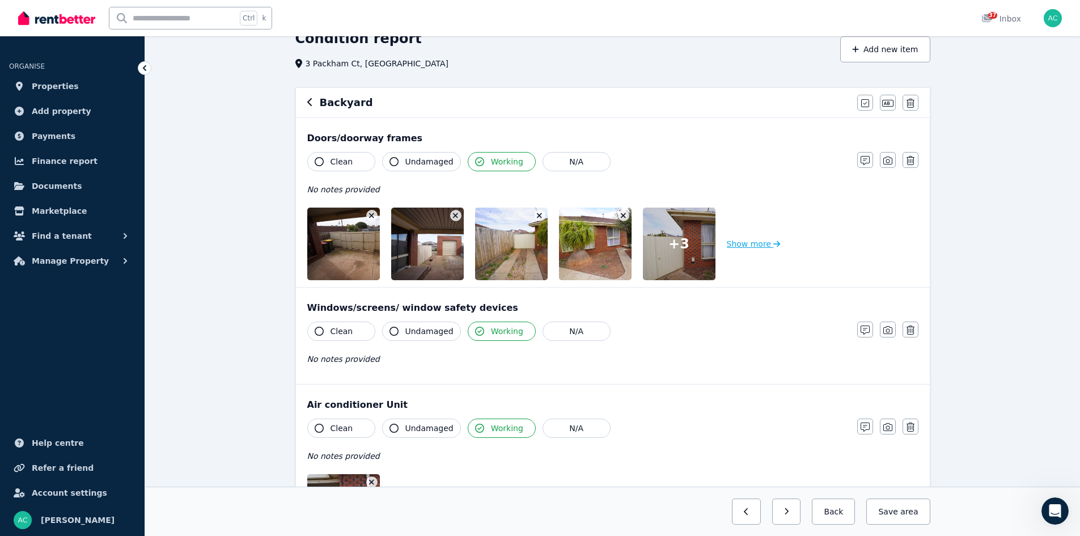
click at [772, 234] on button "Show more" at bounding box center [754, 244] width 54 height 73
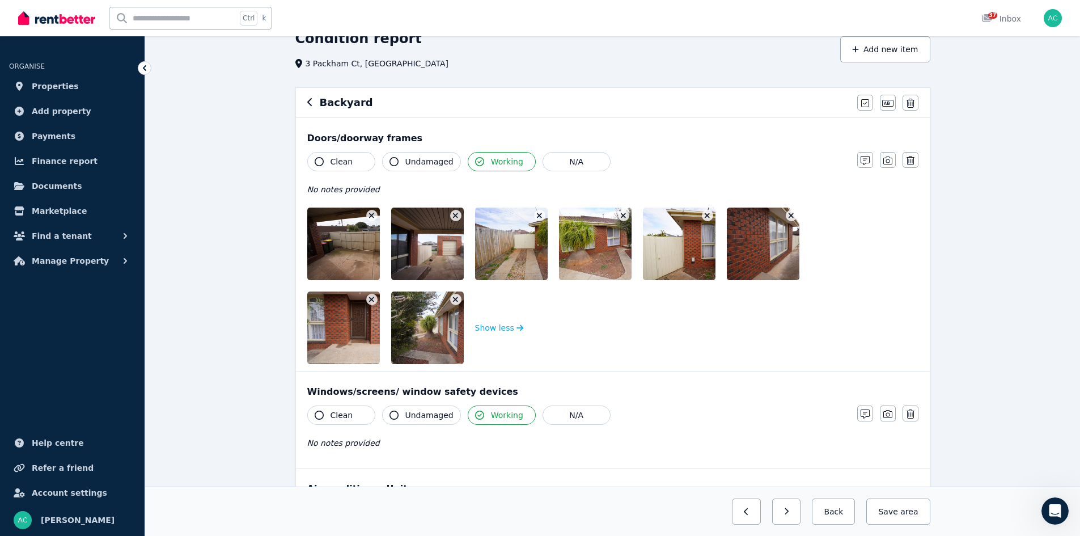
click at [624, 217] on icon "button" at bounding box center [623, 215] width 5 height 5
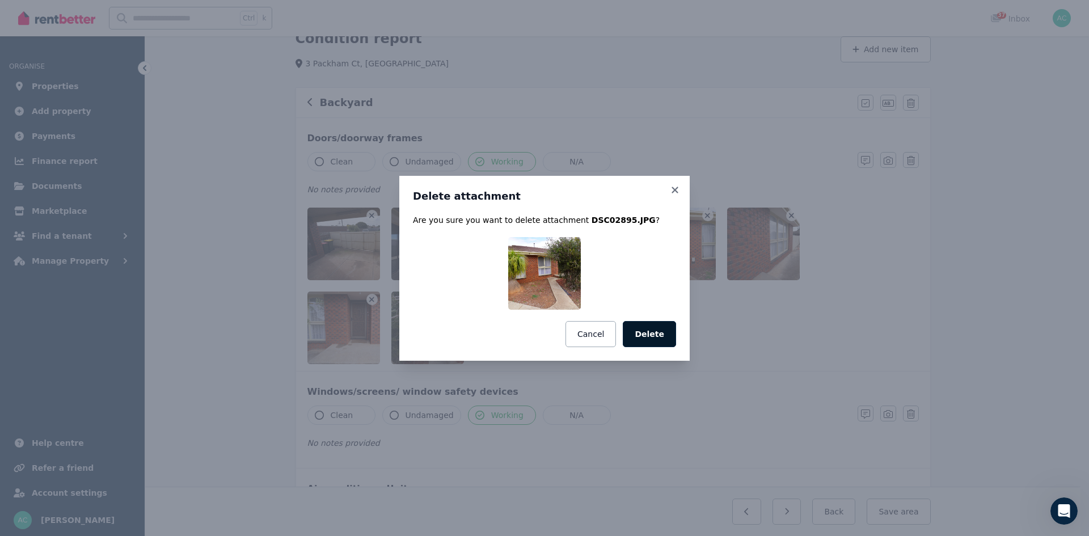
click at [653, 334] on button "Delete" at bounding box center [649, 334] width 53 height 26
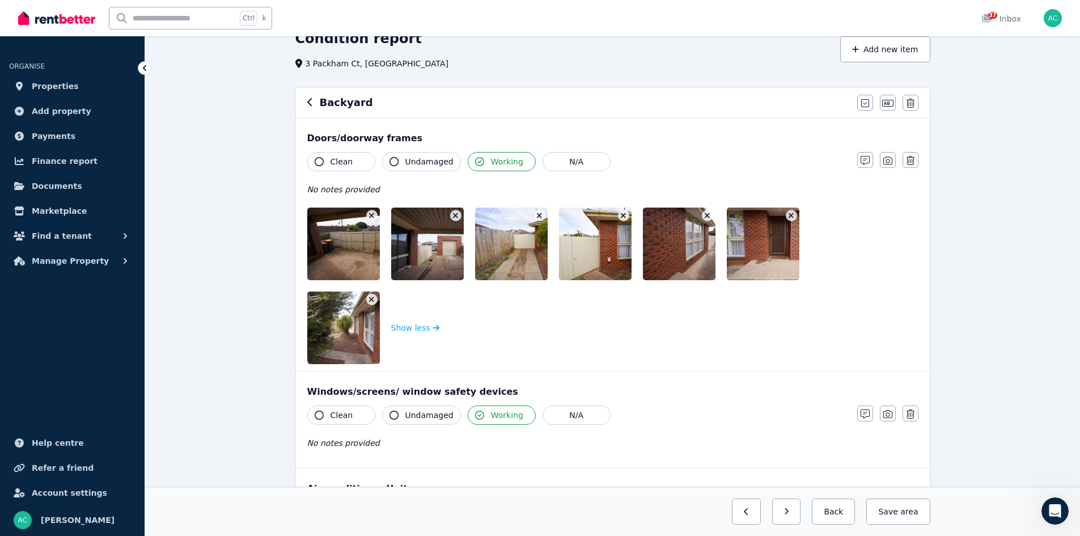
click at [707, 217] on icon "button" at bounding box center [707, 215] width 6 height 8
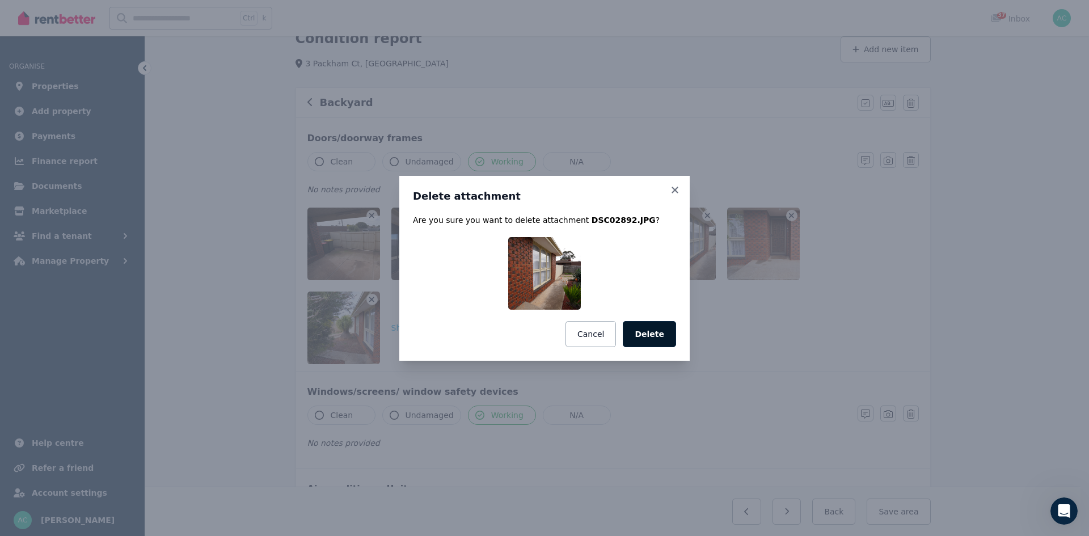
click at [657, 323] on button "Delete" at bounding box center [649, 334] width 53 height 26
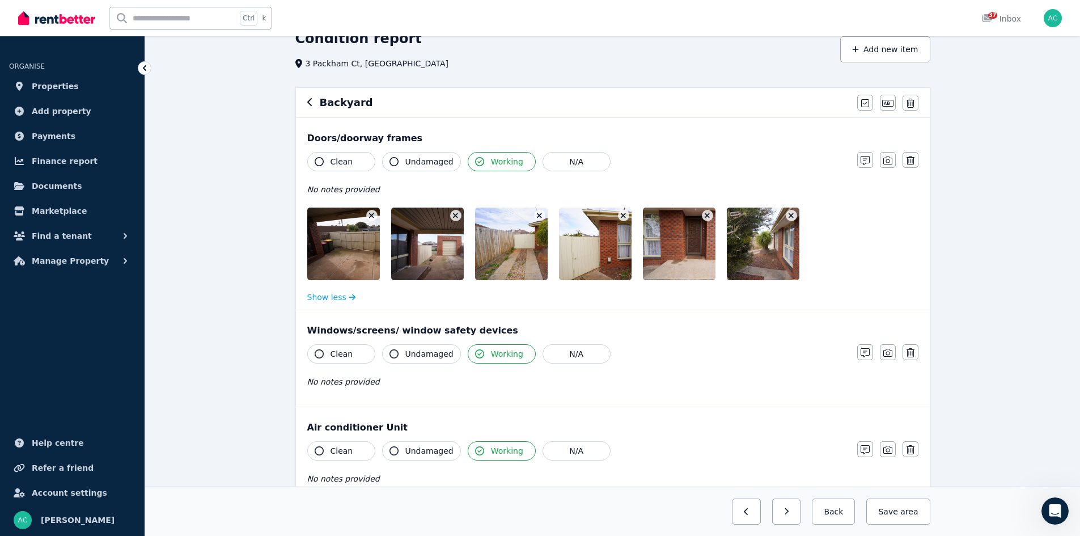
click at [537, 218] on icon "button" at bounding box center [539, 215] width 6 height 8
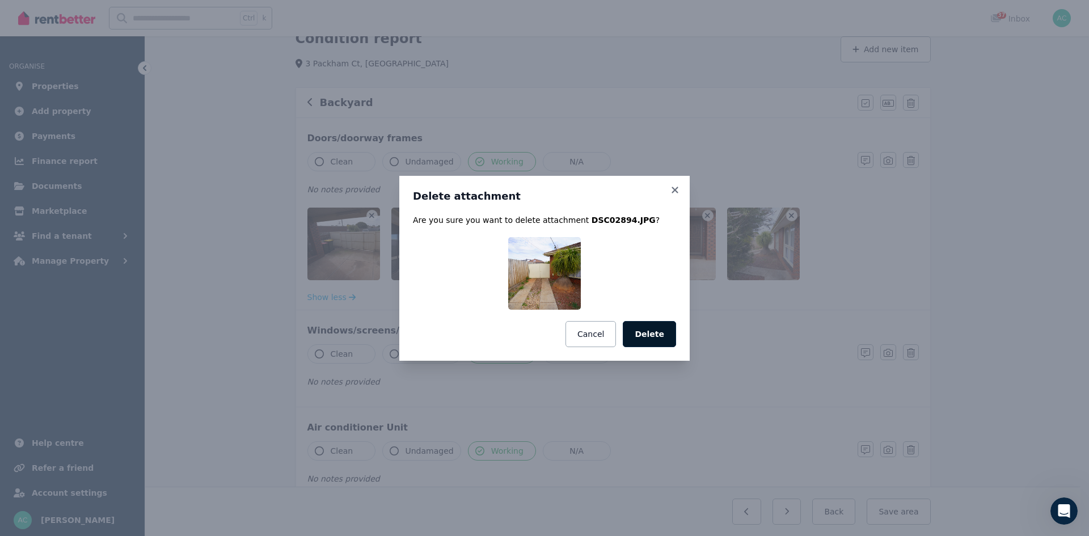
click at [655, 340] on button "Delete" at bounding box center [649, 334] width 53 height 26
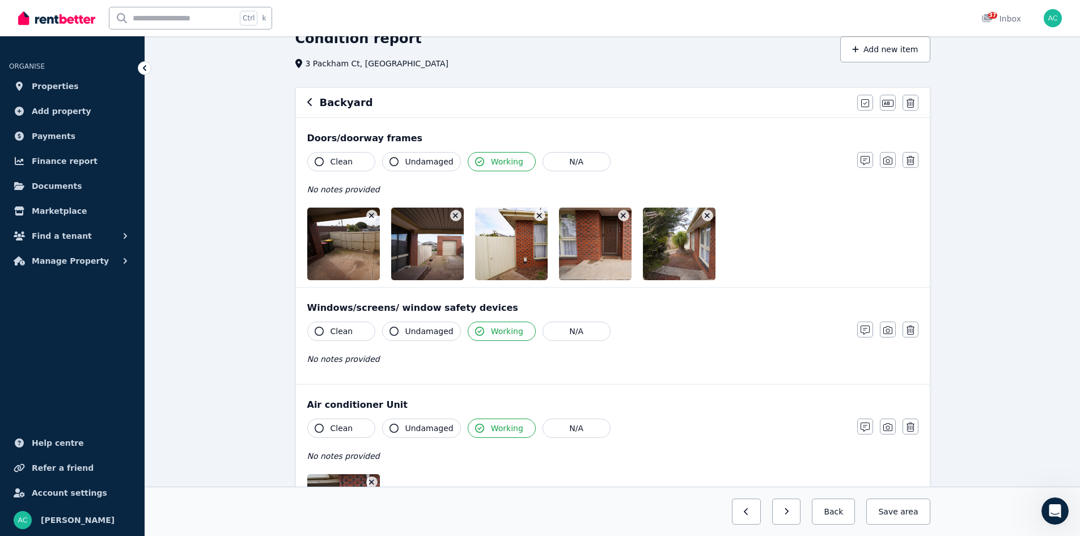
click at [709, 218] on icon "button" at bounding box center [707, 215] width 5 height 5
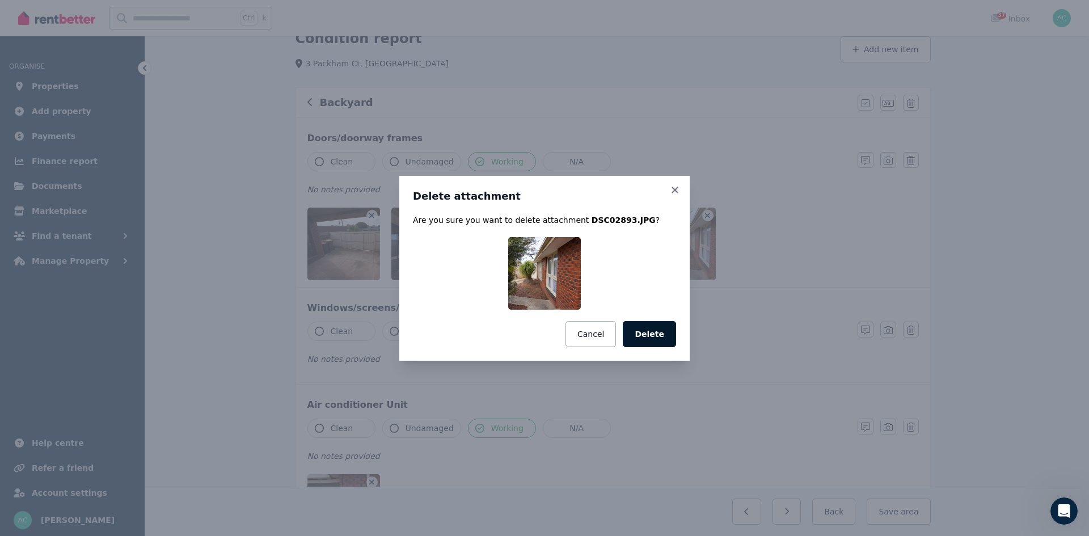
click at [669, 337] on button "Delete" at bounding box center [649, 334] width 53 height 26
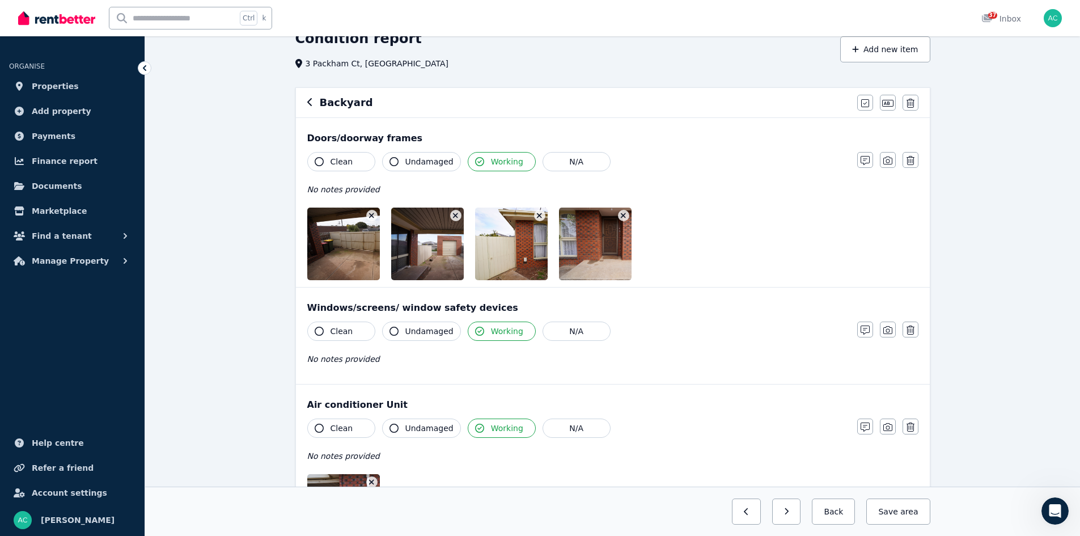
click at [627, 215] on button "button" at bounding box center [623, 215] width 11 height 11
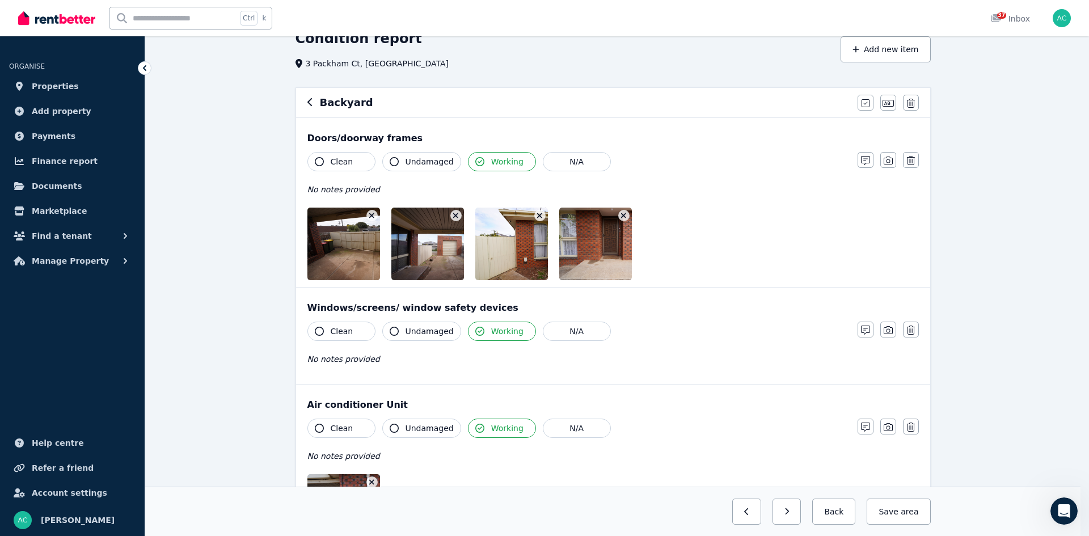
click at [627, 215] on div "Delete attachment Are you sure you want to delete attachment DSC02891.JPG ? Can…" at bounding box center [545, 268] width 250 height 150
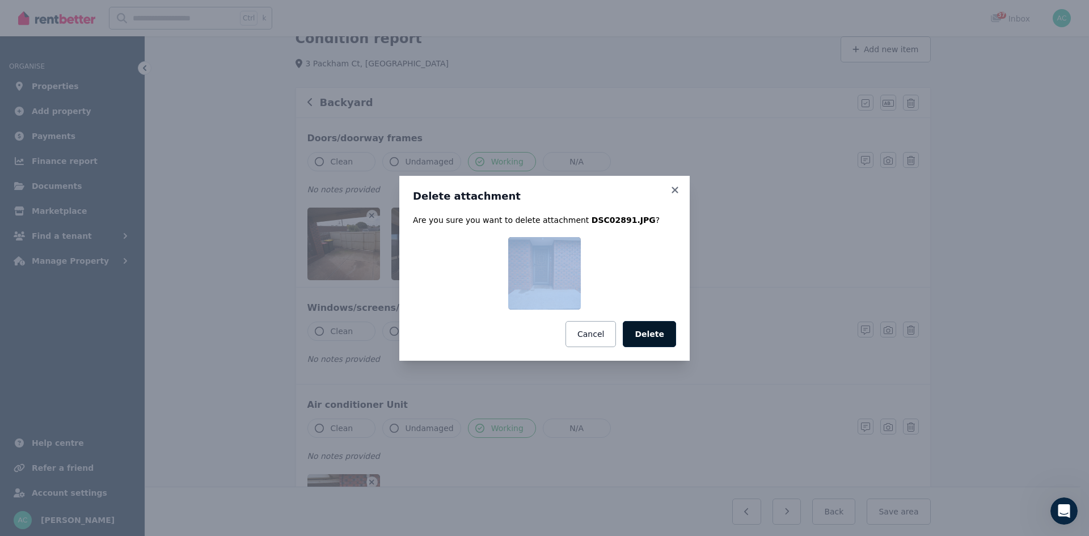
click at [659, 333] on button "Delete" at bounding box center [649, 334] width 53 height 26
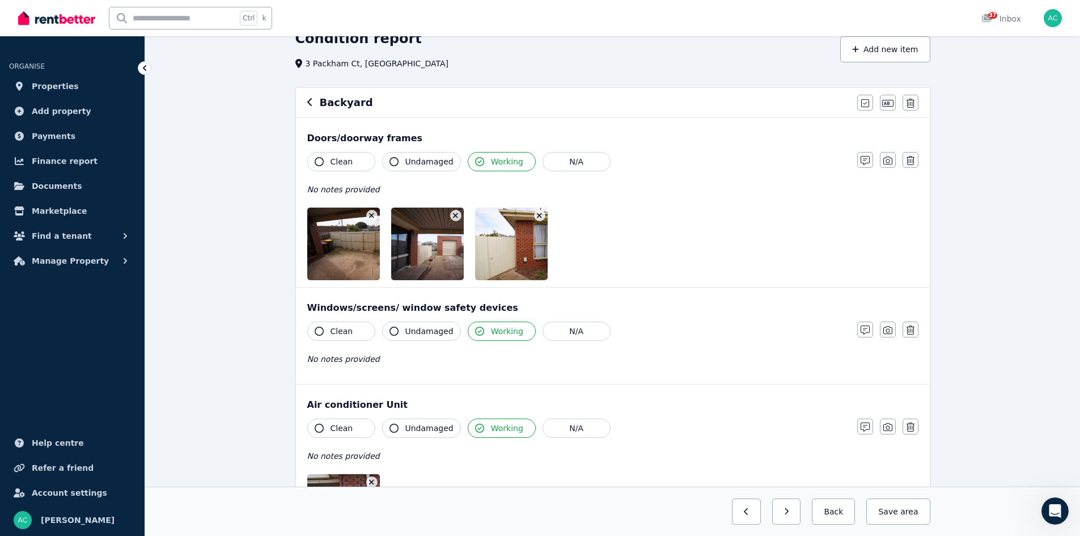
click at [539, 215] on icon "button" at bounding box center [539, 215] width 5 height 5
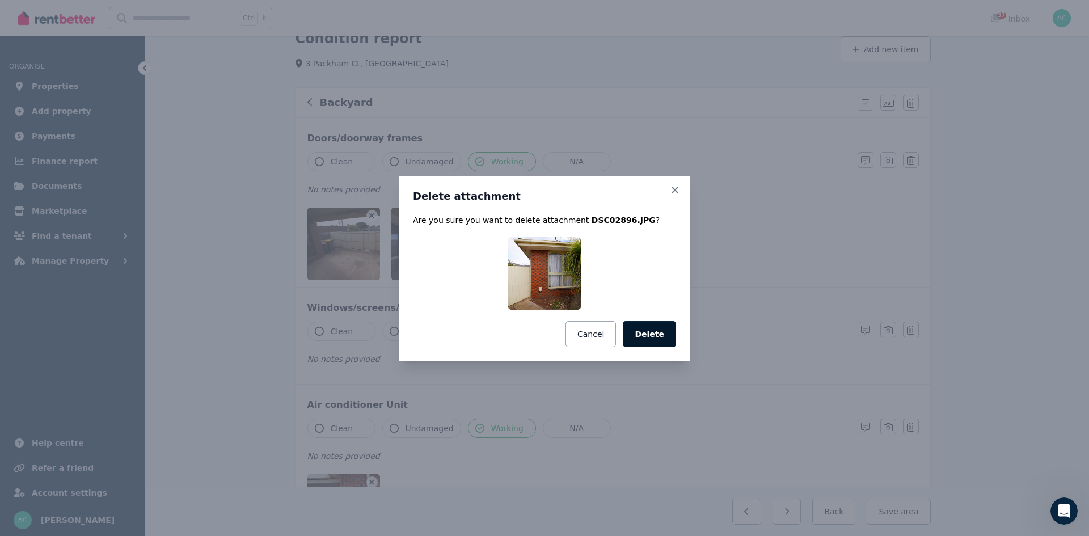
click at [656, 331] on button "Delete" at bounding box center [649, 334] width 53 height 26
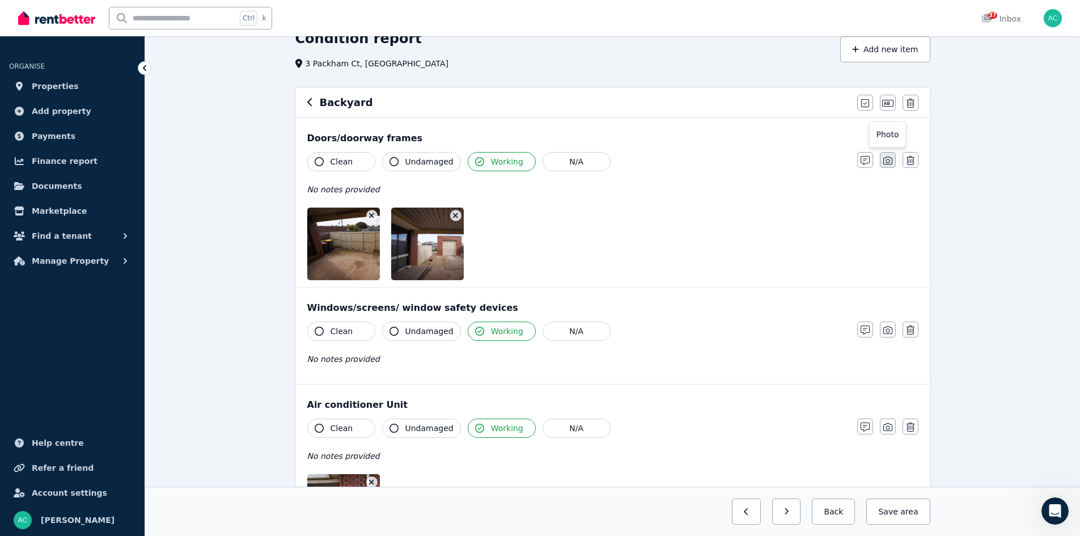
click at [888, 161] on icon "button" at bounding box center [887, 160] width 9 height 9
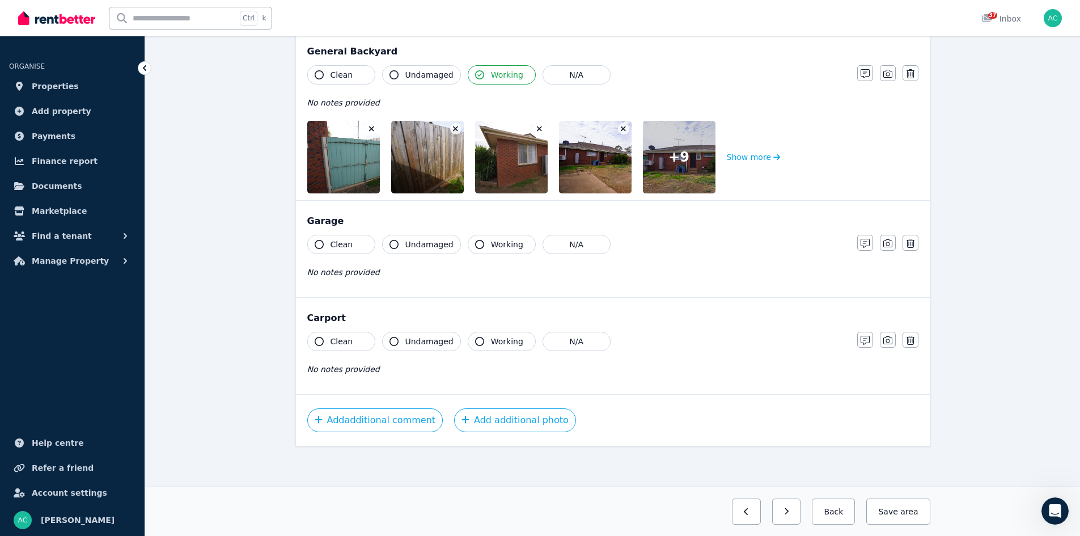
scroll to position [1001, 0]
click at [886, 341] on icon "button" at bounding box center [887, 340] width 9 height 8
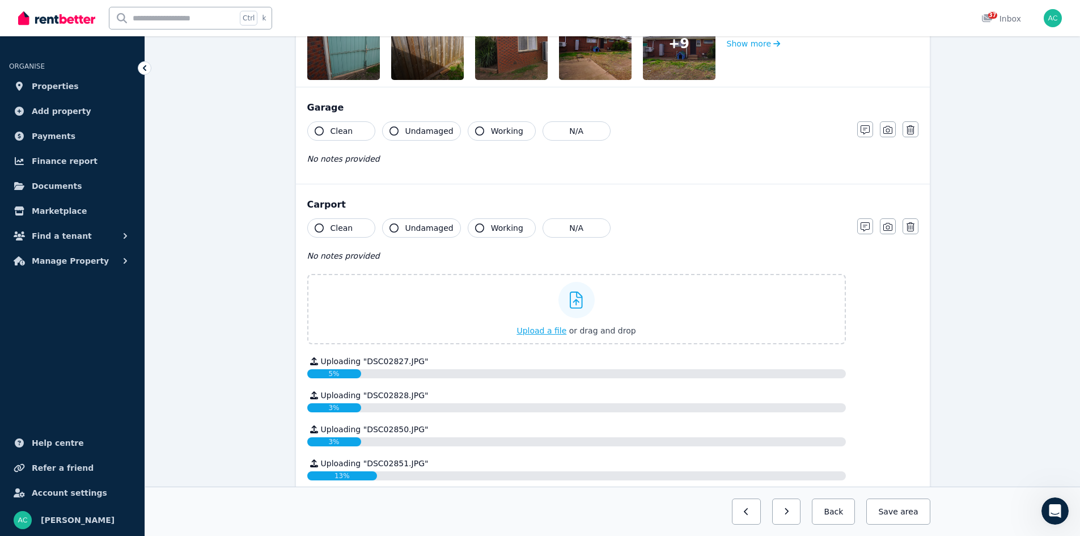
scroll to position [1071, 0]
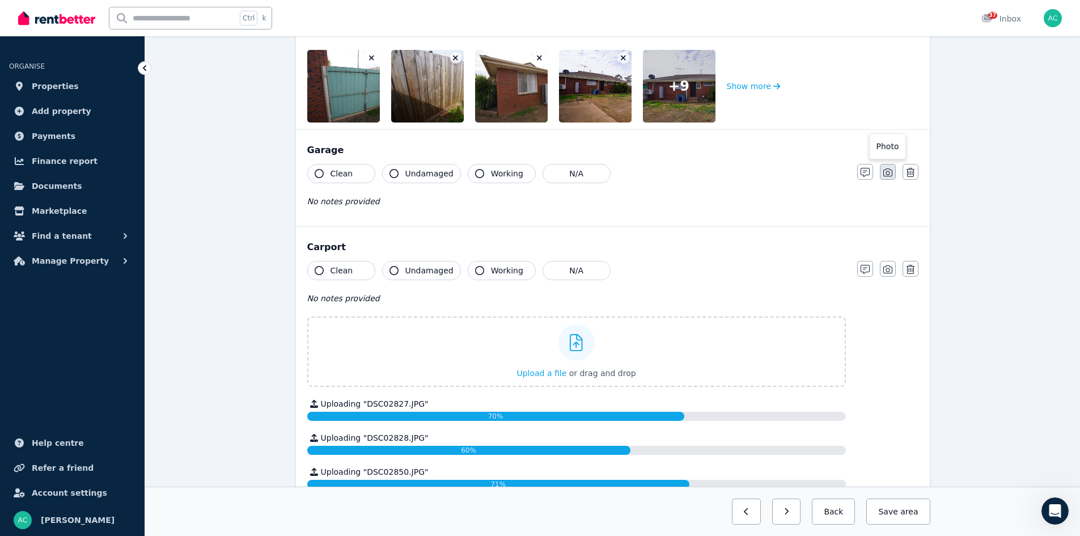
click at [888, 172] on icon "button" at bounding box center [887, 172] width 9 height 8
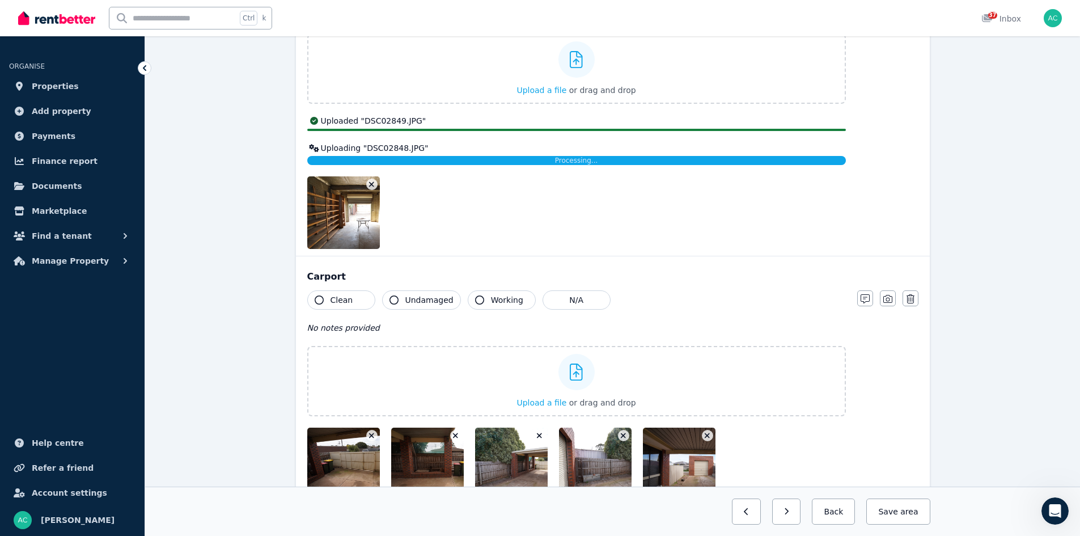
scroll to position [1250, 0]
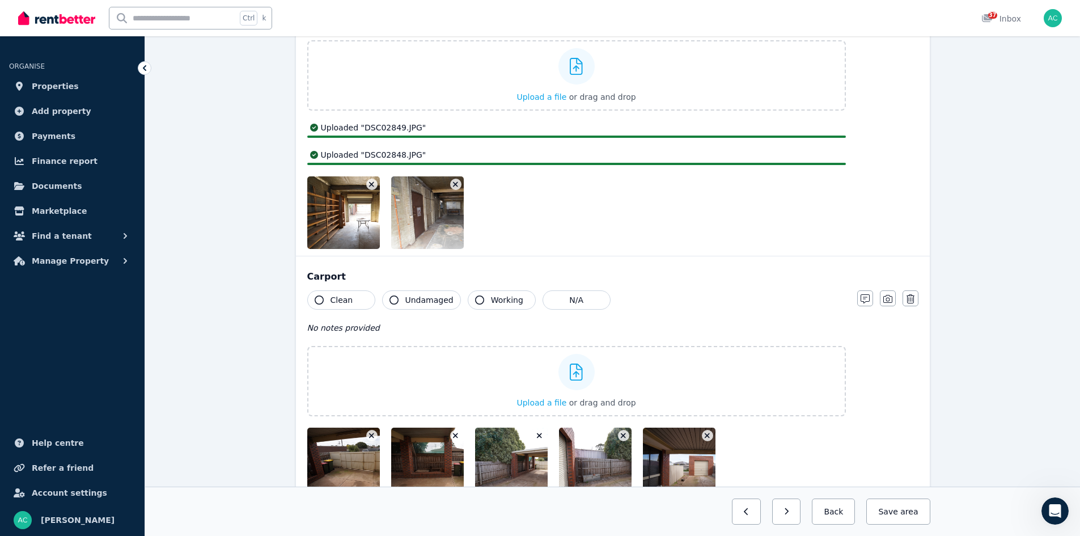
click at [475, 302] on icon "button" at bounding box center [479, 299] width 9 height 9
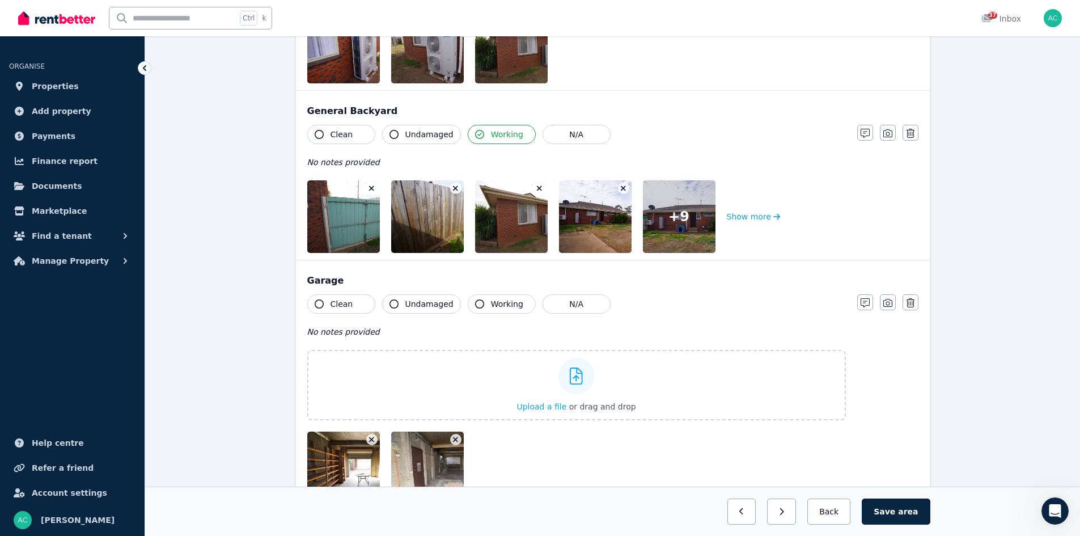
scroll to position [939, 0]
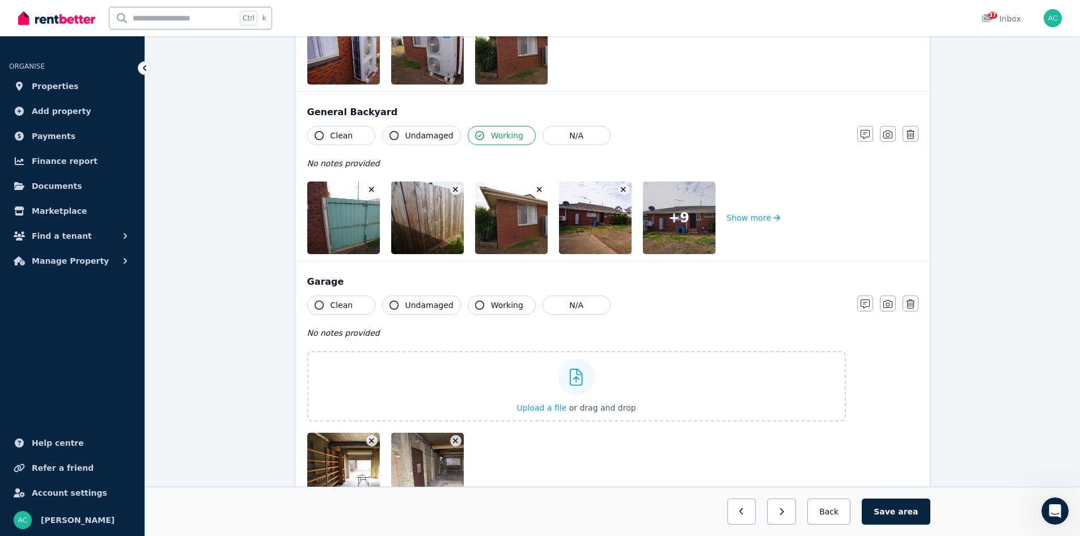
click at [475, 304] on icon "button" at bounding box center [479, 305] width 9 height 9
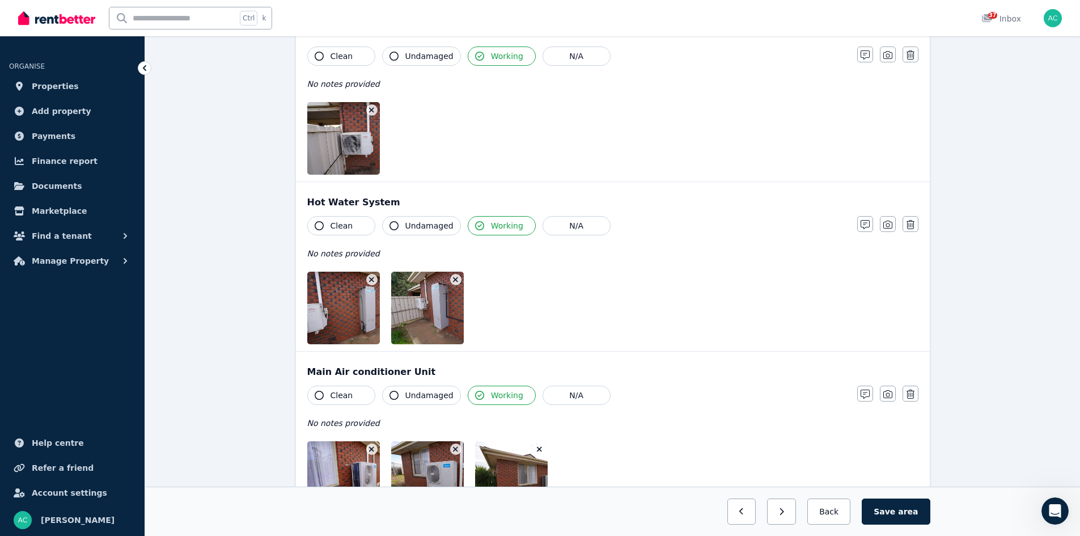
scroll to position [850, 0]
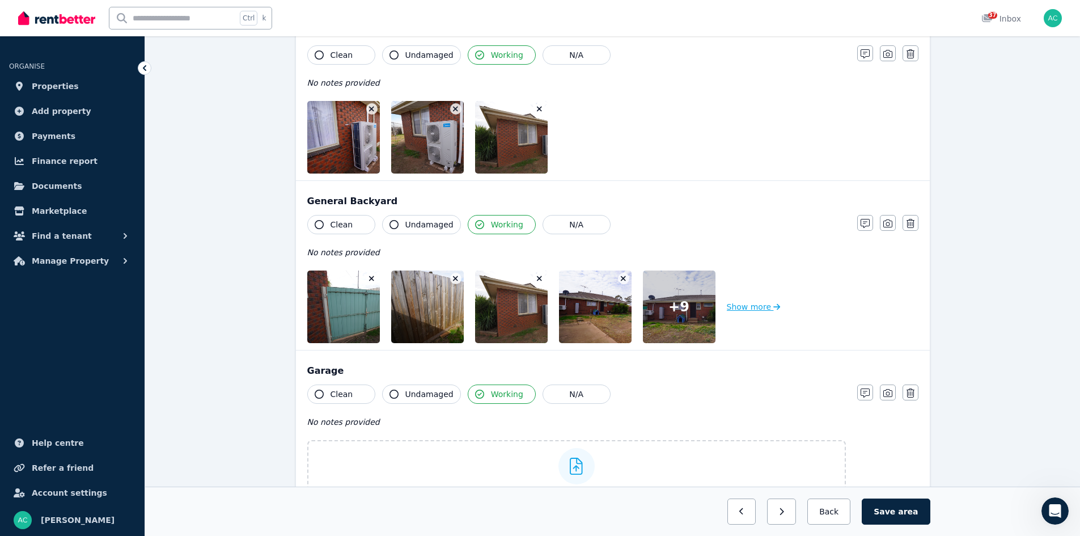
click at [753, 309] on button "Show more" at bounding box center [754, 306] width 54 height 73
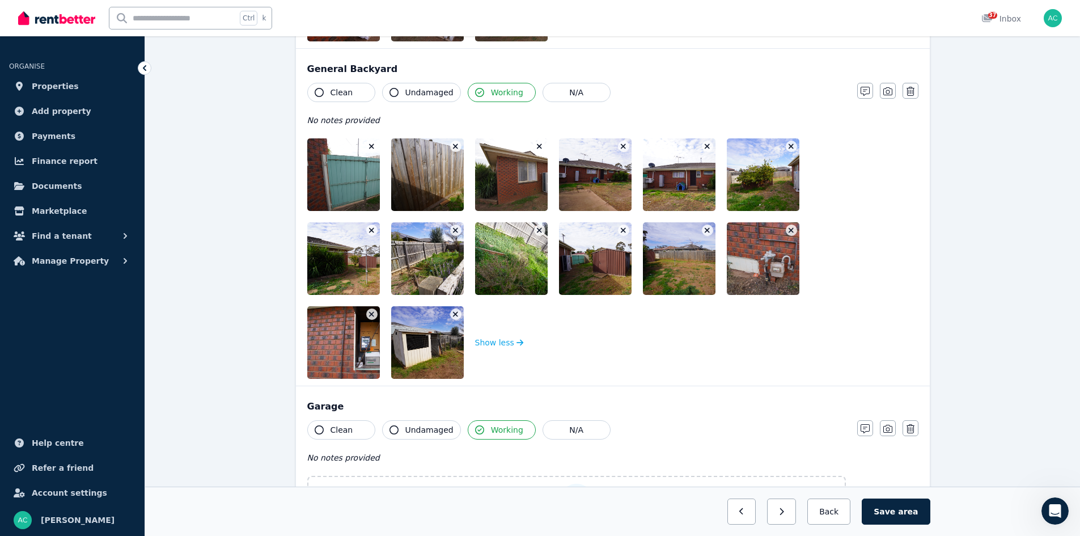
scroll to position [1021, 0]
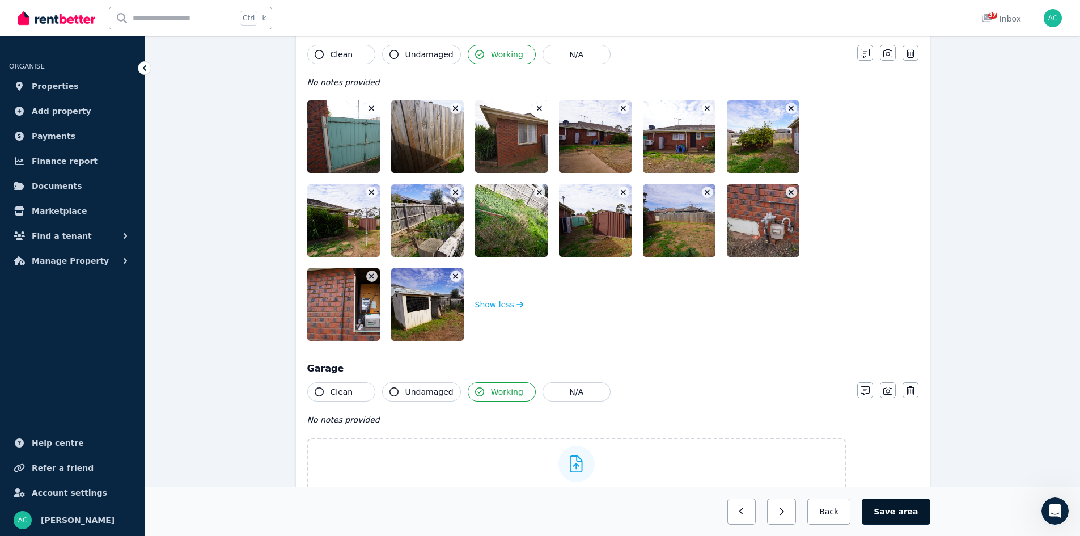
click at [911, 510] on span "area" at bounding box center [908, 511] width 20 height 11
click at [843, 517] on button "Back" at bounding box center [829, 511] width 53 height 26
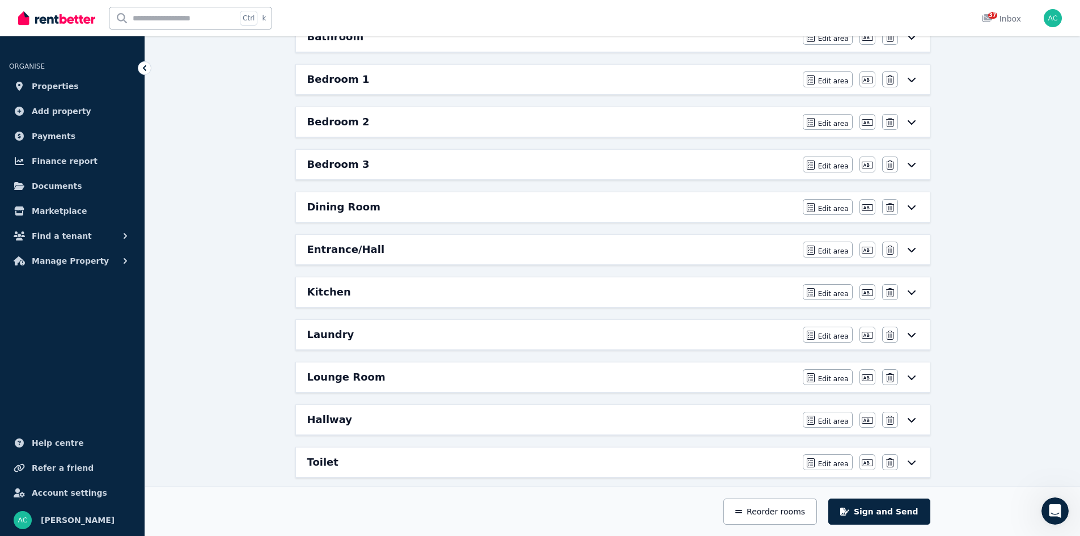
scroll to position [446, 0]
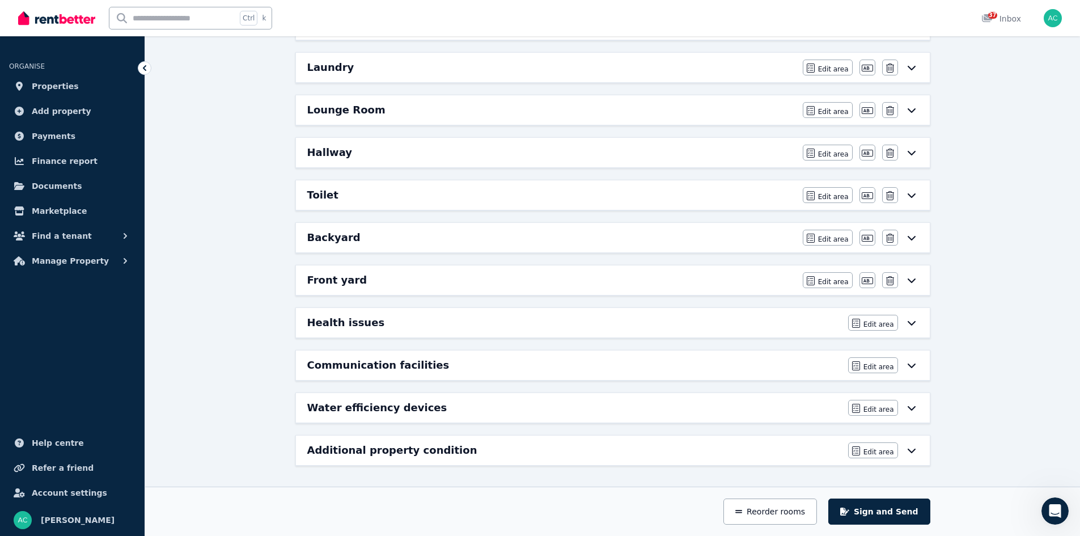
click at [916, 279] on icon at bounding box center [912, 280] width 14 height 9
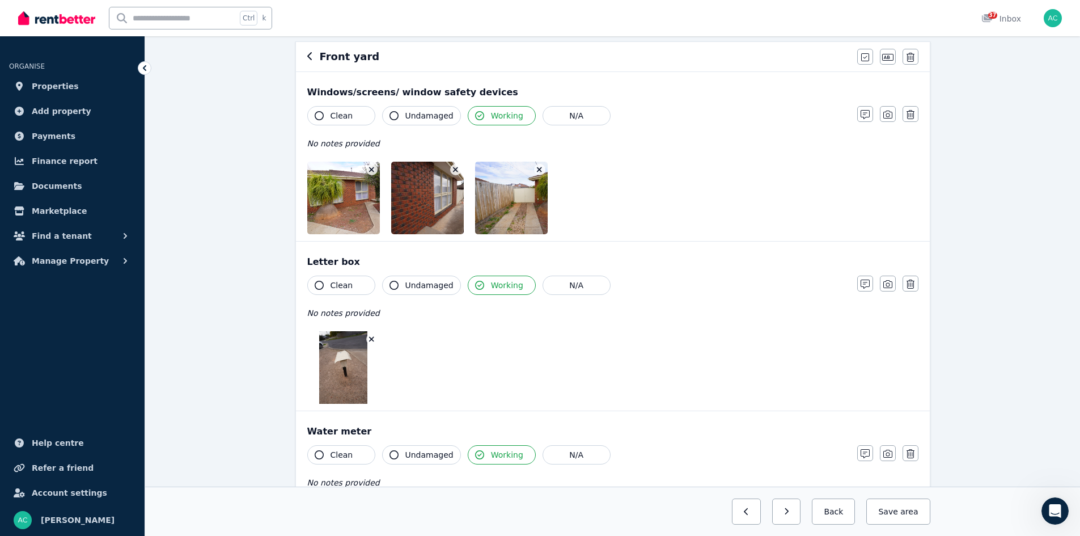
scroll to position [113, 0]
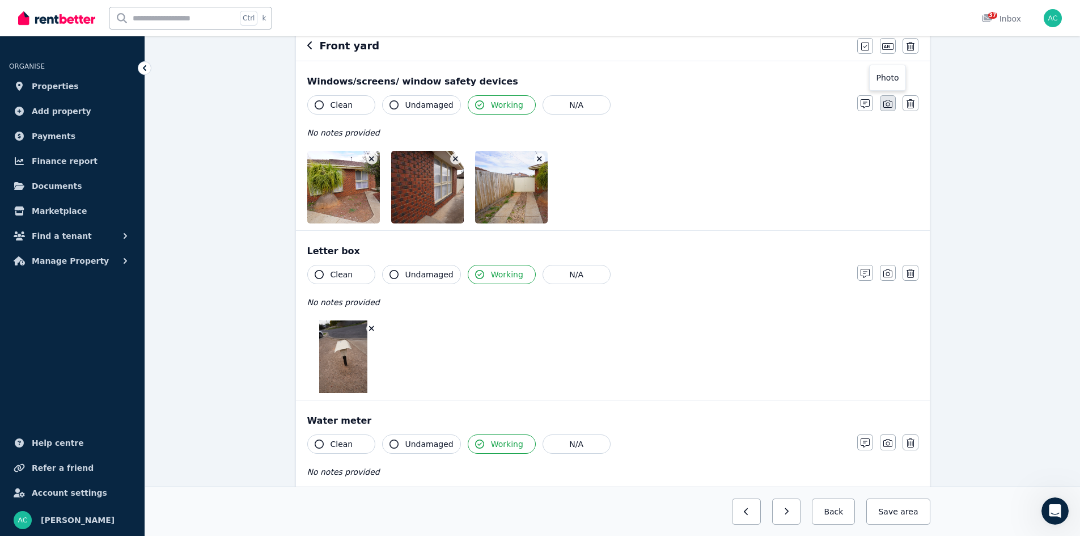
click at [881, 105] on button "button" at bounding box center [888, 103] width 16 height 16
click at [889, 102] on icon "button" at bounding box center [887, 103] width 9 height 9
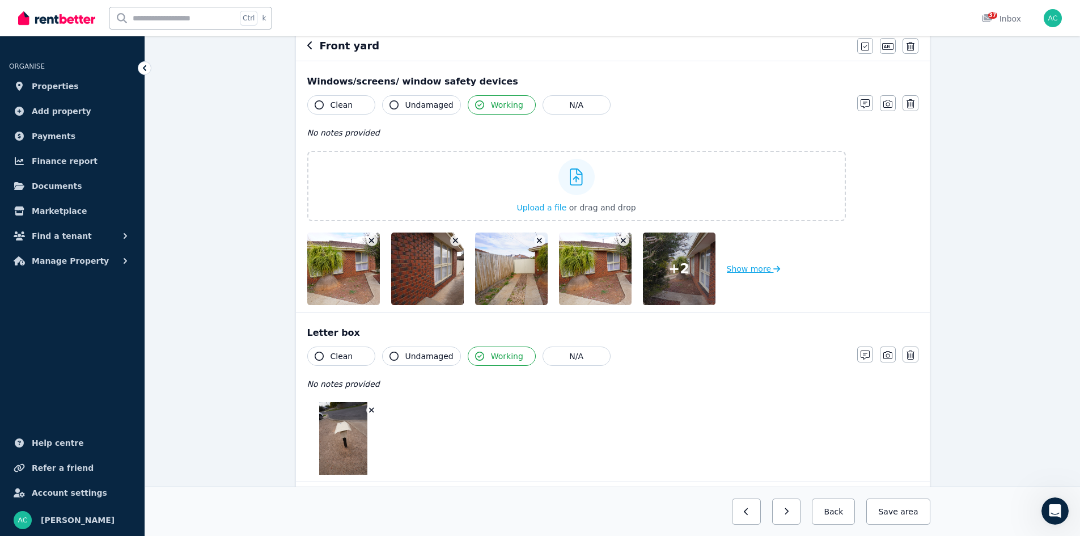
click at [751, 267] on button "Show more" at bounding box center [754, 268] width 54 height 73
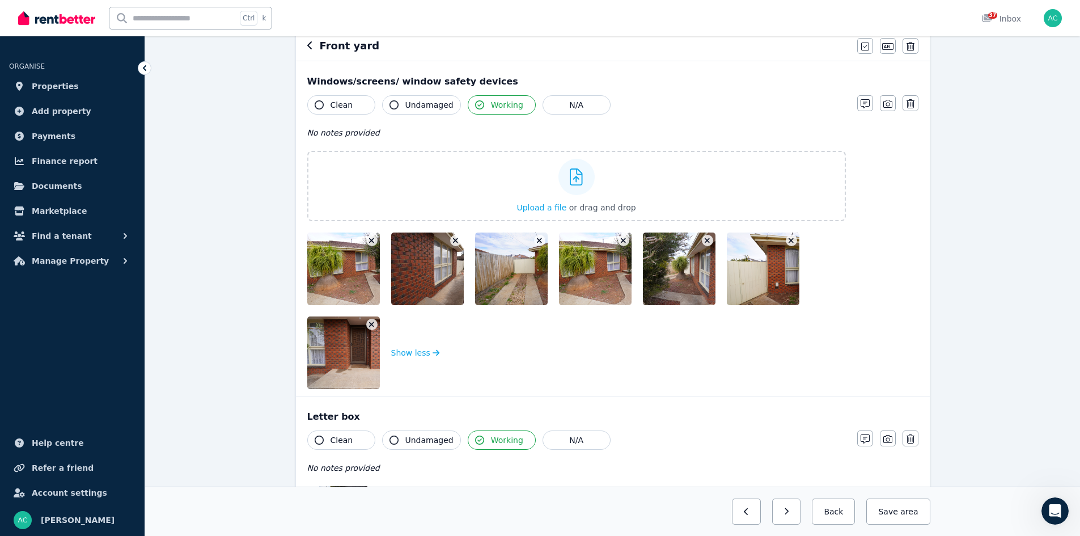
click at [624, 239] on icon "button" at bounding box center [623, 240] width 6 height 8
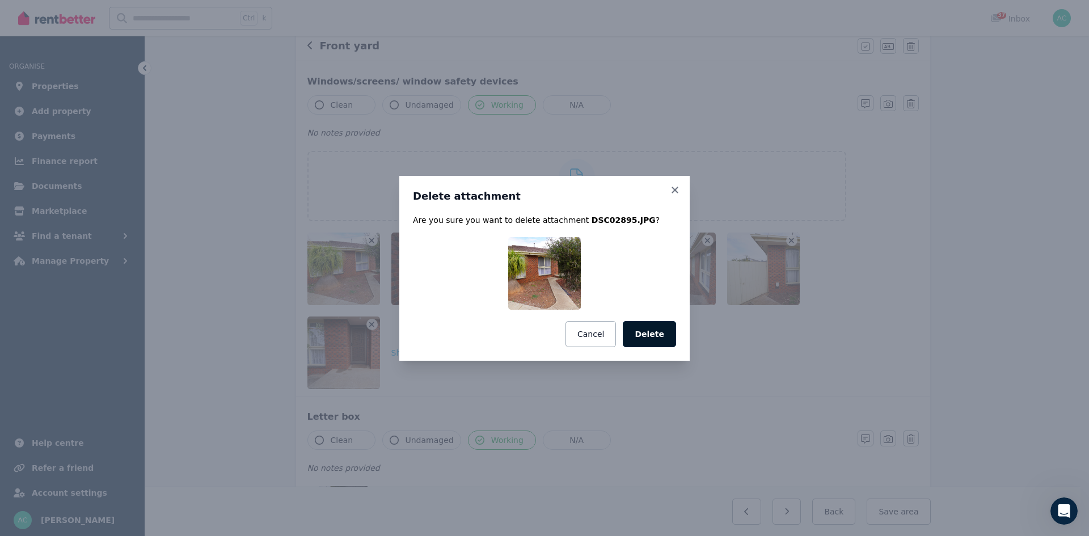
click at [659, 338] on button "Delete" at bounding box center [649, 334] width 53 height 26
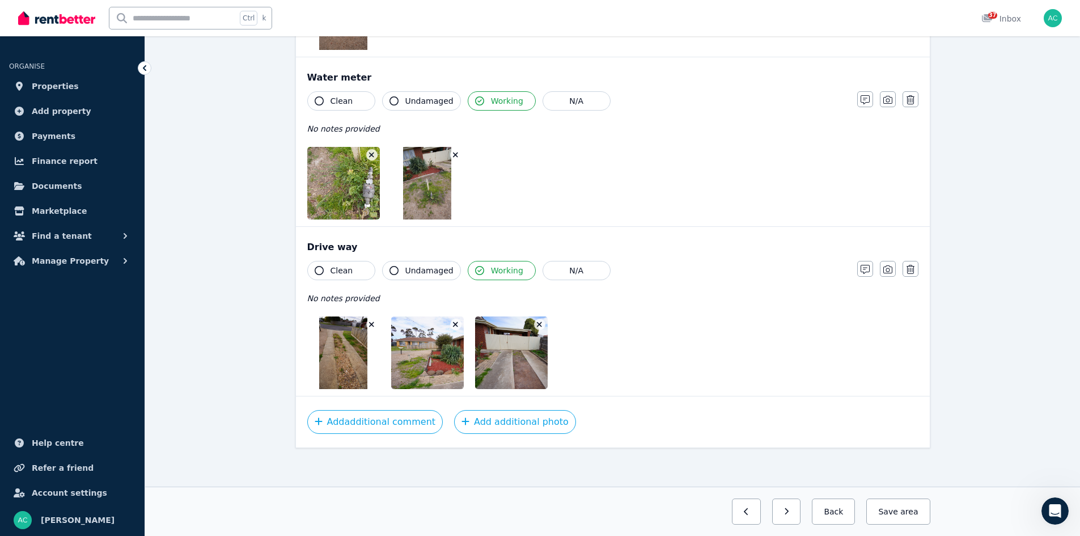
scroll to position [563, 0]
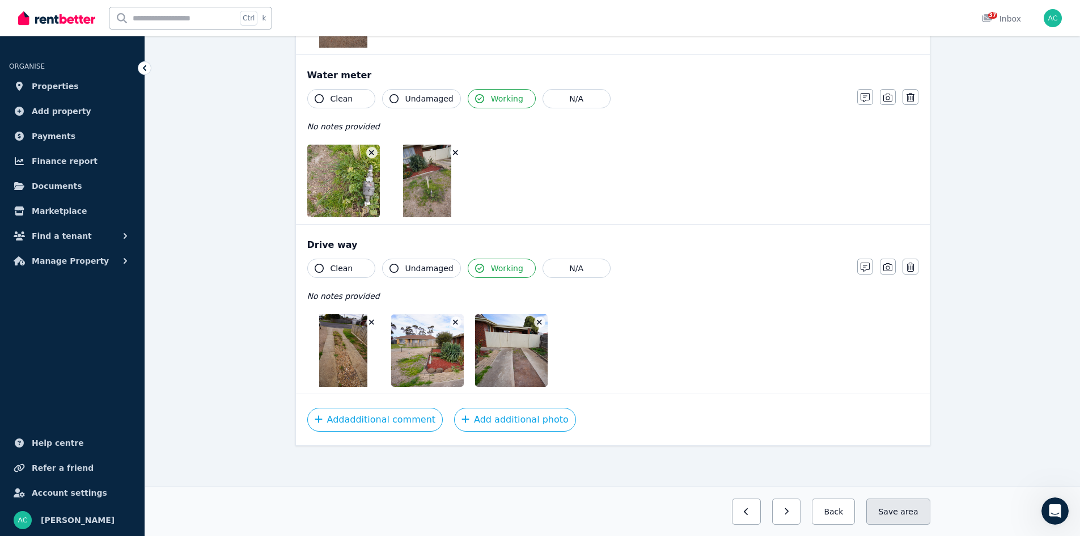
click at [920, 511] on button "Save area" at bounding box center [898, 511] width 64 height 26
click at [831, 516] on button "Back" at bounding box center [829, 511] width 53 height 26
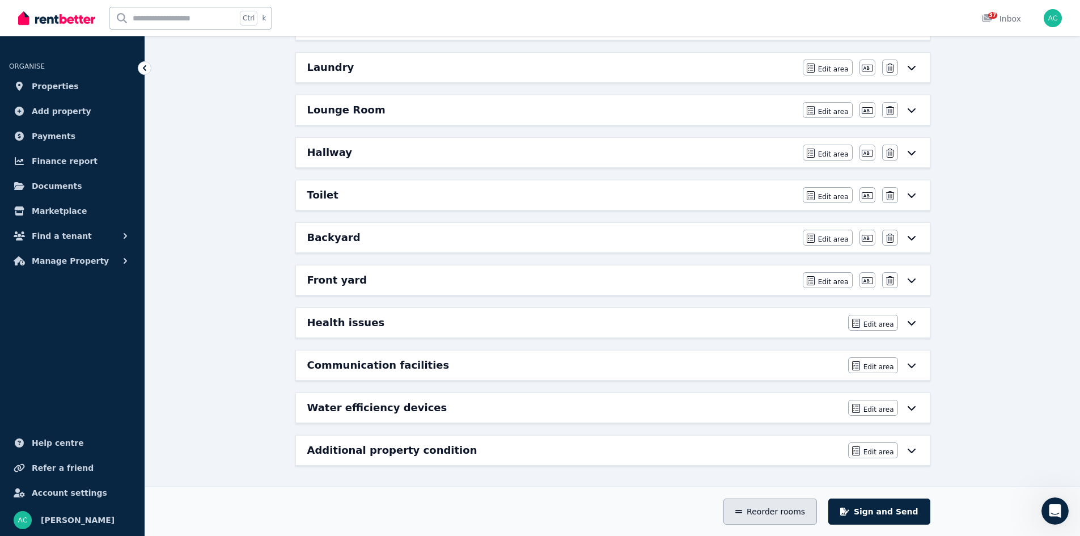
scroll to position [446, 0]
click at [911, 155] on icon at bounding box center [912, 152] width 14 height 9
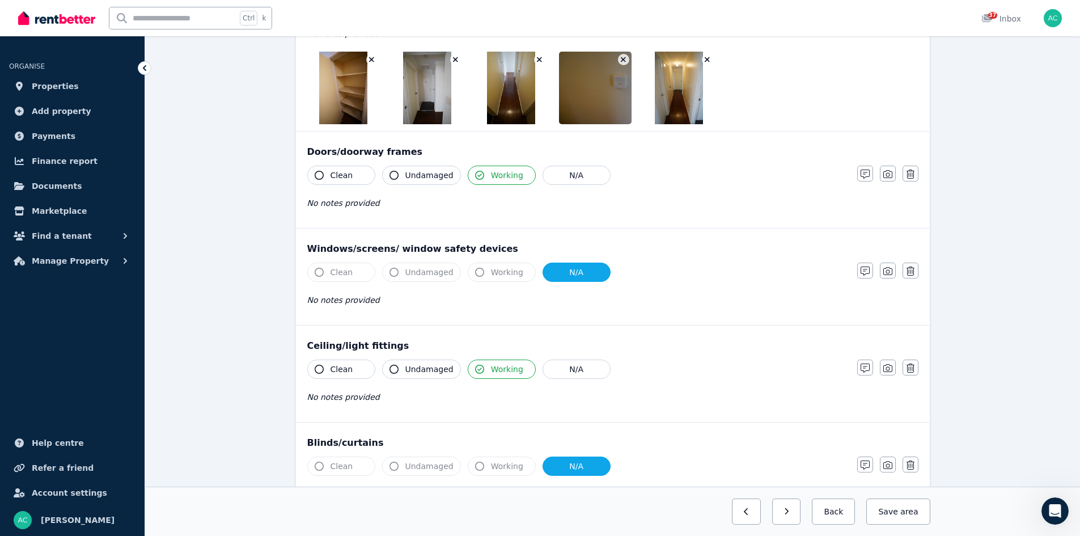
scroll to position [0, 0]
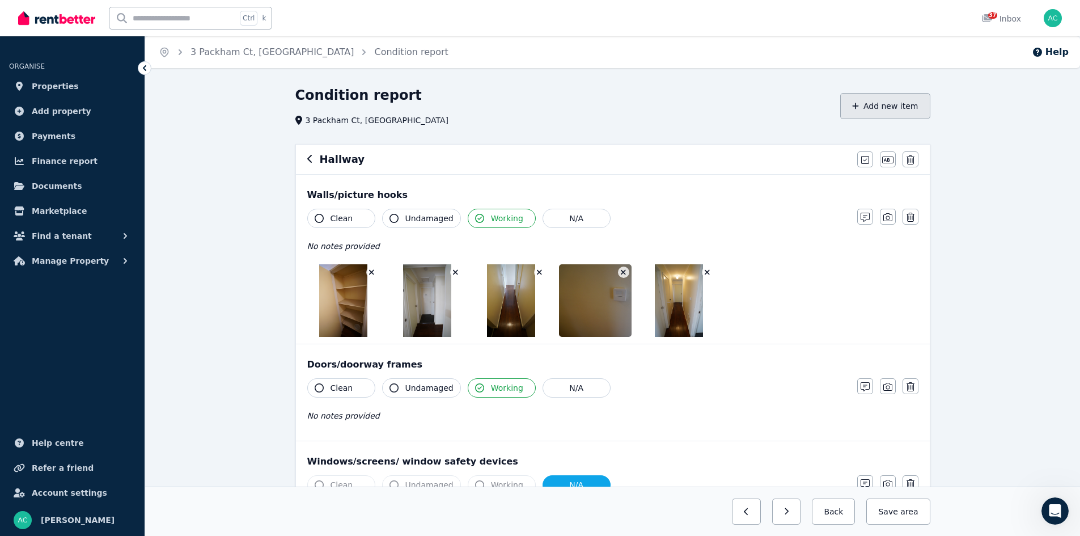
click at [869, 106] on button "Add new item" at bounding box center [885, 106] width 90 height 26
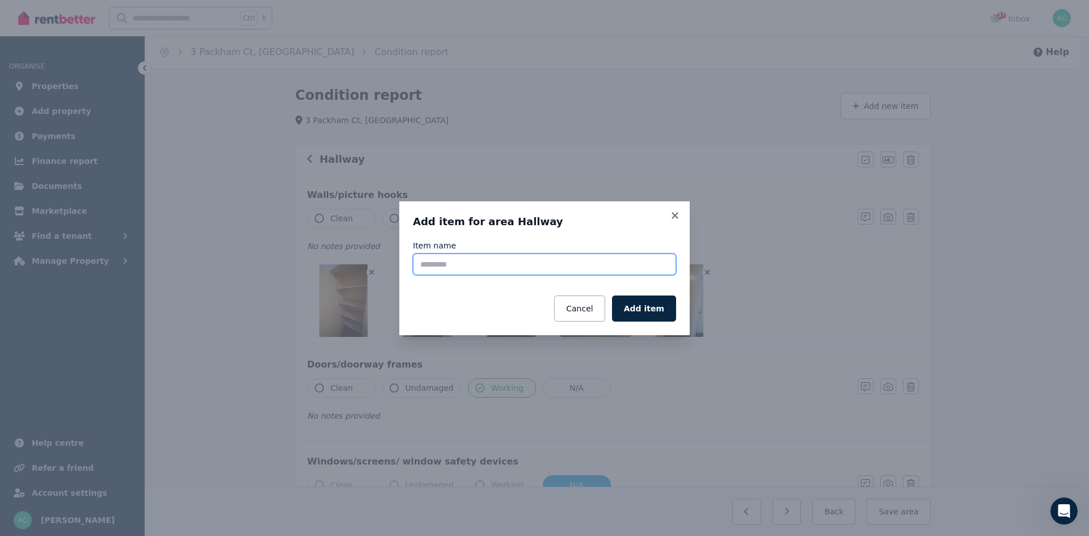
click at [479, 266] on input "Item name" at bounding box center [544, 264] width 263 height 22
type input "**********"
click at [649, 308] on button "Add item" at bounding box center [644, 308] width 64 height 26
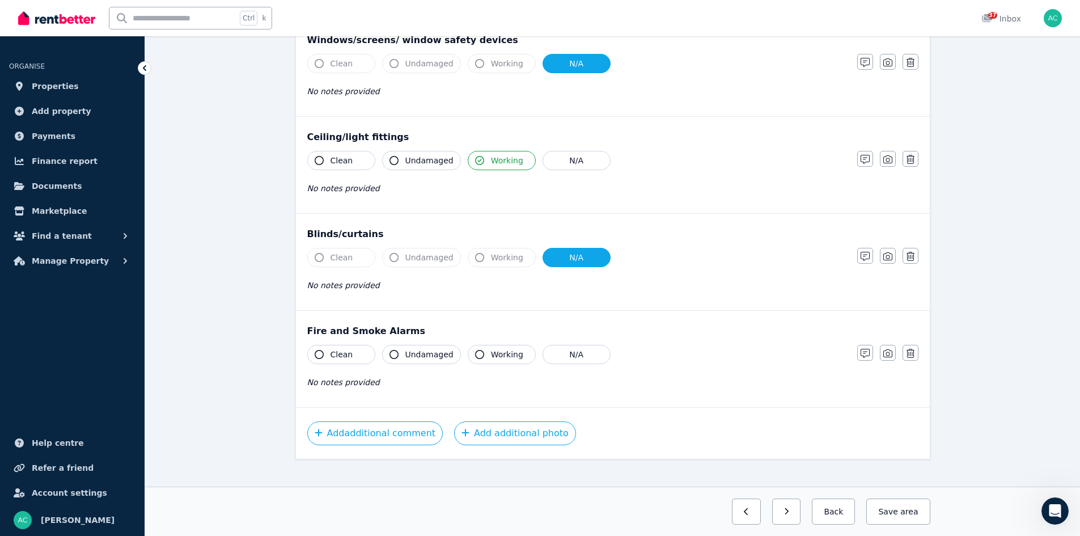
scroll to position [435, 0]
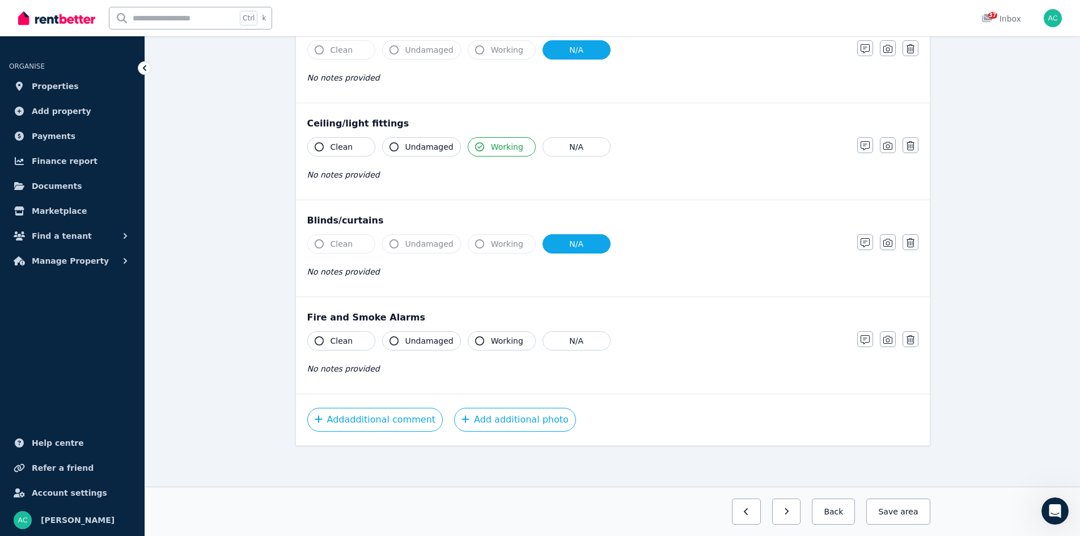
click at [500, 344] on span "Working" at bounding box center [507, 340] width 32 height 11
click at [886, 337] on icon "button" at bounding box center [887, 339] width 9 height 9
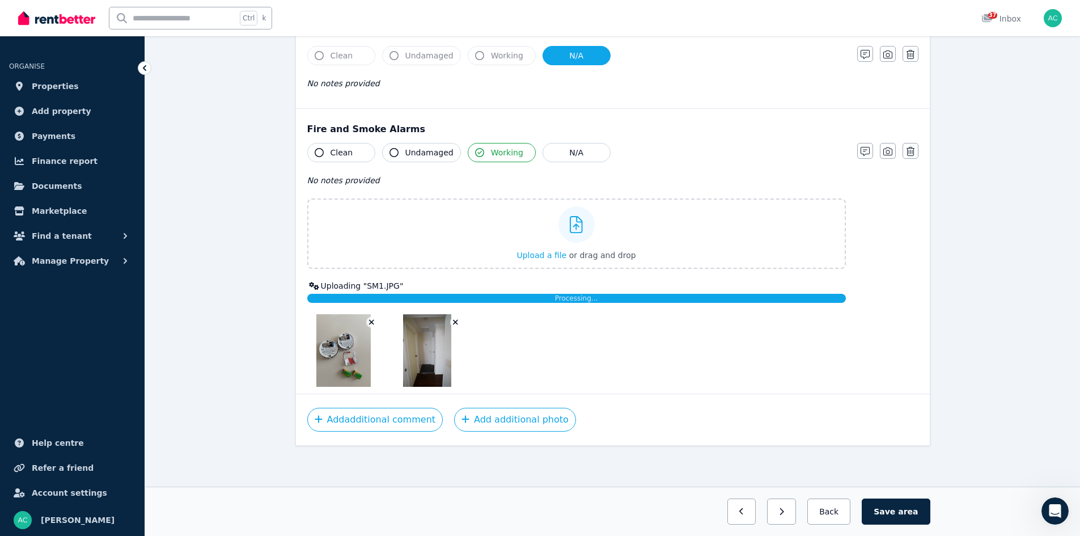
scroll to position [616, 0]
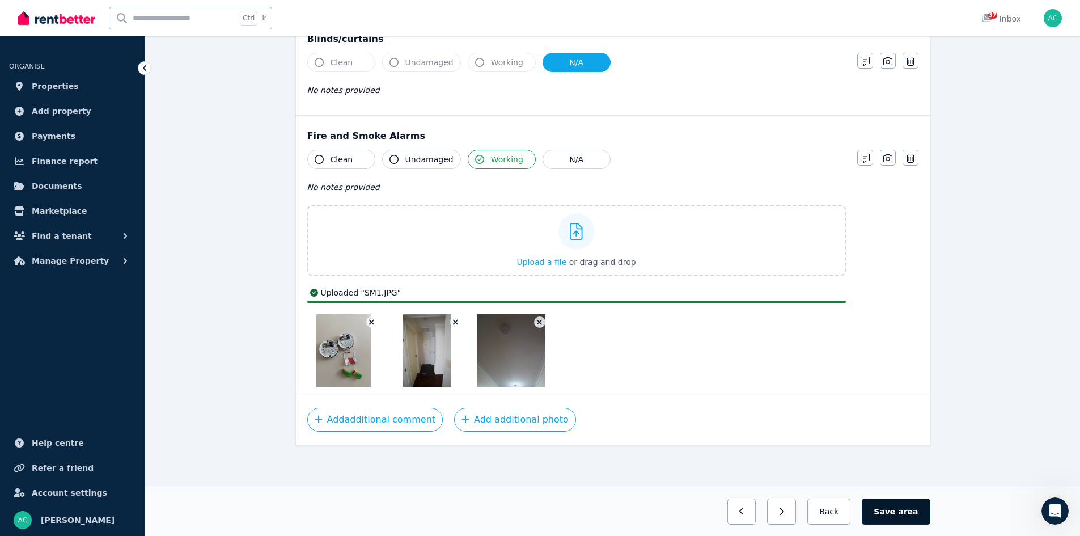
click at [921, 517] on button "Save area" at bounding box center [896, 511] width 68 height 26
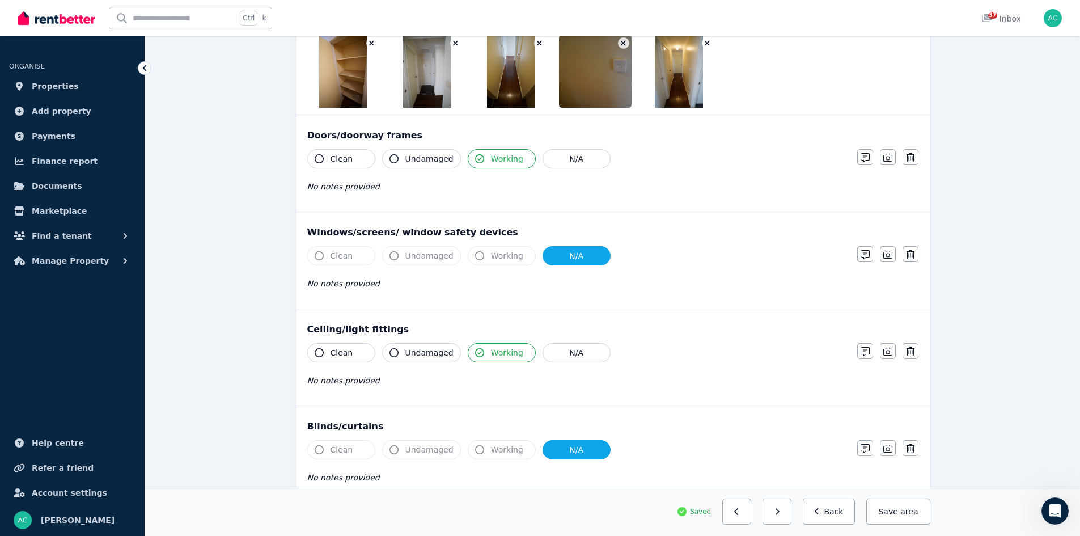
scroll to position [0, 0]
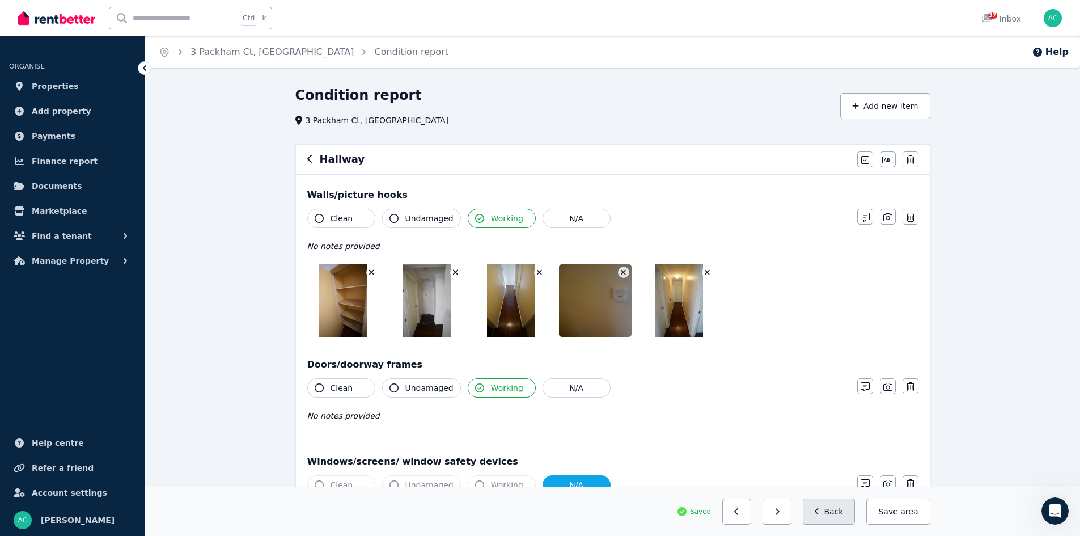
click at [850, 519] on button "Back" at bounding box center [829, 511] width 53 height 26
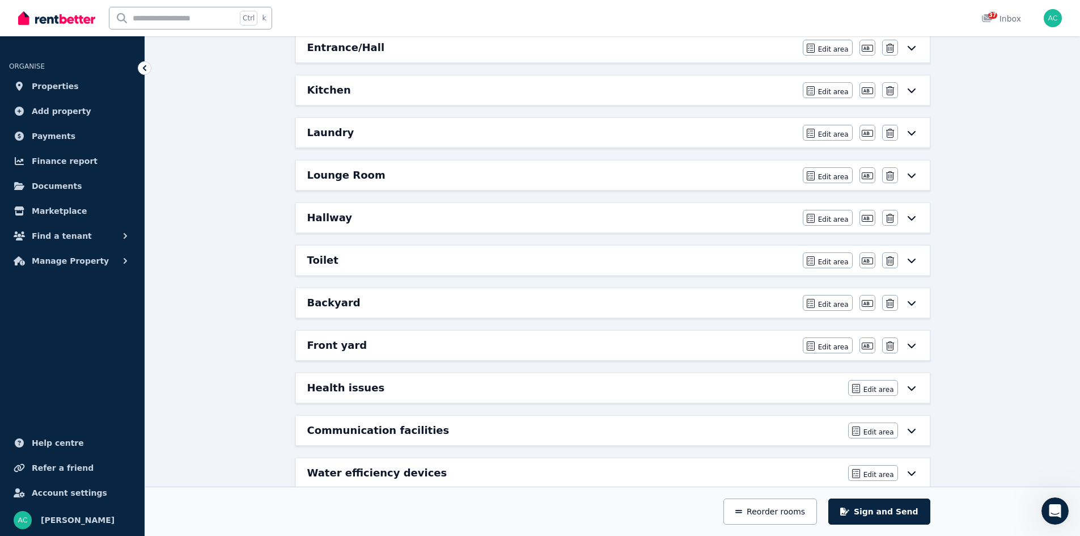
scroll to position [390, 0]
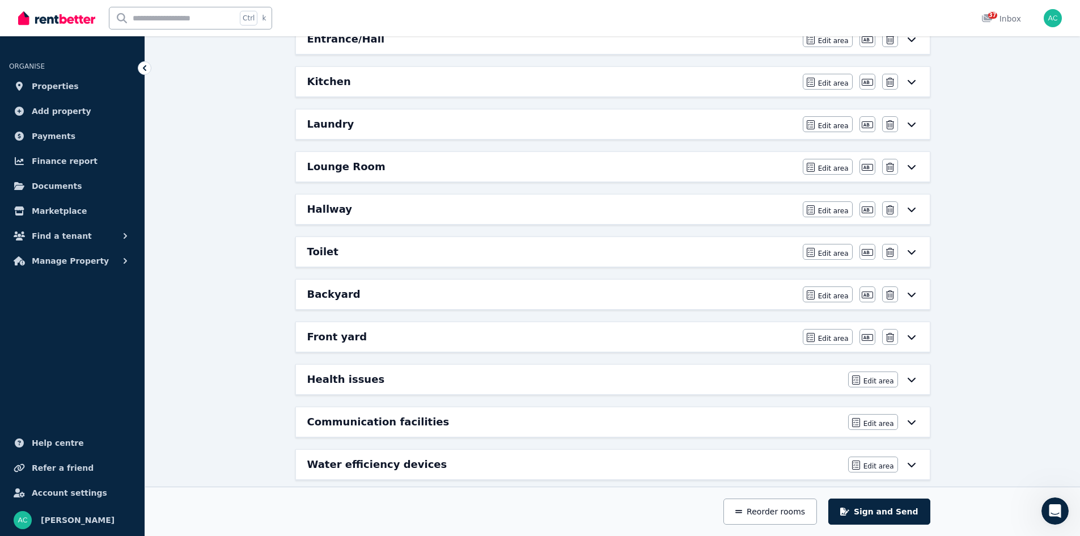
click at [456, 344] on div "Front yard" at bounding box center [551, 337] width 489 height 16
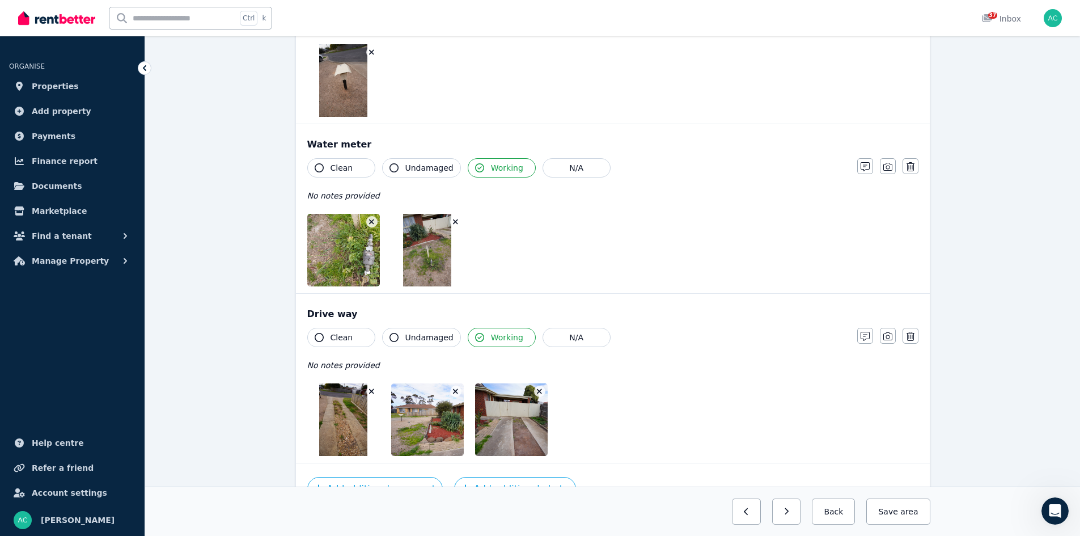
scroll to position [0, 0]
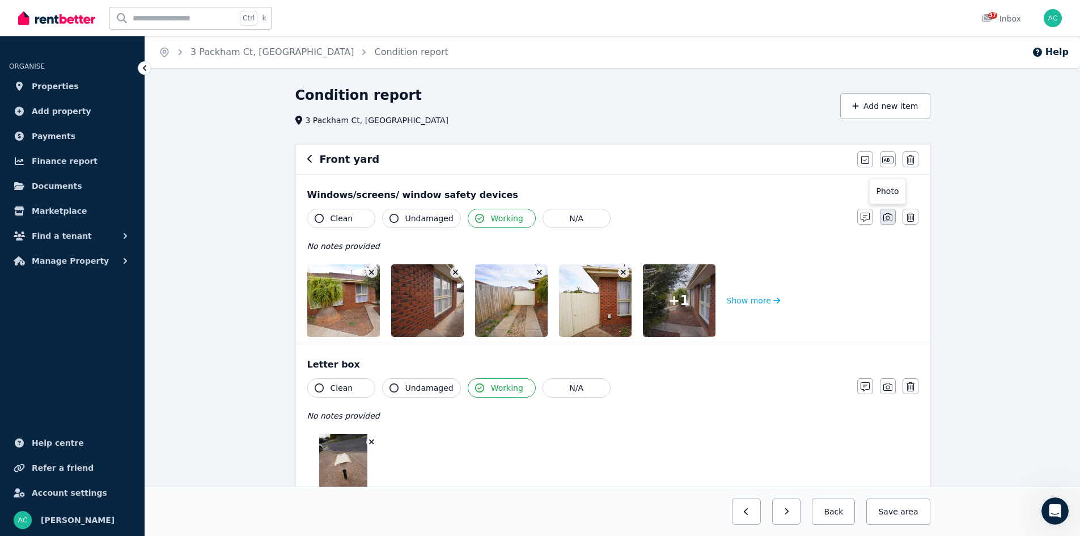
click at [893, 220] on button "button" at bounding box center [888, 217] width 16 height 16
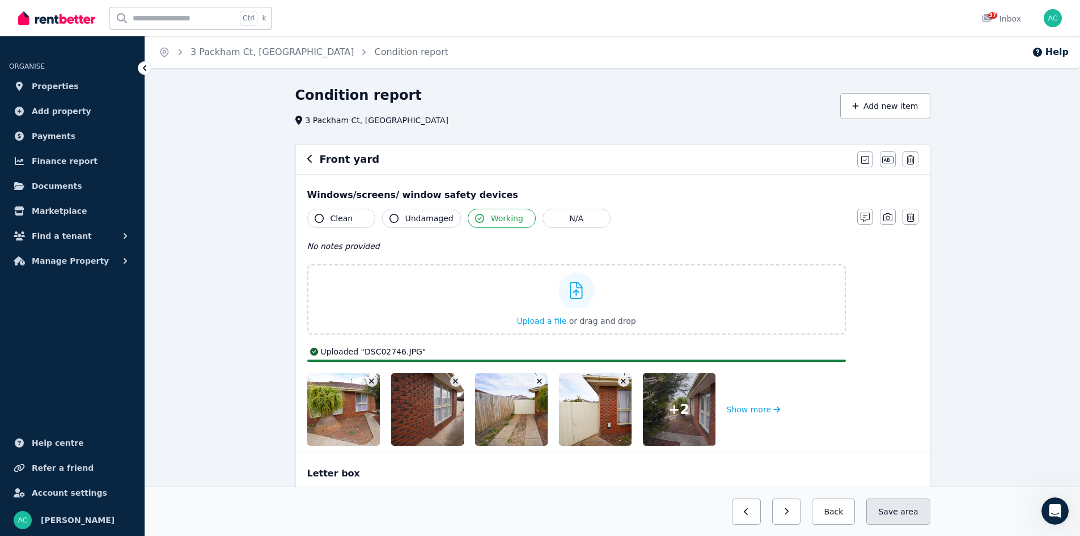
click at [907, 521] on button "Save area" at bounding box center [898, 511] width 64 height 26
click at [310, 158] on icon "button" at bounding box center [310, 158] width 6 height 9
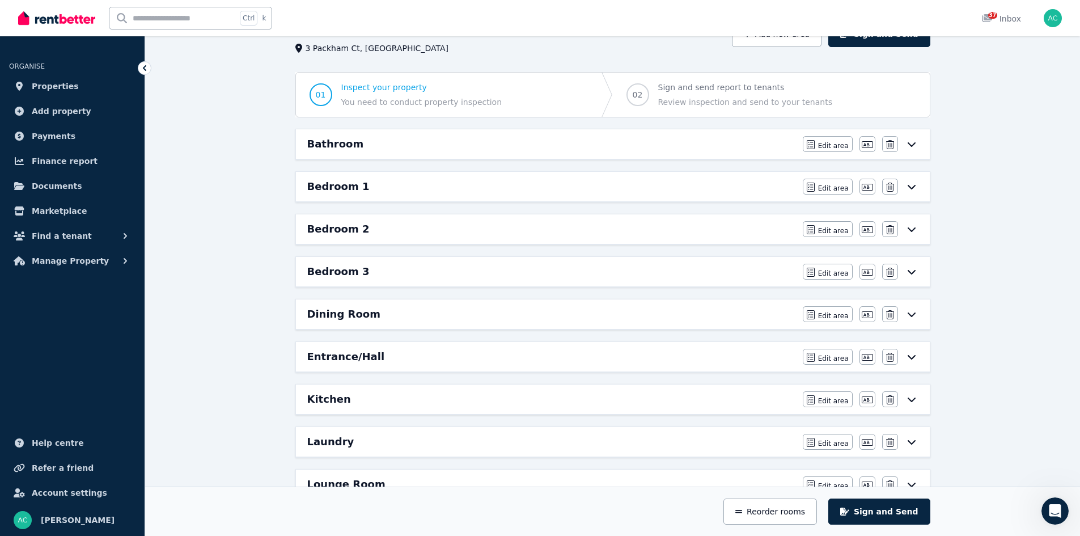
scroll to position [170, 0]
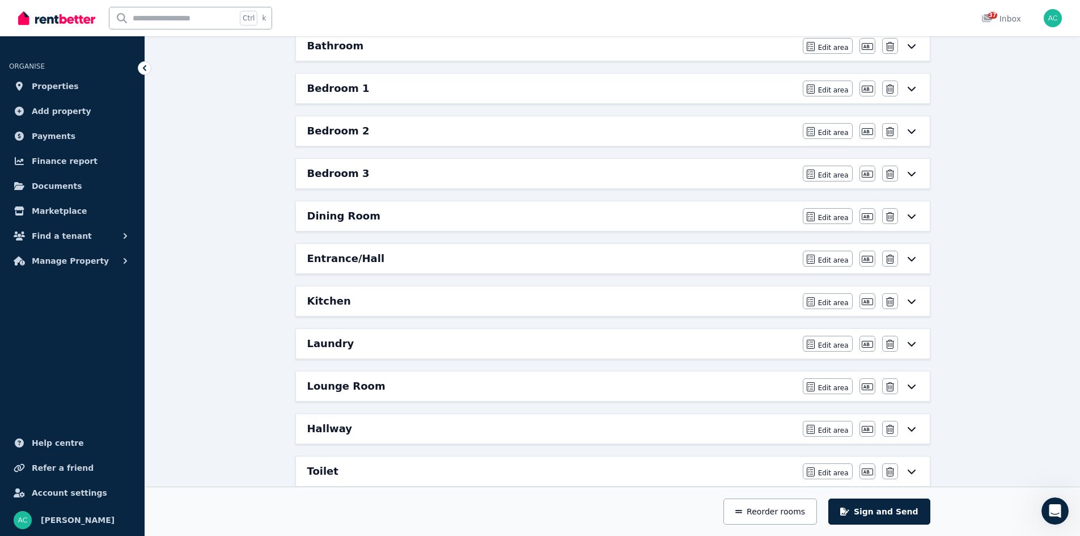
click at [378, 391] on div "Lounge Room" at bounding box center [551, 386] width 489 height 16
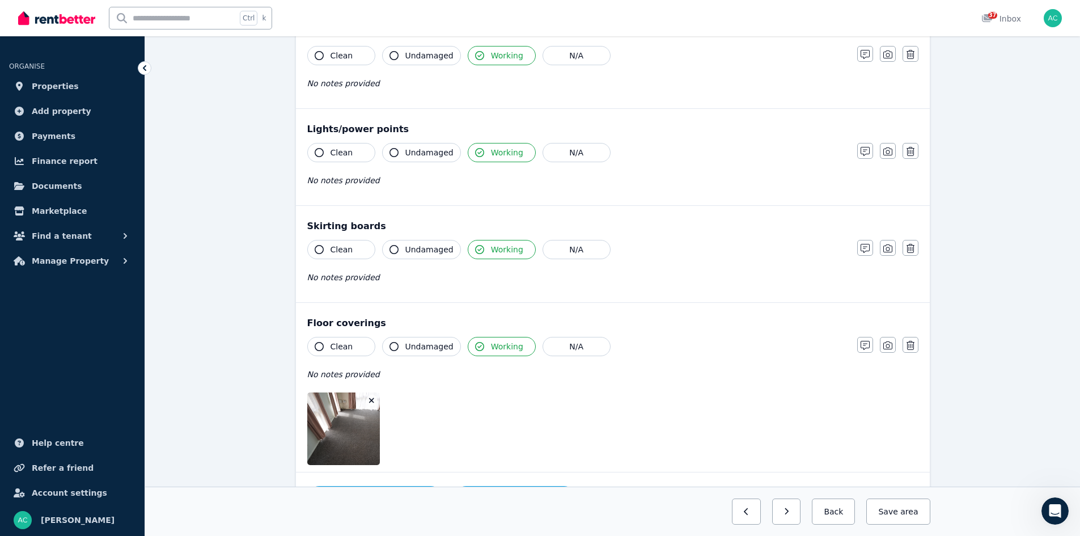
scroll to position [774, 0]
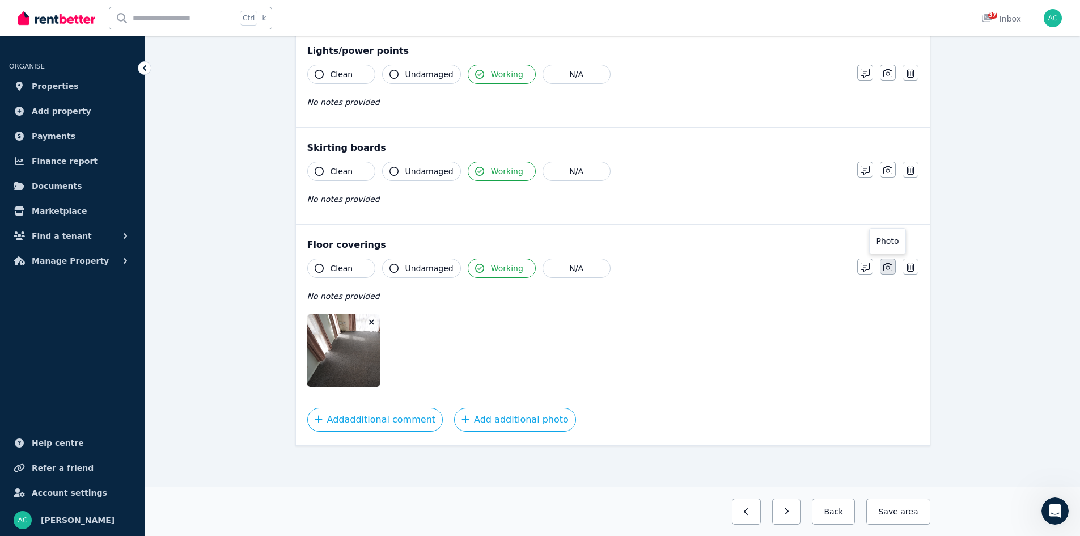
click at [890, 266] on icon "button" at bounding box center [887, 267] width 9 height 9
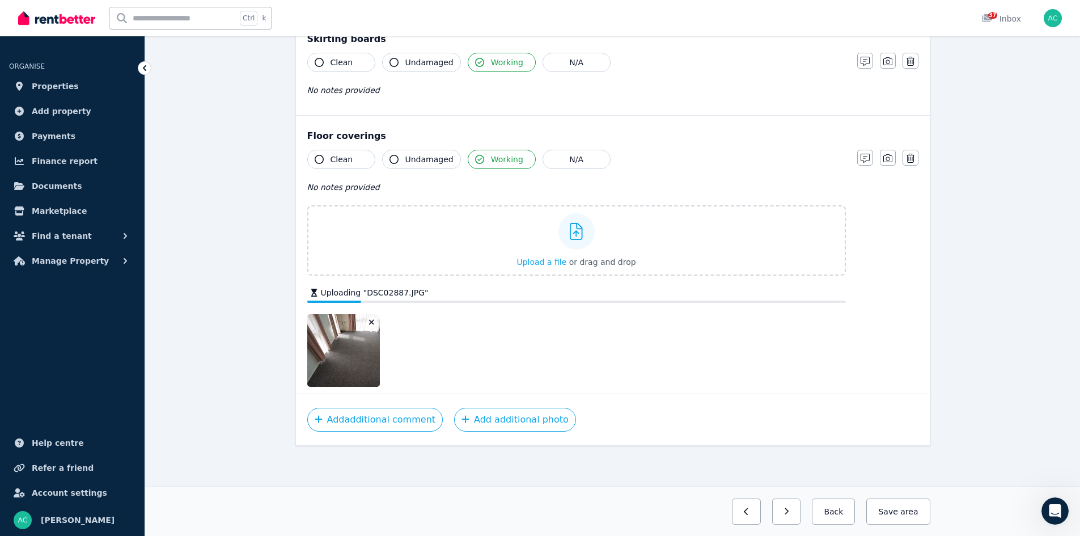
scroll to position [890, 0]
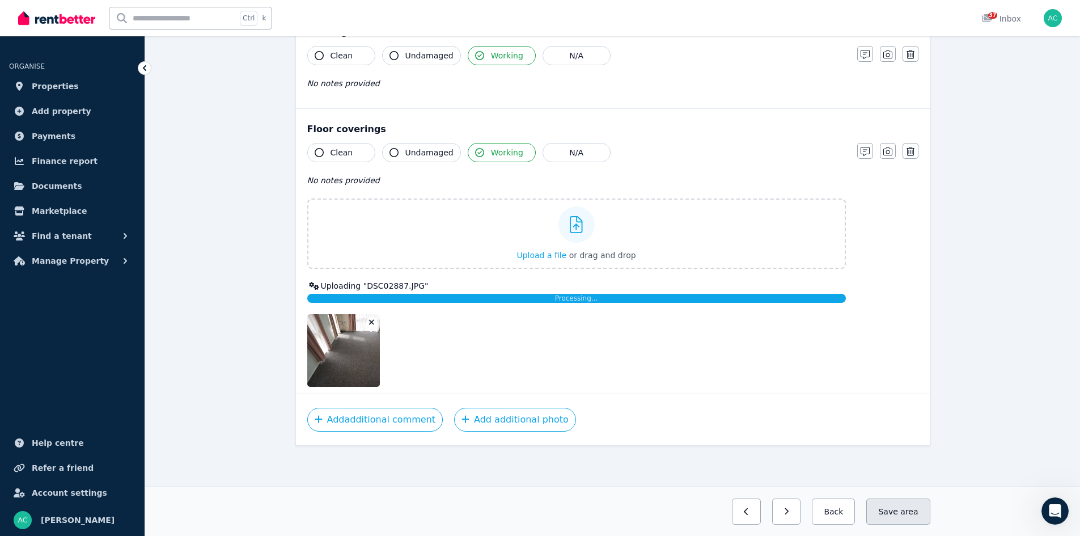
click at [922, 511] on button "Save area" at bounding box center [898, 511] width 64 height 26
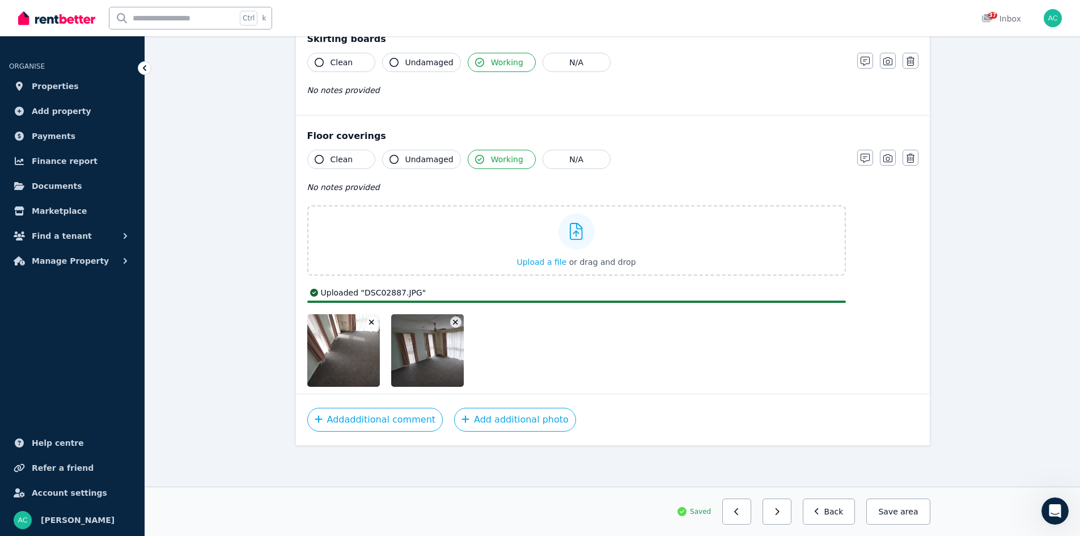
scroll to position [856, 0]
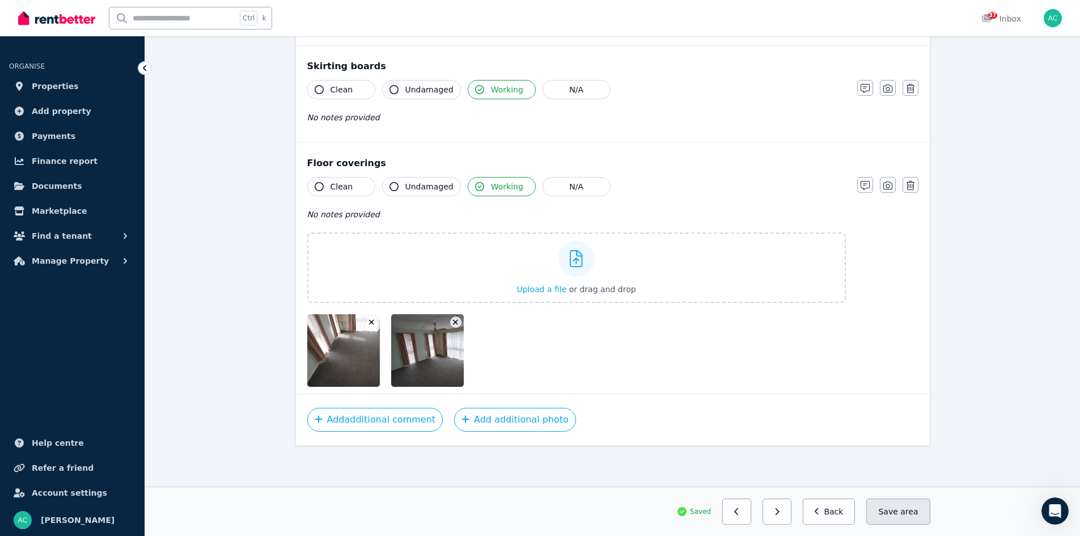
click at [915, 513] on span "area" at bounding box center [909, 511] width 18 height 11
click at [850, 517] on button "Back" at bounding box center [829, 511] width 53 height 26
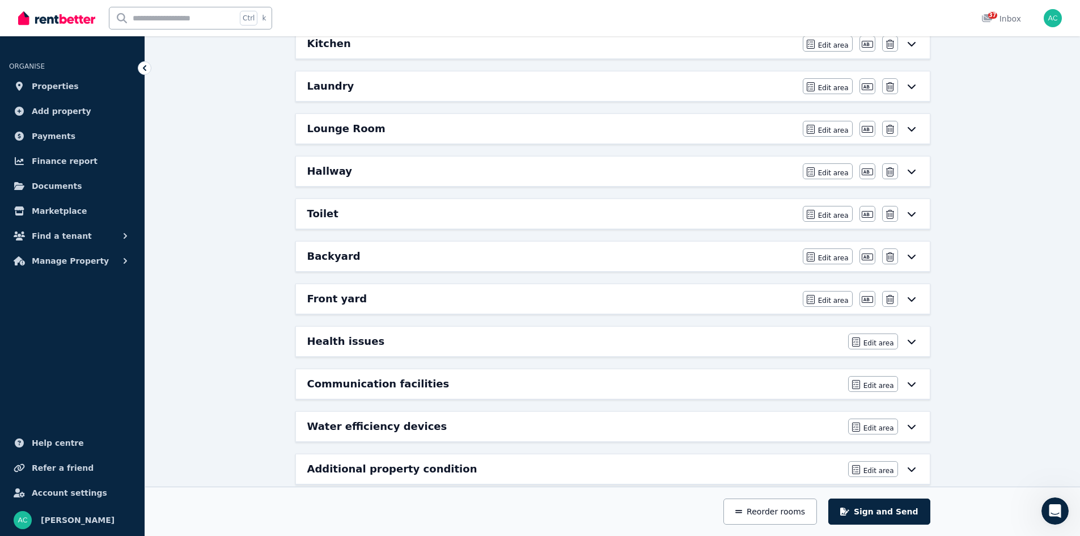
scroll to position [446, 0]
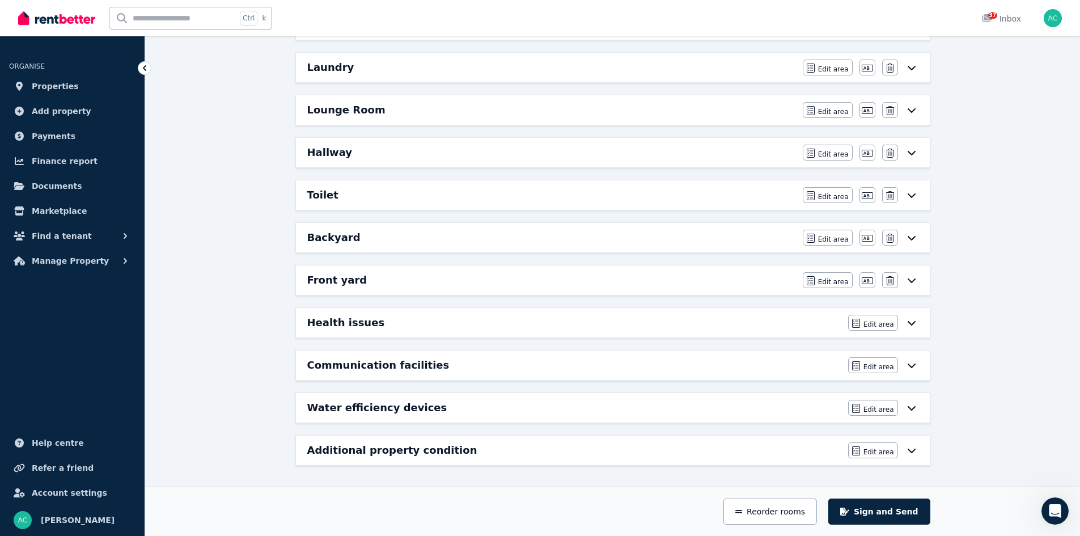
click at [911, 450] on icon at bounding box center [912, 450] width 14 height 9
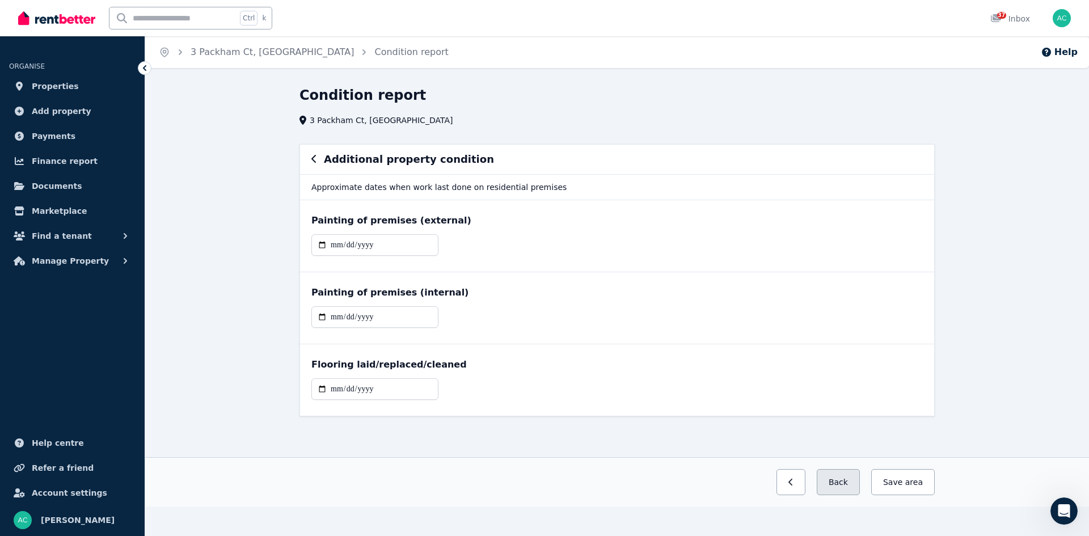
click at [843, 486] on button "Back" at bounding box center [837, 482] width 43 height 26
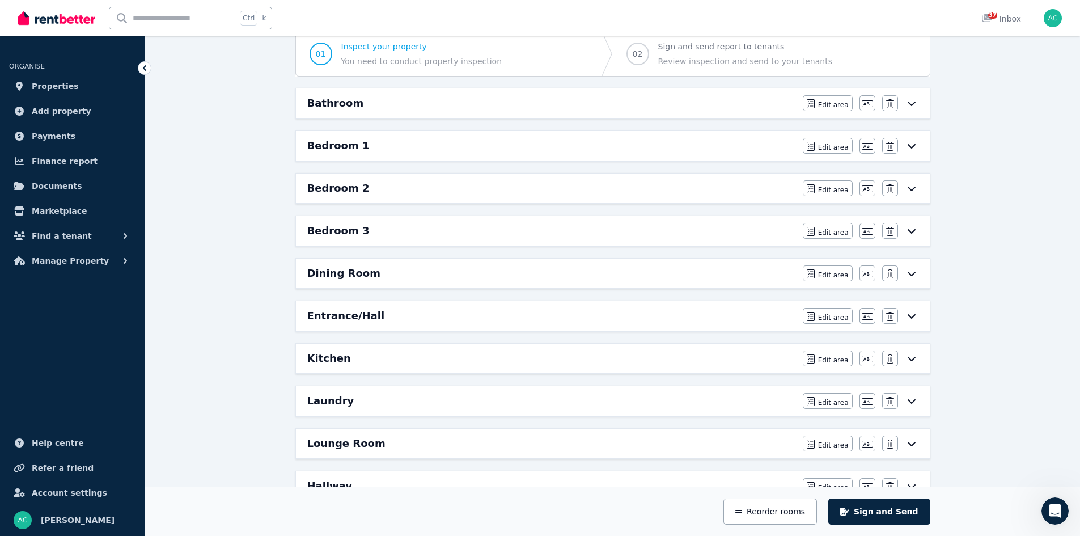
scroll to position [113, 0]
click at [911, 314] on icon at bounding box center [912, 315] width 14 height 9
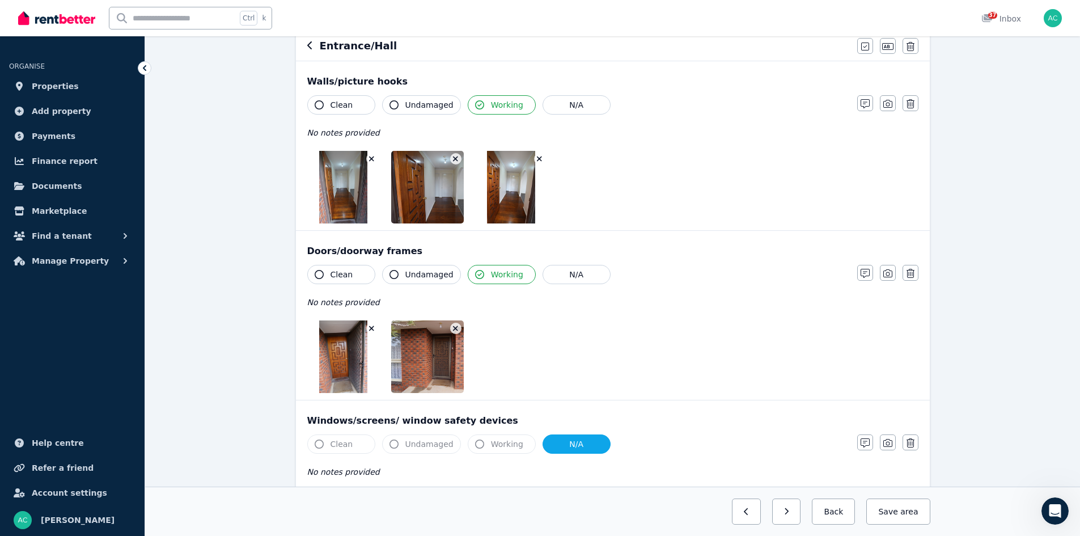
scroll to position [0, 0]
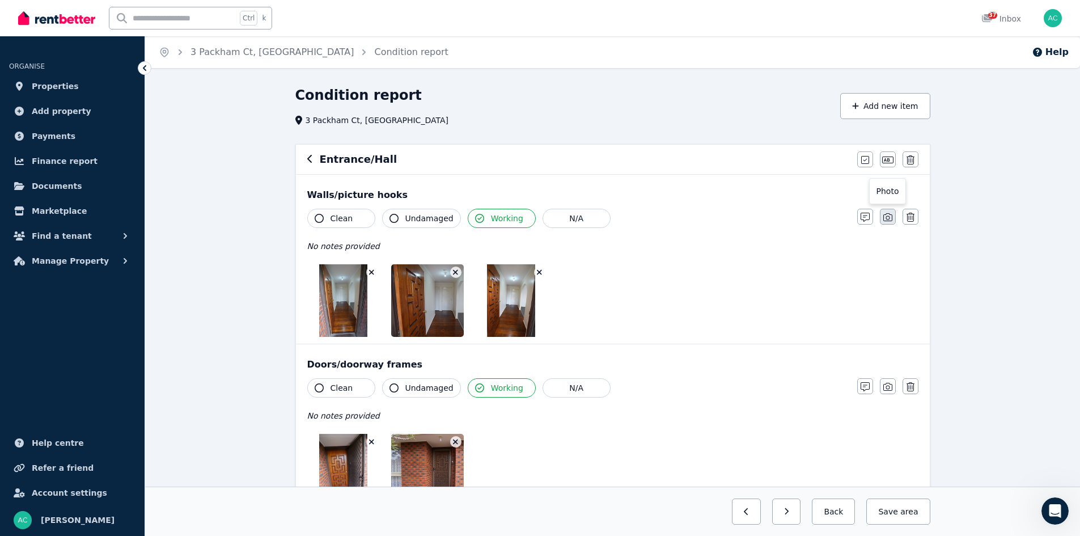
click at [886, 217] on icon "button" at bounding box center [887, 217] width 9 height 9
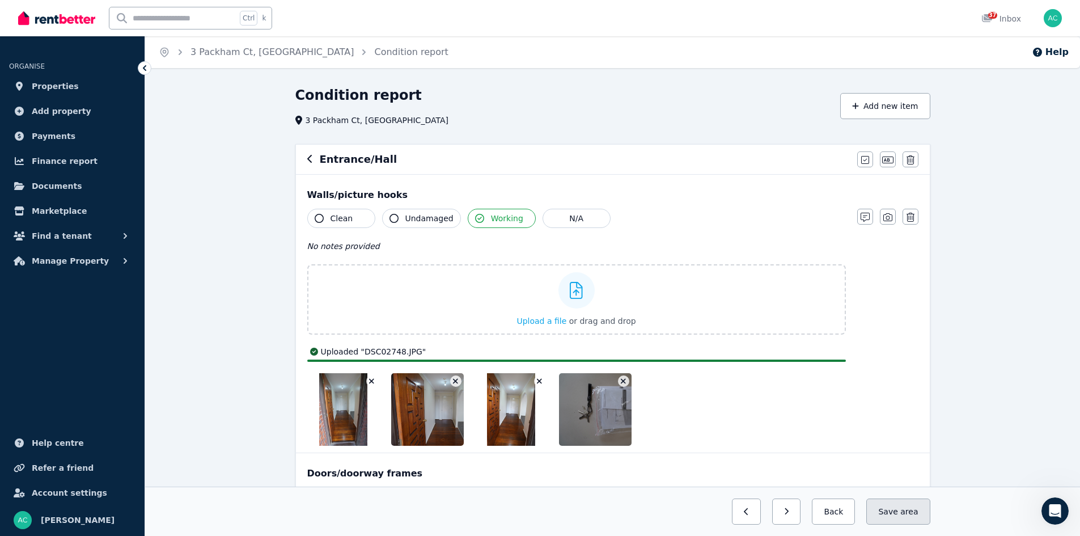
click at [926, 512] on button "Save area" at bounding box center [898, 511] width 64 height 26
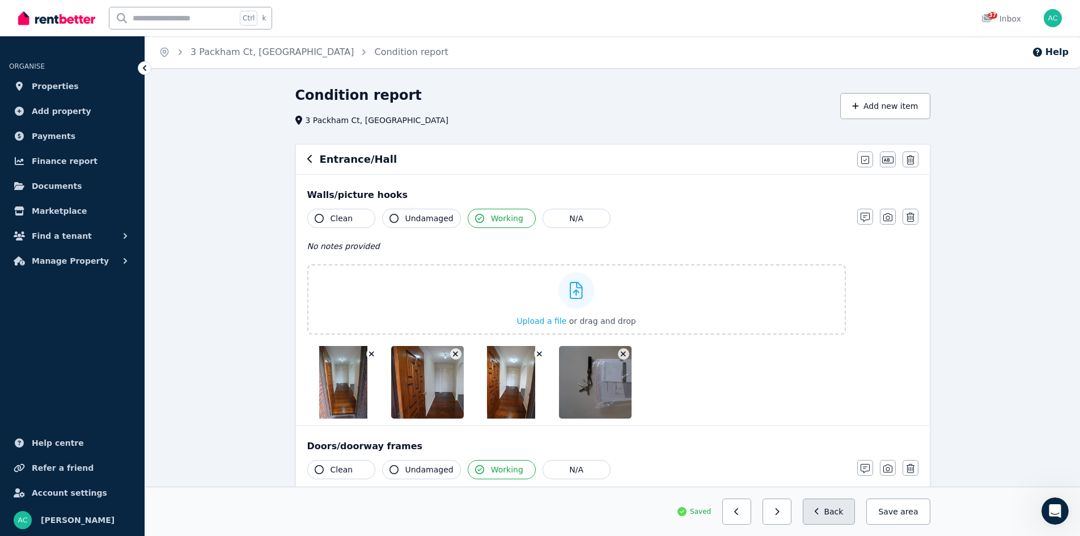
click at [820, 513] on icon "button" at bounding box center [817, 511] width 5 height 8
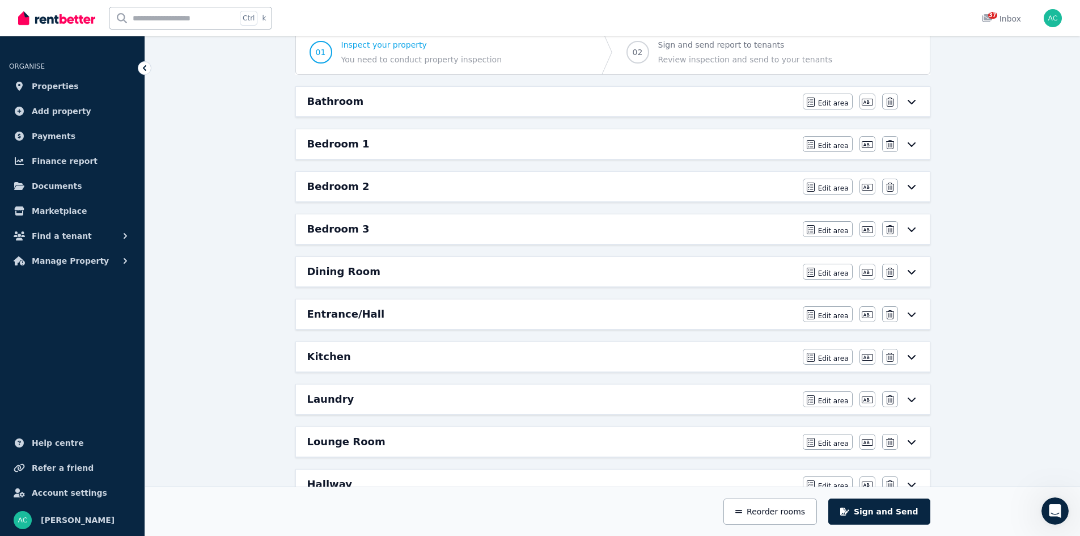
scroll to position [106, 0]
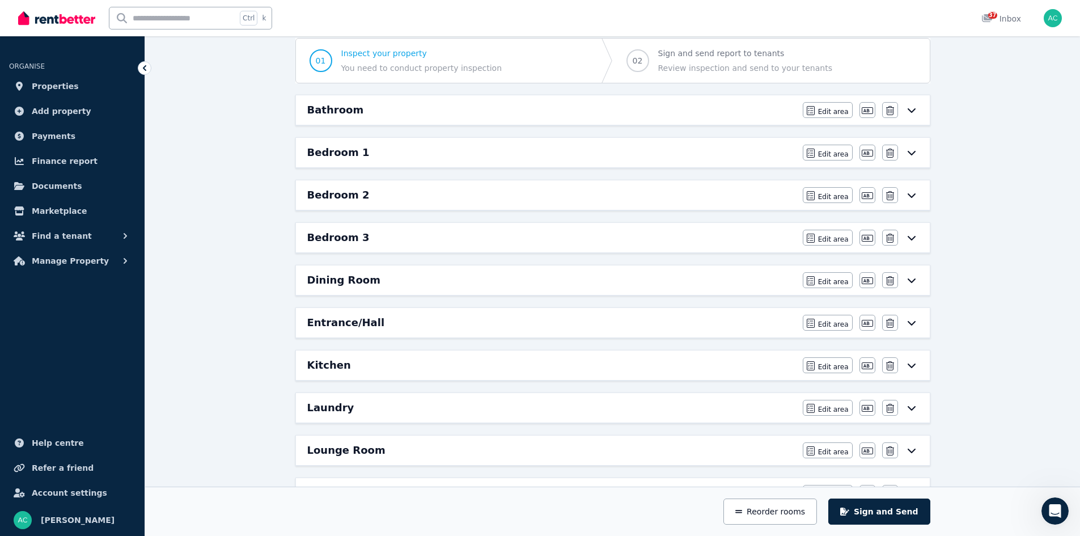
click at [484, 325] on div "Entrance/Hall" at bounding box center [551, 323] width 489 height 16
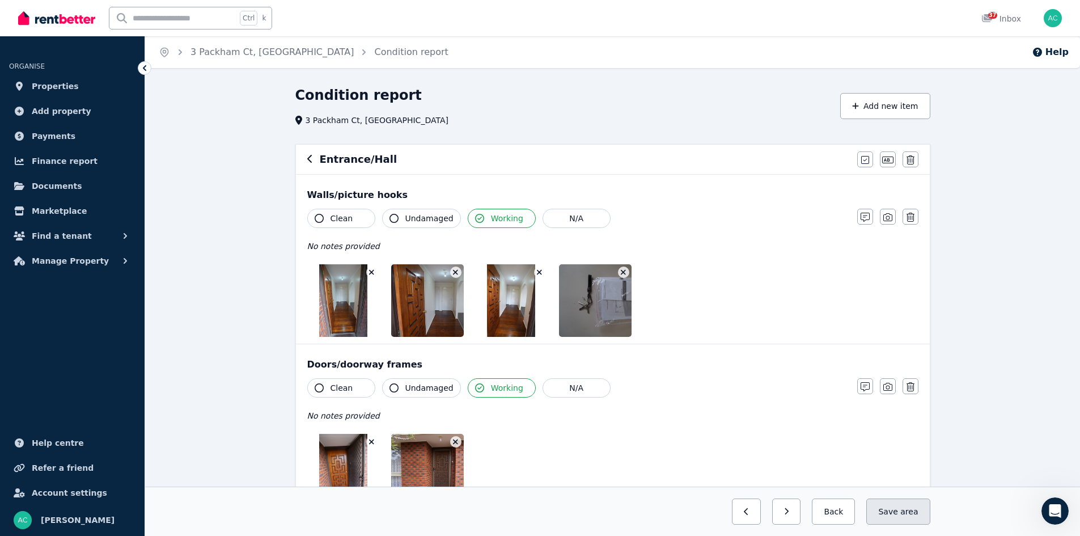
click at [902, 511] on button "Save area" at bounding box center [898, 511] width 64 height 26
click at [848, 513] on button "Back" at bounding box center [829, 511] width 53 height 26
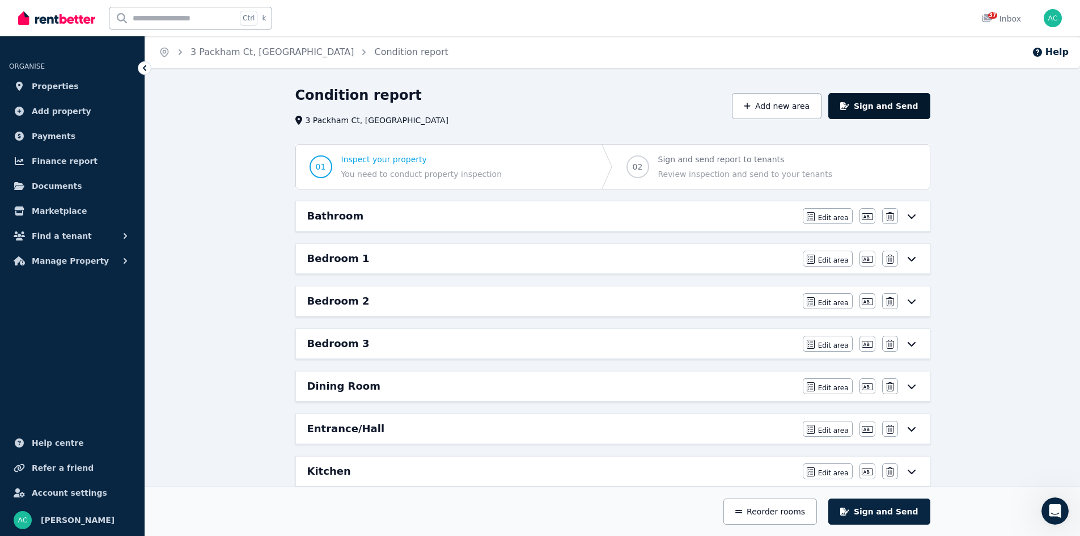
click at [882, 109] on button "Sign and Send" at bounding box center [878, 106] width 101 height 26
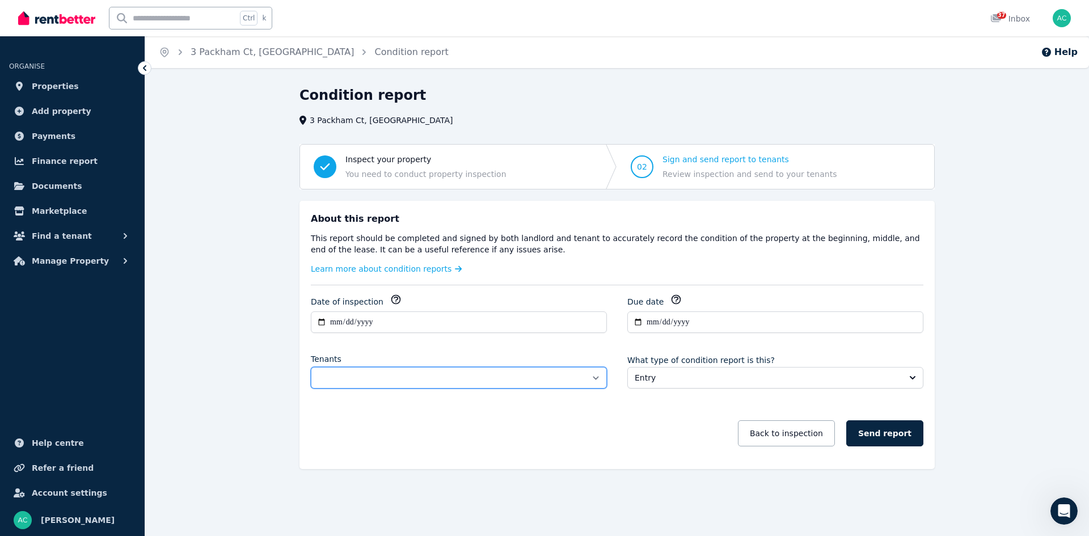
click at [549, 374] on select "**********" at bounding box center [459, 378] width 296 height 22
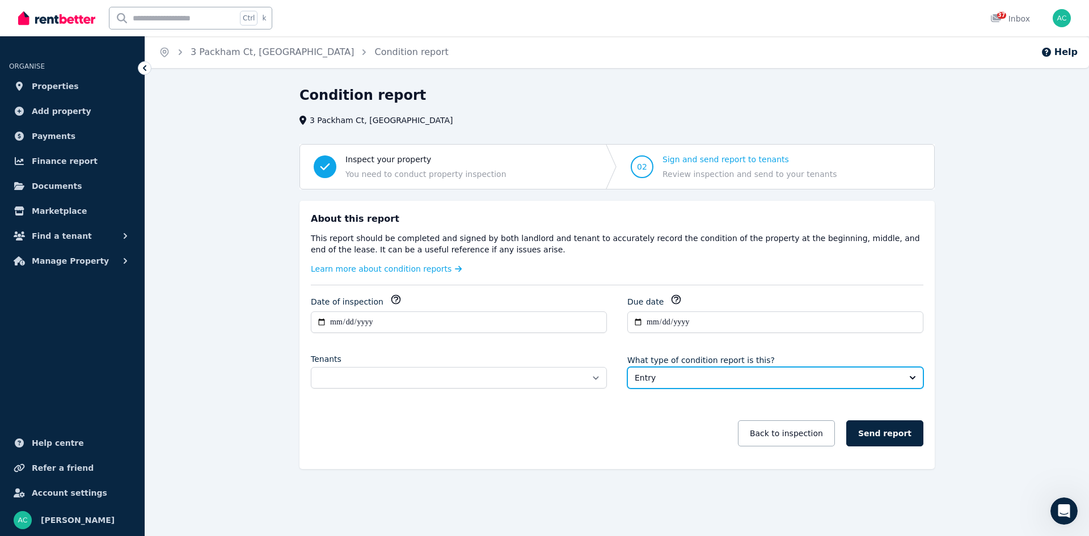
click at [678, 375] on span "Entry" at bounding box center [766, 377] width 265 height 11
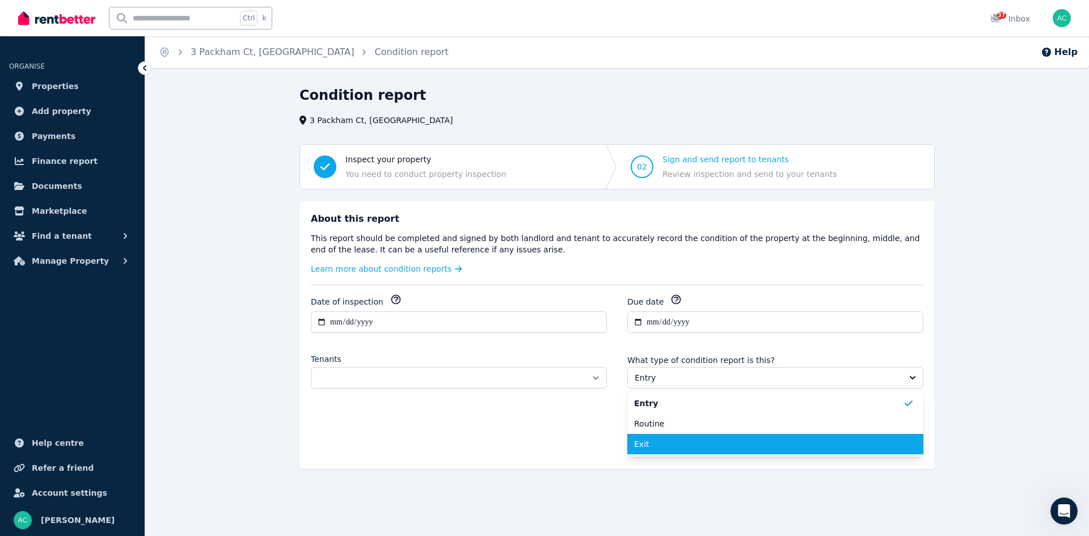
click at [672, 443] on span "Exit" at bounding box center [768, 443] width 269 height 11
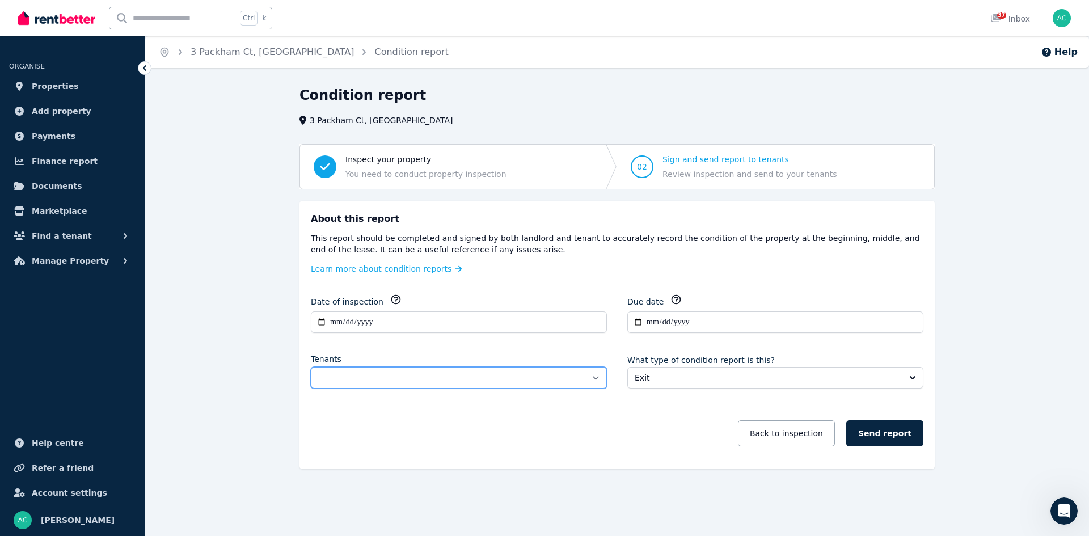
click at [564, 380] on select "**********" at bounding box center [459, 378] width 296 height 22
select select "**********"
click at [311, 367] on select "**********" at bounding box center [459, 378] width 296 height 22
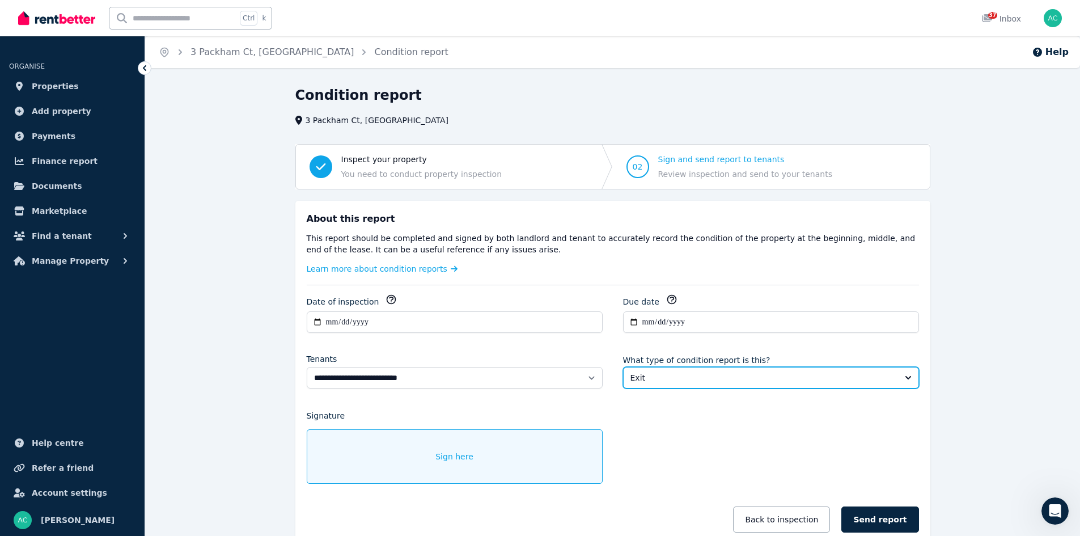
click at [660, 374] on span "Exit" at bounding box center [762, 377] width 265 height 11
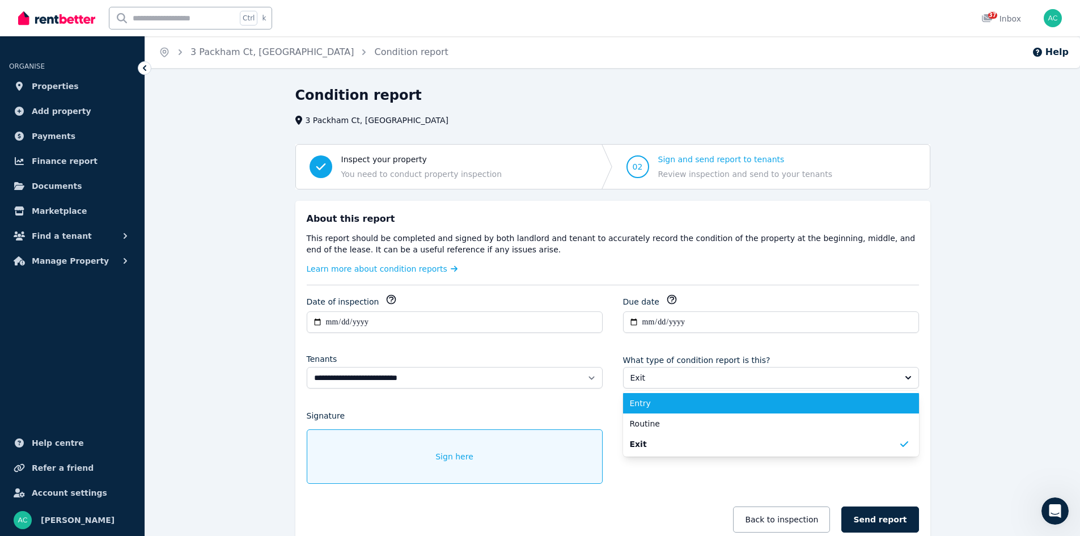
click at [649, 407] on span "Entry" at bounding box center [764, 402] width 269 height 11
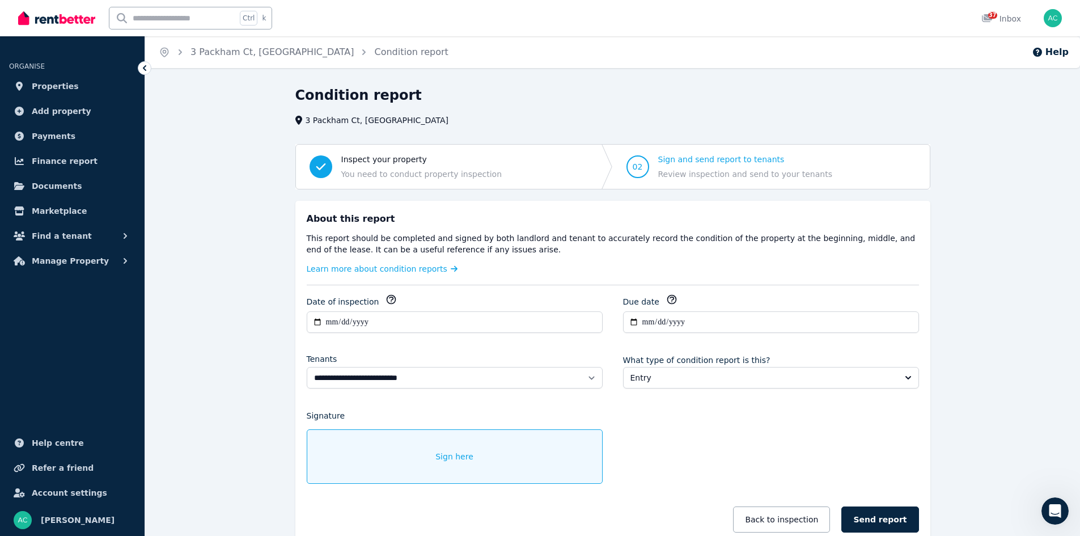
click at [661, 442] on div "**********" at bounding box center [613, 419] width 612 height 250
click at [326, 324] on input "**********" at bounding box center [455, 322] width 296 height 22
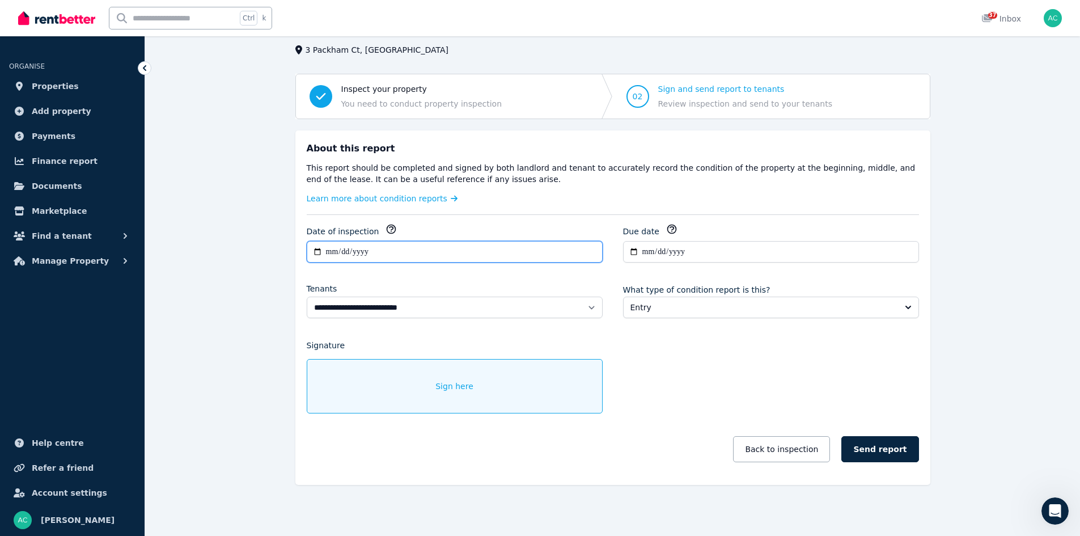
scroll to position [71, 0]
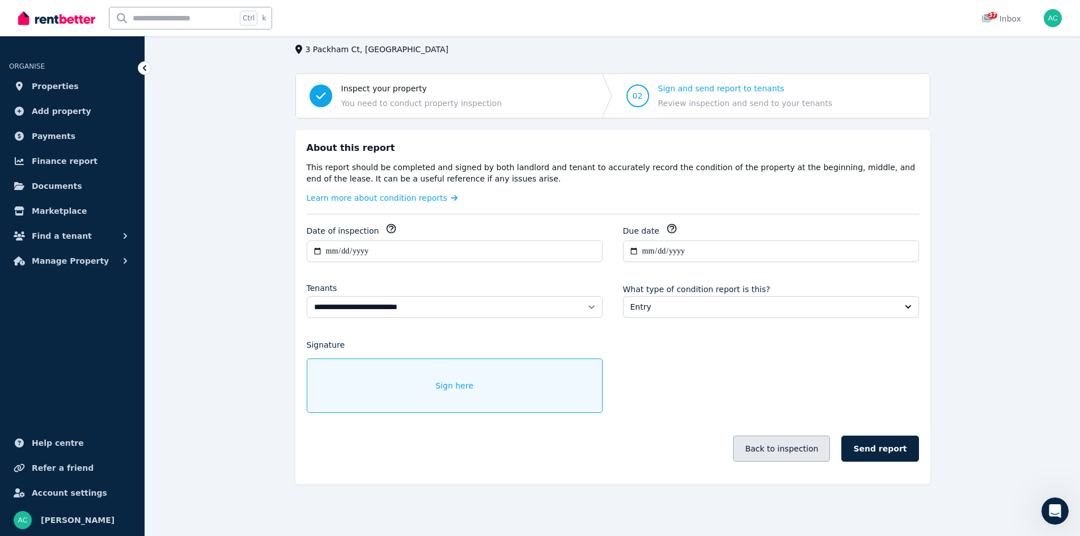
click at [769, 443] on button "Back to inspection" at bounding box center [781, 448] width 97 height 26
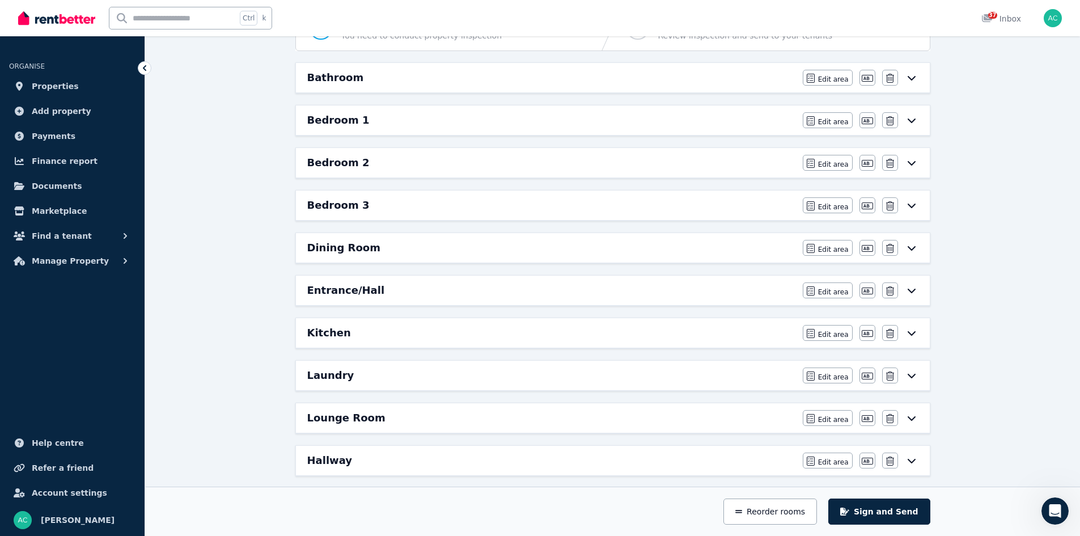
scroll to position [128, 0]
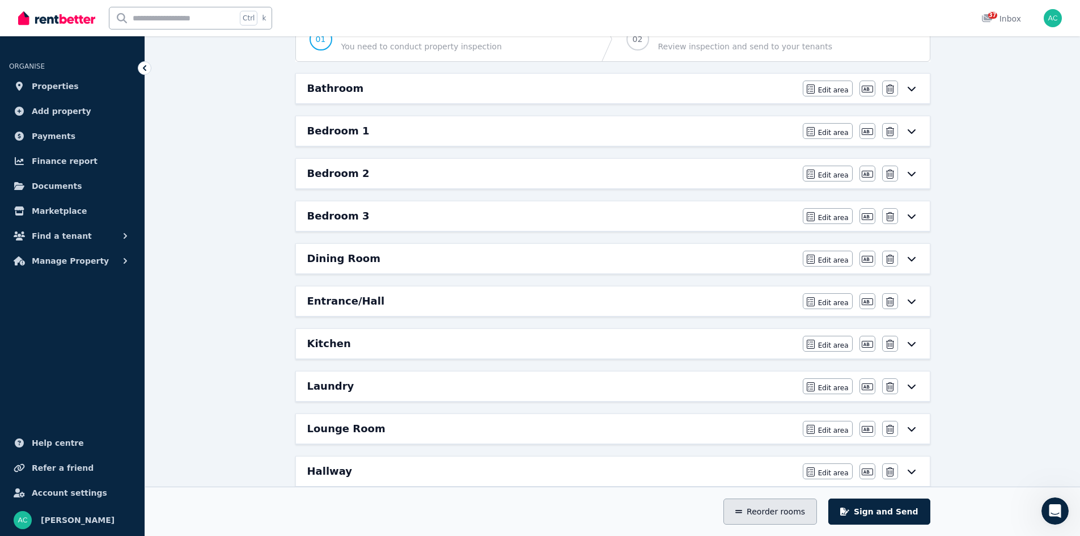
click at [795, 511] on button "Reorder rooms" at bounding box center [770, 511] width 94 height 26
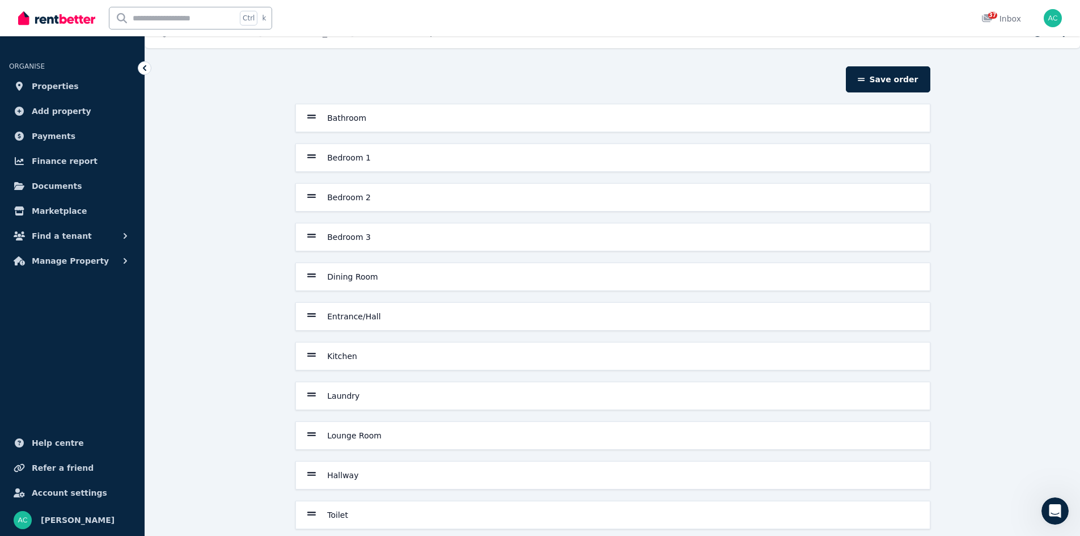
scroll to position [0, 0]
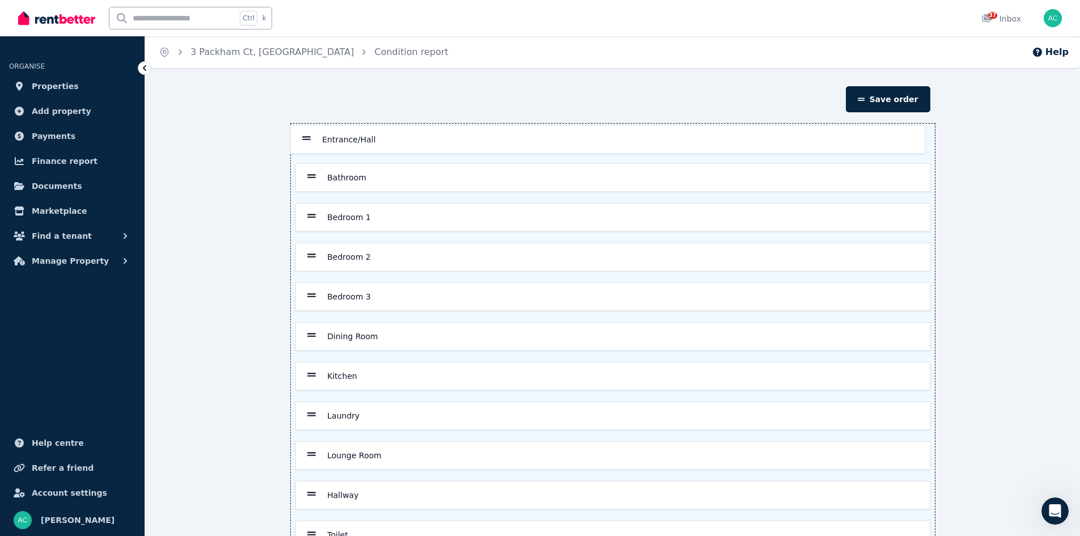
drag, startPoint x: 310, startPoint y: 333, endPoint x: 304, endPoint y: 134, distance: 199.1
click at [304, 134] on div "Bathroom Bedroom 1 Bedroom 2 Bedroom 3 Dining Room Entrance/Hall Kitchen Laundr…" at bounding box center [613, 376] width 644 height 505
drag, startPoint x: 312, startPoint y: 220, endPoint x: 311, endPoint y: 178, distance: 42.0
click at [311, 178] on div "Entrance/Hall Bathroom Bedroom 1 Bedroom 2 Bedroom 3 Dining Room Kitchen Laundr…" at bounding box center [613, 376] width 644 height 505
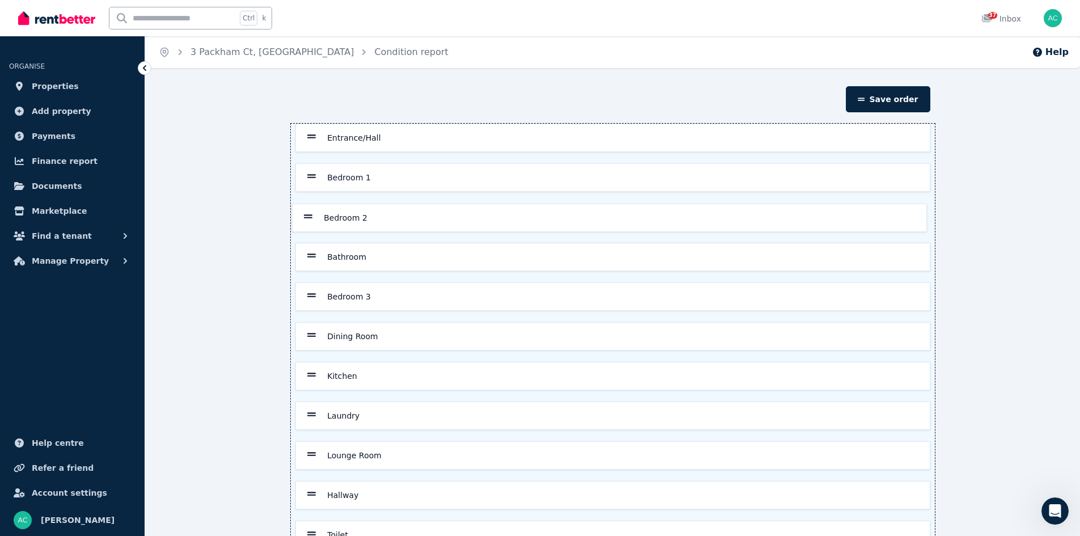
drag, startPoint x: 312, startPoint y: 253, endPoint x: 309, endPoint y: 211, distance: 42.1
click at [309, 211] on div "Entrance/Hall Bedroom 1 Bathroom Bedroom 2 Bedroom 3 Dining Room Kitchen Laundr…" at bounding box center [613, 376] width 644 height 505
drag, startPoint x: 312, startPoint y: 296, endPoint x: 308, endPoint y: 252, distance: 43.9
click at [308, 252] on div "Entrance/Hall Bedroom 1 Bedroom 2 Bathroom Bedroom 3 Dining Room Kitchen Laundr…" at bounding box center [613, 376] width 644 height 505
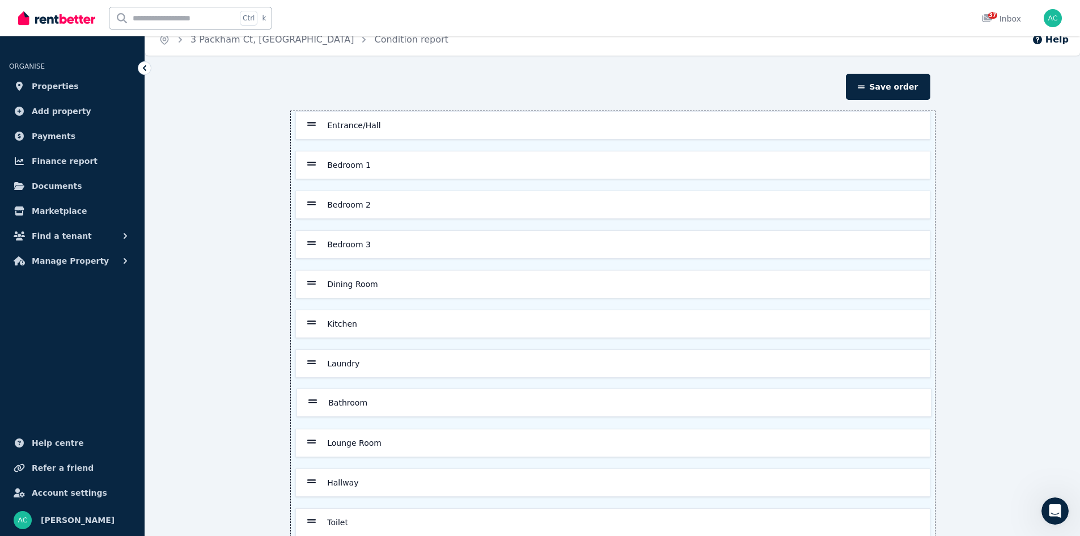
scroll to position [15, 0]
drag, startPoint x: 310, startPoint y: 298, endPoint x: 311, endPoint y: 399, distance: 101.5
click at [311, 399] on div "Entrance/Hall Bedroom 1 Bedroom 2 Bedroom 3 Bathroom Dining Room Kitchen Laundr…" at bounding box center [613, 360] width 644 height 505
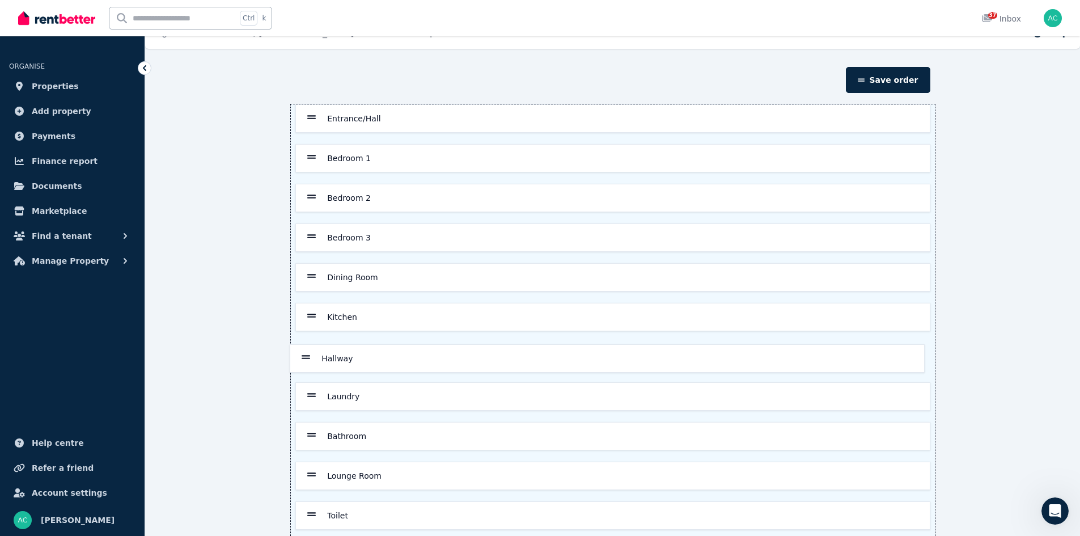
scroll to position [20, 0]
drag, startPoint x: 310, startPoint y: 481, endPoint x: 307, endPoint y: 156, distance: 325.5
click at [307, 156] on div "Entrance/Hall Bedroom 1 Bedroom 2 Bedroom 3 Dining Room Kitchen Laundry Bathroo…" at bounding box center [613, 355] width 644 height 505
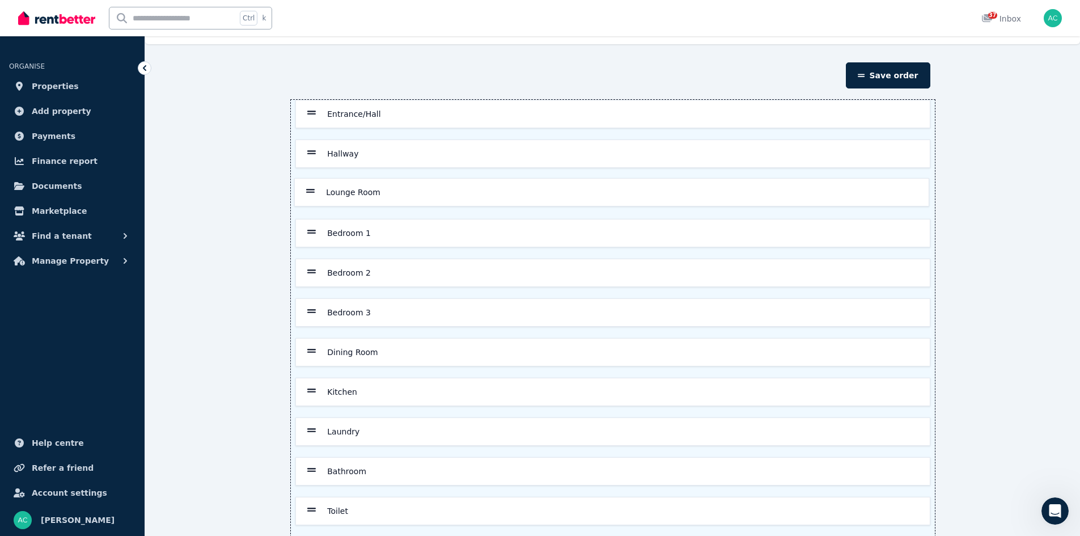
drag, startPoint x: 310, startPoint y: 478, endPoint x: 308, endPoint y: 192, distance: 286.3
click at [308, 192] on div "Entrance/[GEOGRAPHIC_DATA] Bedroom 1 Bedroom 2 Bedroom 3 Dining Room Kitchen La…" at bounding box center [613, 352] width 644 height 505
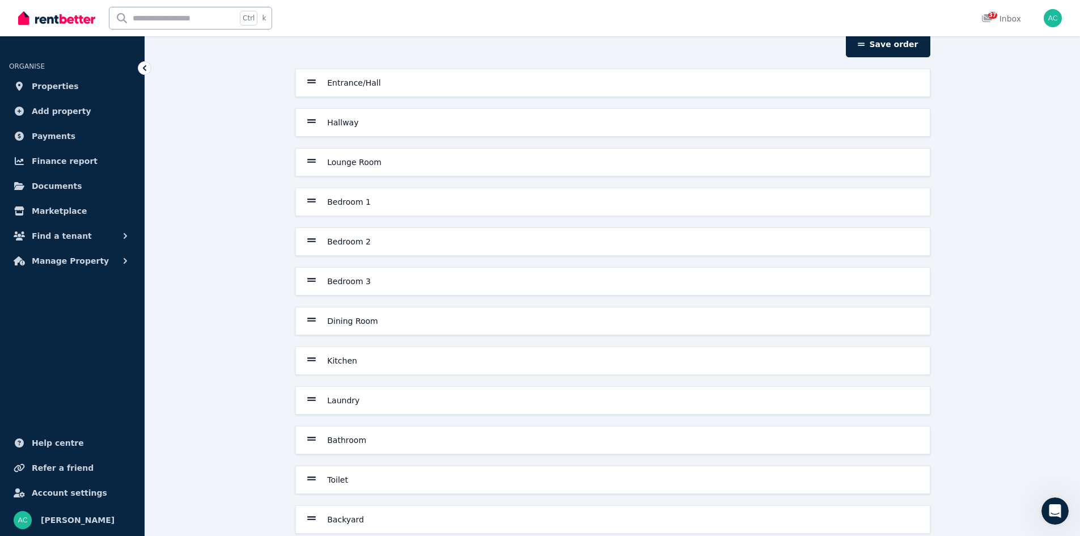
scroll to position [0, 0]
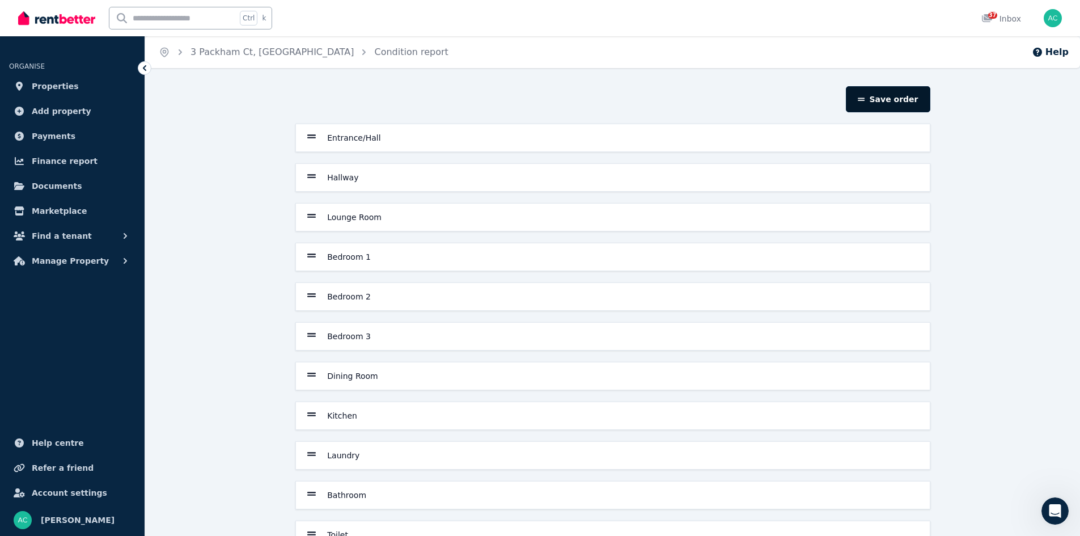
click at [896, 98] on button "Save order" at bounding box center [888, 99] width 84 height 26
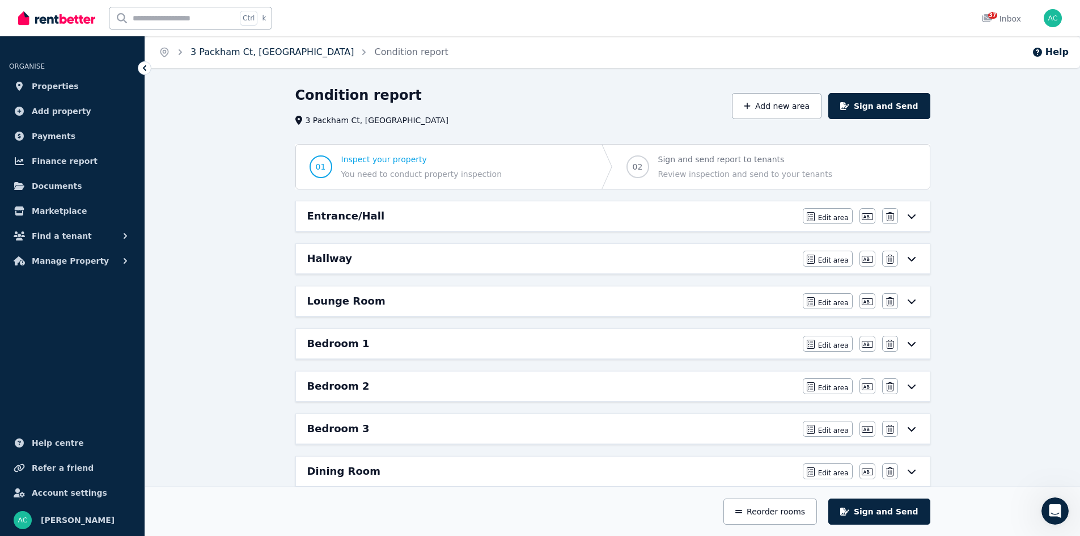
click at [268, 49] on link "3 Packham Ct, [GEOGRAPHIC_DATA]" at bounding box center [272, 51] width 163 height 11
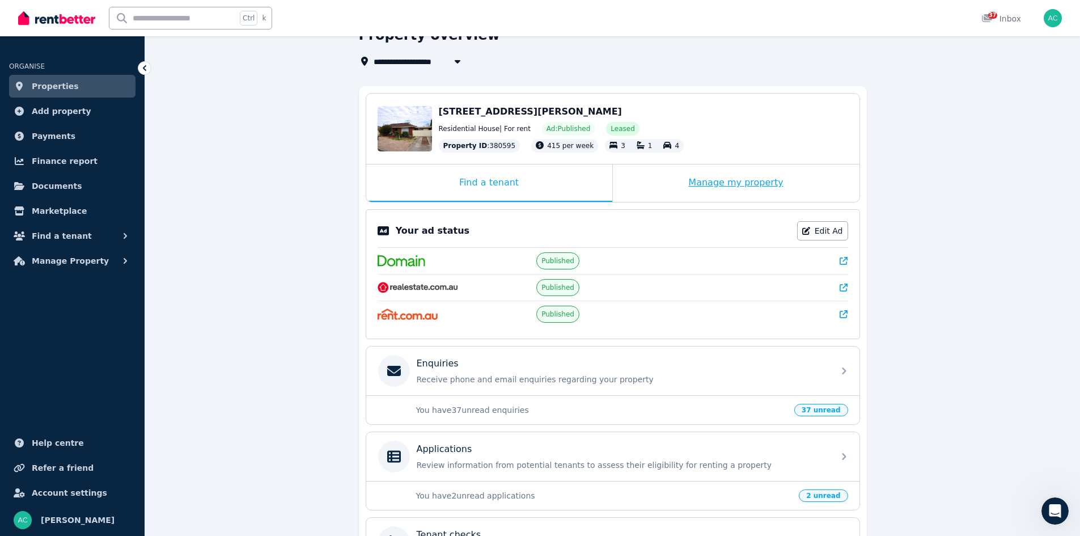
scroll to position [57, 0]
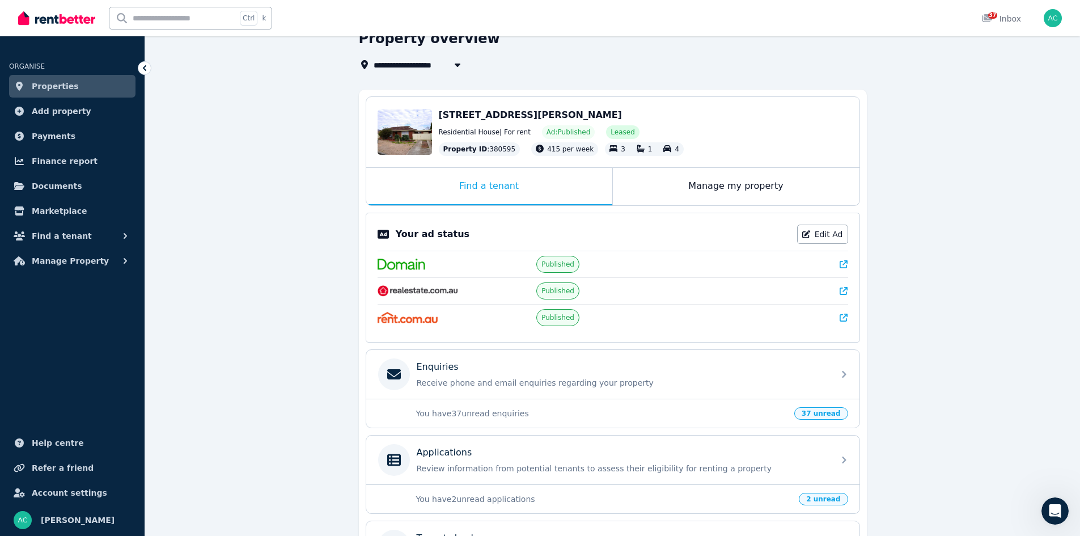
click at [846, 293] on icon at bounding box center [844, 291] width 8 height 8
click at [831, 232] on link "Edit Ad" at bounding box center [822, 234] width 51 height 19
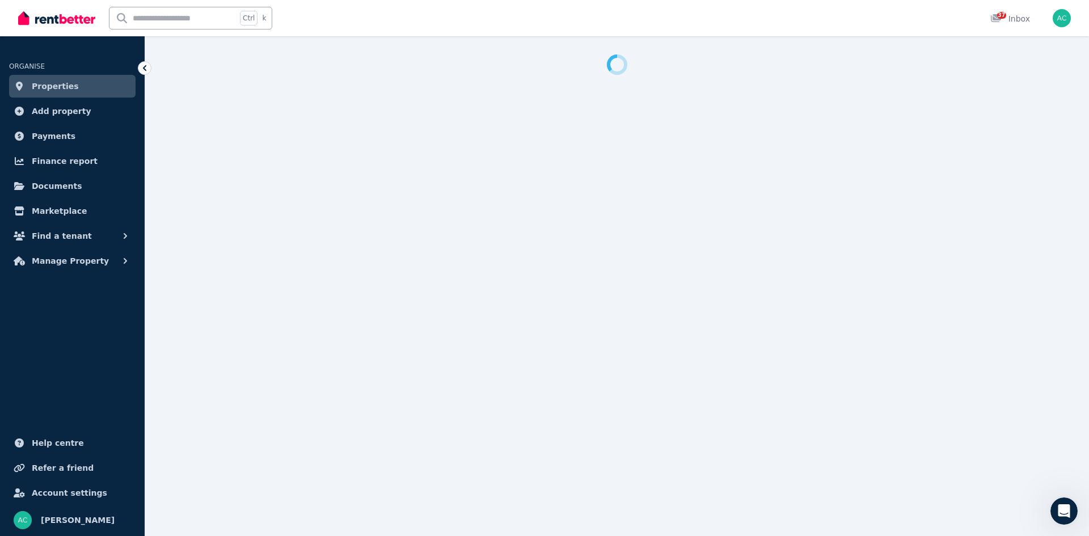
select select "**********"
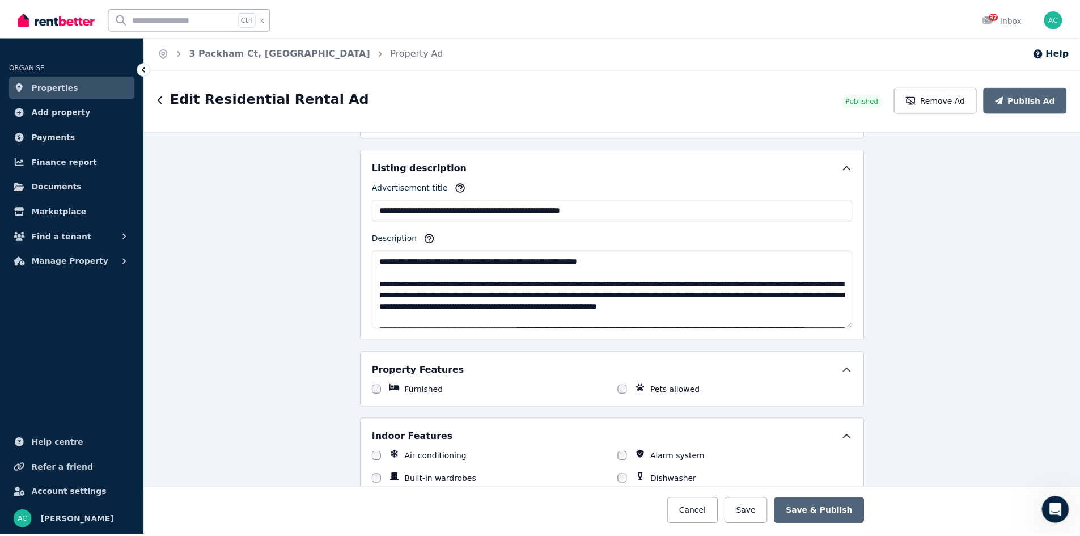
scroll to position [624, 0]
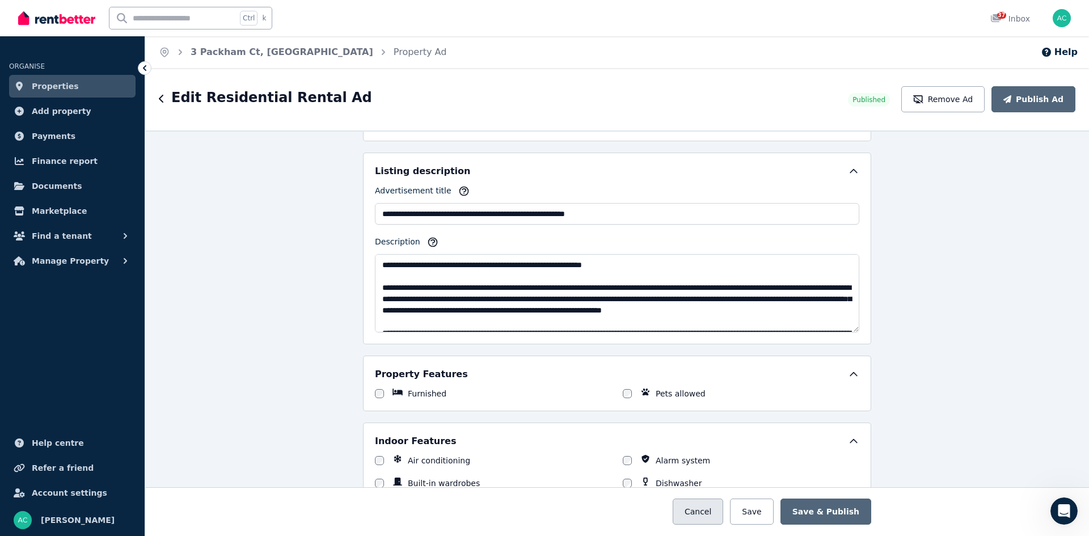
click at [714, 516] on button "Cancel" at bounding box center [697, 511] width 50 height 26
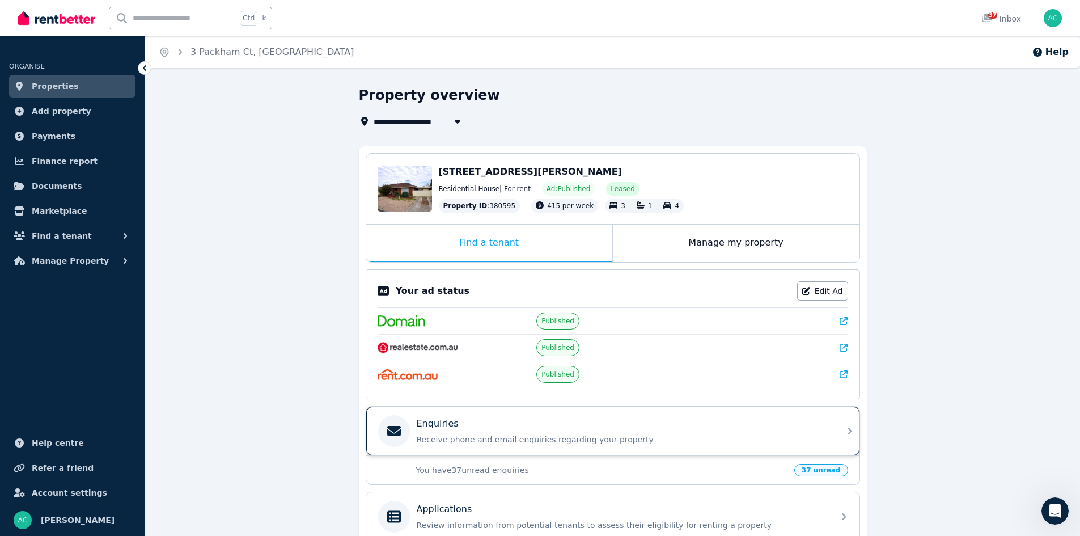
click at [761, 428] on div "Enquiries" at bounding box center [622, 424] width 410 height 14
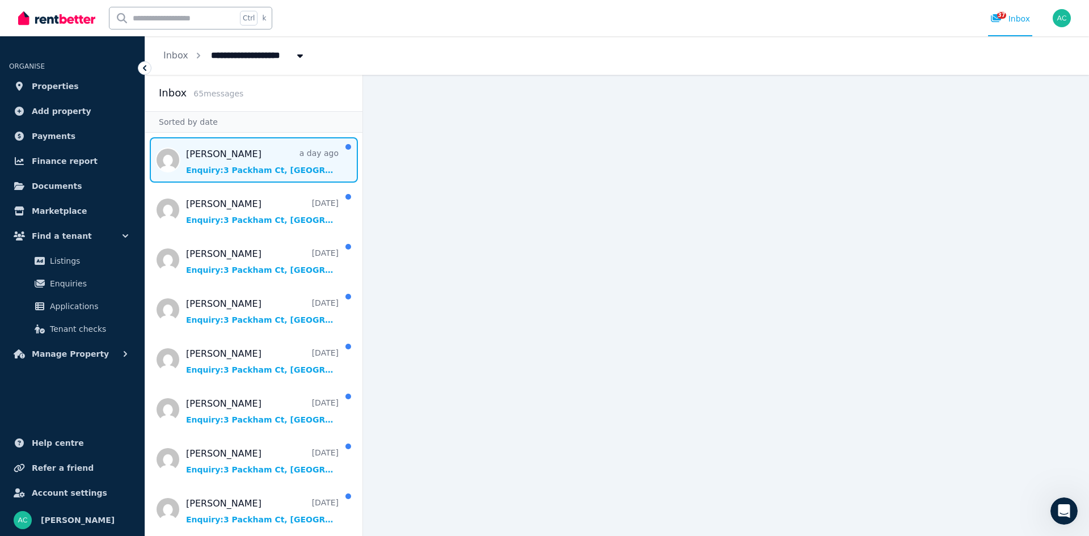
click at [272, 168] on span "Message list" at bounding box center [253, 159] width 217 height 45
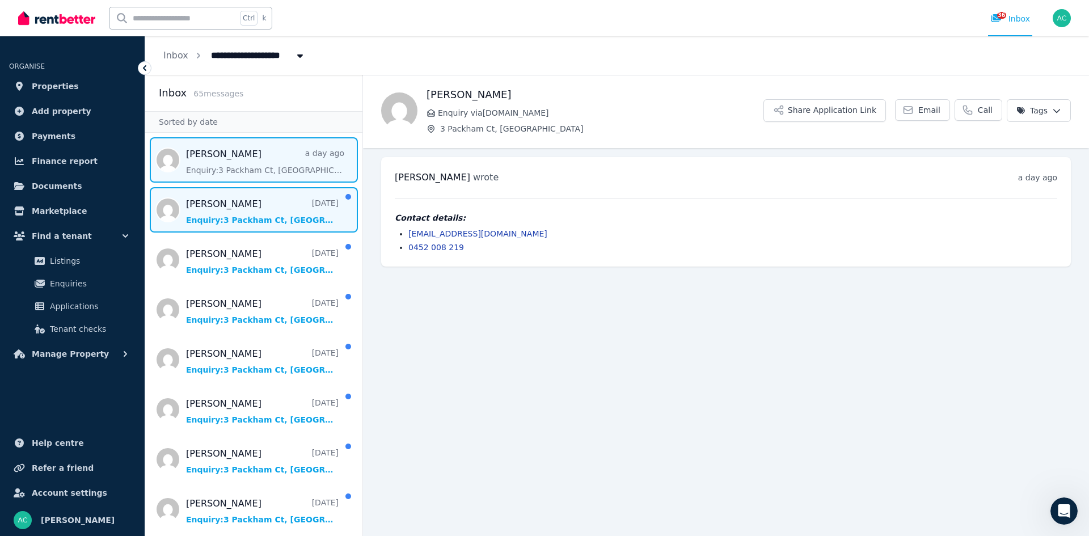
click at [259, 213] on span "Message list" at bounding box center [253, 209] width 217 height 45
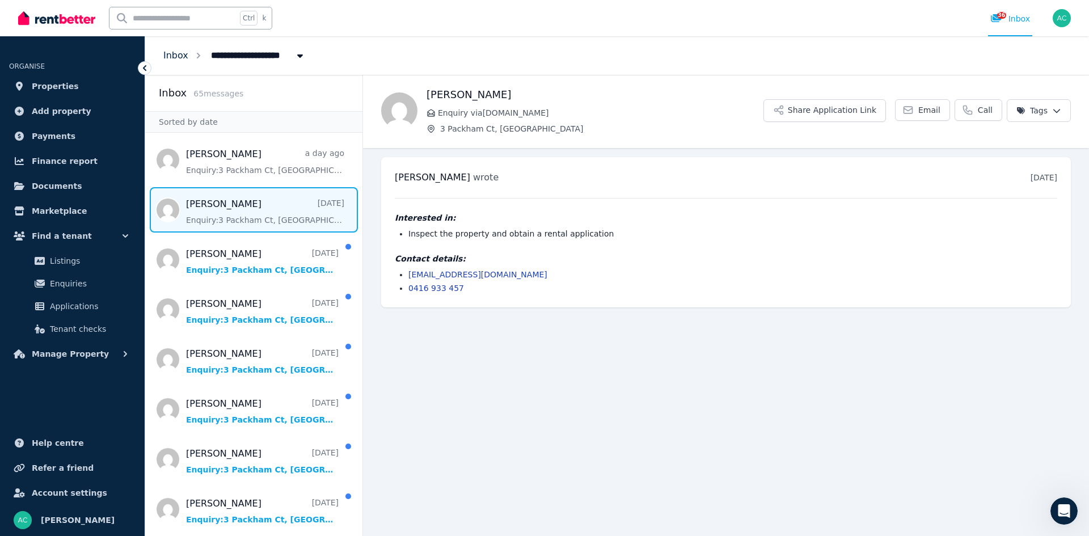
click at [173, 59] on link "Inbox" at bounding box center [175, 55] width 25 height 11
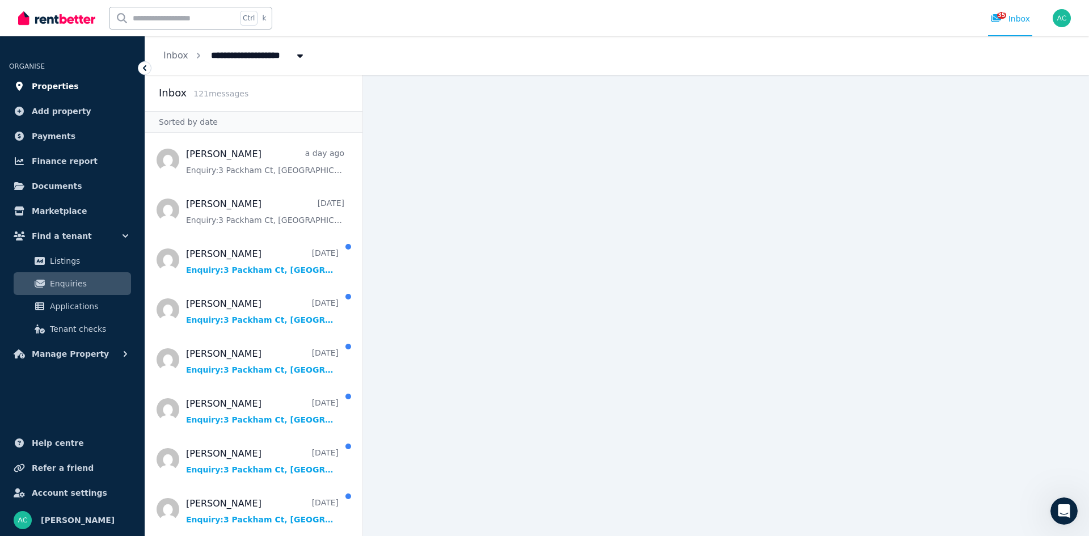
click at [51, 90] on span "Properties" at bounding box center [55, 86] width 47 height 14
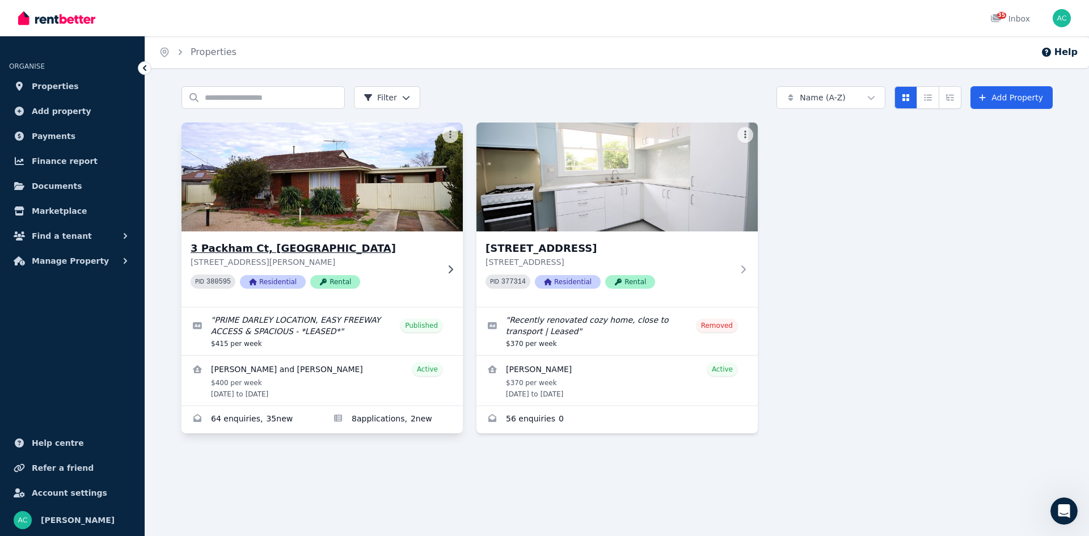
click at [443, 270] on div at bounding box center [447, 269] width 11 height 9
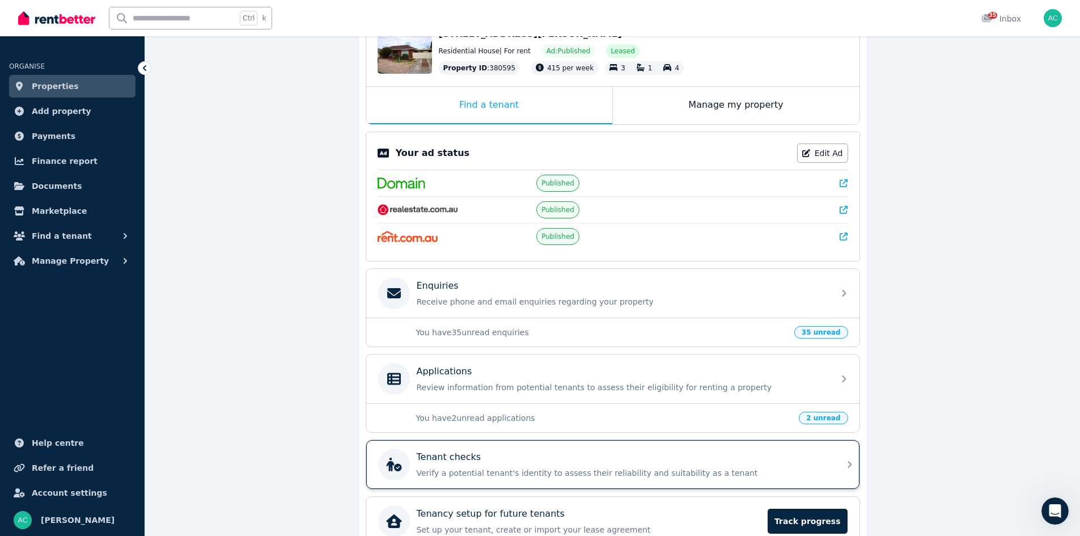
scroll to position [170, 0]
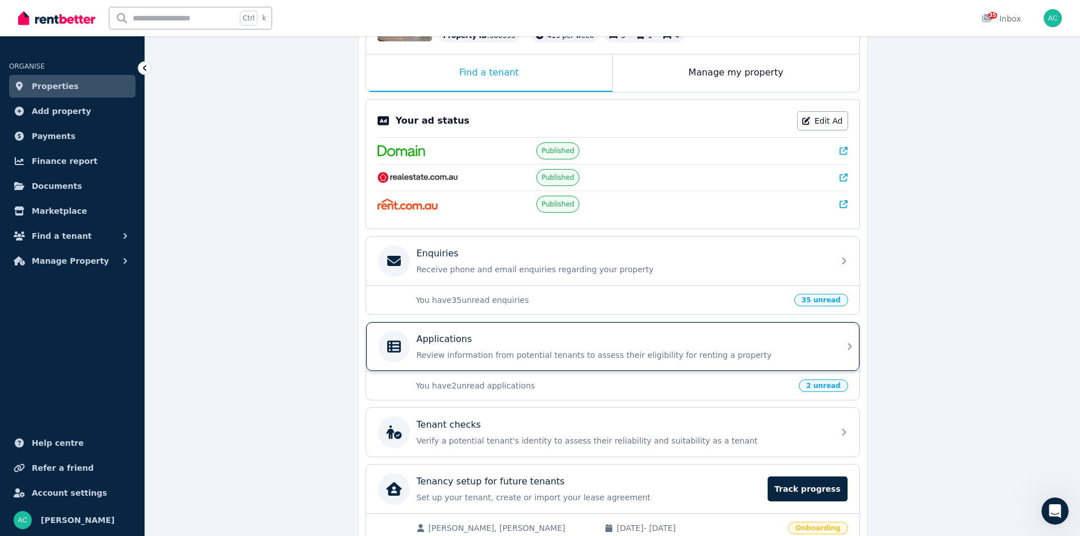
click at [717, 359] on p "Review information from potential tenants to assess their eligibility for renti…" at bounding box center [622, 354] width 410 height 11
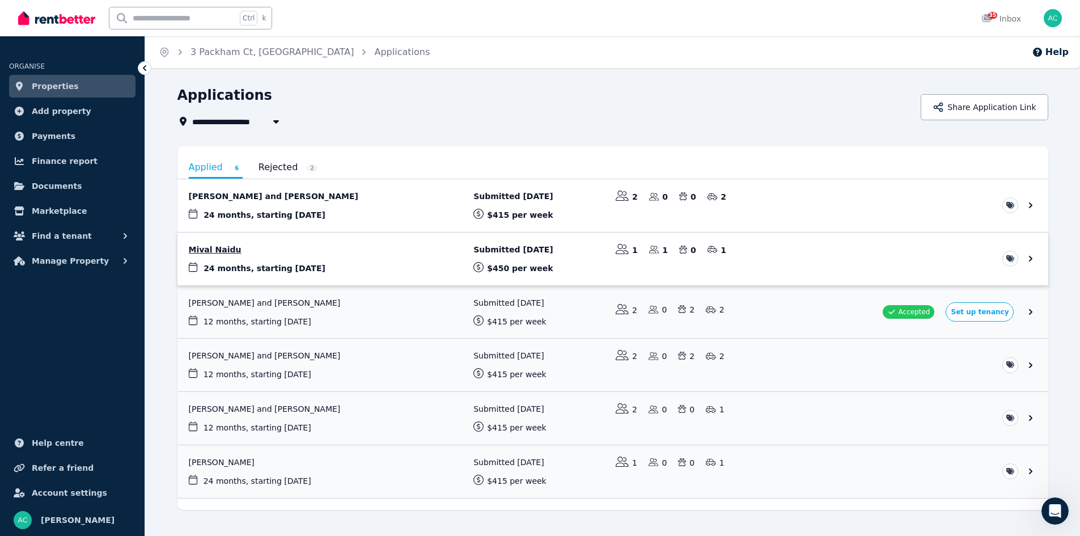
click at [361, 261] on link "View application: Mival Naidu" at bounding box center [612, 258] width 871 height 53
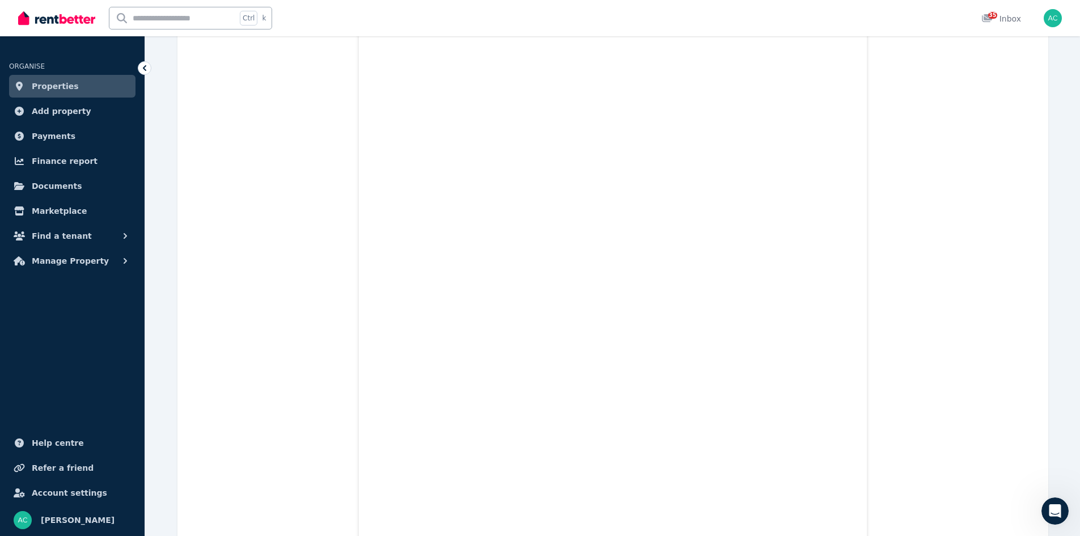
scroll to position [11073, 0]
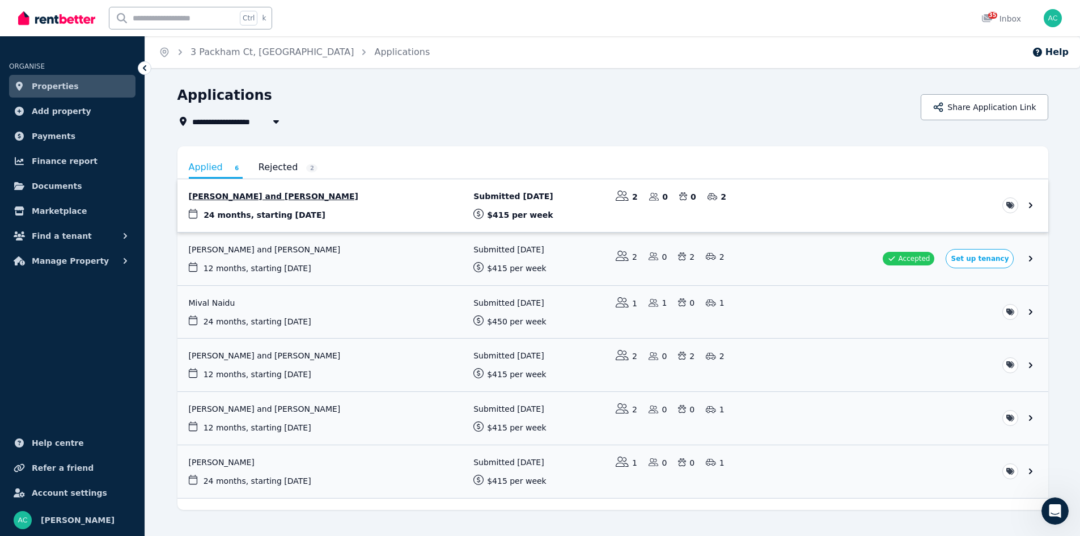
click at [541, 203] on link "View application: Harley Moore and Ellen Moore" at bounding box center [612, 205] width 871 height 53
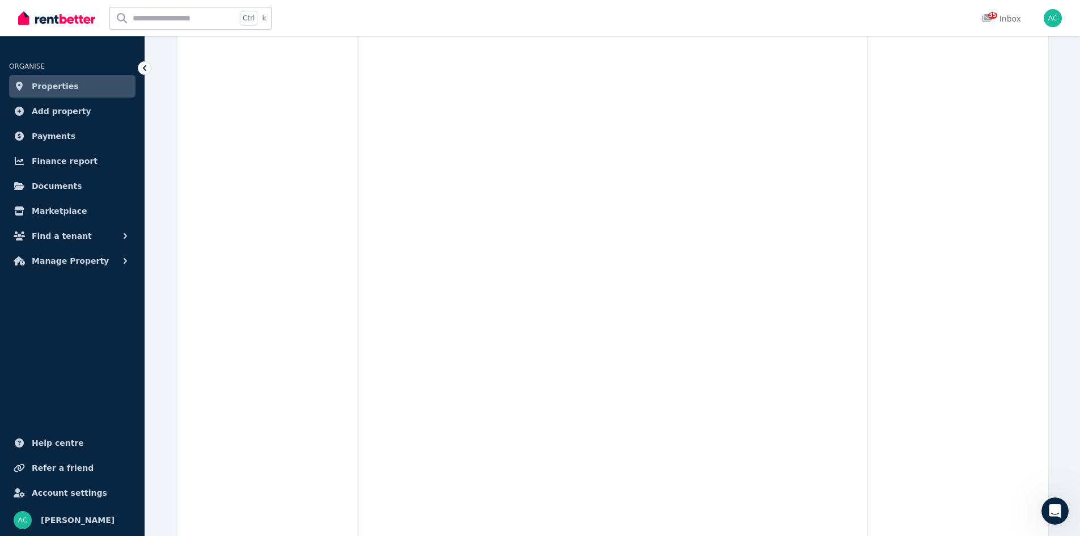
scroll to position [1134, 0]
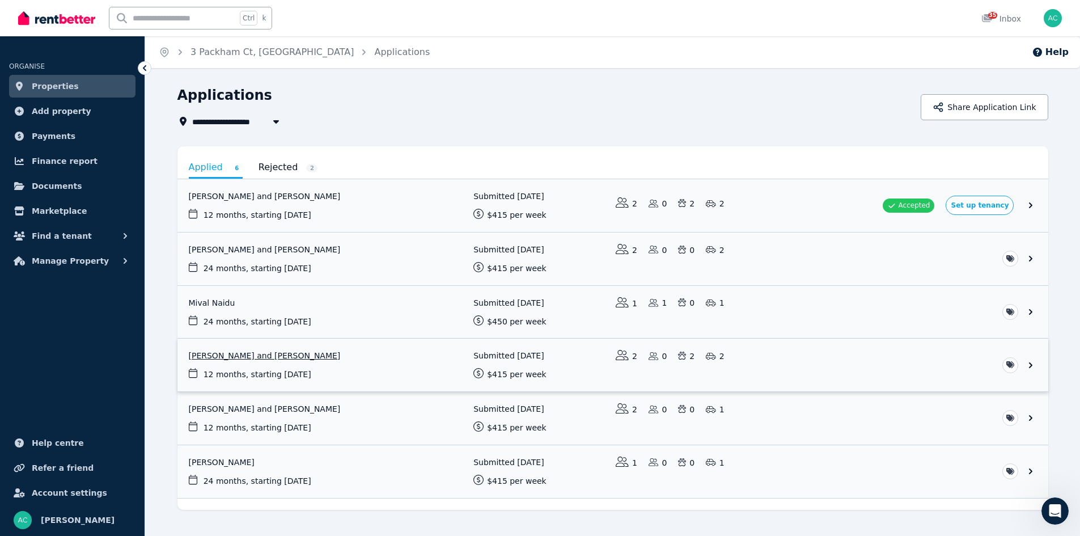
scroll to position [22, 0]
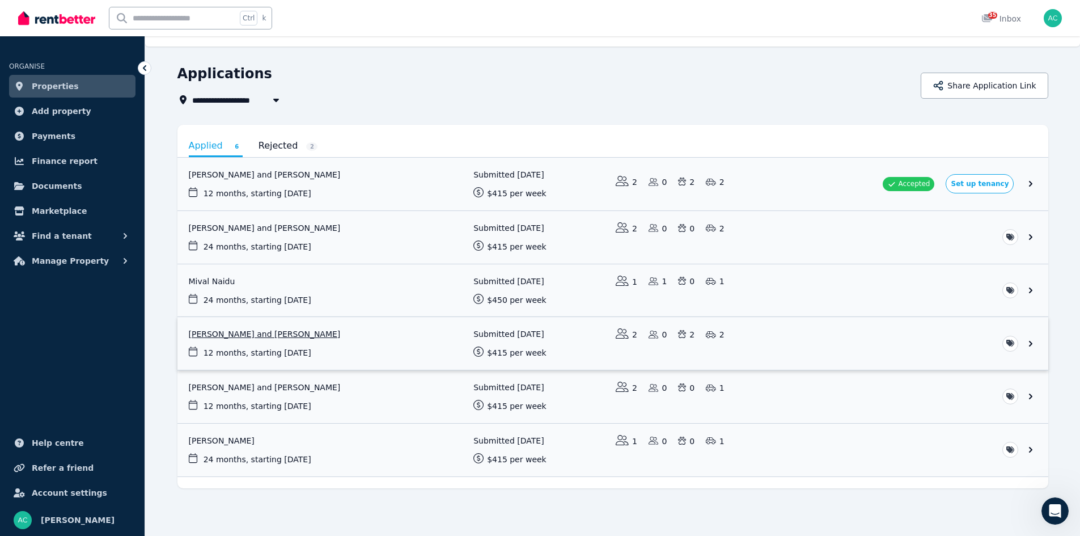
click at [289, 335] on link "View application: Joshua Parnis and Leah Bonanno" at bounding box center [612, 343] width 871 height 53
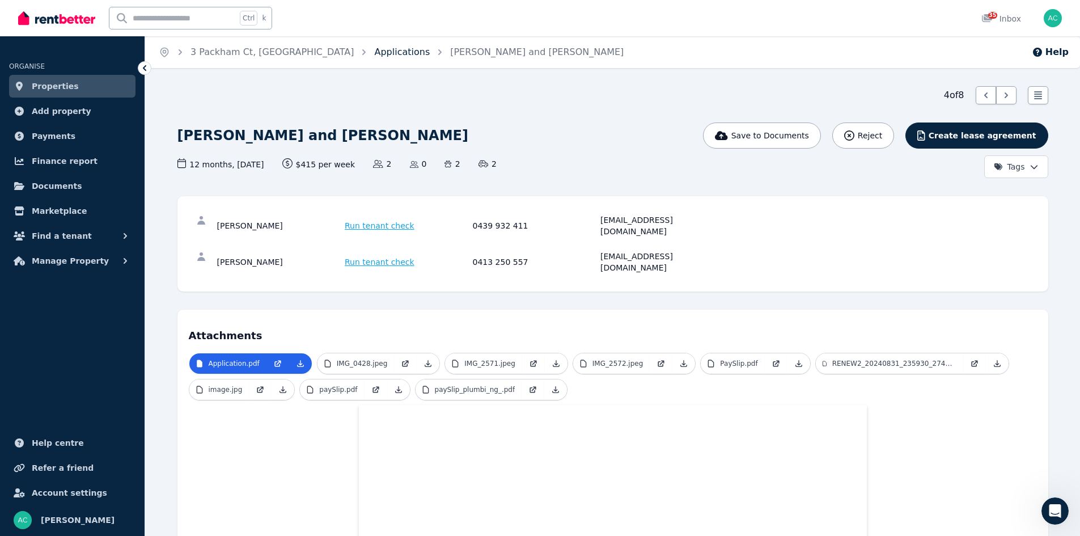
click at [374, 53] on link "Applications" at bounding box center [402, 51] width 56 height 11
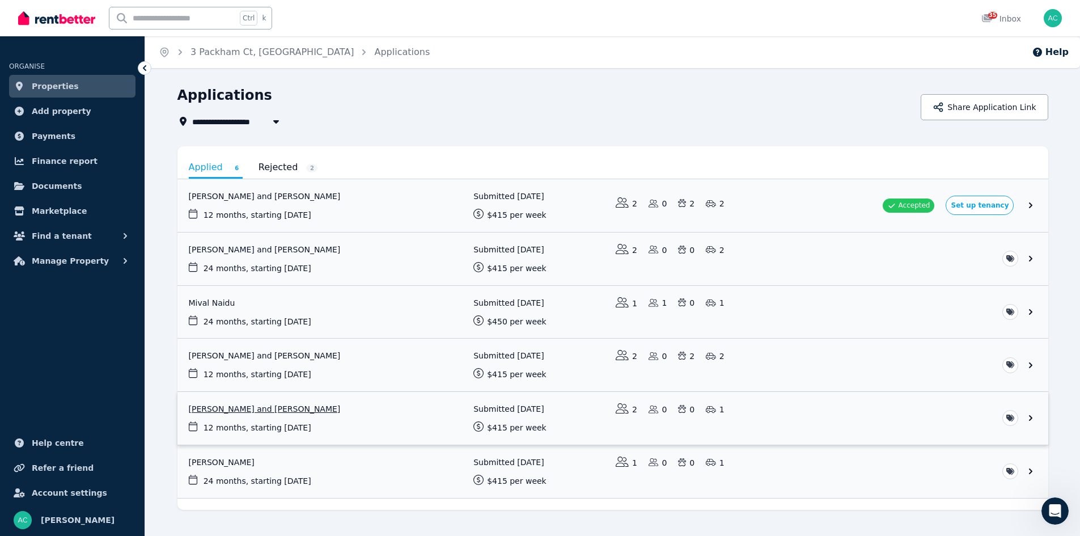
click at [279, 412] on link "View application: Inderpal Singh and Jaspreet Kaur" at bounding box center [612, 418] width 871 height 53
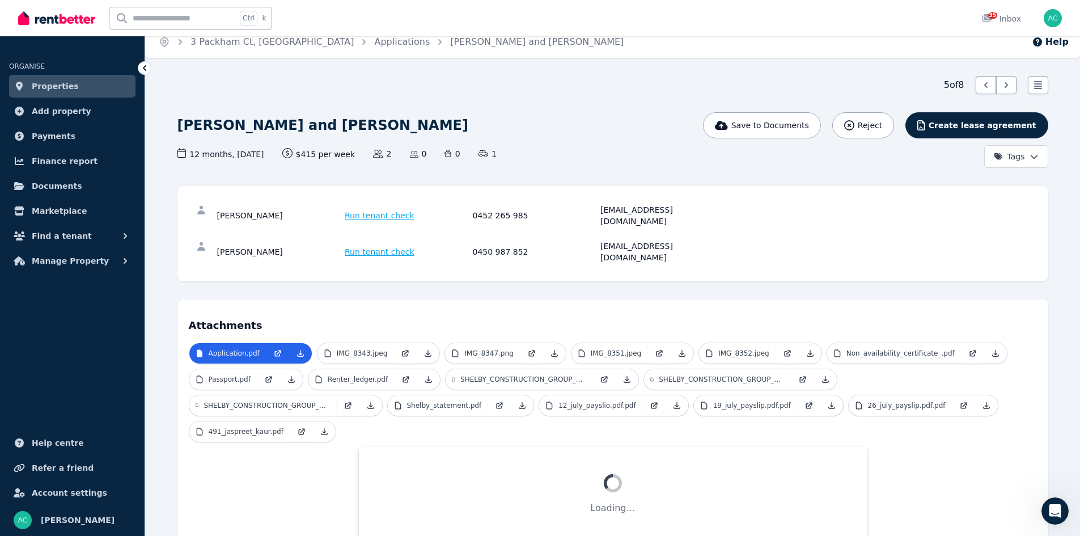
scroll to position [35, 0]
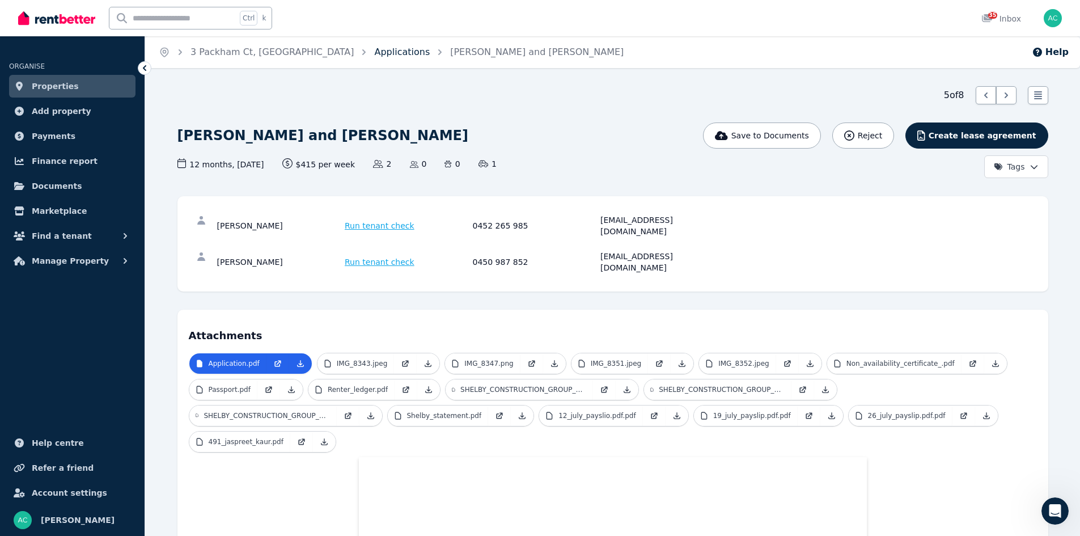
click at [374, 52] on link "Applications" at bounding box center [402, 51] width 56 height 11
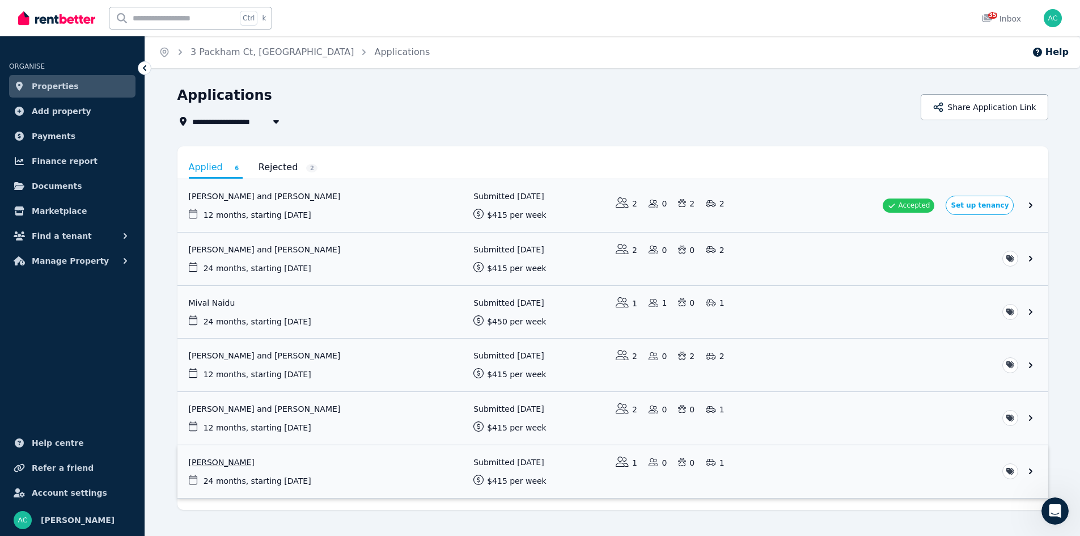
scroll to position [22, 0]
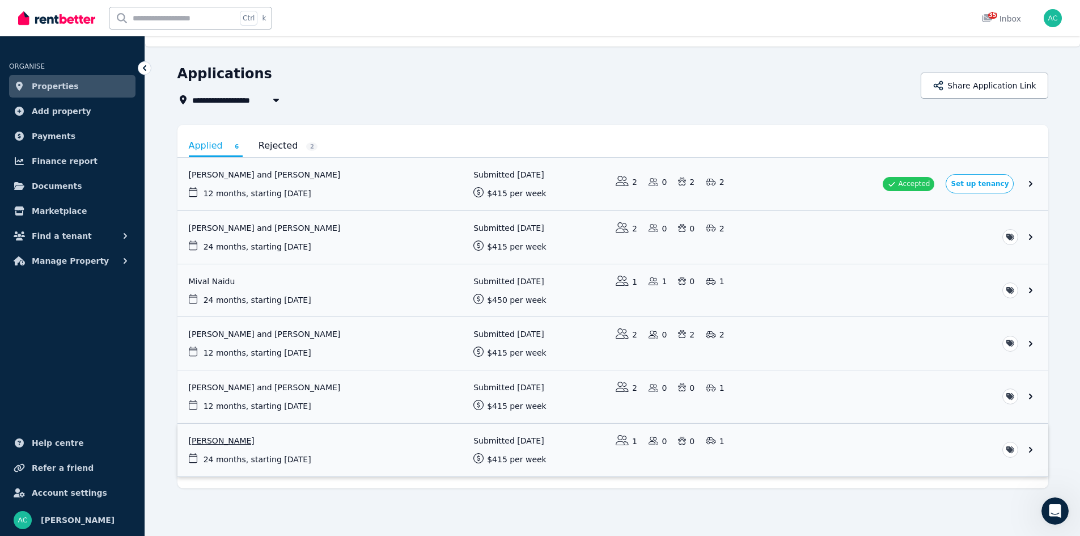
click at [218, 443] on link "View application: Manbir Singh" at bounding box center [612, 450] width 871 height 53
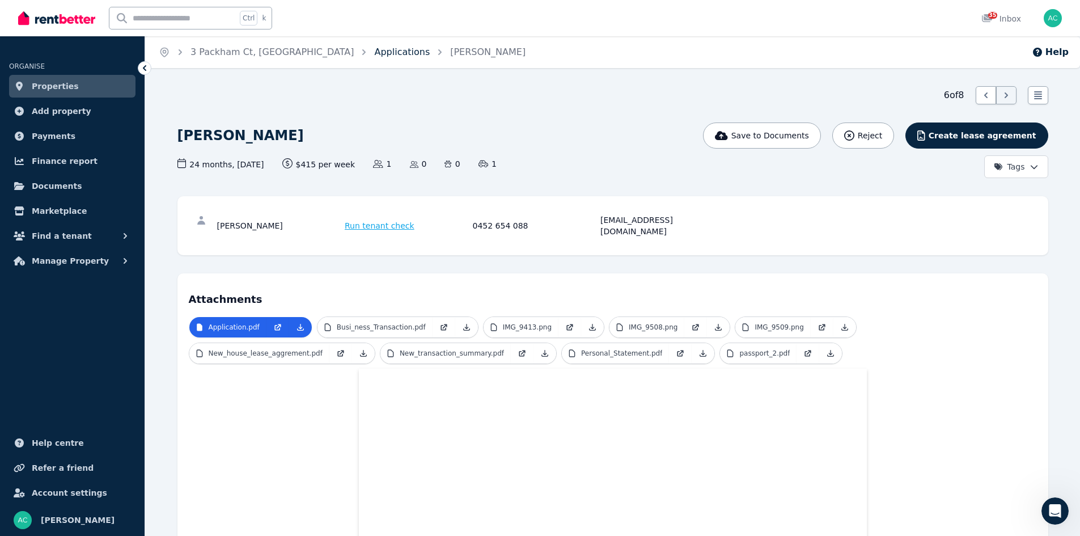
click at [374, 53] on link "Applications" at bounding box center [402, 51] width 56 height 11
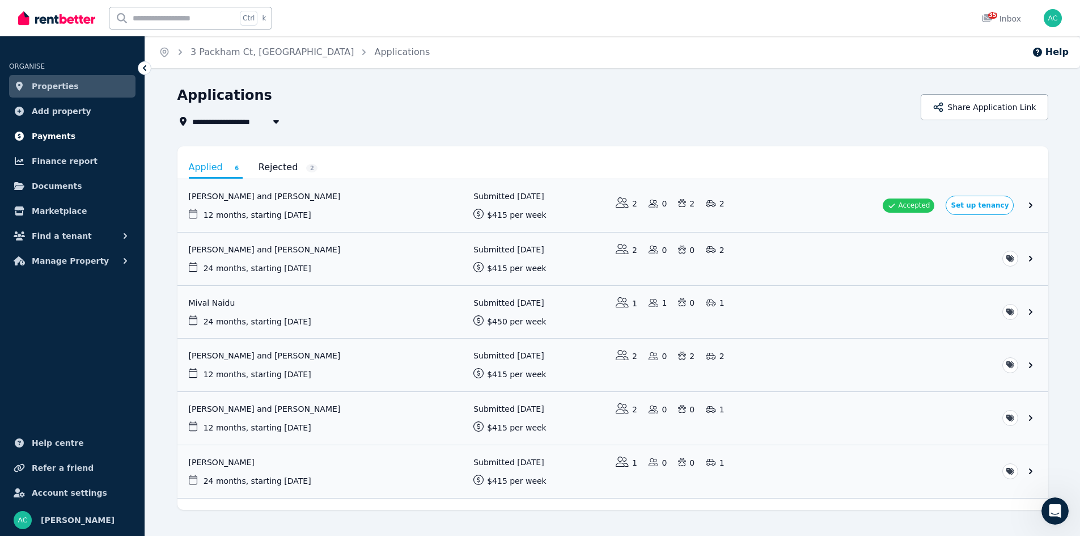
click at [54, 139] on span "Payments" at bounding box center [54, 136] width 44 height 14
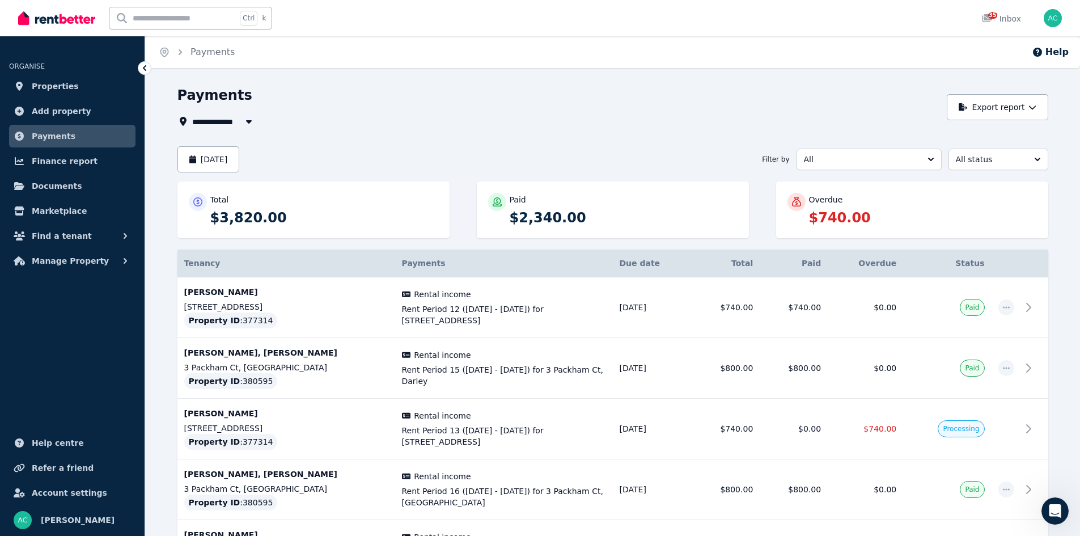
click at [249, 122] on icon "button" at bounding box center [249, 121] width 6 height 3
type input "**********"
click at [70, 86] on link "Properties" at bounding box center [72, 86] width 126 height 23
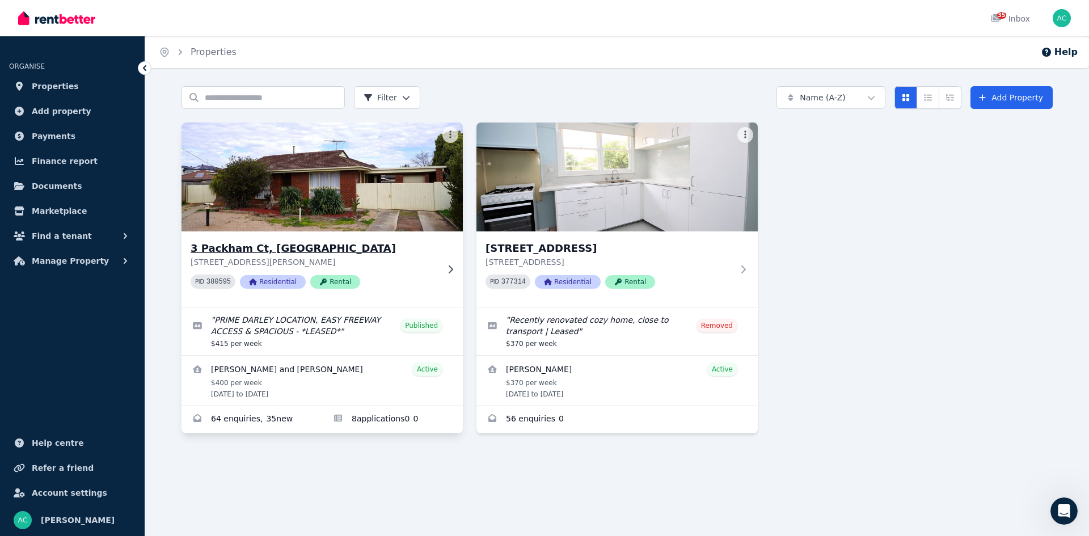
click at [448, 265] on icon at bounding box center [450, 269] width 11 height 9
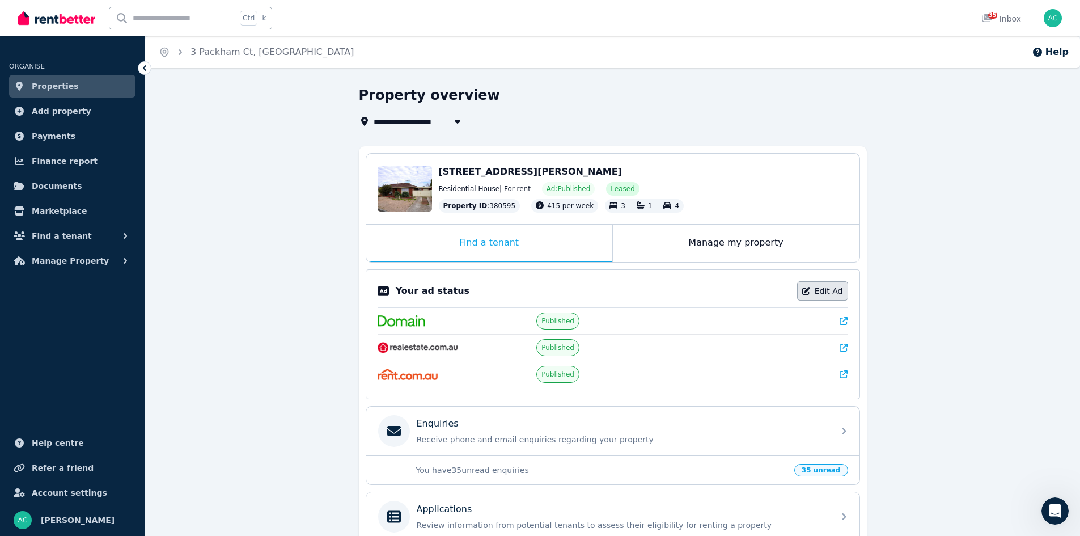
click at [832, 289] on link "Edit Ad" at bounding box center [822, 290] width 51 height 19
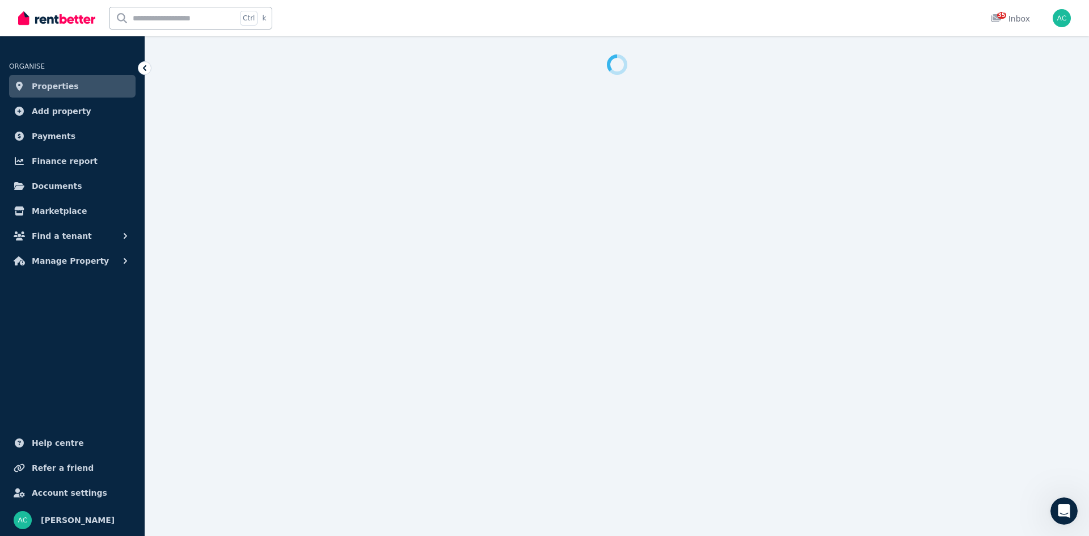
select select "**********"
